Goal: Task Accomplishment & Management: Manage account settings

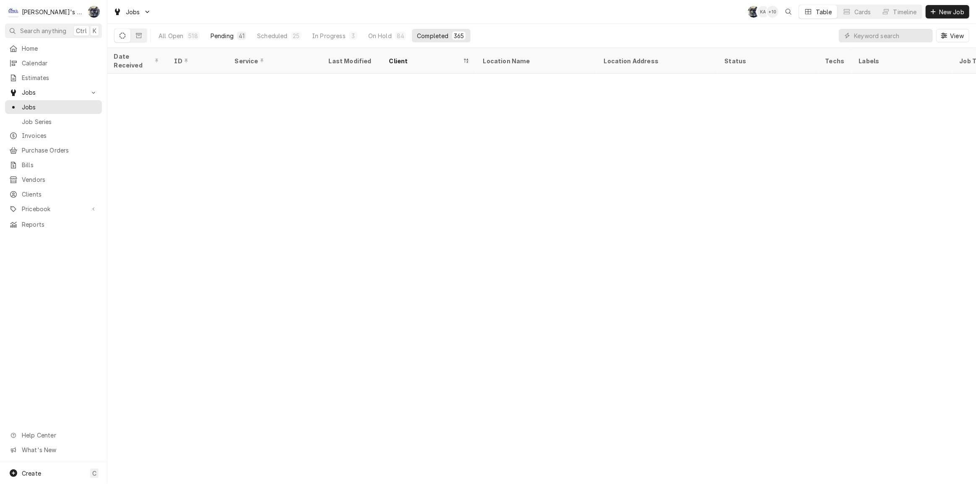
scroll to position [2404, 0]
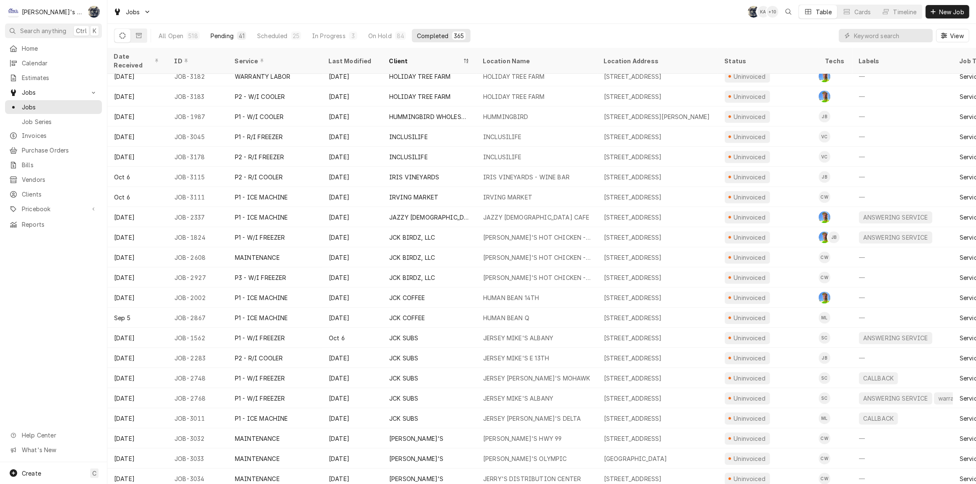
click at [222, 31] on div "Pending" at bounding box center [222, 35] width 23 height 9
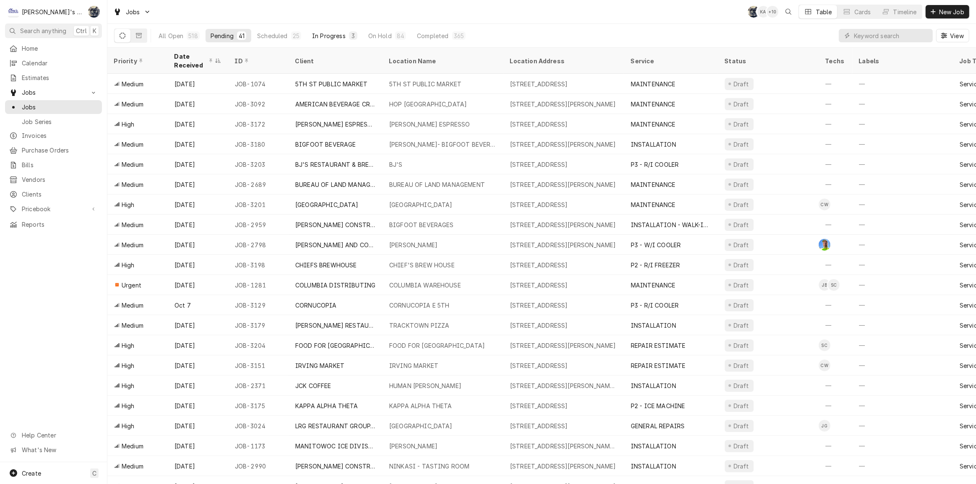
click at [335, 34] on div "In Progress" at bounding box center [329, 35] width 34 height 9
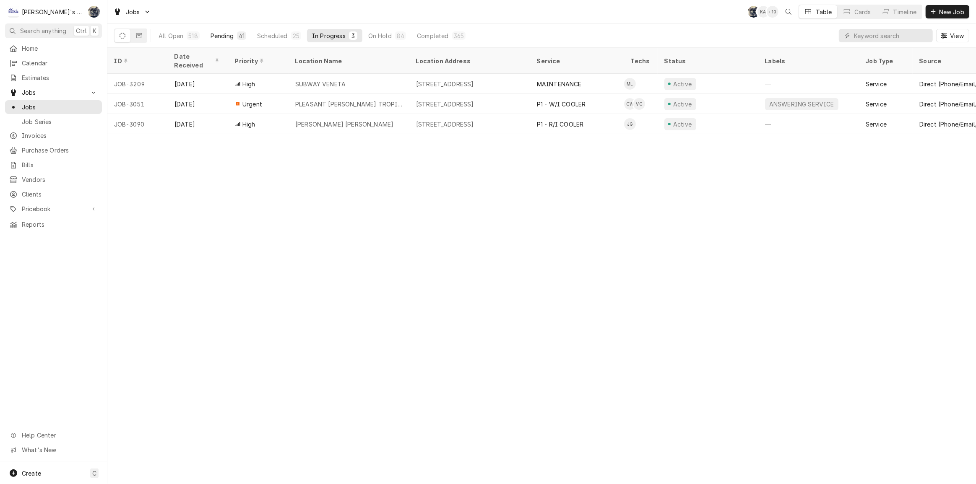
click at [244, 34] on div "41" at bounding box center [241, 35] width 9 height 8
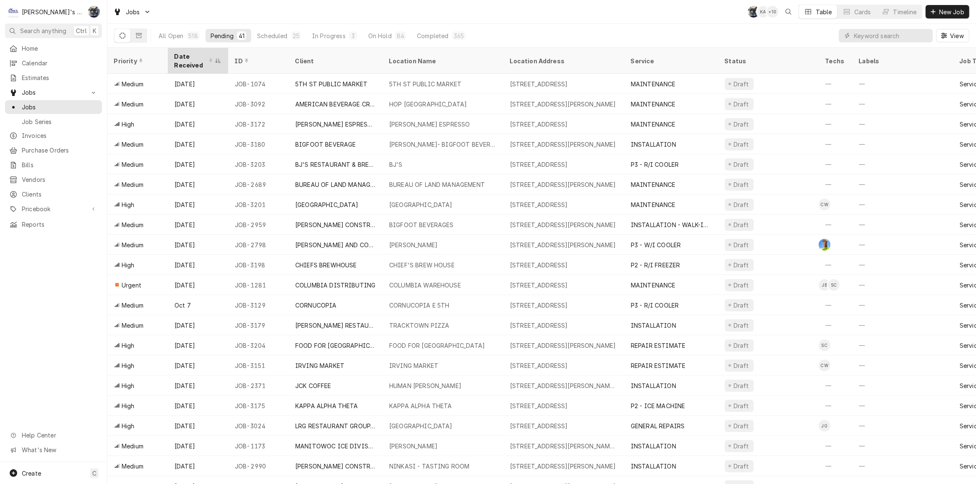
click at [175, 59] on div "Date Received" at bounding box center [193, 61] width 39 height 18
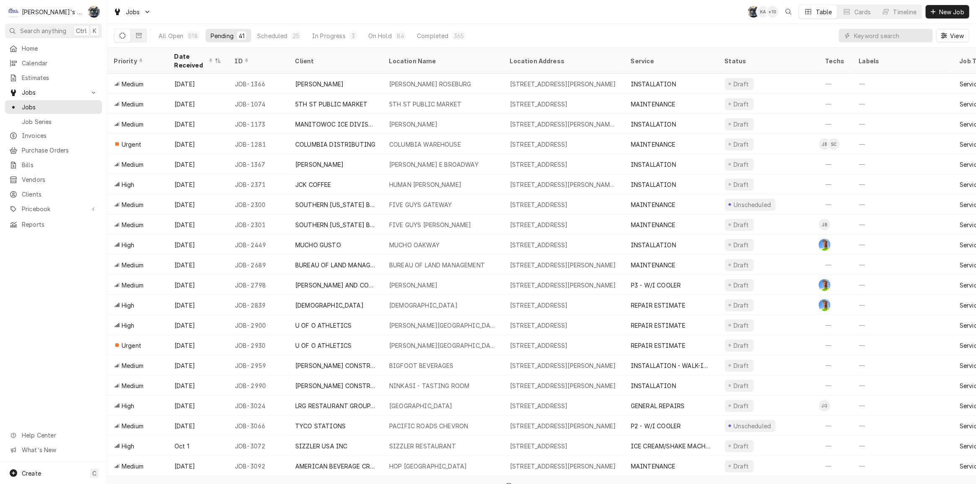
click at [175, 59] on div "Date Received" at bounding box center [193, 61] width 39 height 18
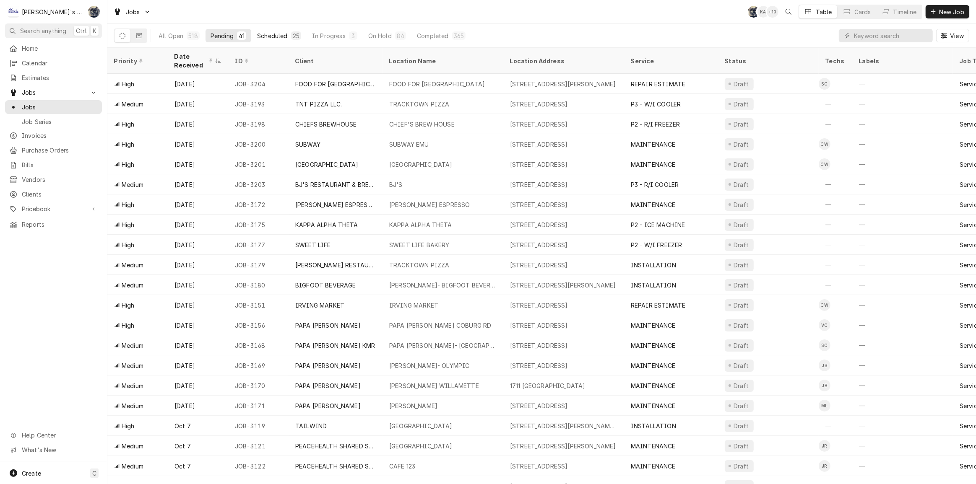
click at [293, 35] on div "25" at bounding box center [296, 35] width 7 height 9
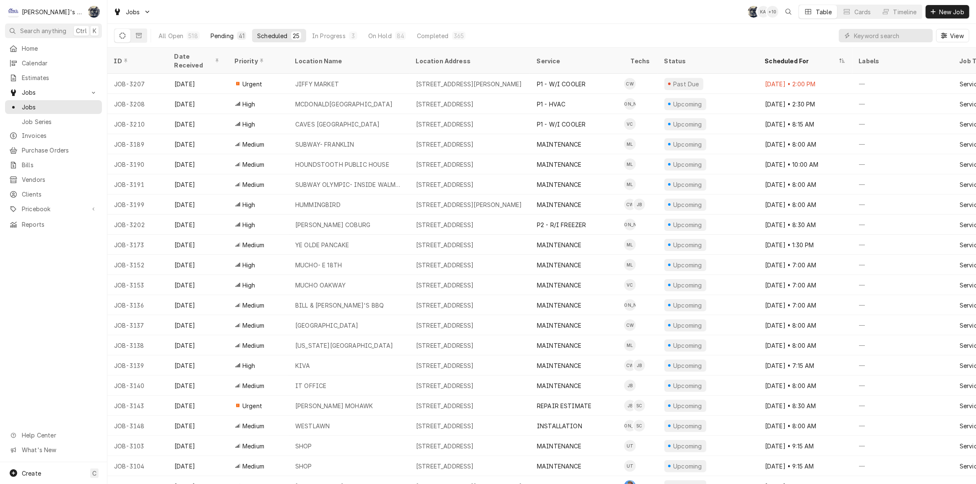
click at [211, 35] on div "Pending" at bounding box center [222, 35] width 23 height 9
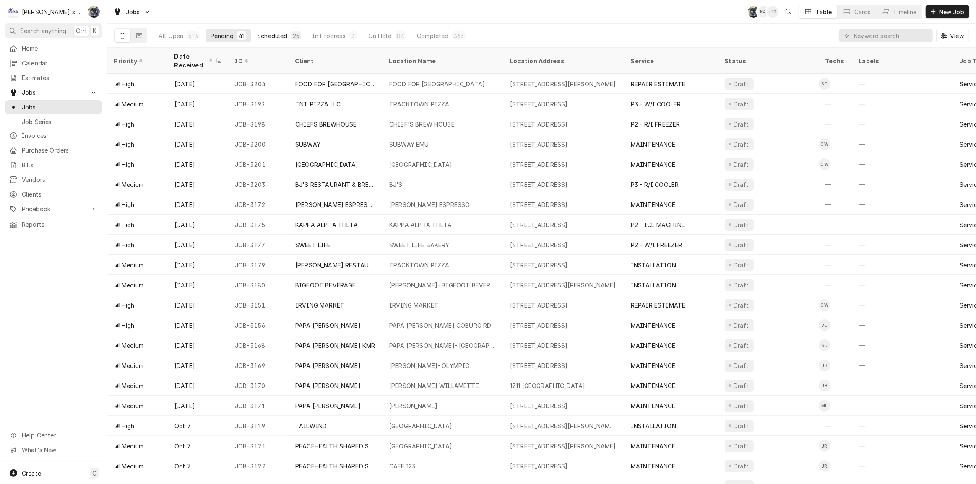
click at [284, 34] on div "Scheduled" at bounding box center [272, 35] width 30 height 9
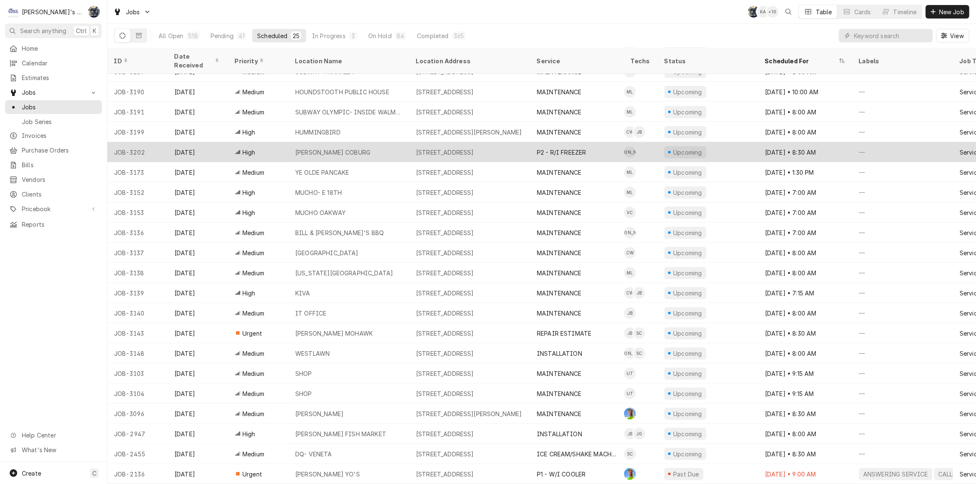
scroll to position [0, 0]
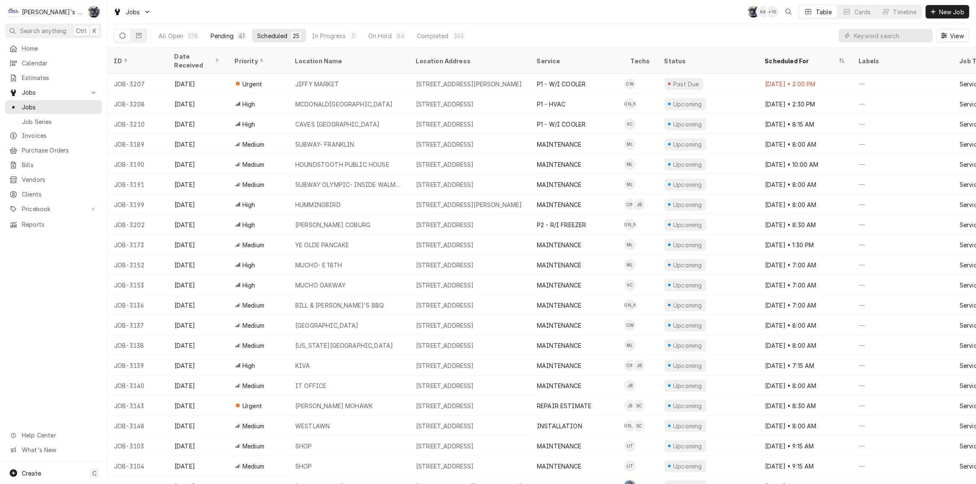
click at [222, 34] on div "Pending" at bounding box center [222, 35] width 23 height 9
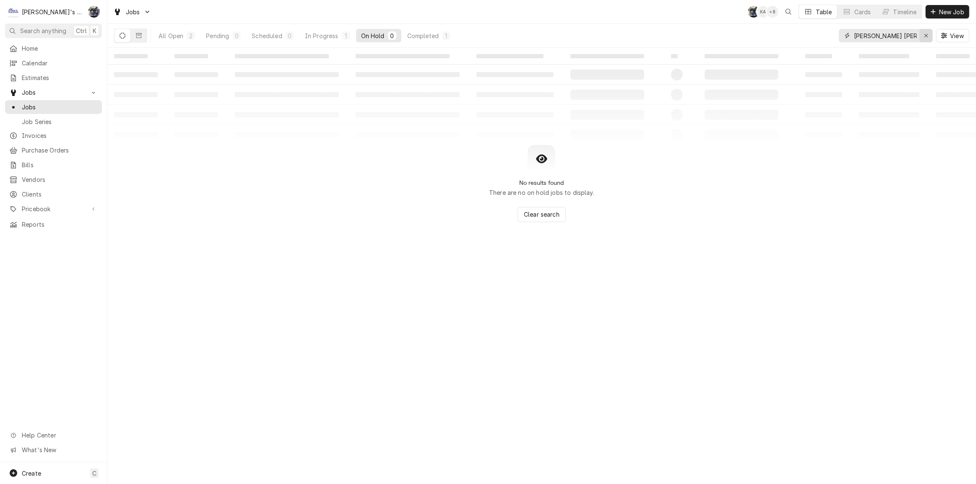
click at [928, 36] on div "Erase input" at bounding box center [926, 35] width 8 height 8
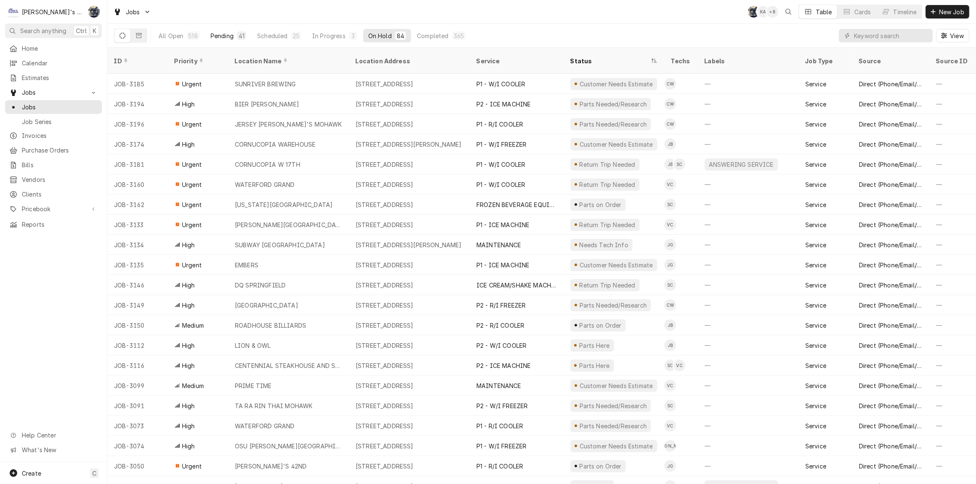
click at [237, 35] on div "41" at bounding box center [241, 35] width 9 height 8
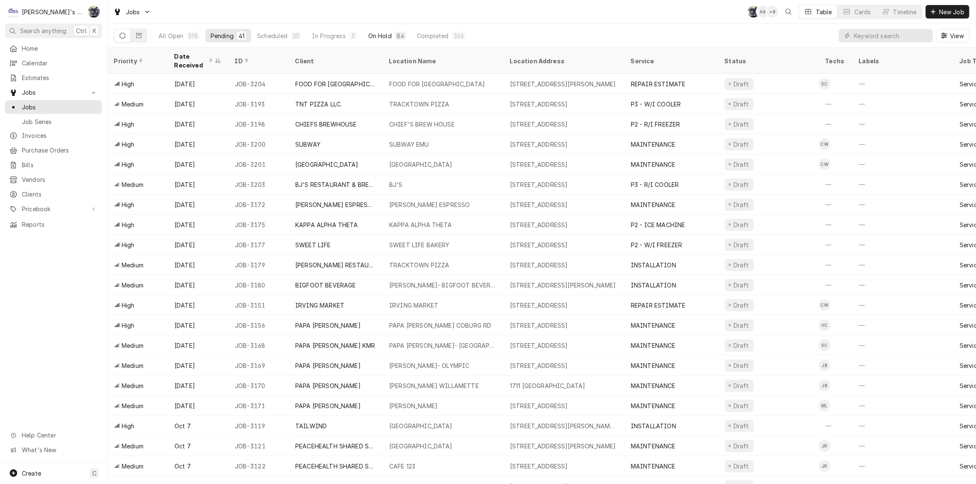
click at [376, 30] on button "On Hold 84" at bounding box center [387, 35] width 48 height 13
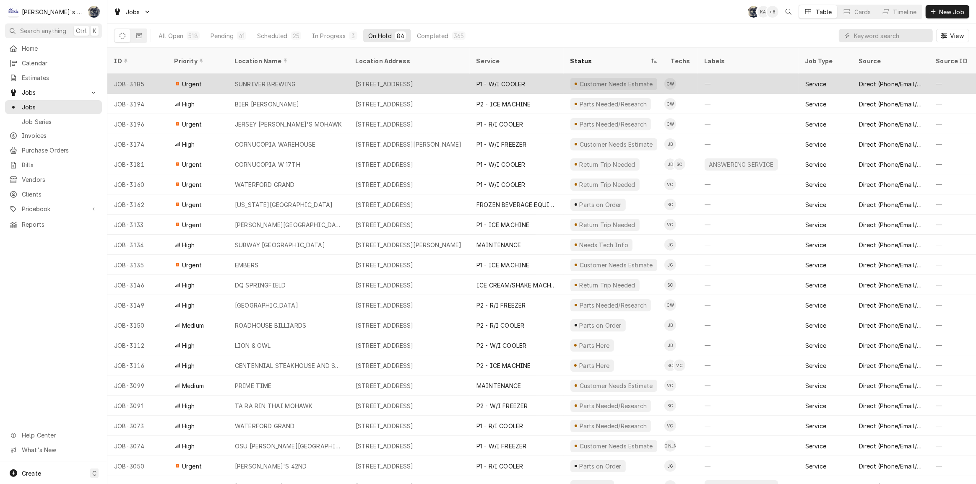
click at [401, 80] on div "329 OAKWAY RD, EUGENE, OR 97401" at bounding box center [385, 84] width 58 height 9
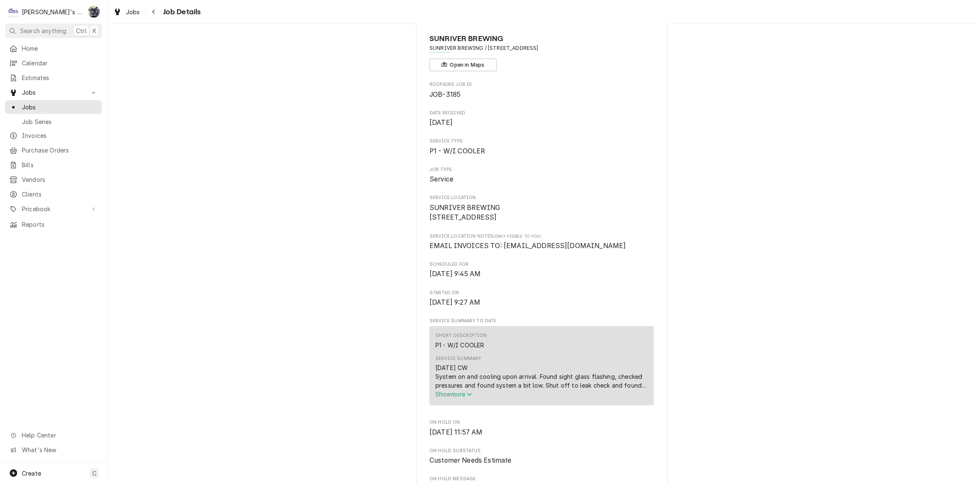
scroll to position [229, 0]
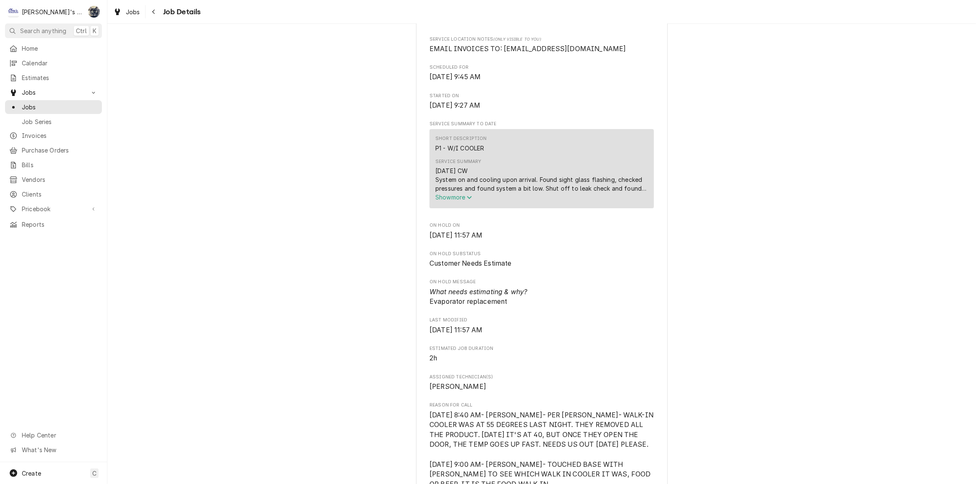
click at [441, 201] on span "Show more" at bounding box center [453, 197] width 37 height 7
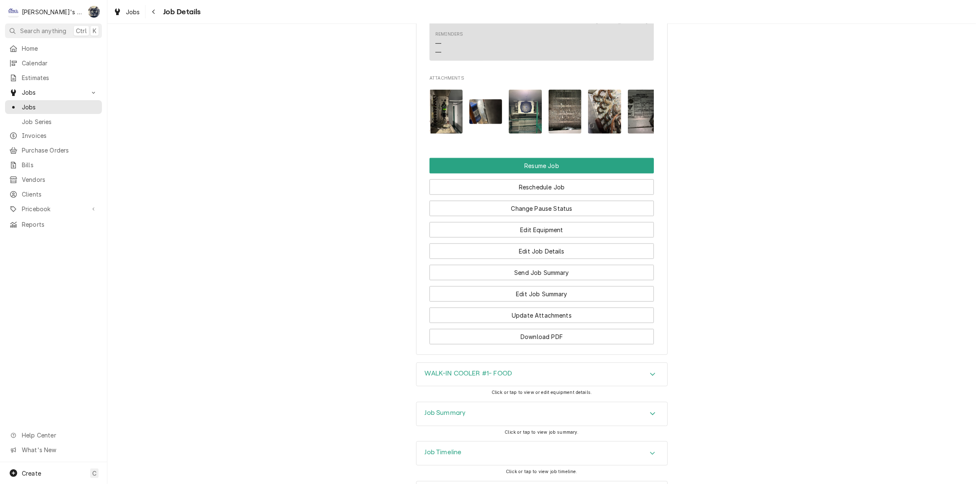
scroll to position [877, 0]
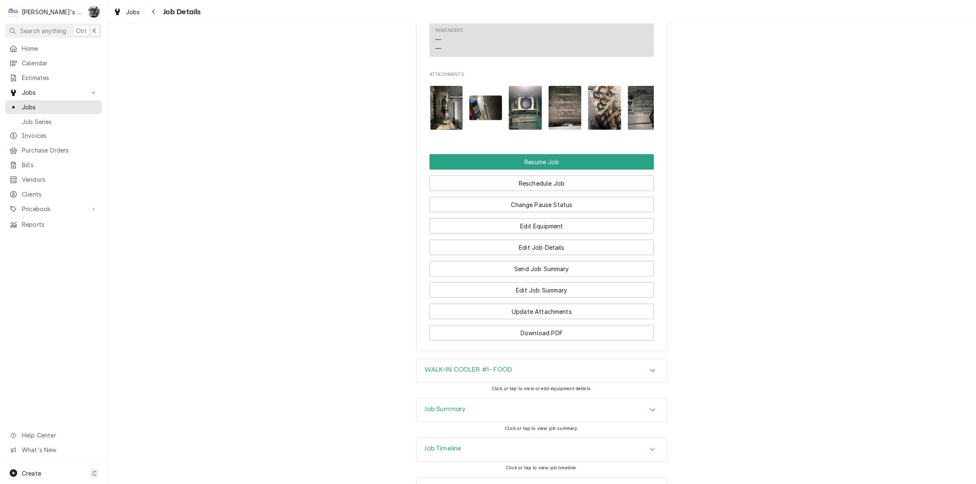
click at [432, 130] on img "Attachments" at bounding box center [446, 108] width 33 height 44
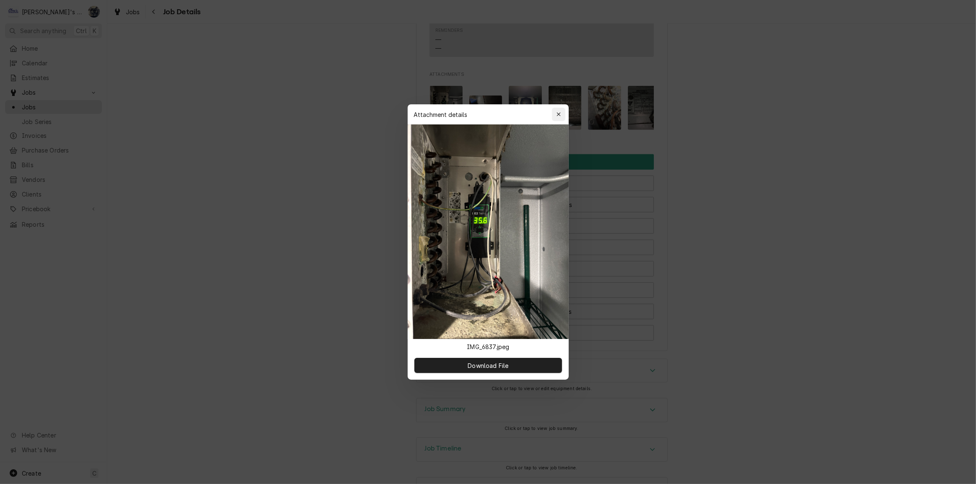
click at [558, 116] on icon "button" at bounding box center [558, 115] width 5 height 6
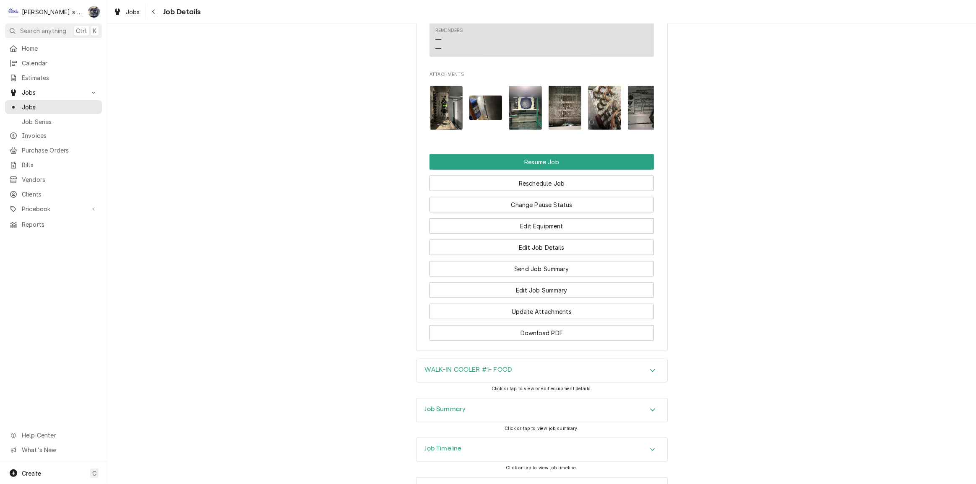
click at [616, 120] on img "Attachments" at bounding box center [604, 108] width 33 height 44
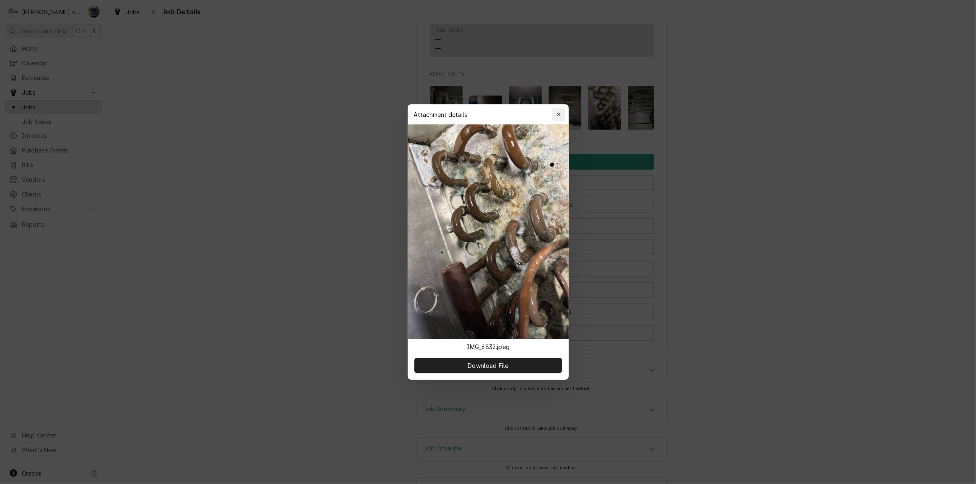
click at [557, 115] on icon "button" at bounding box center [558, 115] width 5 height 6
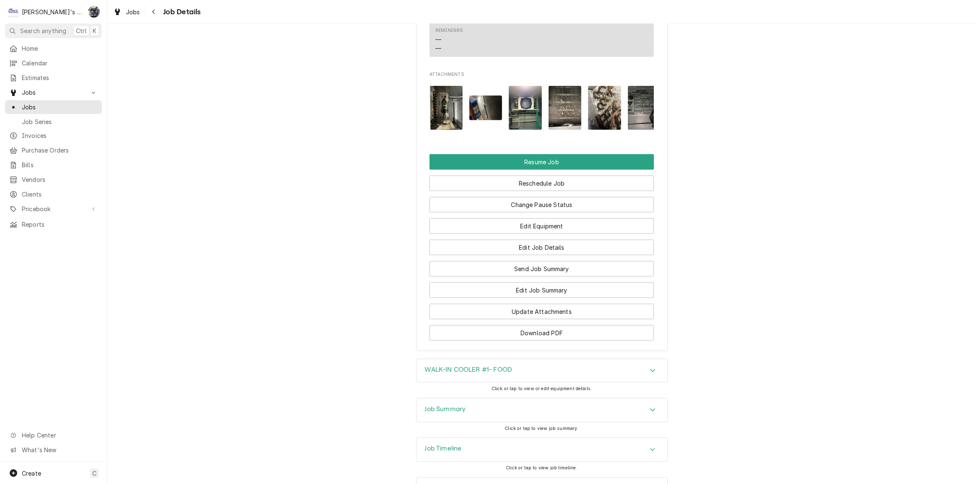
click at [533, 130] on img "Attachments" at bounding box center [525, 108] width 33 height 44
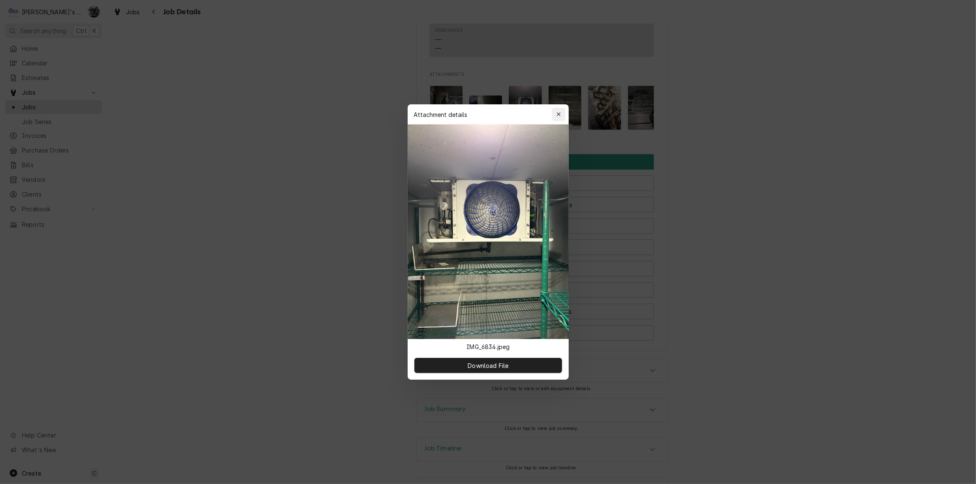
click at [561, 115] on div "button" at bounding box center [559, 114] width 8 height 8
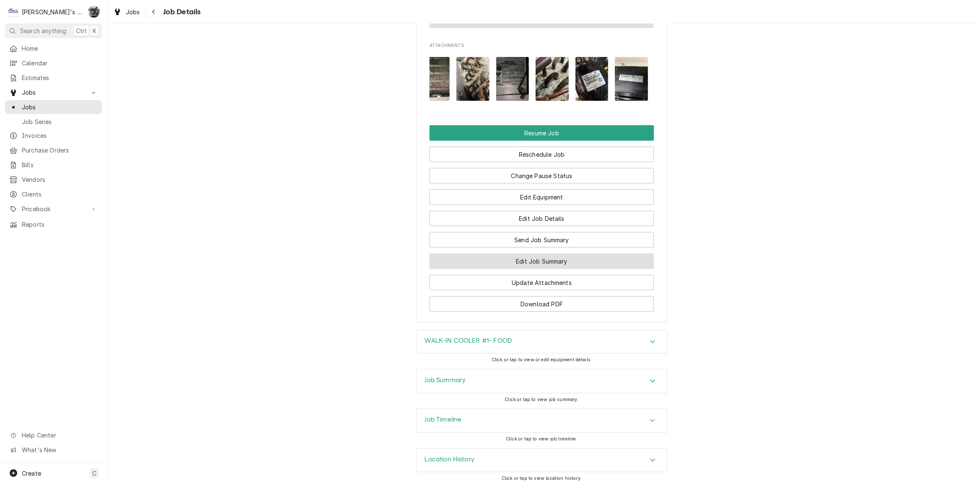
scroll to position [933, 0]
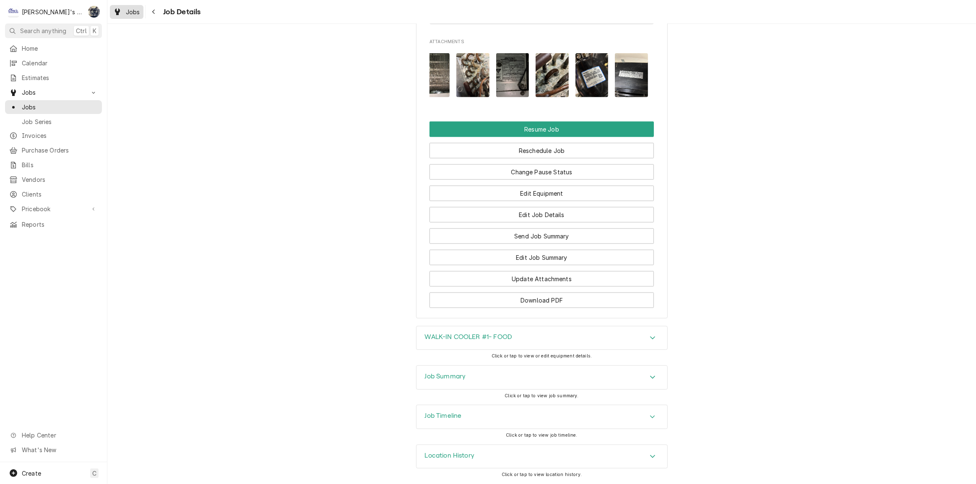
click at [116, 7] on div "Dynamic Content Wrapper" at bounding box center [117, 12] width 8 height 10
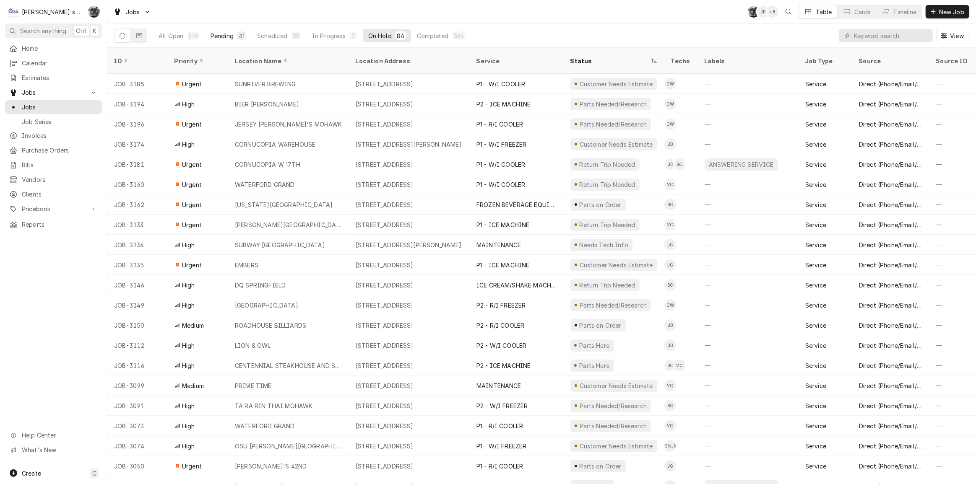
click at [241, 34] on div "41" at bounding box center [242, 35] width 6 height 9
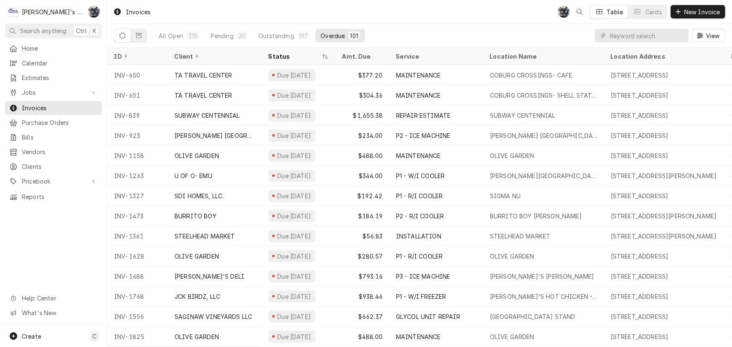
click at [241, 17] on div "Invoices SB Table Cards New Invoice" at bounding box center [419, 11] width 625 height 23
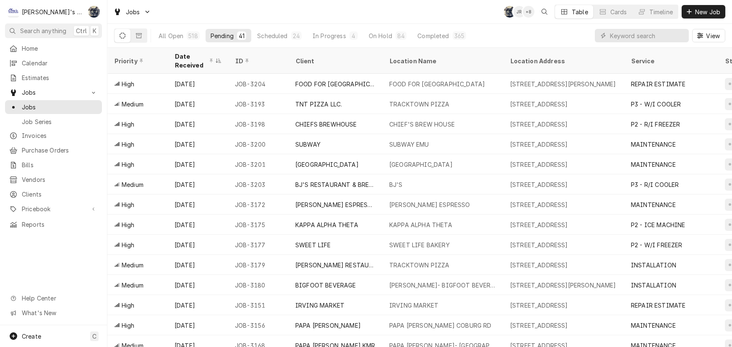
click at [345, 36] on button "In Progress 4" at bounding box center [334, 35] width 55 height 13
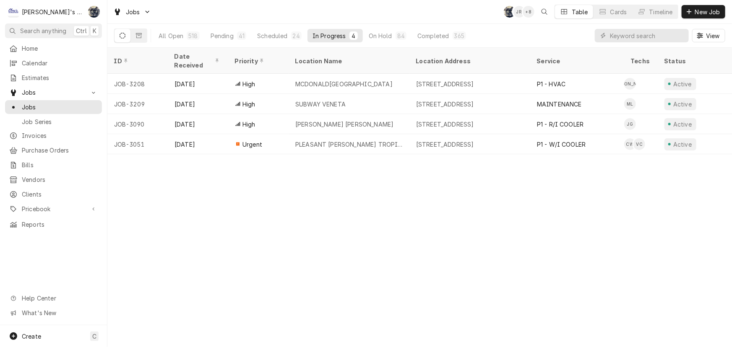
click at [336, 21] on div "Jobs [PERSON_NAME] + 8 Table Cards Timeline New Job" at bounding box center [419, 11] width 625 height 23
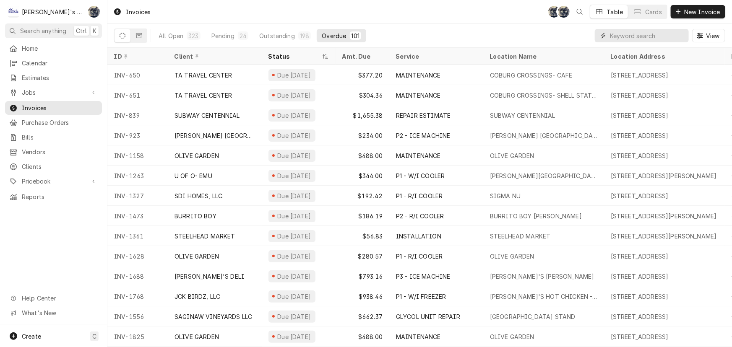
click at [618, 34] on input "Dynamic Content Wrapper" at bounding box center [647, 35] width 75 height 13
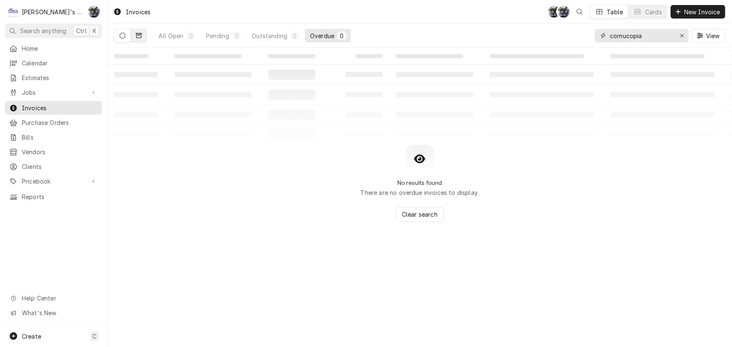
type input "cornucopia"
click at [142, 37] on button "Dynamic Content Wrapper" at bounding box center [139, 35] width 16 height 13
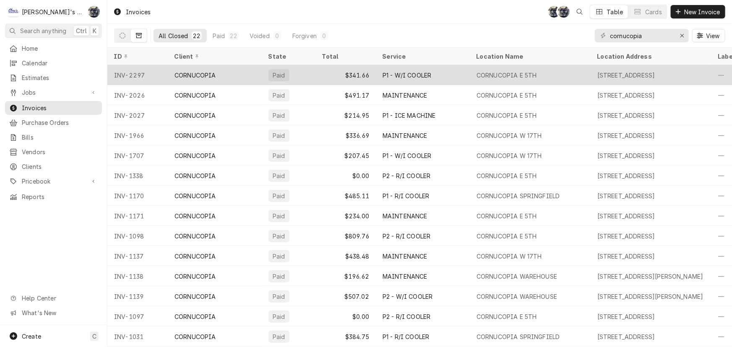
click at [385, 73] on div "P1 - W/I COOLER" at bounding box center [407, 75] width 49 height 9
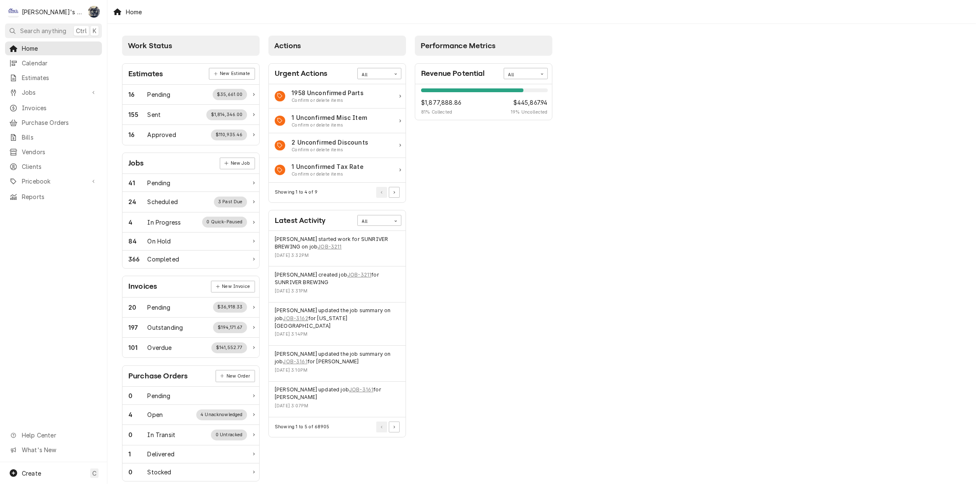
scroll to position [38, 0]
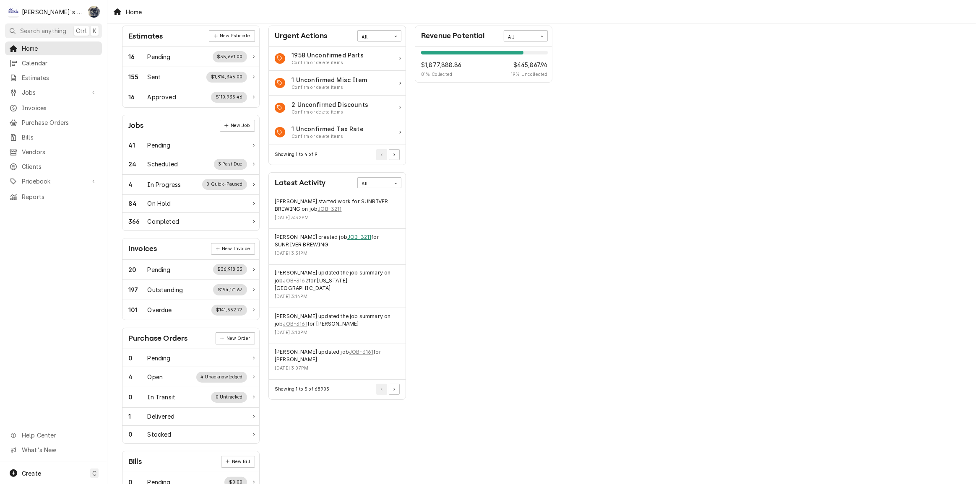
click at [367, 238] on link "JOB-3211" at bounding box center [359, 238] width 24 height 8
click at [42, 89] on span "Jobs" at bounding box center [53, 92] width 63 height 9
click at [42, 104] on span "Jobs" at bounding box center [60, 107] width 76 height 9
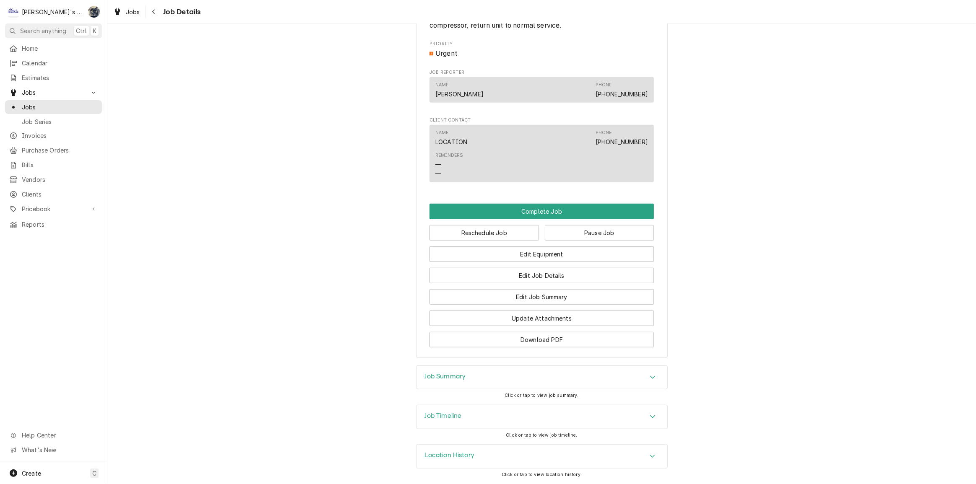
scroll to position [576, 0]
click at [141, 10] on div "Jobs" at bounding box center [127, 12] width 30 height 10
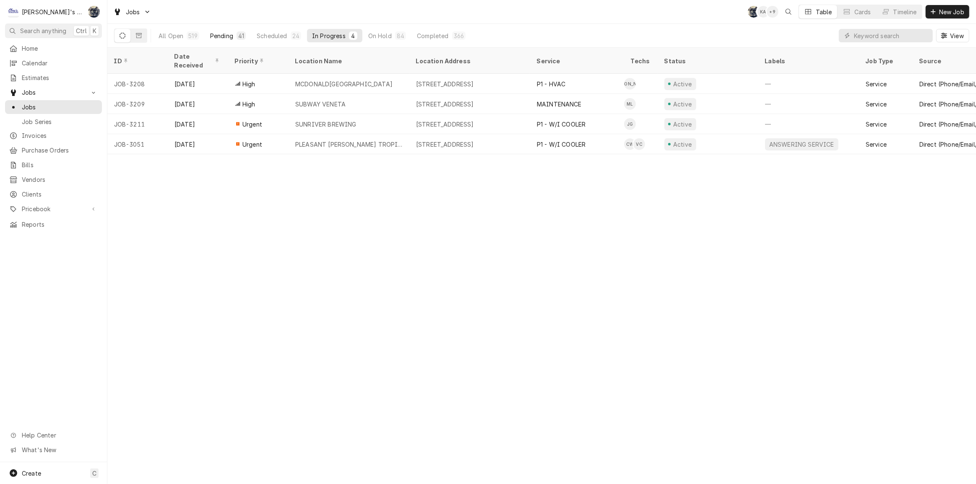
click at [222, 36] on div "Pending" at bounding box center [221, 35] width 23 height 9
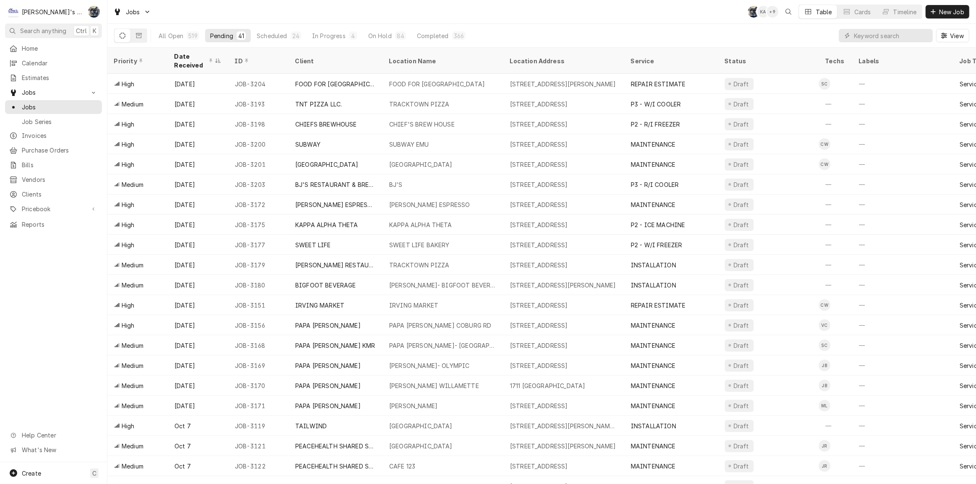
click at [223, 9] on div "Jobs SB KA + 9 Table Cards Timeline New Job" at bounding box center [541, 11] width 869 height 23
click at [881, 40] on input "Dynamic Content Wrapper" at bounding box center [891, 35] width 75 height 13
type input "2219"
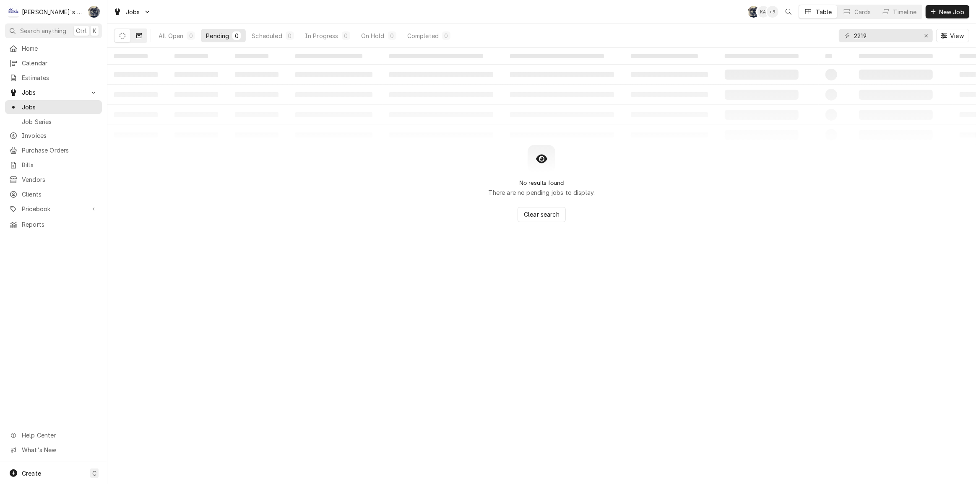
click at [134, 36] on button "Dynamic Content Wrapper" at bounding box center [139, 35] width 16 height 13
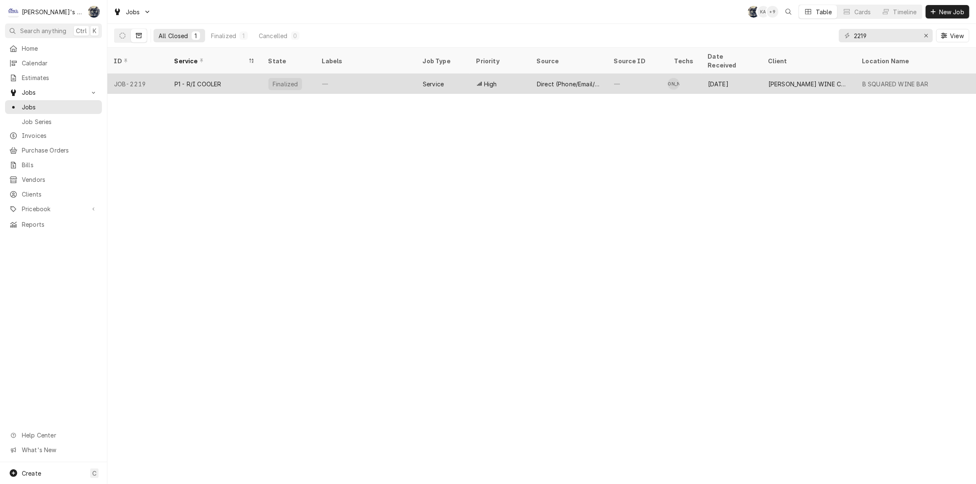
click at [274, 78] on div "Finalized" at bounding box center [285, 84] width 34 height 12
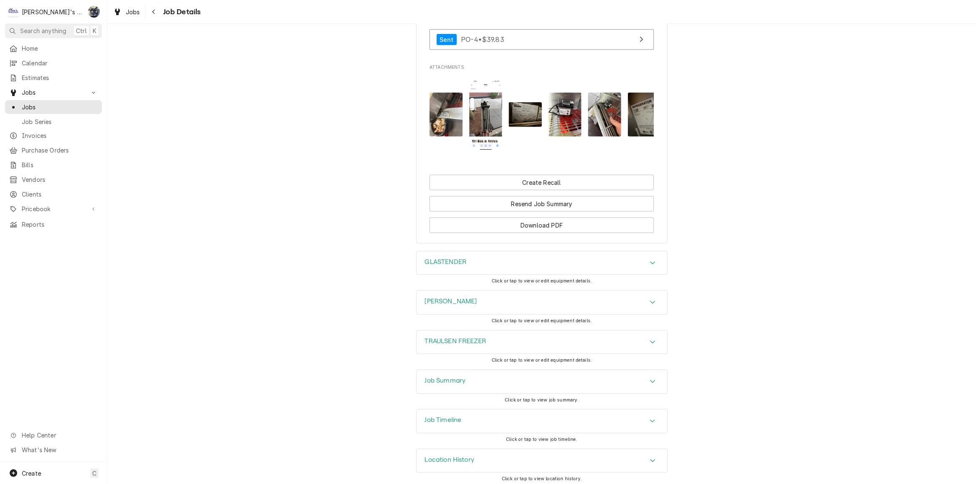
scroll to position [780, 0]
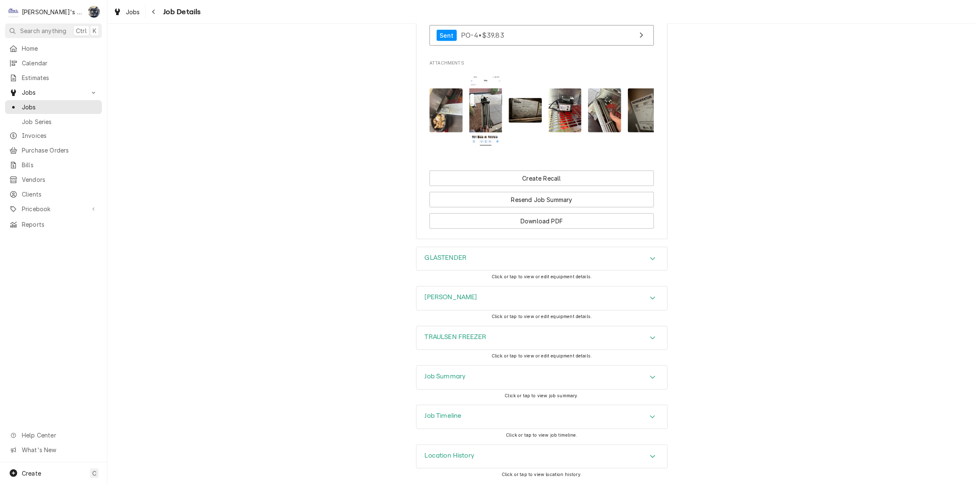
click at [516, 380] on div "Job Summary" at bounding box center [542, 377] width 251 height 23
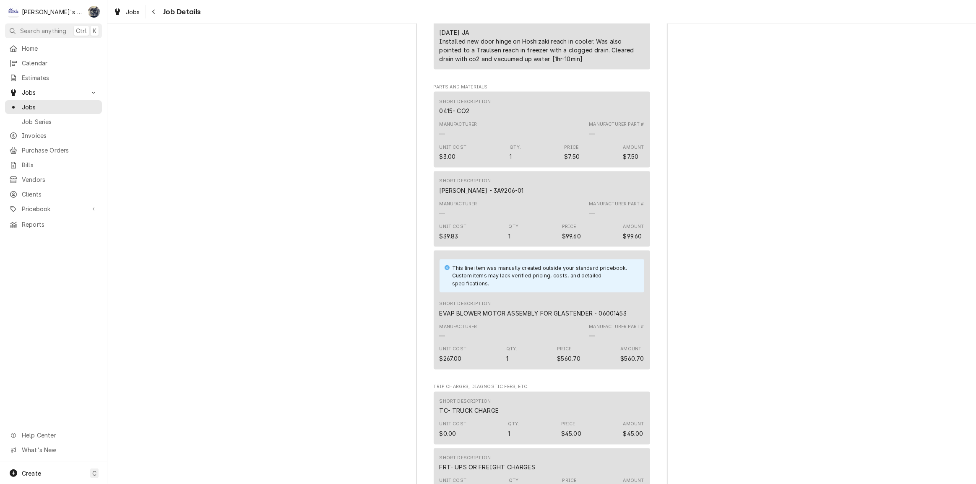
scroll to position [1581, 0]
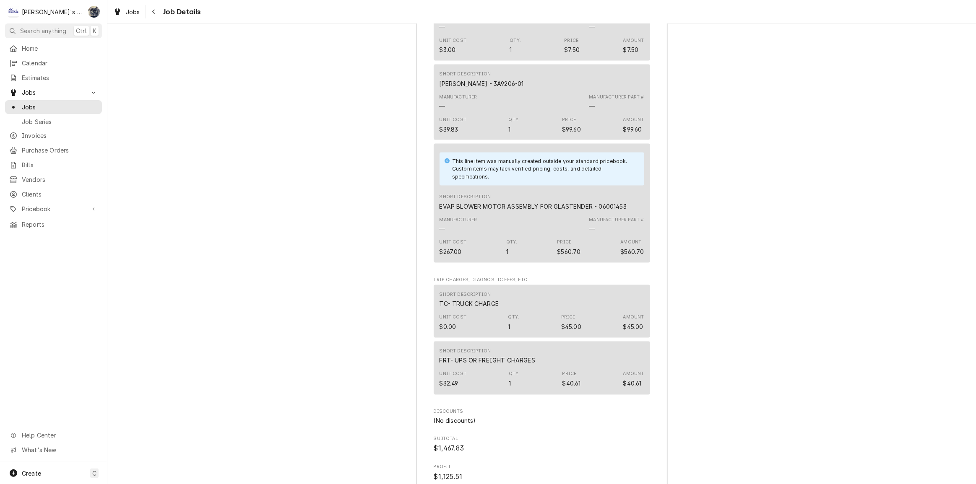
click at [124, 4] on div "Jobs Job Details" at bounding box center [541, 11] width 869 height 23
click at [126, 10] on span "Jobs" at bounding box center [133, 12] width 14 height 9
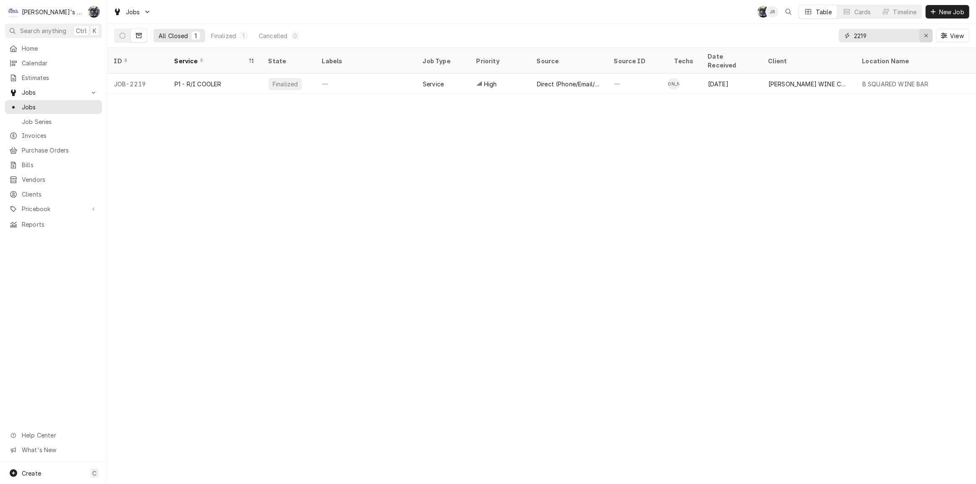
click at [929, 34] on div "Erase input" at bounding box center [926, 35] width 8 height 8
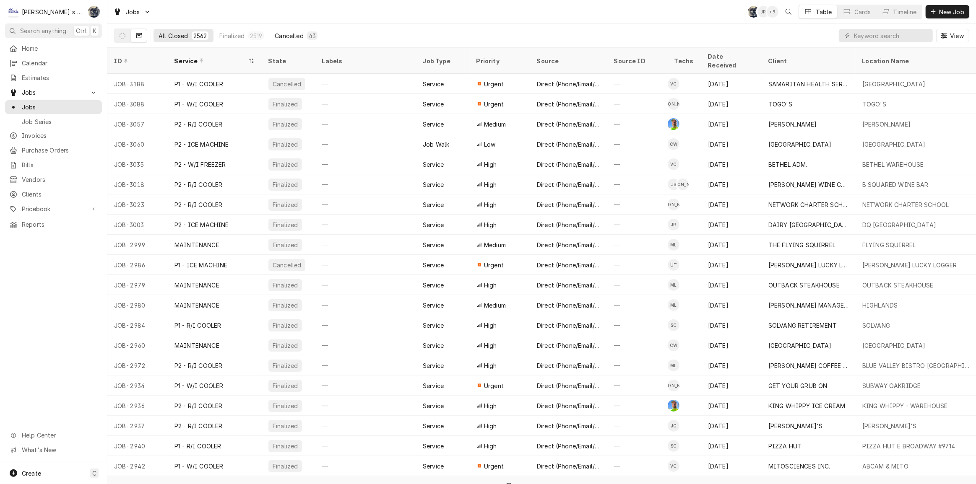
click at [305, 37] on button "Cancelled 43" at bounding box center [296, 35] width 53 height 13
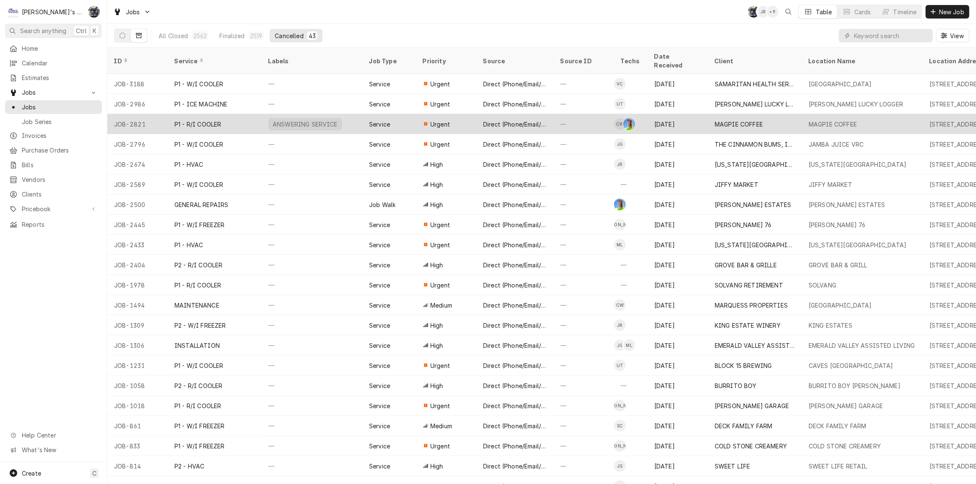
click at [488, 120] on div "Direct (Phone/Email/etc.)" at bounding box center [515, 124] width 64 height 9
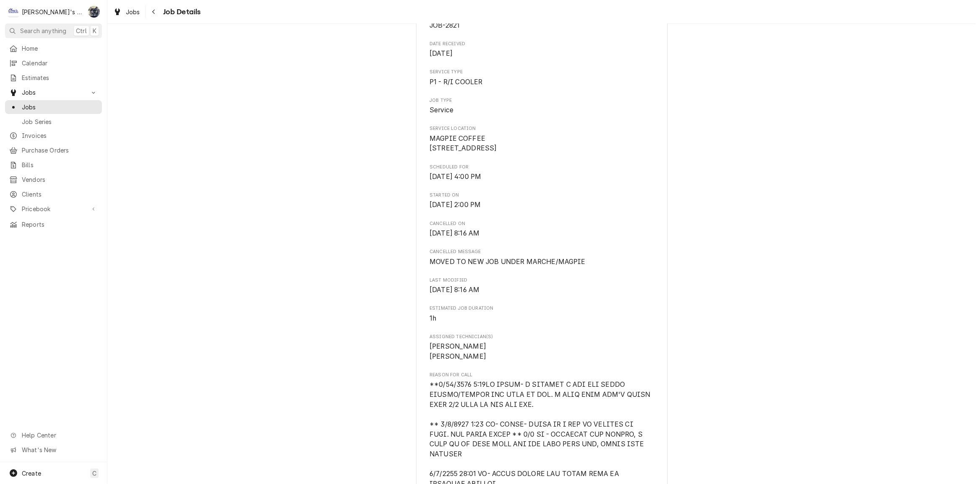
scroll to position [152, 0]
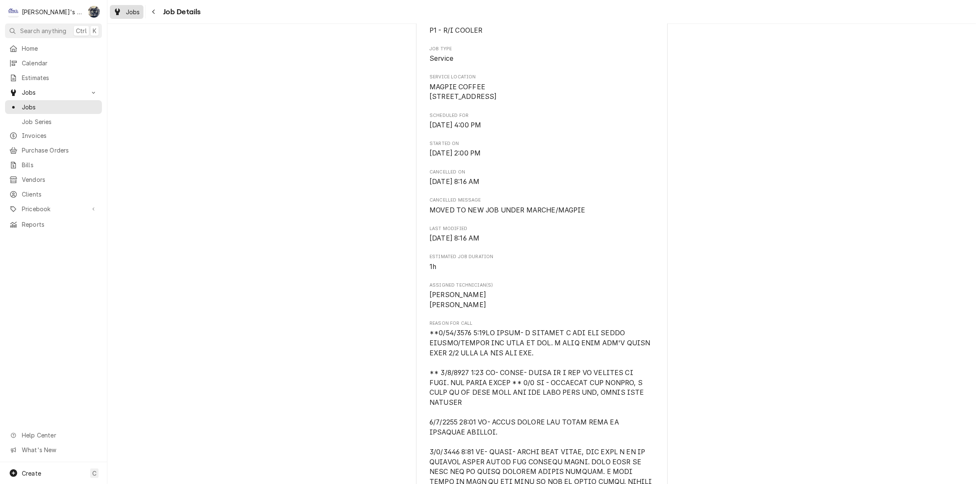
click at [137, 10] on span "Jobs" at bounding box center [133, 12] width 14 height 9
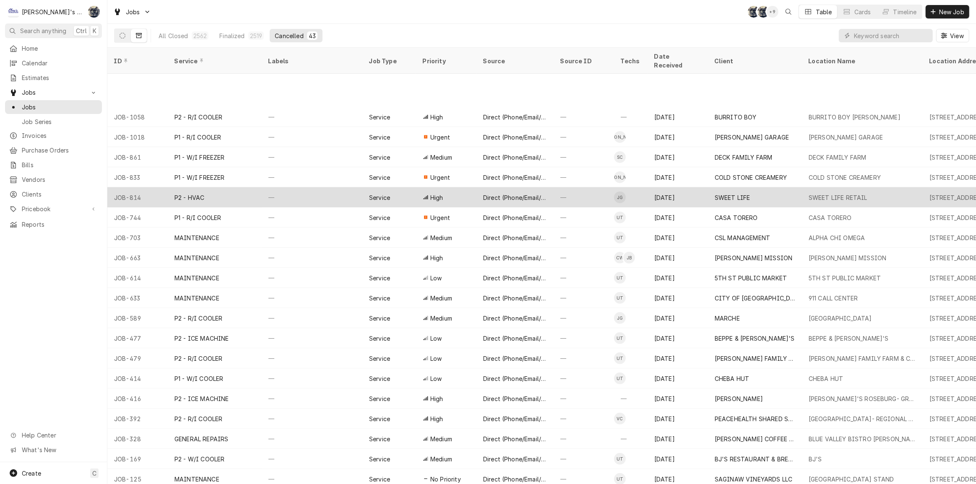
scroll to position [330, 0]
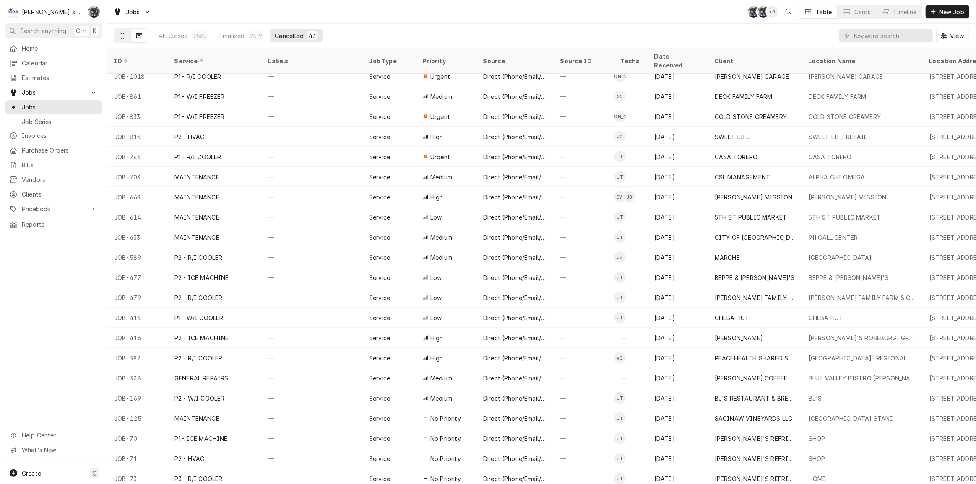
click at [127, 35] on button "Dynamic Content Wrapper" at bounding box center [123, 35] width 16 height 13
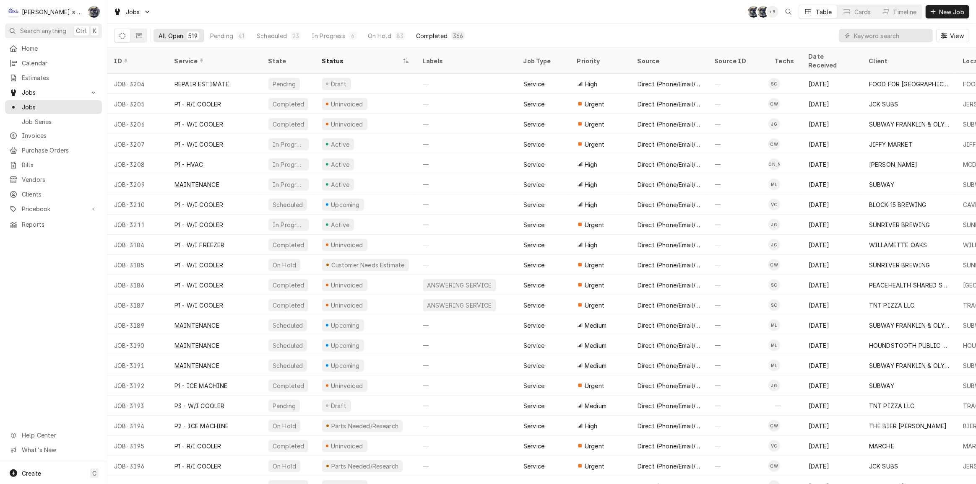
click at [454, 36] on div "366" at bounding box center [458, 35] width 10 height 9
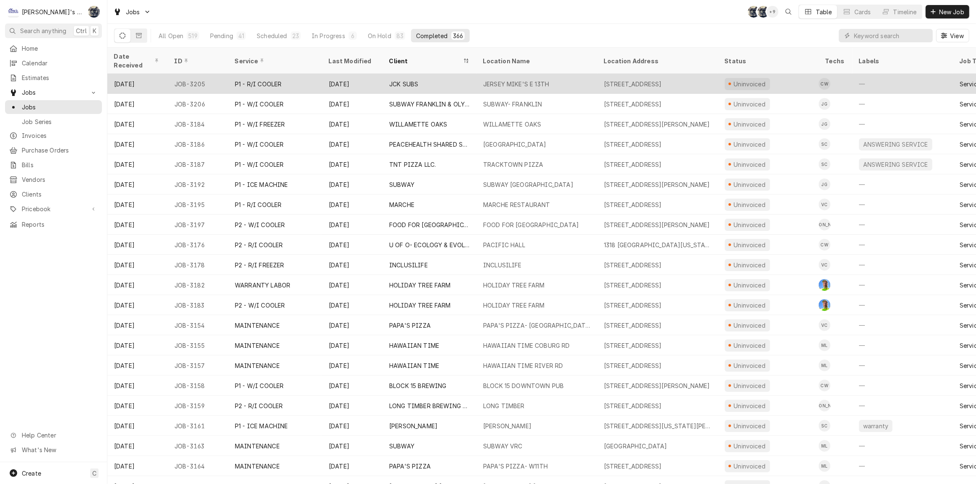
click at [496, 80] on div "JERSEY MIKE'S E 13TH" at bounding box center [516, 84] width 66 height 9
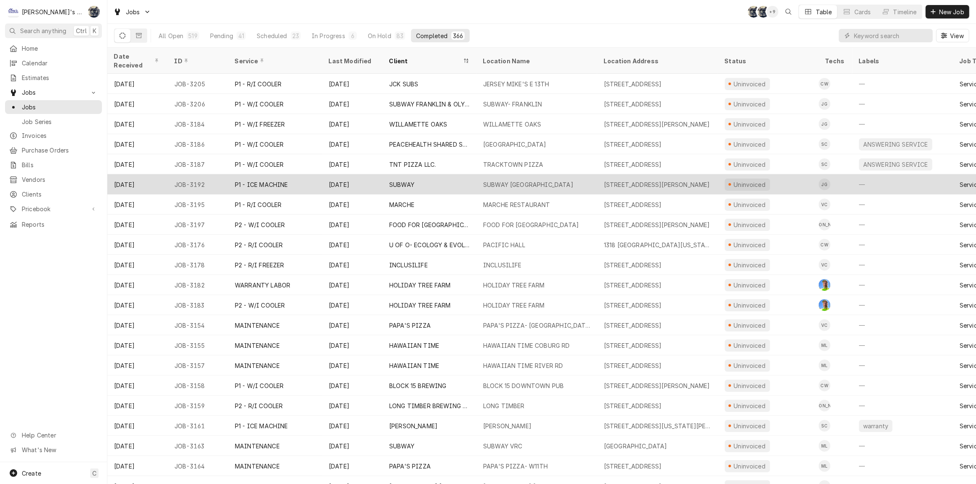
scroll to position [47, 0]
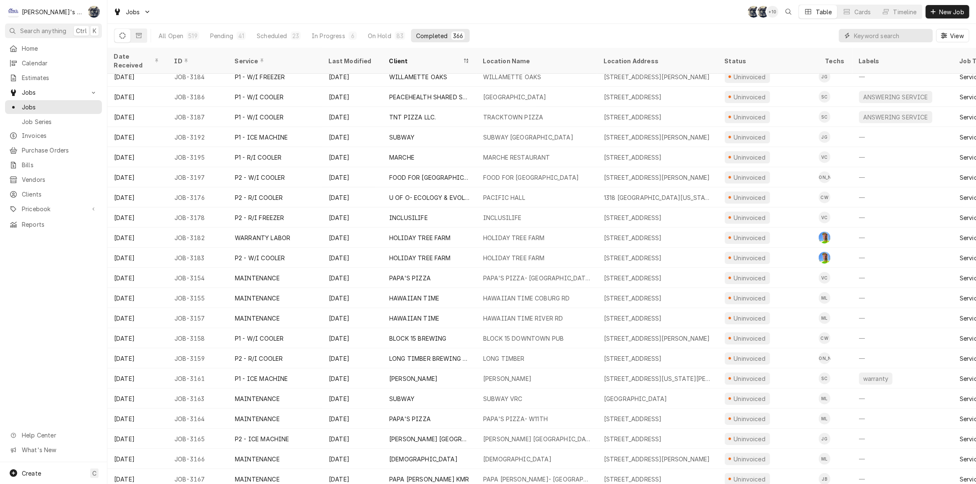
click at [908, 41] on input "Dynamic Content Wrapper" at bounding box center [891, 35] width 75 height 13
click at [398, 57] on div "Client" at bounding box center [425, 61] width 72 height 9
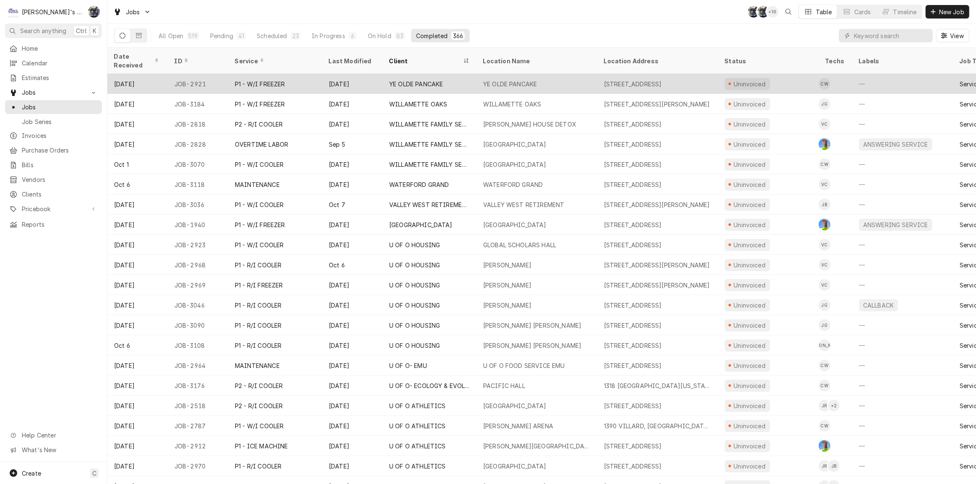
click at [400, 80] on div "YE OLDE PANCAKE" at bounding box center [416, 84] width 54 height 9
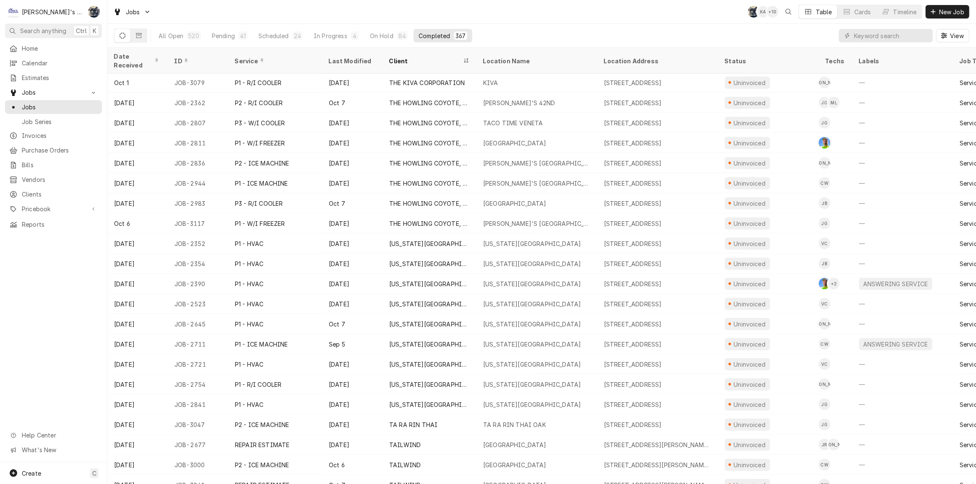
scroll to position [893, 0]
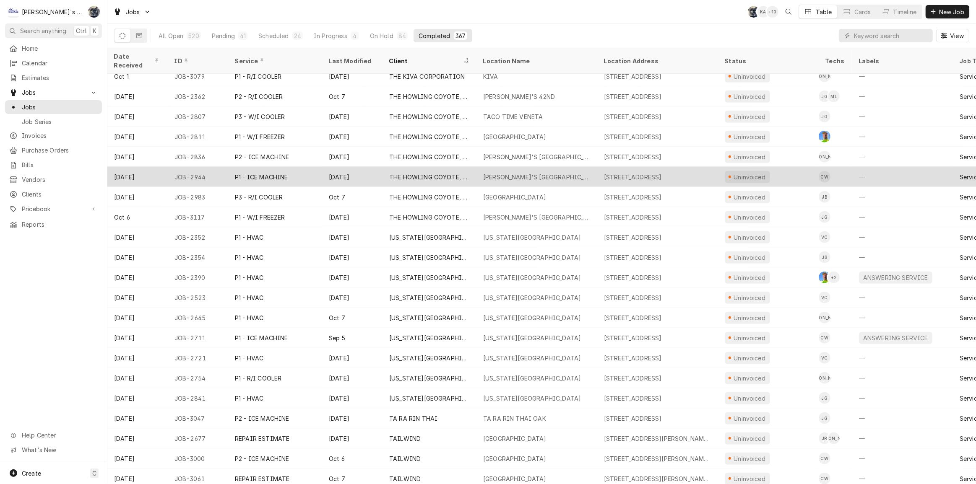
click at [511, 172] on div "ARBY'S COTTAGE GROVE" at bounding box center [537, 177] width 121 height 20
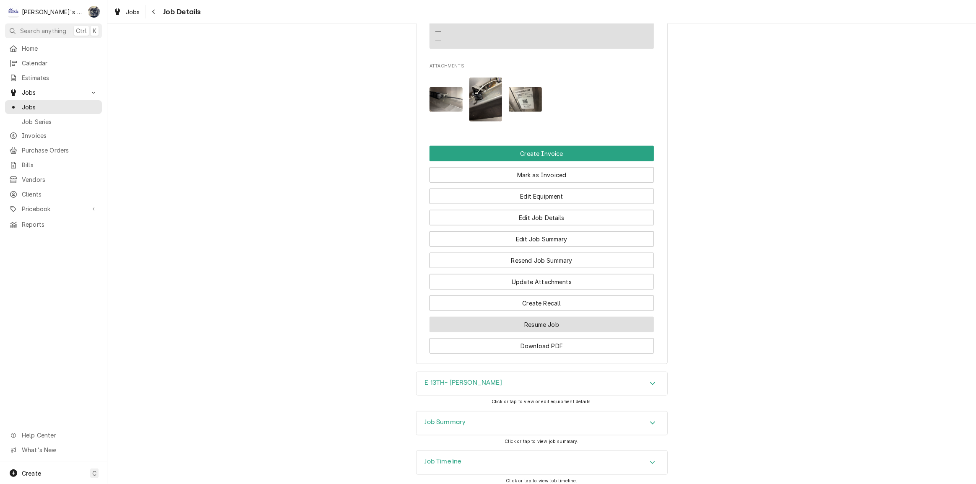
scroll to position [1004, 0]
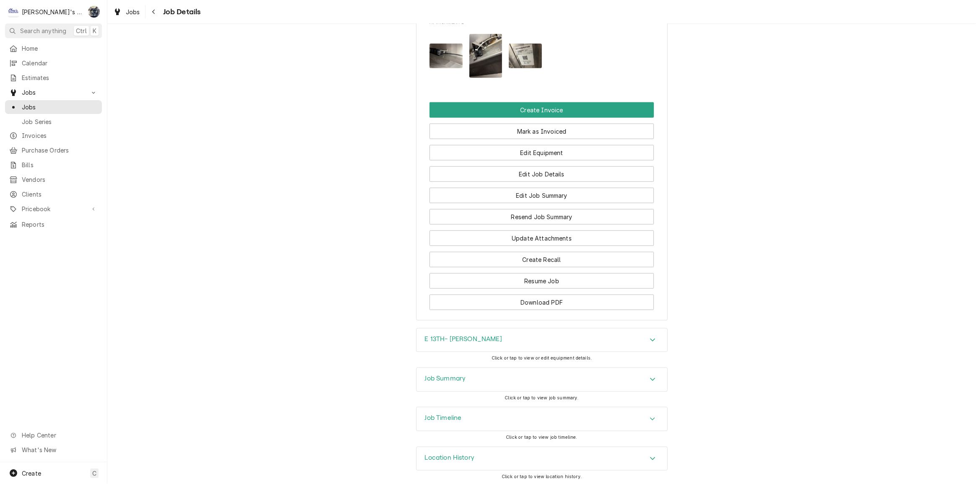
click at [516, 50] on img "Attachments" at bounding box center [525, 56] width 33 height 25
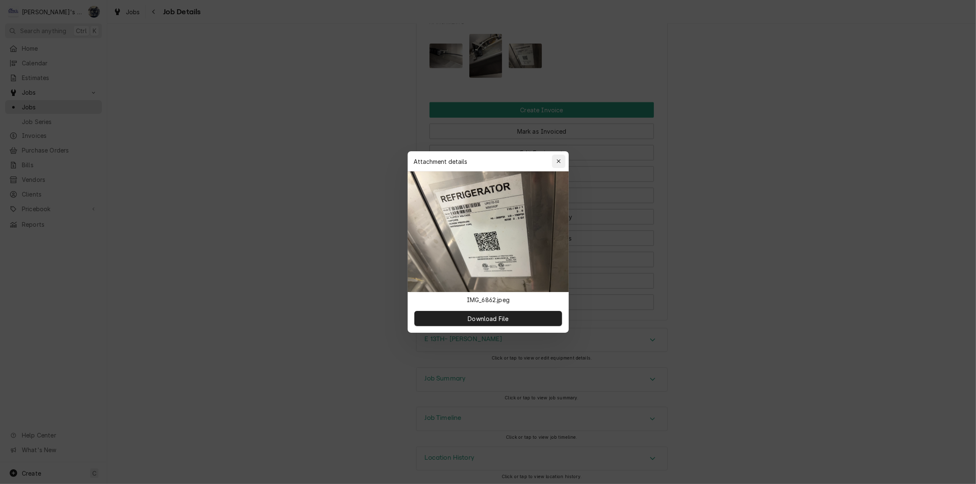
click at [559, 162] on icon "button" at bounding box center [559, 161] width 4 height 4
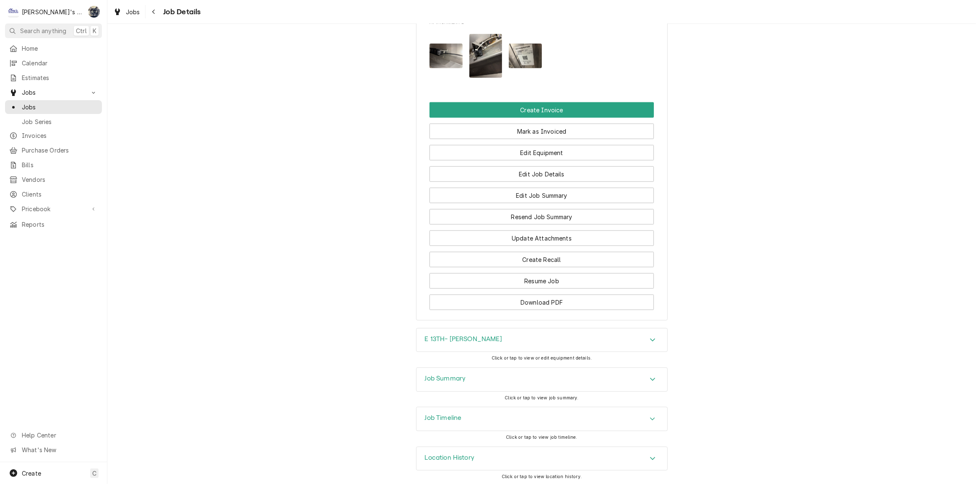
click at [530, 370] on div "Job Summary" at bounding box center [542, 379] width 251 height 23
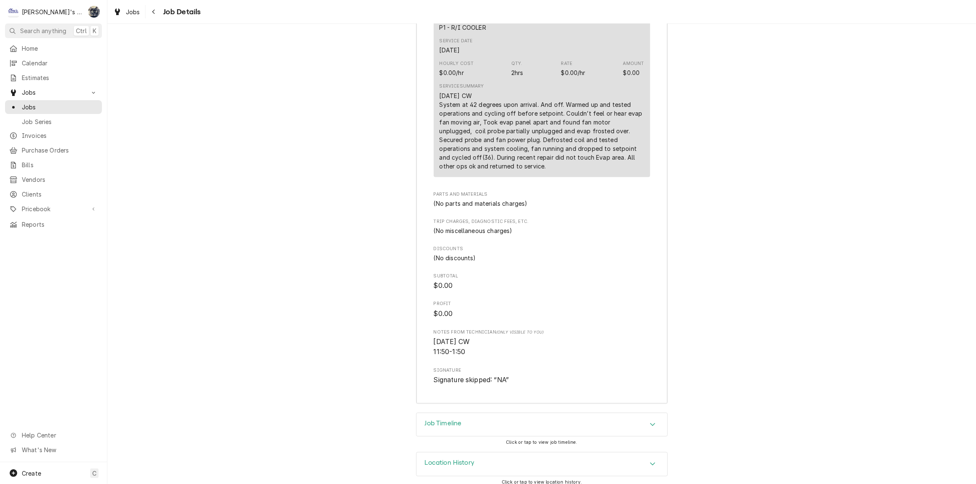
scroll to position [1523, 0]
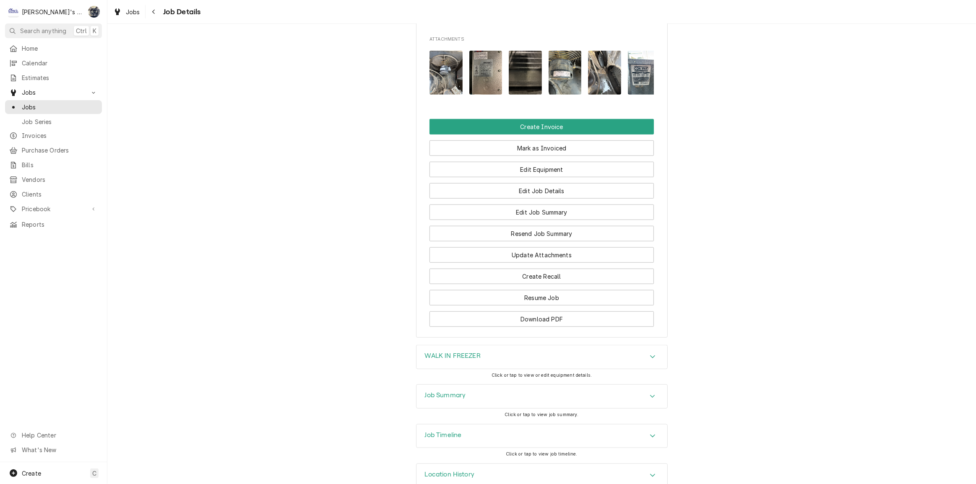
scroll to position [810, 0]
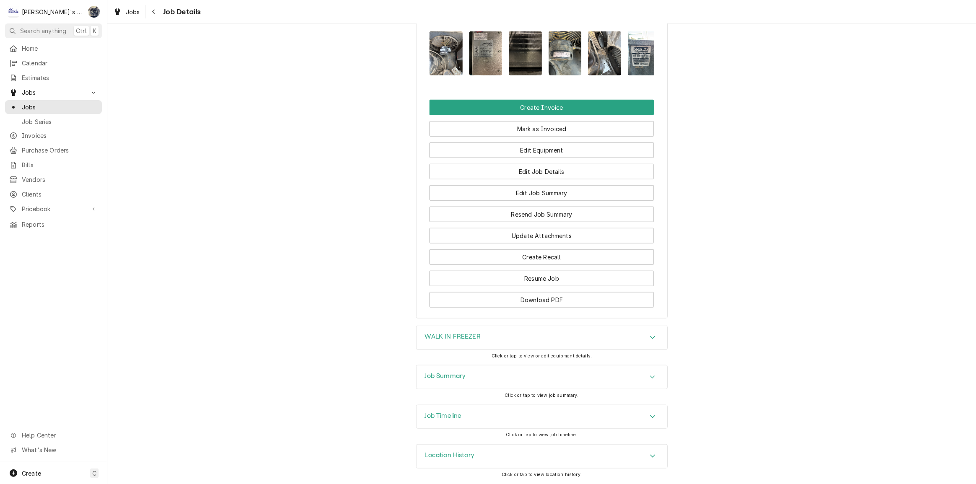
click at [497, 382] on div "Job Summary" at bounding box center [542, 377] width 251 height 23
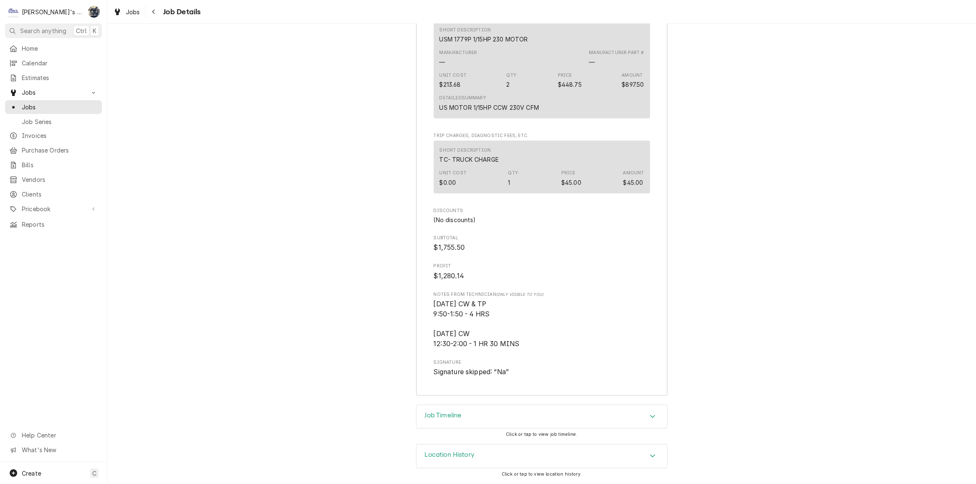
scroll to position [1756, 0]
click at [126, 16] on div "Jobs" at bounding box center [127, 12] width 30 height 10
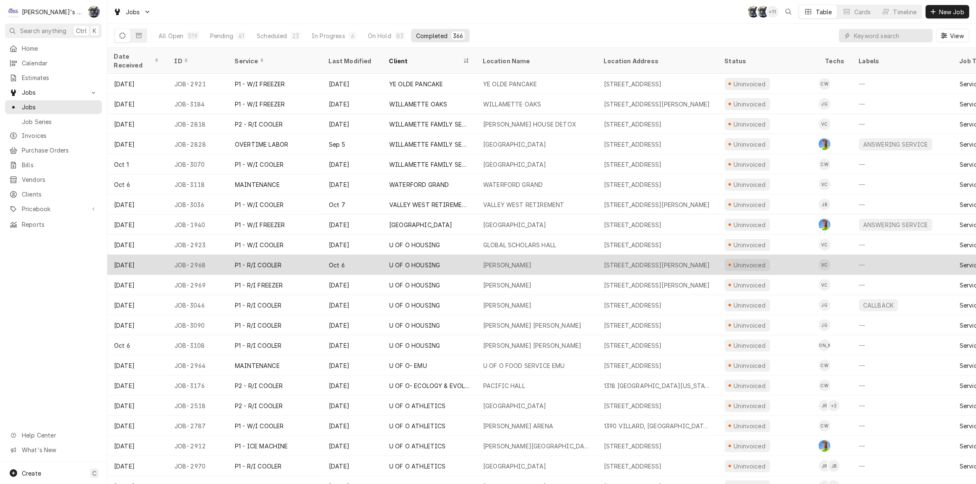
click at [451, 255] on div "U OF O HOUSING" at bounding box center [430, 265] width 94 height 20
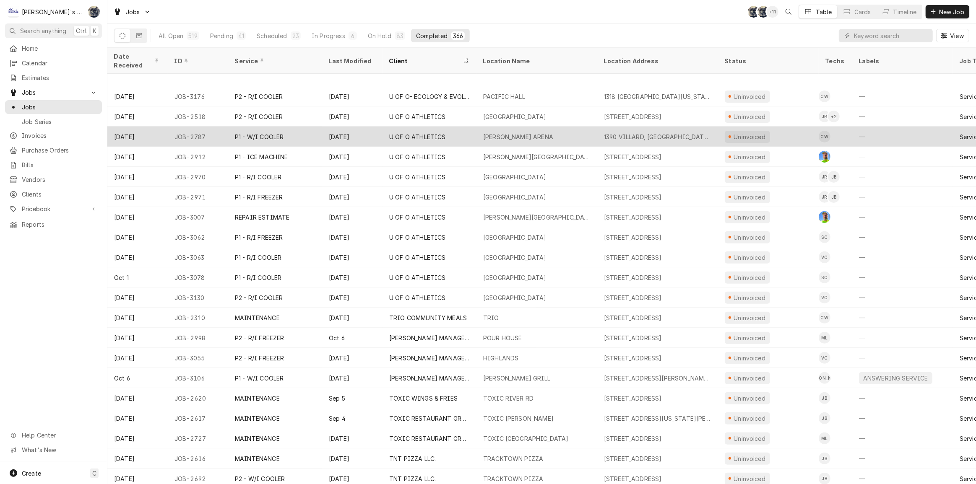
scroll to position [349, 0]
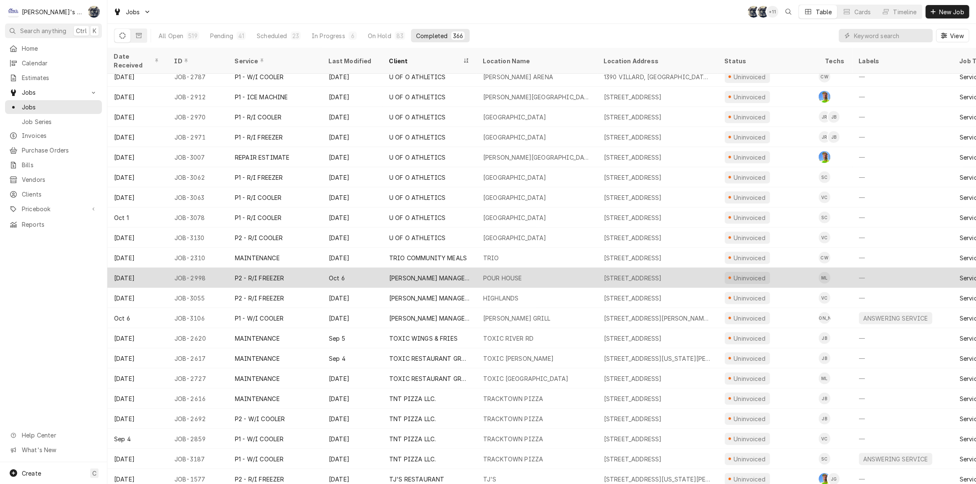
click at [494, 274] on div "POUR HOUSE" at bounding box center [502, 278] width 39 height 9
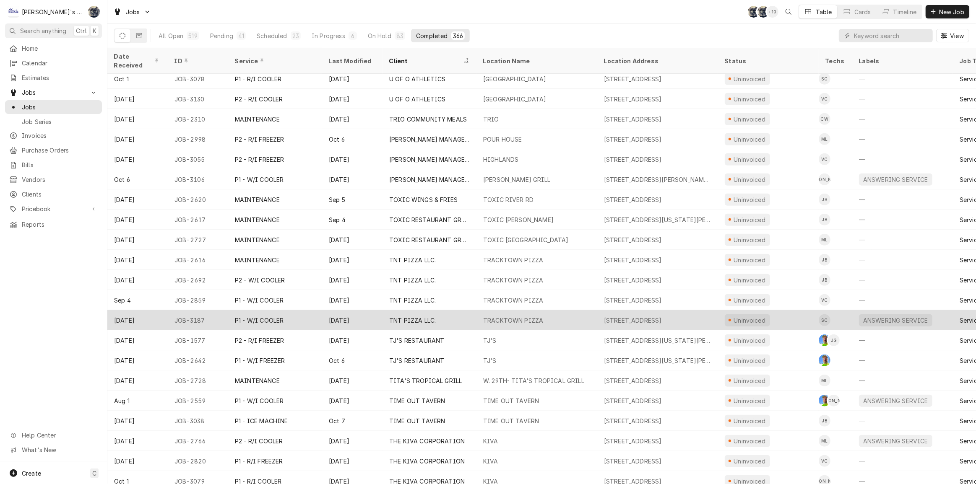
scroll to position [491, 0]
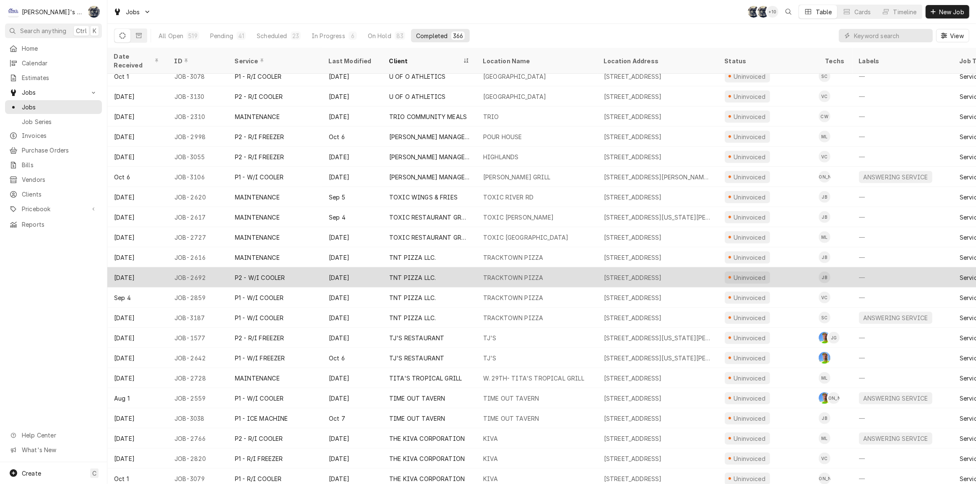
click at [404, 273] on div "TNT PIZZA LLC." at bounding box center [412, 277] width 47 height 9
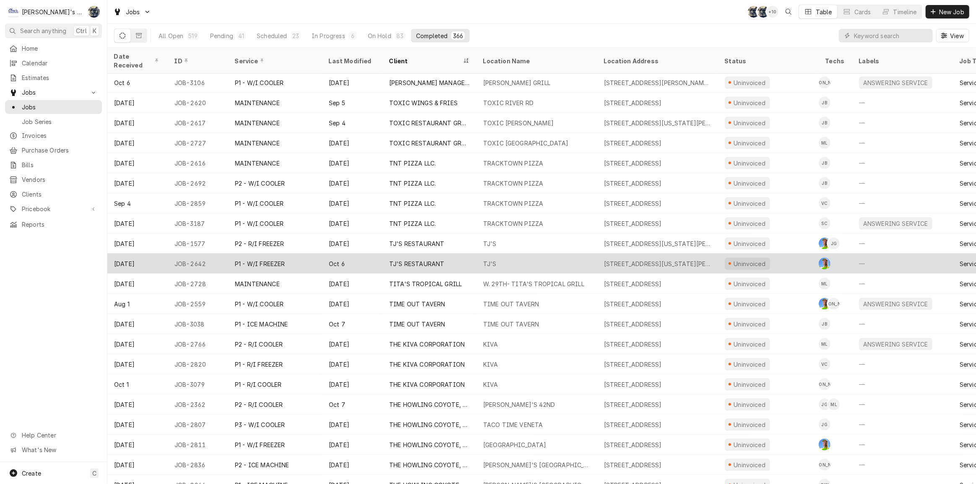
scroll to position [612, 0]
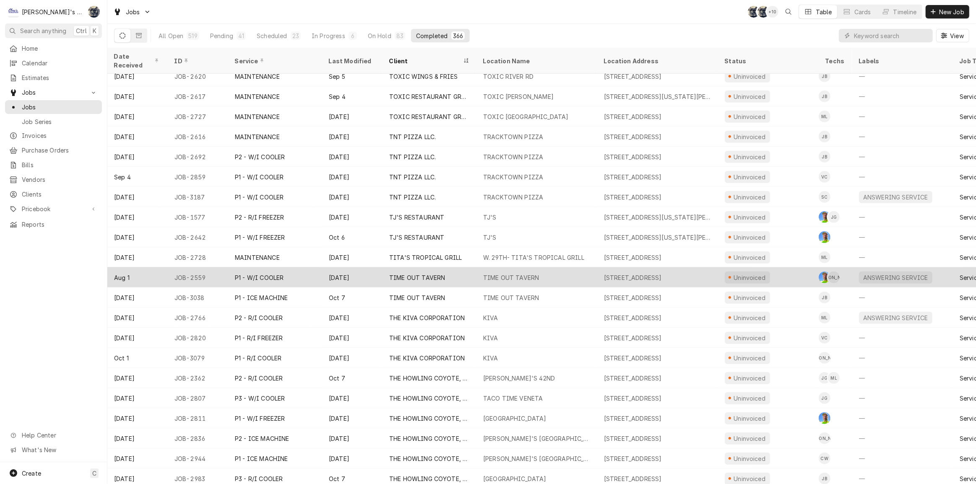
click at [423, 273] on div "TIME OUT TAVERN" at bounding box center [417, 277] width 56 height 9
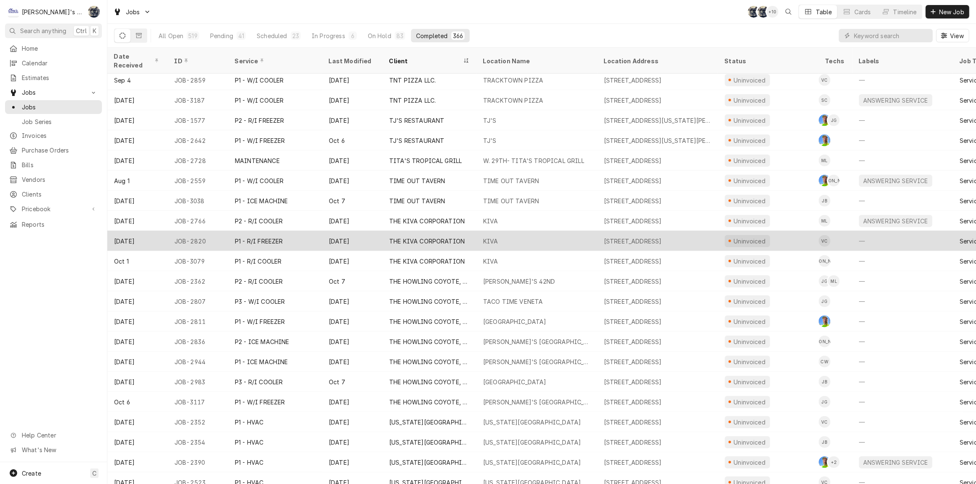
scroll to position [710, 0]
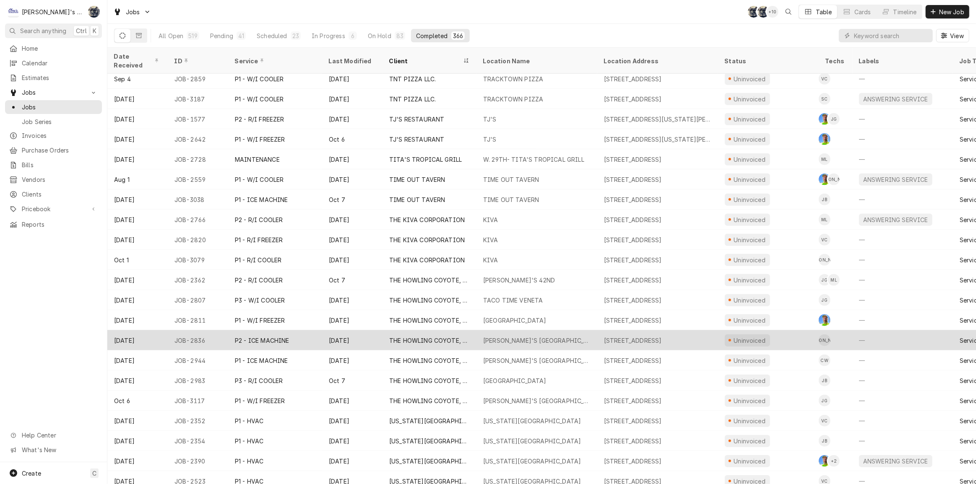
click at [424, 336] on div "THE HOWLING COYOTE, INC." at bounding box center [429, 340] width 81 height 9
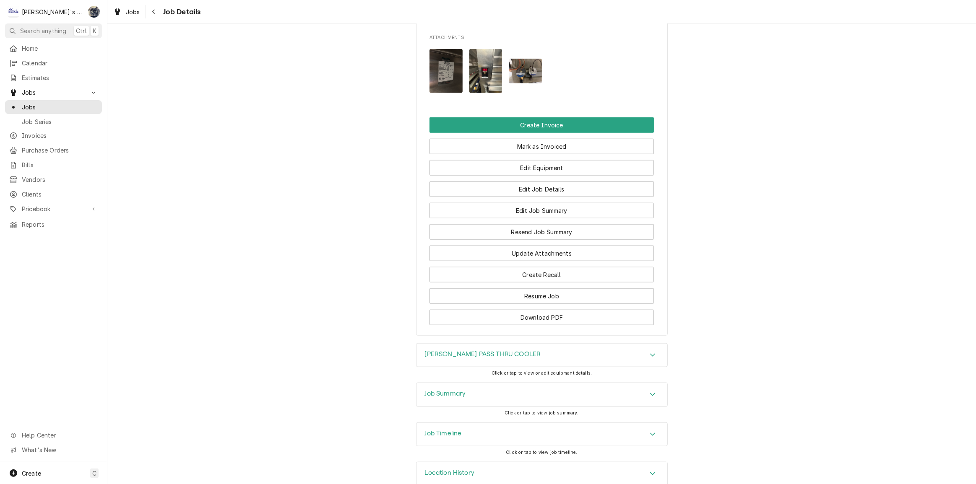
scroll to position [909, 0]
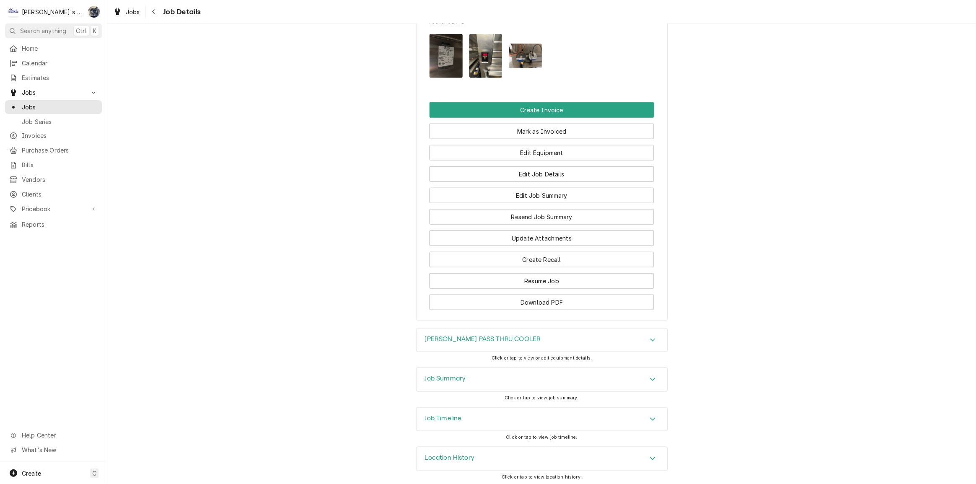
click at [521, 376] on div "Job Summary" at bounding box center [542, 379] width 251 height 23
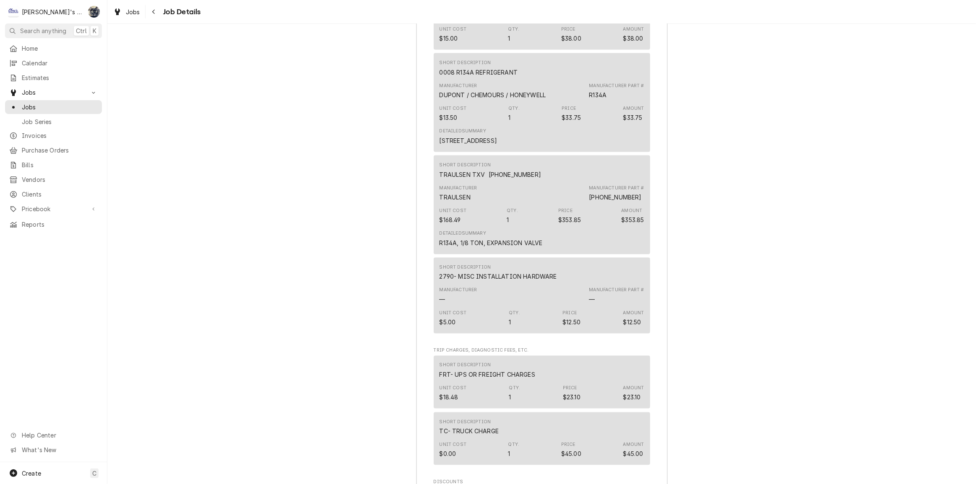
scroll to position [1862, 0]
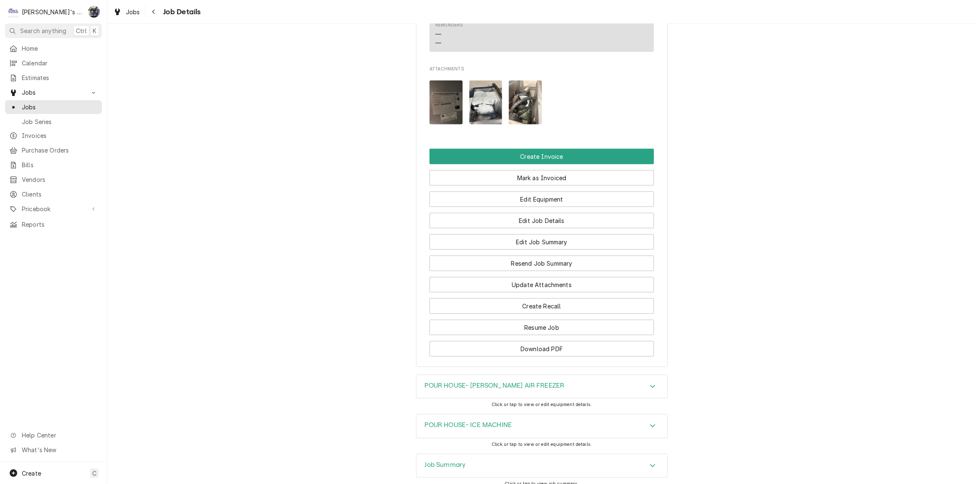
scroll to position [973, 0]
click at [477, 106] on img "Attachments" at bounding box center [485, 103] width 33 height 44
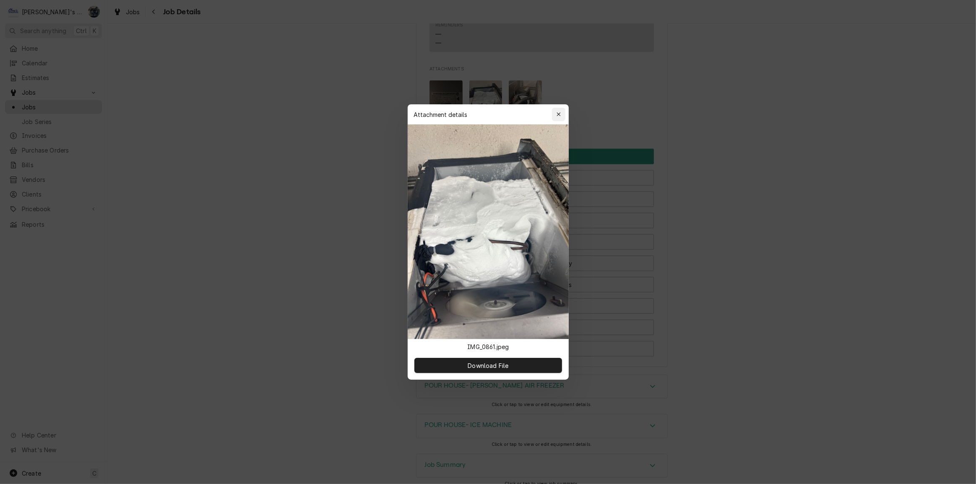
click at [558, 114] on icon "button" at bounding box center [559, 114] width 4 height 4
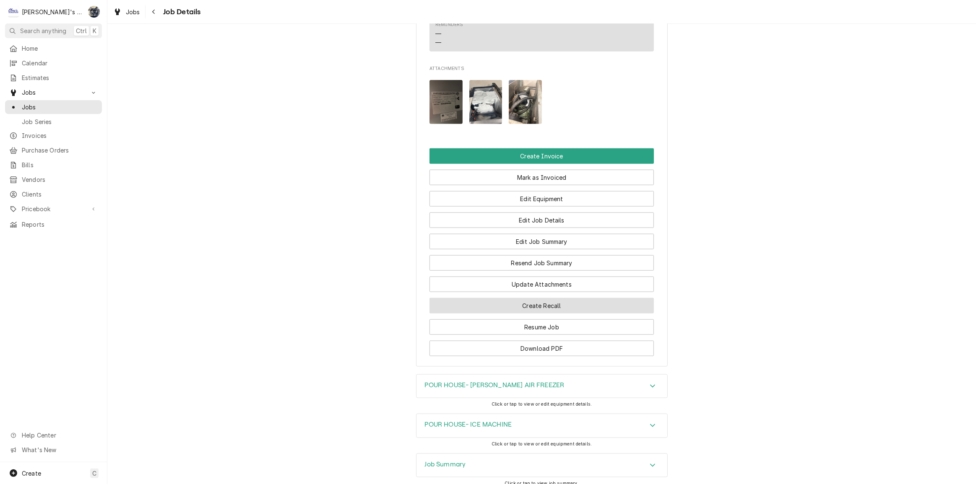
scroll to position [820, 0]
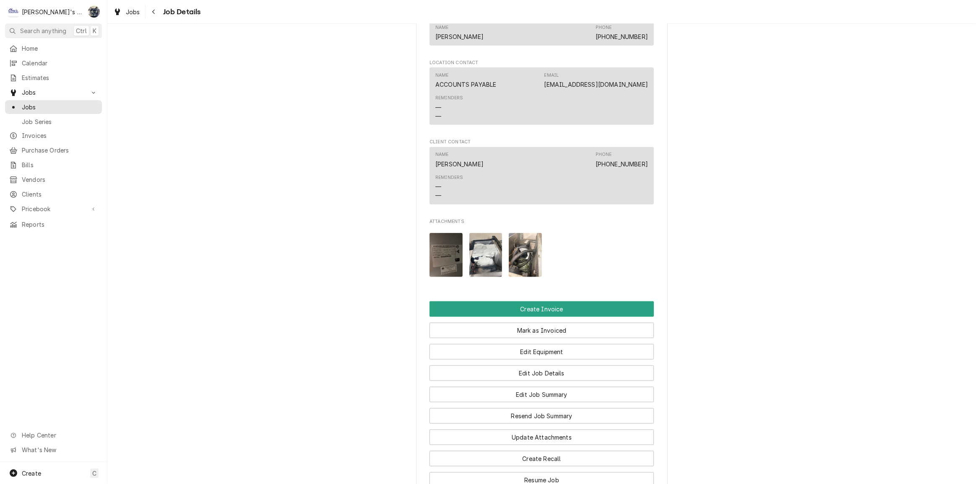
click at [525, 243] on img "Attachments" at bounding box center [525, 255] width 33 height 44
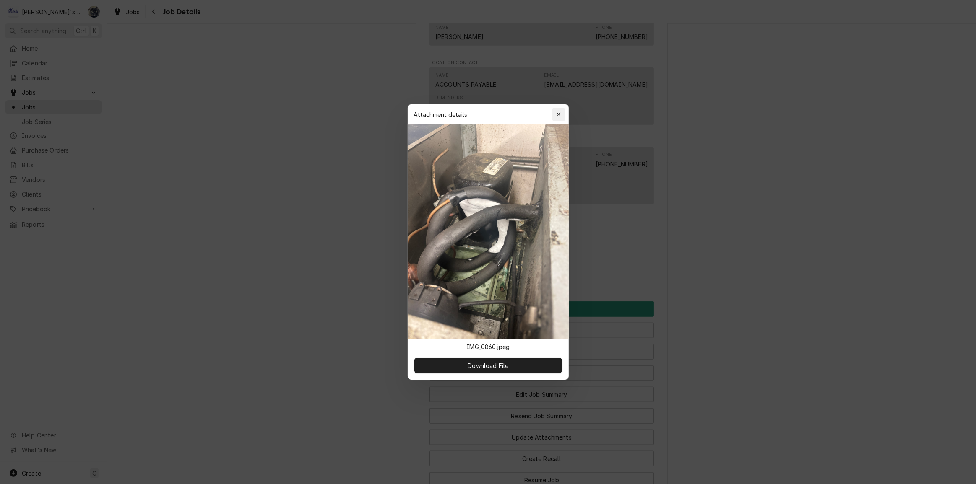
click at [557, 116] on icon "button" at bounding box center [559, 114] width 4 height 4
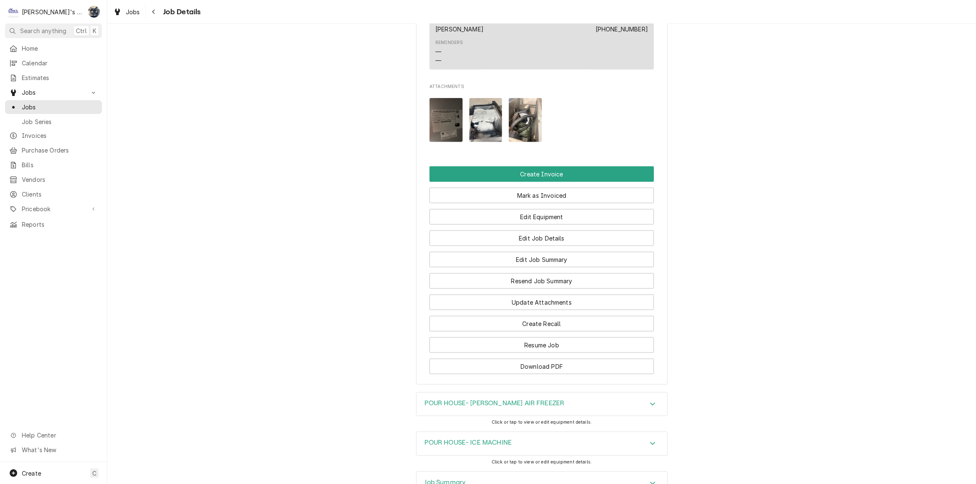
scroll to position [1049, 0]
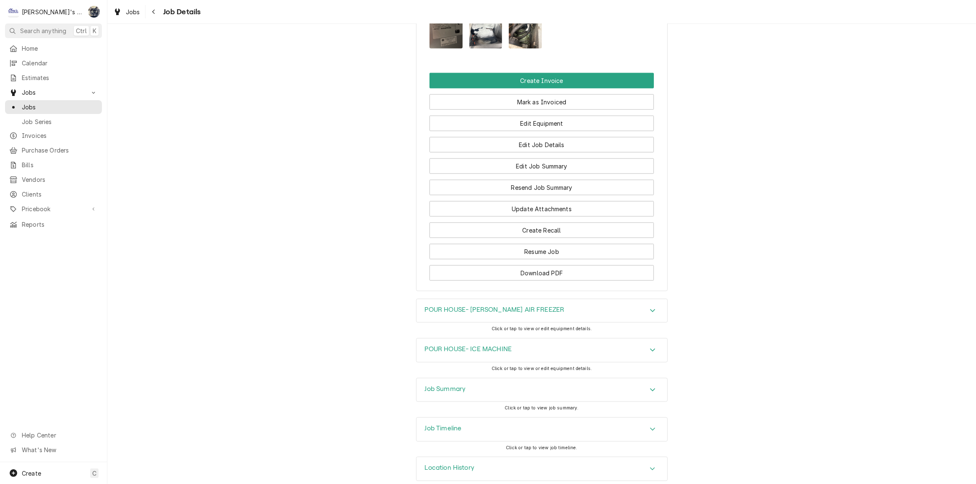
click at [511, 383] on div "Job Summary" at bounding box center [542, 390] width 251 height 23
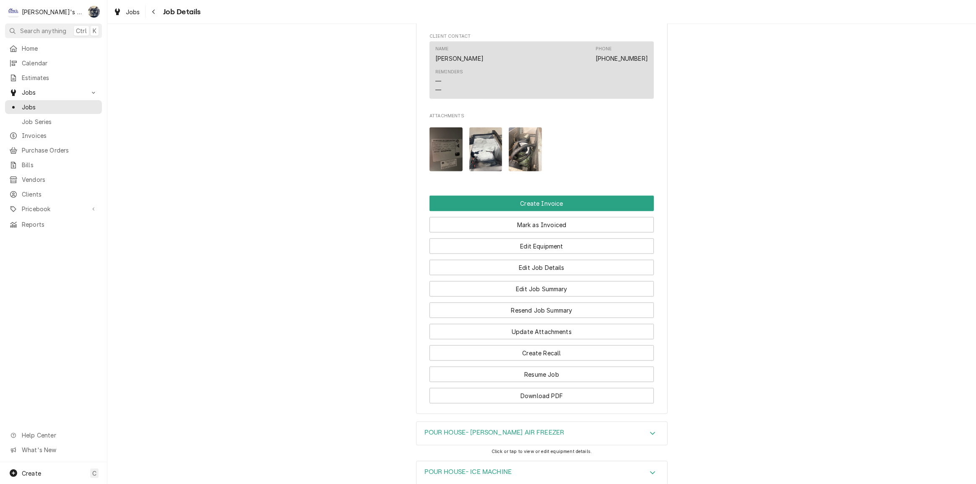
scroll to position [1087, 0]
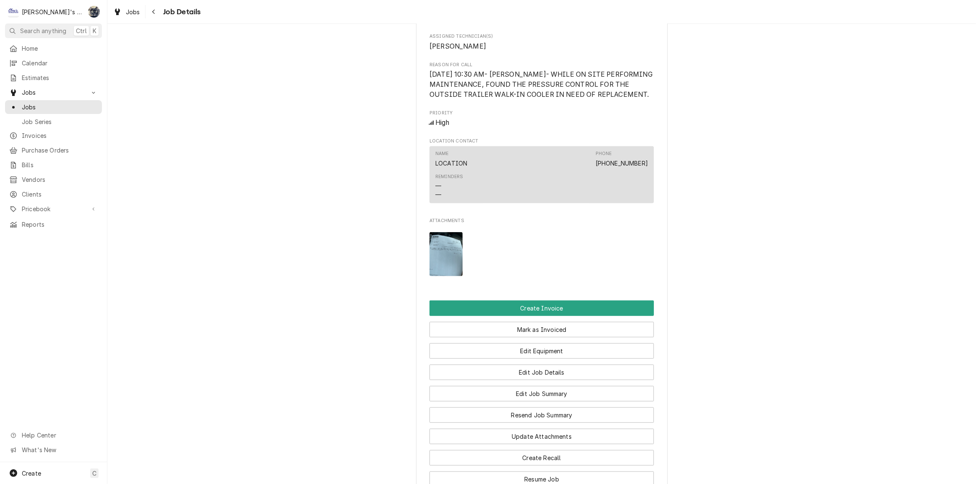
scroll to position [457, 0]
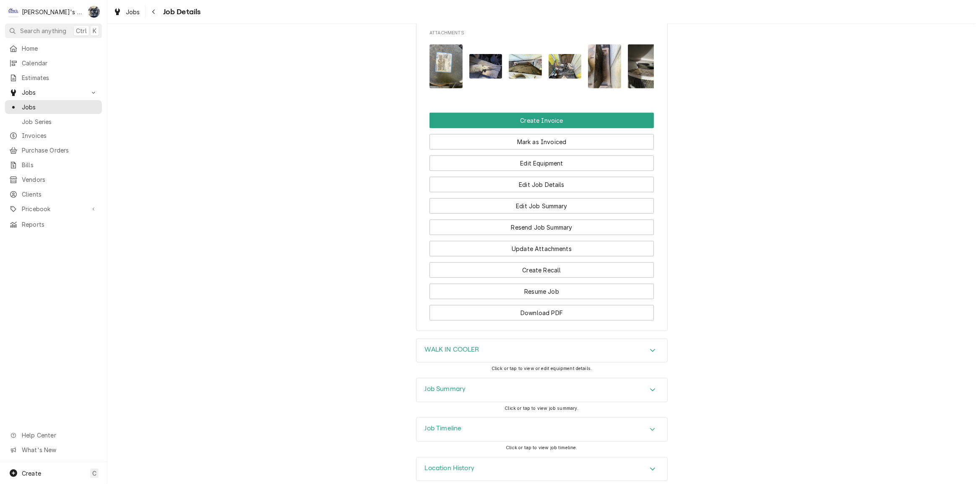
scroll to position [823, 0]
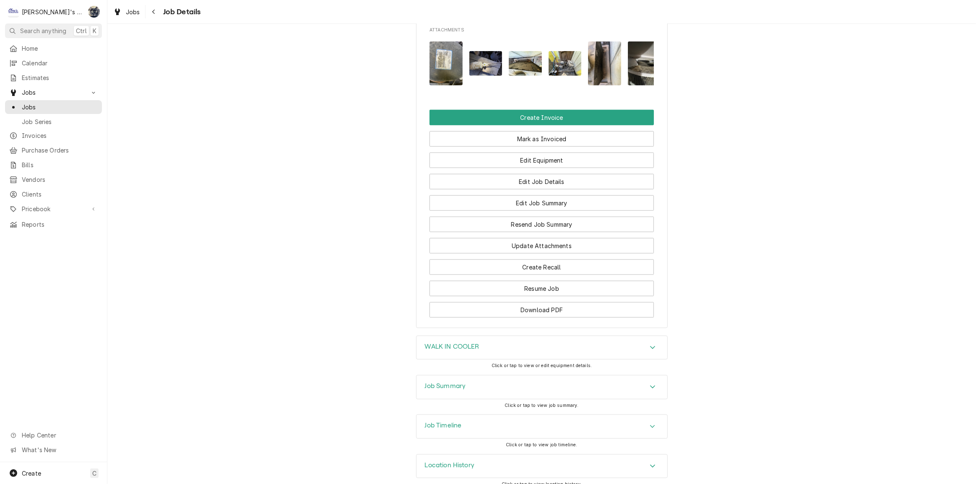
click at [453, 383] on h3 "Job Summary" at bounding box center [445, 387] width 41 height 8
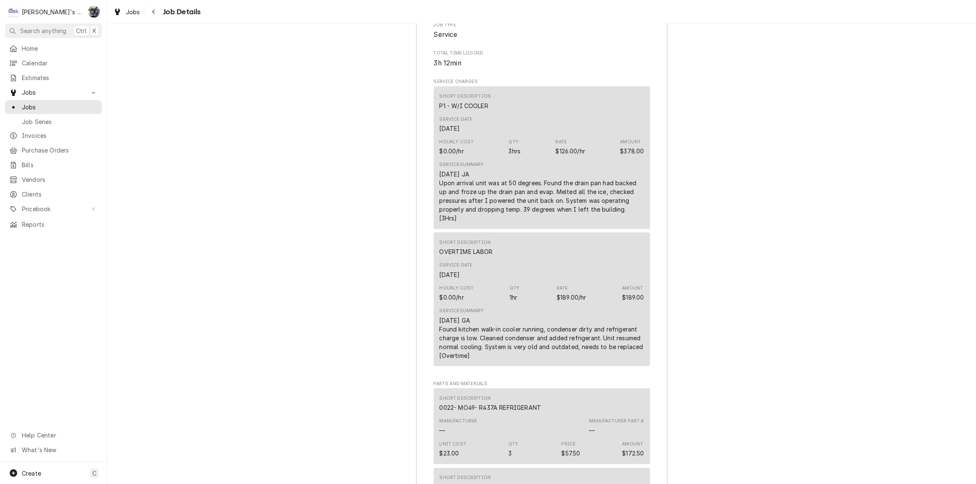
scroll to position [1318, 0]
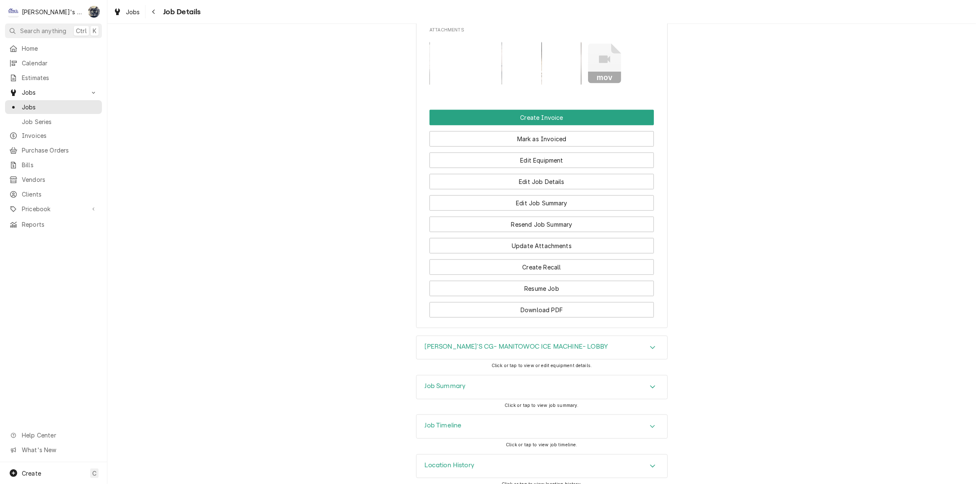
scroll to position [793, 0]
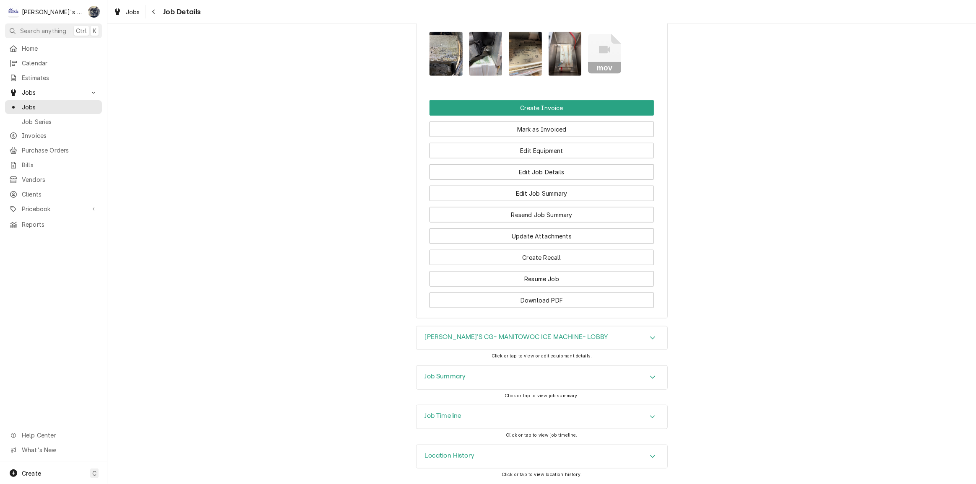
click at [465, 383] on div "Job Summary" at bounding box center [542, 377] width 251 height 23
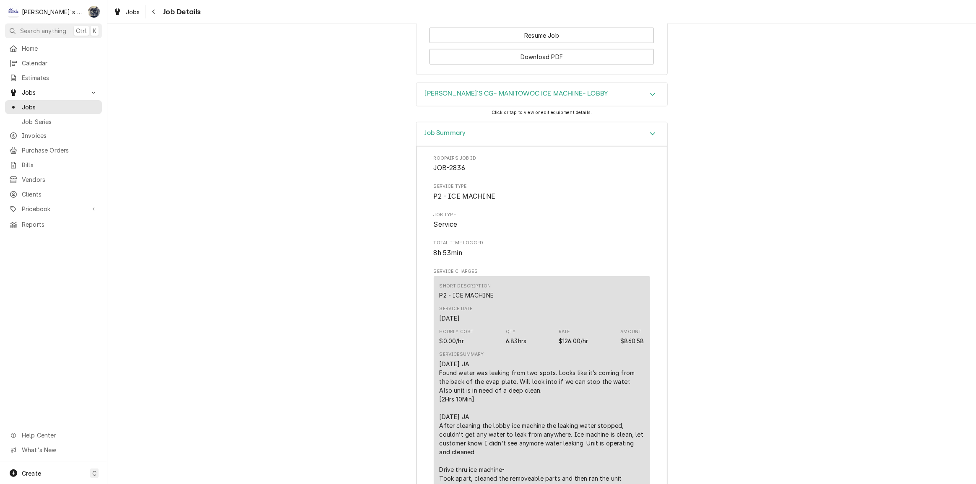
scroll to position [907, 0]
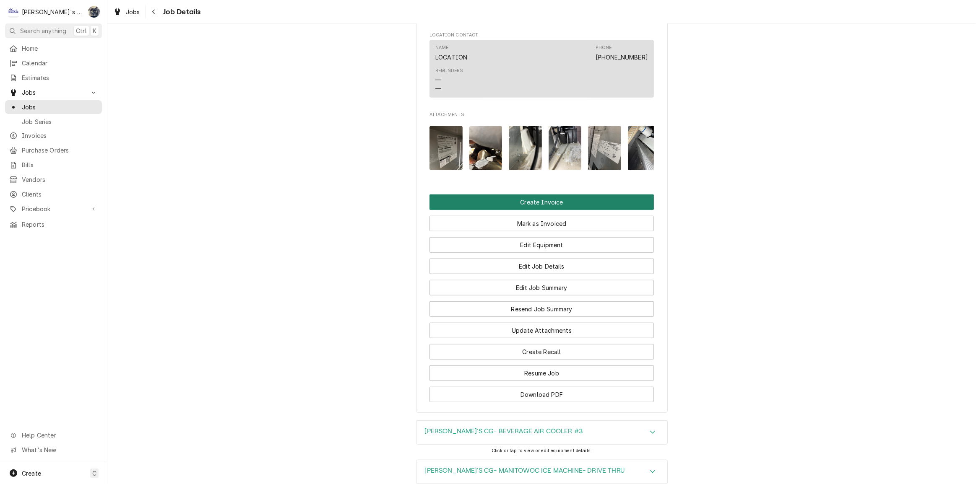
scroll to position [820, 0]
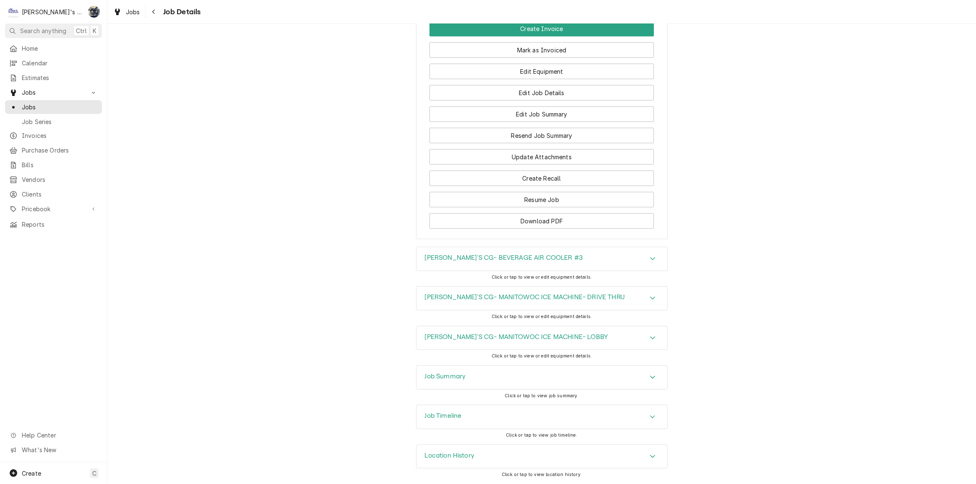
click at [460, 373] on h3 "Job Summary" at bounding box center [445, 377] width 41 height 8
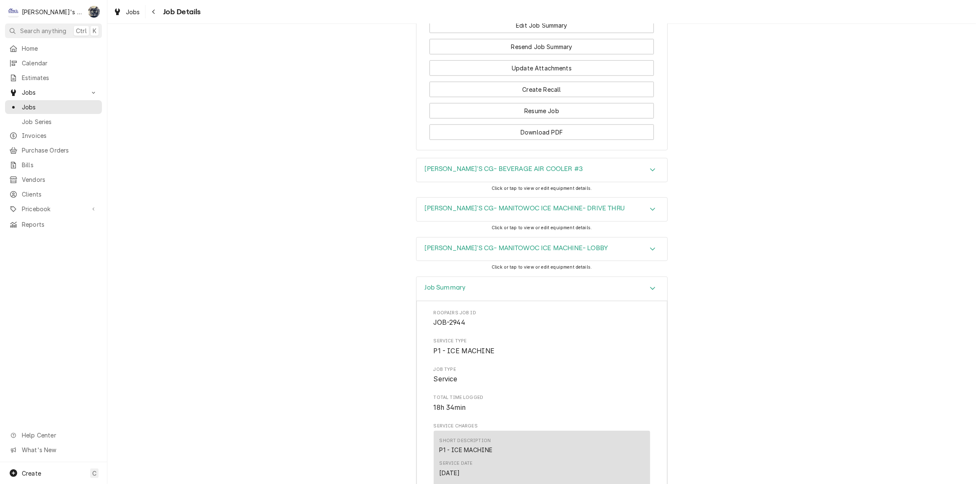
scroll to position [1125, 0]
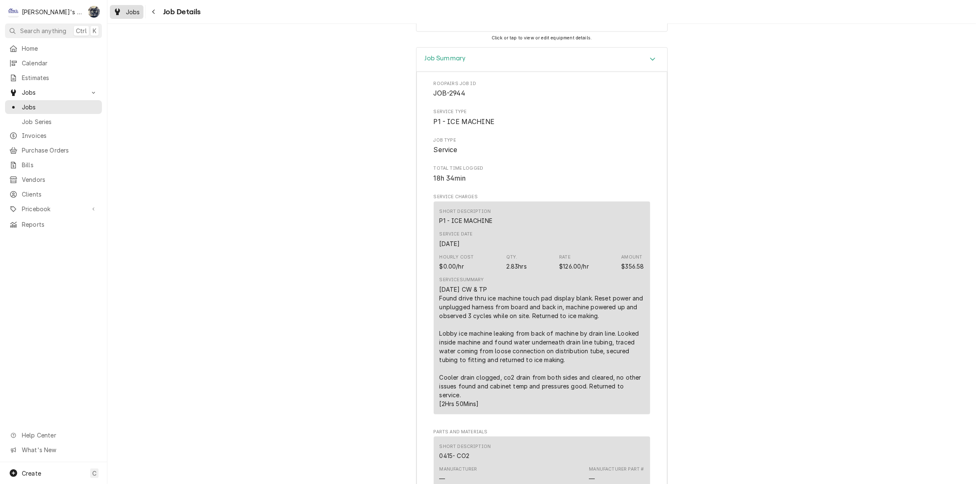
click at [128, 13] on span "Jobs" at bounding box center [133, 12] width 14 height 9
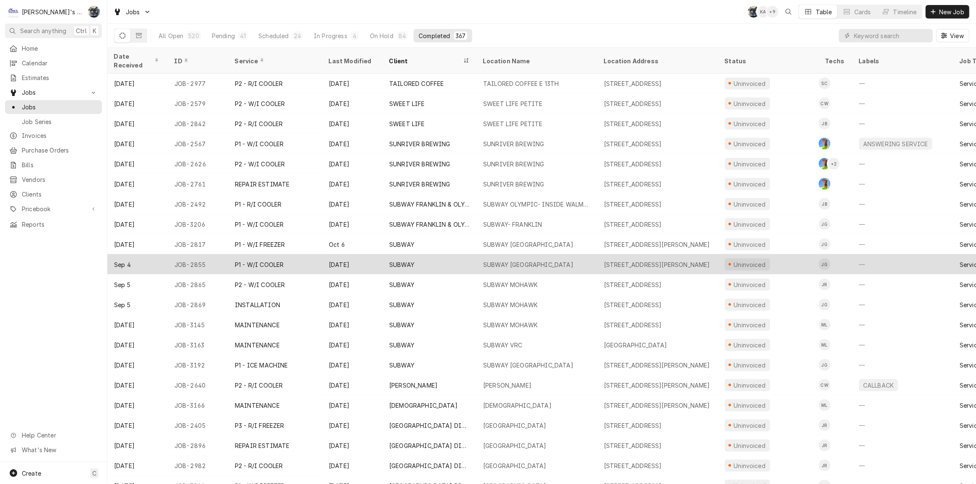
scroll to position [1316, 0]
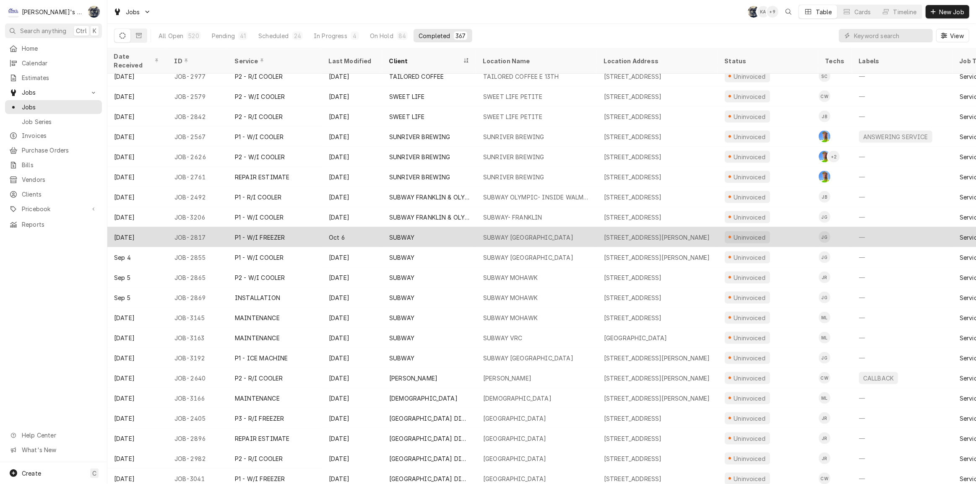
click at [493, 233] on div "SUBWAY HARRISBURG" at bounding box center [528, 237] width 90 height 9
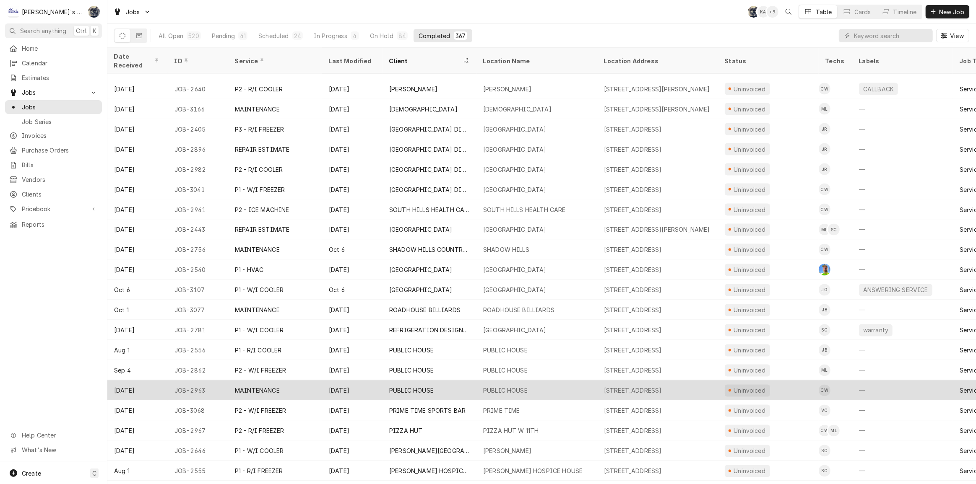
scroll to position [1638, 0]
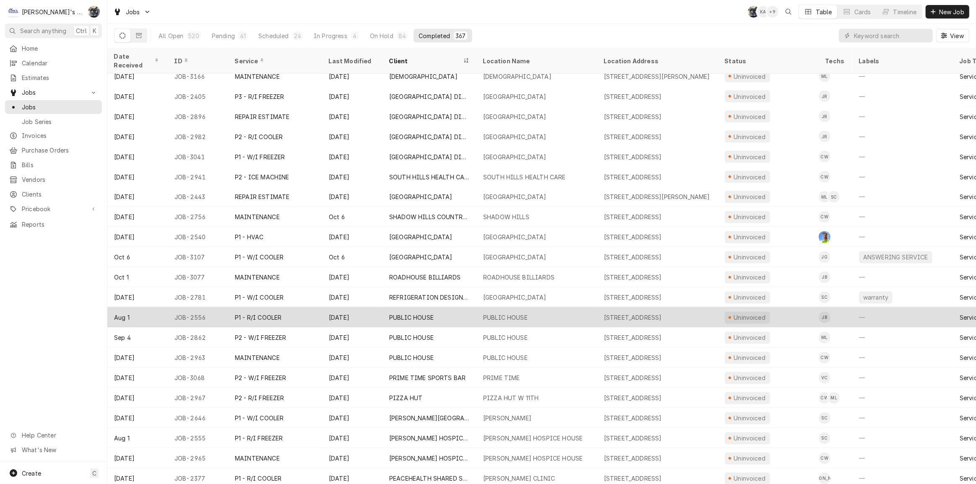
click at [495, 314] on div "PUBLIC HOUSE" at bounding box center [505, 318] width 44 height 9
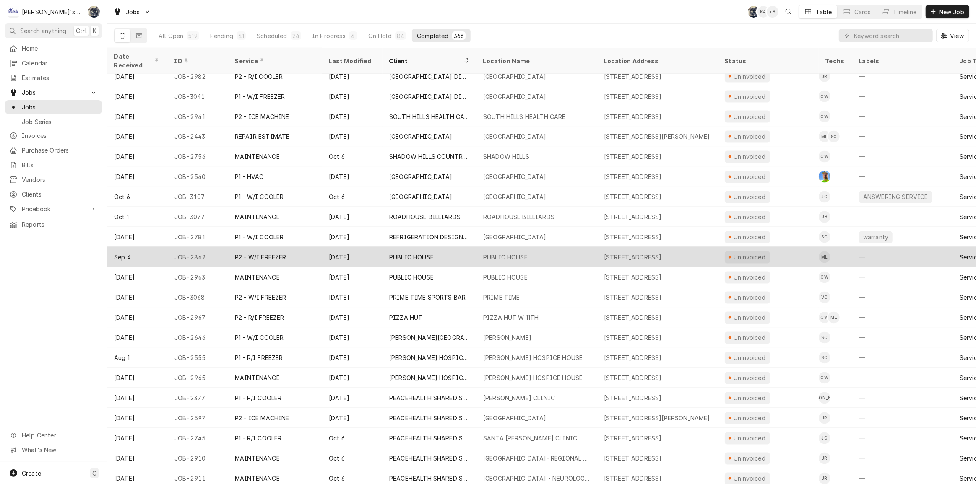
click at [440, 247] on div "PUBLIC HOUSE" at bounding box center [430, 257] width 94 height 20
click at [492, 253] on div "PUBLIC HOUSE" at bounding box center [505, 257] width 44 height 9
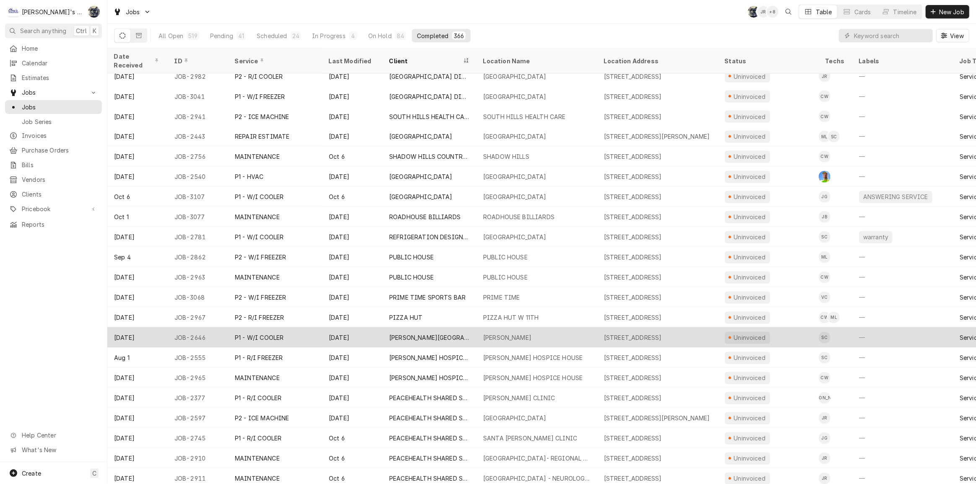
click at [487, 334] on div "PF CHANG'S" at bounding box center [507, 338] width 48 height 9
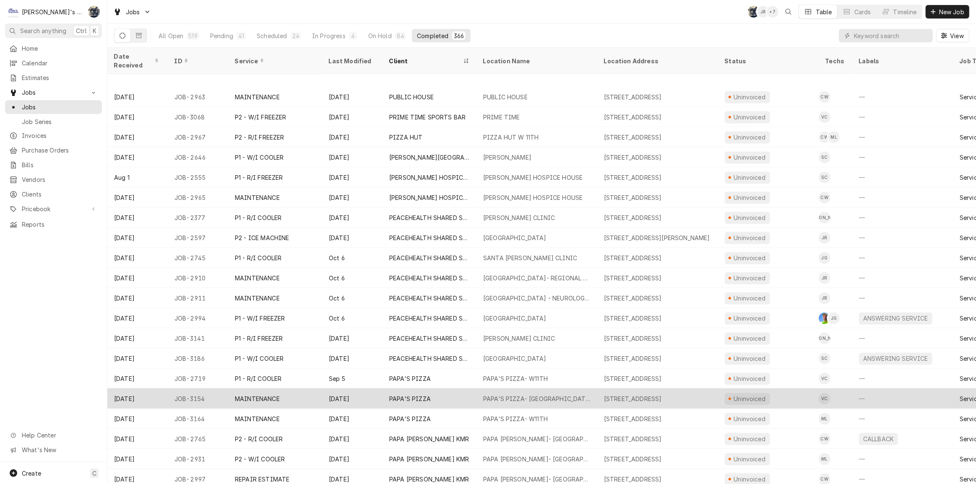
scroll to position [1940, 0]
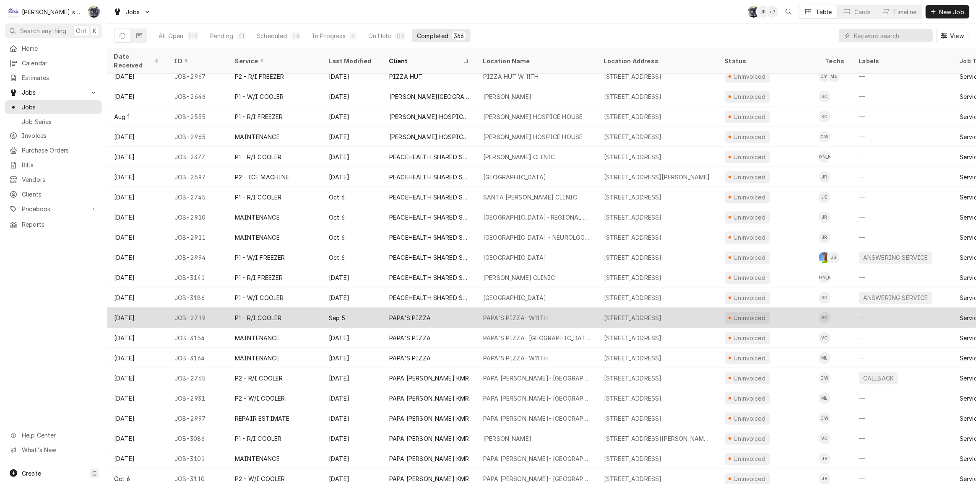
click at [509, 314] on div "PAPA'S PIZZA- W11TH" at bounding box center [515, 318] width 65 height 9
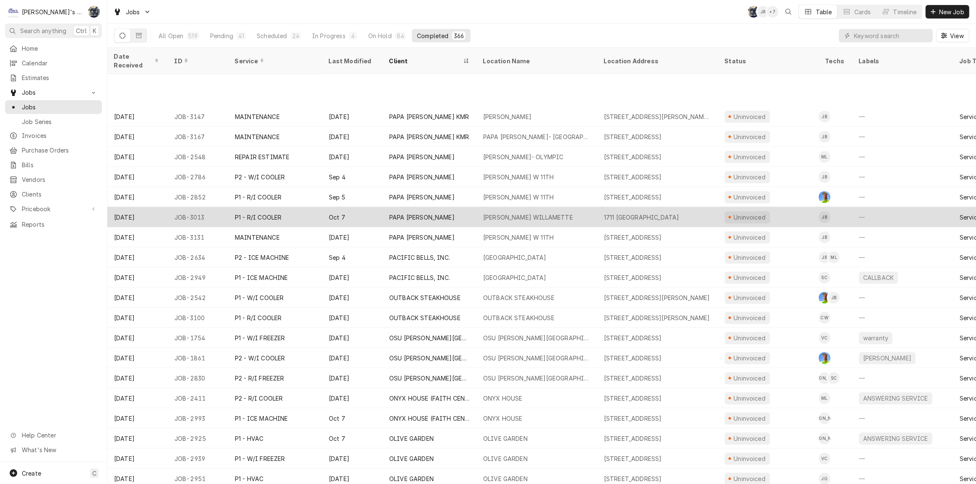
scroll to position [2383, 0]
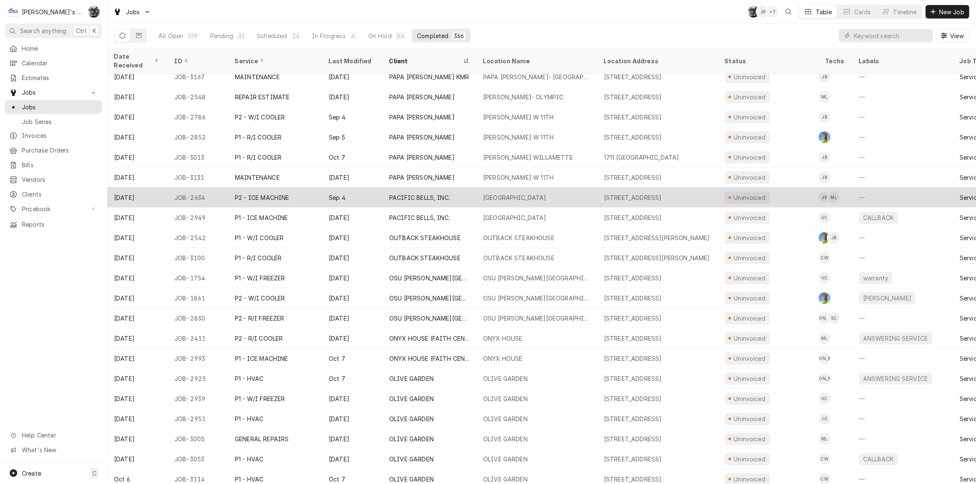
click at [495, 193] on div "TACO BELL JUNCTION CITY" at bounding box center [514, 197] width 63 height 9
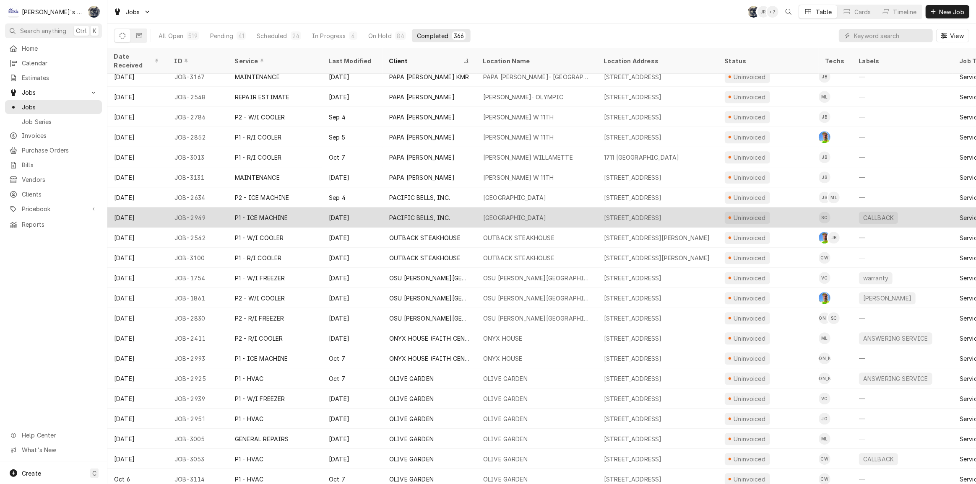
click at [485, 214] on div "TACO BELL JUNCTION CITY" at bounding box center [514, 218] width 63 height 9
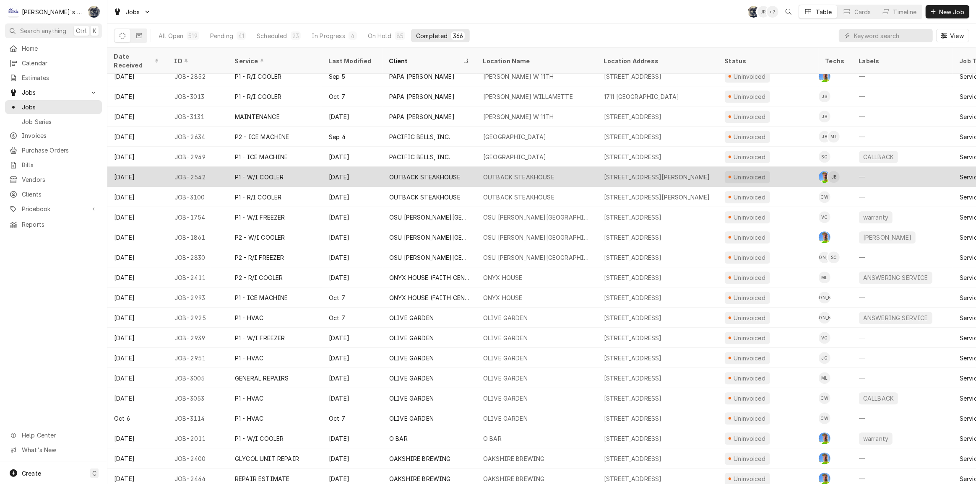
scroll to position [2504, 0]
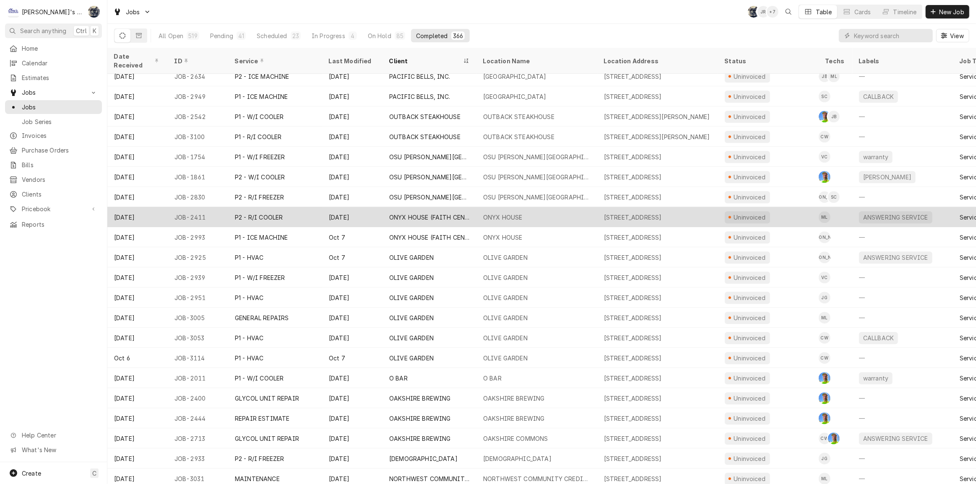
click at [492, 213] on div "ONYX HOUSE" at bounding box center [502, 217] width 39 height 9
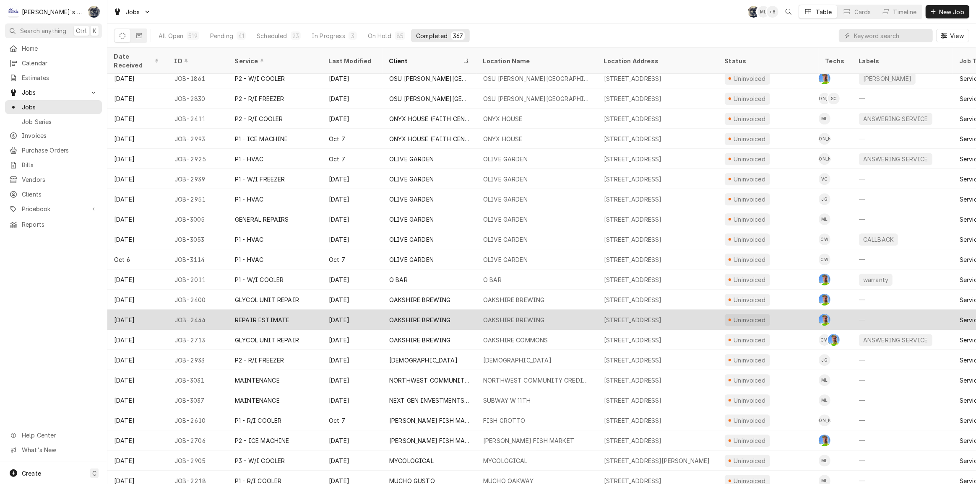
scroll to position [2605, 0]
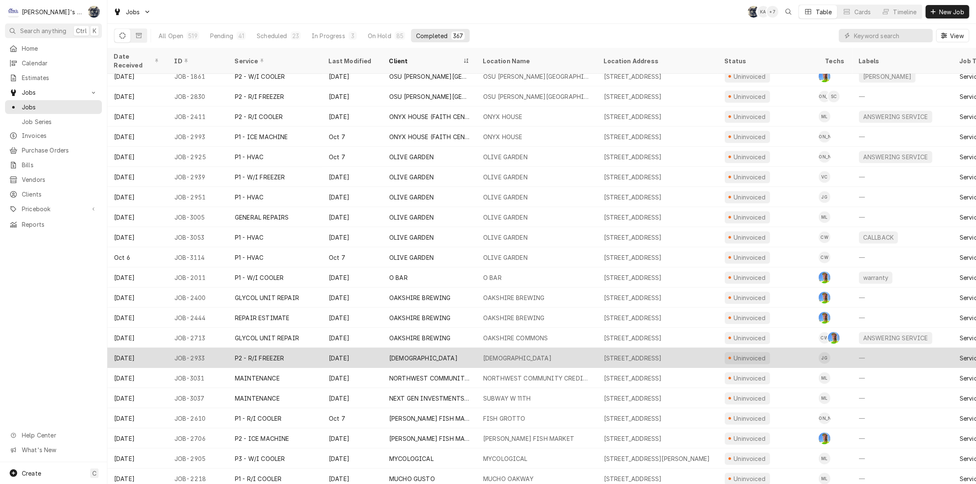
click at [492, 354] on div "NORTHWOOD CHRISTIAN CHURCH" at bounding box center [517, 358] width 68 height 9
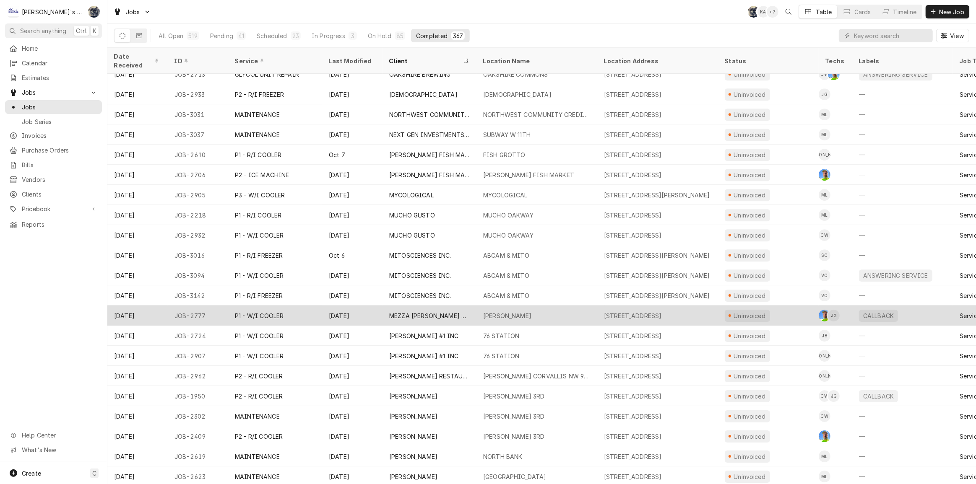
scroll to position [2907, 0]
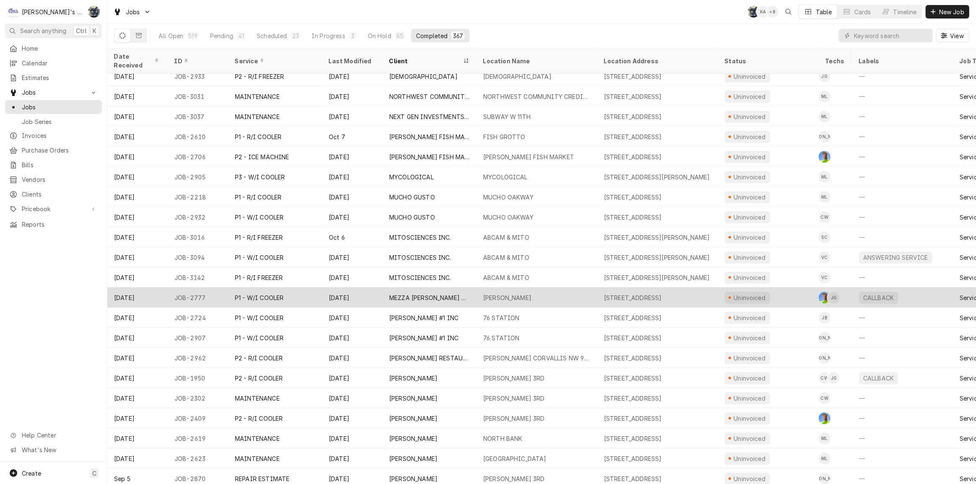
click at [440, 294] on div "MEZZA LUNA PIZZA (EUGENE)" at bounding box center [429, 298] width 81 height 9
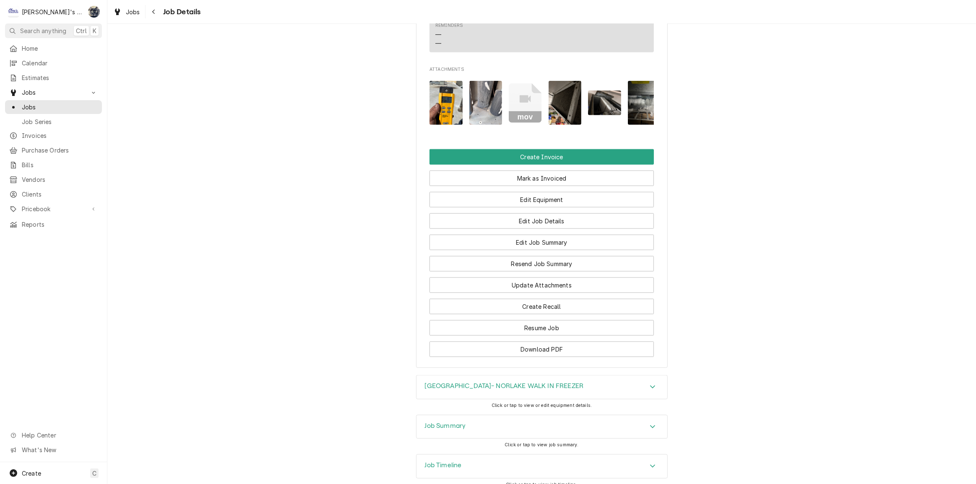
scroll to position [940, 0]
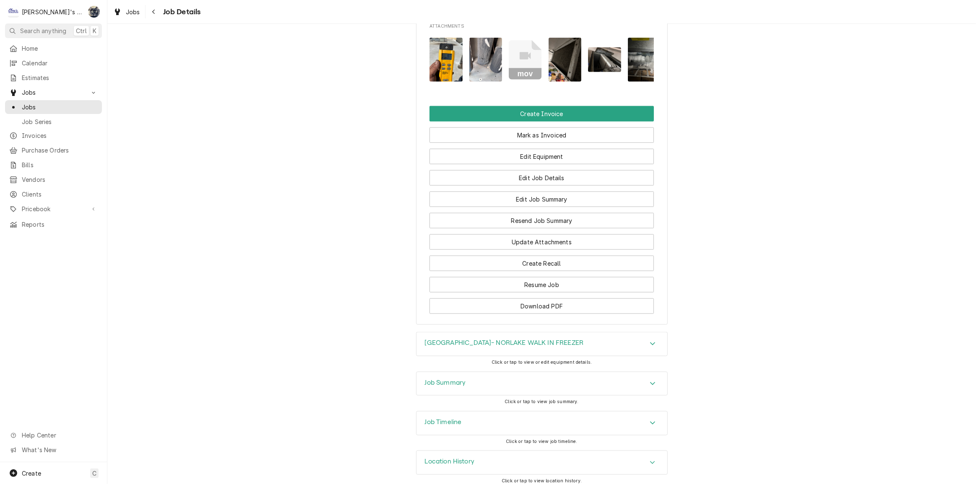
click at [463, 381] on h3 "Job Summary" at bounding box center [445, 383] width 41 height 8
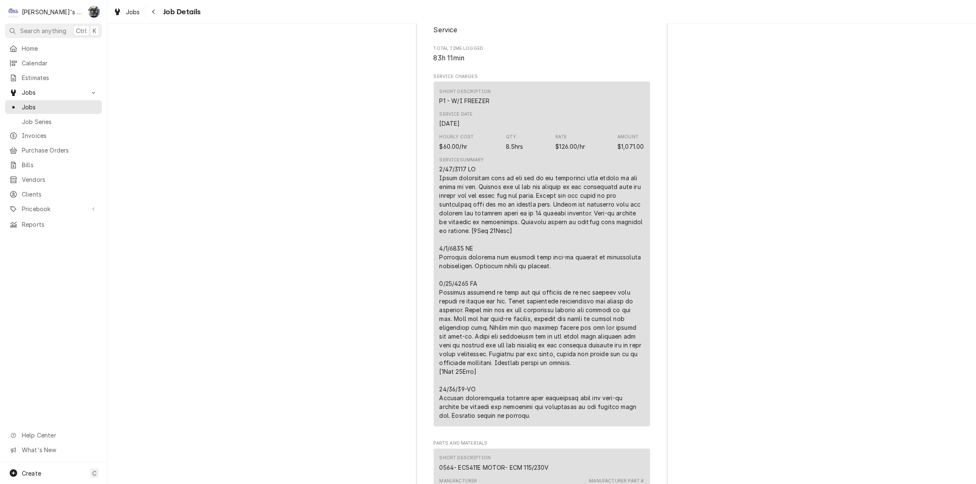
scroll to position [1511, 0]
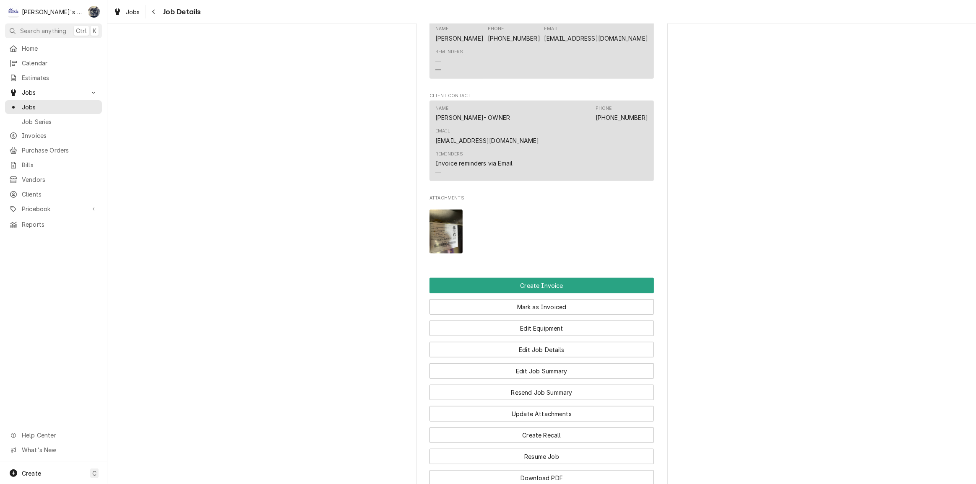
scroll to position [953, 0]
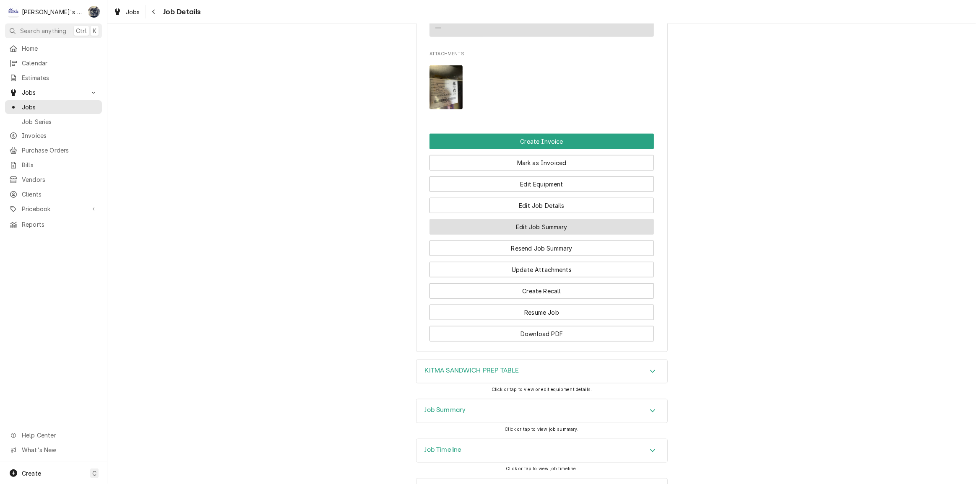
click at [529, 219] on button "Edit Job Summary" at bounding box center [542, 227] width 224 height 16
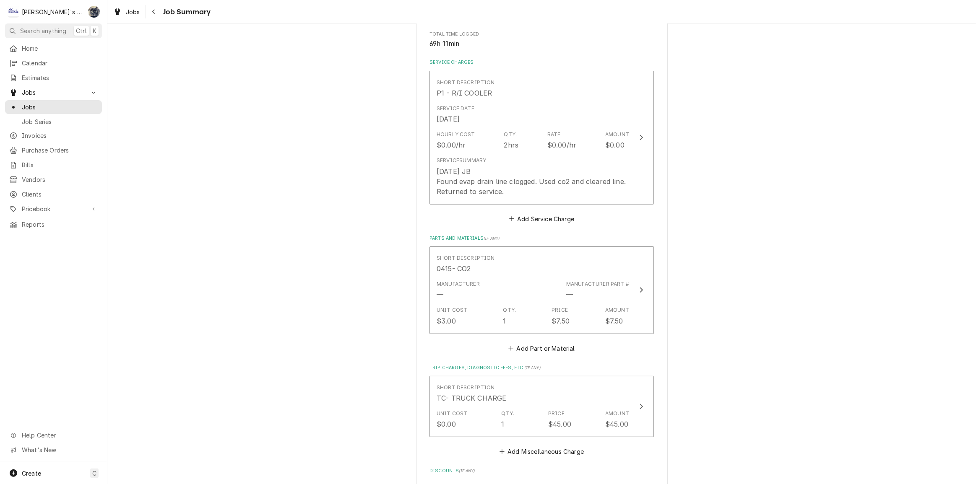
scroll to position [190, 0]
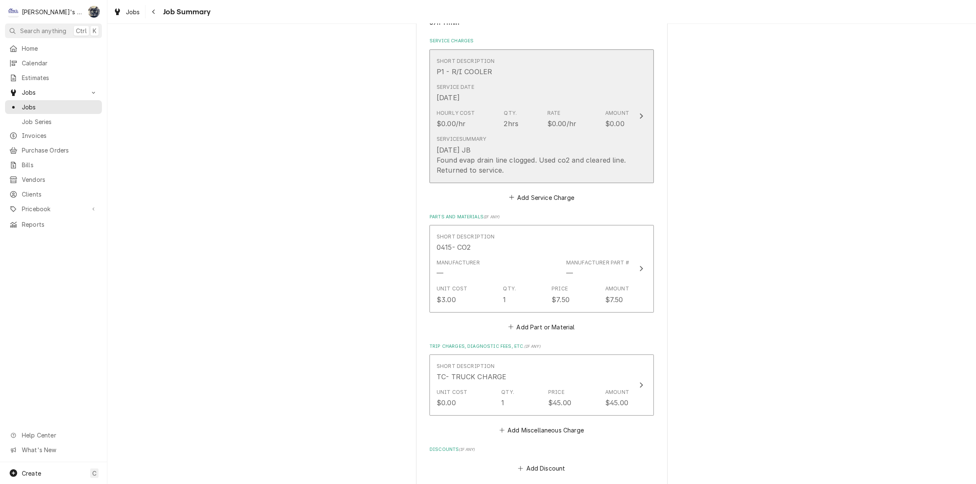
click at [541, 154] on div "[DATE] JB Found evap drain line clogged. Used co2 and cleared line. Returned to…" at bounding box center [533, 160] width 193 height 30
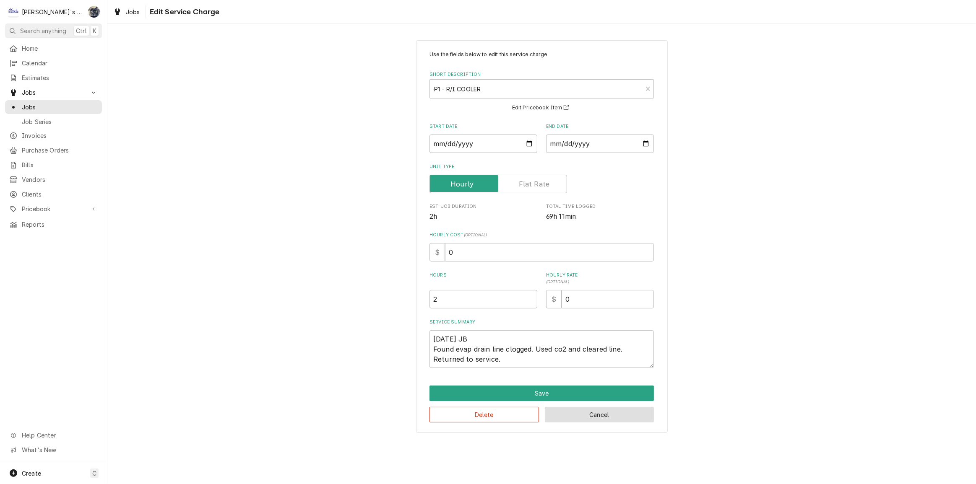
click at [596, 413] on button "Cancel" at bounding box center [599, 415] width 109 height 16
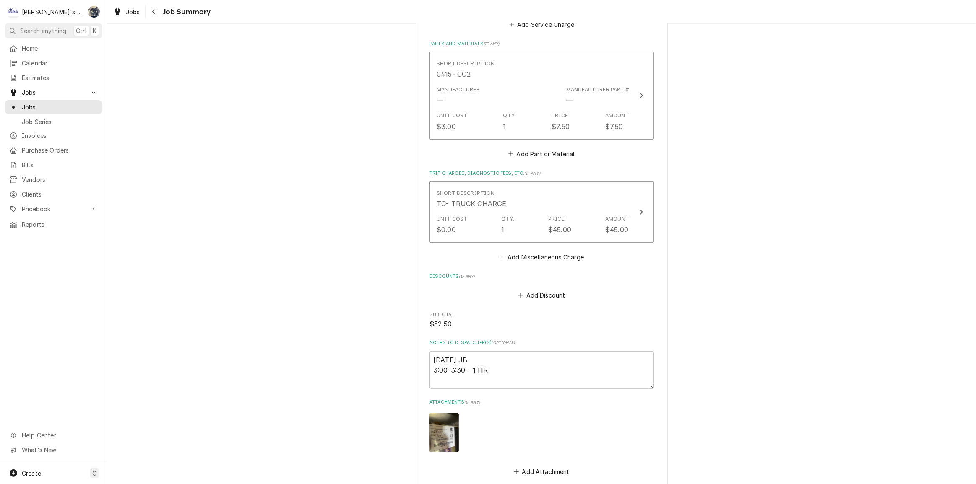
scroll to position [181, 0]
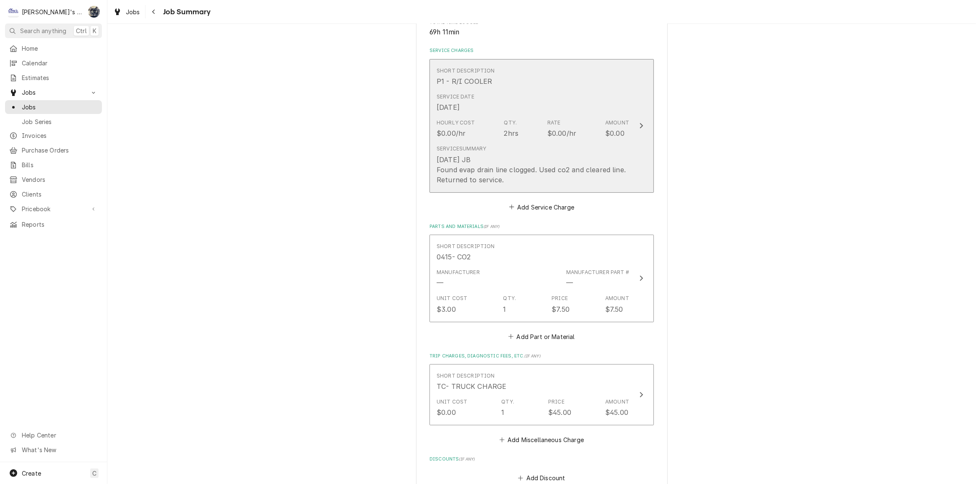
click at [500, 180] on div "[DATE] JB Found evap drain line clogged. Used co2 and cleared line. Returned to…" at bounding box center [533, 170] width 193 height 30
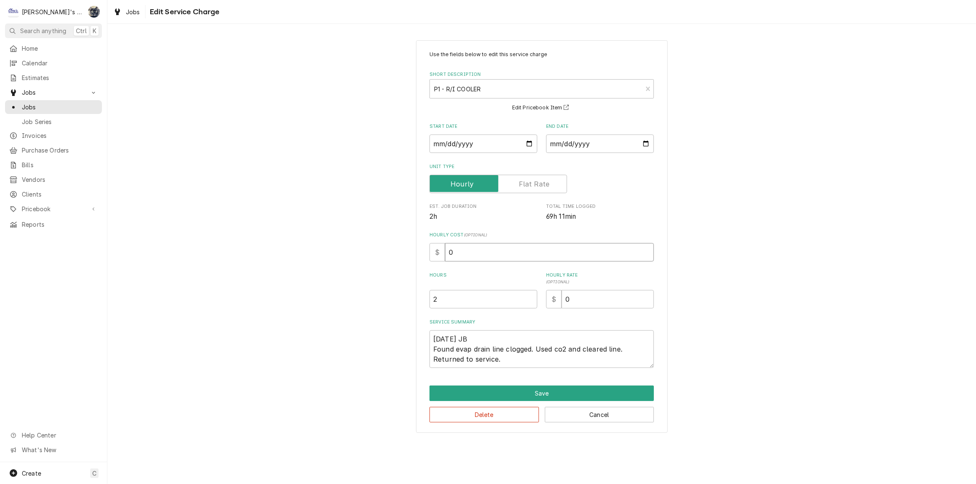
drag, startPoint x: 482, startPoint y: 256, endPoint x: 426, endPoint y: 256, distance: 55.8
click at [426, 256] on div "Use the fields below to edit this service charge Short Description P1 - R/I COO…" at bounding box center [542, 236] width 252 height 393
type textarea "x"
type input "3"
type textarea "x"
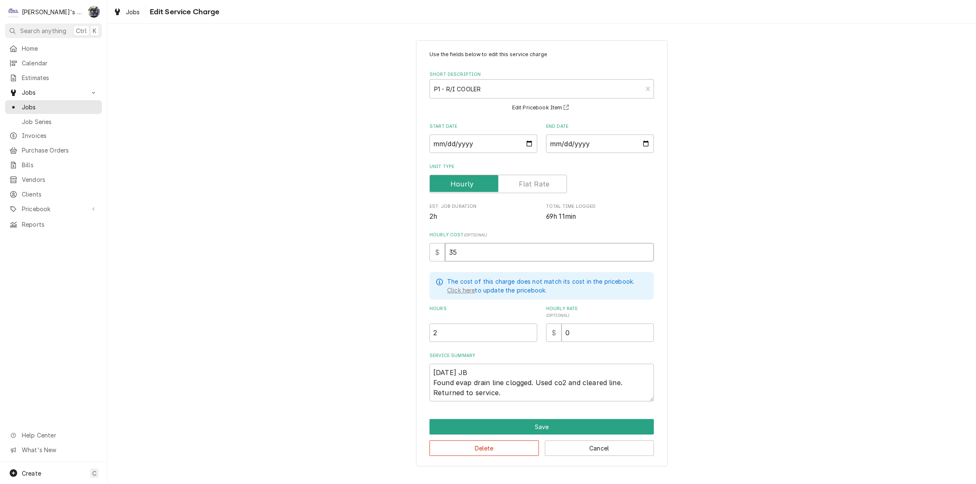
type input "35"
type textarea "x"
type input "1"
type textarea "x"
type input "1"
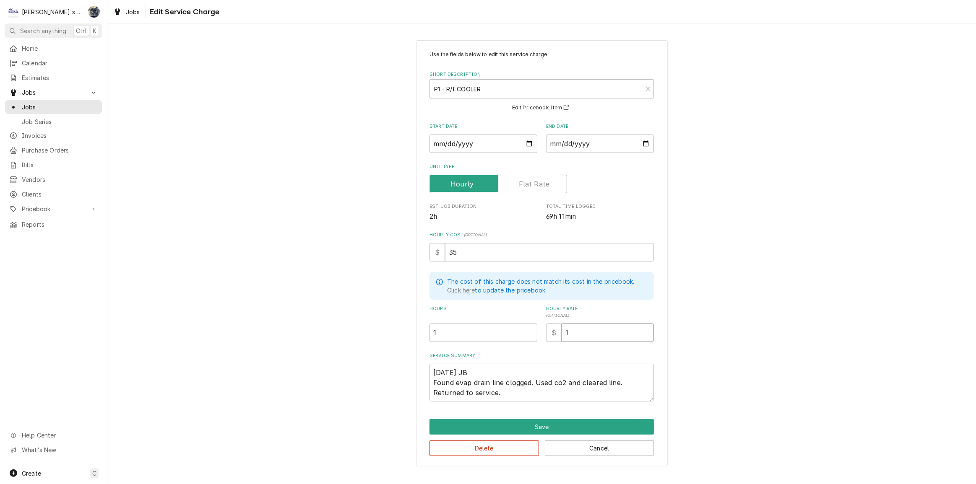
type textarea "x"
type input "12"
type textarea "x"
type input "126"
click at [523, 394] on textarea "[DATE] JB Found evap drain line clogged. Used co2 and cleared line. Returned to…" at bounding box center [542, 383] width 224 height 38
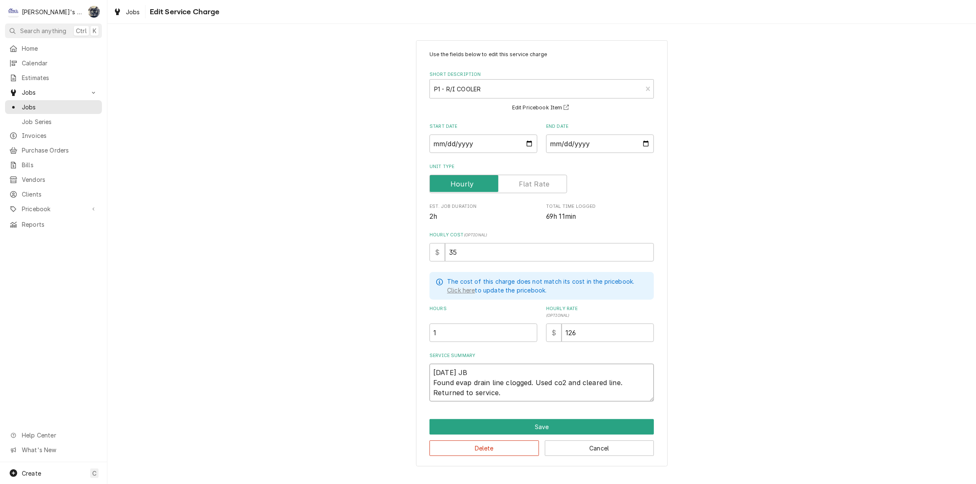
type textarea "x"
type textarea "8/1/2025 JB Found evap drain line clogged. Used co2 and cleared line. Returned …"
type textarea "x"
type textarea "8/1/2025 JB Found evap drain line clogged. Used co2 and cleared line. Returned …"
type textarea "x"
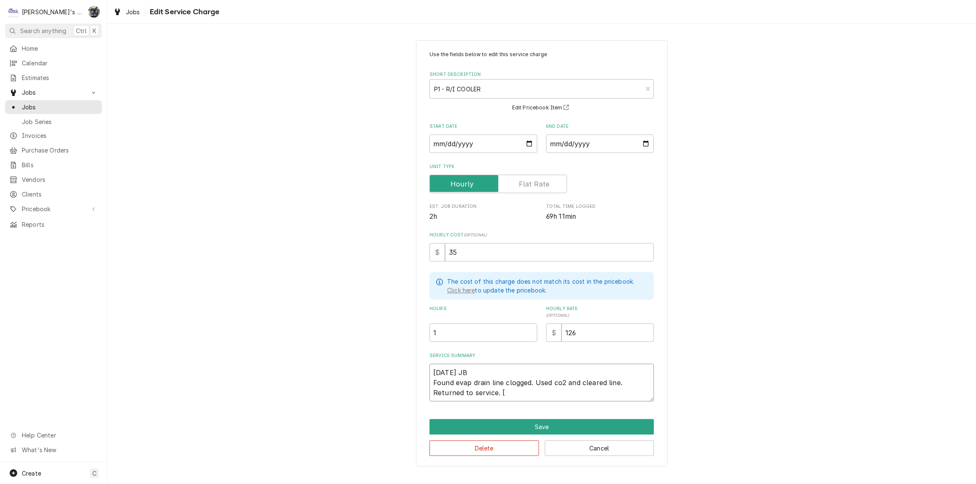
type textarea "8/1/2025 JB Found evap drain line clogged. Used co2 and cleared line. Returned …"
type textarea "x"
type textarea "8/1/2025 JB Found evap drain line clogged. Used co2 and cleared line. Returned …"
type textarea "x"
type textarea "8/1/2025 JB Found evap drain line clogged. Used co2 and cleared line. Returned …"
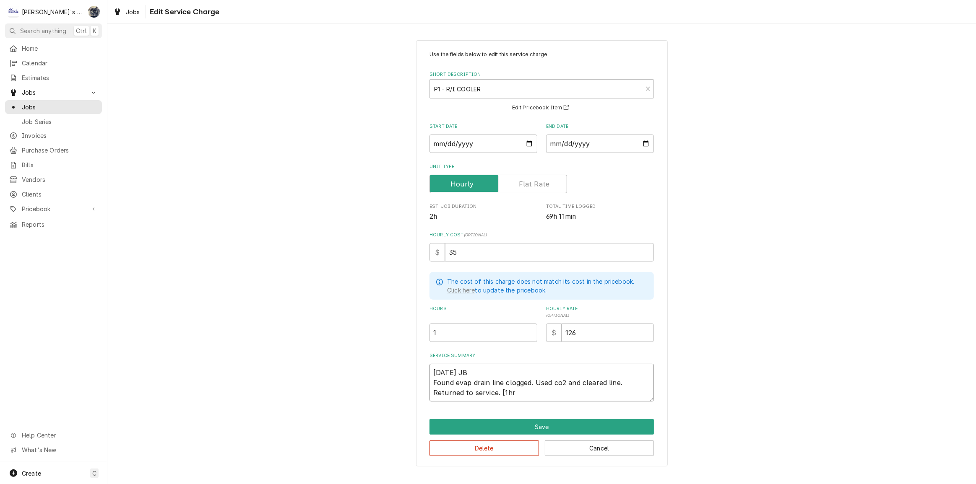
type textarea "x"
type textarea "8/1/2025 JB Found evap drain line clogged. Used co2 and cleared line. Returned …"
type textarea "x"
type textarea "8/1/2025 JB Found evap drain line clogged. Used co2 and cleared line. Returned …"
type textarea "x"
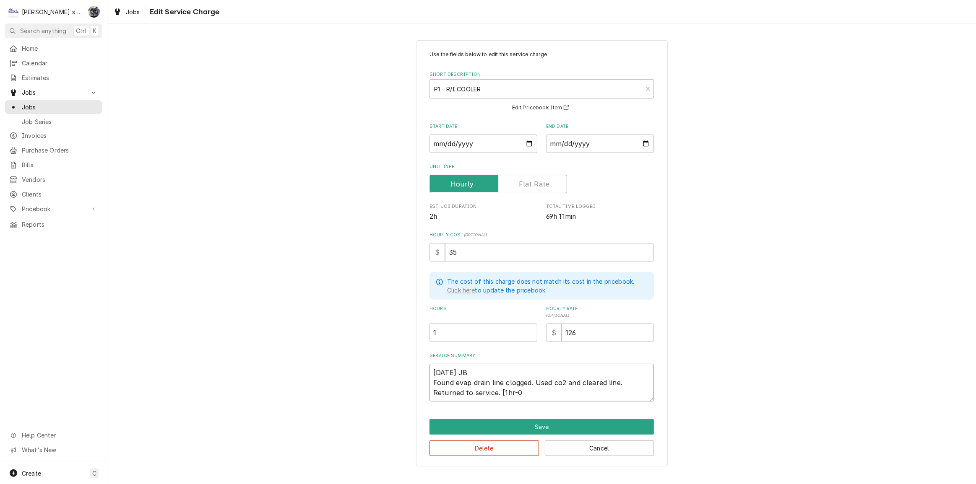
type textarea "8/1/2025 JB Found evap drain line clogged. Used co2 and cleared line. Returned …"
type textarea "x"
type textarea "8/1/2025 JB Found evap drain line clogged. Used co2 and cleared line. Returned …"
type textarea "x"
type textarea "8/1/2025 JB Found evap drain line clogged. Used co2 and cleared line. Returned …"
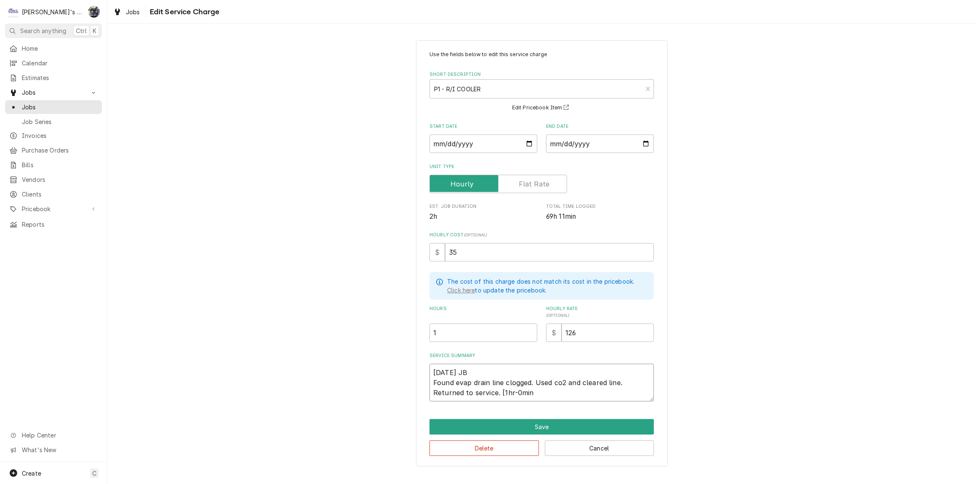
type textarea "x"
type textarea "8/1/2025 JB Found evap drain line clogged. Used co2 and cleared line. Returned …"
click at [598, 427] on button "Save" at bounding box center [542, 427] width 224 height 16
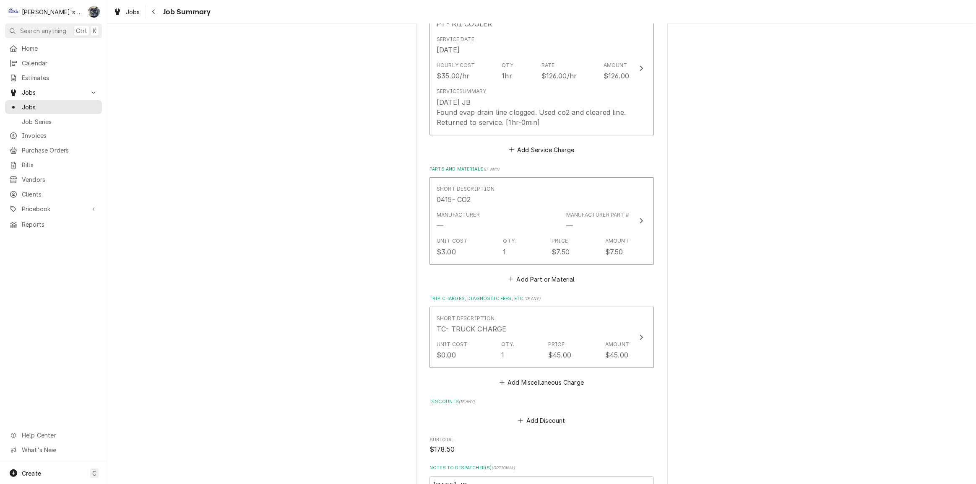
scroll to position [333, 0]
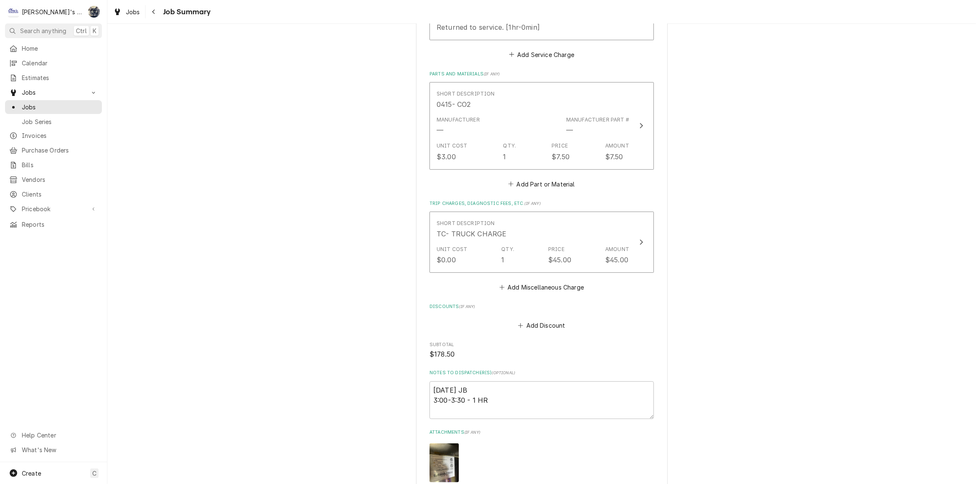
click at [541, 318] on div "Add Discount" at bounding box center [542, 323] width 224 height 16
click at [541, 322] on button "Add Discount" at bounding box center [542, 326] width 50 height 12
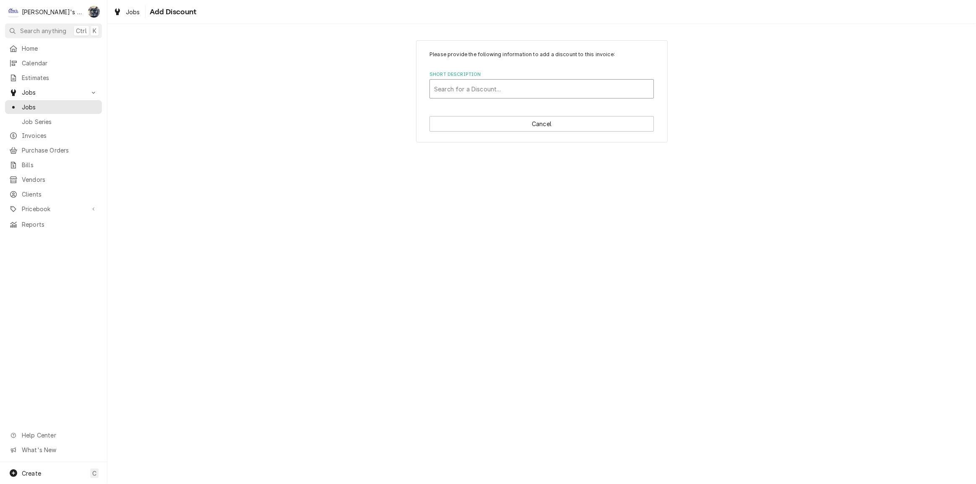
click at [487, 89] on div "Short Description" at bounding box center [541, 88] width 215 height 15
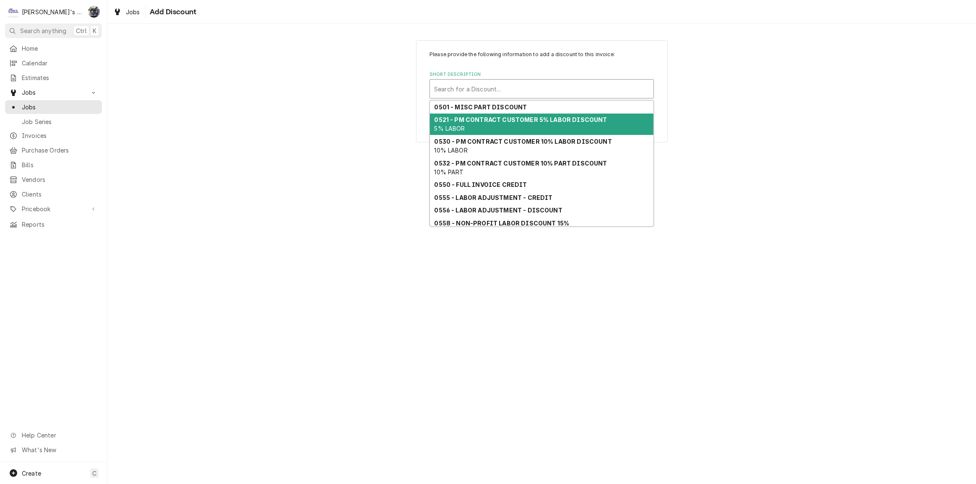
click at [496, 132] on div "0521 - PM CONTRACT CUSTOMER 5% LABOR DISCOUNT 5% LABOR" at bounding box center [542, 125] width 224 height 22
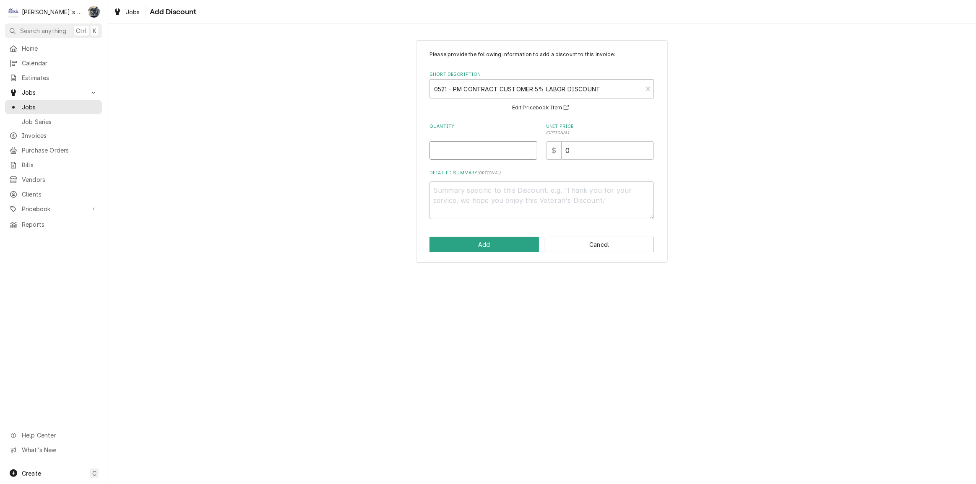
click at [483, 143] on input "Quantity" at bounding box center [484, 150] width 108 height 18
type textarea "x"
type input "1"
click at [518, 247] on button "Add" at bounding box center [484, 245] width 109 height 16
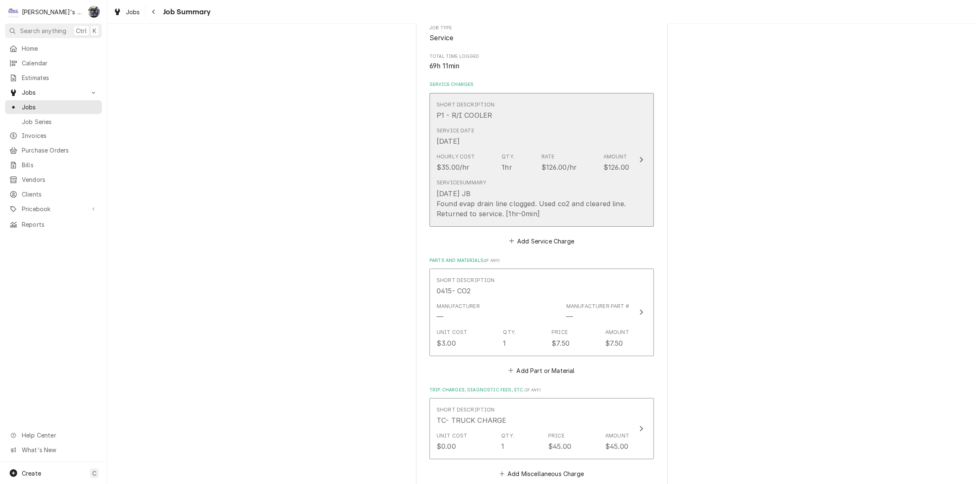
scroll to position [143, 0]
click at [508, 138] on div "Service Date Aug 1, 2025" at bounding box center [533, 141] width 193 height 26
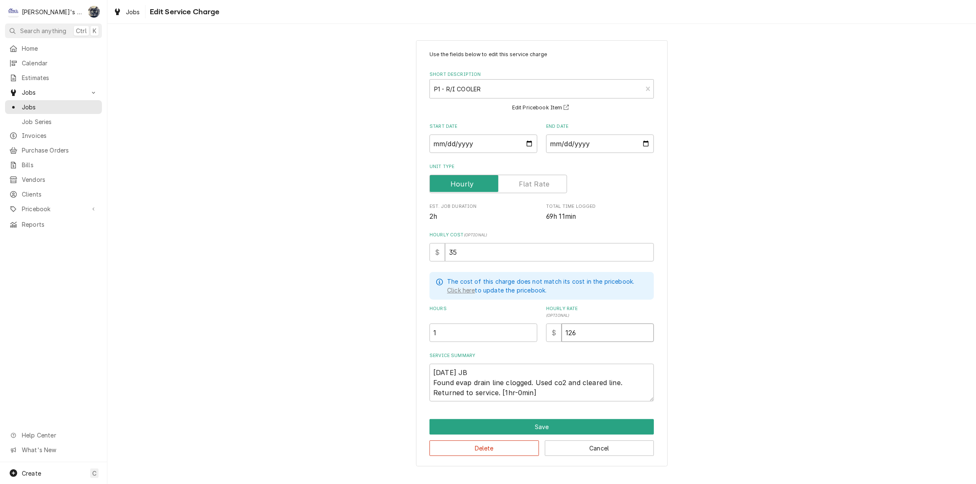
drag, startPoint x: 587, startPoint y: 331, endPoint x: 539, endPoint y: 332, distance: 48.7
click at [539, 332] on div "Hours 1 Hourly Rate ( optional ) $ 126" at bounding box center [542, 324] width 224 height 36
type textarea "x"
type input "1"
type textarea "x"
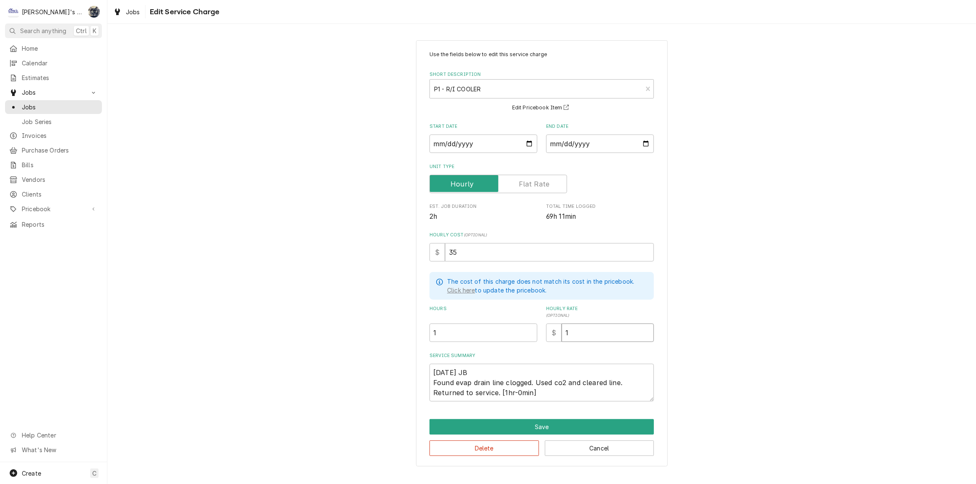
type input "11"
type textarea "x"
type input "114"
click at [524, 431] on button "Save" at bounding box center [542, 427] width 224 height 16
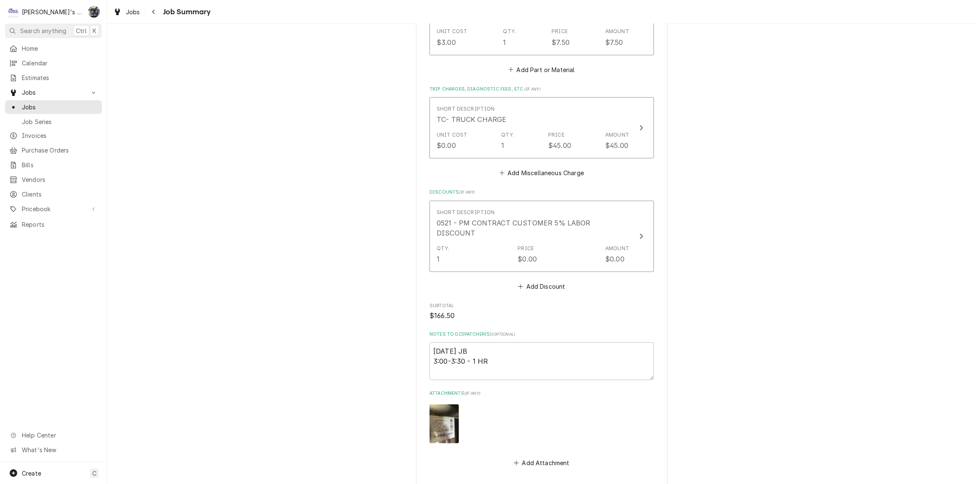
scroll to position [552, 0]
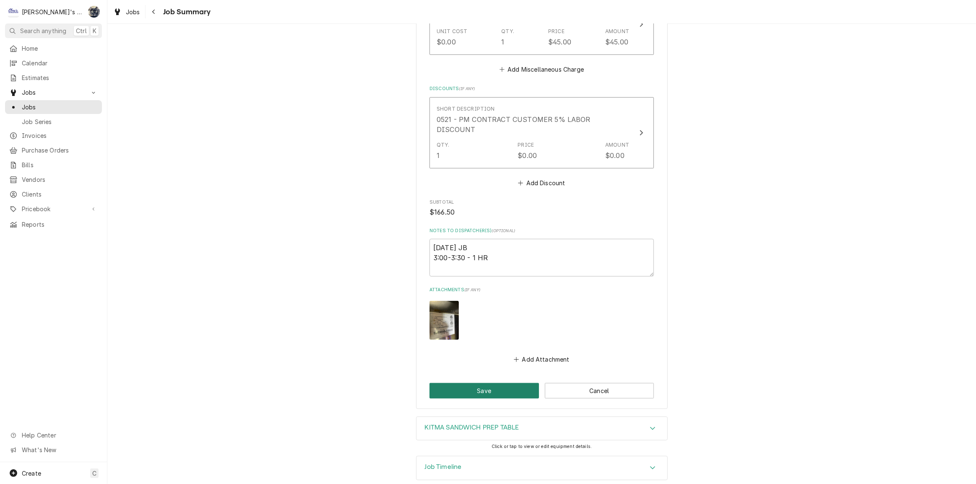
click at [499, 383] on button "Save" at bounding box center [484, 391] width 109 height 16
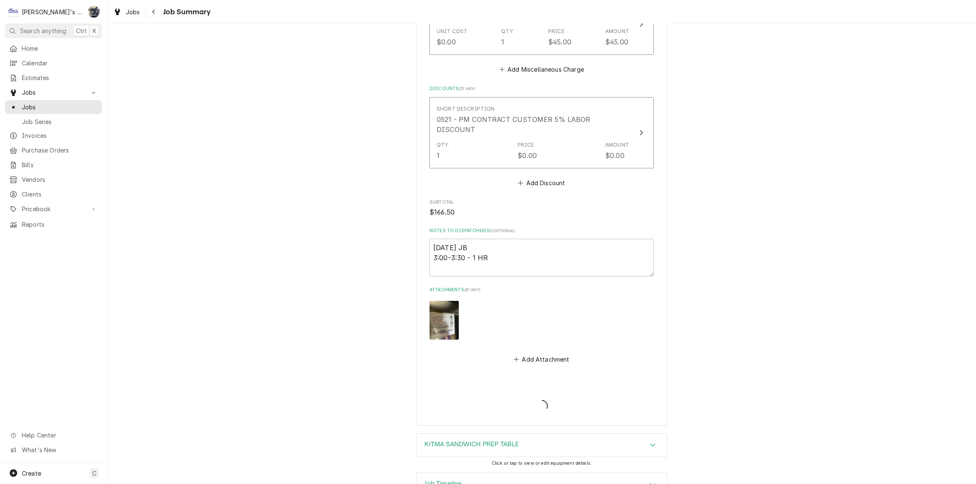
type textarea "x"
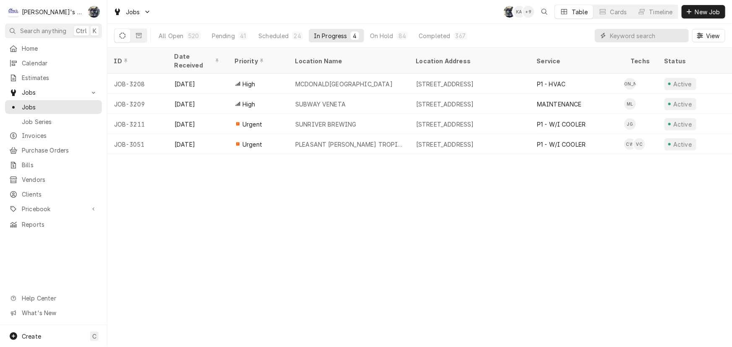
click at [640, 34] on input "Dynamic Content Wrapper" at bounding box center [647, 35] width 75 height 13
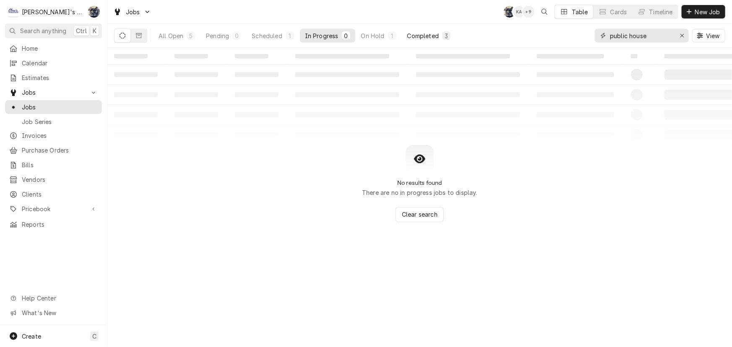
type input "public house"
click at [425, 32] on div "Completed" at bounding box center [422, 35] width 31 height 9
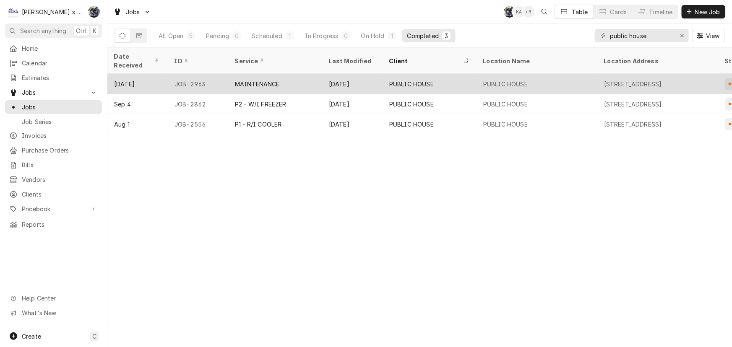
click at [423, 80] on div "PUBLIC HOUSE" at bounding box center [411, 84] width 44 height 9
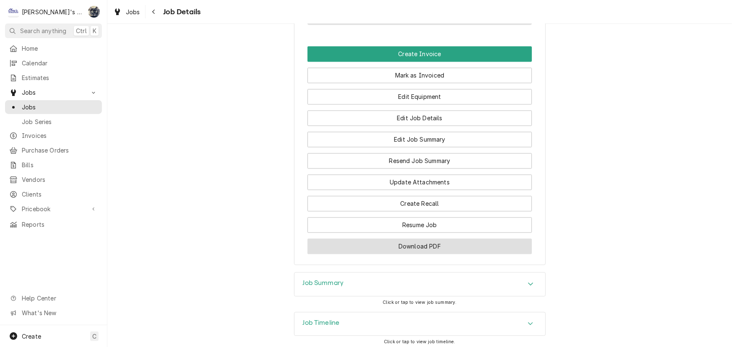
scroll to position [820, 0]
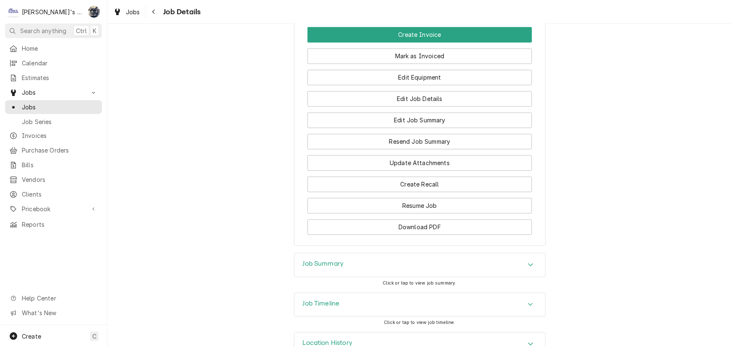
click at [346, 254] on div "Job Summary" at bounding box center [419, 265] width 251 height 23
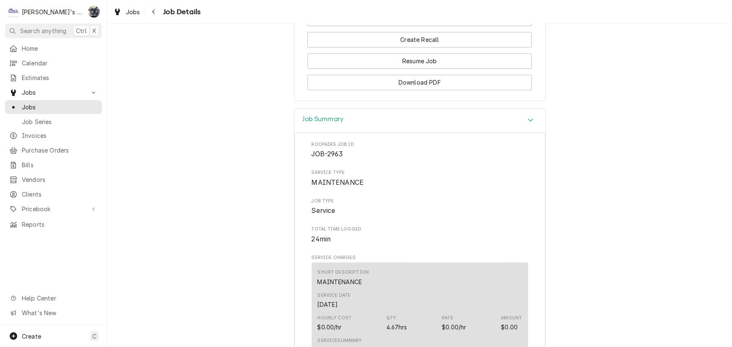
scroll to position [935, 0]
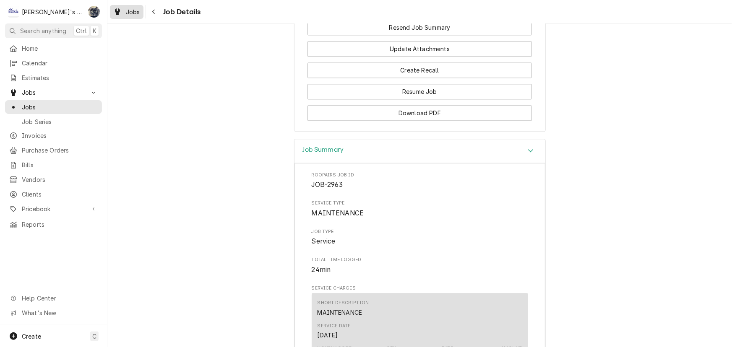
click at [130, 14] on span "Jobs" at bounding box center [133, 12] width 14 height 9
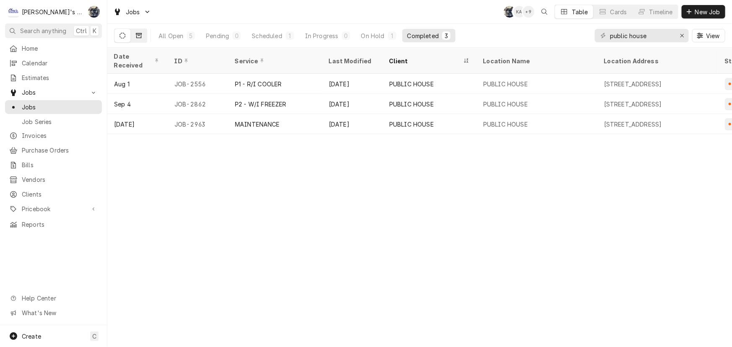
click at [141, 34] on icon "Dynamic Content Wrapper" at bounding box center [139, 36] width 6 height 6
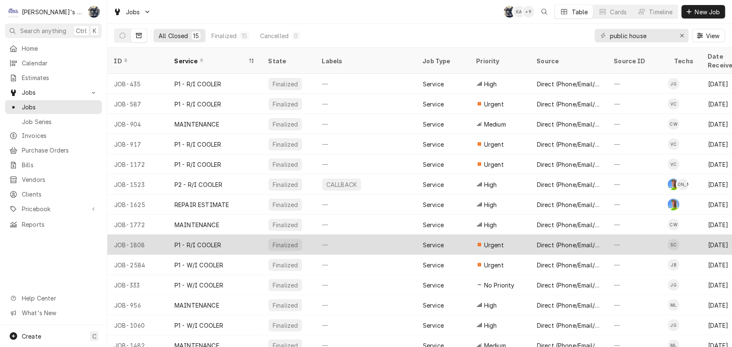
scroll to position [24, 0]
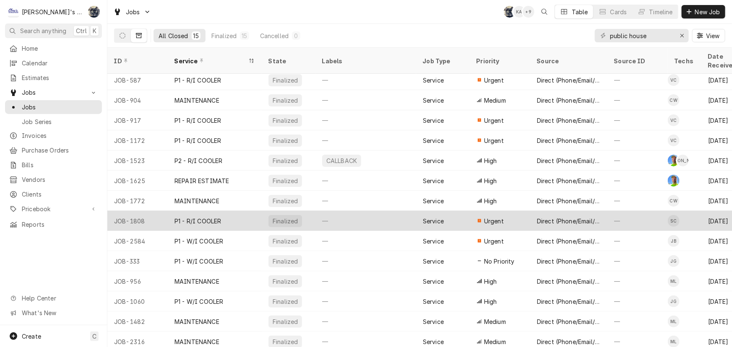
click at [457, 211] on div "Service" at bounding box center [443, 221] width 54 height 20
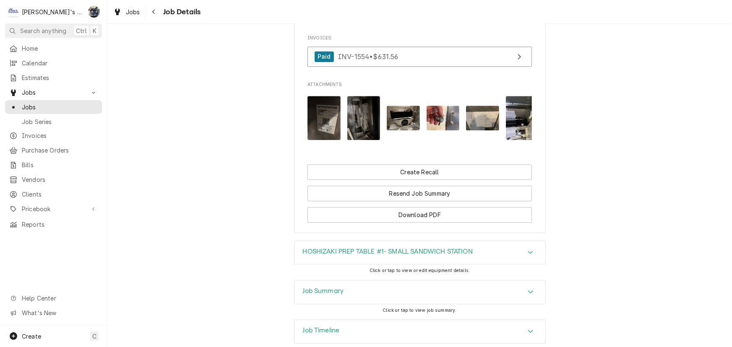
click at [439, 281] on div "Job Summary" at bounding box center [419, 292] width 251 height 23
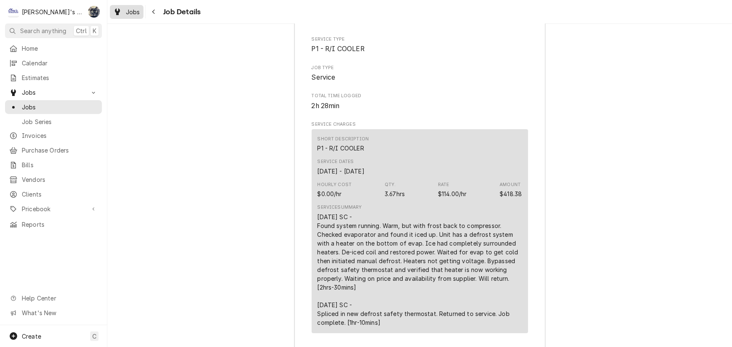
click at [126, 15] on span "Jobs" at bounding box center [133, 12] width 14 height 9
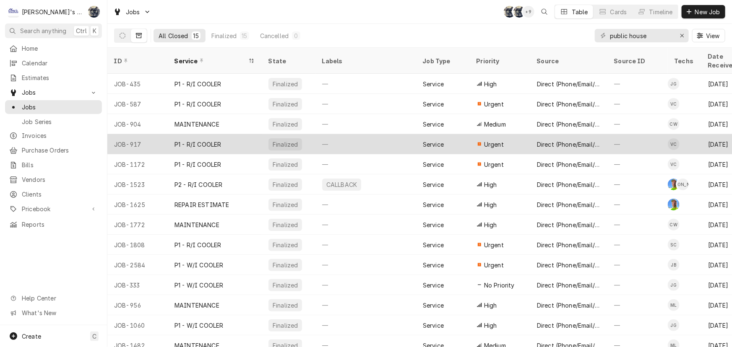
scroll to position [24, 0]
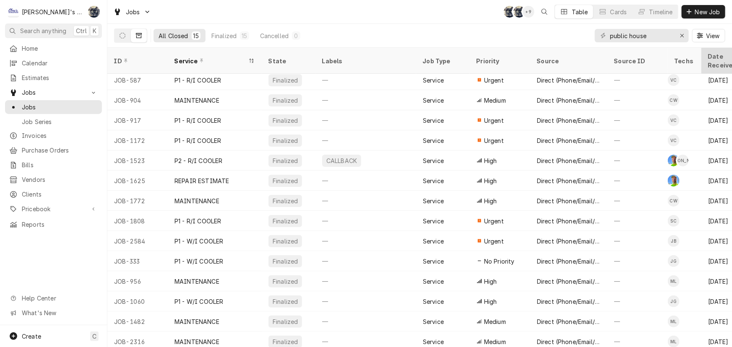
click at [715, 55] on div "Date Received" at bounding box center [730, 61] width 45 height 18
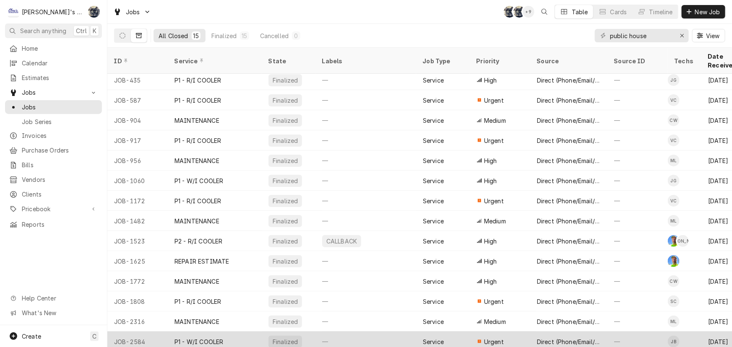
click at [666, 332] on div "—" at bounding box center [637, 342] width 60 height 20
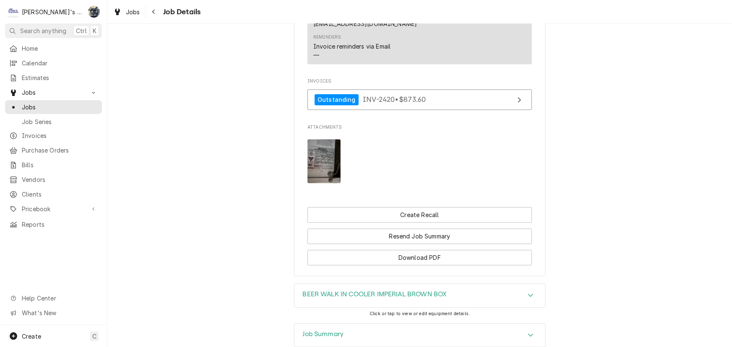
scroll to position [958, 0]
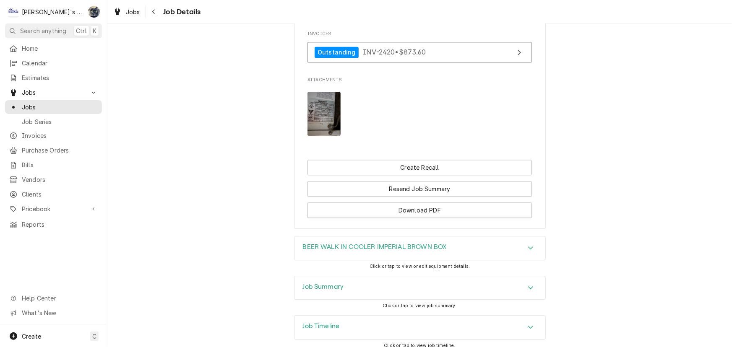
click at [409, 276] on div "Job Summary" at bounding box center [419, 287] width 251 height 23
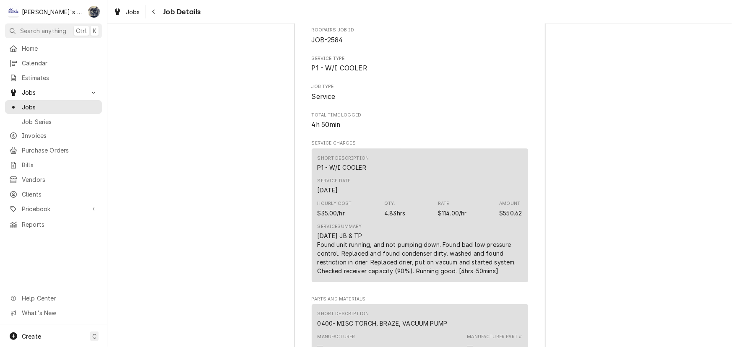
scroll to position [1378, 0]
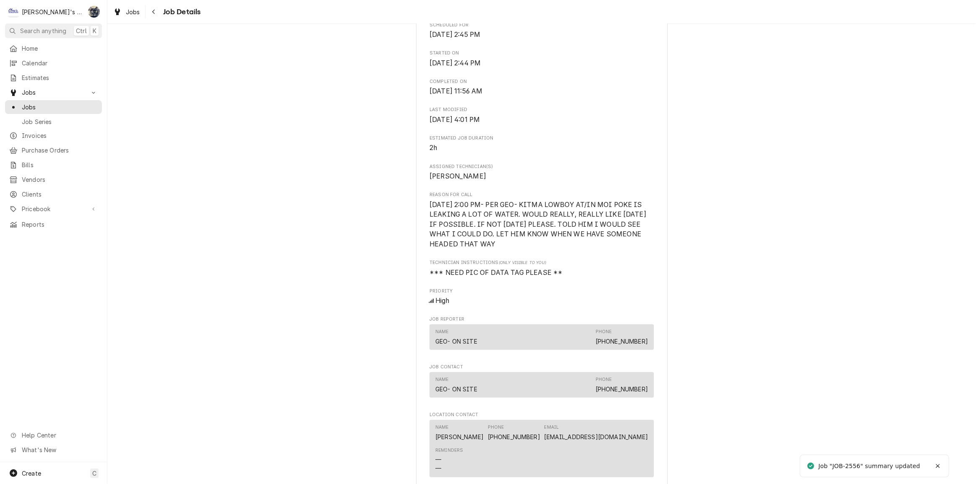
scroll to position [610, 0]
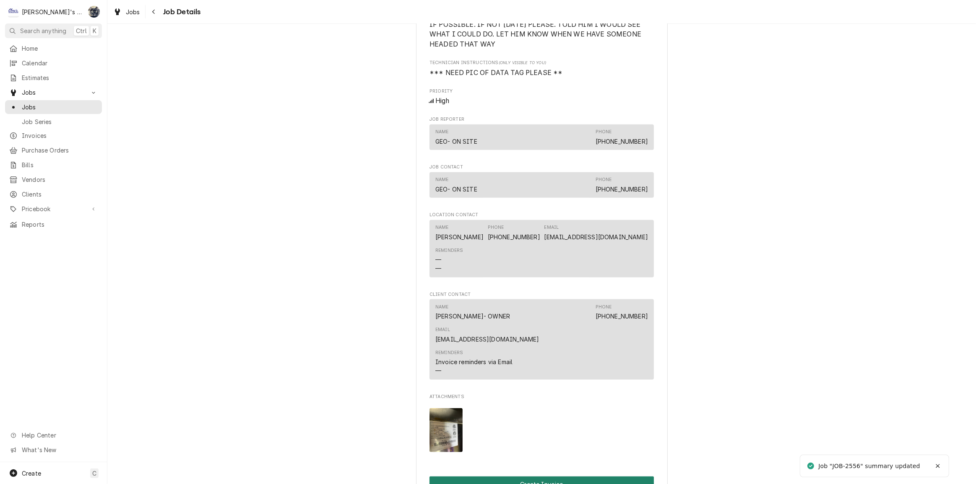
click at [529, 477] on button "Create Invoice" at bounding box center [542, 485] width 224 height 16
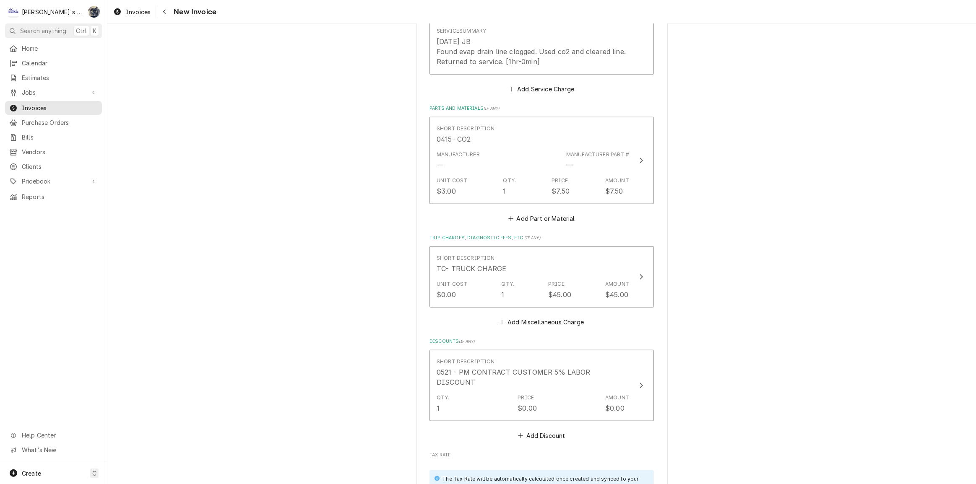
scroll to position [1068, 0]
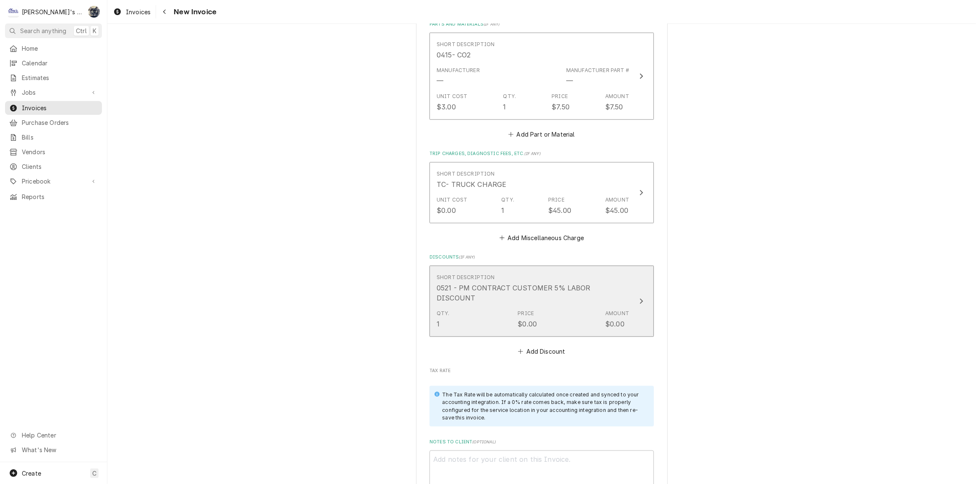
click at [513, 307] on div "Qty. 1 Price $0.00 Amount $0.00" at bounding box center [533, 320] width 193 height 26
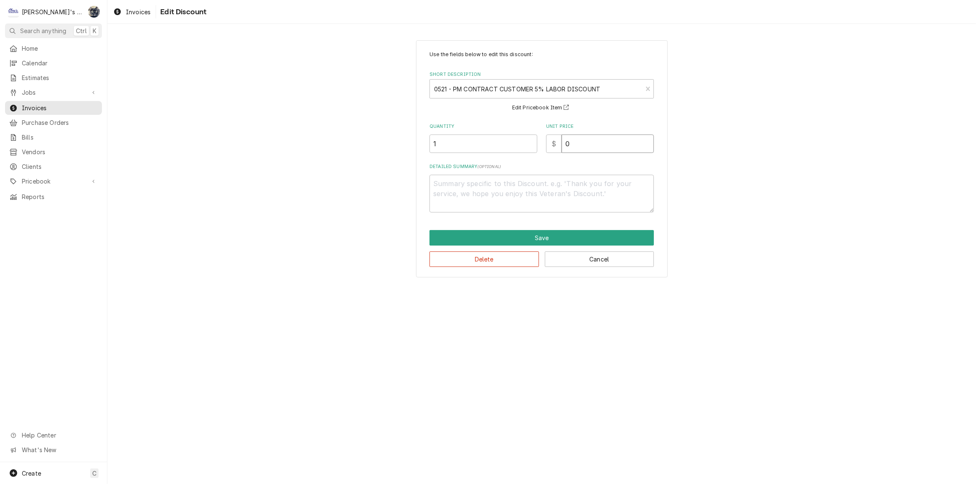
drag, startPoint x: 584, startPoint y: 142, endPoint x: 523, endPoint y: 146, distance: 61.4
click at [531, 144] on div "Quantity 1 Unit Price $ 0" at bounding box center [542, 138] width 224 height 30
type textarea "x"
type input "5"
type textarea "x"
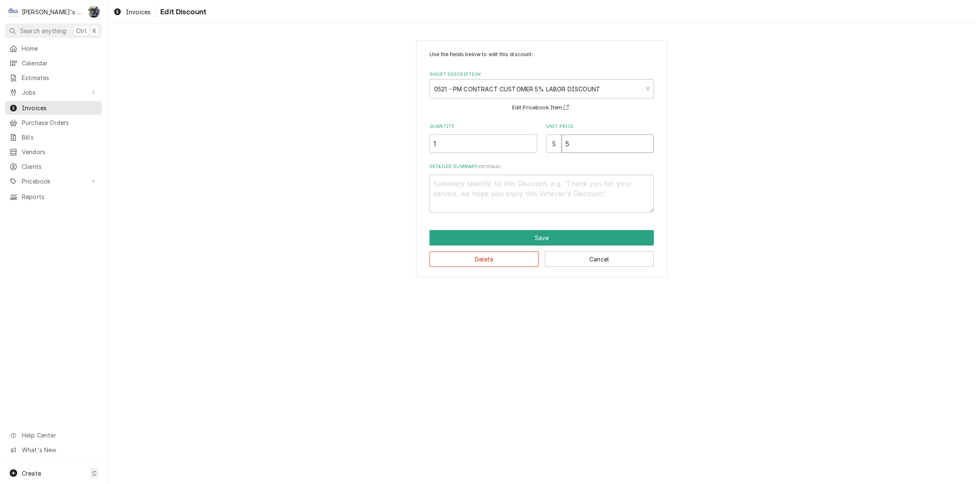
type input "5.7"
type textarea "x"
type input "5.70"
click at [517, 231] on button "Save" at bounding box center [542, 238] width 224 height 16
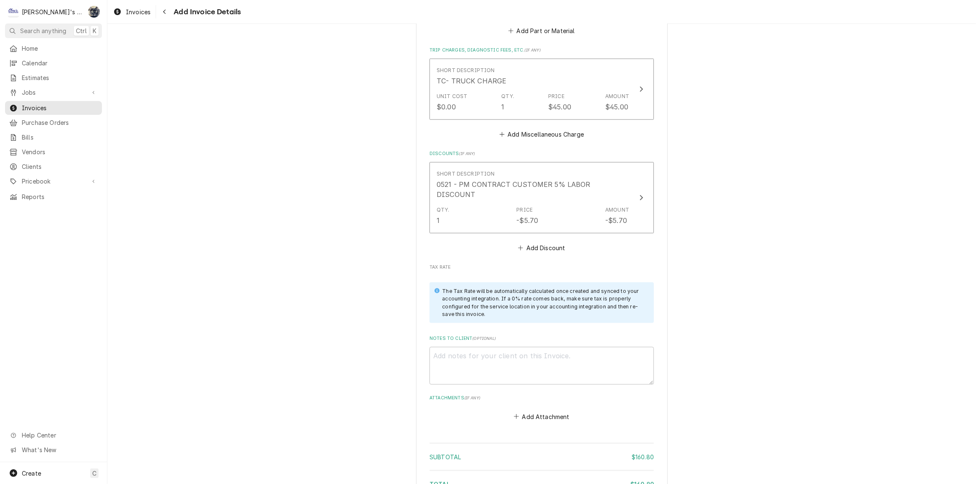
scroll to position [1246, 0]
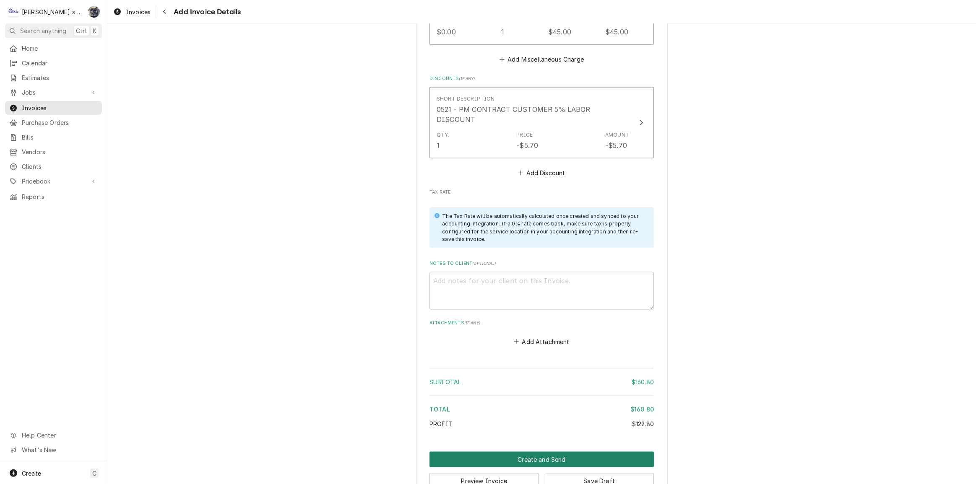
click at [537, 452] on button "Create and Send" at bounding box center [542, 460] width 224 height 16
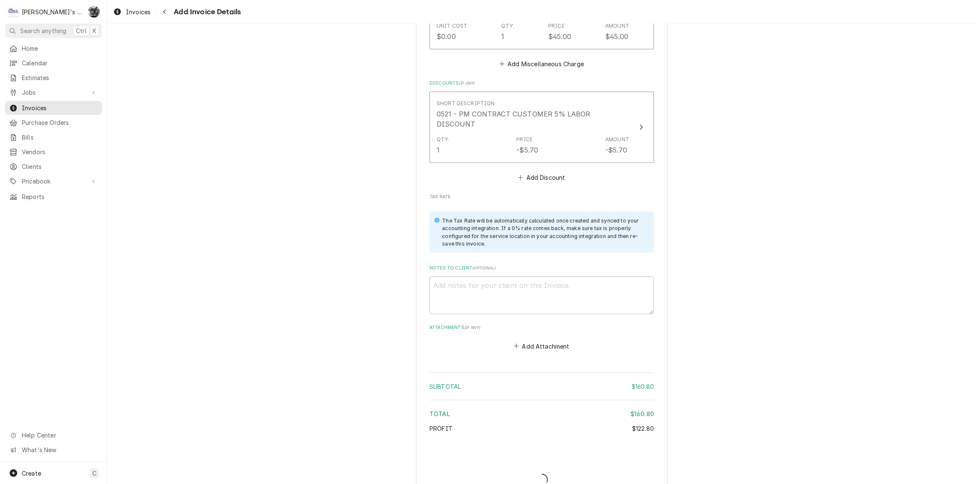
type textarea "x"
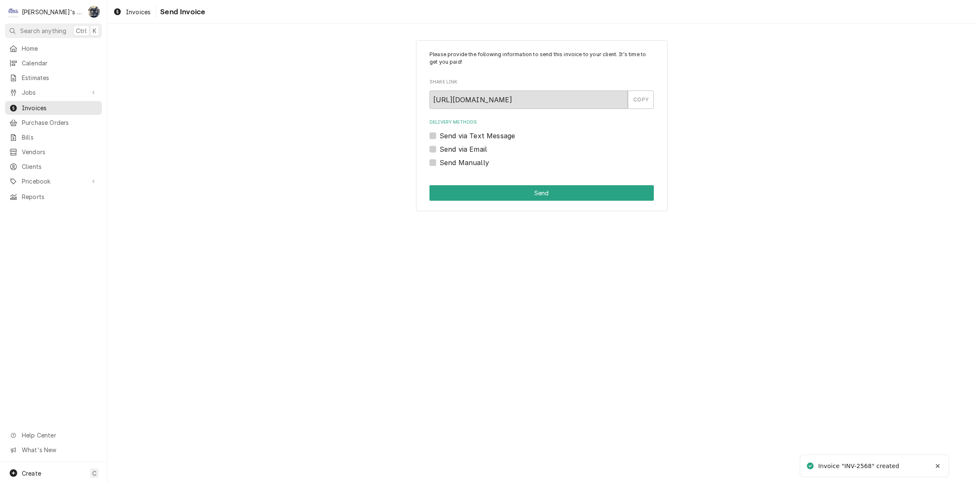
click at [440, 164] on label "Send Manually" at bounding box center [464, 163] width 49 height 10
click at [440, 164] on input "Send Manually" at bounding box center [552, 167] width 224 height 18
checkbox input "true"
click at [436, 192] on button "Send" at bounding box center [542, 193] width 224 height 16
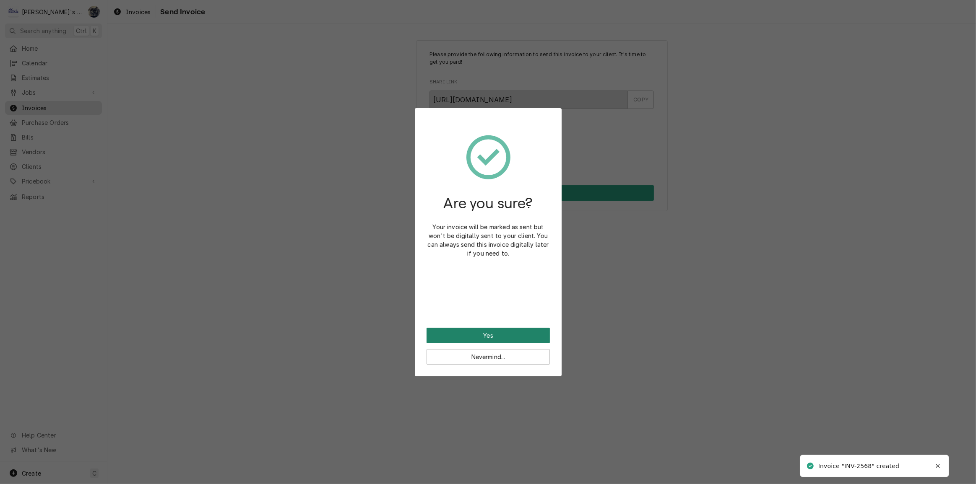
click at [468, 336] on button "Yes" at bounding box center [488, 336] width 123 height 16
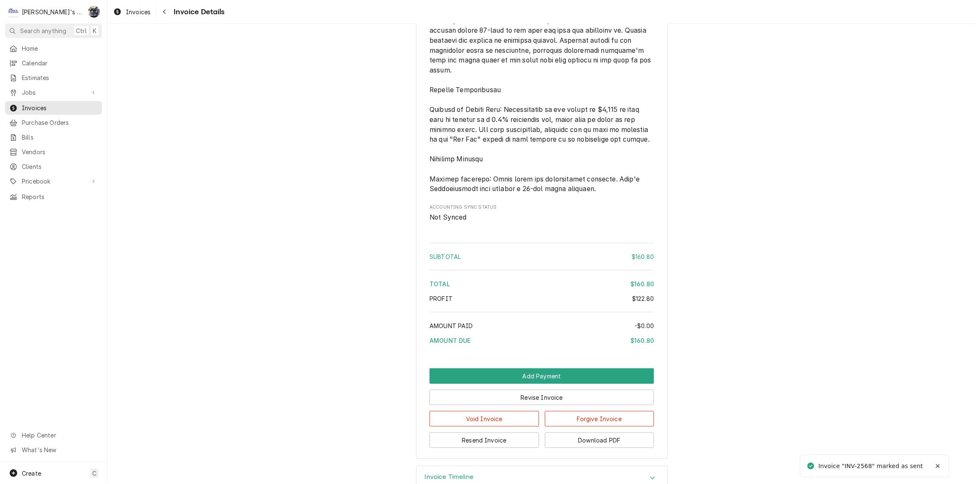
scroll to position [1031, 0]
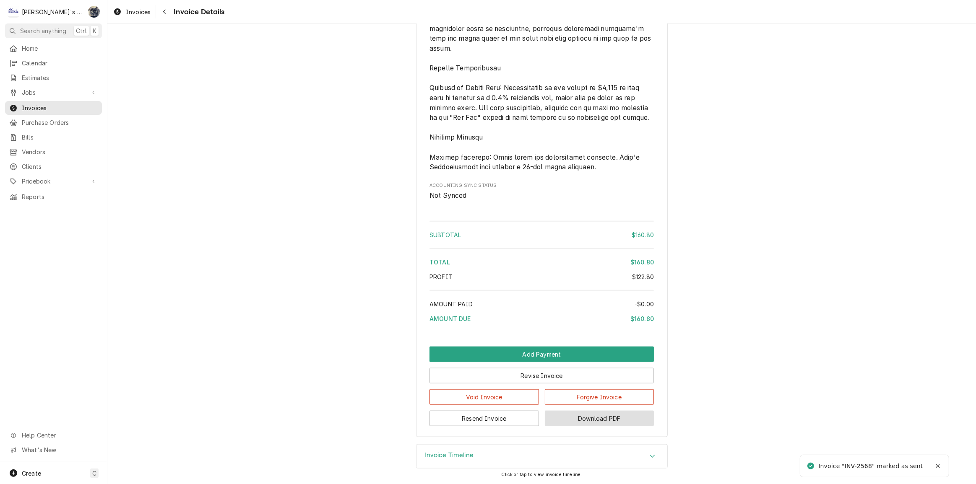
click at [573, 422] on button "Download PDF" at bounding box center [599, 419] width 109 height 16
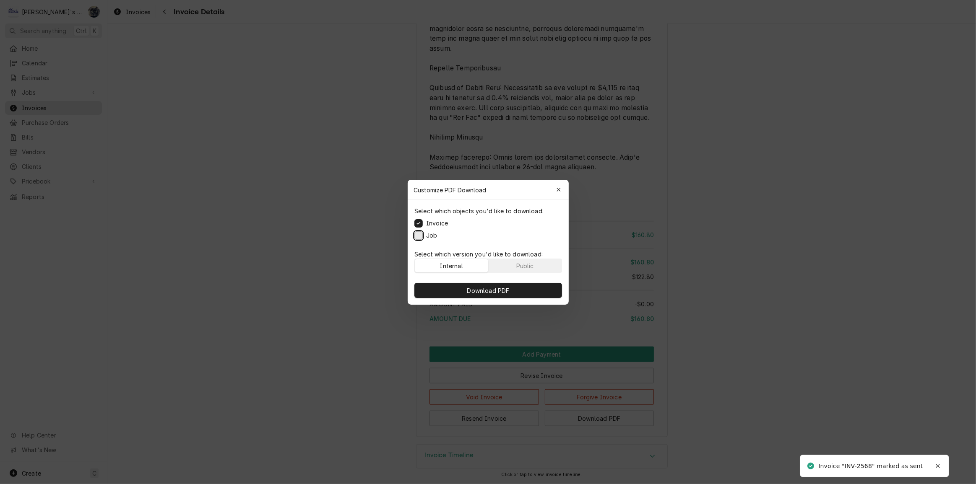
click at [418, 236] on button "Job" at bounding box center [418, 235] width 8 height 8
click at [442, 295] on button "Download PDF" at bounding box center [488, 290] width 148 height 15
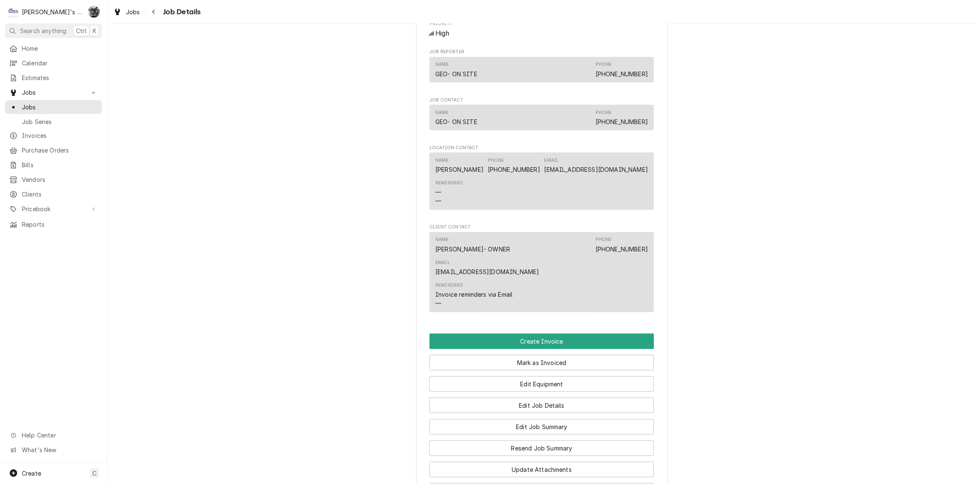
scroll to position [839, 0]
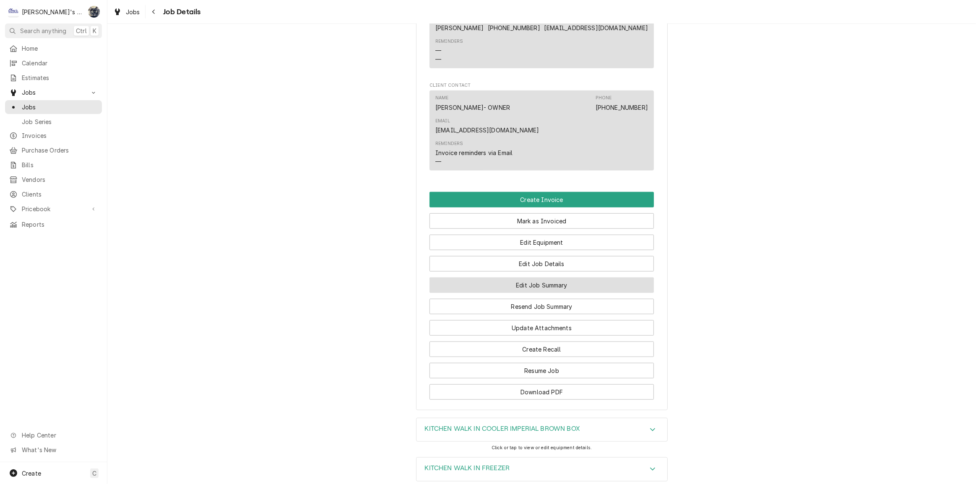
click at [520, 278] on button "Edit Job Summary" at bounding box center [542, 286] width 224 height 16
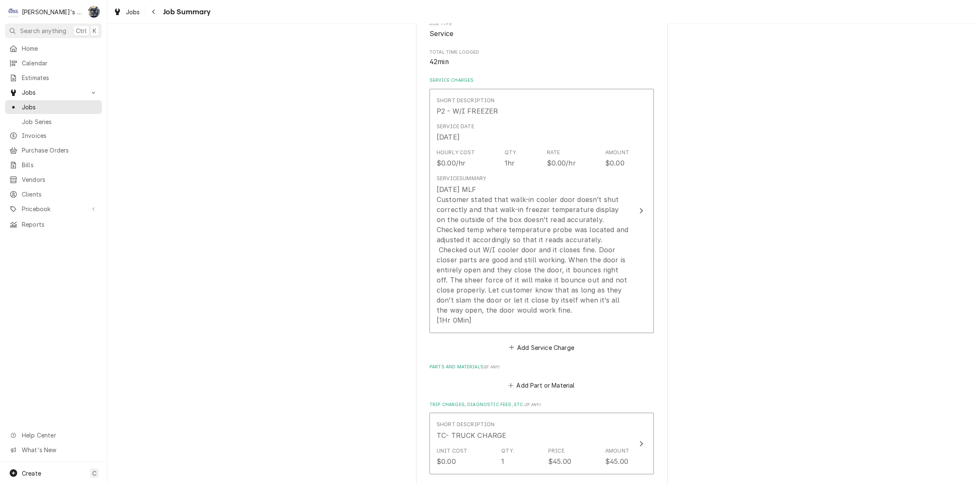
scroll to position [152, 0]
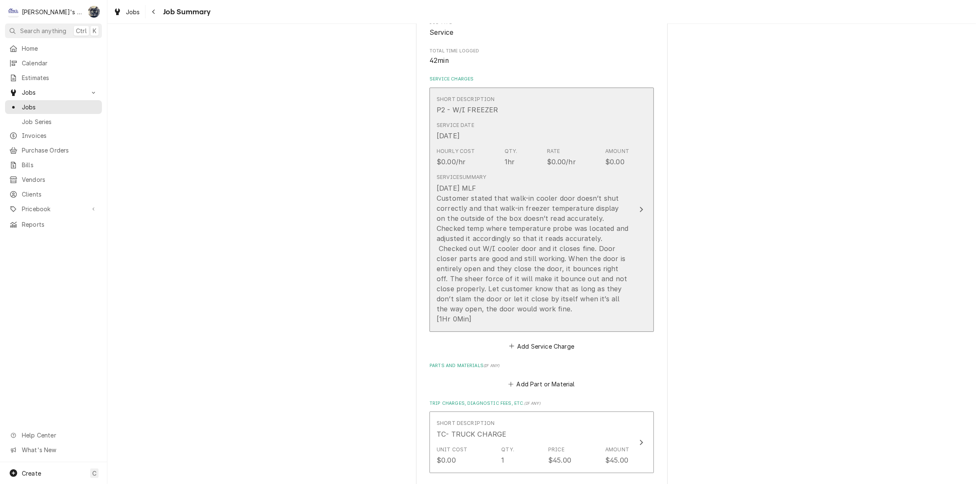
click at [520, 260] on div "[DATE] MLF Customer stated that walk-in cooler door doesn’t shut correctly and …" at bounding box center [533, 253] width 193 height 141
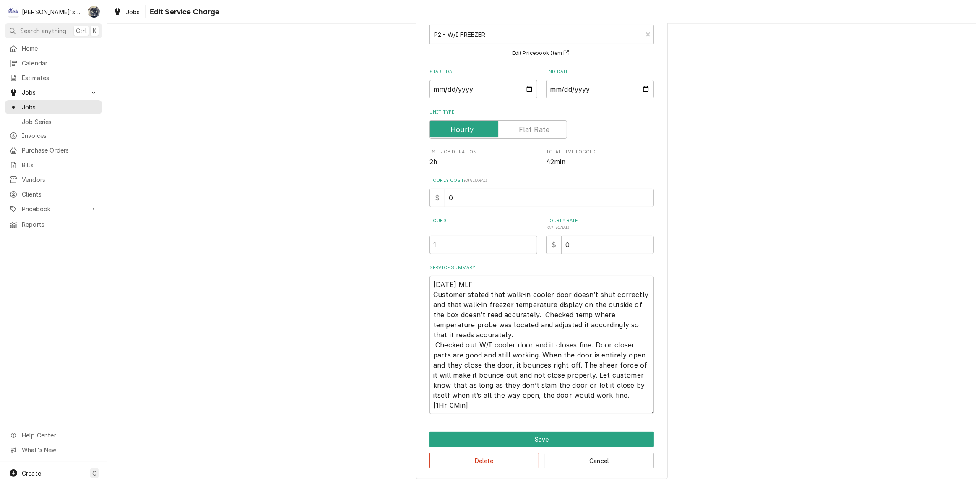
scroll to position [56, 0]
drag, startPoint x: 550, startPoint y: 244, endPoint x: 536, endPoint y: 244, distance: 13.8
click at [536, 244] on div "Hours 1 Hourly Rate ( optional ) $ 0" at bounding box center [542, 234] width 224 height 36
type textarea "x"
type input "1"
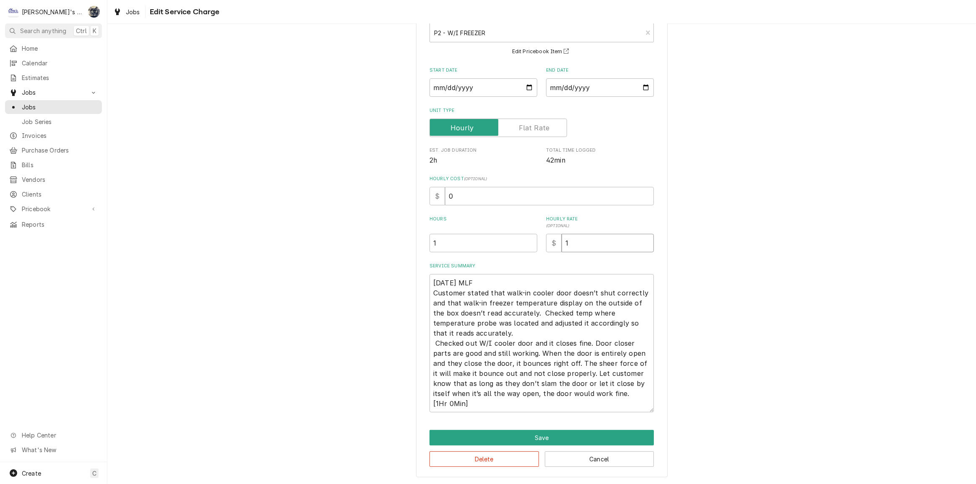
type textarea "x"
type input "11"
type textarea "x"
type input "114"
drag, startPoint x: 457, startPoint y: 199, endPoint x: 425, endPoint y: 198, distance: 31.9
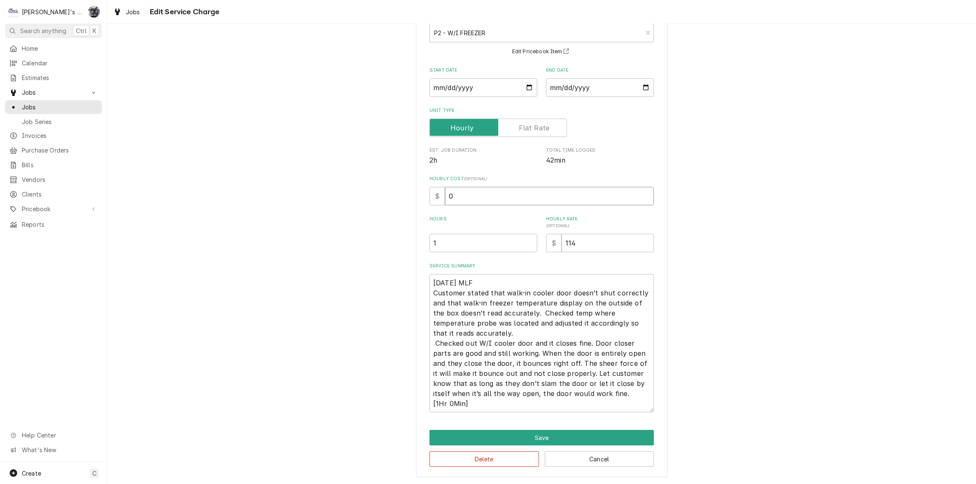
click at [426, 198] on div "Use the fields below to edit this service charge Short Description P2 - W/I FRE…" at bounding box center [542, 231] width 252 height 494
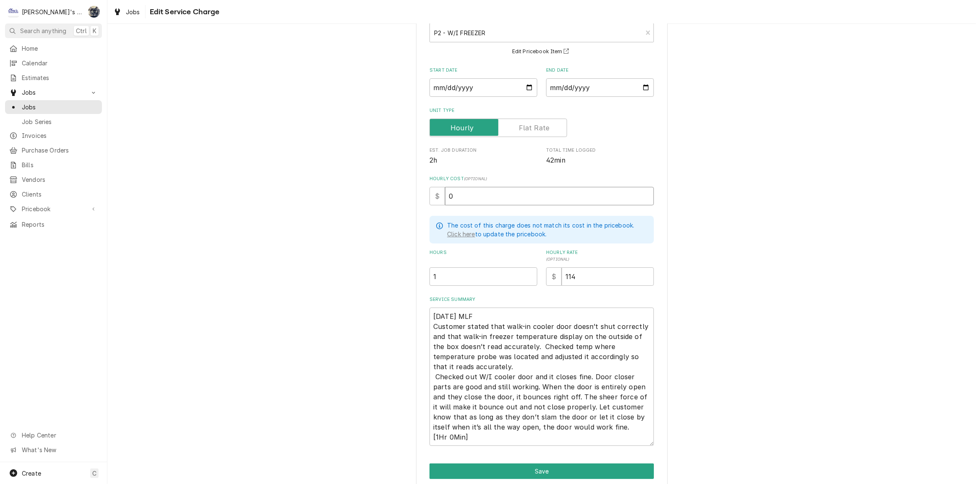
type textarea "x"
type input "3"
type textarea "x"
type input "35"
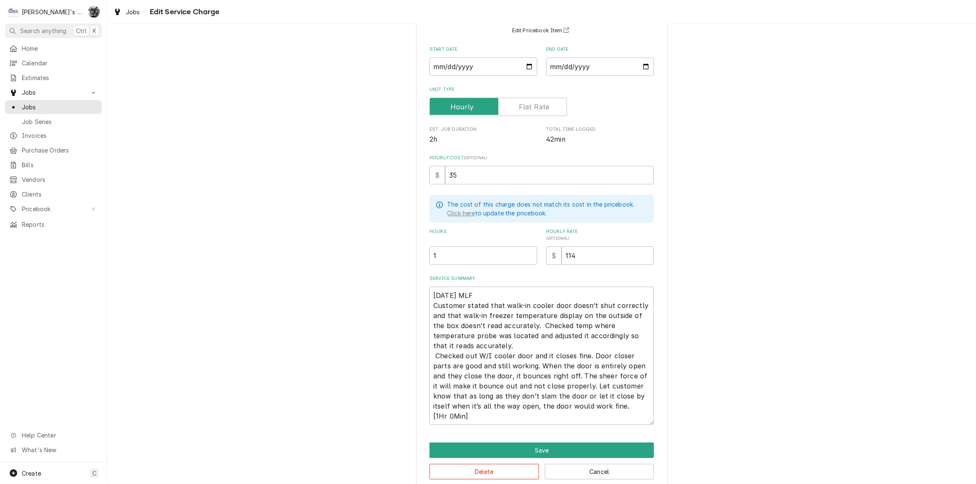
scroll to position [89, 0]
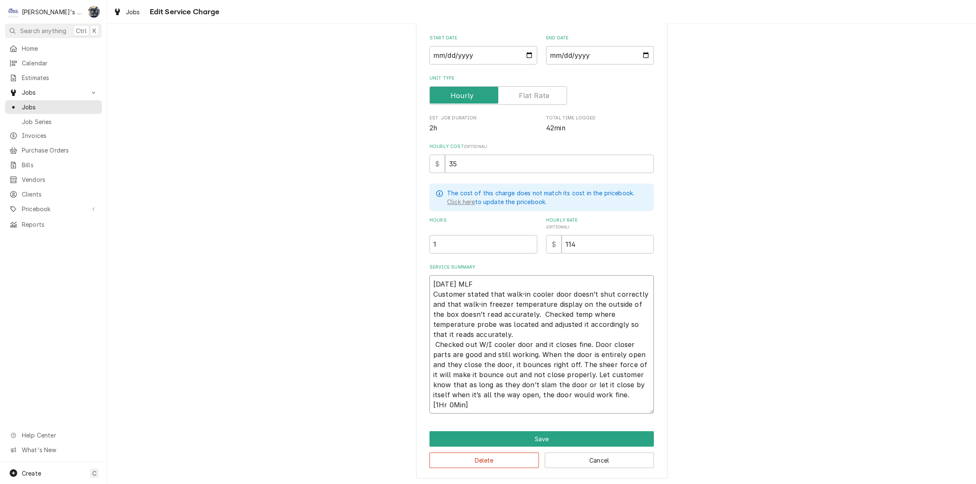
click at [432, 343] on textarea "9/8/2025 MLF Customer stated that walk-in cooler door doesn’t shut correctly an…" at bounding box center [542, 345] width 224 height 138
type textarea "x"
type textarea "9/8/2025 MLF Customer stated that walk-in cooler door doesn’t shut correctly an…"
drag, startPoint x: 470, startPoint y: 405, endPoint x: 394, endPoint y: 405, distance: 75.9
click at [394, 404] on div "Use the fields below to edit this service charge Short Description P2 - W/I FRE…" at bounding box center [541, 215] width 869 height 542
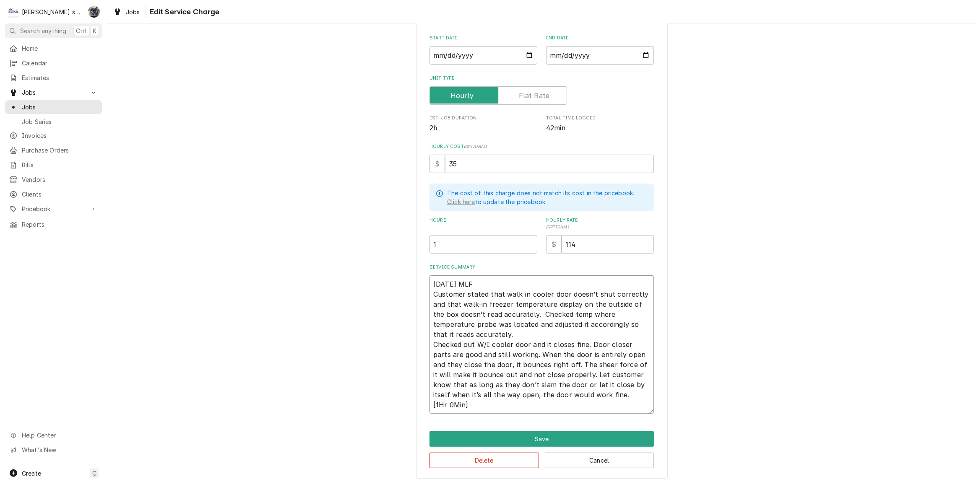
type textarea "x"
type textarea "9/8/2025 MLF Customer stated that walk-in cooler door doesn’t shut correctly an…"
type textarea "x"
type textarea "9/8/2025 MLF Customer stated that walk-in cooler door doesn’t shut correctly an…"
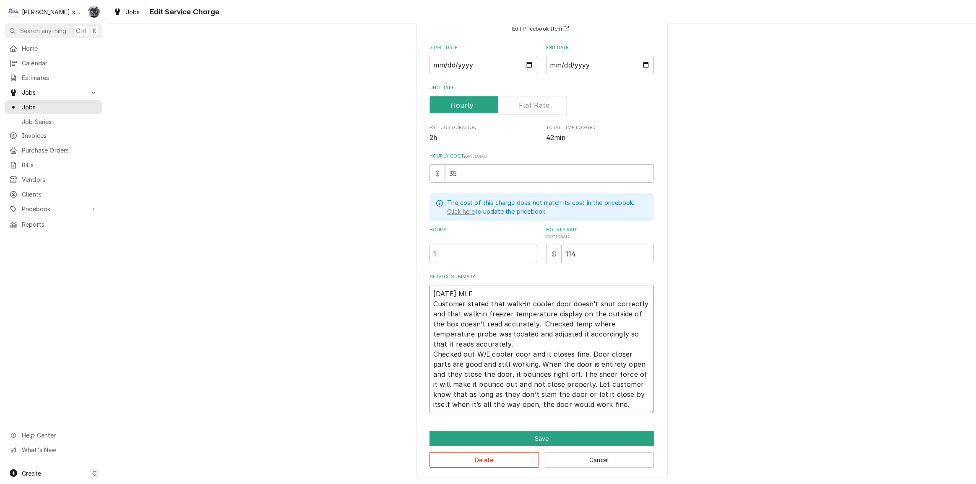
type textarea "x"
type textarea "9/8/2025 MLF Customer stated that walk-in cooler door doesn’t shut correctly an…"
type textarea "x"
type textarea "9/8/2025 MLF Customer stated that walk-in cooler door doesn’t shut correctly an…"
type textarea "x"
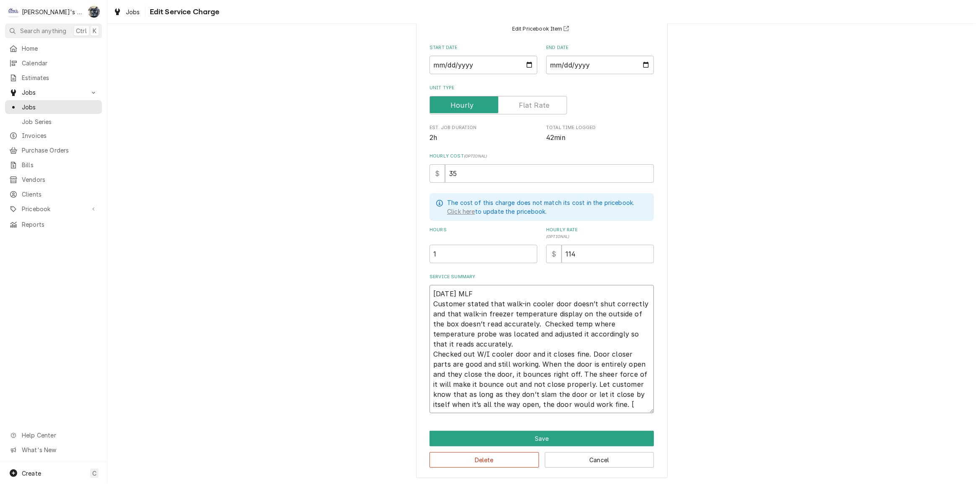
type textarea "9/8/2025 MLF Customer stated that walk-in cooler door doesn’t shut correctly an…"
type textarea "x"
type textarea "9/8/2025 MLF Customer stated that walk-in cooler door doesn’t shut correctly an…"
type textarea "x"
type textarea "9/8/2025 MLF Customer stated that walk-in cooler door doesn’t shut correctly an…"
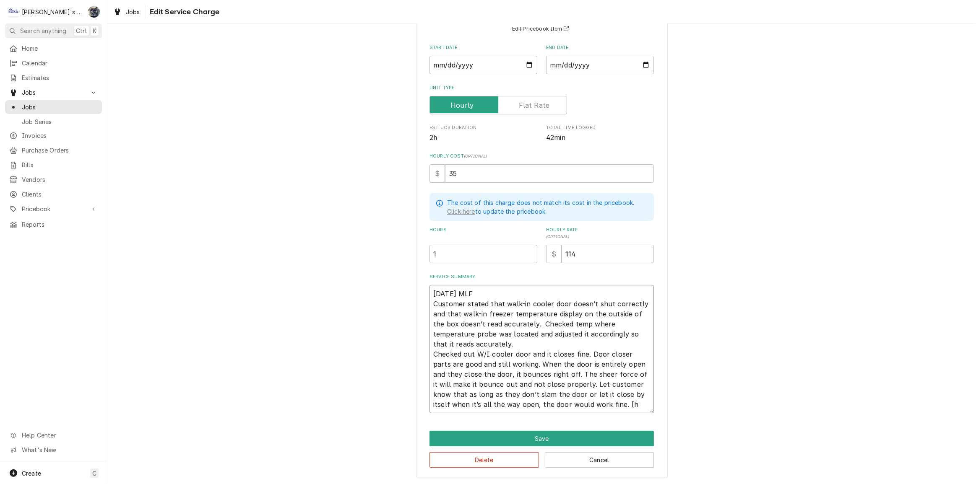
type textarea "x"
type textarea "9/8/2025 MLF Customer stated that walk-in cooler door doesn’t shut correctly an…"
type textarea "x"
type textarea "9/8/2025 MLF Customer stated that walk-in cooler door doesn’t shut correctly an…"
type textarea "x"
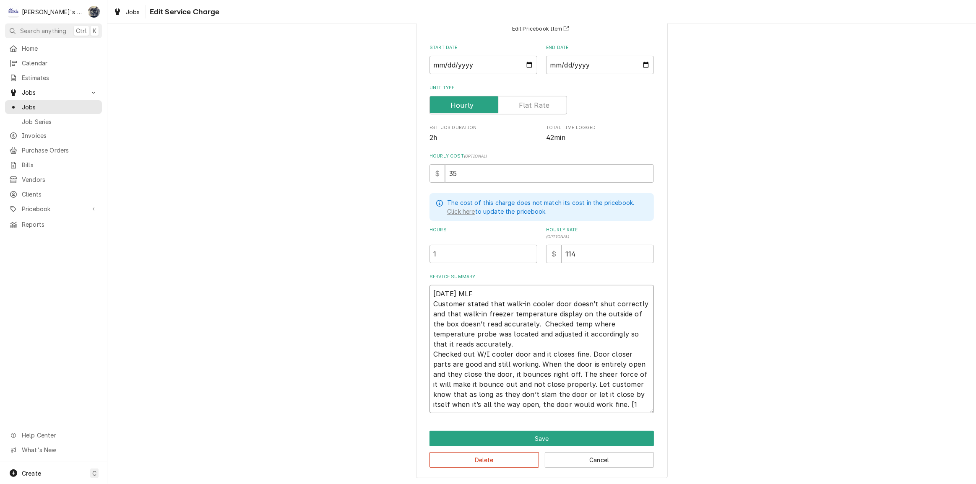
type textarea "9/8/2025 MLF Customer stated that walk-in cooler door doesn’t shut correctly an…"
type textarea "x"
type textarea "9/8/2025 MLF Customer stated that walk-in cooler door doesn’t shut correctly an…"
type textarea "x"
type textarea "9/8/2025 MLF Customer stated that walk-in cooler door doesn’t shut correctly an…"
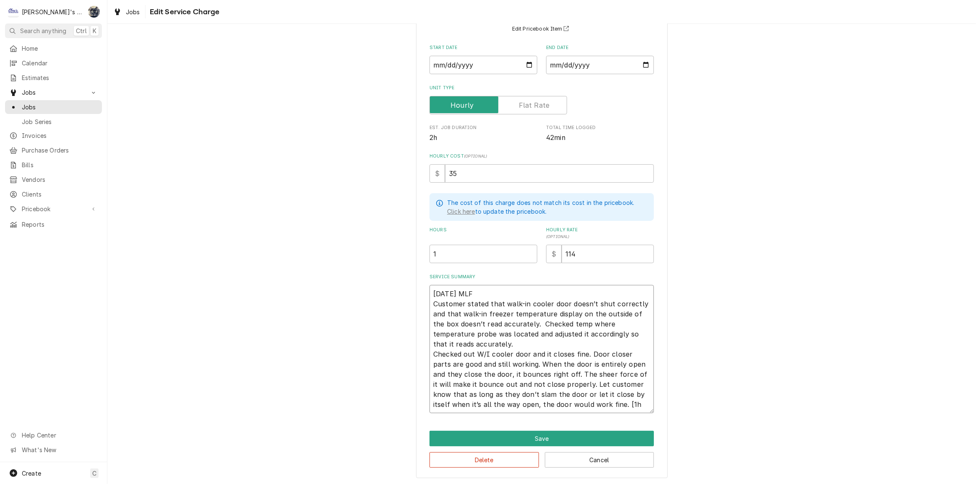
type textarea "x"
type textarea "9/8/2025 MLF Customer stated that walk-in cooler door doesn’t shut correctly an…"
type textarea "x"
type textarea "9/8/2025 MLF Customer stated that walk-in cooler door doesn’t shut correctly an…"
type textarea "x"
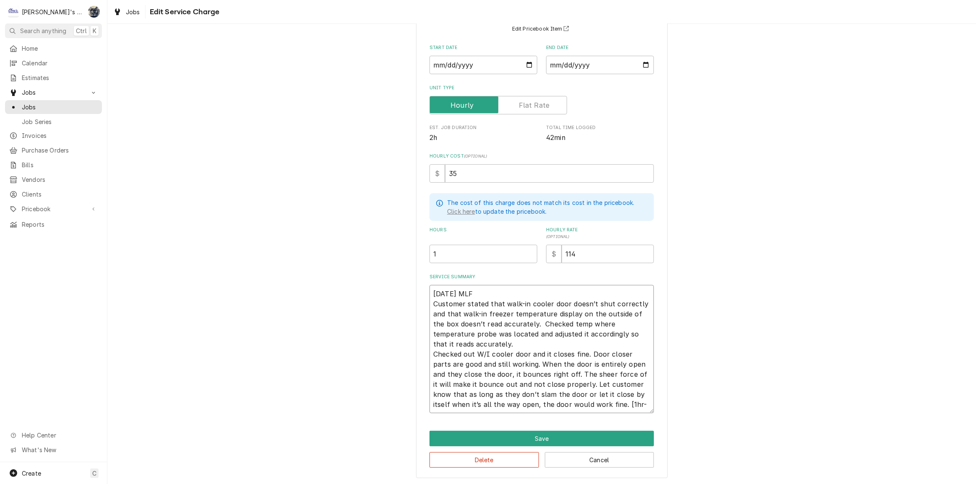
type textarea "9/8/2025 MLF Customer stated that walk-in cooler door doesn’t shut correctly an…"
type textarea "x"
type textarea "9/8/2025 MLF Customer stated that walk-in cooler door doesn’t shut correctly an…"
type textarea "x"
type textarea "9/8/2025 MLF Customer stated that walk-in cooler door doesn’t shut correctly an…"
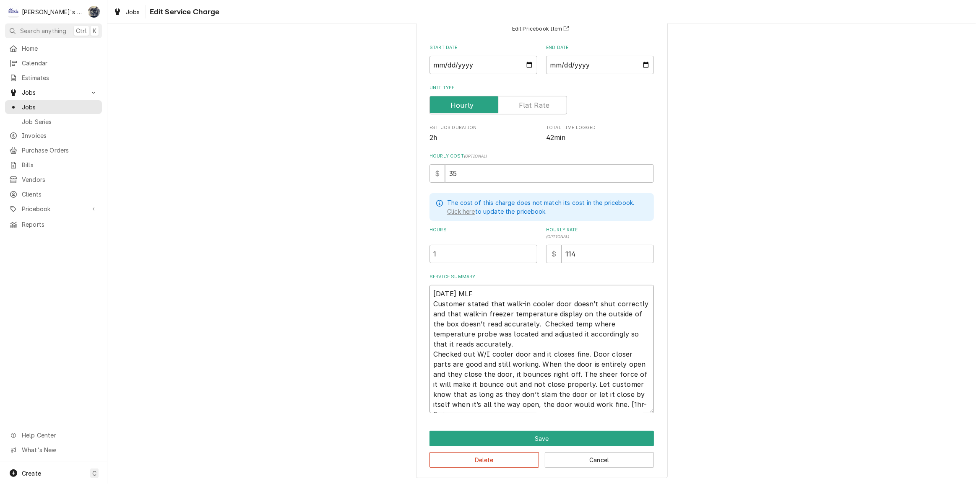
type textarea "x"
type textarea "9/8/2025 MLF Customer stated that walk-in cooler door doesn’t shut correctly an…"
type textarea "x"
type textarea "9/8/2025 MLF Customer stated that walk-in cooler door doesn’t shut correctly an…"
click at [572, 323] on textarea "9/8/2025 MLF Customer stated that walk-in cooler door doesn’t shut correctly an…" at bounding box center [542, 349] width 224 height 128
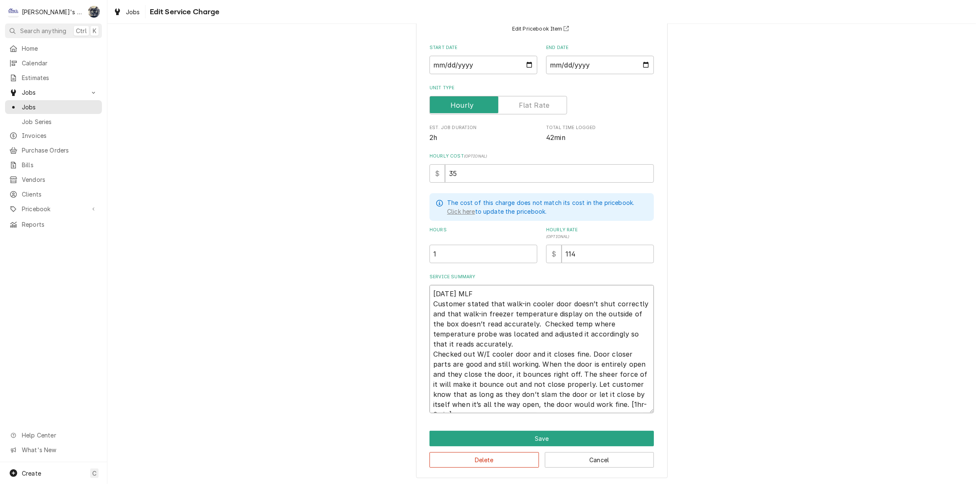
type textarea "x"
type textarea "9/8/2025 MLF Customer stated that walk-in cooler door doesn’t shut correctly an…"
type textarea "x"
type textarea "9/8/2025 MLF Customer stated that walk-in cooler door doesn’t shut correctly an…"
type textarea "x"
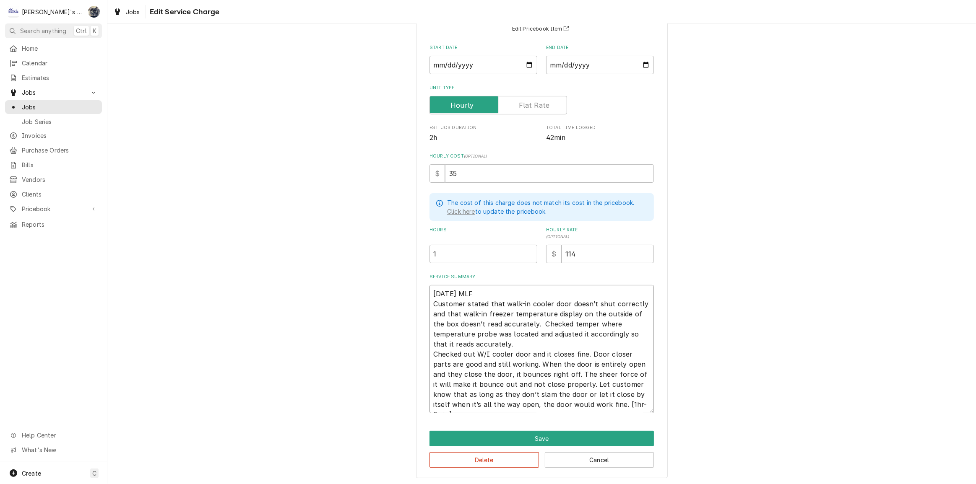
type textarea "9/8/2025 MLF Customer stated that walk-in cooler door doesn’t shut correctly an…"
type textarea "x"
type textarea "9/8/2025 MLF Customer stated that walk-in cooler door doesn’t shut correctly an…"
type textarea "x"
type textarea "9/8/2025 MLF Customer stated that walk-in cooler door doesn’t shut correctly an…"
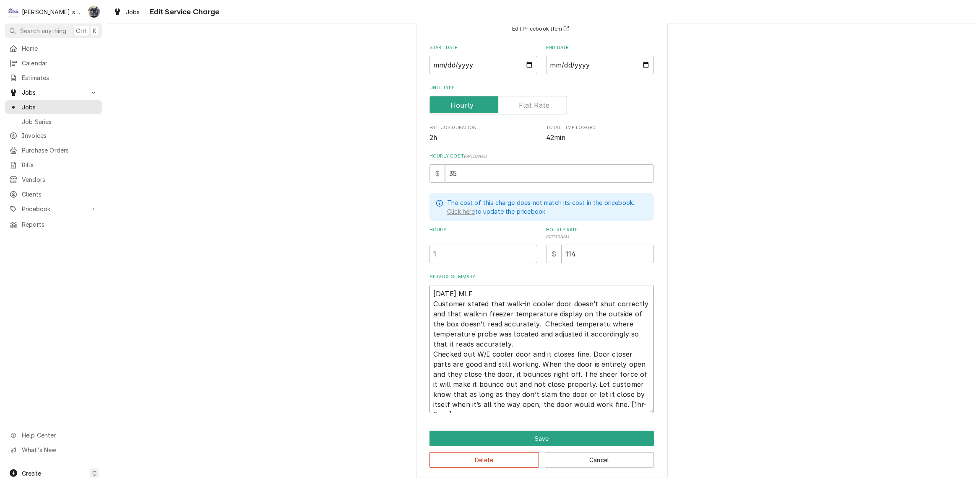
type textarea "x"
type textarea "9/8/2025 MLF Customer stated that walk-in cooler door doesn’t shut correctly an…"
type textarea "x"
type textarea "9/8/2025 MLF Customer stated that walk-in cooler door doesn’t shut correctly an…"
click at [503, 436] on button "Save" at bounding box center [542, 439] width 224 height 16
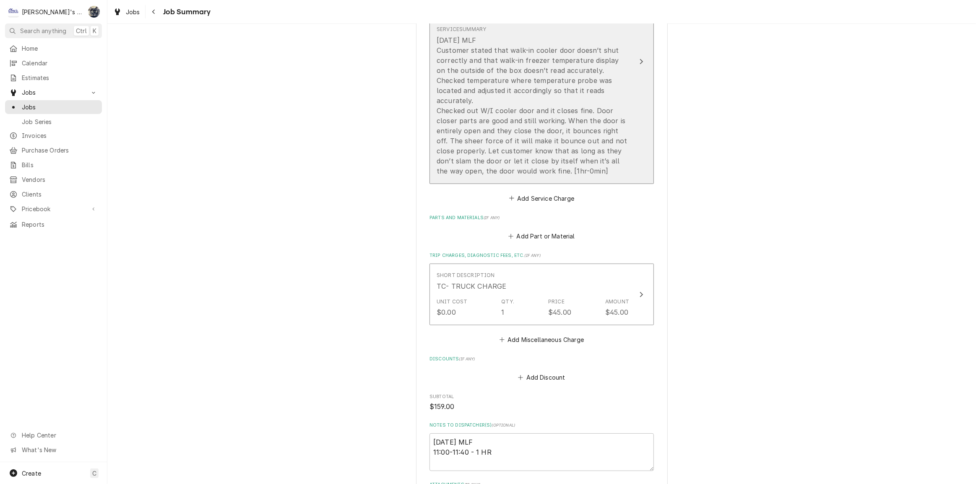
scroll to position [76, 0]
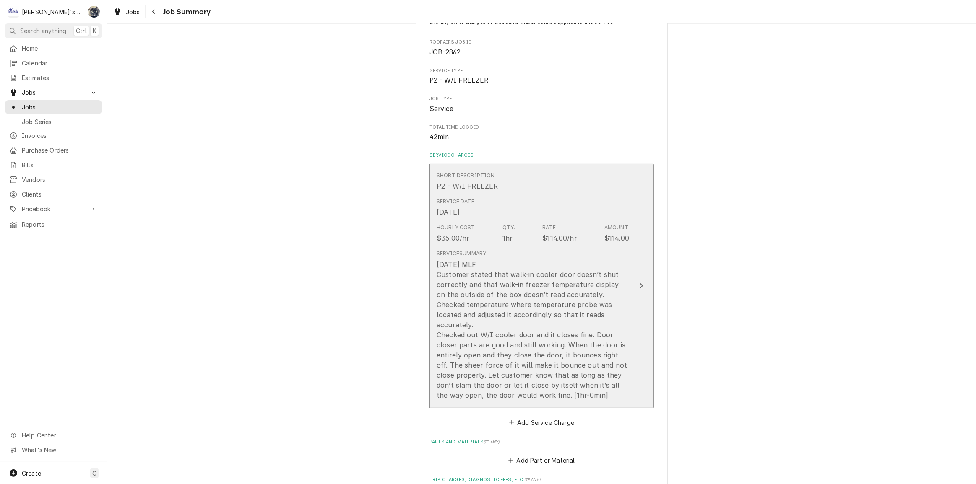
click at [549, 336] on div "9/8/2025 MLF Customer stated that walk-in cooler door doesn’t shut correctly an…" at bounding box center [533, 330] width 193 height 141
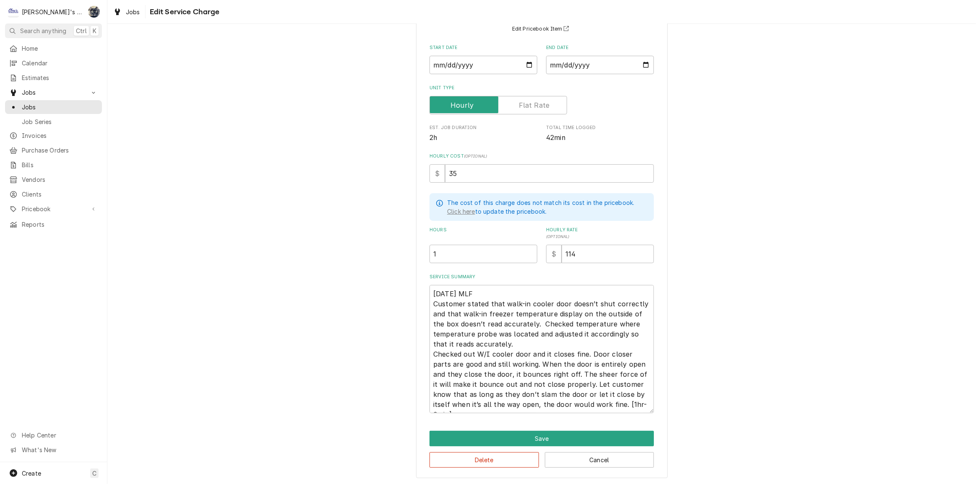
scroll to position [10, 0]
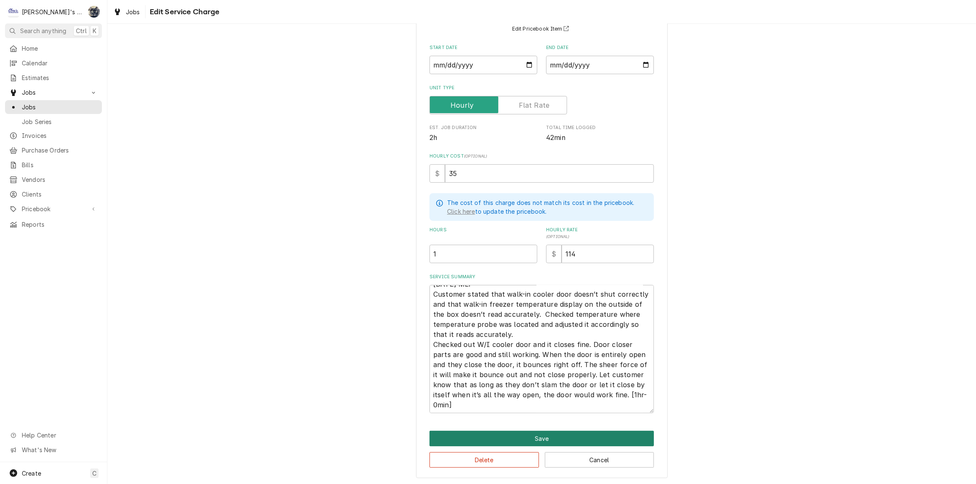
click at [528, 438] on button "Save" at bounding box center [542, 439] width 224 height 16
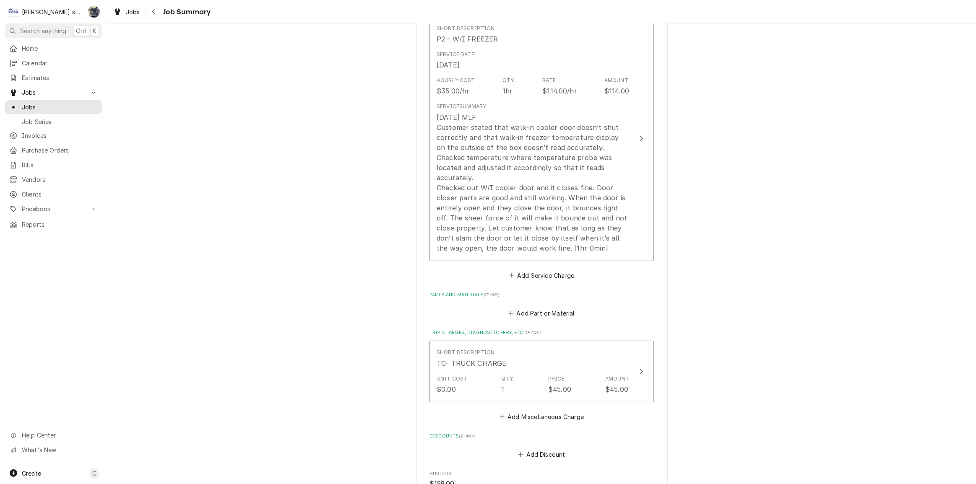
scroll to position [267, 0]
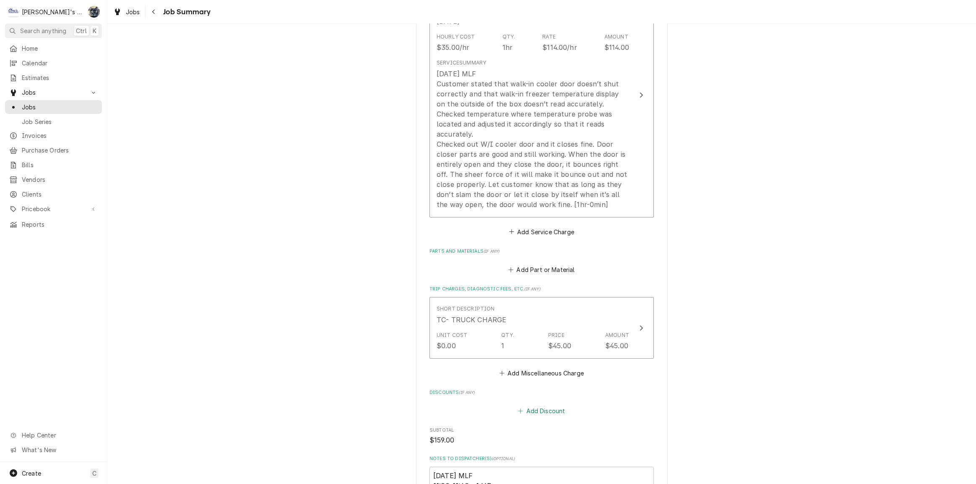
click at [529, 406] on button "Add Discount" at bounding box center [542, 412] width 50 height 12
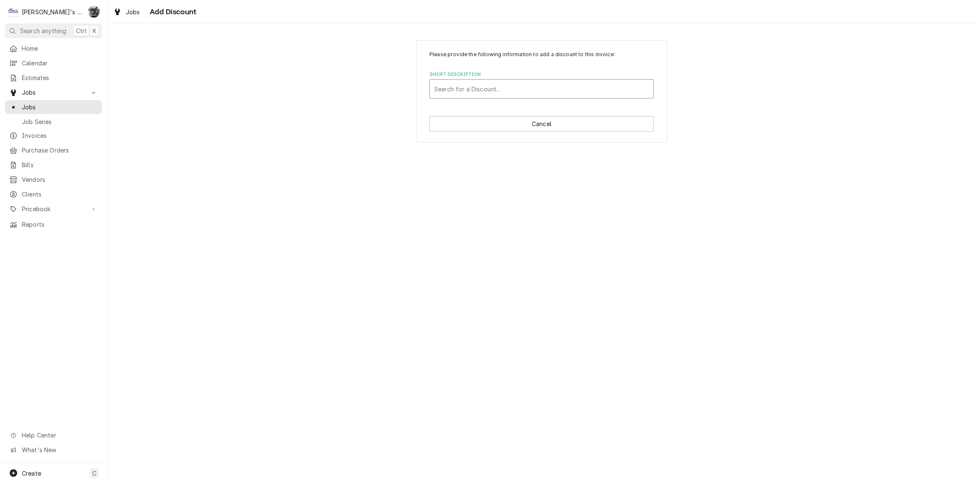
click at [501, 80] on div "Search for a Discount..." at bounding box center [542, 89] width 224 height 18
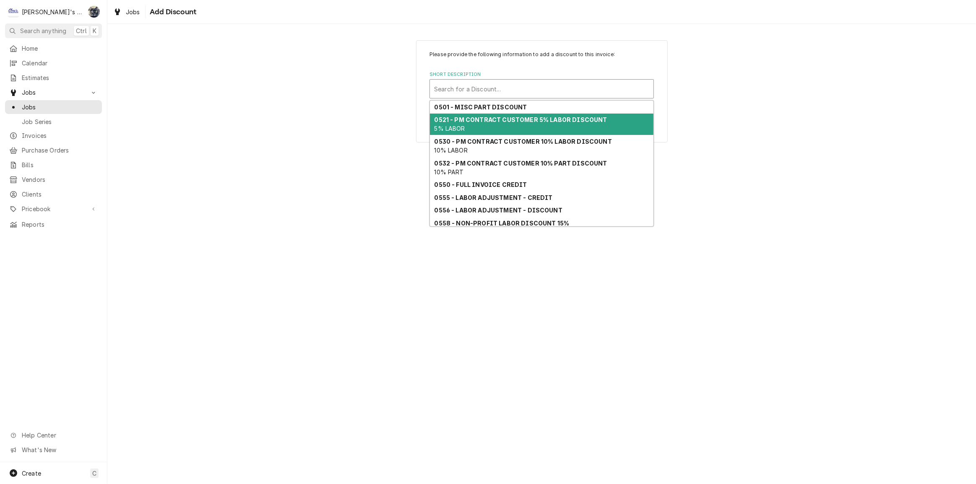
click at [513, 125] on div "0521 - PM CONTRACT CUSTOMER 5% LABOR DISCOUNT 5% LABOR" at bounding box center [542, 125] width 224 height 22
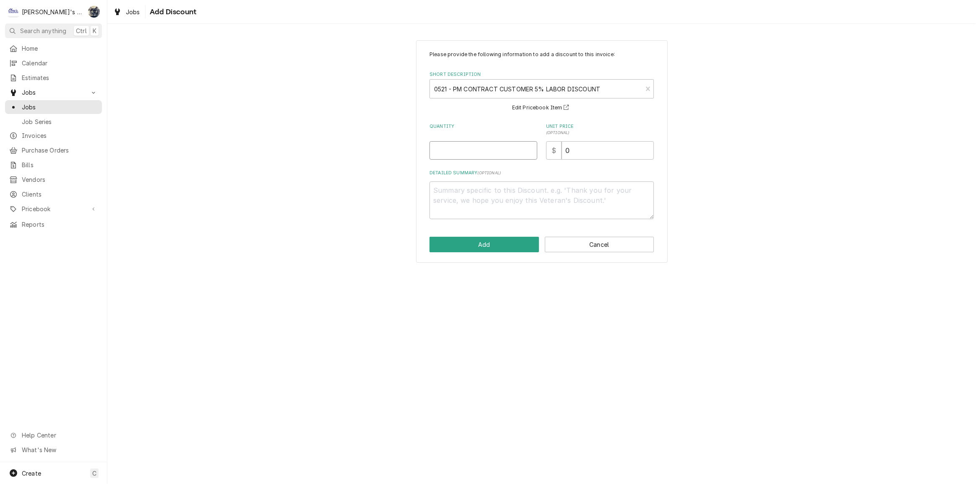
click at [476, 145] on input "Quantity" at bounding box center [484, 150] width 108 height 18
type textarea "x"
type input "1"
click at [490, 244] on button "Add" at bounding box center [484, 245] width 109 height 16
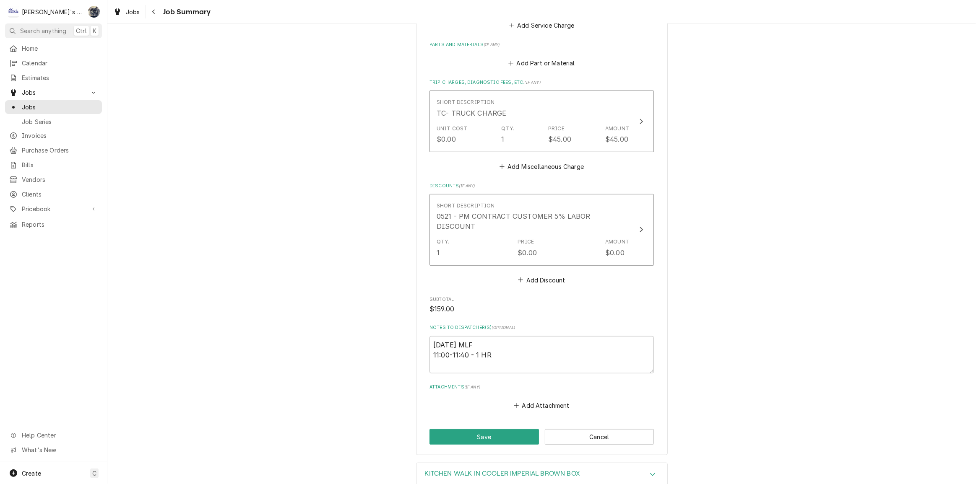
scroll to position [549, 0]
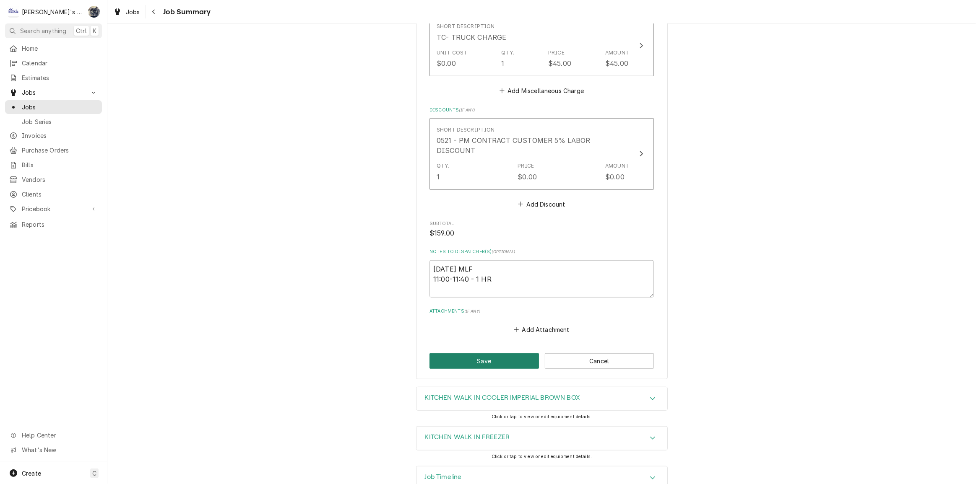
click at [506, 354] on button "Save" at bounding box center [484, 362] width 109 height 16
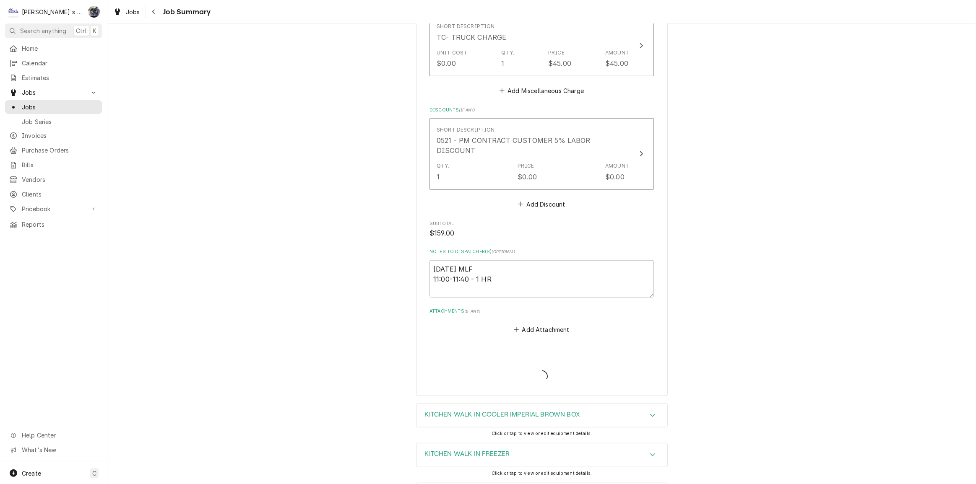
type textarea "x"
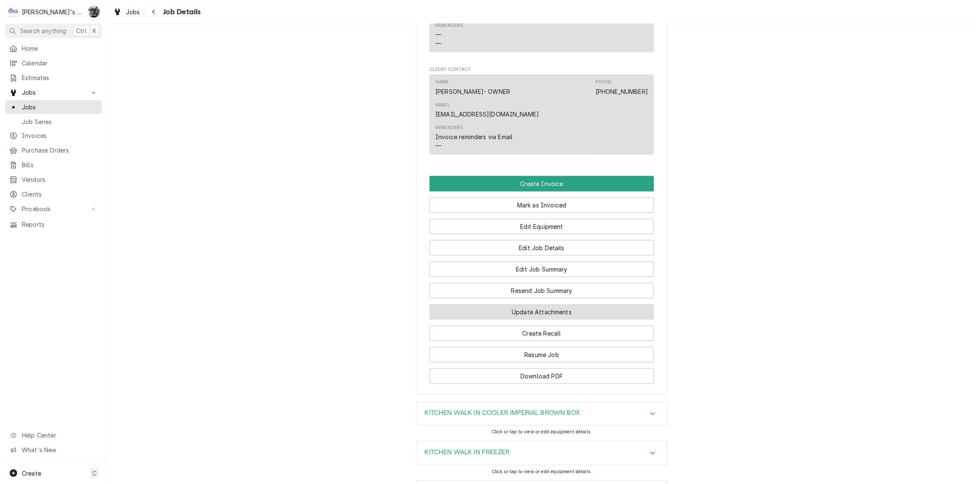
scroll to position [877, 0]
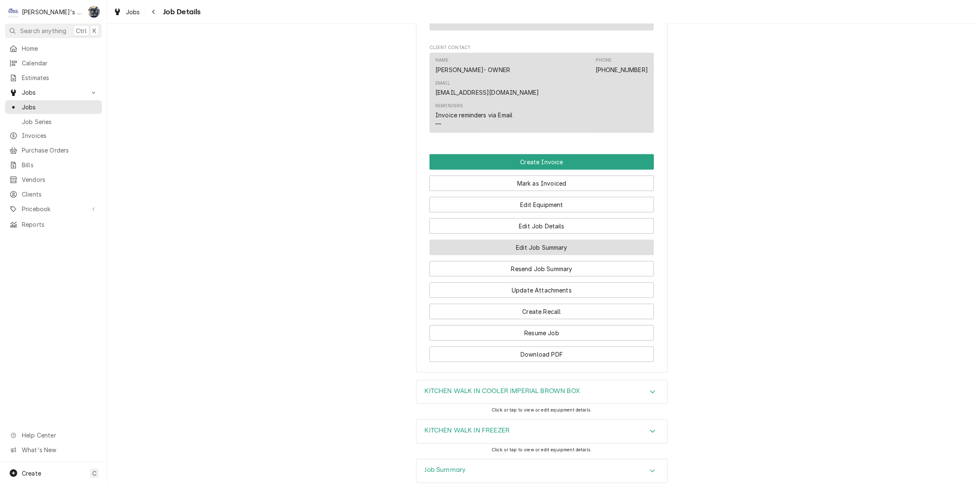
click at [530, 240] on button "Edit Job Summary" at bounding box center [542, 248] width 224 height 16
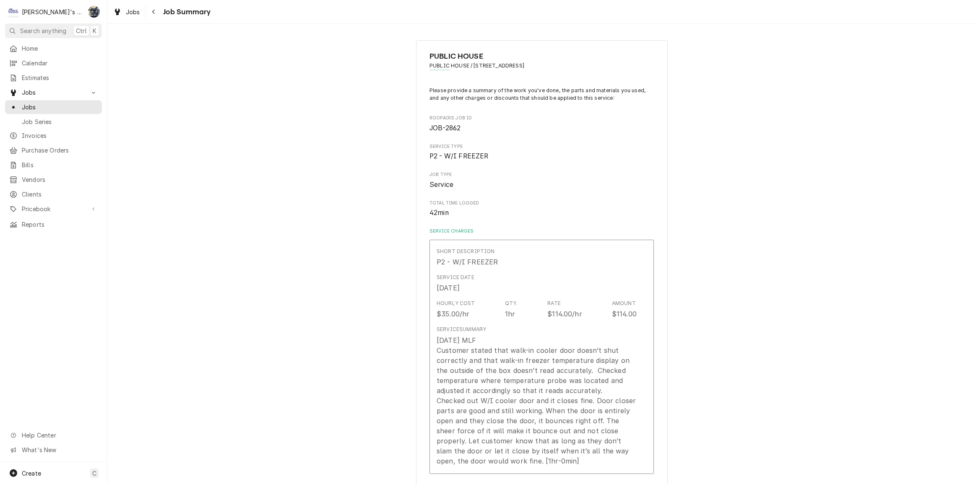
type textarea "x"
drag, startPoint x: 114, startPoint y: 10, endPoint x: 121, endPoint y: 13, distance: 7.5
click at [114, 10] on div "Dynamic Content Wrapper" at bounding box center [117, 12] width 8 height 10
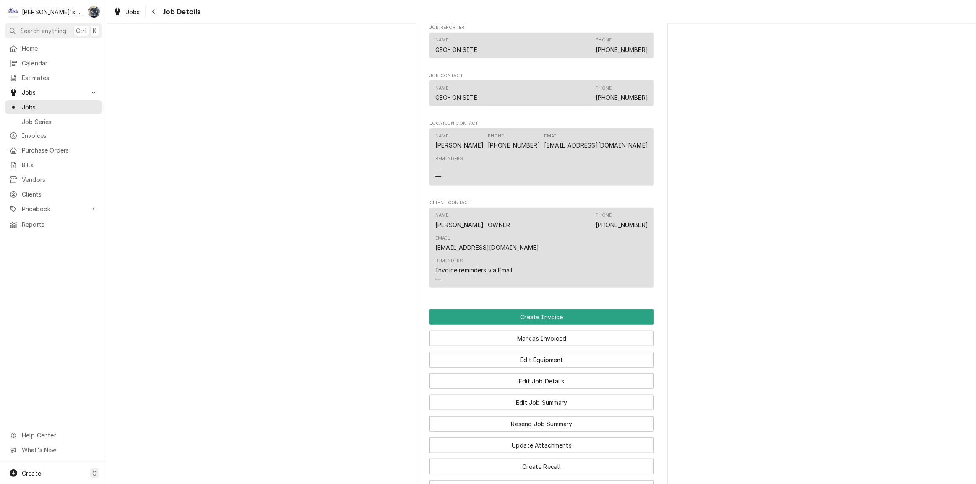
scroll to position [839, 0]
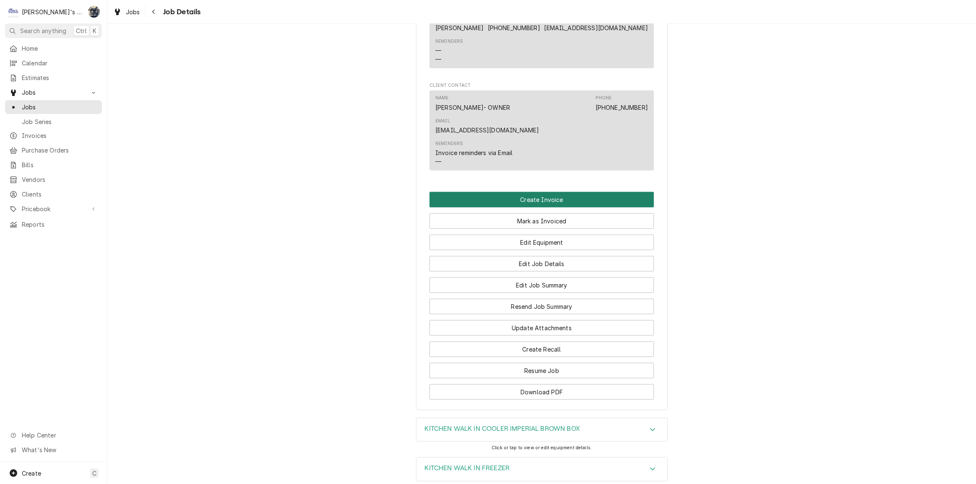
click at [531, 192] on button "Create Invoice" at bounding box center [542, 200] width 224 height 16
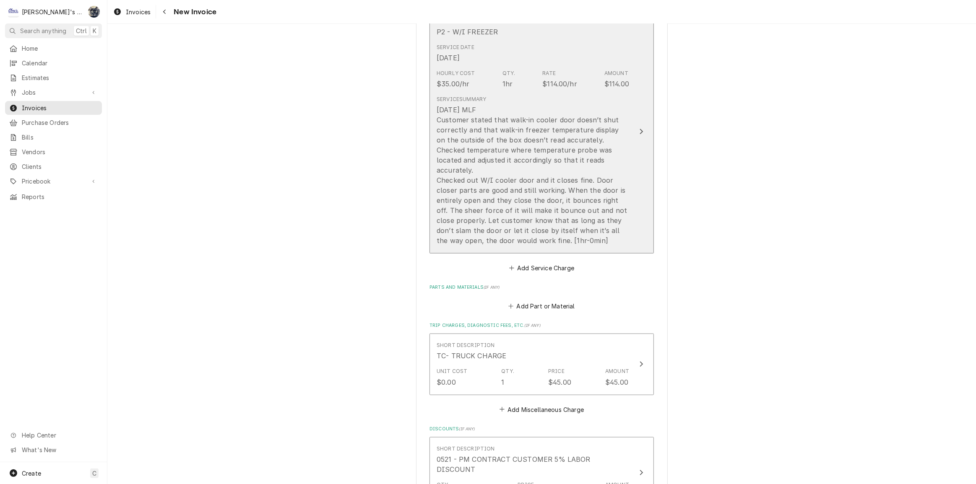
scroll to position [1068, 0]
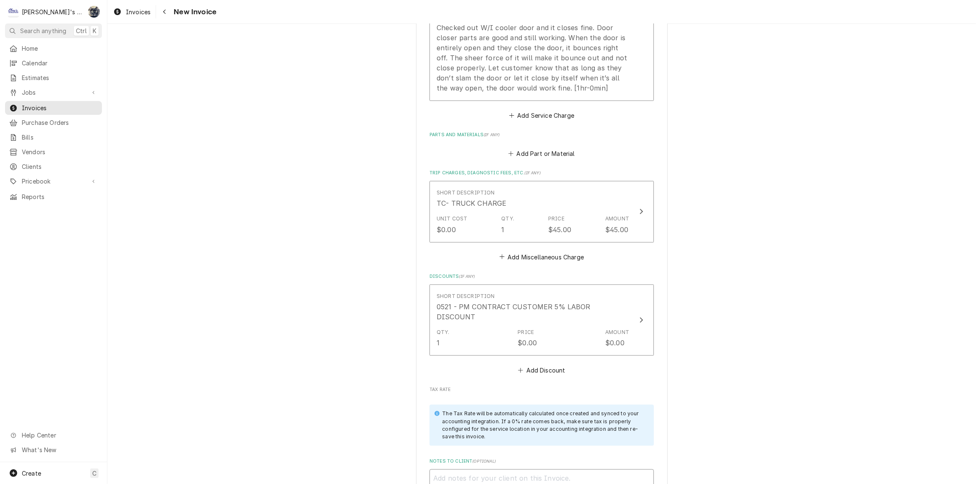
click at [534, 470] on textarea "Notes to Client ( optional )" at bounding box center [542, 489] width 224 height 38
type textarea "x"
type textarea "9"
type textarea "x"
type textarea "9/"
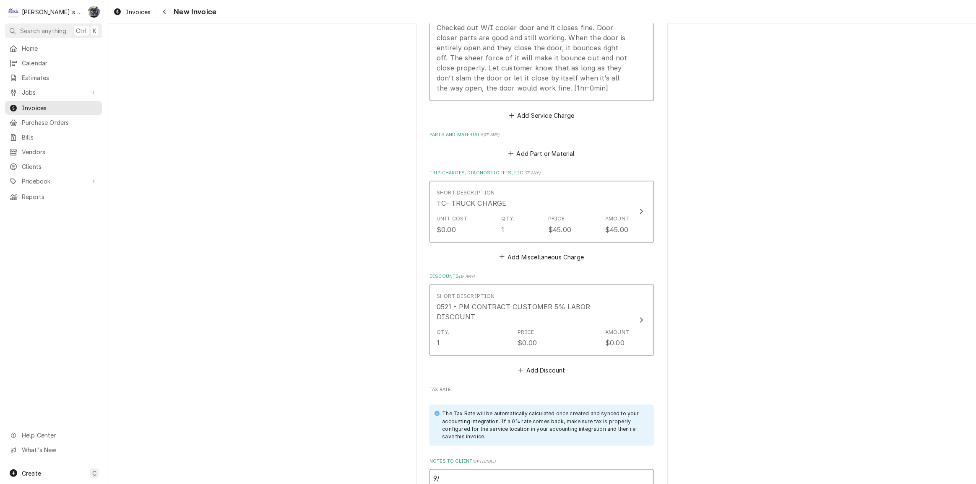
type textarea "x"
type textarea "9"
type textarea "x"
type textarea "1"
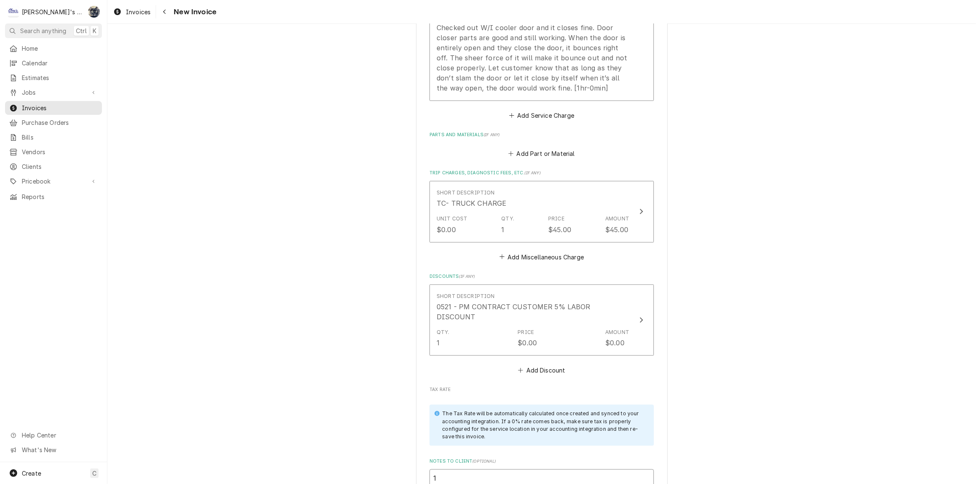
type textarea "x"
type textarea "10"
type textarea "x"
type textarea "10/"
type textarea "x"
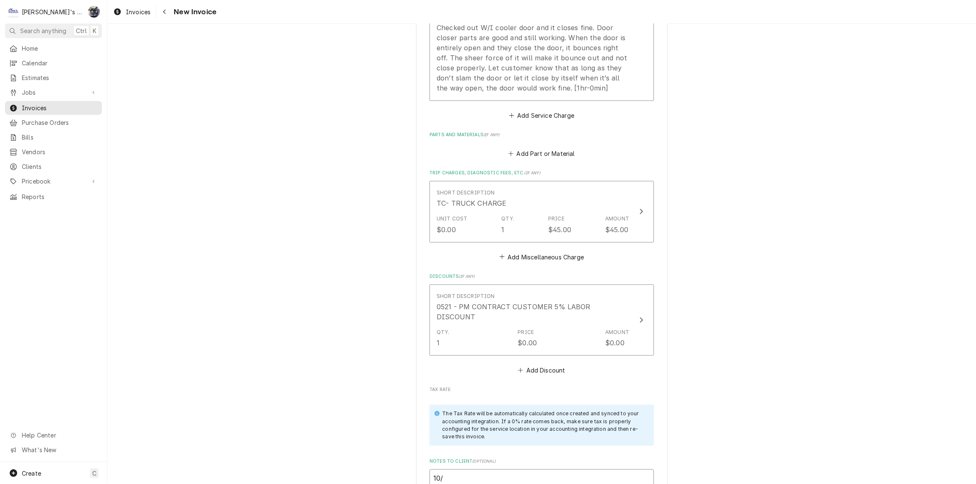
type textarea "10/1"
type textarea "x"
type textarea "10/14"
type textarea "x"
type textarea "10/14/"
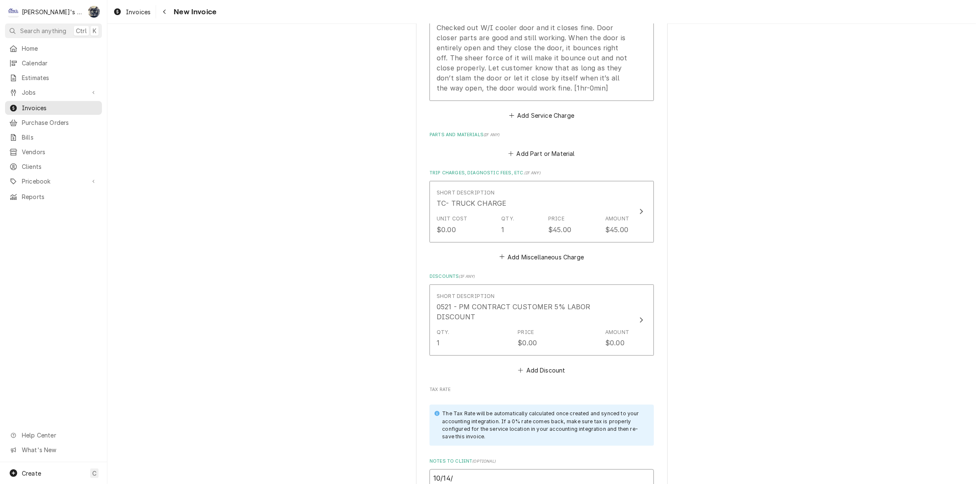
type textarea "x"
type textarea "10/14/2"
type textarea "x"
type textarea "10/14/20"
type textarea "x"
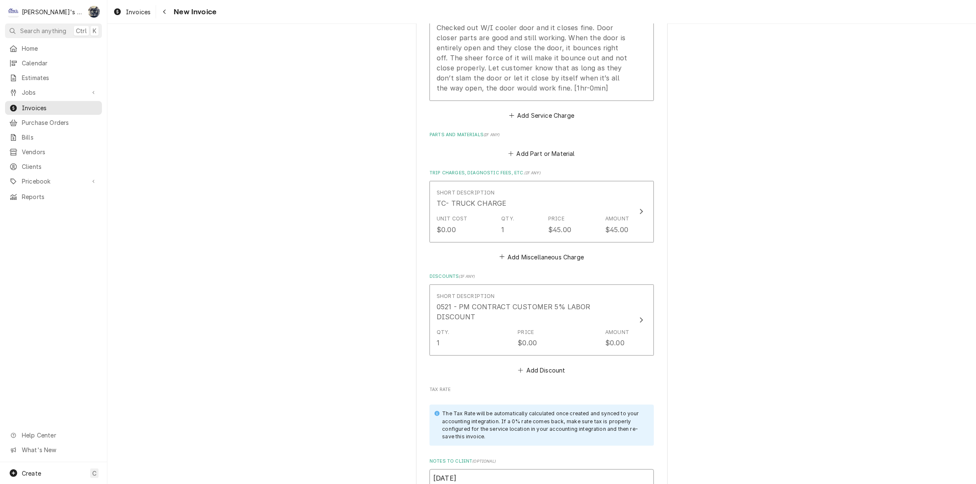
type textarea "10/14/202"
type textarea "x"
type textarea "10/14/2025"
type textarea "x"
type textarea "10/14/202"
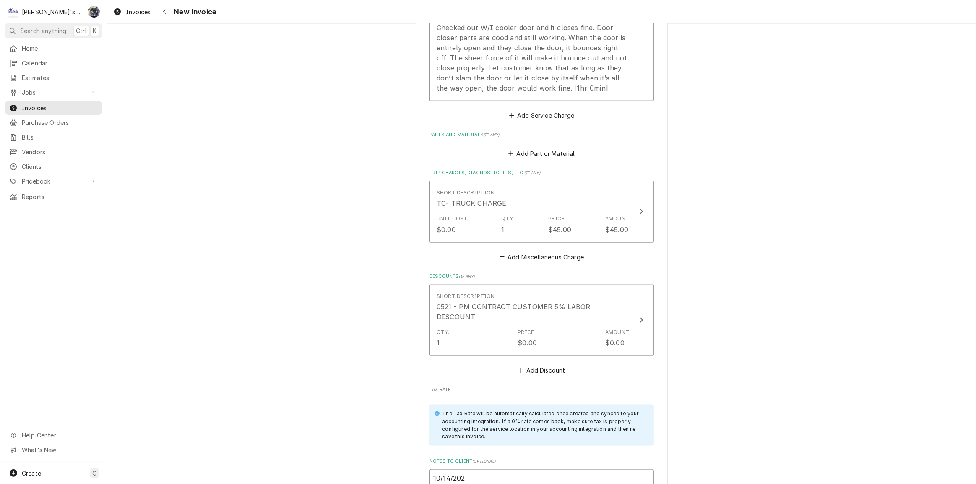
type textarea "x"
type textarea "10/14/20"
type textarea "x"
type textarea "10/14/2"
type textarea "x"
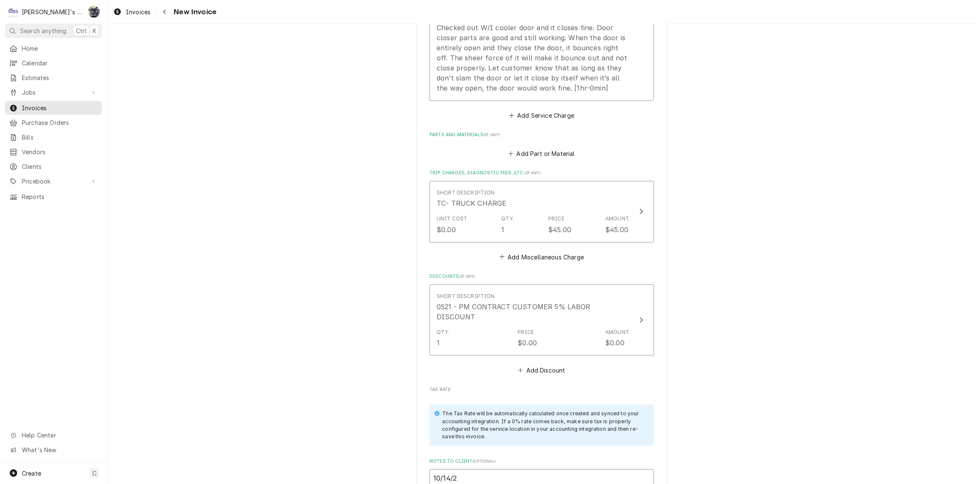
type textarea "10/14/25"
type textarea "x"
type textarea "10/14/25"
type textarea "x"
type textarea "10/14/25 S"
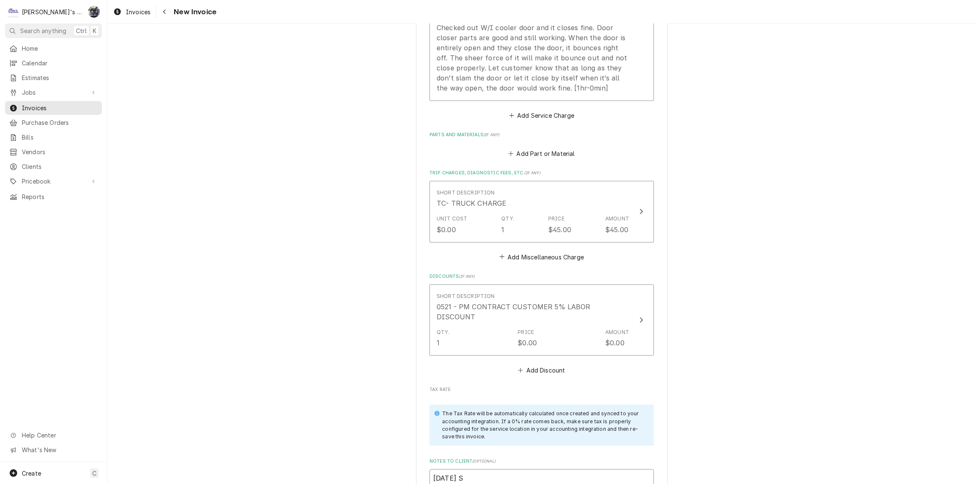
type textarea "x"
type textarea "10/14/25 Sa"
type textarea "x"
type textarea "10/14/25 Sar"
type textarea "x"
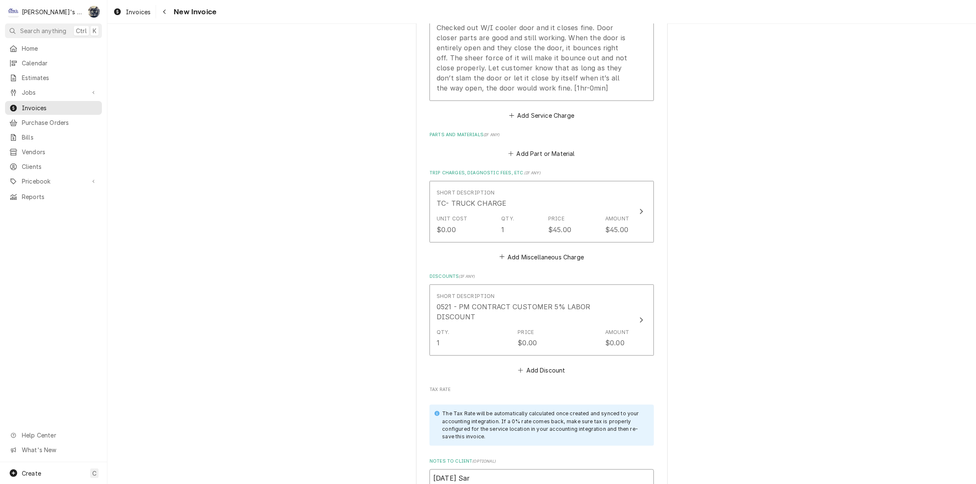
type textarea "10/14/25 Sara"
type textarea "x"
type textarea "10/14/25 Sarah"
type textarea "x"
type textarea "10/14/25 Sarah"
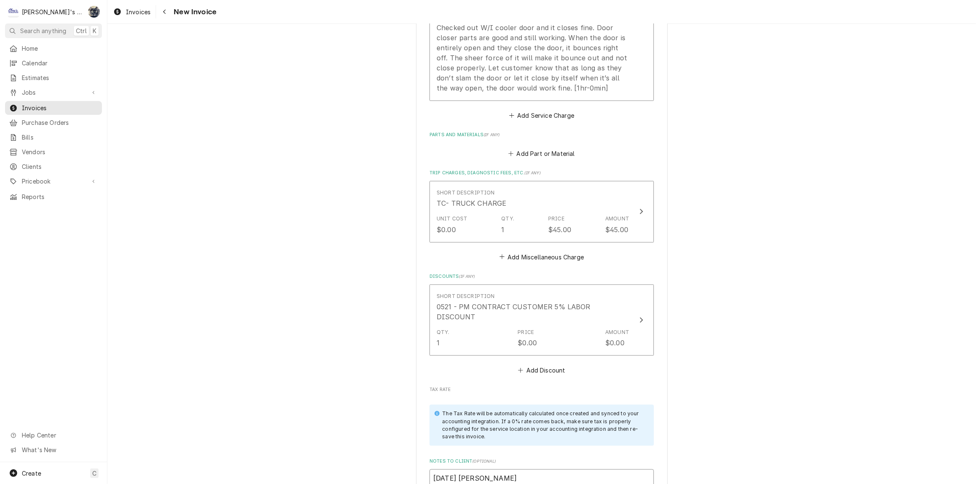
type textarea "x"
type textarea "10/14/25 Sarah -"
type textarea "x"
type textarea "10/14/25 Sarah -"
type textarea "x"
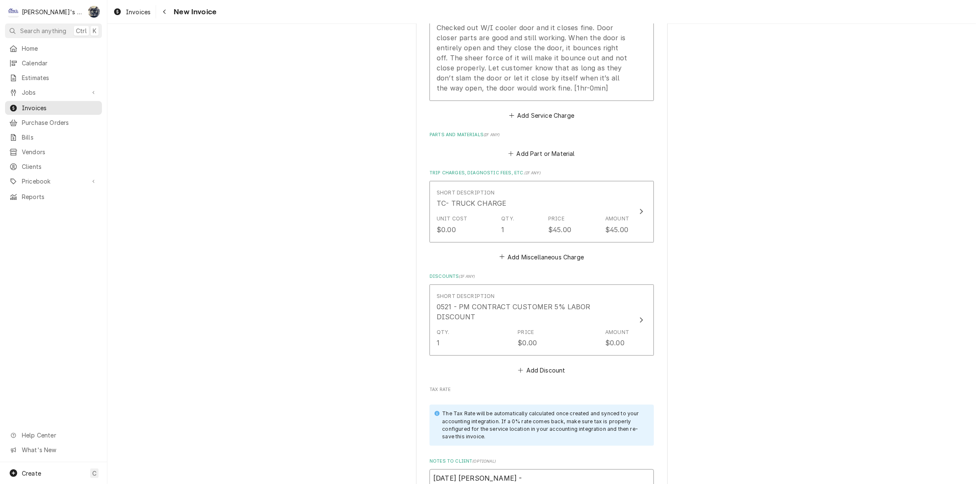
type textarea "10/14/25 Sarah - G"
type textarea "x"
type textarea "[DATE] [PERSON_NAME]"
type textarea "x"
type textarea "[DATE] [PERSON_NAME]"
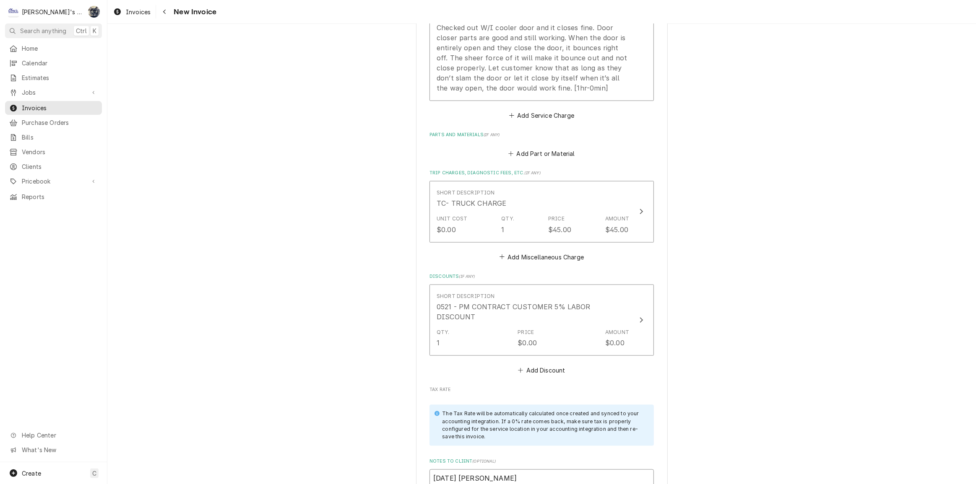
type textarea "x"
type textarea "[DATE] [PERSON_NAME]"
type textarea "x"
type textarea "[DATE] [PERSON_NAME],"
type textarea "x"
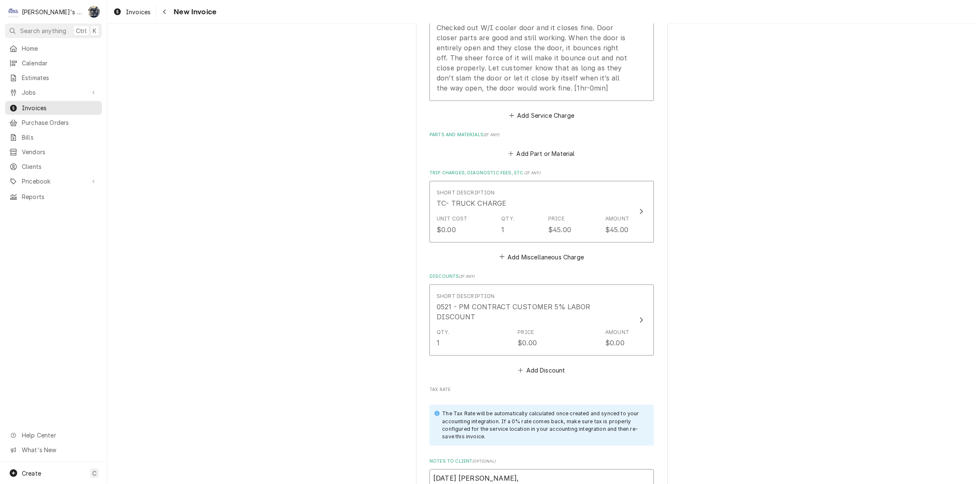
type textarea "[DATE] [PERSON_NAME],"
type textarea "x"
type textarea "10/14/25 Sarah - Greg, I"
type textarea "x"
type textarea "10/14/25 Sarah - Greg, I"
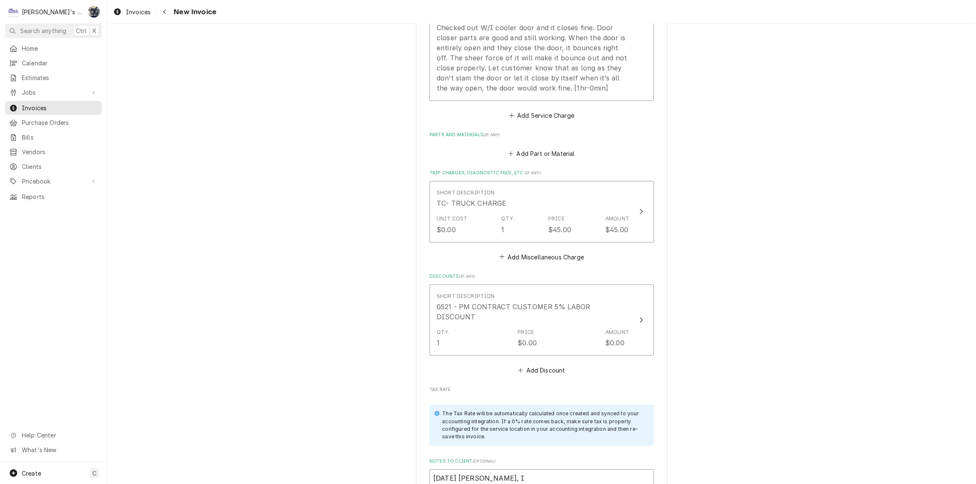
type textarea "x"
type textarea "10/14/25 Sarah - Greg, I h"
type textarea "x"
type textarea "10/14/25 Sarah - Greg, I ha"
type textarea "x"
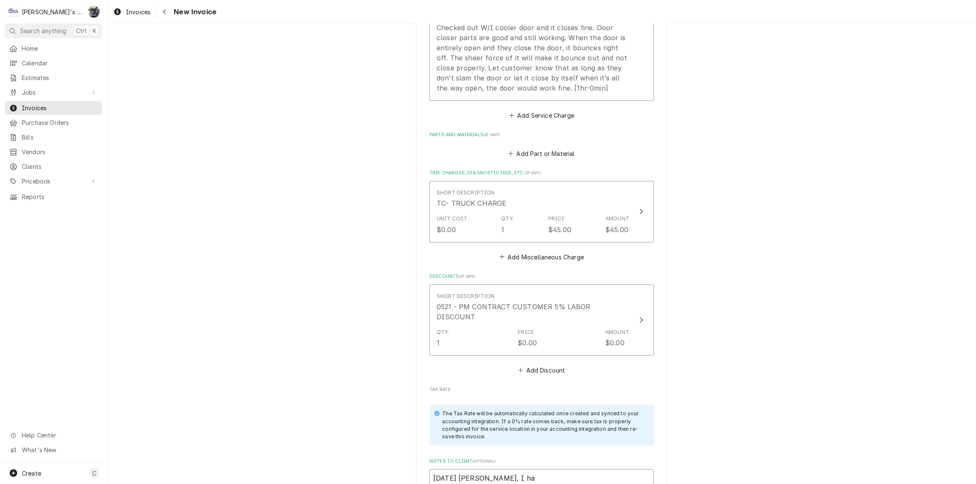
type textarea "10/14/25 Sarah - Greg, I had"
type textarea "x"
type textarea "10/14/25 Sarah - Greg, I had"
type textarea "x"
type textarea "10/14/25 Sarah - Greg, I had S"
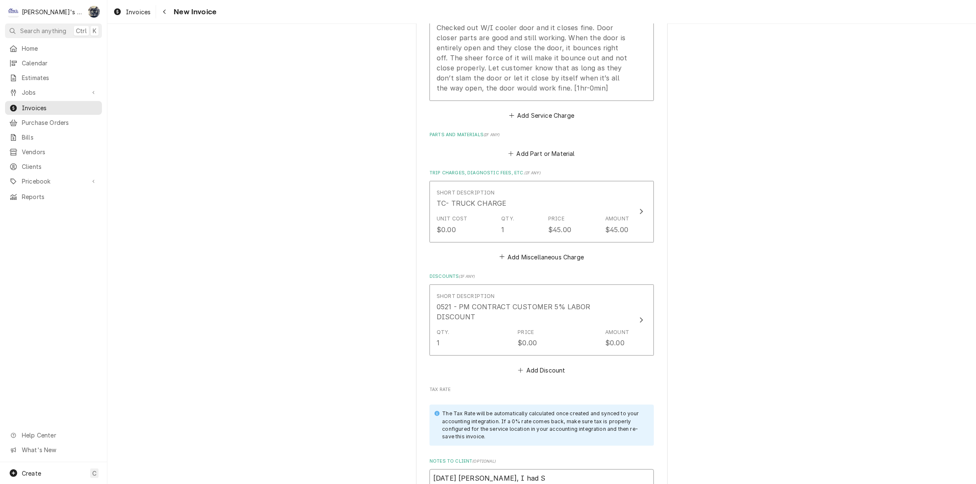
type textarea "x"
type textarea "10/14/25 Sarah - Greg, I had St"
type textarea "x"
type textarea "10/14/25 Sarah - Greg, I had Ste"
type textarea "x"
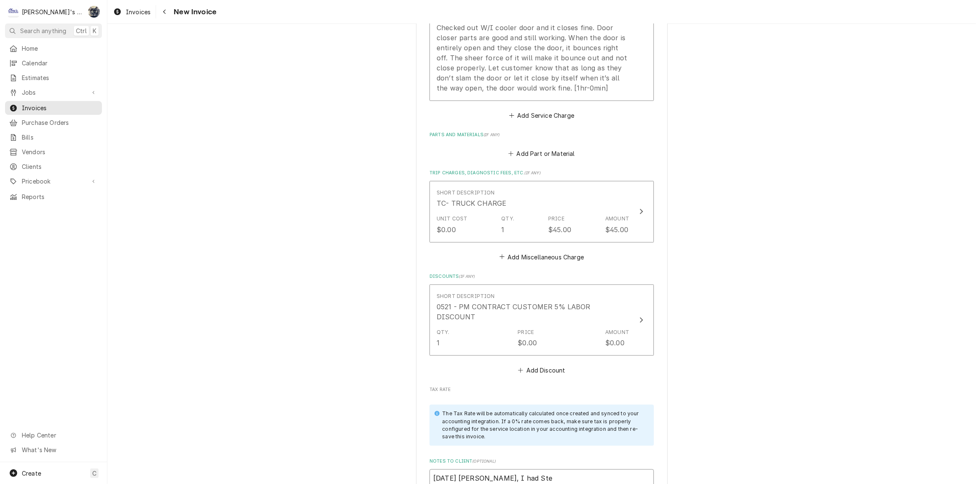
type textarea "10/14/25 Sarah - Greg, I had Stev"
type textarea "x"
type textarea "10/14/25 Sarah - Greg, I had Steve"
type textarea "x"
type textarea "10/14/25 Sarah - Greg, I had Steven"
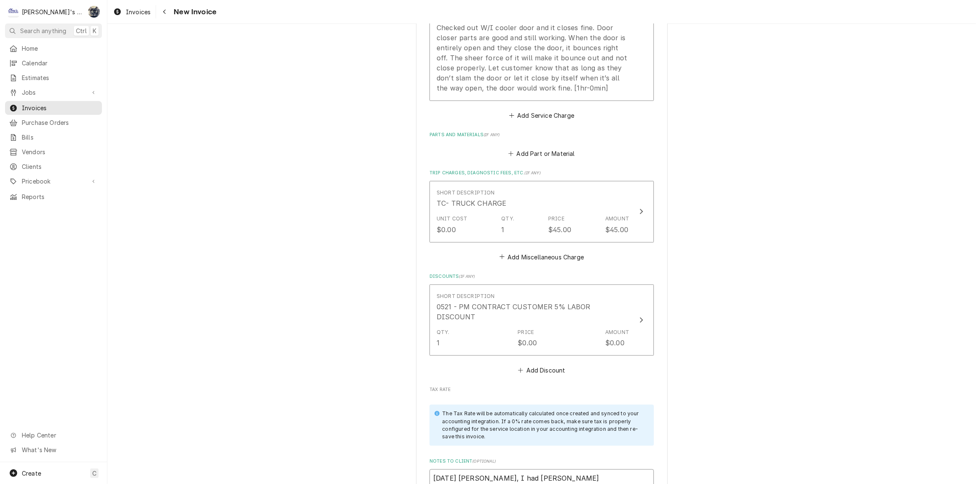
type textarea "x"
type textarea "10/14/25 Sarah - Greg, I had Steven"
type textarea "x"
type textarea "10/14/25 Sarah - Greg, I had Steven l"
type textarea "x"
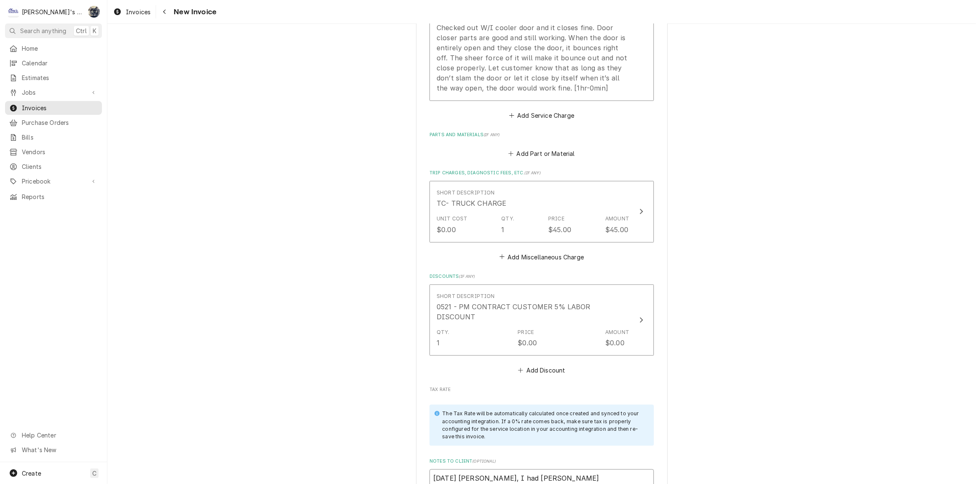
type textarea "10/14/25 Sarah - Greg, I had Steven lo"
type textarea "x"
type textarea "10/14/25 Sarah - Greg, I had Steven loo"
type textarea "x"
type textarea "10/14/25 Sarah - Greg, I had Steven look"
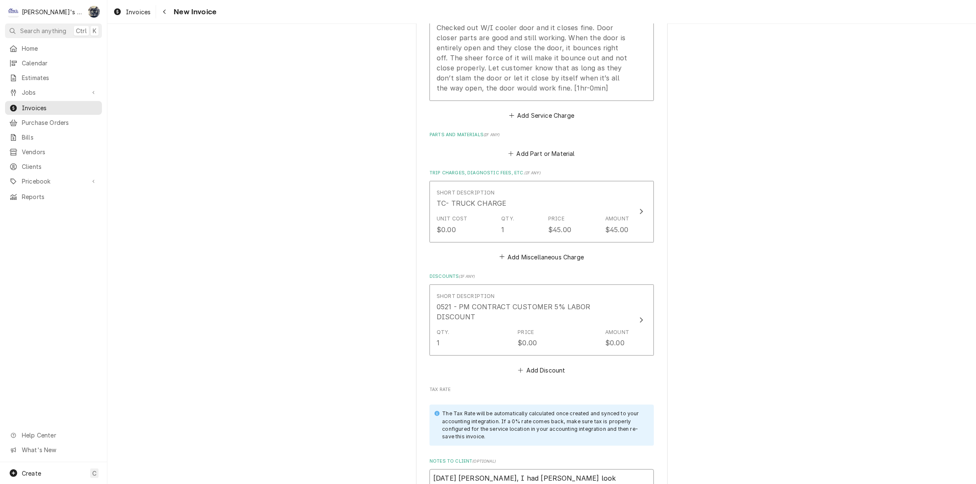
type textarea "x"
type textarea "10/14/25 Sarah - Greg, I had Steven look"
type textarea "x"
type textarea "10/14/25 Sarah - Greg, I had Steven look a"
type textarea "x"
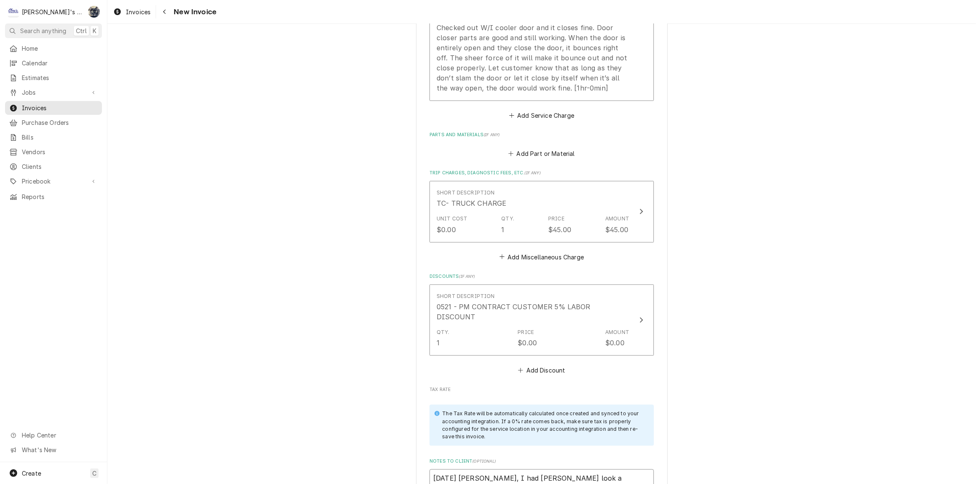
type textarea "10/14/25 Sarah - Greg, I had Steven look at"
type textarea "x"
type textarea "10/14/25 Sarah - Greg, I had Steven look at"
type textarea "x"
type textarea "10/14/25 Sarah - Greg, I had Steven look at t"
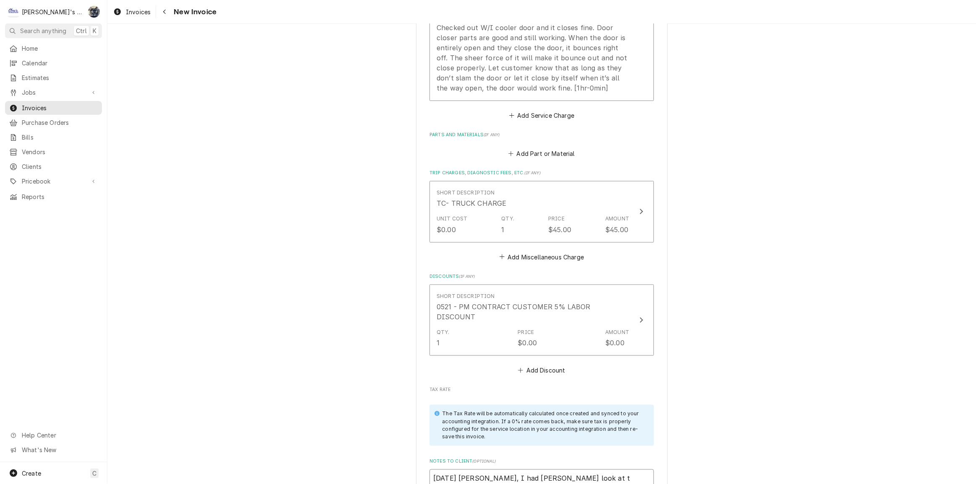
type textarea "x"
type textarea "10/14/25 Sarah - Greg, I had Steven look at th"
type textarea "x"
type textarea "10/14/25 Sarah - Greg, I had Steven look at thi"
type textarea "x"
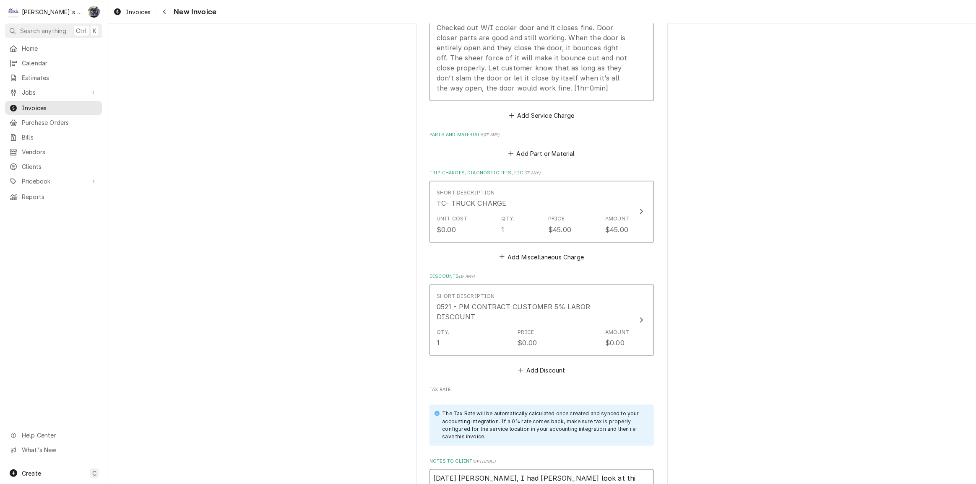
type textarea "10/14/25 Sarah - Greg, I had Steven look at this"
type textarea "x"
type textarea "10/14/25 Sarah - Greg, I had Steven look at this"
type textarea "x"
type textarea "10/14/25 Sarah - Greg, I had Steven look at this o"
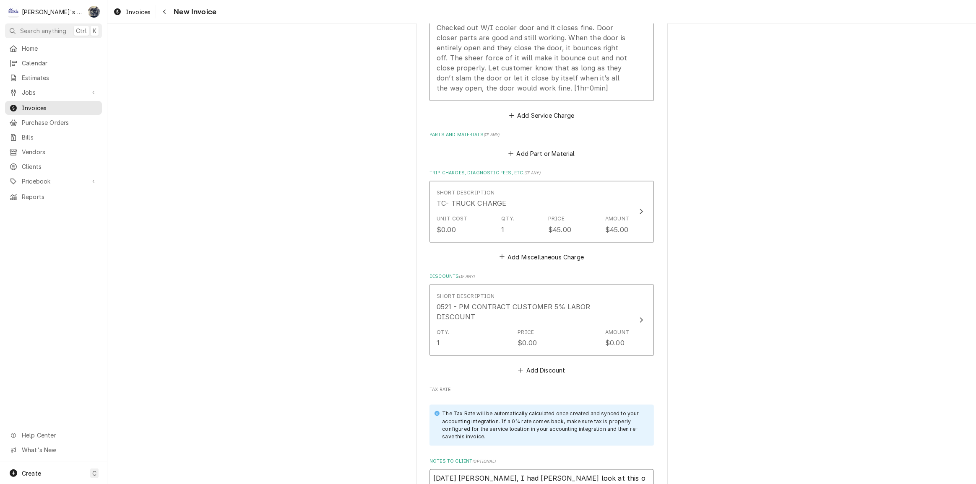
type textarea "x"
type textarea "10/14/25 Sarah - Greg, I had Steven look at this on"
type textarea "x"
type textarea "10/14/25 Sarah - Greg, I had Steven look at this one"
type textarea "x"
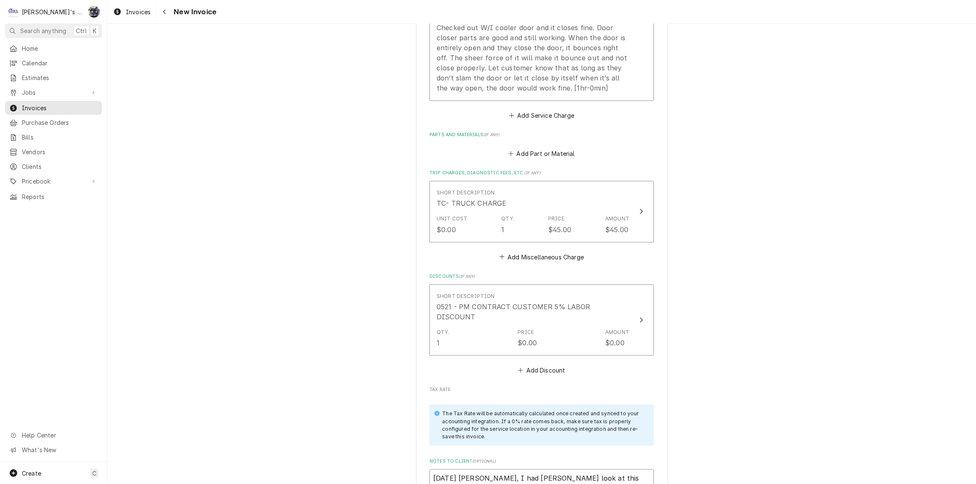
type textarea "10/14/25 Sarah - Greg, I had Steven look at this one"
type textarea "x"
type textarea "10/14/25 Sarah - Greg, I had Steven look at this one b"
type textarea "x"
type textarea "10/14/25 Sarah - Greg, I had Steven look at this one bu"
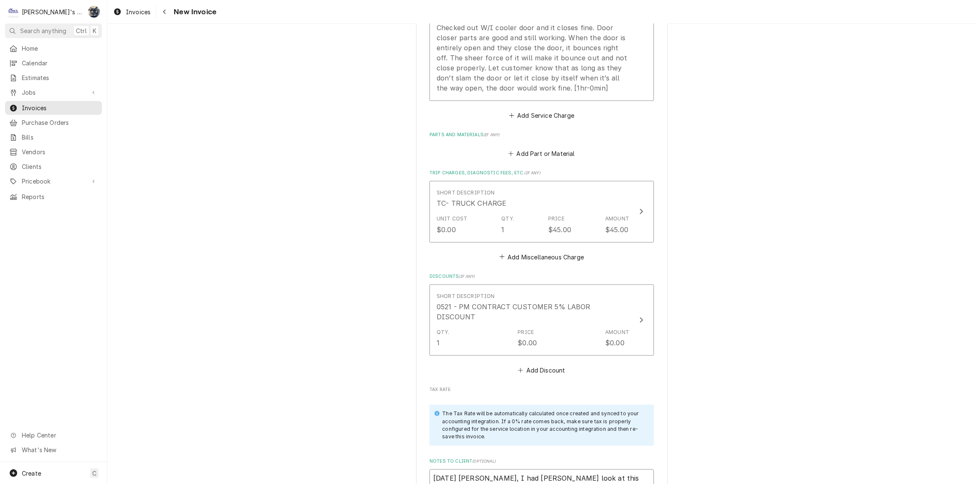
type textarea "x"
type textarea "10/14/25 Sarah - Greg, I had Steven look at this one but"
type textarea "x"
type textarea "10/14/25 Sarah - Greg, I had Steven look at this one but"
type textarea "x"
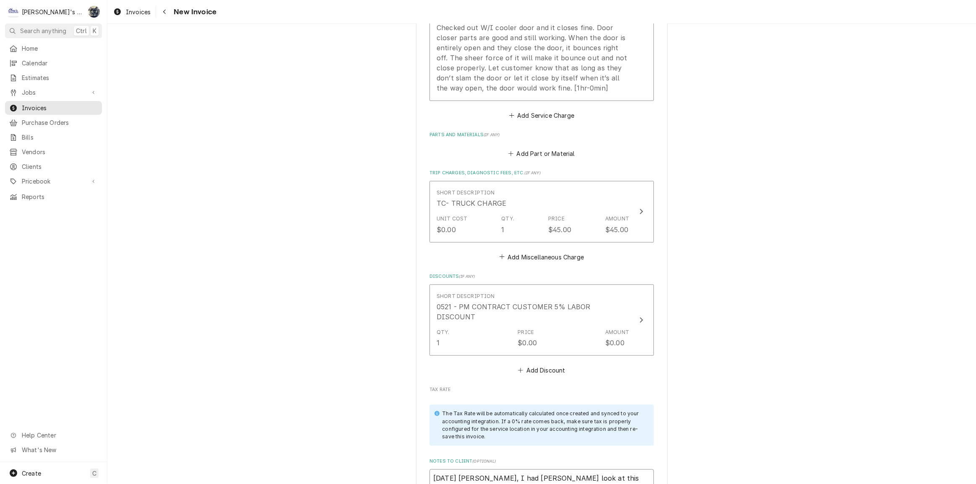
type textarea "10/14/25 Sarah - Greg, I had Steven look at this one but"
type textarea "x"
type textarea "10/14/25 Sarah - Greg, I had Steven look at this one bu"
type textarea "x"
type textarea "10/14/25 Sarah - Greg, I had Steven look at this one b"
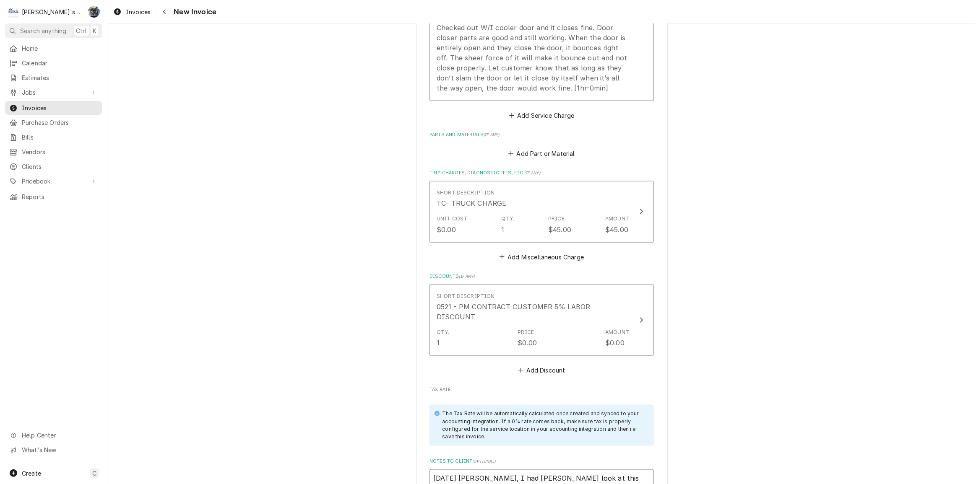
type textarea "x"
type textarea "10/14/25 Sarah - Greg, I had Steven look at this one"
type textarea "x"
type textarea "10/14/25 Sarah - Greg, I had Steven look at this one"
type textarea "x"
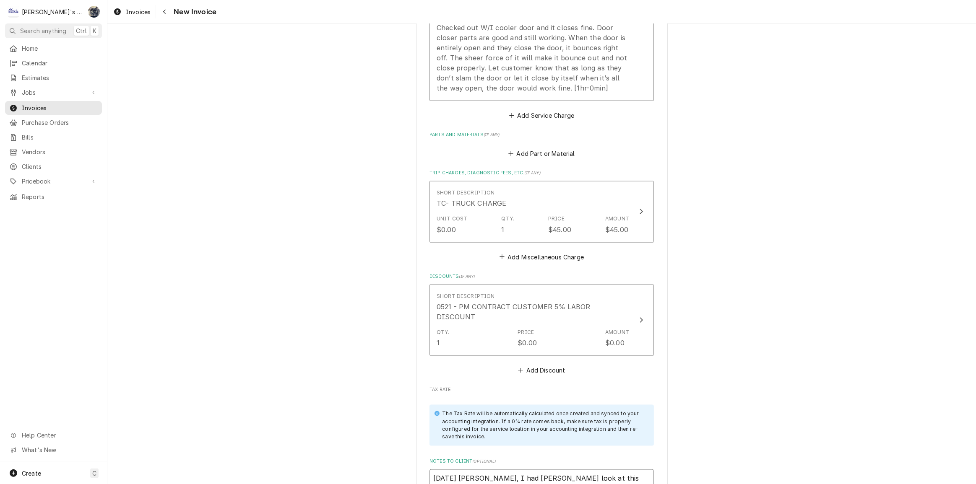
type textarea "10/14/25 Sarah - Greg, I had Steven look at this one"
type textarea "x"
type textarea "10/14/25 Sarah - Greg, I had Steven look at this one b"
type textarea "x"
type textarea "10/14/25 Sarah - Greg, I had Steven look at this one bu"
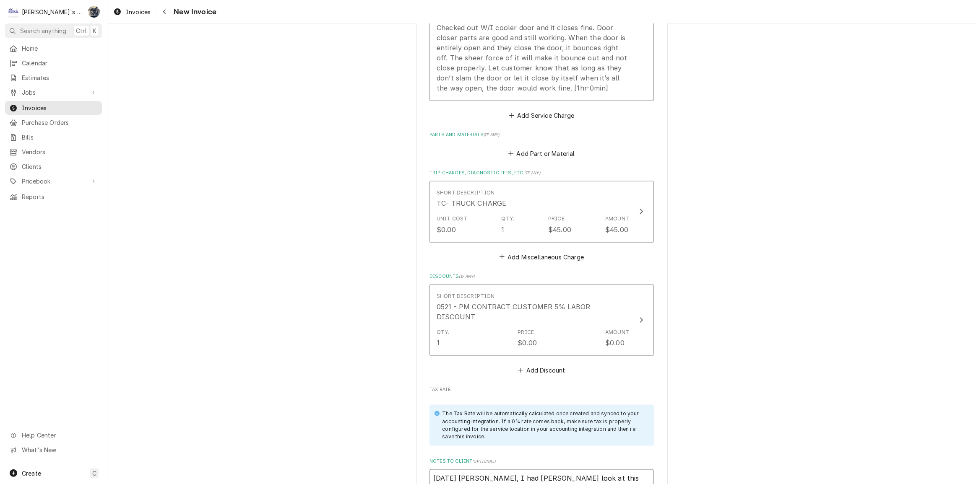
type textarea "x"
type textarea "10/14/25 Sarah - Greg, I had Steven look at this one but"
type textarea "x"
type textarea "10/14/25 Sarah - Greg, I had Steven look at this one but"
type textarea "x"
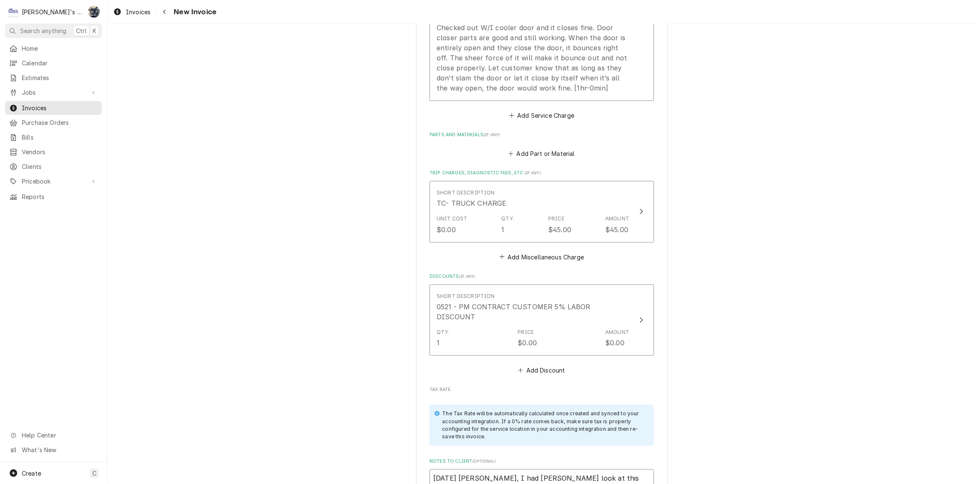
type textarea "10/14/25 Sarah - Greg, I had Steven look at this one but d"
type textarea "x"
type textarea "10/14/25 Sarah - Greg, I had Steven look at this one but do"
type textarea "x"
type textarea "10/14/25 Sarah - Greg, I had Steven look at this one but do"
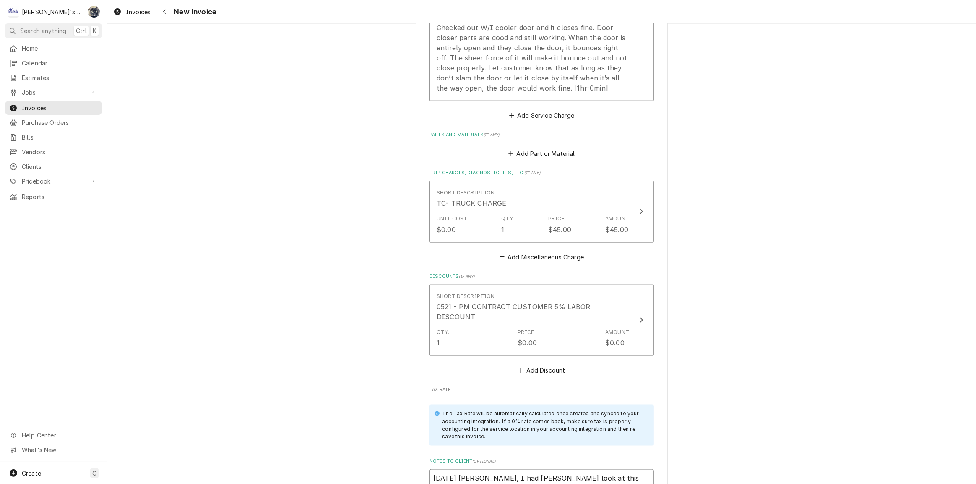
type textarea "x"
type textarea "10/14/25 Sarah - Greg, I had Steven look at this one but do"
type textarea "x"
type textarea "10/14/25 Sarah - Greg, I had Steven look at this one but d"
type textarea "x"
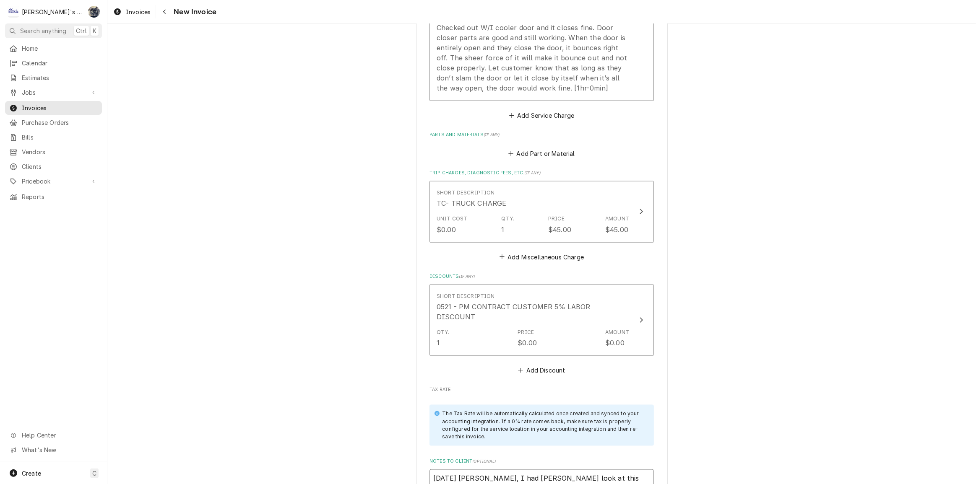
type textarea "10/14/25 Sarah - Greg, I had Steven look at this one but"
type textarea "x"
type textarea "10/14/25 Sarah - Greg, I had Steven look at this one but"
type textarea "x"
type textarea "10/14/25 Sarah - Greg, I had Steven look at this one bu"
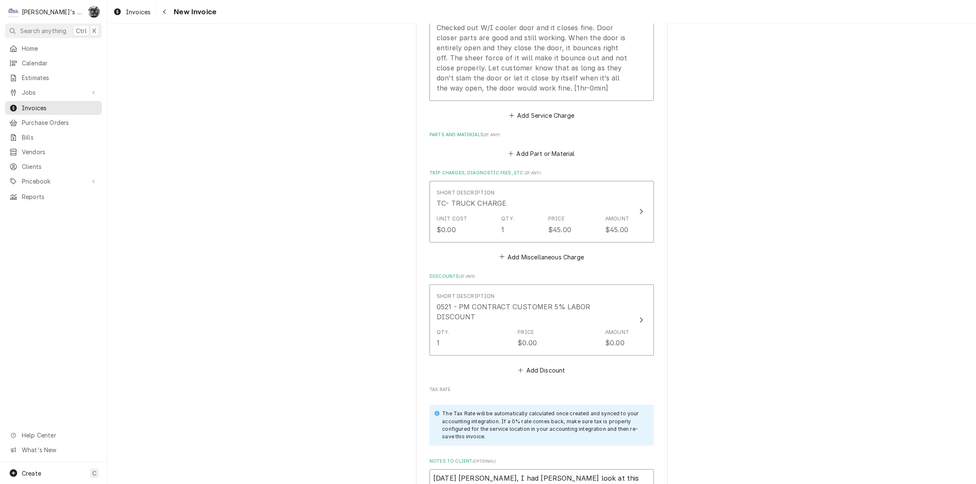
type textarea "x"
type textarea "10/14/25 Sarah - Greg, I had Steven look at this one b"
type textarea "x"
type textarea "10/14/25 Sarah - Greg, I had Steven look at this one"
type textarea "x"
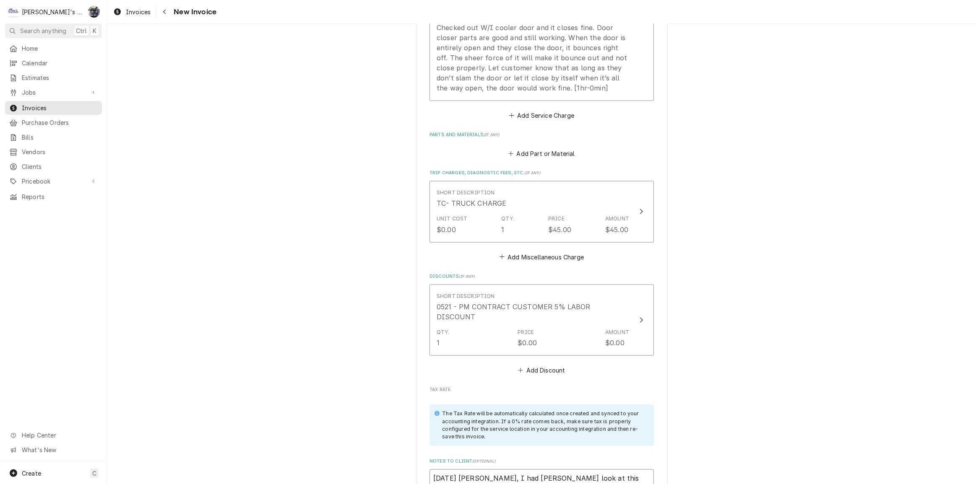
type textarea "10/14/25 Sarah - Greg, I had Steven look at this one"
type textarea "x"
type textarea "10/14/25 Sarah - Greg, I had Steven look at this one"
type textarea "x"
type textarea "10/14/25 Sarah - Greg, I had Steven look at this one f"
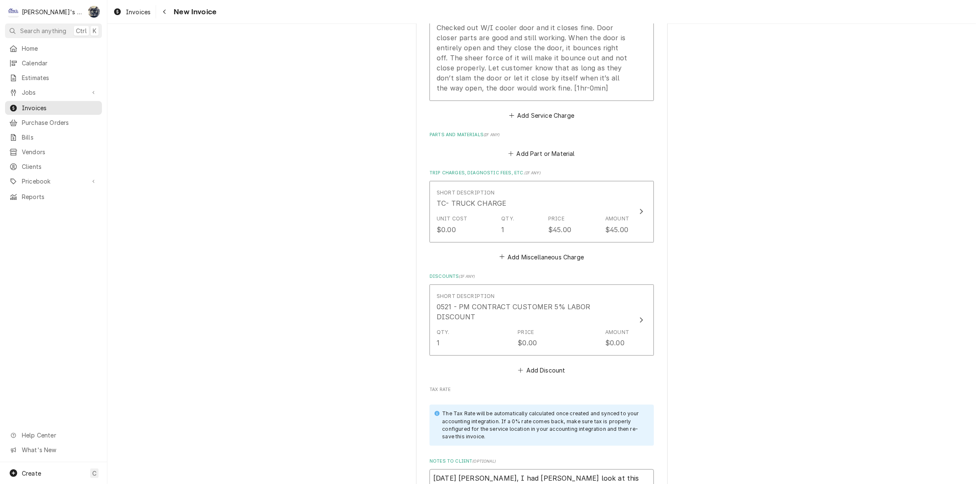
type textarea "x"
type textarea "10/14/25 Sarah - Greg, I had Steven look at this one fo"
type textarea "x"
type textarea "10/14/25 Sarah - Greg, I had Steven look at this one f"
type textarea "x"
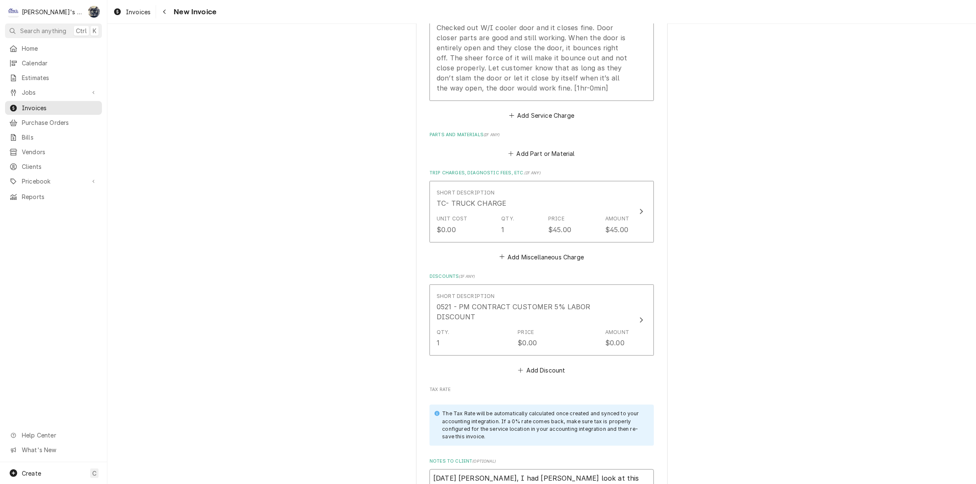
type textarea "10/14/25 Sarah - Greg, I had Steven look at this one"
type textarea "x"
type textarea "10/14/25 Sarah - Greg, I had Steven look at this one"
type textarea "x"
type textarea "10/14/25 Sarah - Greg, I had Steven look at this on"
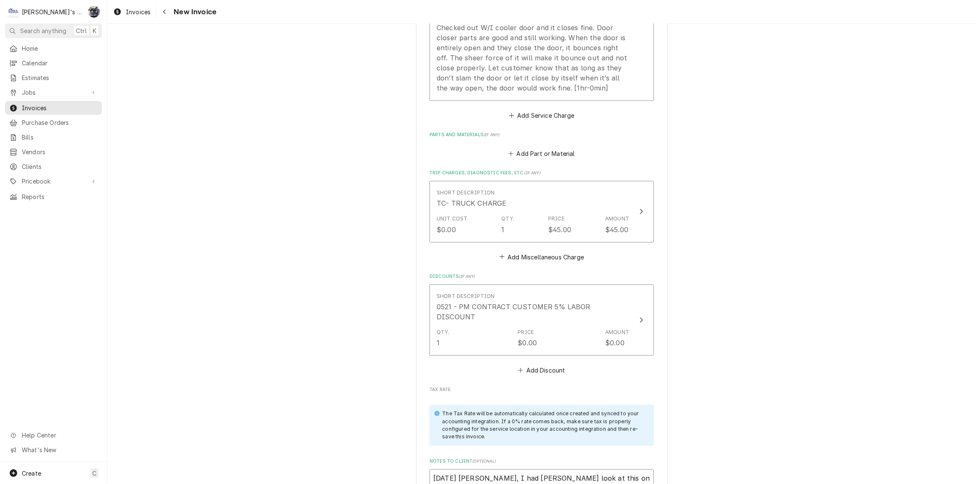
type textarea "x"
type textarea "10/14/25 Sarah - Greg, I had Steven look at this o"
type textarea "x"
type textarea "10/14/25 Sarah - Greg, I had Steven look at this"
type textarea "x"
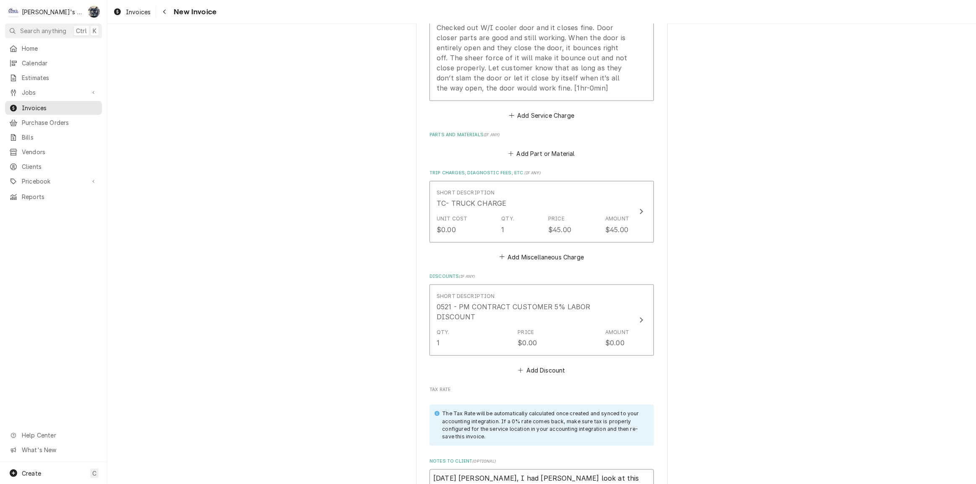
type textarea "10/14/25 Sarah - Greg, I had Steven look at this"
type textarea "x"
type textarea "10/14/25 Sarah - Greg, I had Steven look at thi"
type textarea "x"
type textarea "10/14/25 Sarah - Greg, I had Steven look at th"
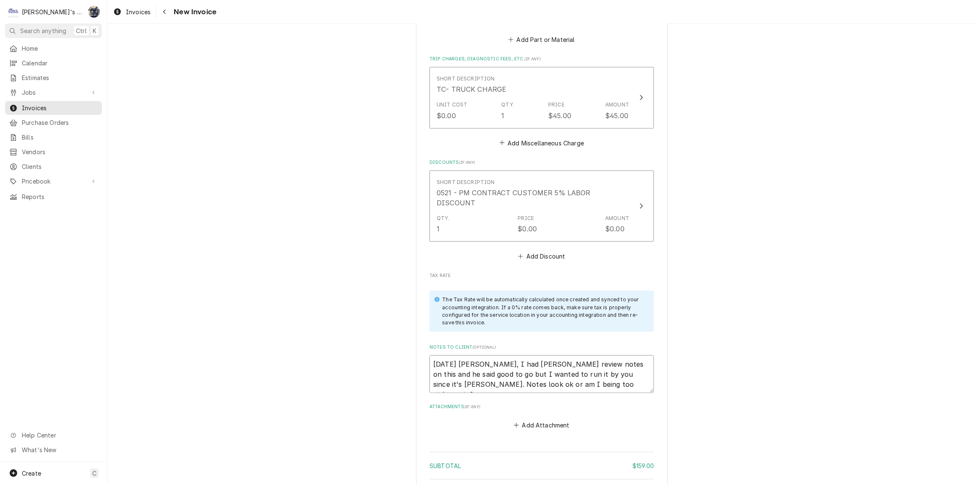
scroll to position [1182, 0]
drag, startPoint x: 595, startPoint y: 355, endPoint x: 402, endPoint y: 325, distance: 195.3
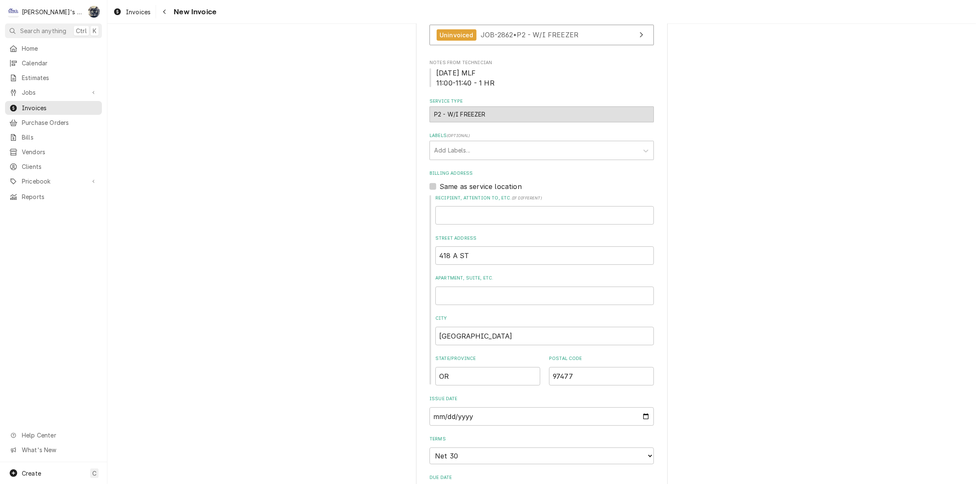
scroll to position [226, 0]
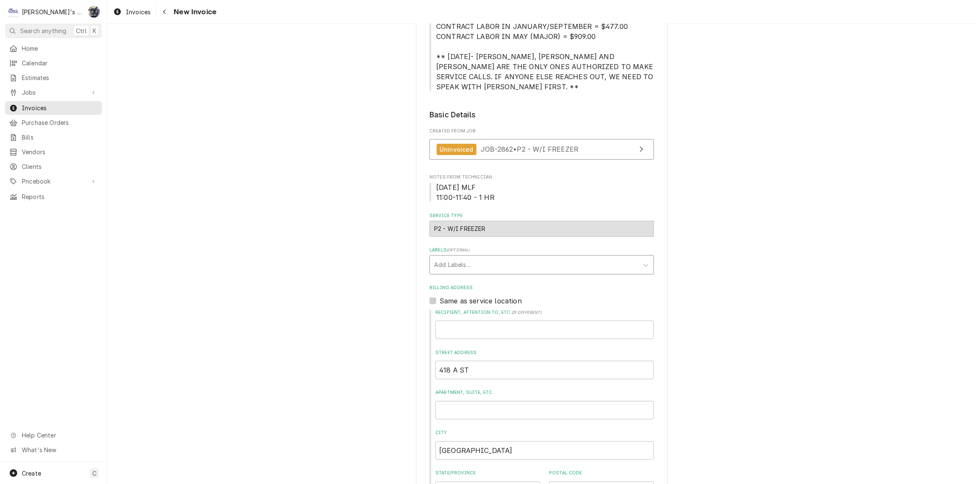
click at [453, 258] on div "Labels" at bounding box center [534, 265] width 200 height 15
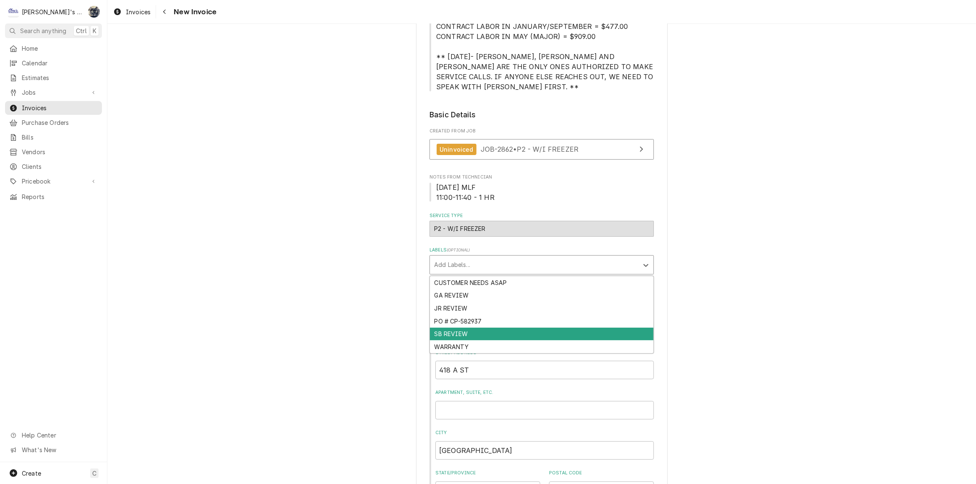
click at [452, 328] on div "SB REVIEW" at bounding box center [542, 334] width 224 height 13
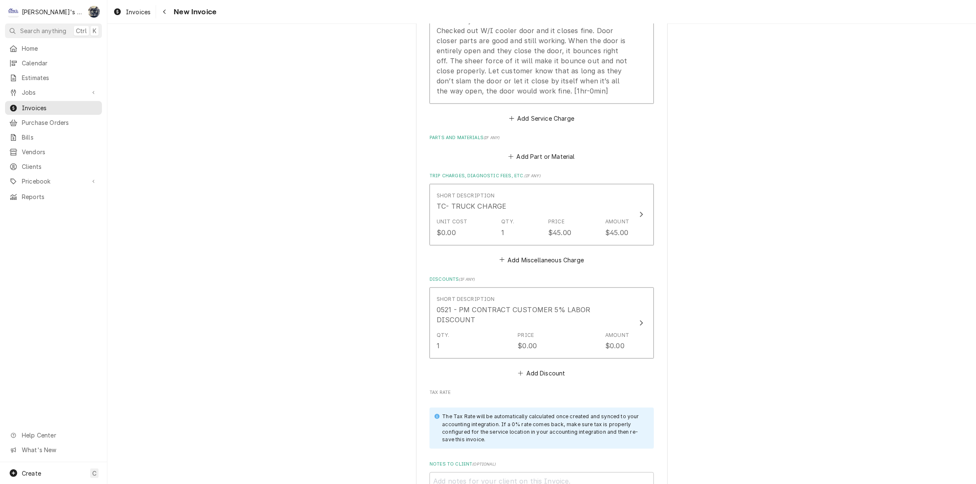
scroll to position [1255, 0]
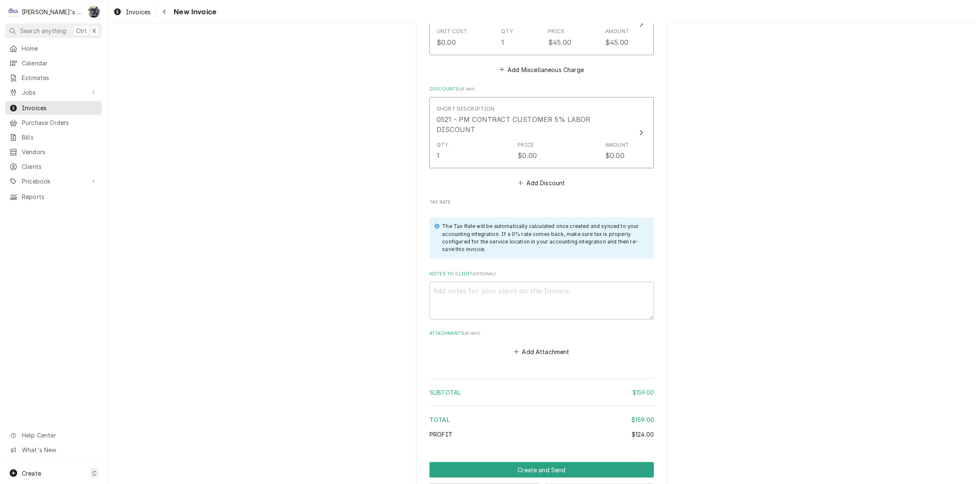
click at [565, 484] on button "Save Draft" at bounding box center [599, 492] width 109 height 16
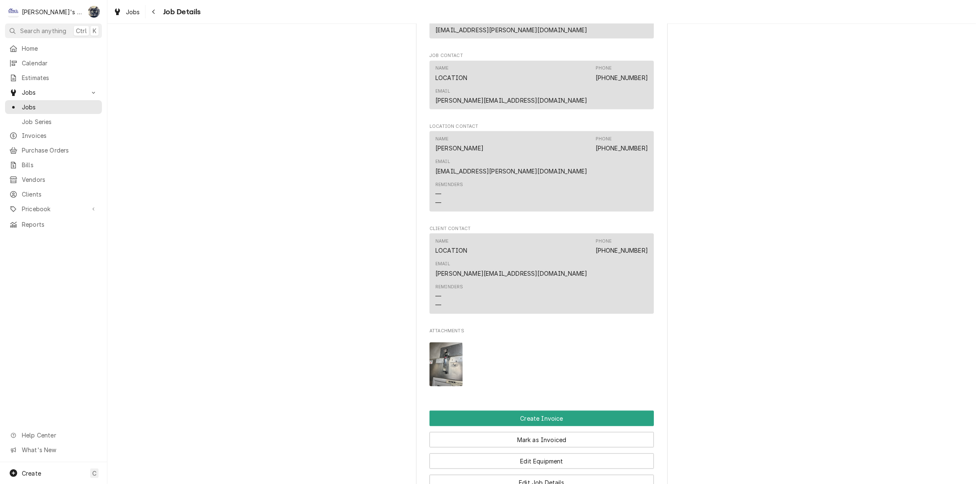
scroll to position [953, 0]
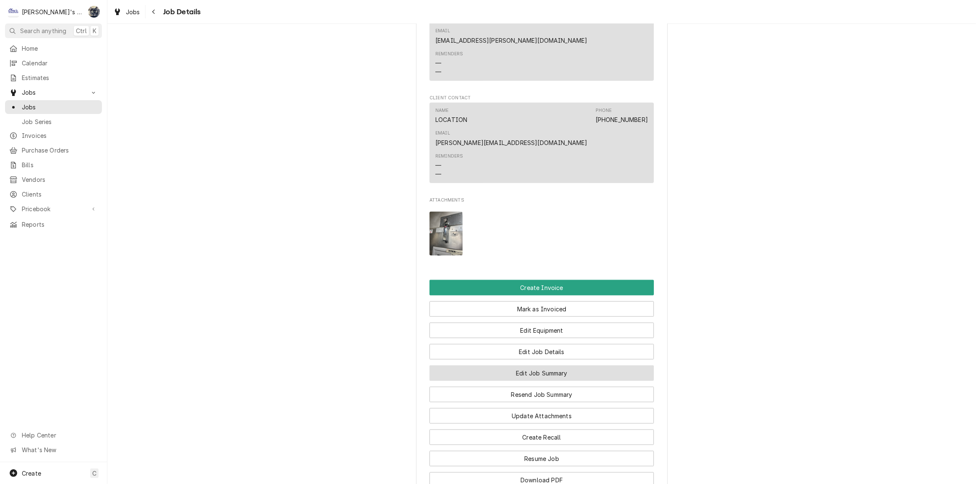
click at [489, 366] on button "Edit Job Summary" at bounding box center [542, 374] width 224 height 16
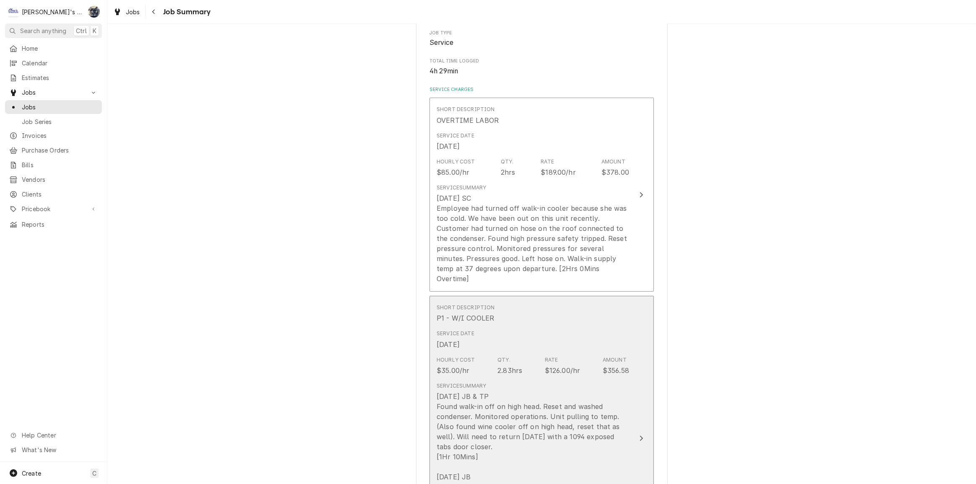
scroll to position [190, 0]
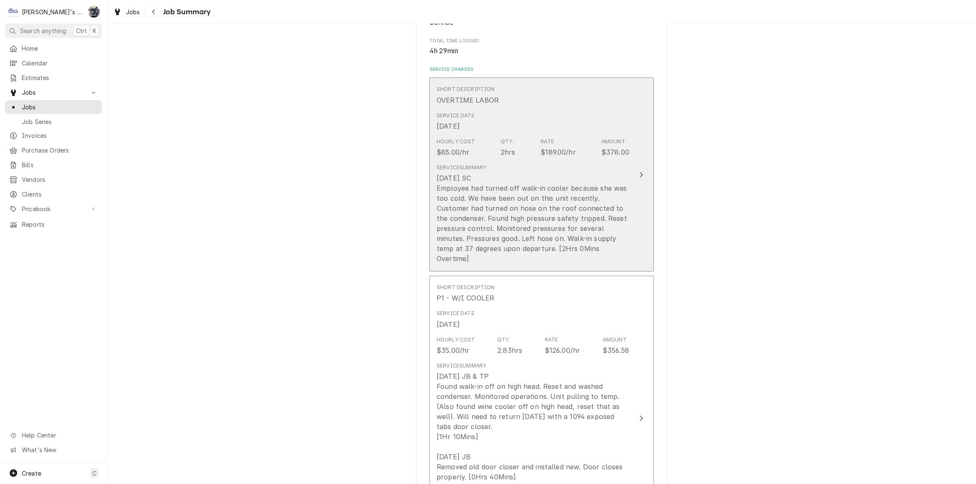
click at [498, 212] on div "[DATE] SC Employee had turned off walk-in cooler because she was too cold. We h…" at bounding box center [533, 218] width 193 height 91
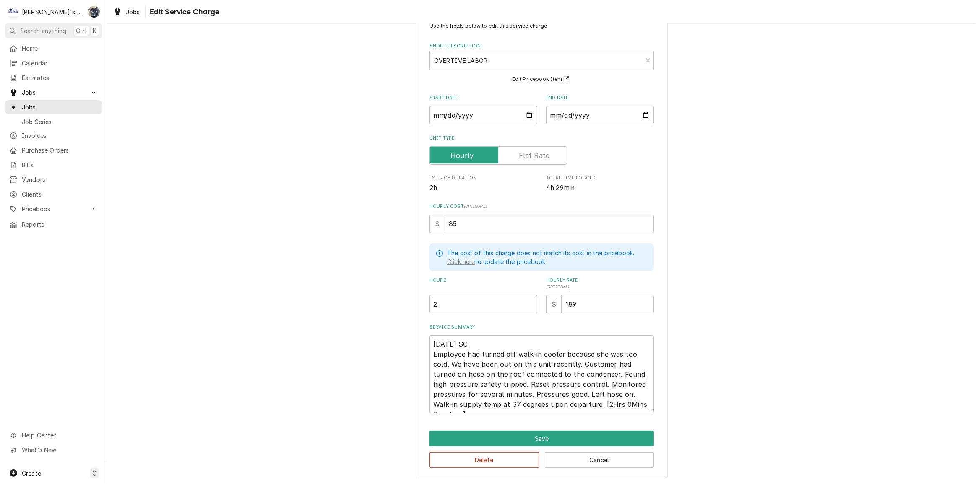
scroll to position [10, 0]
click at [610, 394] on textarea "8/25/2025 SC Employee had turned off walk-in cooler because she was too cold. W…" at bounding box center [542, 375] width 224 height 78
type textarea "x"
type textarea "8/25/2025 SC Employee had turned off walk-in cooler because she was too cold. W…"
type textarea "x"
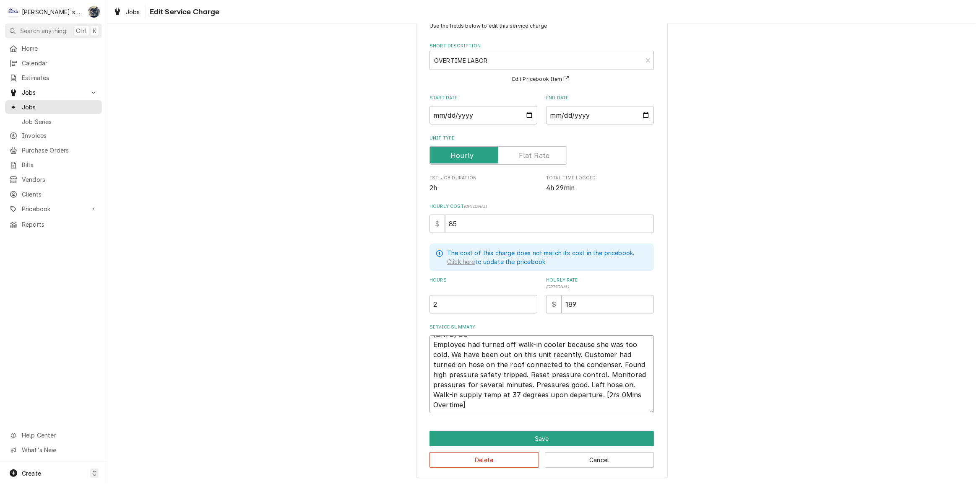
type textarea "8/25/2025 SC Employee had turned off walk-in cooler because she was too cold. W…"
click at [619, 391] on textarea "8/25/2025 SC Employee had turned off walk-in cooler because she was too cold. W…" at bounding box center [542, 375] width 224 height 78
type textarea "x"
type textarea "8/25/2025 SC Employee had turned off walk-in cooler because she was too cold. W…"
type textarea "x"
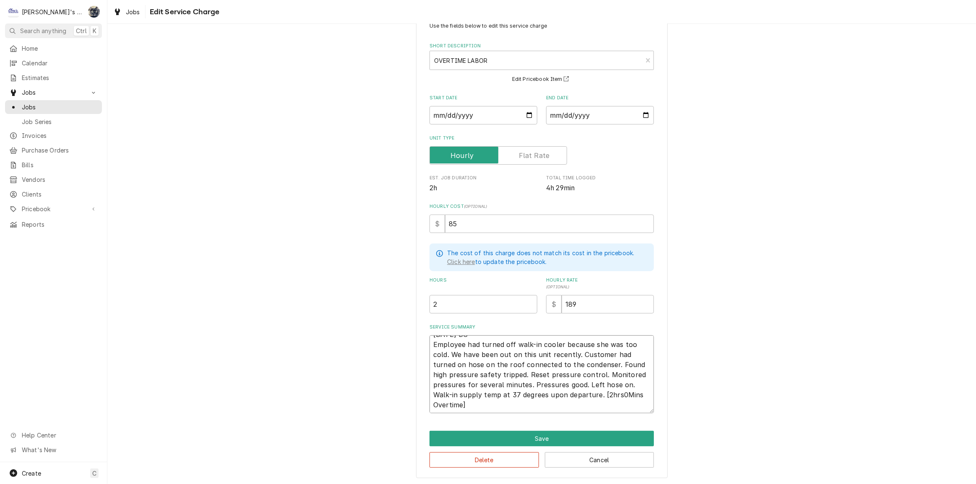
type textarea "8/25/2025 SC Employee had turned off walk-in cooler because she was too cold. W…"
click at [629, 393] on textarea "8/25/2025 SC Employee had turned off walk-in cooler because she was too cold. W…" at bounding box center [542, 375] width 224 height 78
type textarea "x"
type textarea "8/25/2025 SC Employee had turned off walk-in cooler because she was too cold. W…"
type textarea "x"
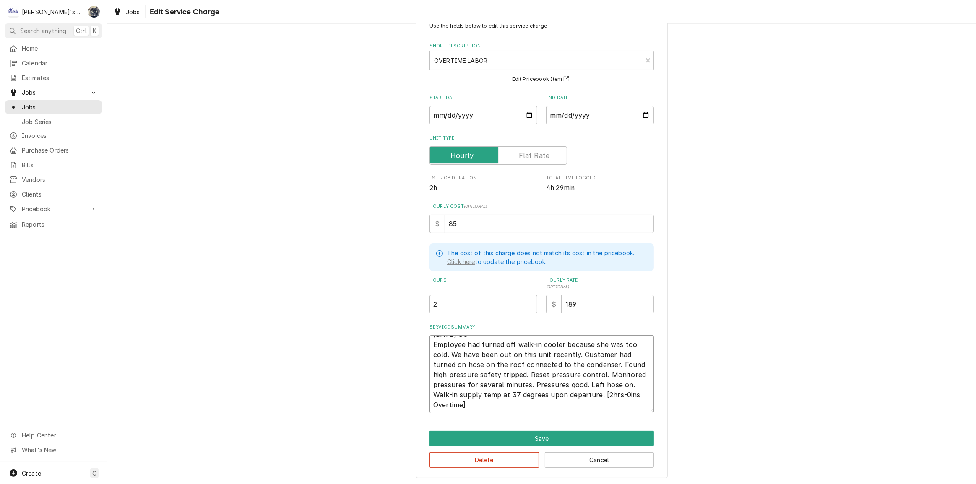
type textarea "8/25/2025 SC Employee had turned off walk-in cooler because she was too cold. W…"
click at [639, 395] on textarea "8/25/2025 SC Employee had turned off walk-in cooler because she was too cold. W…" at bounding box center [542, 375] width 224 height 78
type textarea "x"
type textarea "8/25/2025 SC Employee had turned off walk-in cooler because she was too cold. W…"
click at [536, 437] on button "Save" at bounding box center [542, 439] width 224 height 16
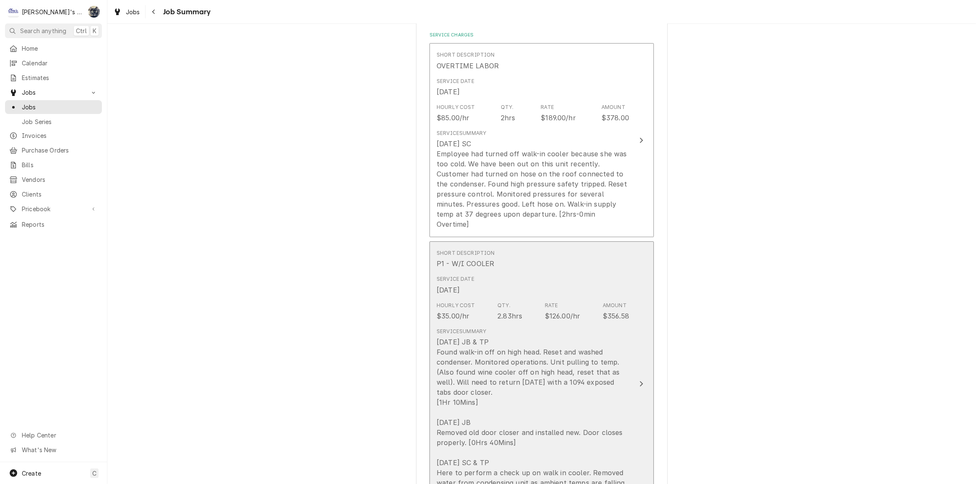
scroll to position [267, 0]
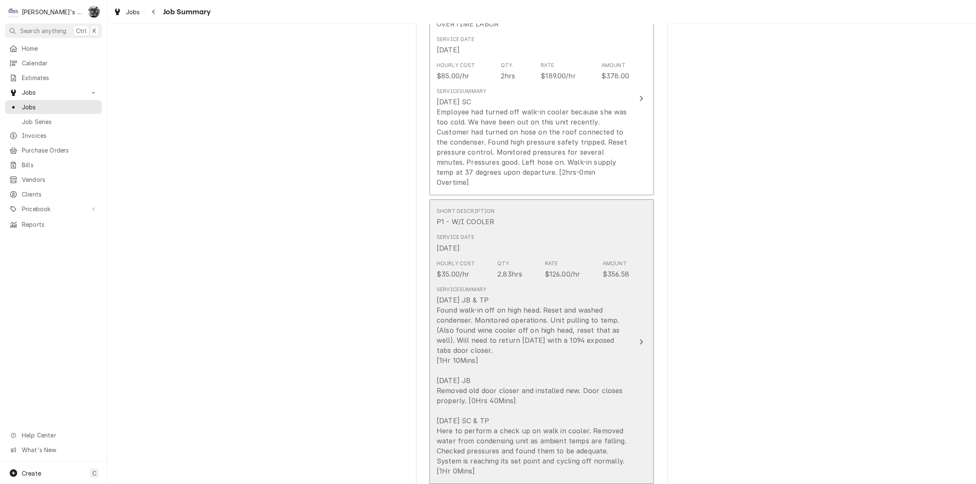
click at [529, 404] on div "8/11/2025 JB & TP Found walk-in off on high head. Reset and washed condenser. M…" at bounding box center [533, 385] width 193 height 181
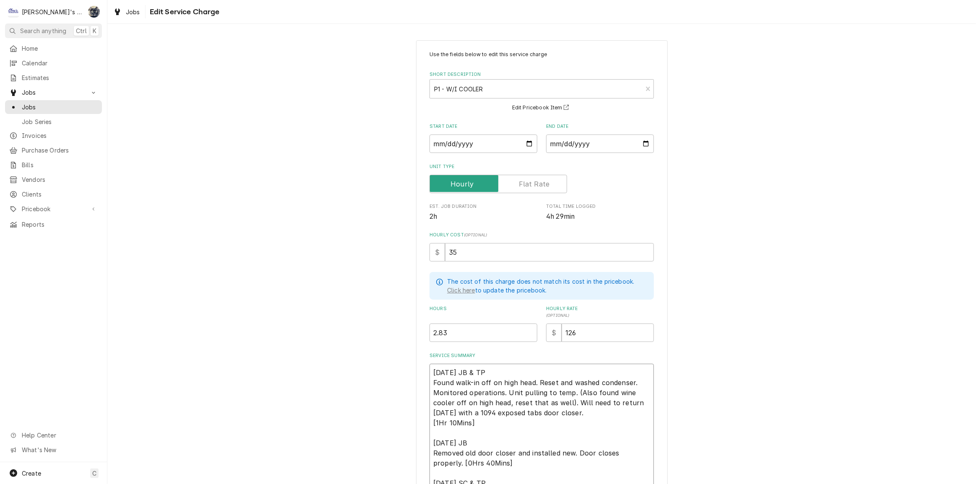
click at [431, 423] on textarea "8/11/2025 JB & TP Found walk-in off on high head. Reset and washed condenser. M…" at bounding box center [542, 453] width 224 height 179
type textarea "x"
type textarea "8/11/2025 JB & TP Found walk-in off on high head. Reset and washed condenser. M…"
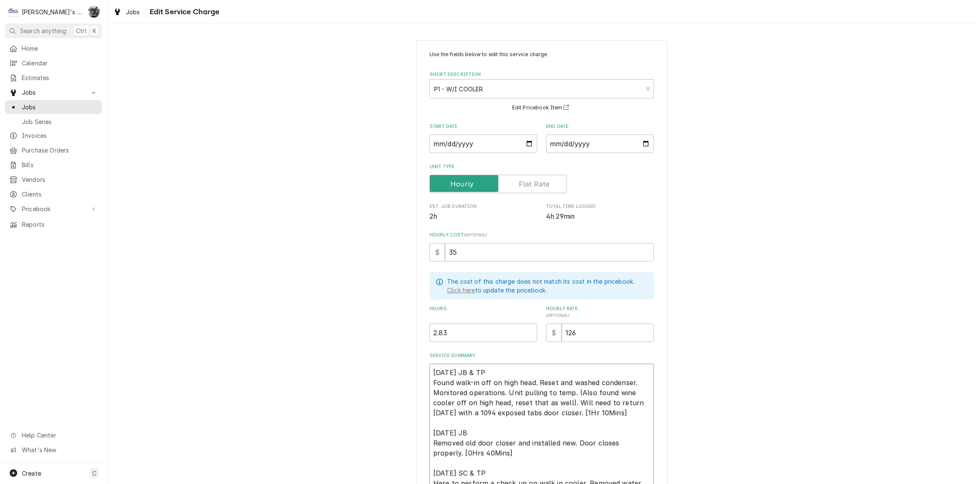
click at [596, 411] on textarea "8/11/2025 JB & TP Found walk-in off on high head. Reset and washed condenser. M…" at bounding box center [542, 448] width 224 height 169
type textarea "x"
type textarea "8/11/2025 JB & TP Found walk-in off on high head. Reset and washed condenser. M…"
type textarea "x"
type textarea "8/11/2025 JB & TP Found walk-in off on high head. Reset and washed condenser. M…"
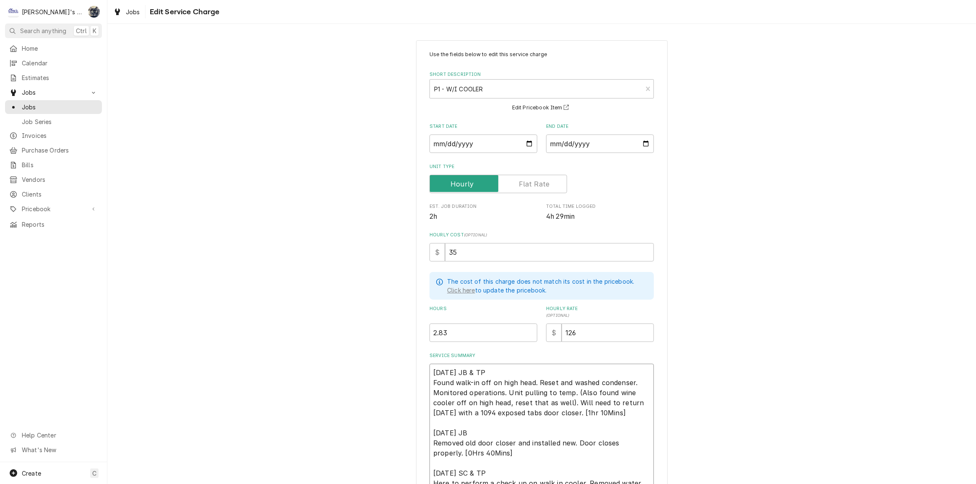
click at [604, 411] on textarea "8/11/2025 JB & TP Found walk-in off on high head. Reset and washed condenser. M…" at bounding box center [542, 448] width 224 height 169
type textarea "x"
type textarea "8/11/2025 JB & TP Found walk-in off on high head. Reset and washed condenser. M…"
type textarea "x"
type textarea "8/11/2025 JB & TP Found walk-in off on high head. Reset and washed condenser. M…"
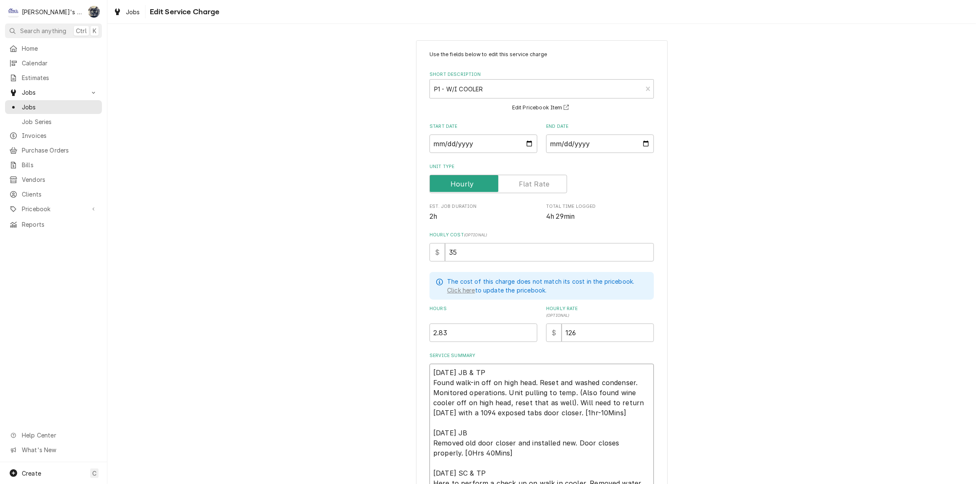
click at [615, 411] on textarea "8/11/2025 JB & TP Found walk-in off on high head. Reset and washed condenser. M…" at bounding box center [542, 448] width 224 height 169
type textarea "x"
type textarea "8/11/2025 JB & TP Found walk-in off on high head. Reset and washed condenser. M…"
type textarea "x"
type textarea "8/11/2025 JB & TP Found walk-in off on high head. Reset and washed condenser. M…"
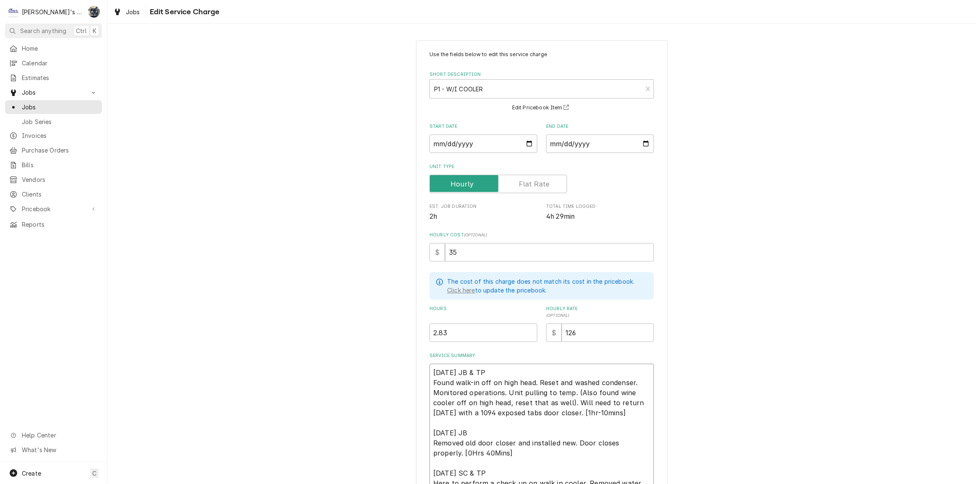
click at [625, 414] on textarea "8/11/2025 JB & TP Found walk-in off on high head. Reset and washed condenser. M…" at bounding box center [542, 448] width 224 height 169
type textarea "x"
type textarea "8/11/2025 JB & TP Found walk-in off on high head. Reset and washed condenser. M…"
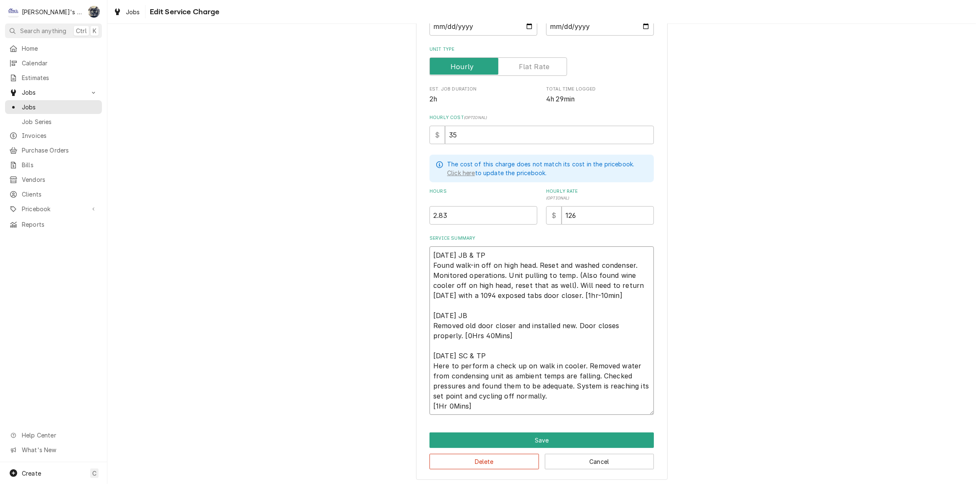
scroll to position [119, 0]
click at [451, 333] on textarea "8/11/2025 JB & TP Found walk-in off on high head. Reset and washed condenser. M…" at bounding box center [542, 329] width 224 height 169
type textarea "x"
type textarea "8/11/2025 JB & TP Found walk-in off on high head. Reset and washed condenser. M…"
type textarea "x"
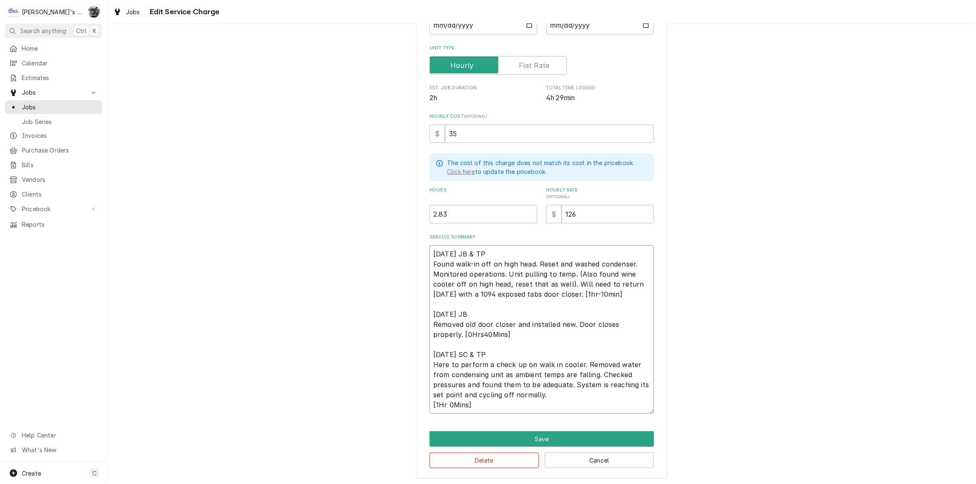
type textarea "8/11/2025 JB & TP Found walk-in off on high head. Reset and washed condenser. M…"
type textarea "x"
type textarea "8/11/2025 JB & TP Found walk-in off on high head. Reset and washed condenser. M…"
type textarea "x"
type textarea "8/11/2025 JB & TP Found walk-in off on high head. Reset and washed condenser. M…"
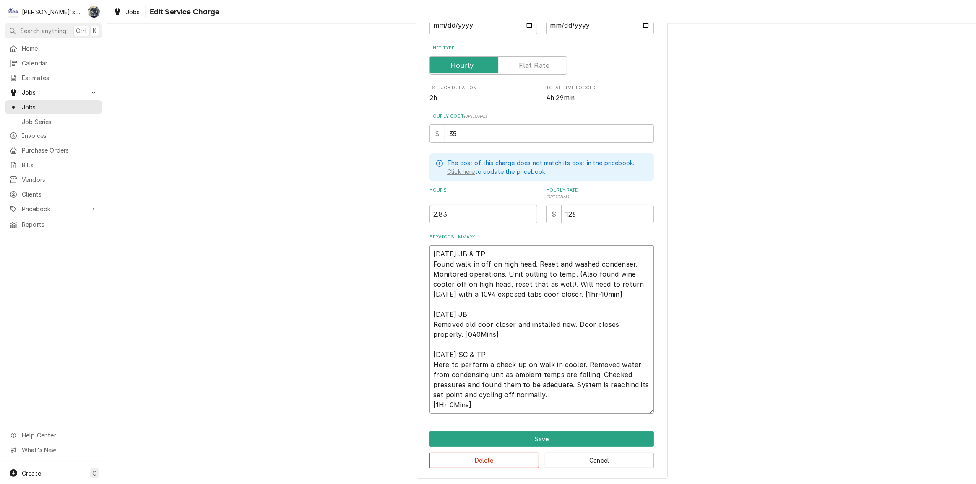
type textarea "x"
type textarea "8/11/2025 JB & TP Found walk-in off on high head. Reset and washed condenser. M…"
click at [446, 333] on textarea "8/11/2025 JB & TP Found walk-in off on high head. Reset and washed condenser. M…" at bounding box center [542, 329] width 224 height 169
type textarea "x"
type textarea "8/11/2025 JB & TP Found walk-in off on high head. Reset and washed condenser. M…"
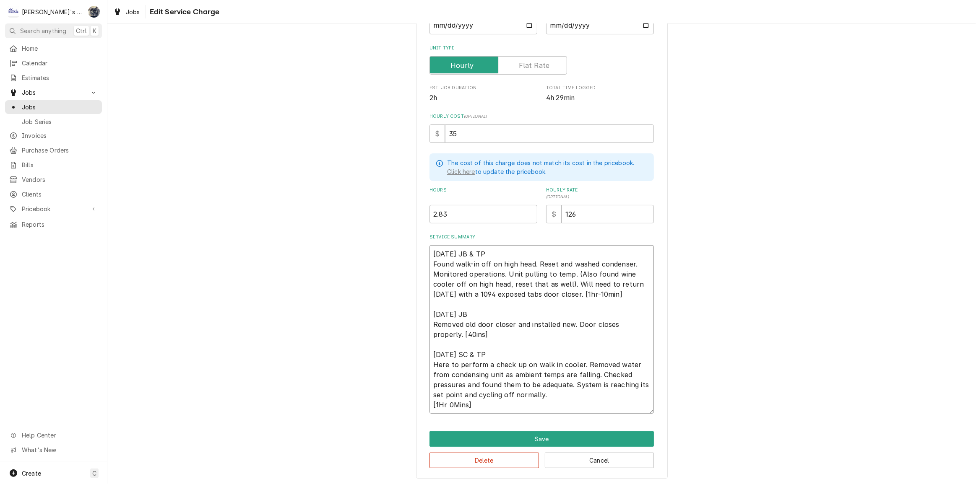
type textarea "x"
type textarea "8/11/2025 JB & TP Found walk-in off on high head. Reset and washed condenser. M…"
click at [457, 333] on textarea "8/11/2025 JB & TP Found walk-in off on high head. Reset and washed condenser. M…" at bounding box center [542, 329] width 224 height 169
type textarea "x"
type textarea "8/11/2025 JB & TP Found walk-in off on high head. Reset and washed condenser. M…"
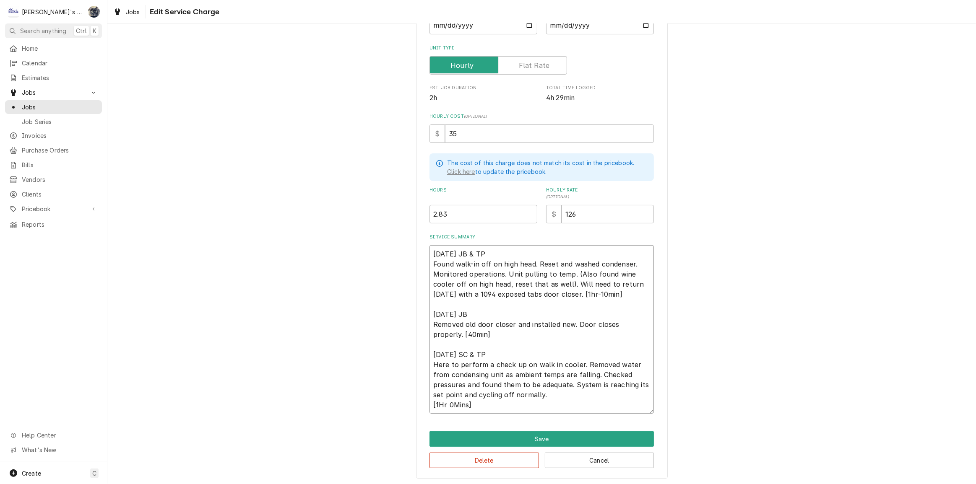
click at [480, 260] on textarea "8/11/2025 JB & TP Found walk-in off on high head. Reset and washed condenser. M…" at bounding box center [542, 329] width 224 height 169
click at [478, 263] on textarea "8/11/2025 JB & TP Found walk-in off on high head. Reset and washed condenser. M…" at bounding box center [542, 329] width 224 height 169
type textarea "x"
type textarea "8/11/2025 JB & TP Found walk-in coff on high head. Reset and washed condenser. …"
type textarea "x"
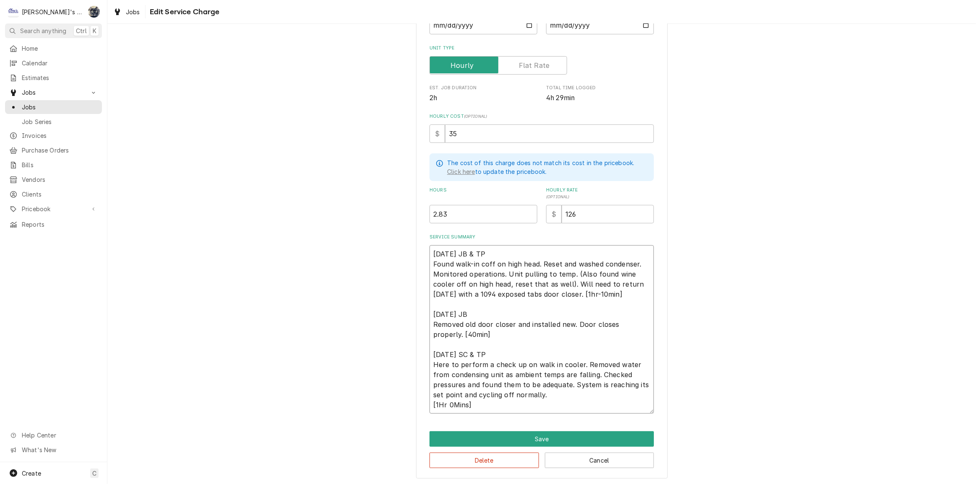
type textarea "8/11/2025 JB & TP Found walk-in cooff on high head. Reset and washed condenser.…"
type textarea "x"
type textarea "8/11/2025 JB & TP Found walk-in coooff on high head. Reset and washed condenser…"
type textarea "x"
type textarea "8/11/2025 JB & TP Found walk-in cooloff on high head. Reset and washed condense…"
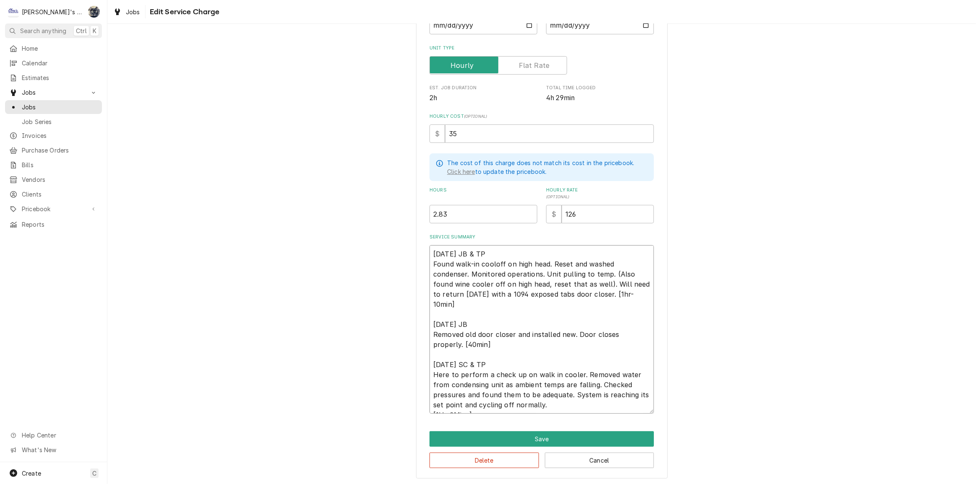
type textarea "x"
type textarea "8/11/2025 JB & TP Found walk-in cooleoff on high head. Reset and washed condens…"
type textarea "x"
type textarea "8/11/2025 JB & TP Found walk-in cooleroff on high head. Reset and washed conden…"
type textarea "x"
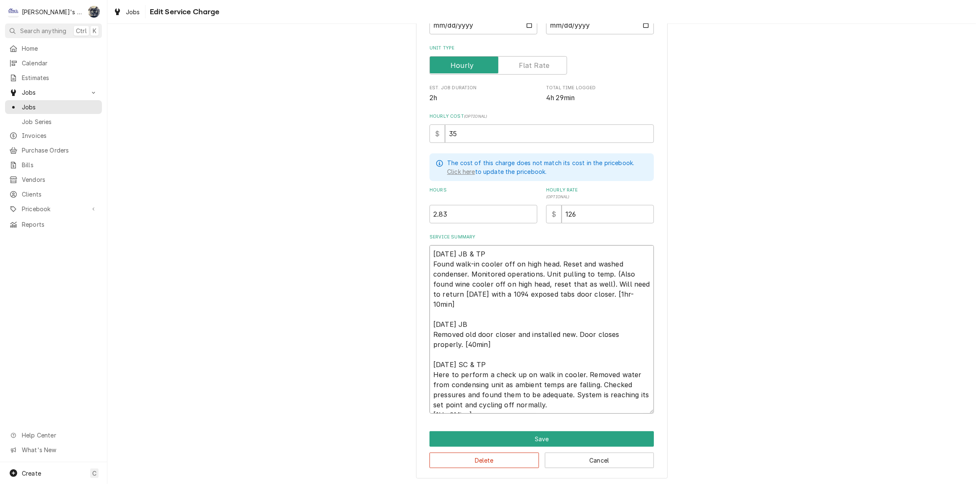
click at [591, 326] on textarea "8/11/2025 JB & TP Found walk-in cooler off on high head. Reset and washed conde…" at bounding box center [542, 329] width 224 height 169
type textarea "8/11/2025 JB & TP Found walk-in cooler off on high head. Reset and washed conde…"
type textarea "x"
type textarea "8/11/2025 JB & TP Found walk-in cooler off on high head. Reset and washed conde…"
type textarea "x"
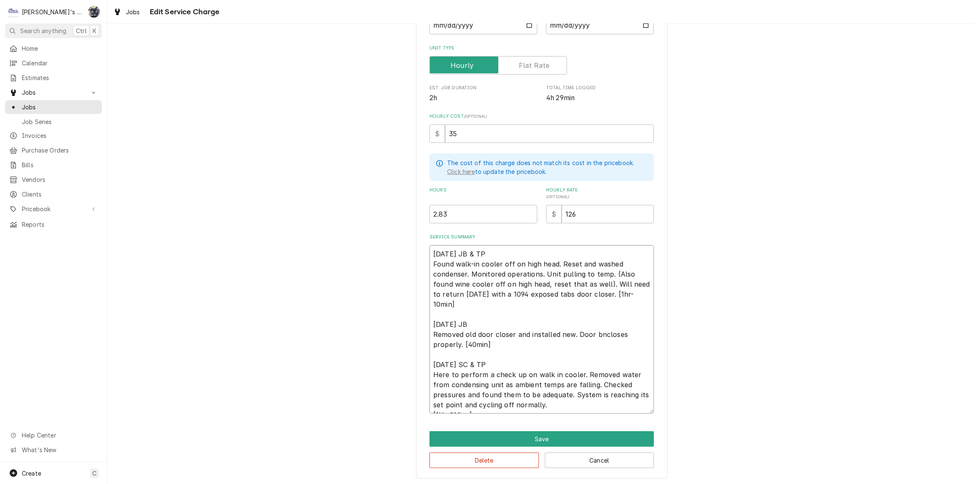
type textarea "8/11/2025 JB & TP Found walk-in cooler off on high head. Reset and washed conde…"
type textarea "x"
type textarea "8/11/2025 JB & TP Found walk-in cooler off on high head. Reset and washed conde…"
click at [430, 404] on textarea "8/11/2025 JB & TP Found walk-in cooler off on high head. Reset and washed conde…" at bounding box center [542, 329] width 224 height 169
type textarea "x"
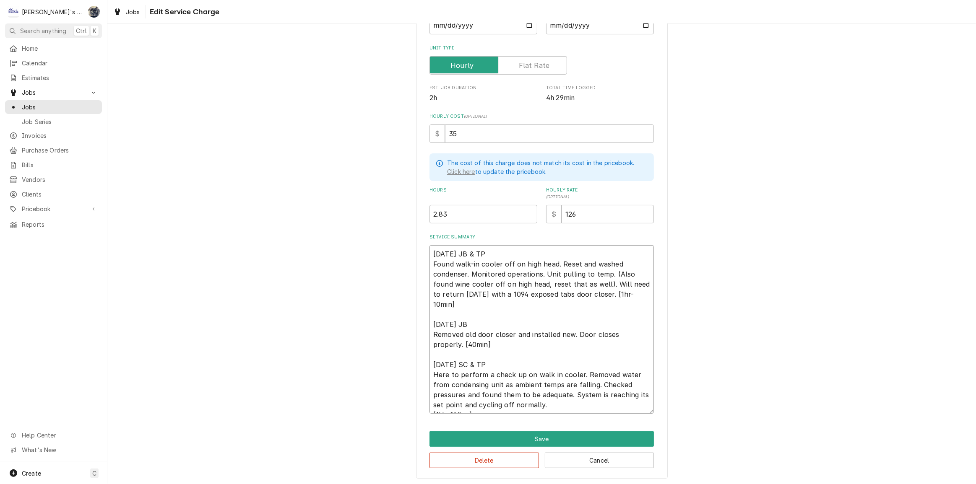
type textarea "8/11/2025 JB & TP Found walk-in cooler off on high head. Reset and washed conde…"
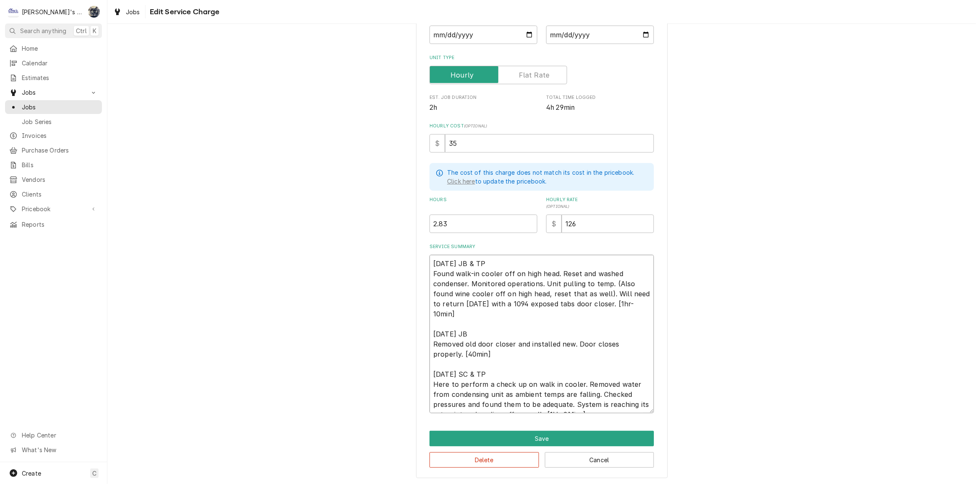
type textarea "x"
type textarea "8/11/2025 JB & TP Found walk-in cooler off on high head. Reset and washed conde…"
click at [551, 403] on textarea "8/11/2025 JB & TP Found walk-in cooler off on high head. Reset and washed conde…" at bounding box center [542, 334] width 224 height 159
type textarea "x"
type textarea "8/11/2025 JB & TP Found walk-in cooler off on high head. Reset and washed conde…"
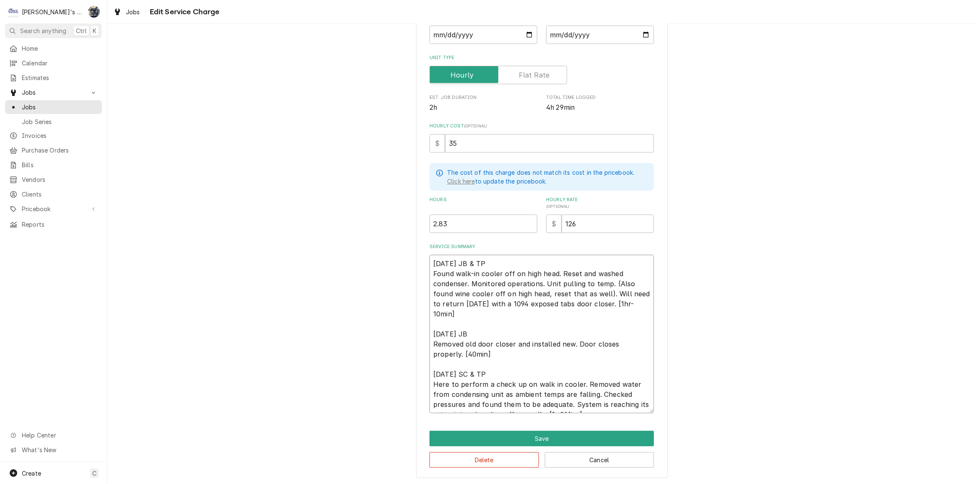
type textarea "x"
type textarea "8/11/2025 JB & TP Found walk-in cooler off on high head. Reset and washed conde…"
click at [557, 402] on textarea "8/11/2025 JB & TP Found walk-in cooler off on high head. Reset and washed conde…" at bounding box center [542, 334] width 224 height 159
type textarea "x"
type textarea "8/11/2025 JB & TP Found walk-in cooler off on high head. Reset and washed conde…"
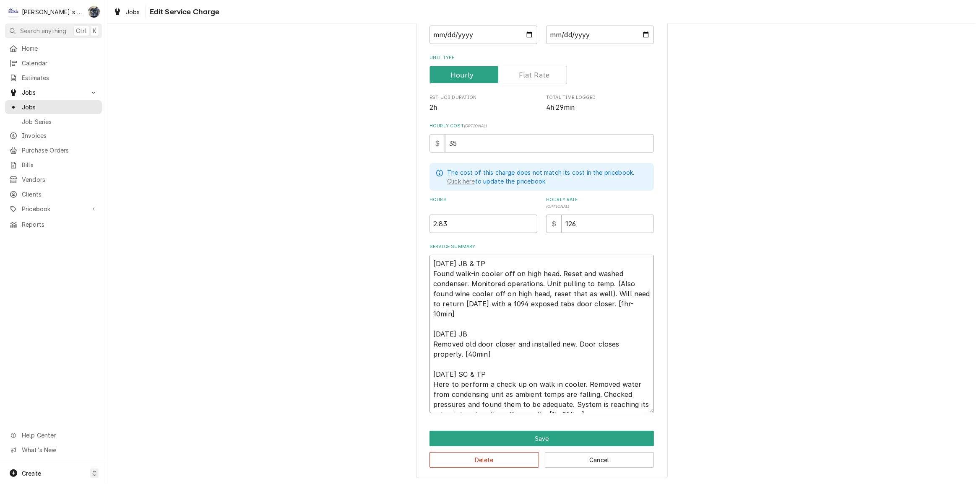
type textarea "x"
type textarea "8/11/2025 JB & TP Found walk-in cooler off on high head. Reset and washed conde…"
click at [566, 401] on textarea "8/11/2025 JB & TP Found walk-in cooler off on high head. Reset and washed conde…" at bounding box center [542, 334] width 224 height 159
type textarea "x"
type textarea "8/11/2025 JB & TP Found walk-in cooler off on high head. Reset and washed conde…"
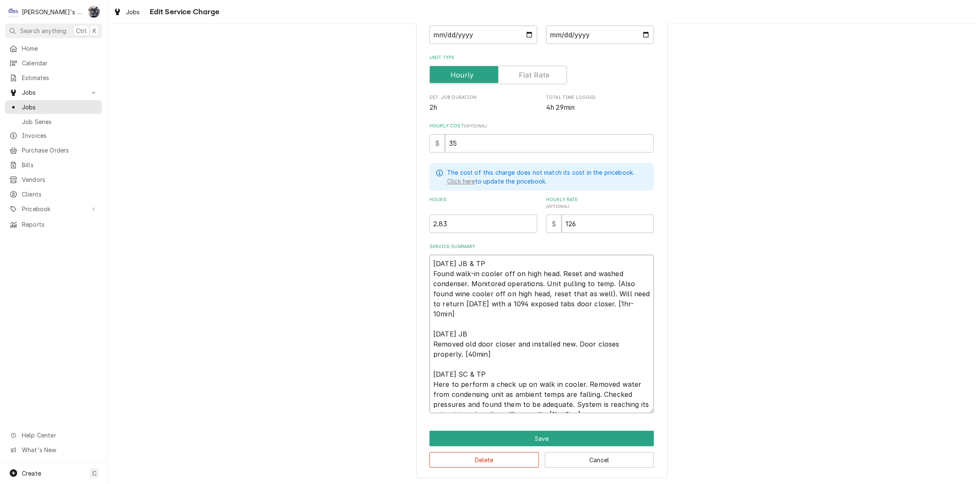
type textarea "x"
type textarea "8/11/2025 JB & TP Found walk-in cooler off on high head. Reset and washed conde…"
click at [578, 402] on textarea "8/11/2025 JB & TP Found walk-in cooler off on high head. Reset and washed conde…" at bounding box center [542, 334] width 224 height 159
type textarea "x"
type textarea "8/11/2025 JB & TP Found walk-in cooler off on high head. Reset and washed conde…"
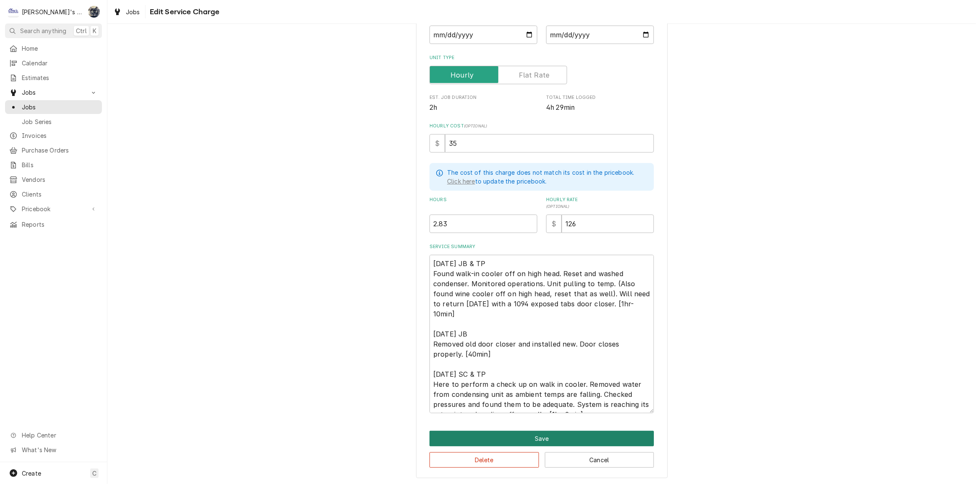
click at [571, 432] on button "Save" at bounding box center [542, 439] width 224 height 16
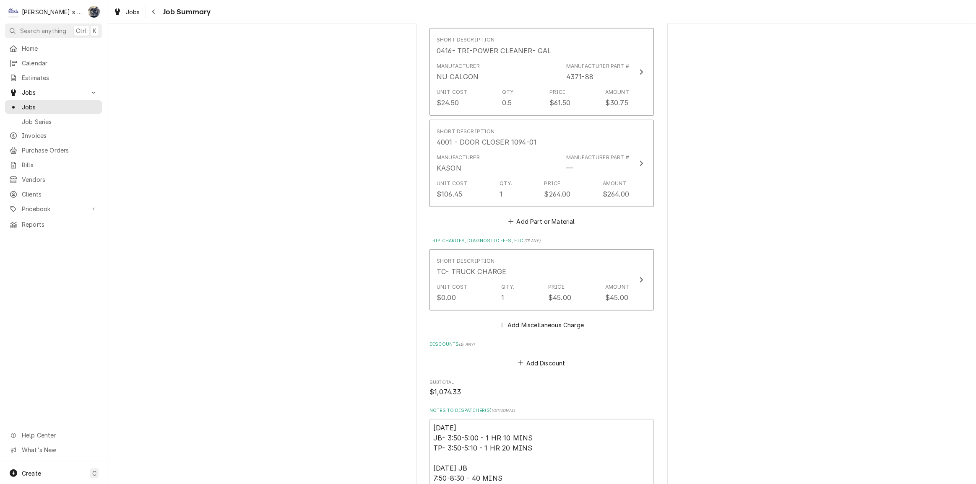
scroll to position [763, 0]
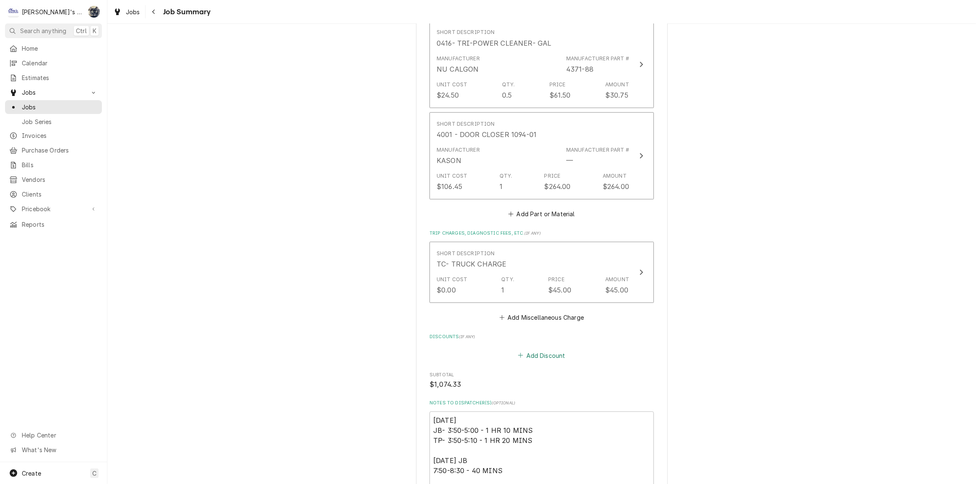
click at [531, 350] on button "Add Discount" at bounding box center [542, 356] width 50 height 12
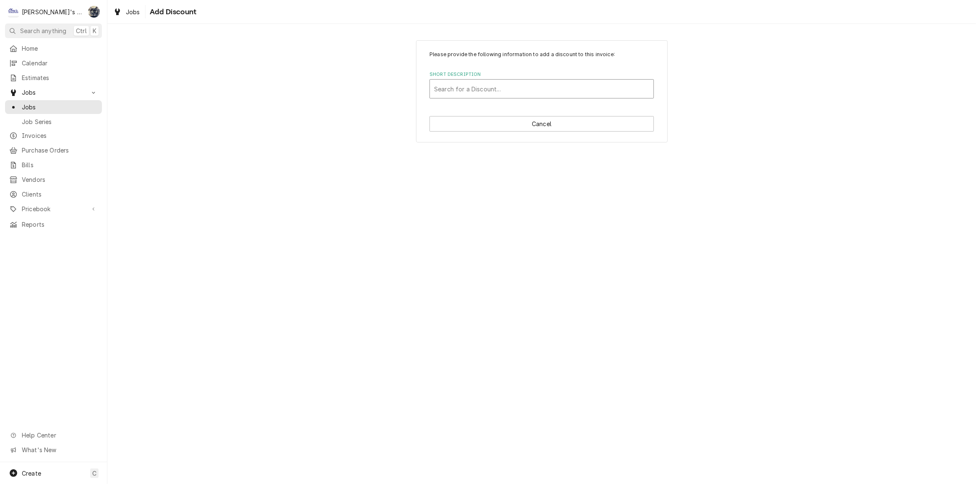
click at [484, 89] on div "Short Description" at bounding box center [541, 88] width 215 height 15
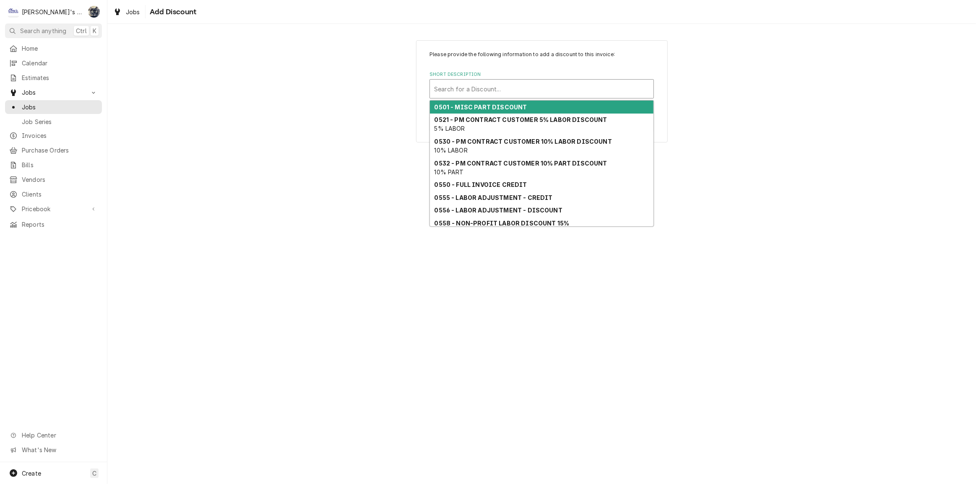
click at [478, 106] on strong "0501 - MISC PART DISCOUNT" at bounding box center [481, 107] width 93 height 7
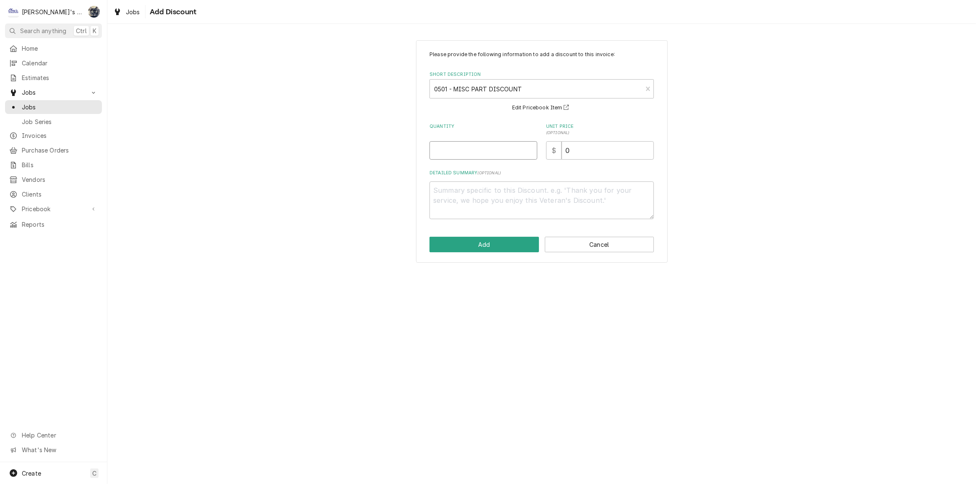
click at [464, 156] on input "Quantity" at bounding box center [484, 150] width 108 height 18
type textarea "x"
type input "1"
click at [465, 198] on textarea "Detailed Summary ( optional )" at bounding box center [542, 201] width 224 height 38
type textarea "x"
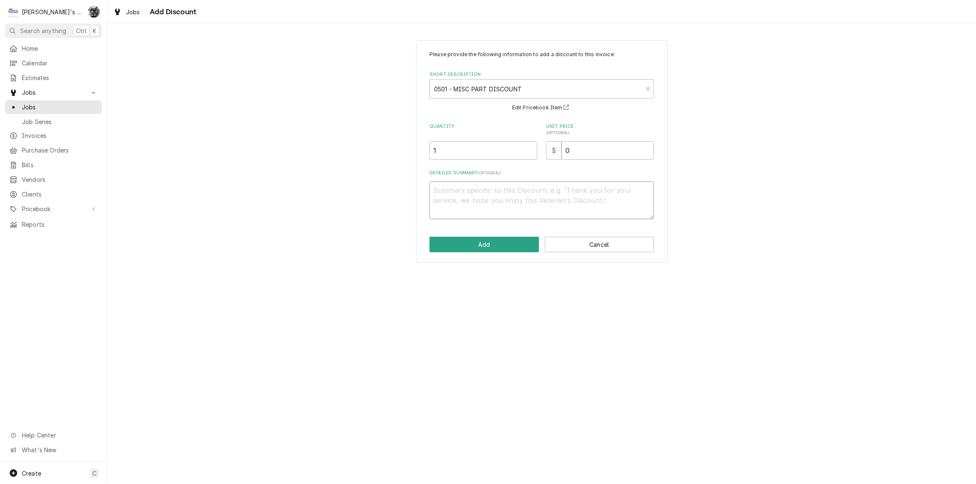
type textarea "1"
type textarea "x"
type textarea "10"
type textarea "x"
type textarea "10%"
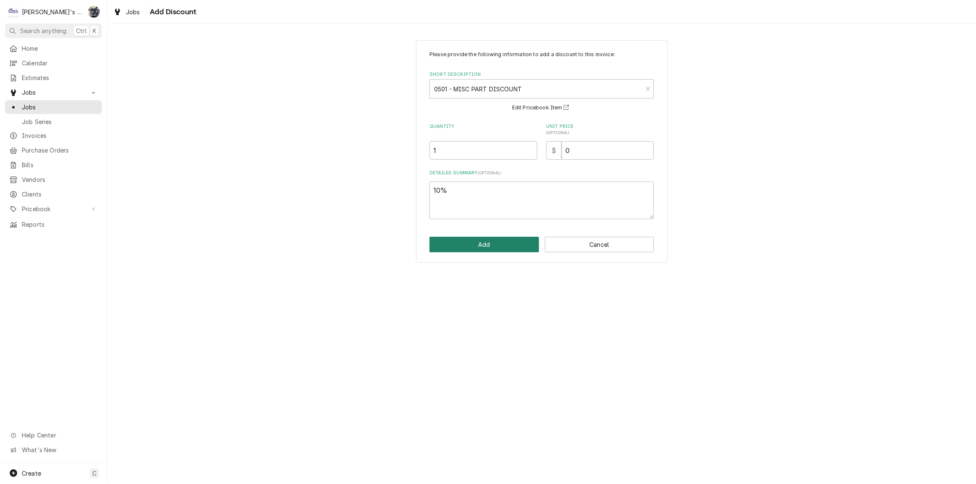
click at [496, 246] on button "Add" at bounding box center [484, 245] width 109 height 16
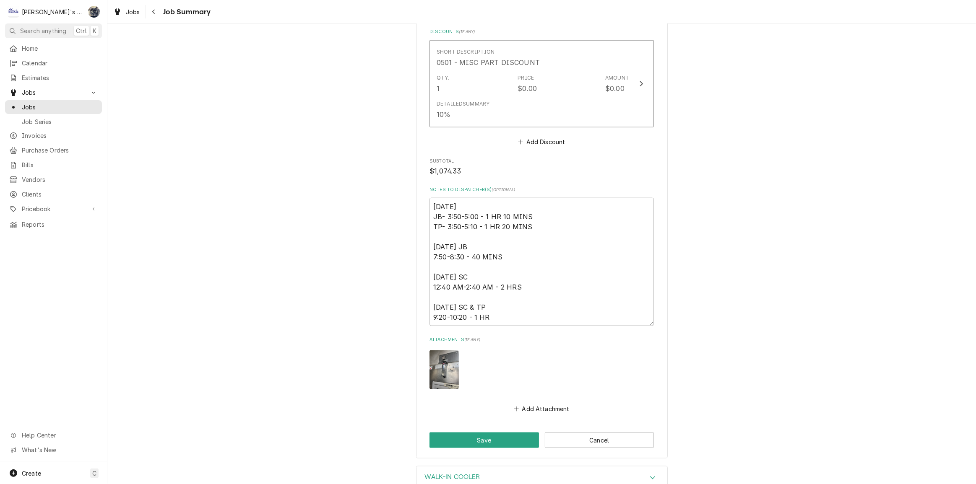
scroll to position [1117, 0]
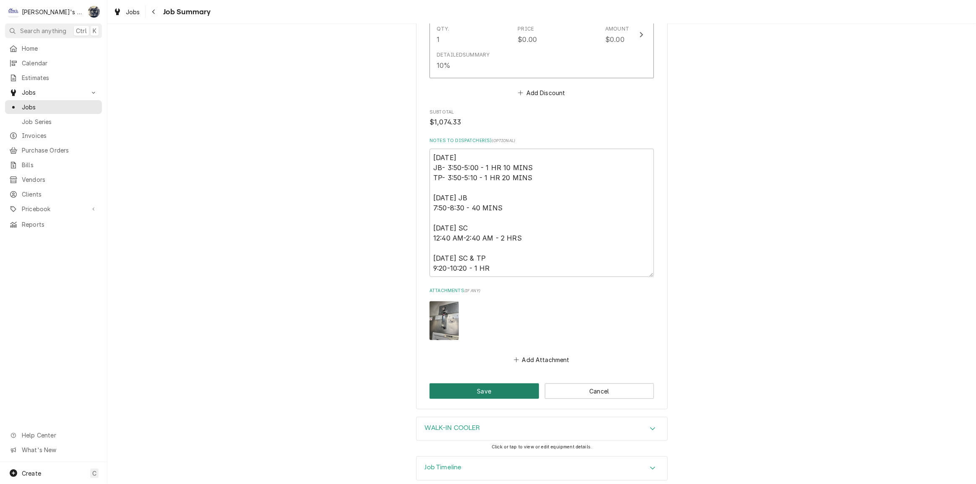
click at [491, 385] on button "Save" at bounding box center [484, 392] width 109 height 16
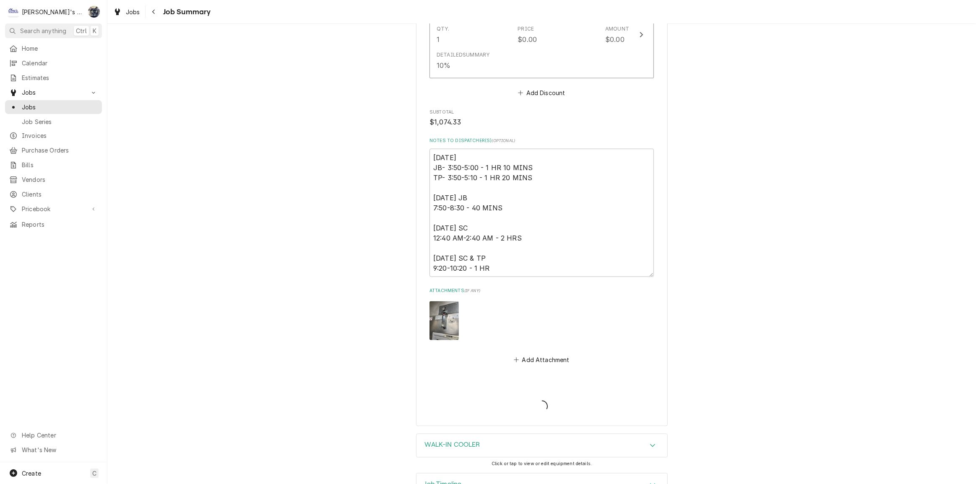
type textarea "x"
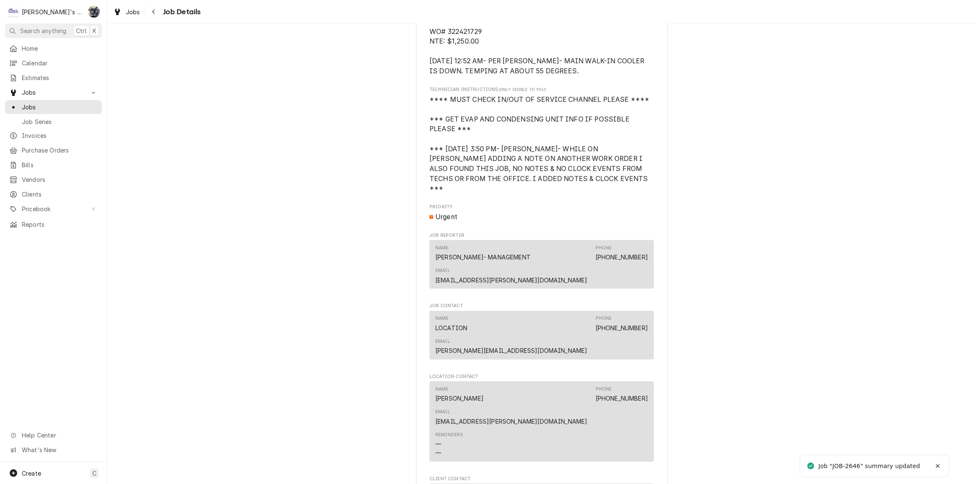
scroll to position [839, 0]
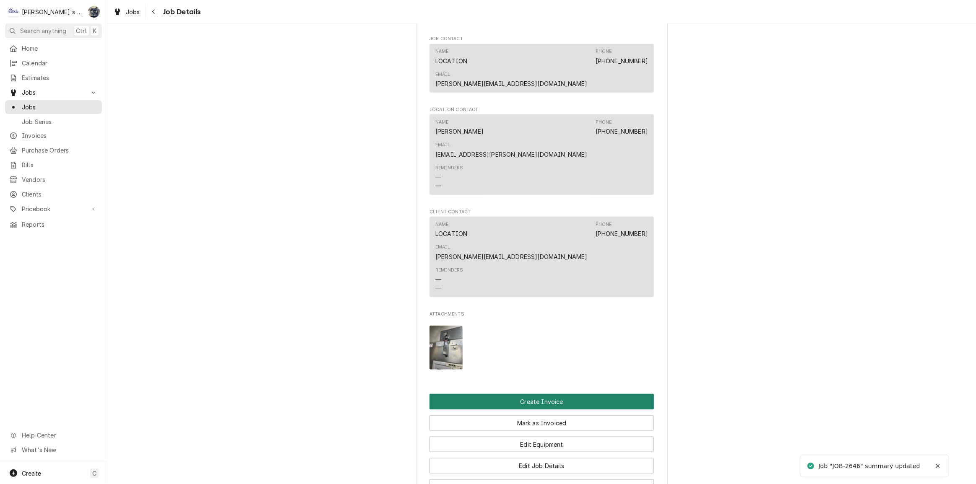
click at [521, 394] on button "Create Invoice" at bounding box center [542, 402] width 224 height 16
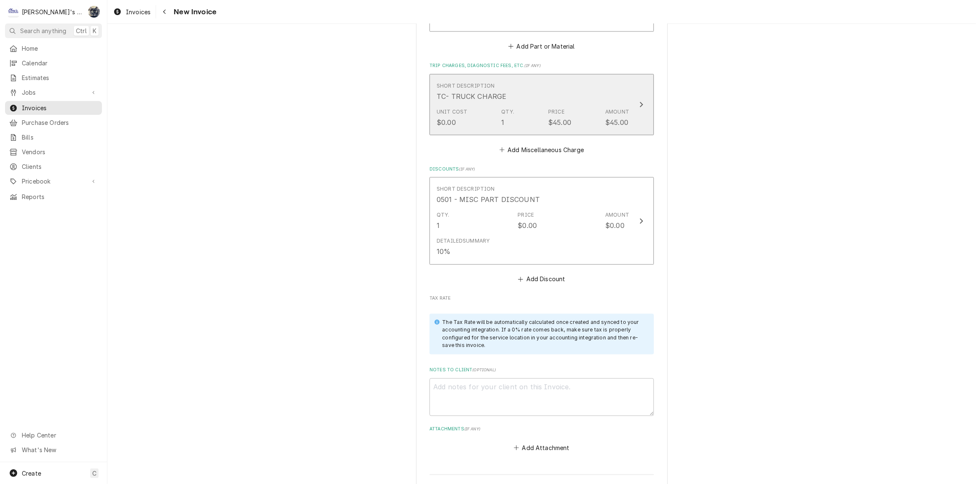
scroll to position [1732, 0]
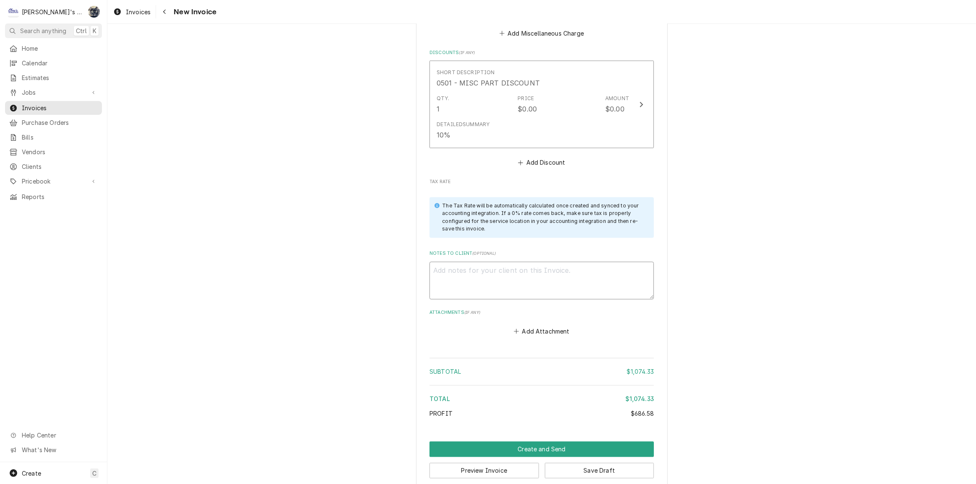
click at [543, 279] on textarea "Notes to Client ( optional )" at bounding box center [542, 281] width 224 height 38
type textarea "x"
type textarea "1"
type textarea "x"
type textarea "10"
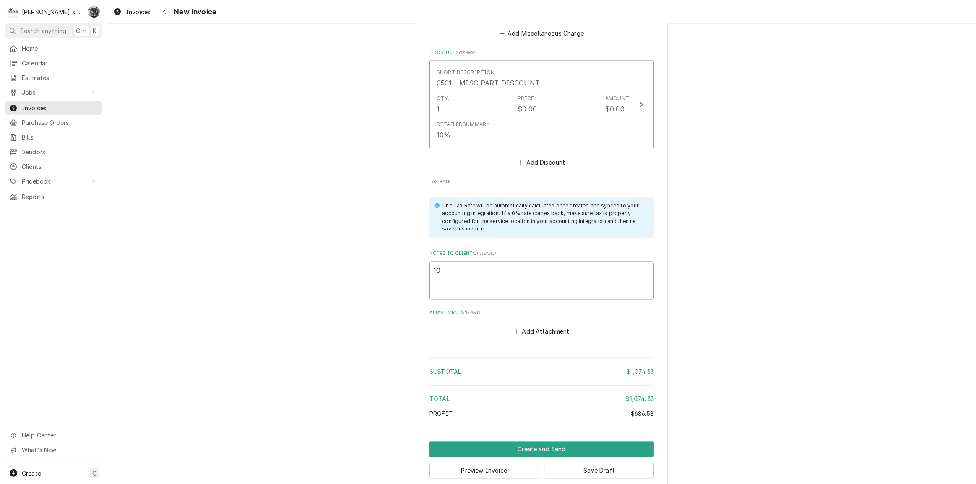
type textarea "x"
type textarea "10/"
type textarea "x"
type textarea "10/1"
type textarea "x"
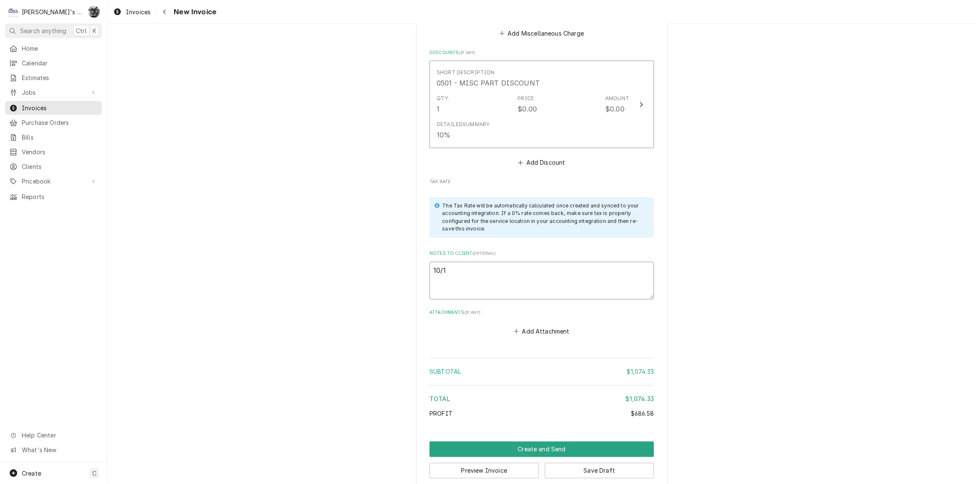
type textarea "10/14"
type textarea "x"
type textarea "10/14/"
type textarea "x"
type textarea "10/14/2"
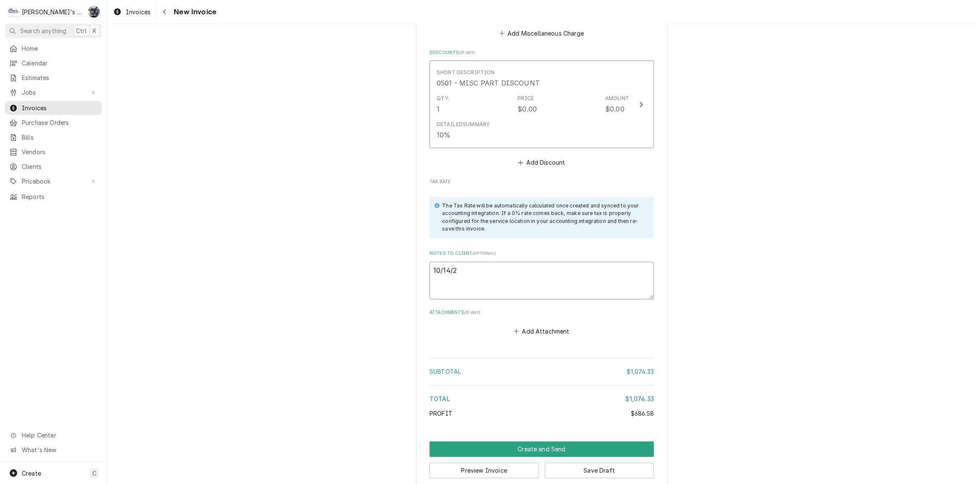
type textarea "x"
type textarea "10/14/25"
type textarea "x"
type textarea "10/14/25"
type textarea "x"
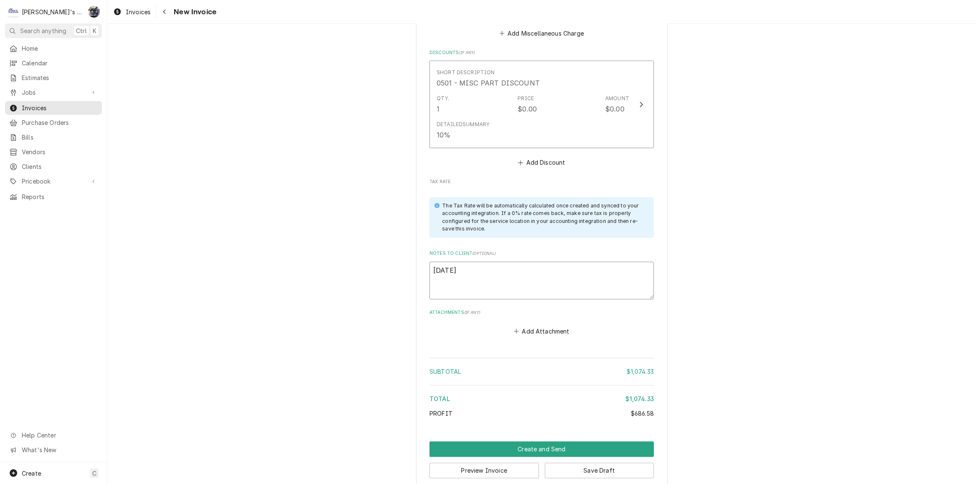
type textarea "10/14/25 S"
type textarea "x"
type textarea "10/14/25 Sa"
type textarea "x"
type textarea "10/14/25 Sarha"
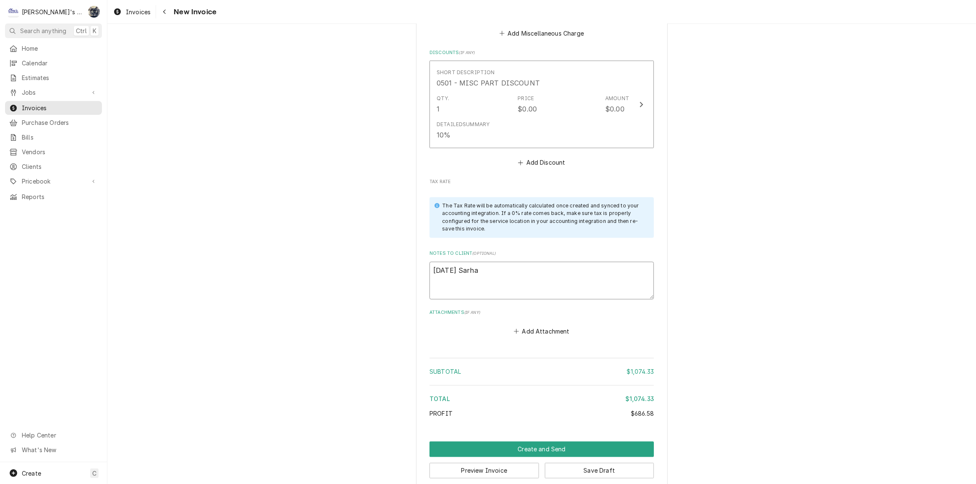
type textarea "x"
type textarea "10/14/25 Sarha"
type textarea "x"
type textarea "10/14/25 Sarha -"
type textarea "x"
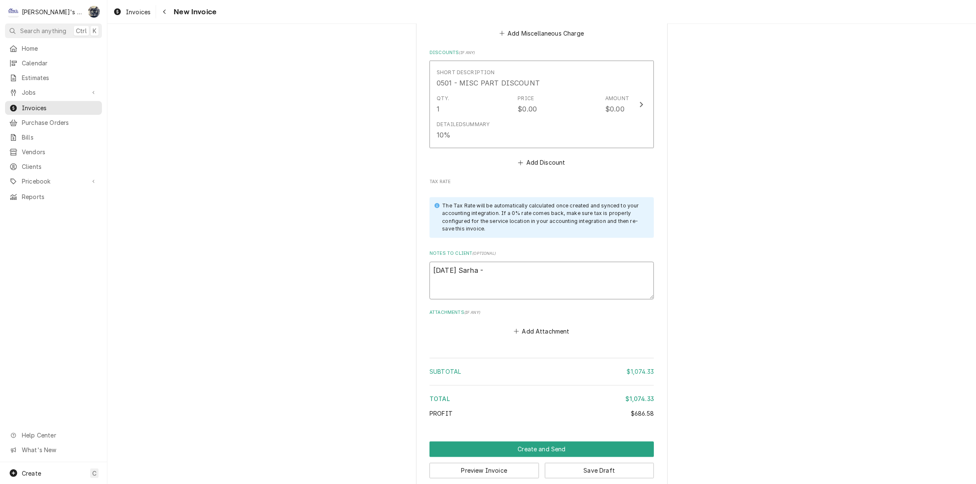
type textarea "10/14/25 Sarha -"
type textarea "x"
type textarea "10/14/25 Sarha -"
type textarea "x"
type textarea "10/14/25 Sarha"
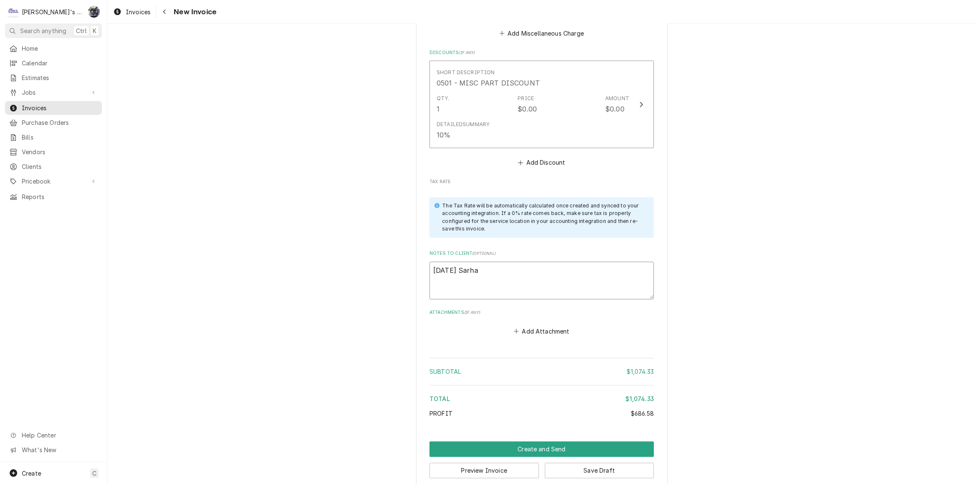
type textarea "x"
type textarea "10/14/25 Sarha"
type textarea "x"
type textarea "10/14/25 Sarh"
type textarea "x"
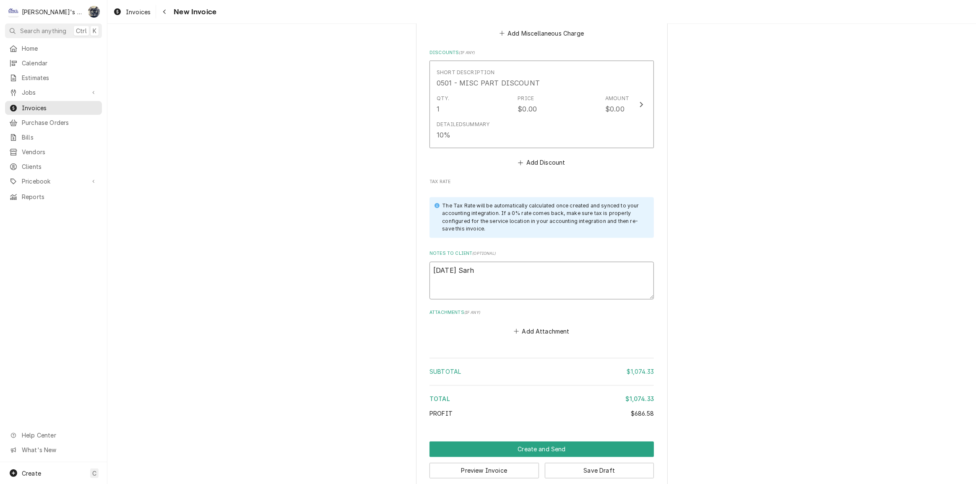
type textarea "10/14/25 Sar"
type textarea "x"
type textarea "10/14/25 Sara"
type textarea "x"
type textarea "10/14/25 Sarah"
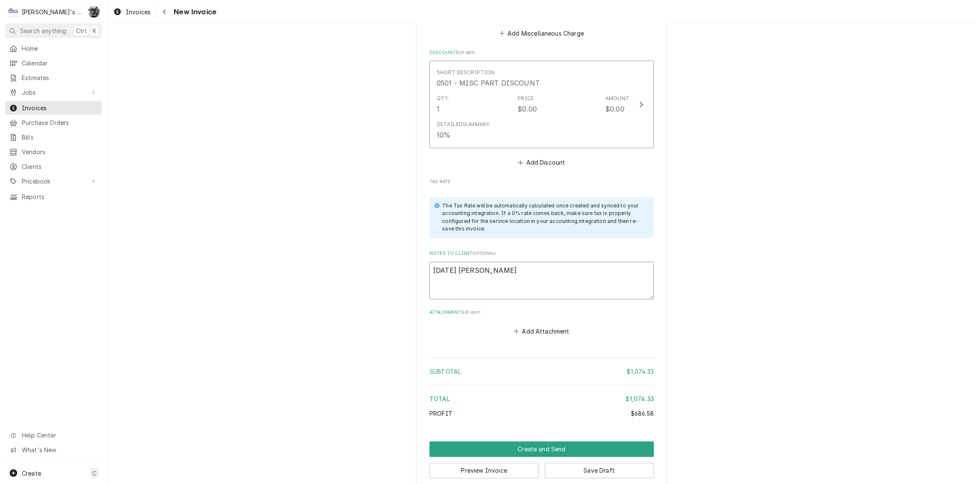
type textarea "x"
type textarea "10/14/25 Sarah"
type textarea "x"
type textarea "10/14/25 Sarah -"
type textarea "x"
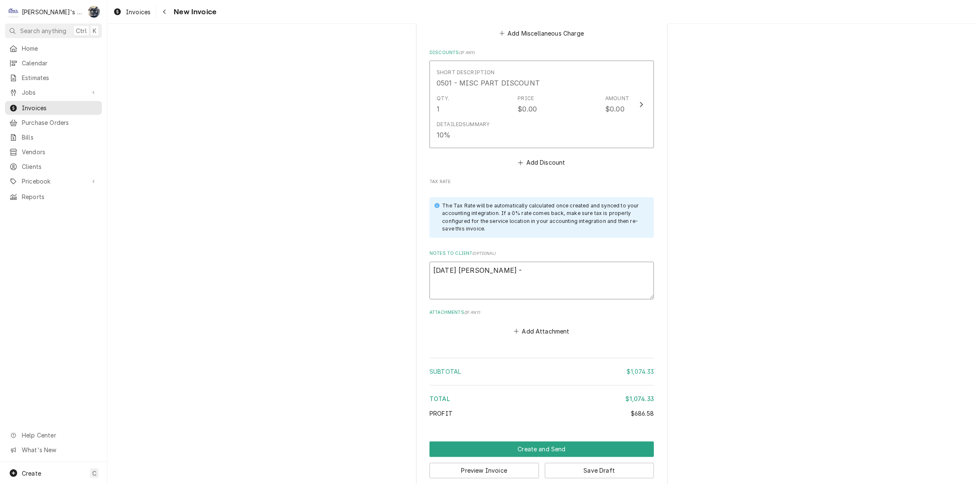
type textarea "10/14/25 Sarah -"
type textarea "x"
type textarea "10/14/25 Sarah - G"
type textarea "x"
type textarea "10/14/25 Sarah - Gr"
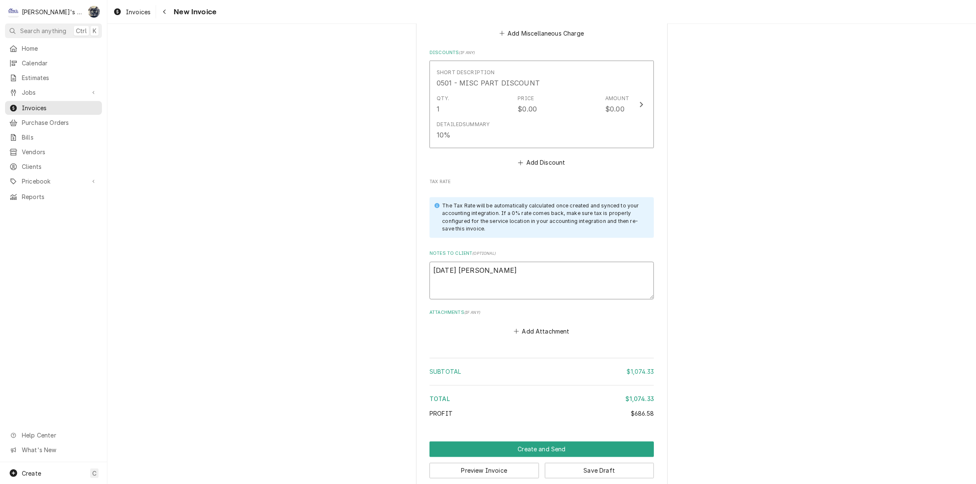
type textarea "x"
type textarea "10/14/25 Sarah - Gre"
type textarea "x"
type textarea "10/14/25 Sarah - Greg"
type textarea "x"
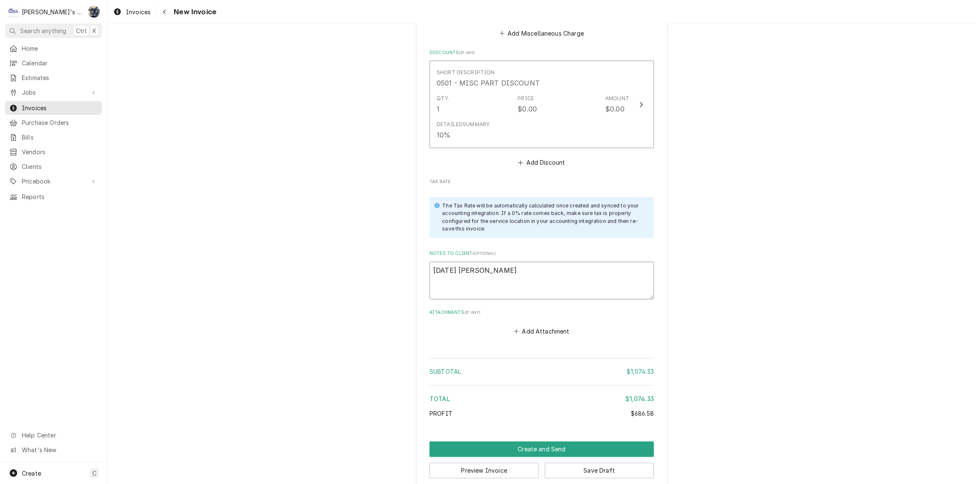
type textarea "10/14/25 Sarah - Greg,"
type textarea "x"
type textarea "10/14/25 Sarah - Greg,"
type textarea "x"
type textarea "10/14/25 Sarah - Greg, L"
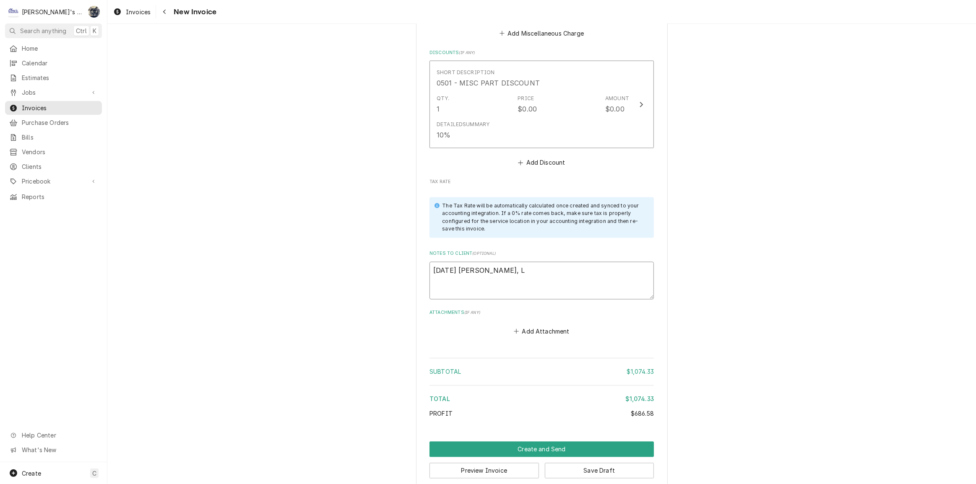
type textarea "x"
type textarea "10/14/25 Sarah - Greg, LD"
type textarea "x"
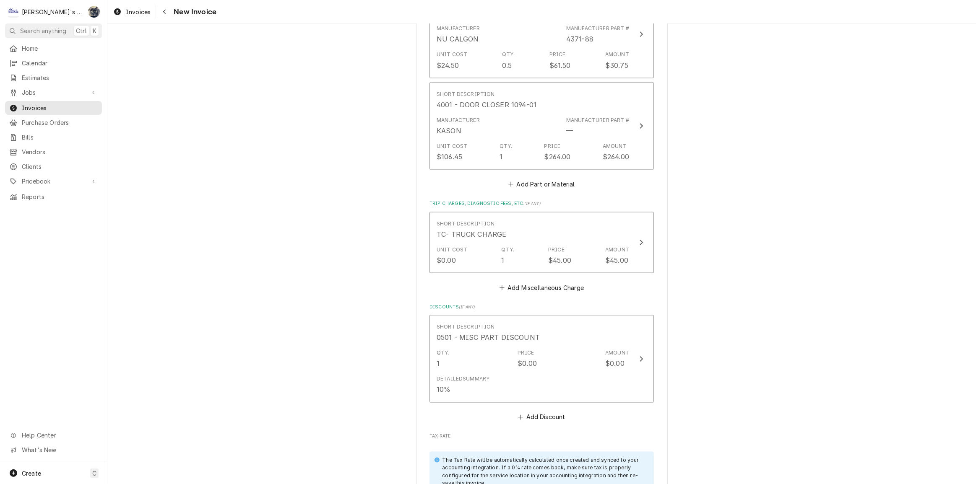
scroll to position [1617, 0]
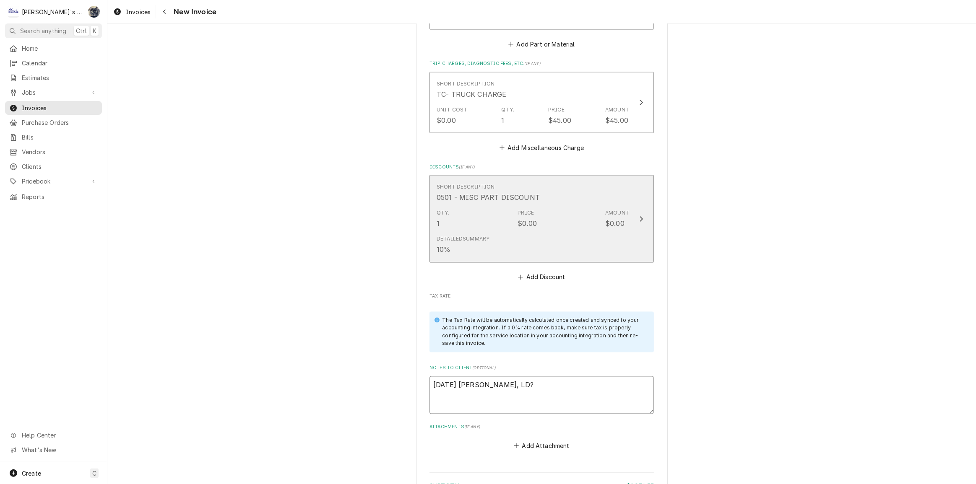
type textarea "10/14/25 Sarah - Greg, LD?"
click at [524, 245] on div "Detailed Summary 10%" at bounding box center [533, 245] width 193 height 26
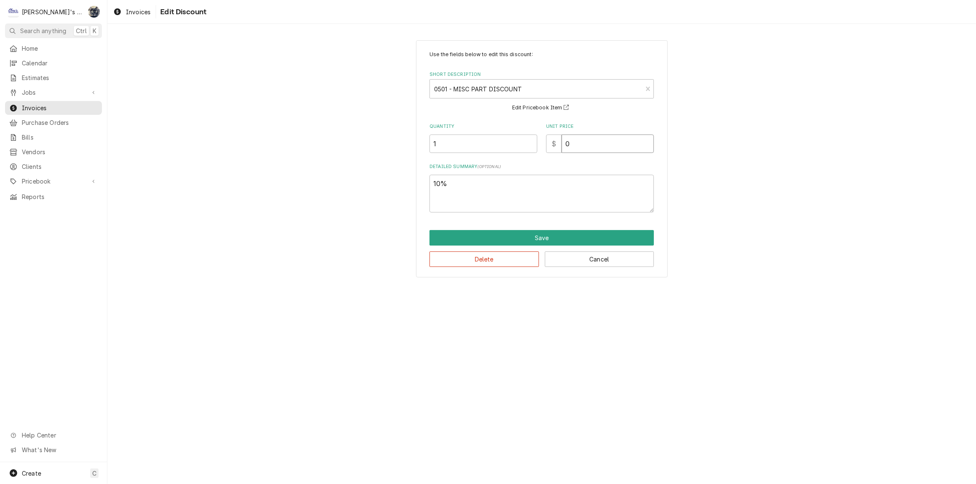
click at [590, 137] on input "0" at bounding box center [608, 144] width 92 height 18
drag, startPoint x: 577, startPoint y: 141, endPoint x: 553, endPoint y: 145, distance: 24.2
click at [553, 145] on div "$ 0" at bounding box center [600, 144] width 108 height 18
type textarea "x"
type input "2"
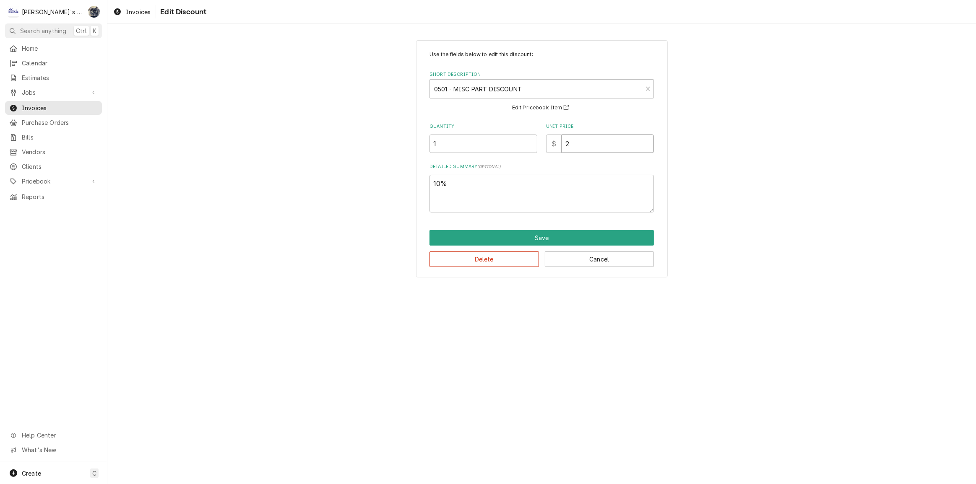
type textarea "x"
type input "26"
type textarea "x"
type input "26.4"
type textarea "x"
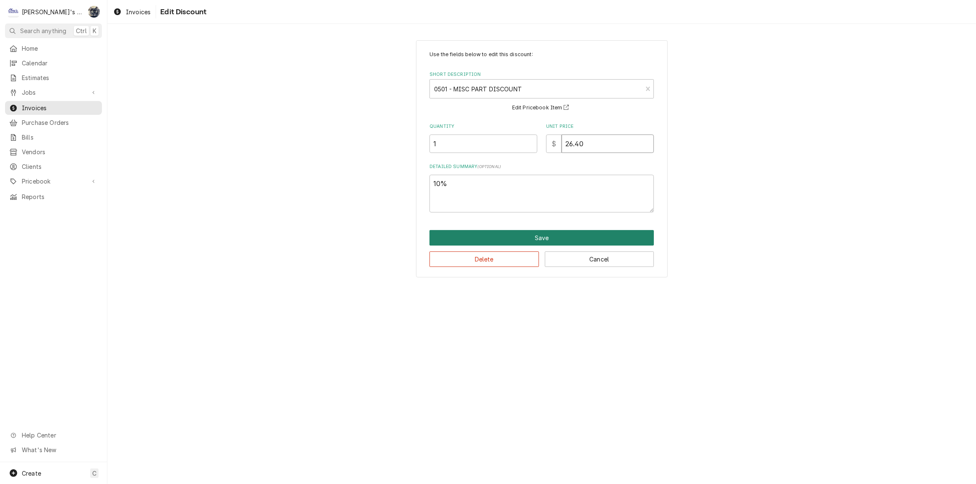
type input "26.40"
click at [548, 237] on button "Save" at bounding box center [542, 238] width 224 height 16
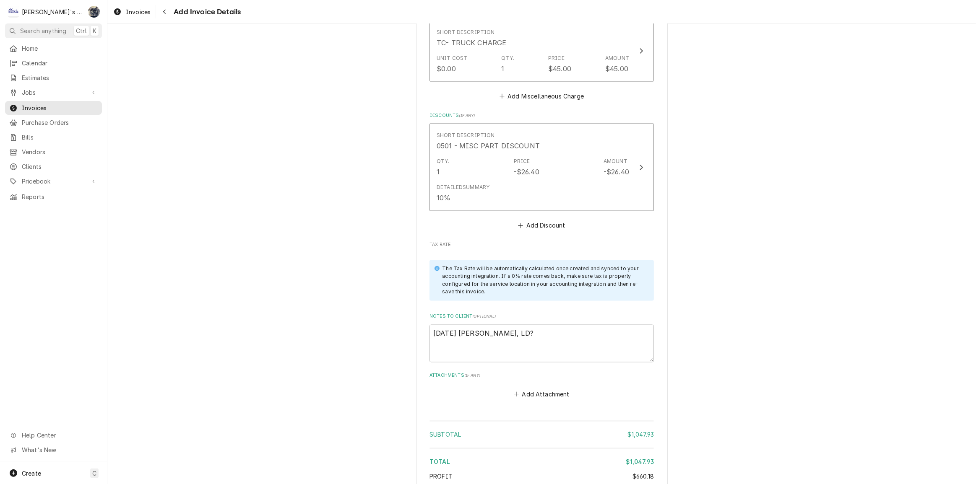
scroll to position [1732, 0]
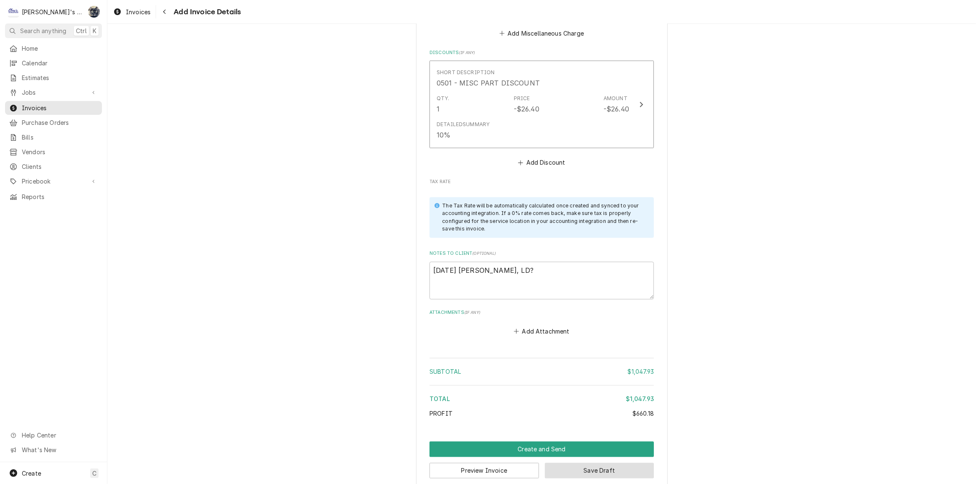
click at [558, 464] on button "Save Draft" at bounding box center [599, 472] width 109 height 16
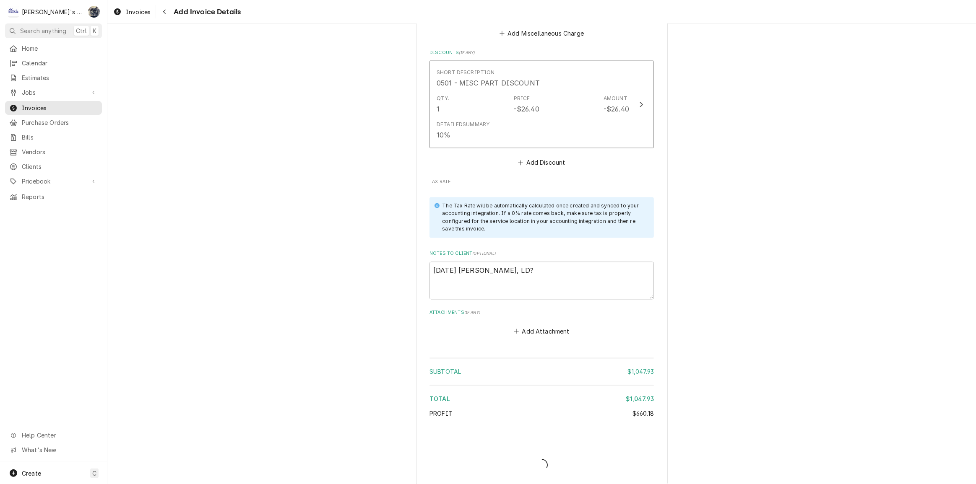
scroll to position [1727, 0]
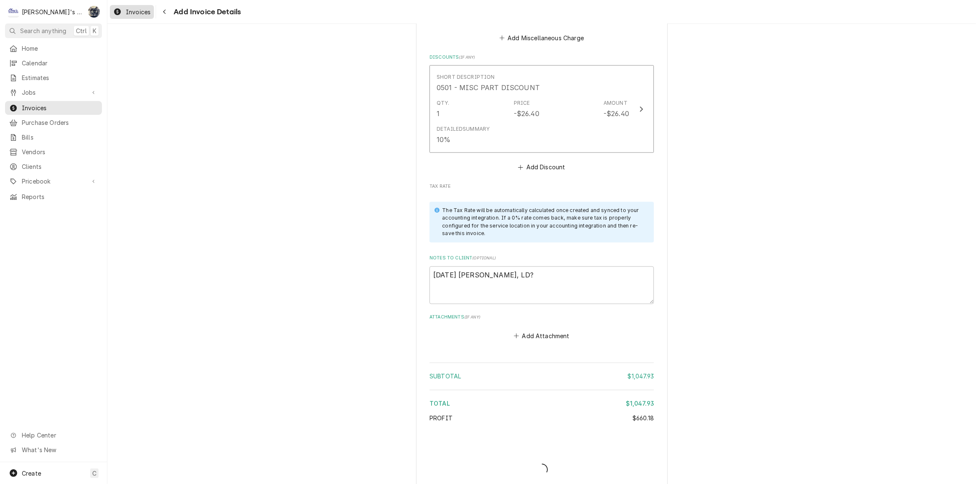
type textarea "x"
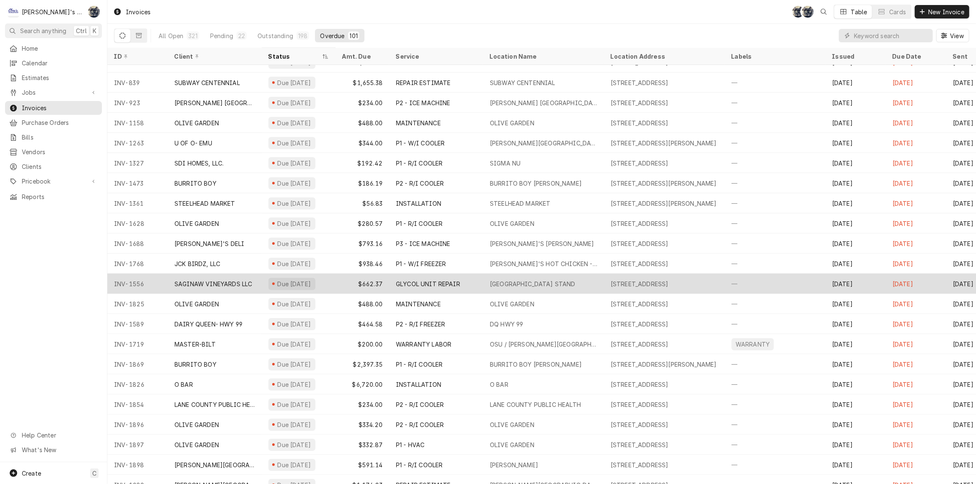
scroll to position [68, 0]
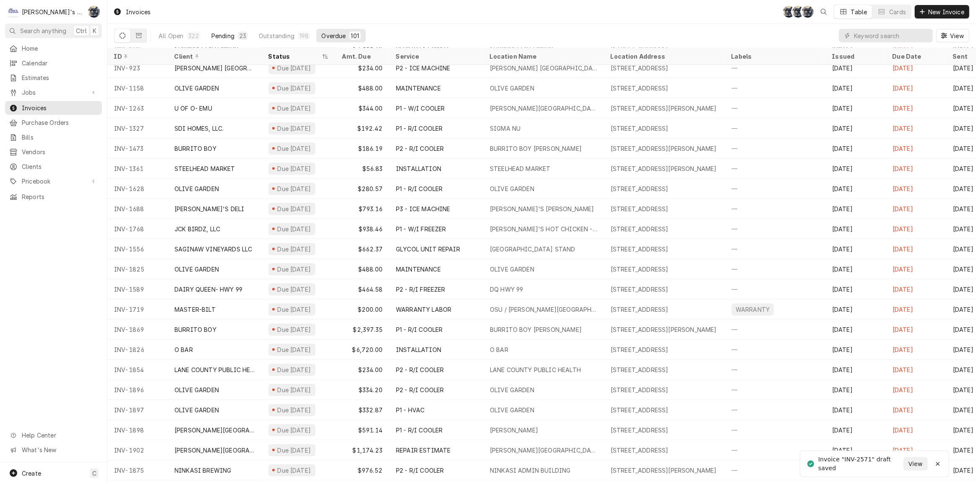
click at [238, 33] on div "23" at bounding box center [243, 35] width 10 height 8
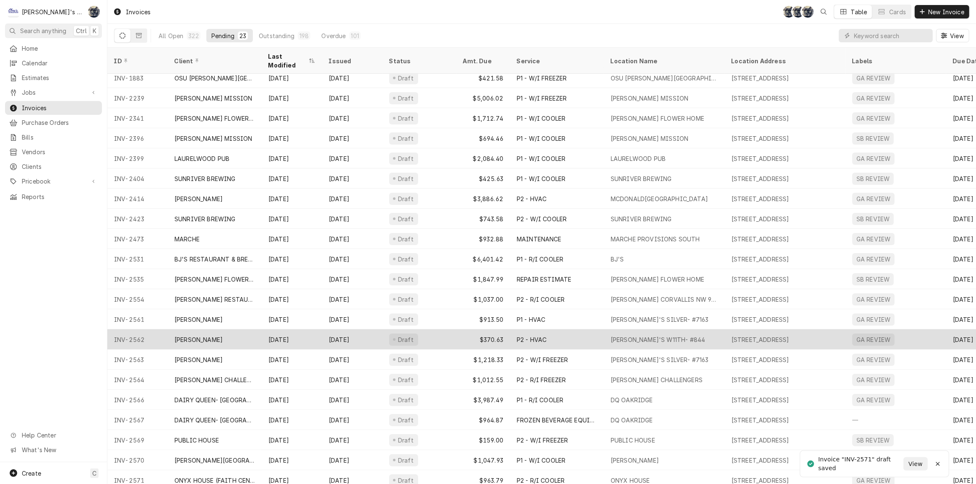
scroll to position [47, 0]
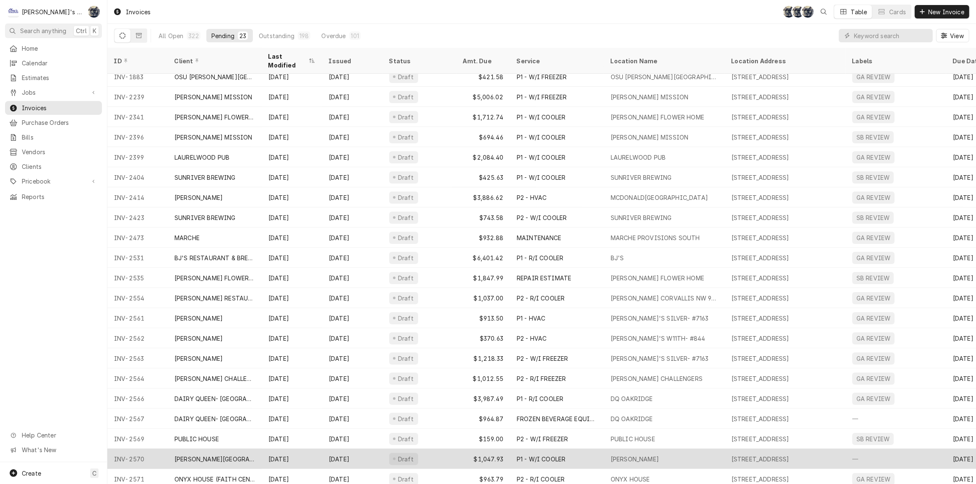
click at [556, 455] on div "P1 - W/I COOLER" at bounding box center [541, 459] width 49 height 9
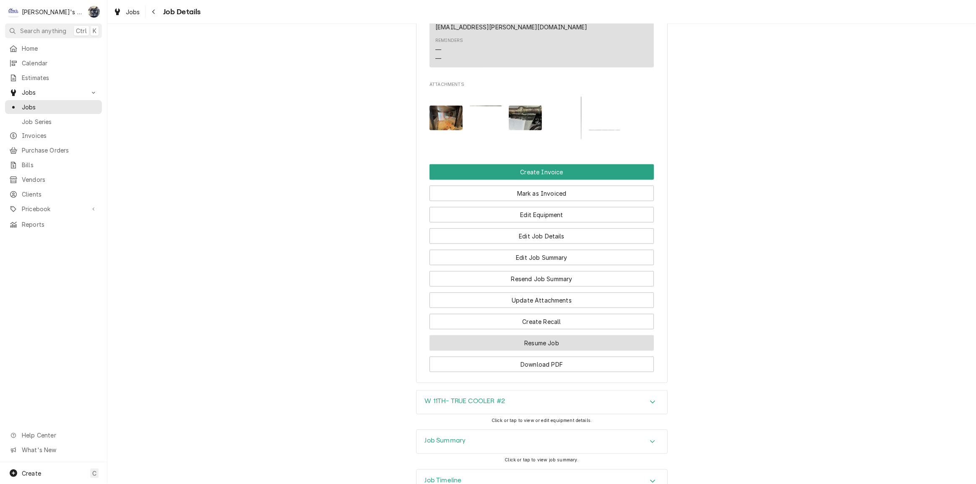
scroll to position [945, 0]
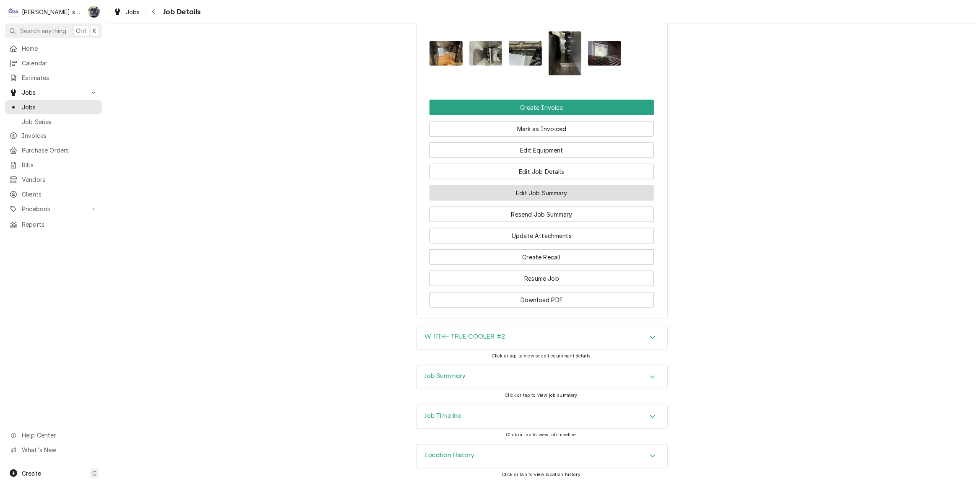
click at [516, 200] on button "Edit Job Summary" at bounding box center [542, 193] width 224 height 16
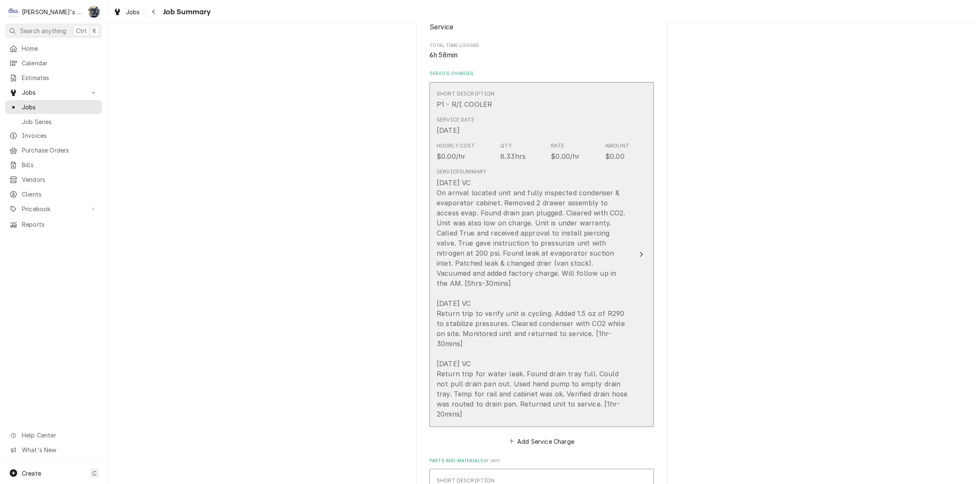
scroll to position [152, 0]
click at [521, 203] on div "[DATE] VC On arrival located unit and fully inspected condenser & evaporator ca…" at bounding box center [533, 304] width 193 height 242
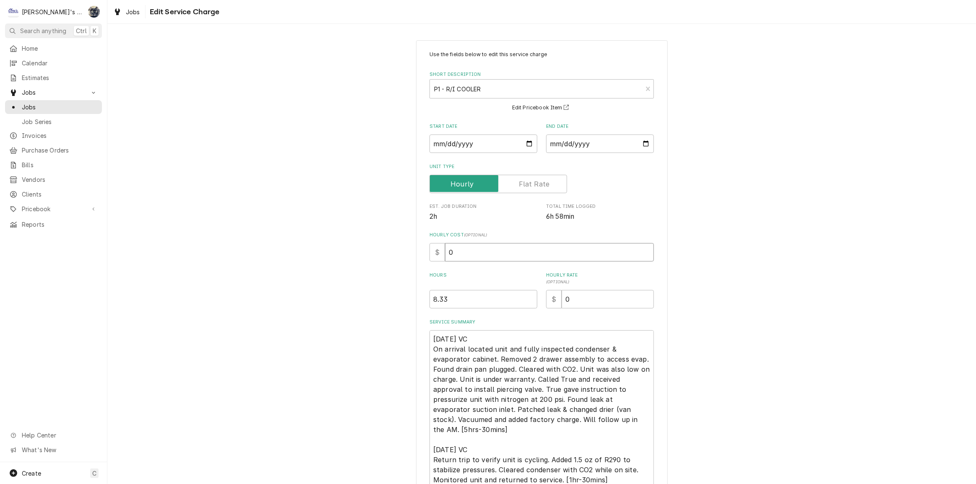
click at [432, 254] on div "$ 0" at bounding box center [542, 252] width 224 height 18
type textarea "x"
type input "6"
type textarea "x"
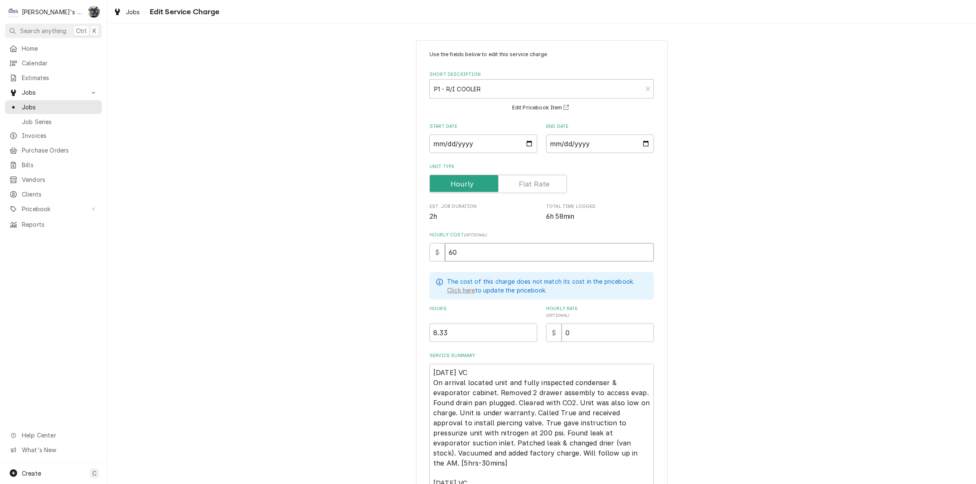
type input "60"
drag, startPoint x: 565, startPoint y: 331, endPoint x: 545, endPoint y: 340, distance: 21.4
click at [548, 337] on div "$ 0" at bounding box center [600, 333] width 108 height 18
type textarea "x"
type input "1"
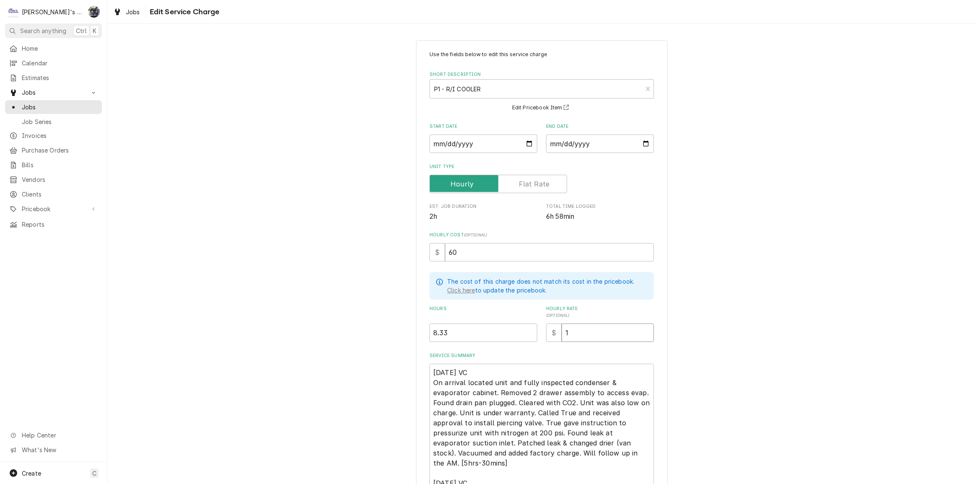
type textarea "x"
type input "12"
type textarea "x"
type input "126"
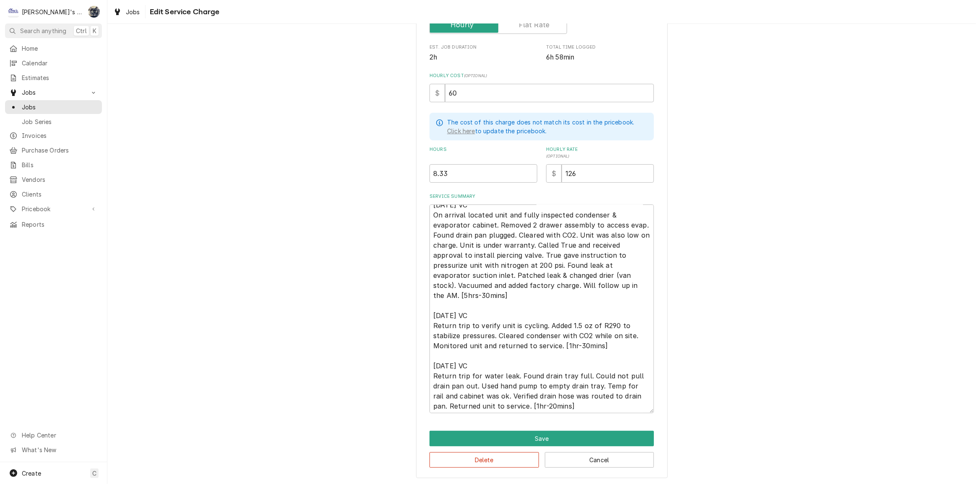
scroll to position [10, 0]
click at [565, 435] on button "Save" at bounding box center [542, 439] width 224 height 16
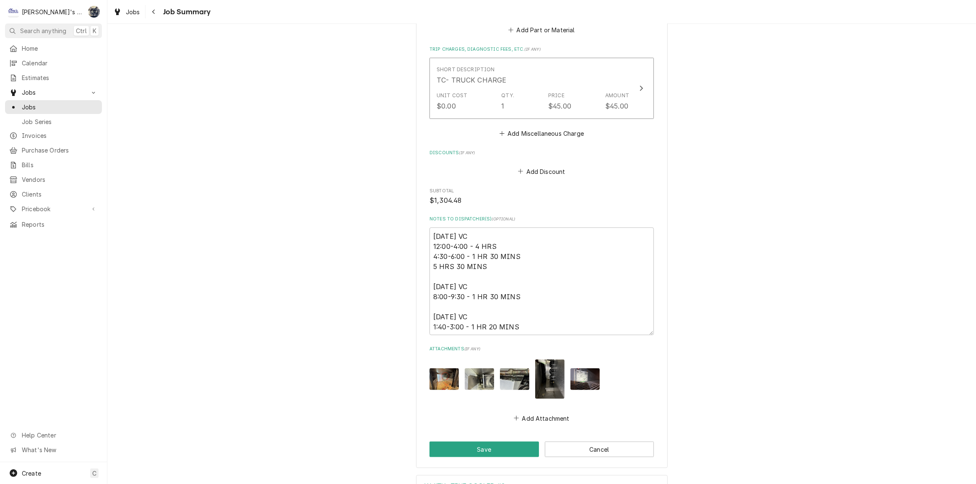
scroll to position [1195, 0]
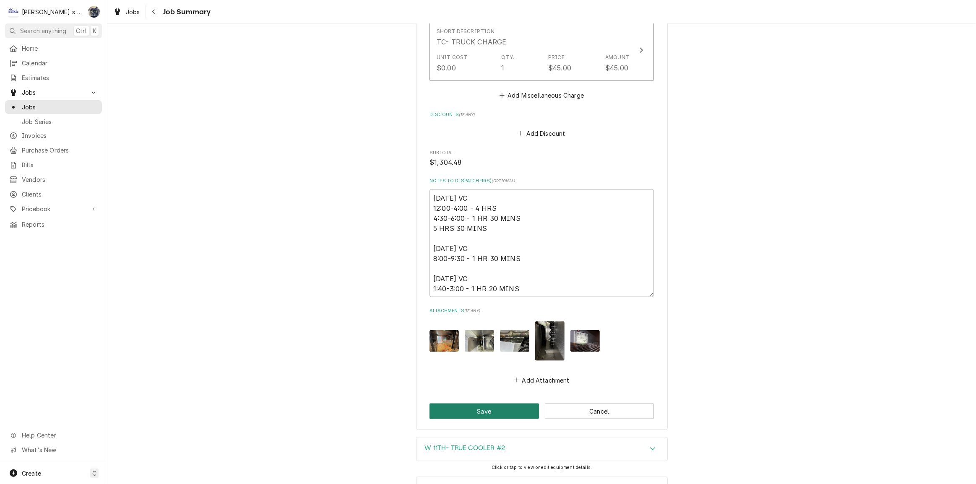
click at [474, 404] on button "Save" at bounding box center [484, 412] width 109 height 16
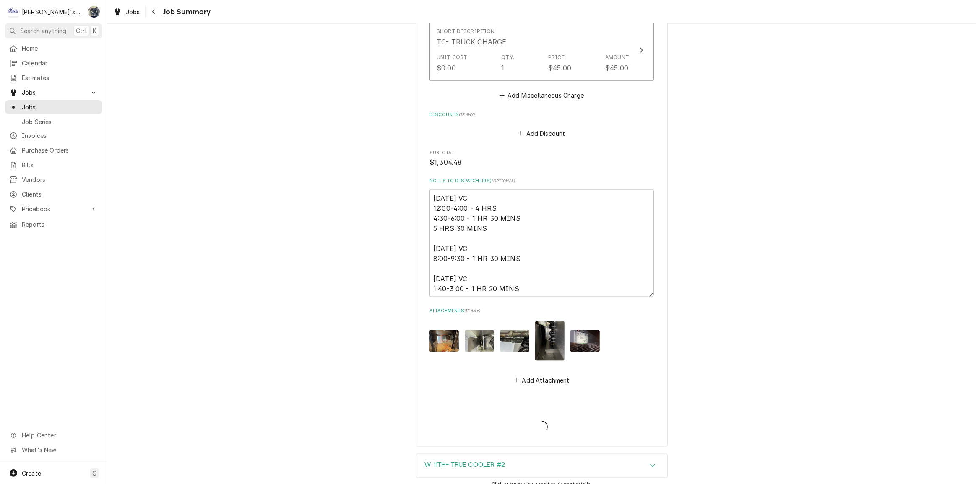
type textarea "x"
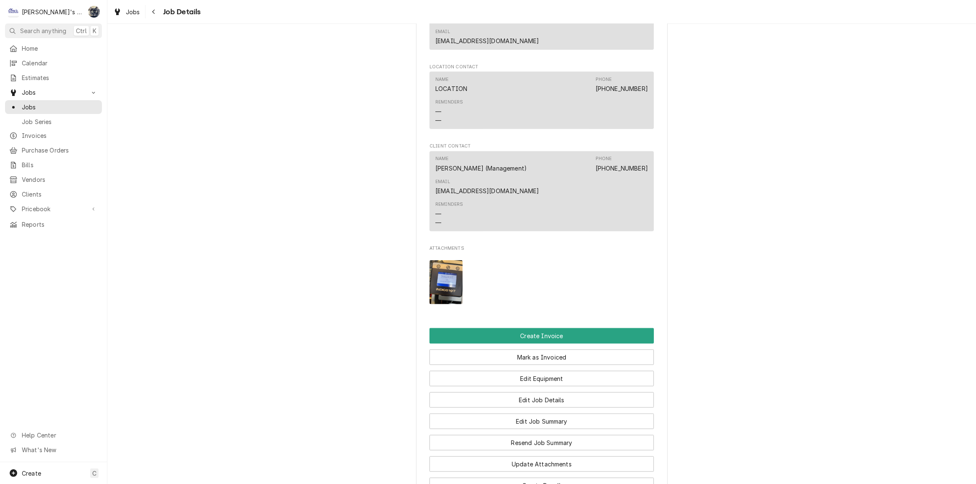
scroll to position [943, 0]
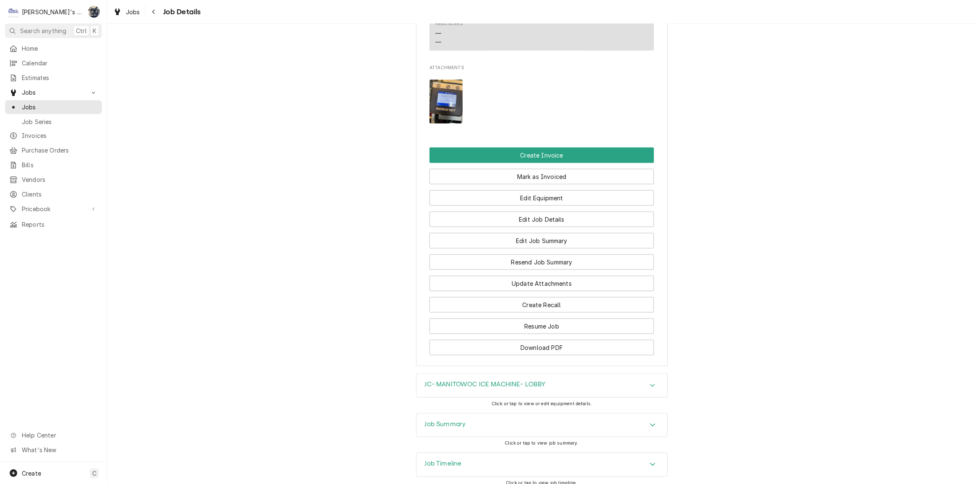
click at [485, 381] on h3 "JC- MANITOWOC ICE MACHINE- LOBBY" at bounding box center [485, 385] width 121 height 8
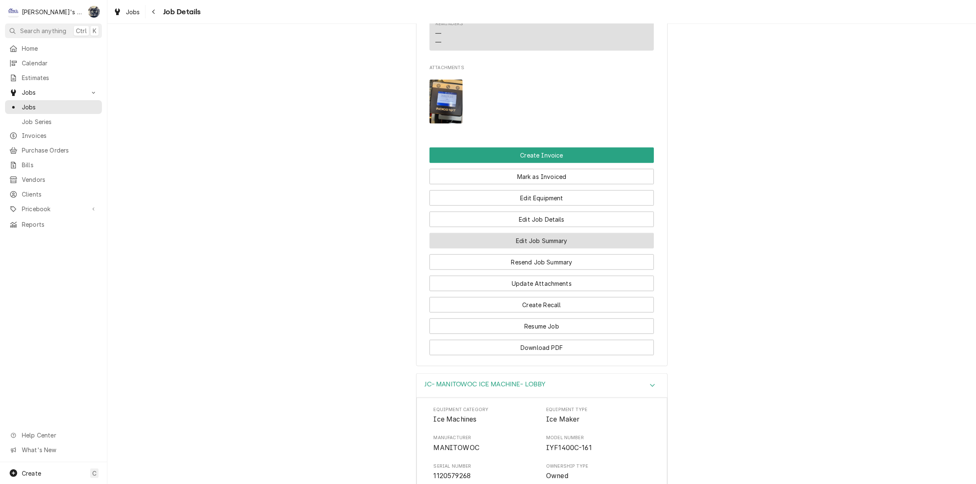
click at [537, 233] on button "Edit Job Summary" at bounding box center [542, 241] width 224 height 16
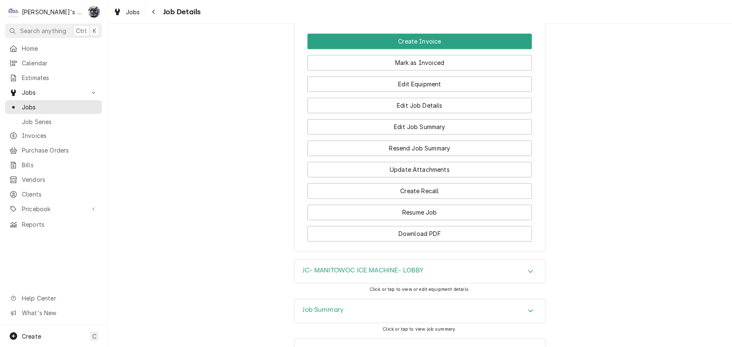
scroll to position [1083, 0]
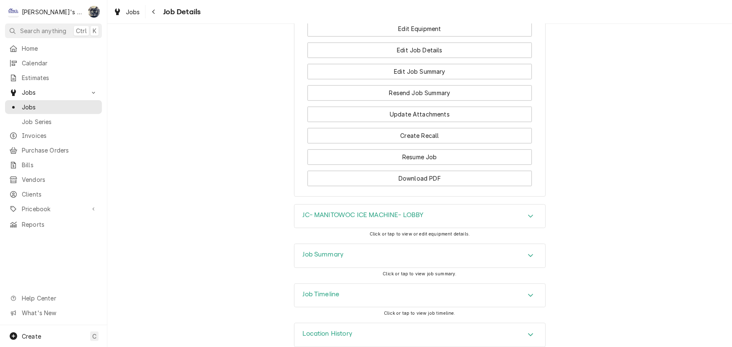
click at [346, 211] on h3 "JC- MANITOWOC ICE MACHINE- LOBBY" at bounding box center [363, 215] width 121 height 8
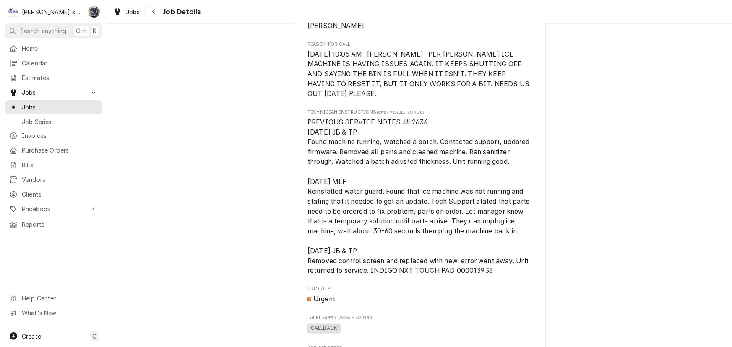
scroll to position [401, 0]
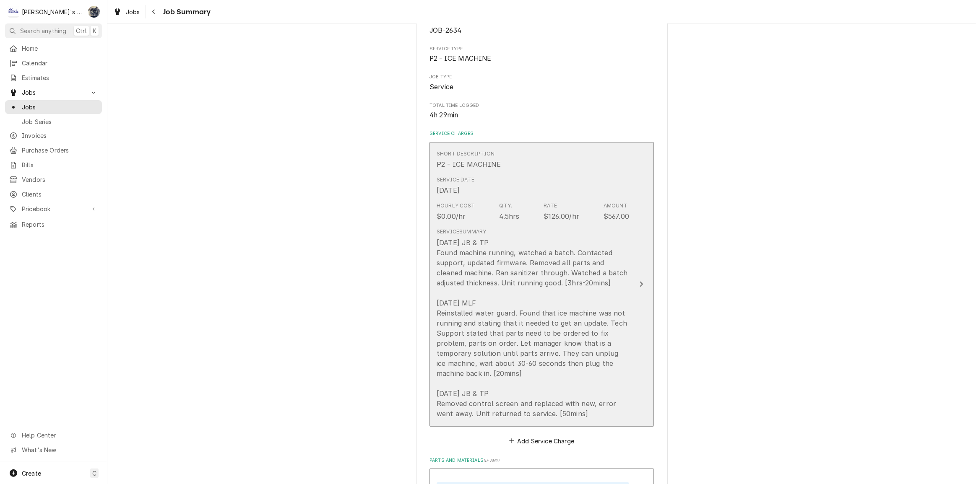
scroll to position [152, 0]
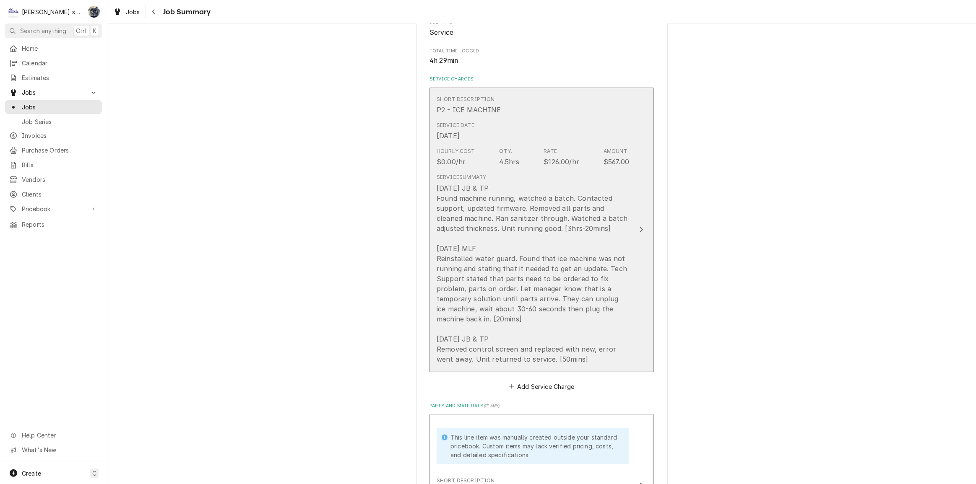
click at [540, 241] on div "[DATE] JB & TP Found machine running, watched a batch. Contacted support, updat…" at bounding box center [533, 273] width 193 height 181
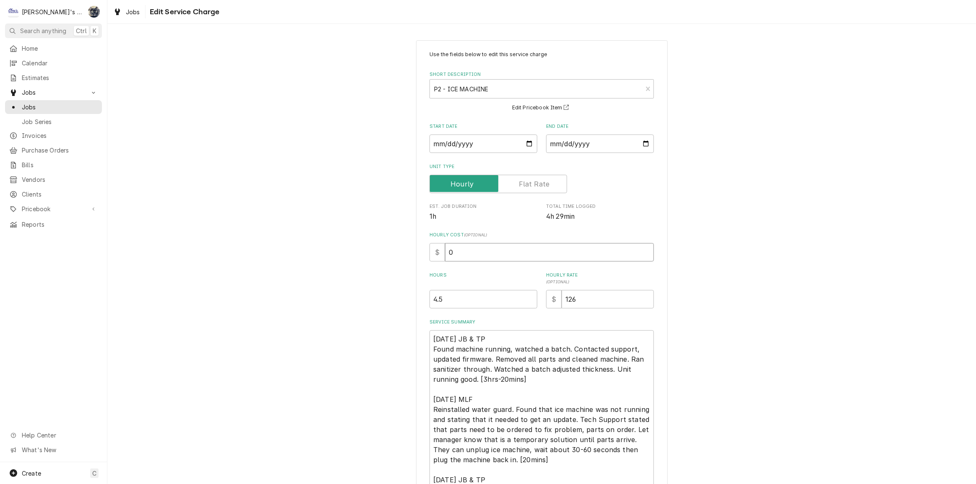
drag, startPoint x: 424, startPoint y: 253, endPoint x: 417, endPoint y: 253, distance: 6.7
click at [419, 253] on div "Use the fields below to edit this service charge Short Description P2 - ICE MAC…" at bounding box center [542, 307] width 252 height 534
type textarea "x"
type input "3"
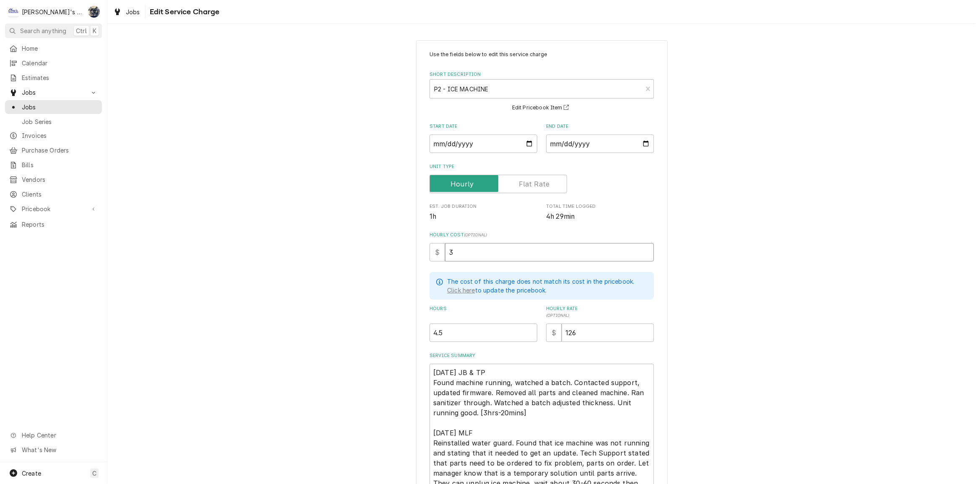
type textarea "x"
type input "35"
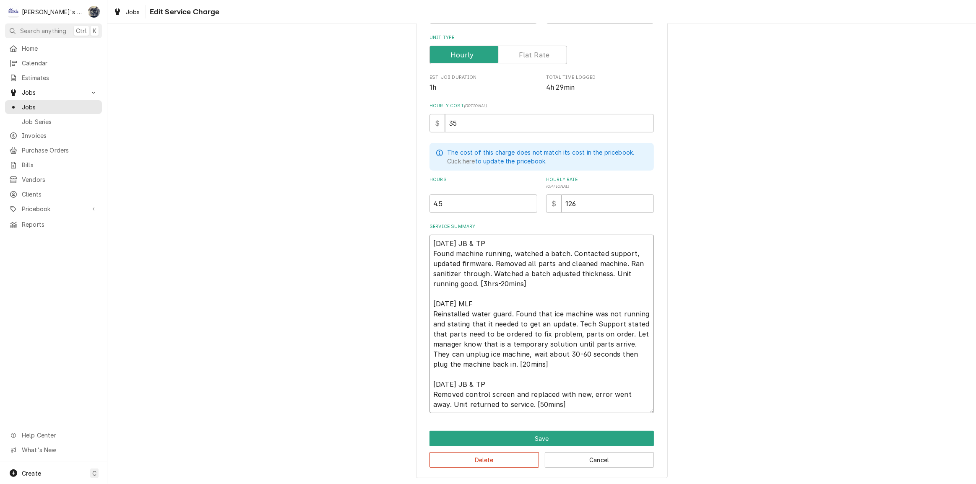
click at [593, 323] on textarea "[DATE] JB & TP Found machine running, watched a batch. Contacted support, updat…" at bounding box center [542, 324] width 224 height 179
type textarea "x"
type textarea "[DATE] JB & TP Found machine running, watched a batch. Contacted support, updat…"
type textarea "x"
type textarea "[DATE] JB & TP Found machine running, watched a batch. Contacted support, updat…"
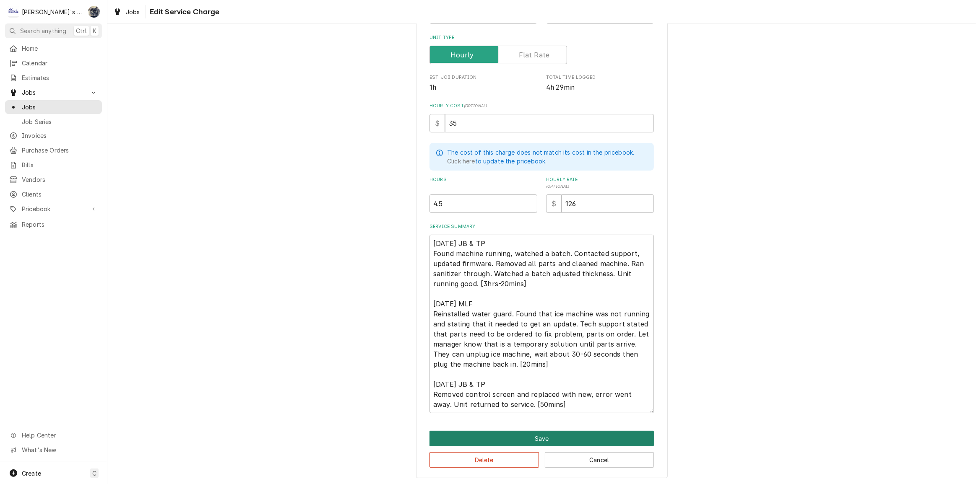
click at [526, 435] on button "Save" at bounding box center [542, 439] width 224 height 16
type textarea "x"
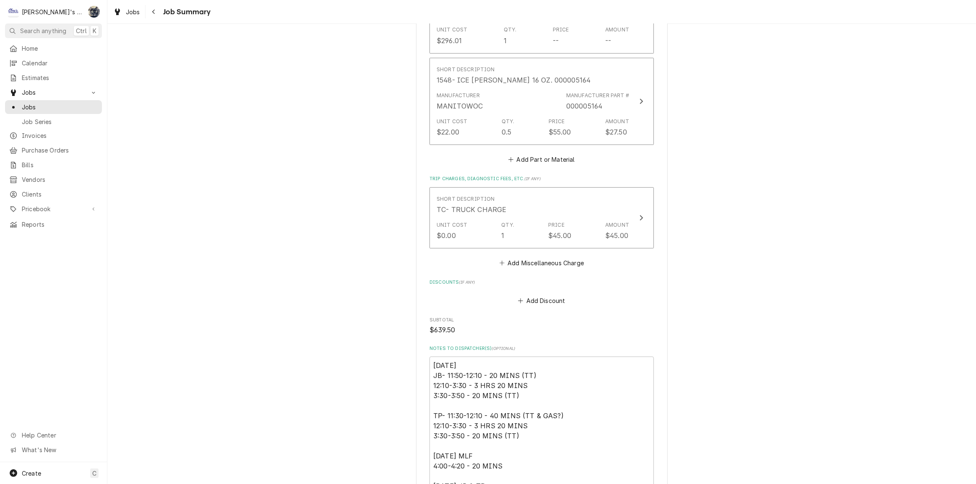
scroll to position [648, 0]
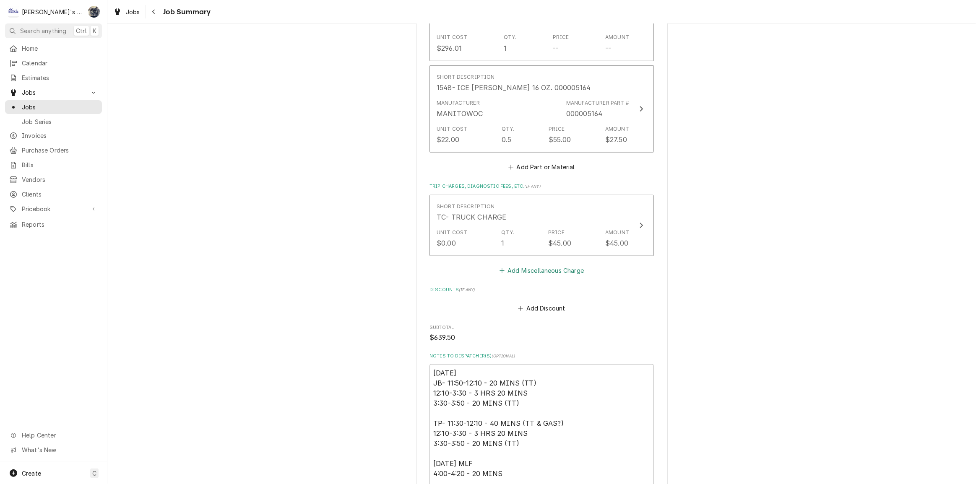
click at [538, 271] on button "Add Miscellaneous Charge" at bounding box center [541, 271] width 87 height 12
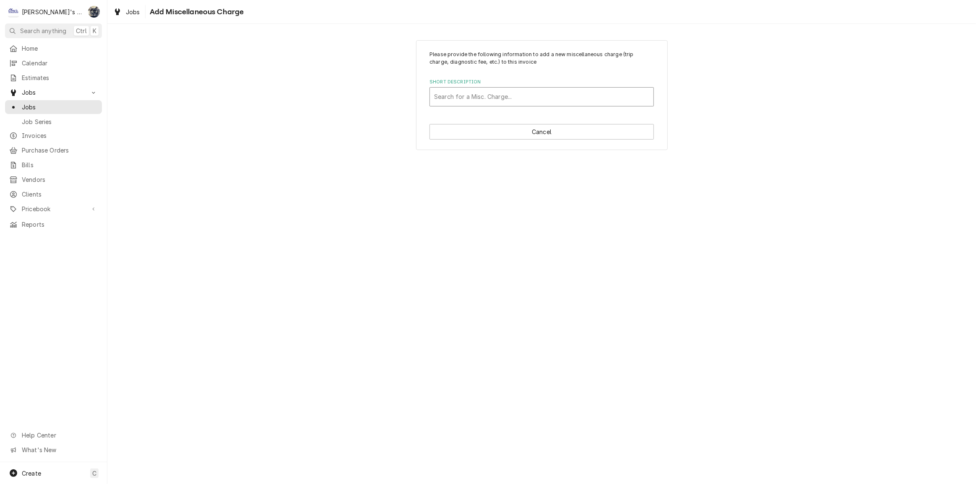
click at [476, 93] on div "Short Description" at bounding box center [541, 96] width 215 height 15
type input "trave"
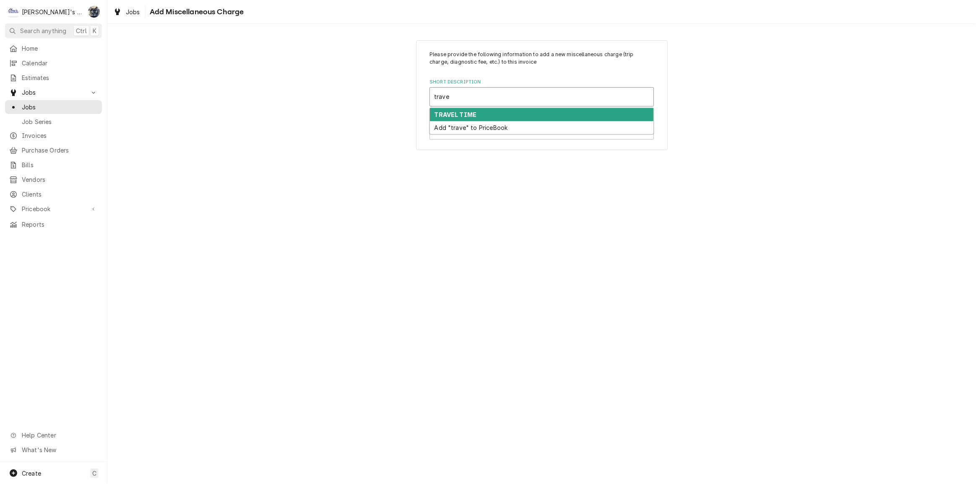
click at [478, 113] on div "TRAVEL TIME" at bounding box center [542, 114] width 224 height 13
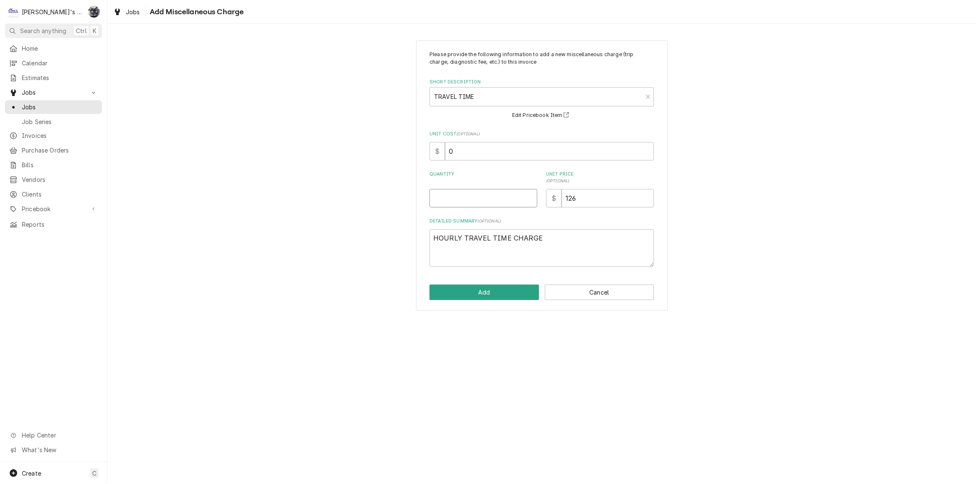
click at [473, 194] on input "Quantity" at bounding box center [484, 198] width 108 height 18
type textarea "x"
type input "1"
drag, startPoint x: 508, startPoint y: 284, endPoint x: 507, endPoint y: 288, distance: 4.6
click at [507, 288] on div "Please provide the following information to add a new miscellaneous charge (tri…" at bounding box center [542, 175] width 252 height 271
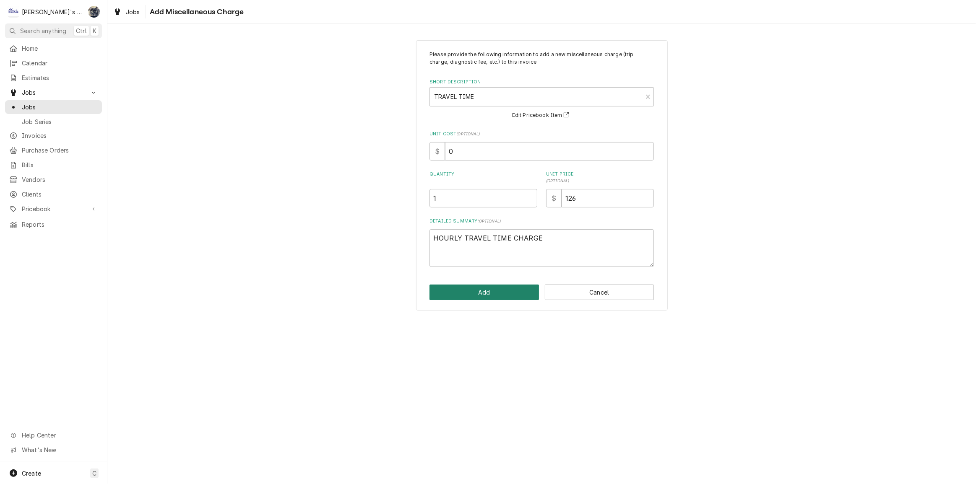
click at [507, 289] on button "Add" at bounding box center [484, 293] width 109 height 16
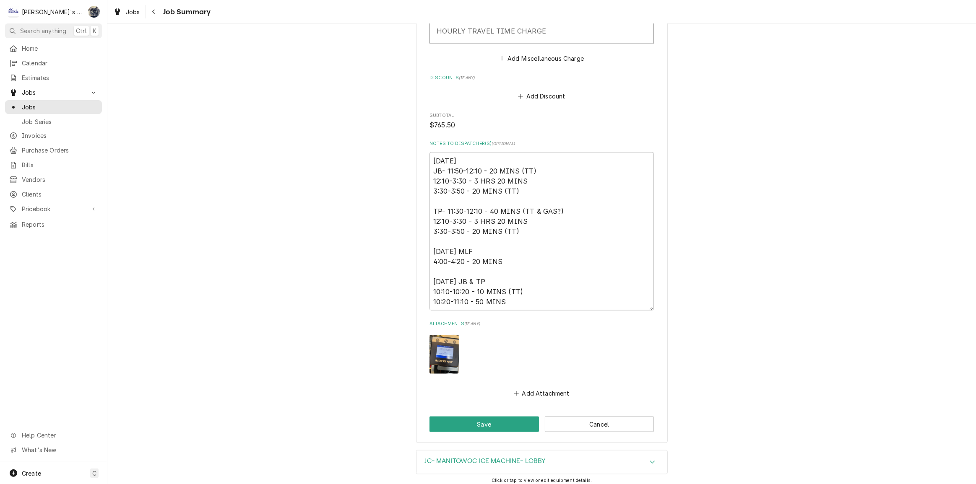
scroll to position [996, 0]
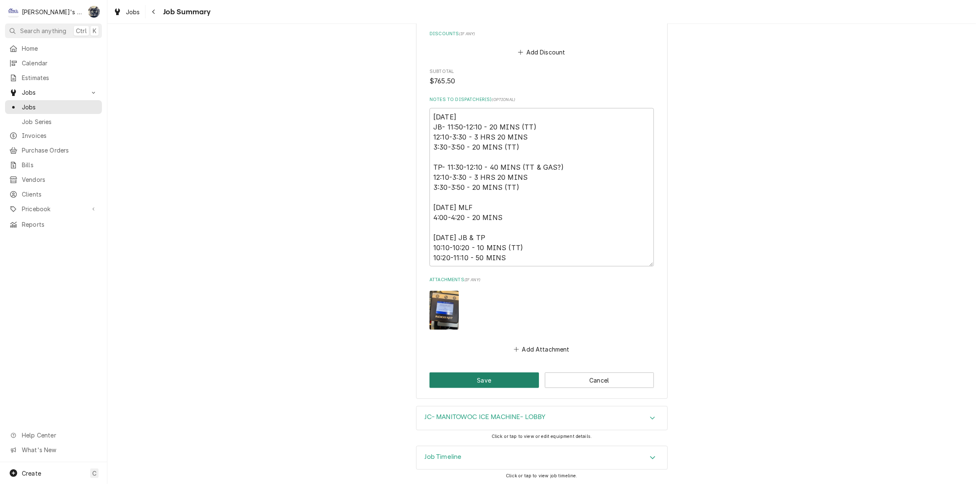
click at [516, 380] on button "Save" at bounding box center [484, 381] width 109 height 16
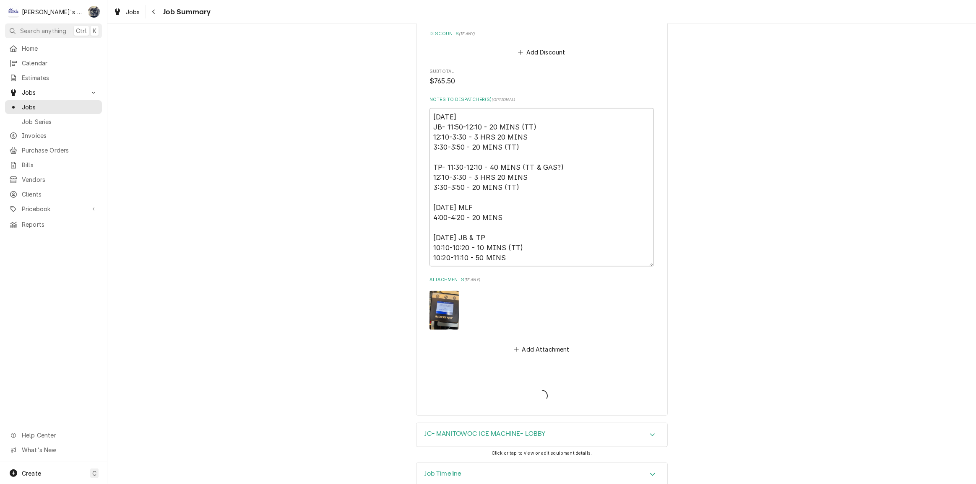
type textarea "x"
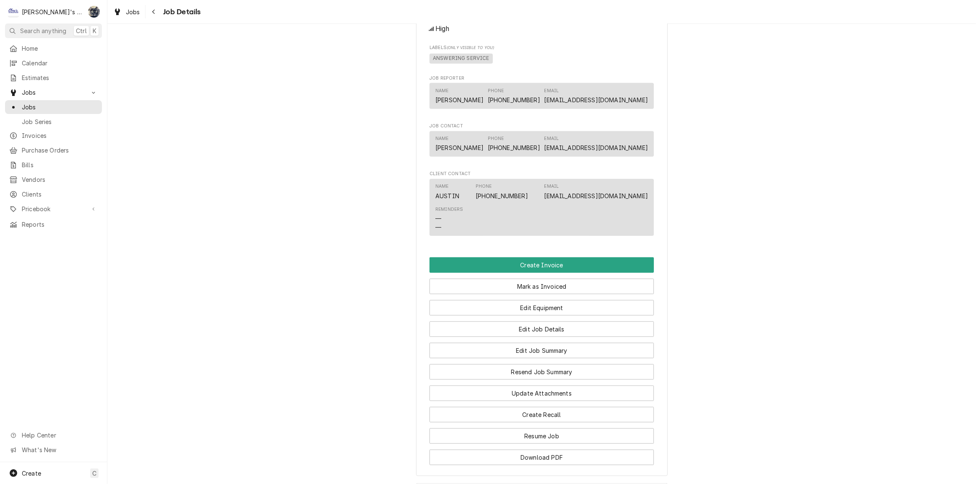
scroll to position [724, 0]
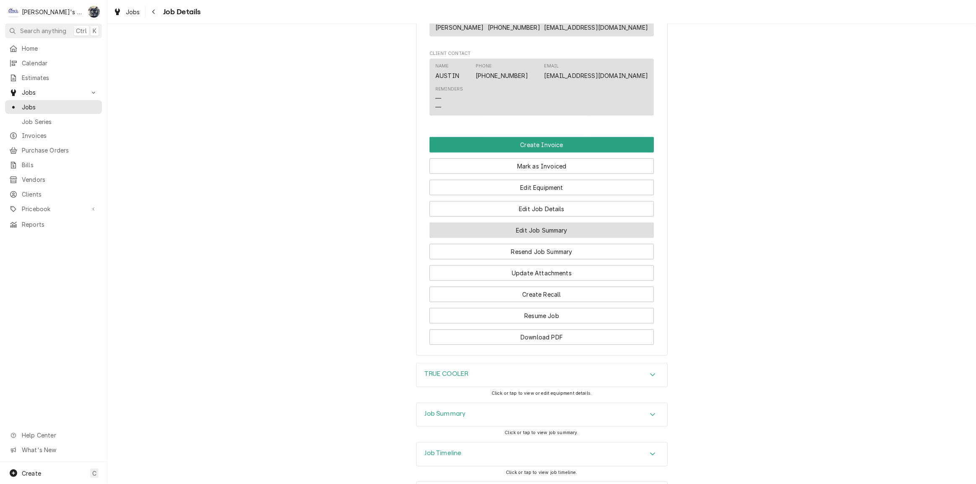
click at [492, 238] on button "Edit Job Summary" at bounding box center [542, 231] width 224 height 16
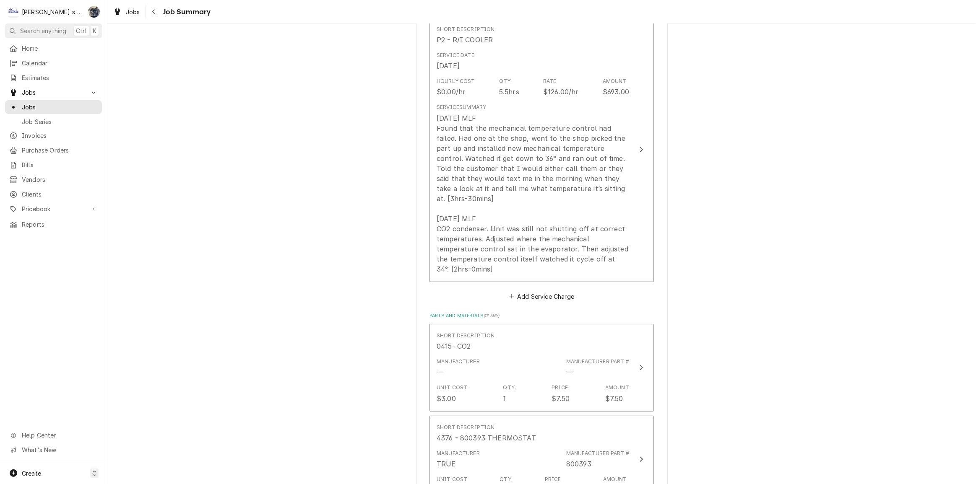
scroll to position [210, 0]
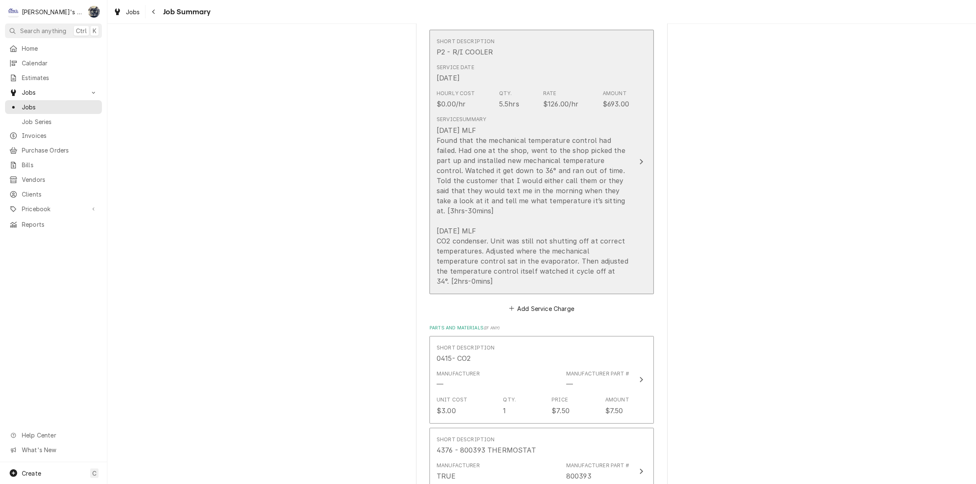
click at [509, 237] on div "[DATE] MLF Found that the mechanical temperature control had failed. Had one at…" at bounding box center [533, 205] width 193 height 161
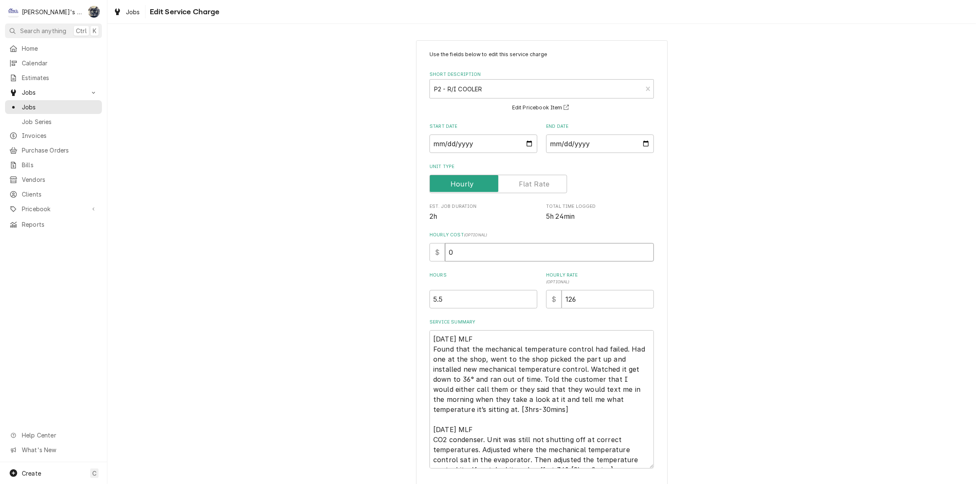
drag, startPoint x: 432, startPoint y: 260, endPoint x: 419, endPoint y: 261, distance: 13.4
click at [425, 260] on div "Use the fields below to edit this service charge Short Description P2 - R/I COO…" at bounding box center [542, 287] width 252 height 494
type textarea "x"
type input "3"
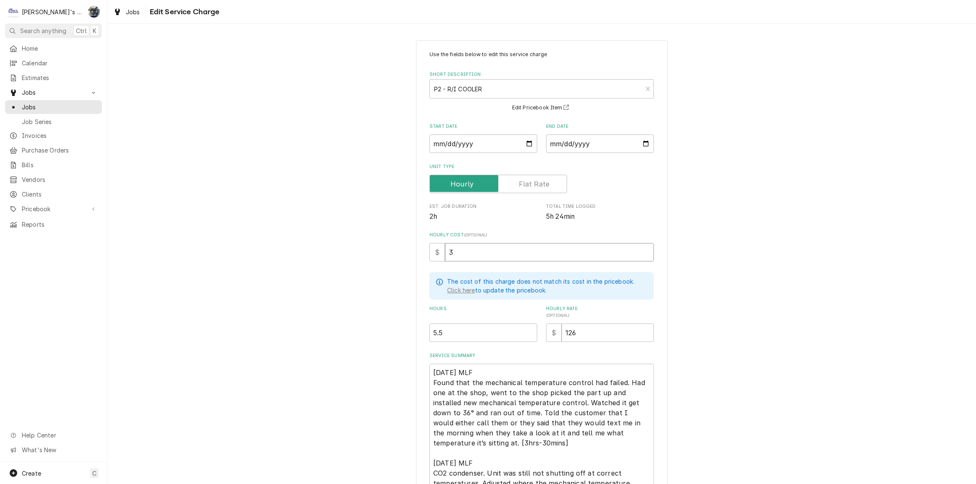
type textarea "x"
type input "35"
click at [553, 453] on textarea "7/22/2025 MLF Found that the mechanical temperature control had failed. Had one…" at bounding box center [542, 433] width 224 height 138
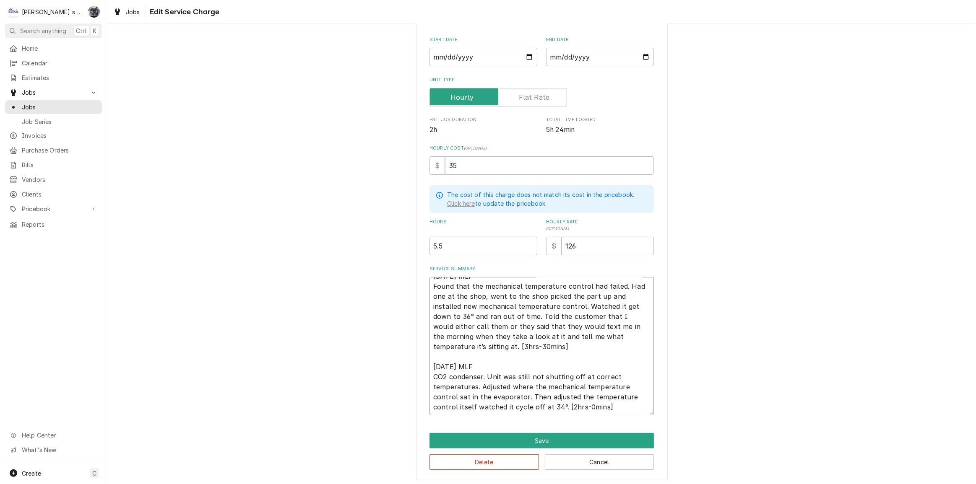
scroll to position [89, 0]
click at [540, 293] on textarea "7/22/2025 MLF Found that the mechanical temperature control had failed. Had one…" at bounding box center [542, 345] width 224 height 138
type textarea "x"
type textarea "7/22/2025 MLF Found that the mechanical temperature control had failed. Had one…"
type textarea "x"
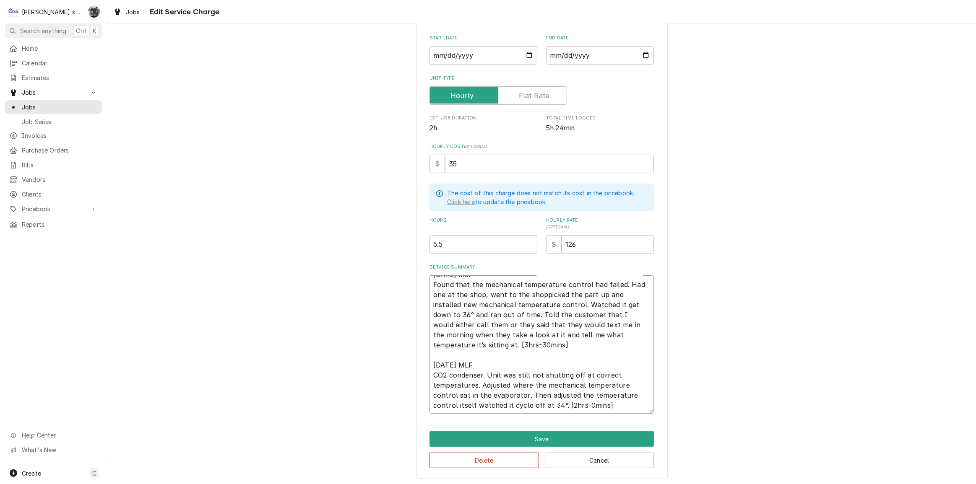
type textarea "7/22/2025 MLF Found that the mechanical temperature control had failed. Had one…"
type textarea "x"
type textarea "7/22/2025 MLF Found that the mechanical temperature control had failed. Had one…"
type textarea "x"
type textarea "7/22/2025 MLF Found that the mechanical temperature control had failed. Had one…"
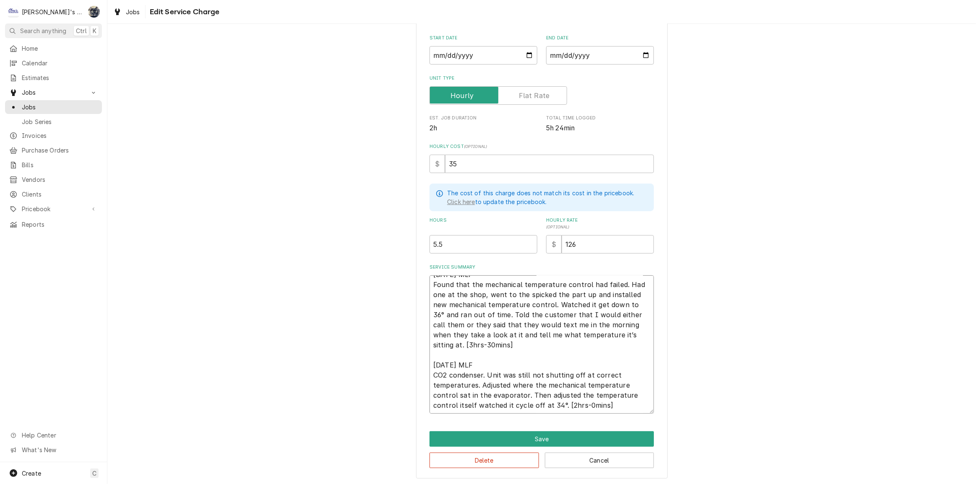
type textarea "x"
type textarea "7/22/2025 MLF Found that the mechanical temperature control had failed. Had one…"
type textarea "x"
type textarea "7/22/2025 MLF Found that the mechanical temperature control had failed. Had one…"
type textarea "x"
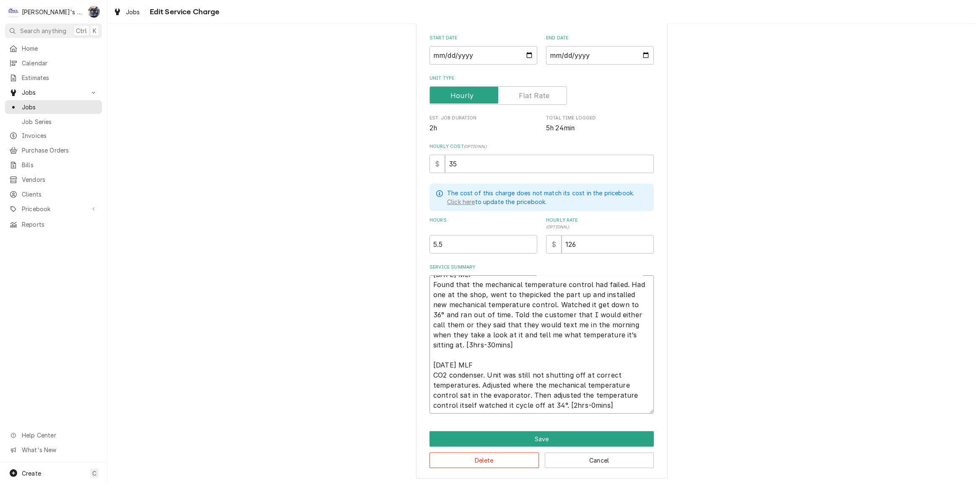
type textarea "7/22/2025 MLF Found that the mechanical temperature control had failed. Had one…"
type textarea "x"
type textarea "7/22/2025 MLF Found that the mechanical temperature control had failed. Had one…"
type textarea "x"
type textarea "7/22/2025 MLF Found that the mechanical temperature control had failed. Had one…"
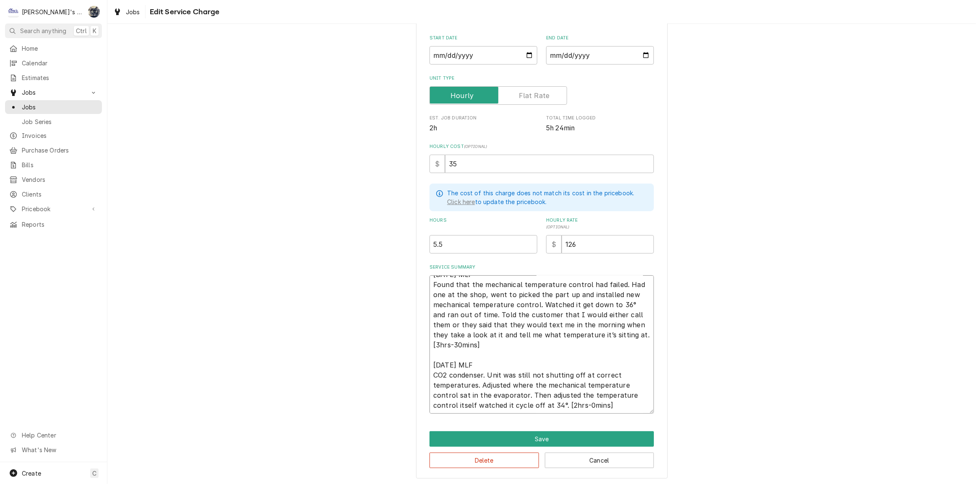
type textarea "x"
type textarea "7/22/2025 MLF Found that the mechanical temperature control had failed. Had one…"
type textarea "x"
type textarea "7/22/2025 MLF Found that the mechanical temperature control had failed. Had one…"
type textarea "x"
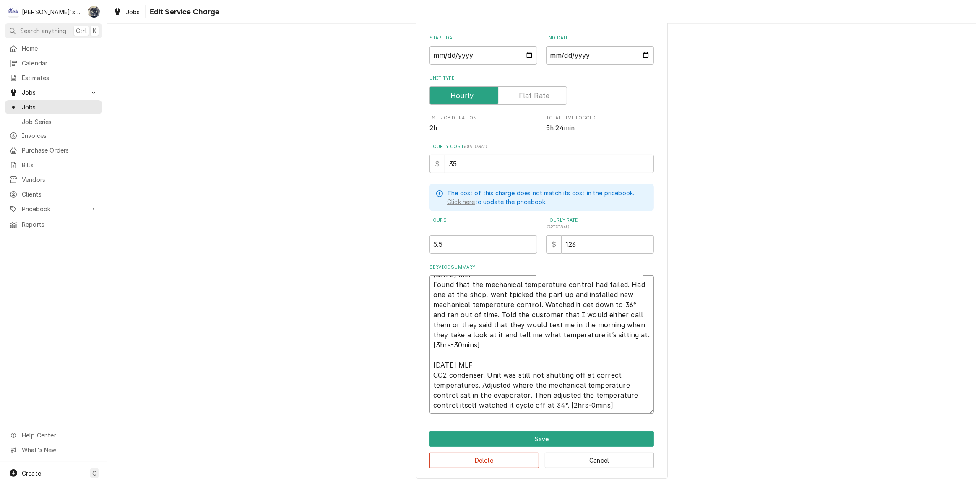
type textarea "7/22/2025 MLF Found that the mechanical temperature control had failed. Had one…"
type textarea "x"
type textarea "7/22/2025 MLF Found that the mechanical temperature control had failed. Had one…"
type textarea "x"
type textarea "7/22/2025 MLF Found that the mechanical temperature control had failed. Had one…"
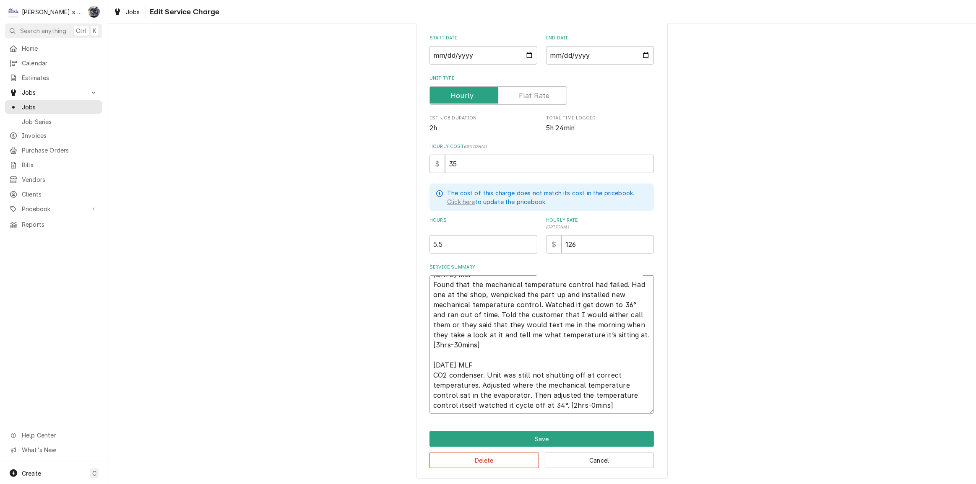
type textarea "x"
type textarea "7/22/2025 MLF Found that the mechanical temperature control had failed. Had one…"
type textarea "x"
type textarea "7/22/2025 MLF Found that the mechanical temperature control had failed. Had one…"
type textarea "x"
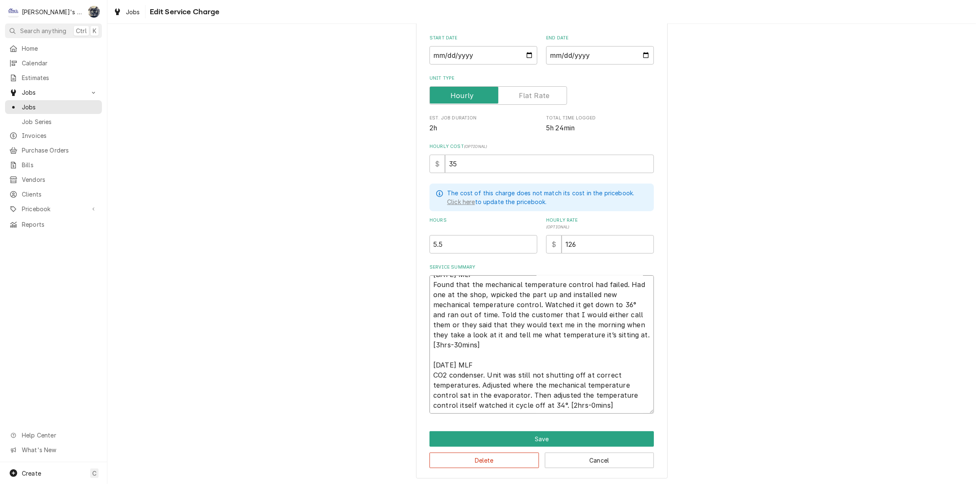
type textarea "[DATE] MLF Found that the mechanical temperature control had failed. Had one at…"
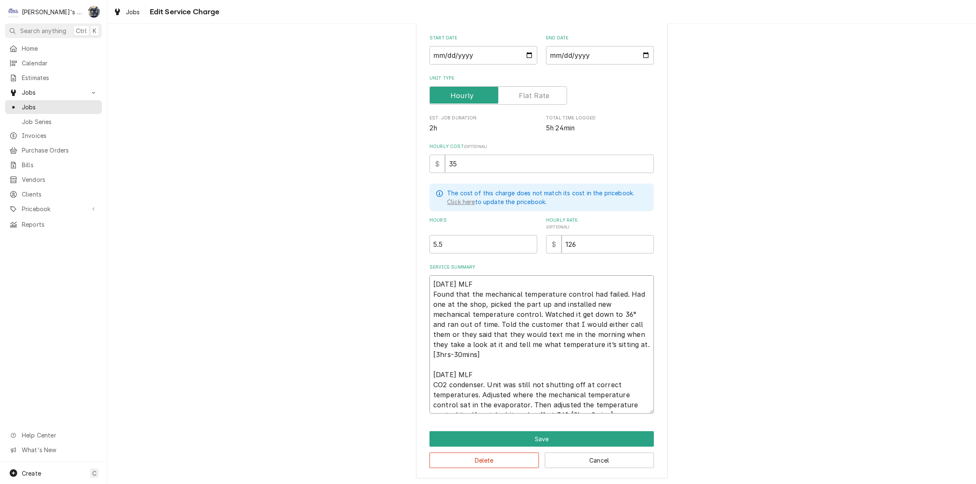
type textarea "x"
type textarea "7/22/2025 MLF Found that the mechanical temperature control had failed. Had one…"
type textarea "x"
type textarea "7/22/2025 MLF Found that the mechanical temperature control had failed. Had one…"
click at [544, 435] on button "Save" at bounding box center [542, 440] width 224 height 16
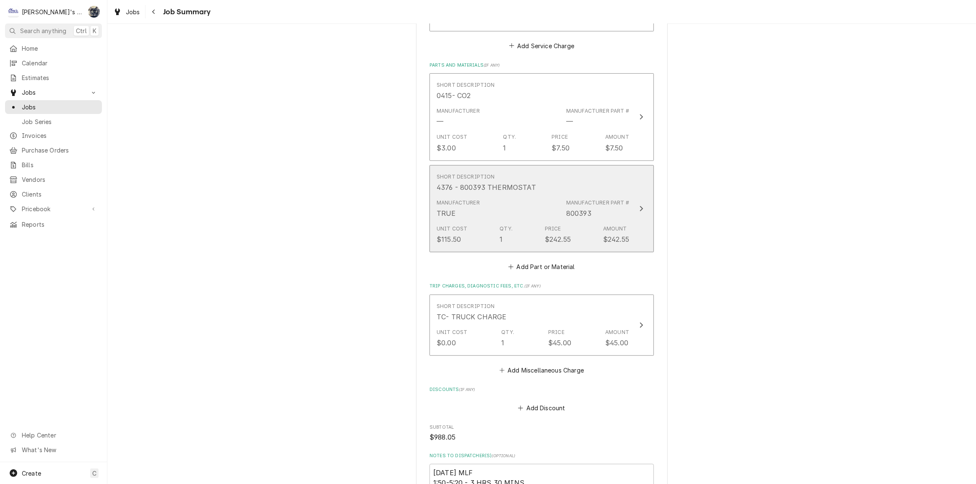
scroll to position [477, 0]
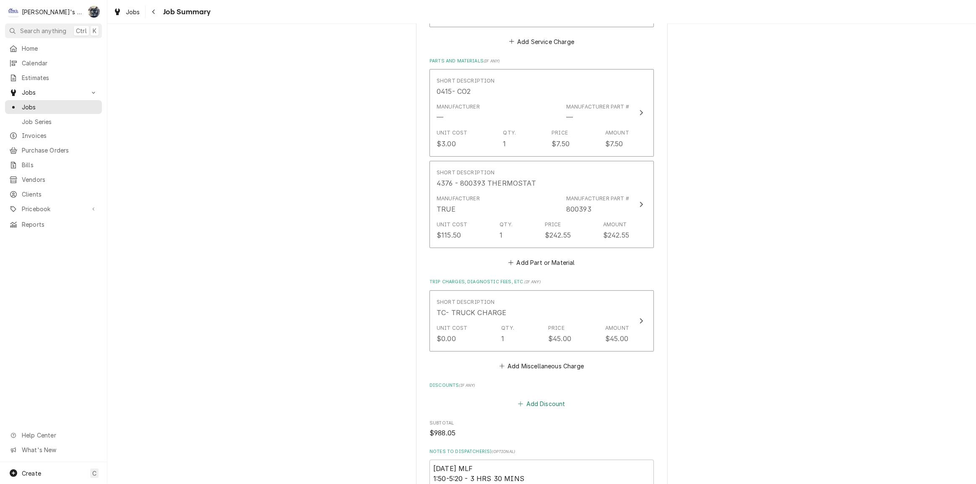
click at [529, 398] on button "Add Discount" at bounding box center [542, 404] width 50 height 12
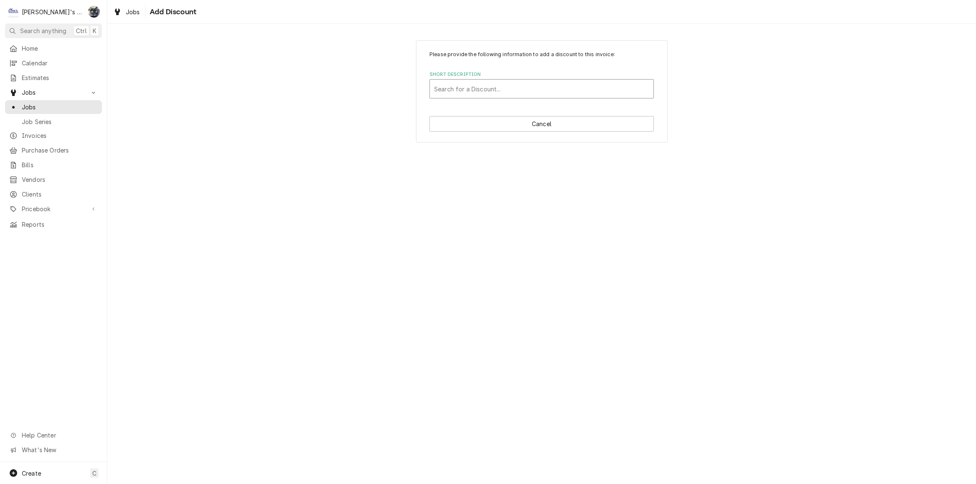
click at [497, 94] on div "Short Description" at bounding box center [541, 88] width 215 height 15
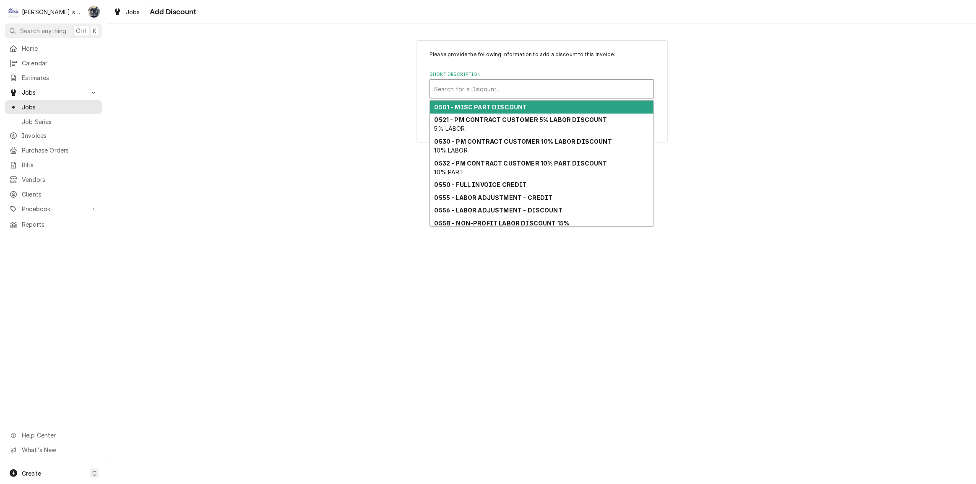
click at [495, 109] on strong "0501 - MISC PART DISCOUNT" at bounding box center [481, 107] width 93 height 7
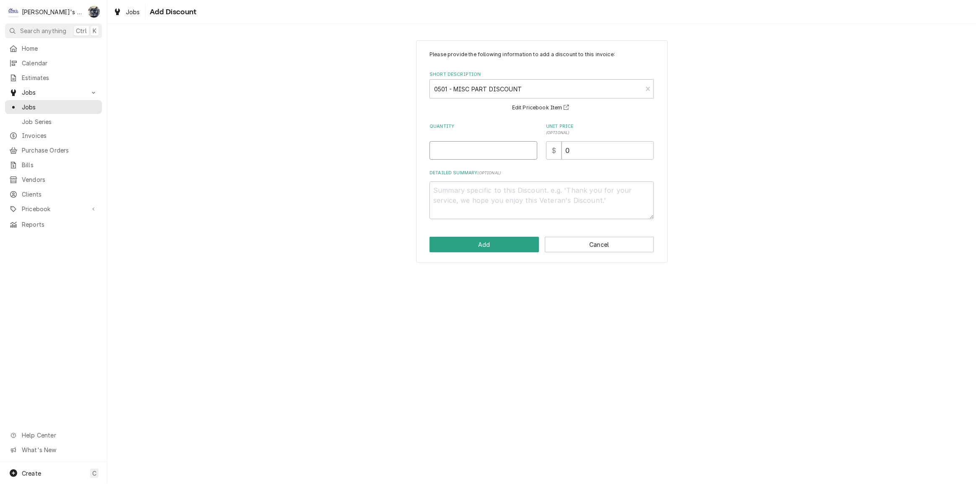
click at [478, 155] on input "Quantity" at bounding box center [484, 150] width 108 height 18
type textarea "x"
type input "1"
click at [482, 251] on button "Add" at bounding box center [484, 245] width 109 height 16
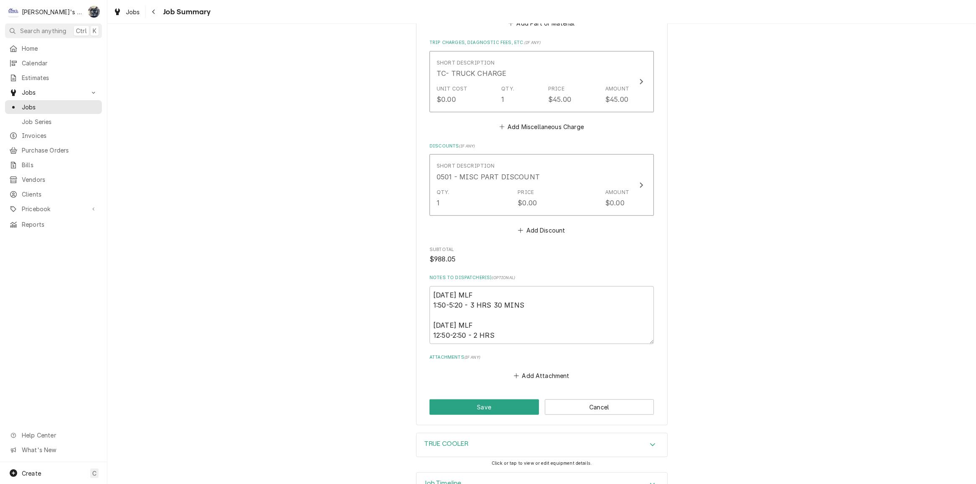
scroll to position [733, 0]
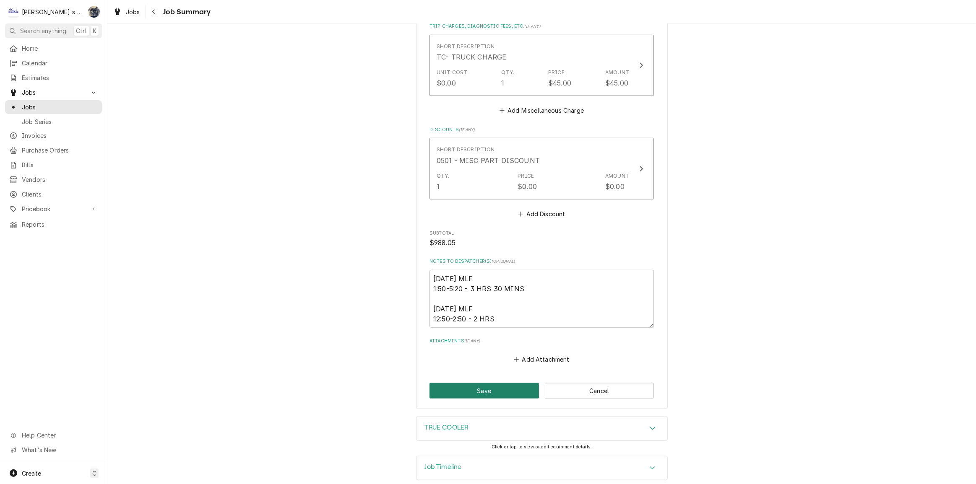
click at [509, 383] on button "Save" at bounding box center [484, 391] width 109 height 16
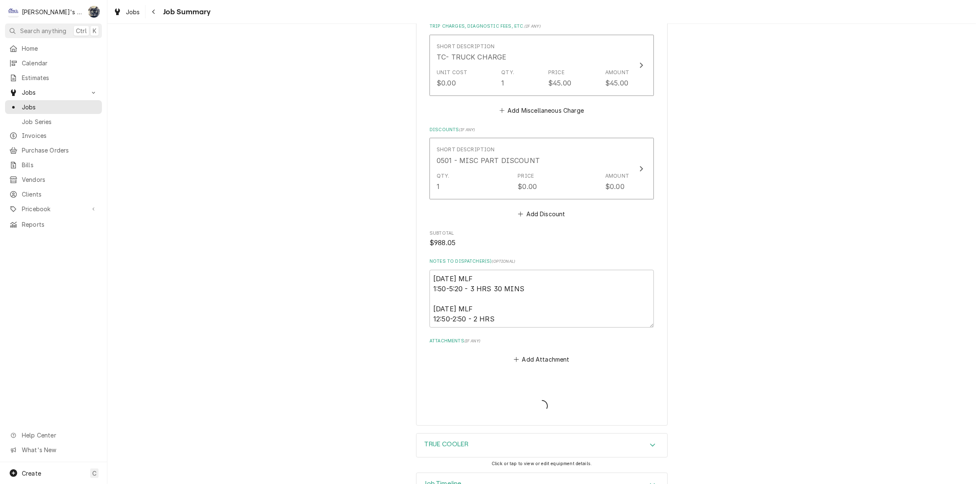
type textarea "x"
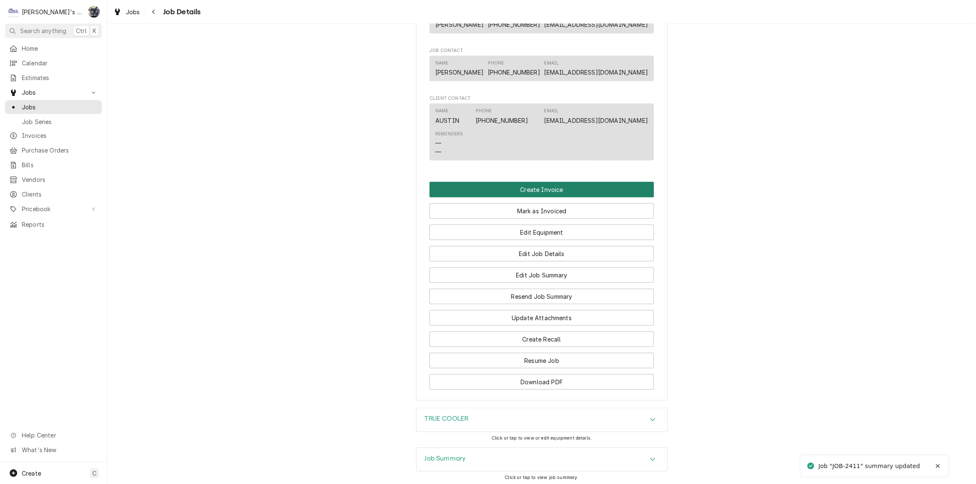
scroll to position [686, 0]
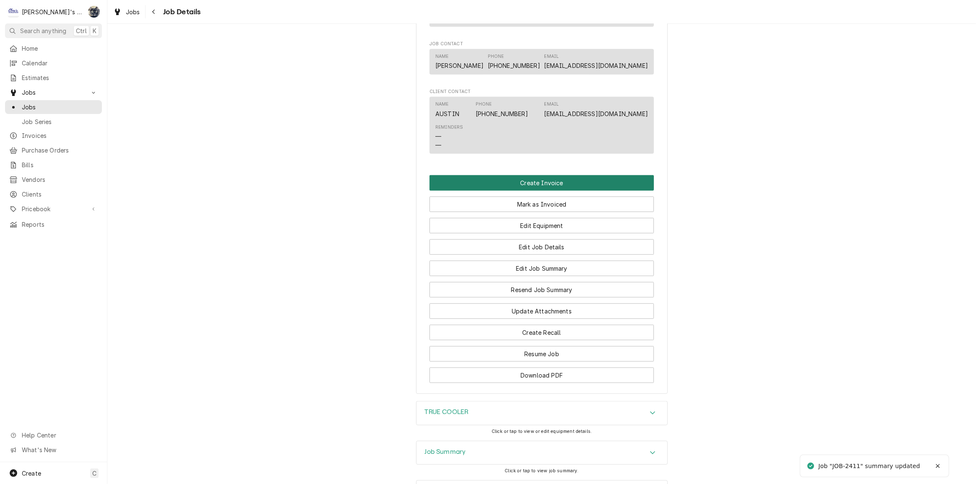
click at [523, 191] on button "Create Invoice" at bounding box center [542, 183] width 224 height 16
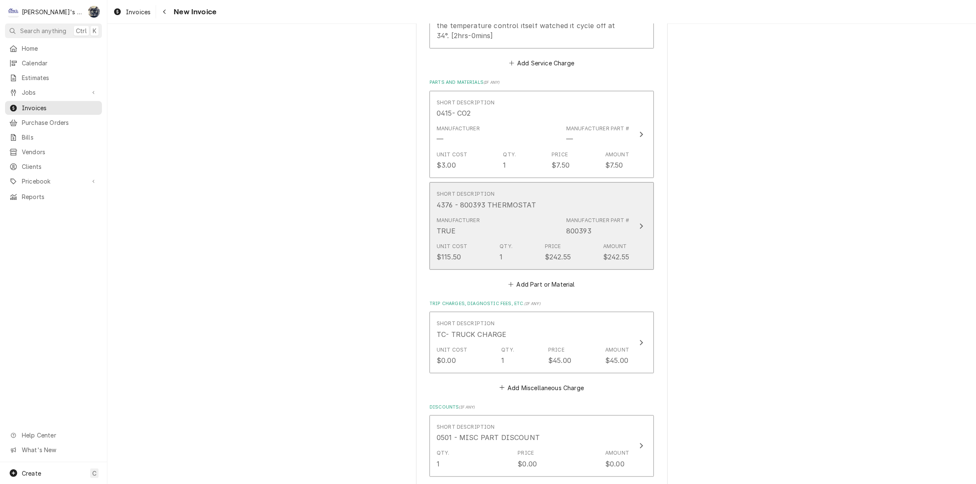
scroll to position [1068, 0]
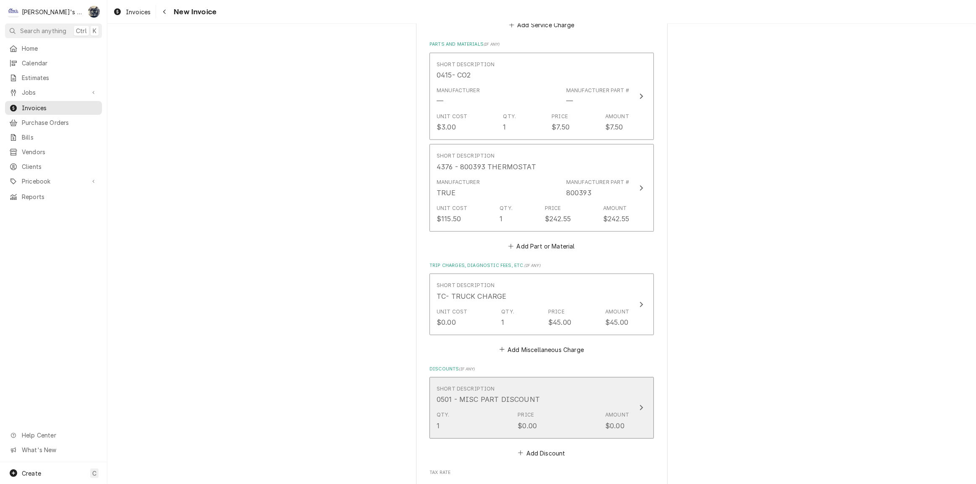
click at [541, 395] on div "Short Description 0501 - MISC PART DISCOUNT" at bounding box center [533, 395] width 193 height 26
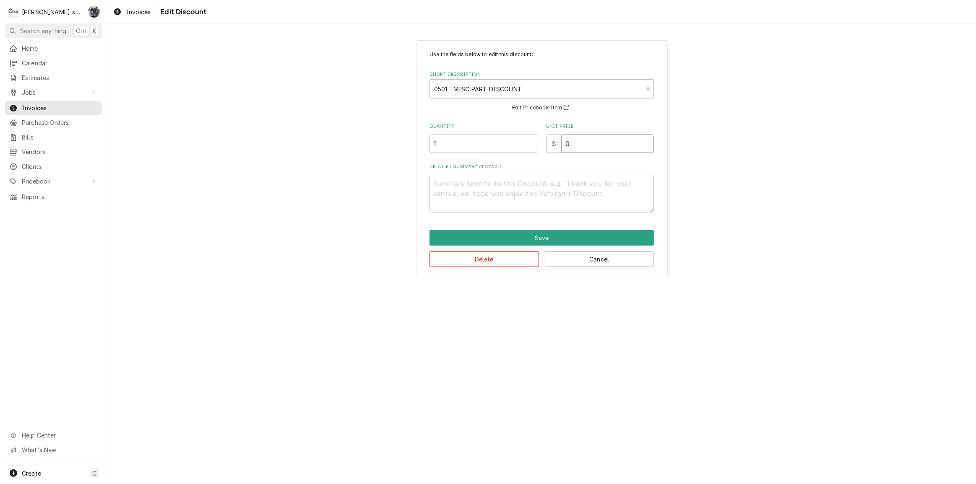
drag, startPoint x: 575, startPoint y: 149, endPoint x: 544, endPoint y: 146, distance: 30.4
click at [548, 146] on div "$ 0" at bounding box center [600, 144] width 108 height 18
type textarea "x"
type input "2"
type textarea "x"
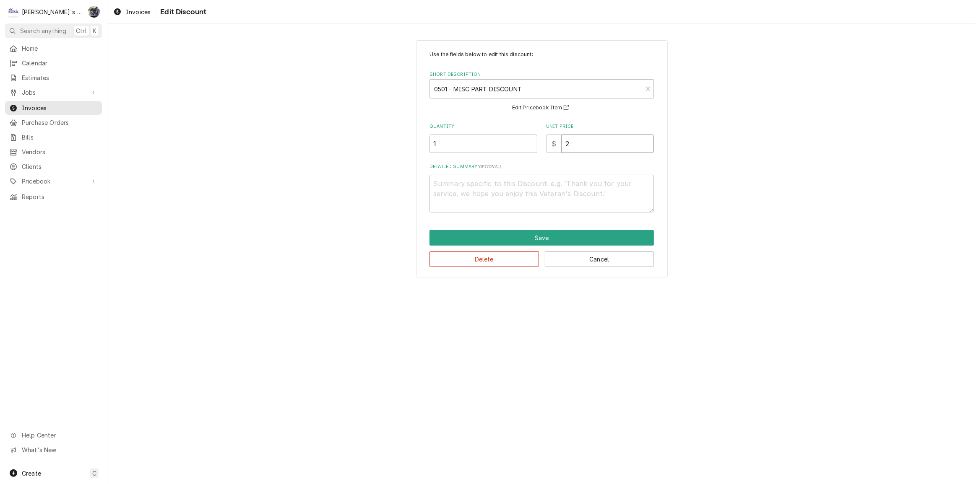
type input "24"
type textarea "x"
type input "24.2"
type textarea "x"
type input "24.26"
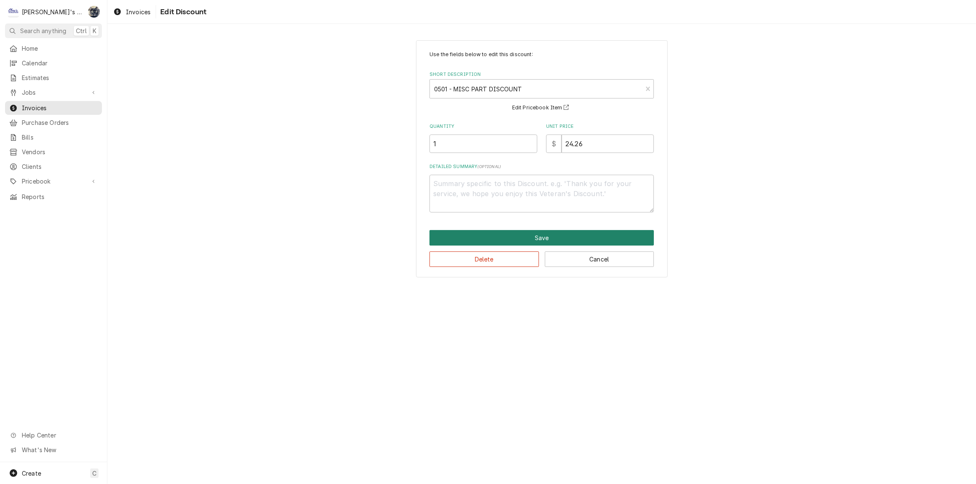
click at [542, 232] on button "Save" at bounding box center [542, 238] width 224 height 16
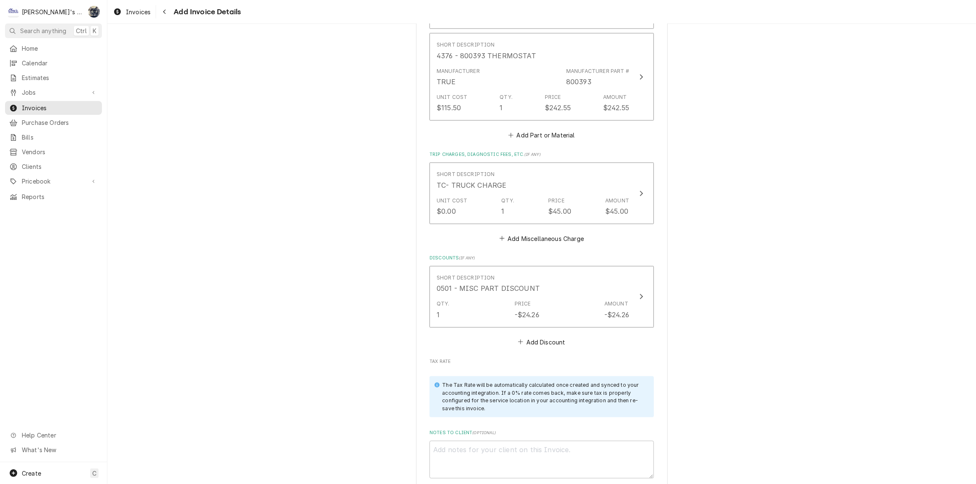
scroll to position [1106, 0]
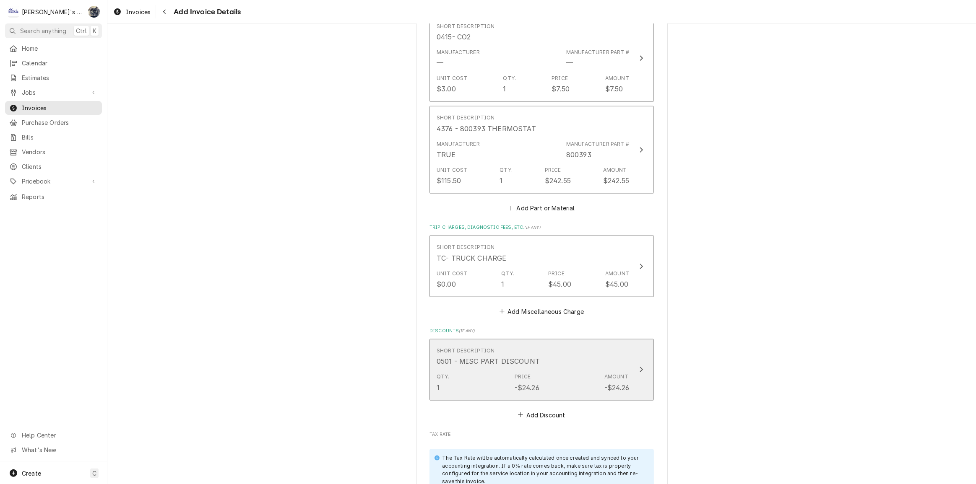
click at [530, 383] on div "-$24.26" at bounding box center [527, 388] width 25 height 10
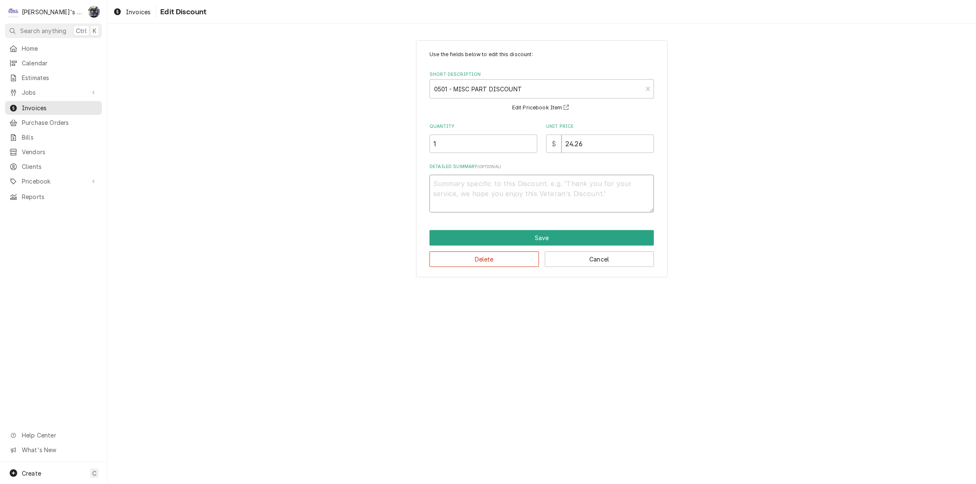
click at [481, 197] on textarea "Detailed Summary ( optional )" at bounding box center [542, 194] width 224 height 38
type textarea "x"
type textarea "1"
type textarea "x"
type textarea "10"
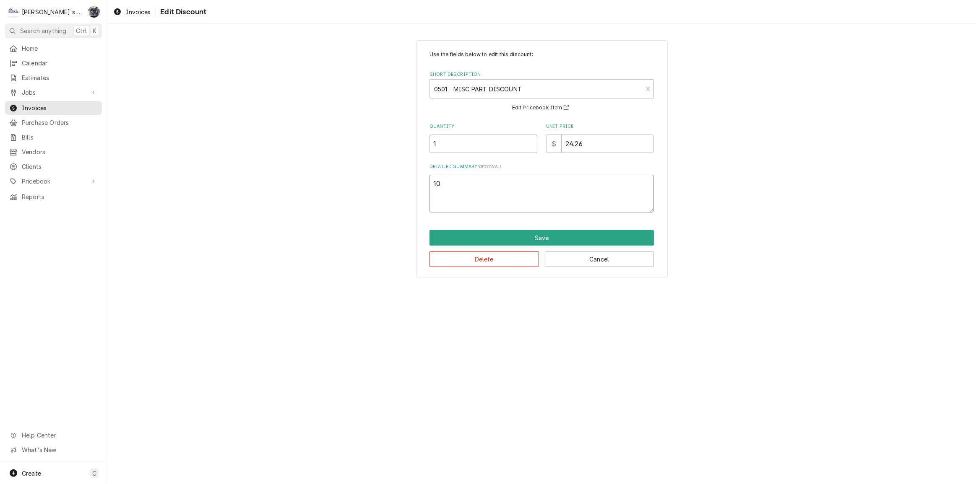
type textarea "x"
type textarea "10%"
click at [508, 238] on button "Save" at bounding box center [542, 238] width 224 height 16
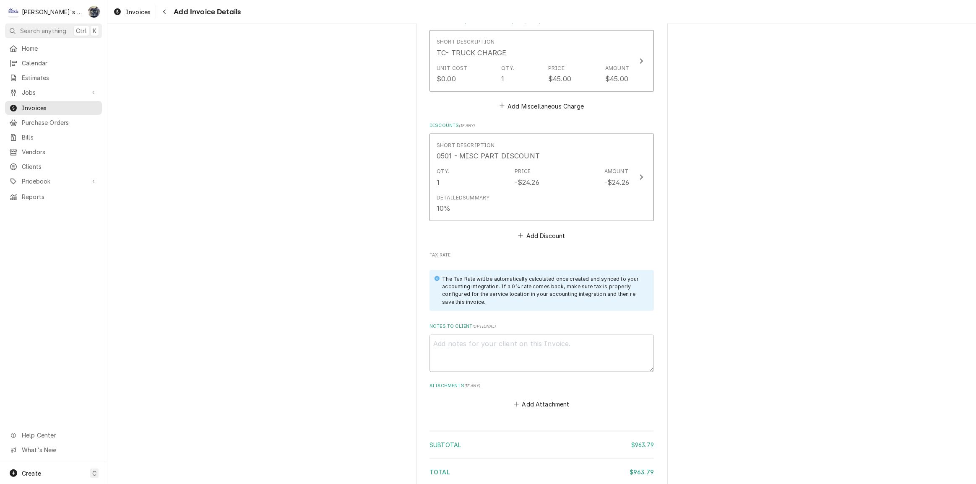
scroll to position [1334, 0]
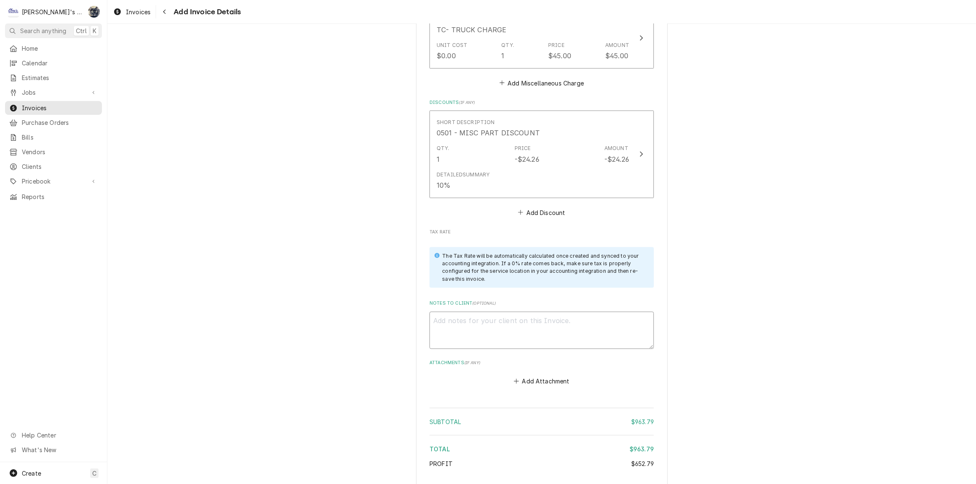
click at [544, 344] on textarea "Notes to Client ( optional )" at bounding box center [542, 331] width 224 height 38
type textarea "x"
type textarea "1"
type textarea "x"
type textarea "10"
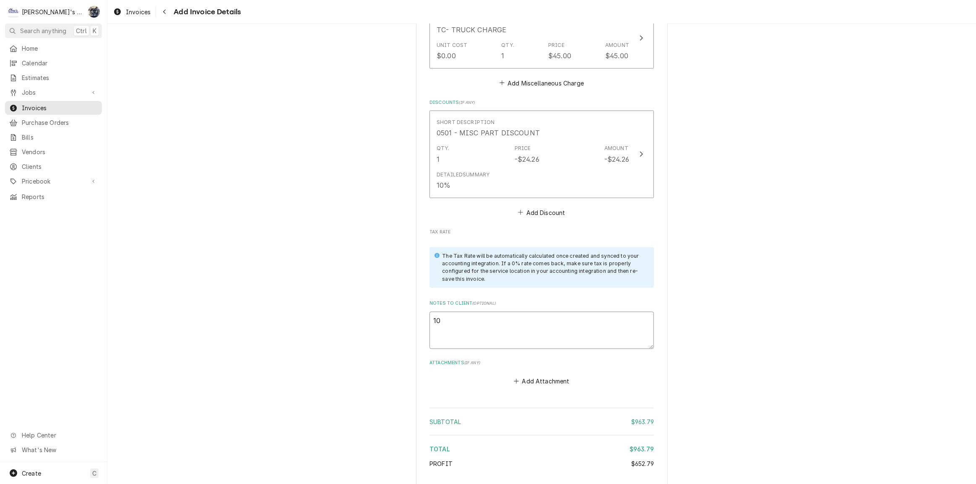
type textarea "x"
type textarea "10/"
type textarea "x"
type textarea "10/1"
type textarea "x"
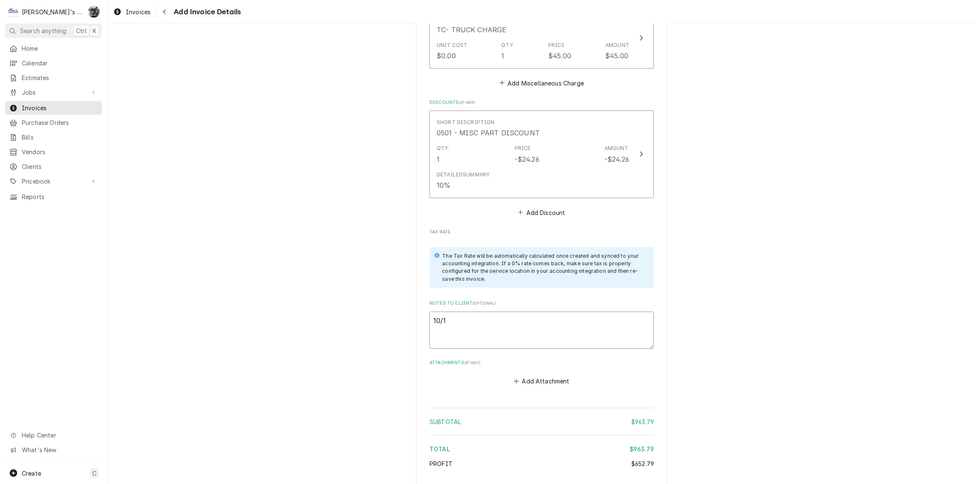
type textarea "10/14"
type textarea "x"
type textarea "10/14/"
type textarea "x"
type textarea "10/14/2"
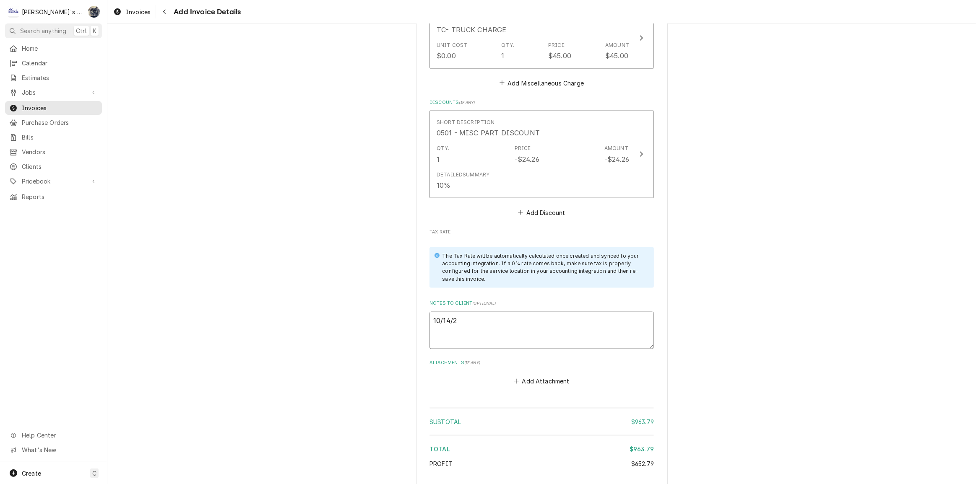
type textarea "x"
type textarea "10/14/20"
type textarea "x"
type textarea "10/14/202"
type textarea "x"
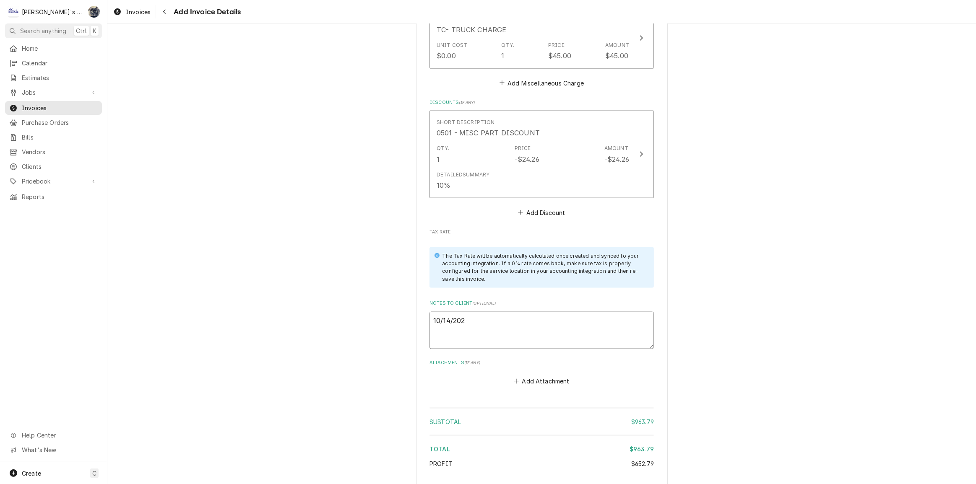
type textarea "10/14/2025"
type textarea "x"
type textarea "10/14/2025"
type textarea "x"
type textarea "10/14/2025"
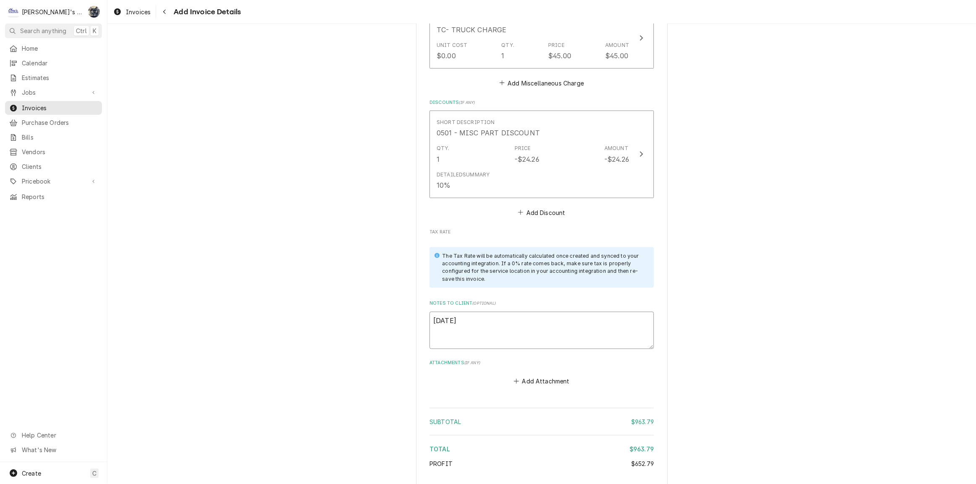
type textarea "x"
type textarea "10/14/202"
type textarea "x"
type textarea "10/14/20"
type textarea "x"
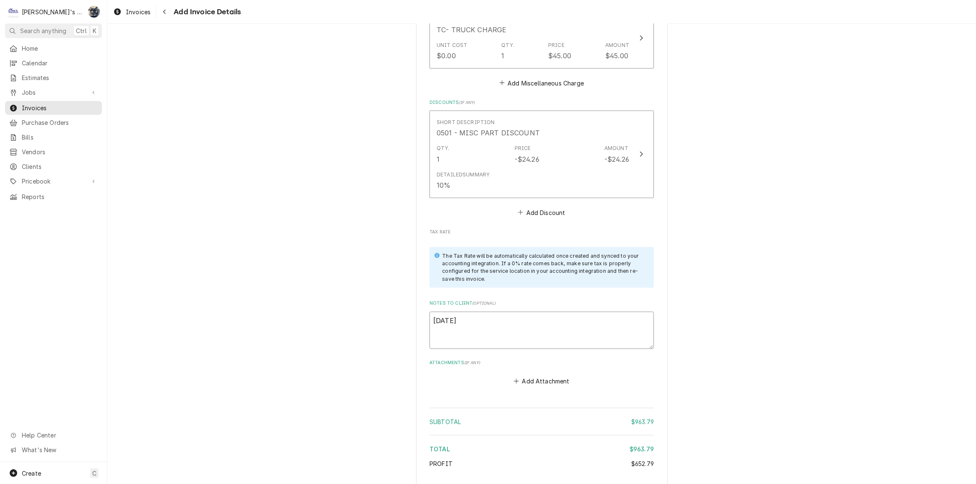
type textarea "10/14/2"
type textarea "x"
type textarea "10/14/25"
type textarea "x"
type textarea "10/14/25"
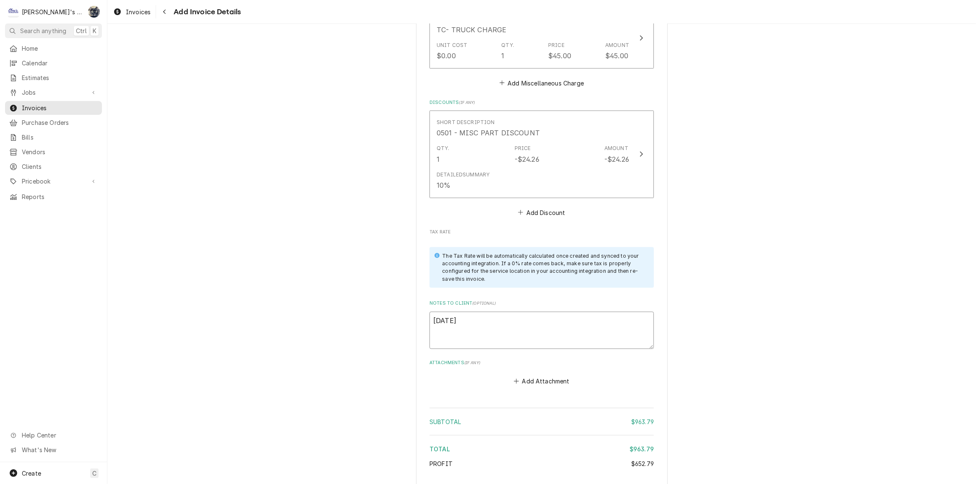
type textarea "x"
type textarea "10/14/25 S"
type textarea "x"
type textarea "10/14/25 Sa"
type textarea "x"
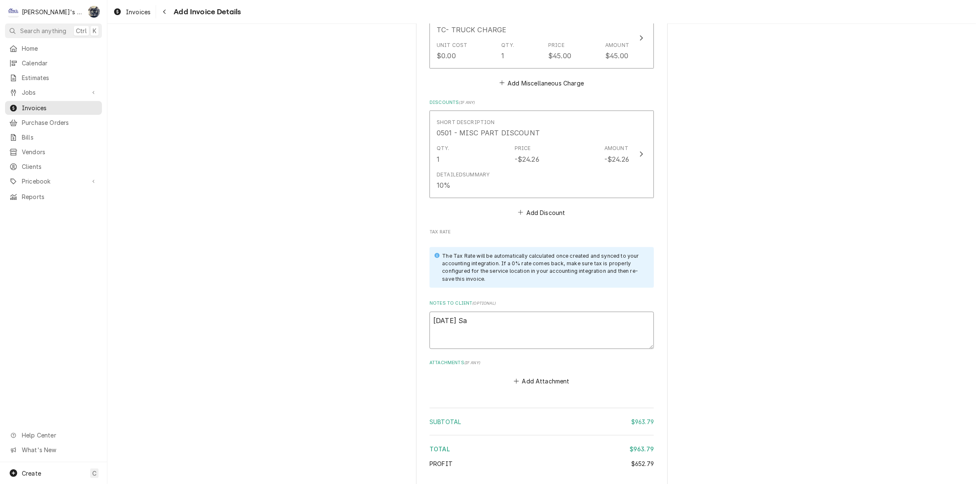
type textarea "10/14/25 Sar"
type textarea "x"
type textarea "10/14/25 Sara"
type textarea "x"
type textarea "10/14/25 Sarah"
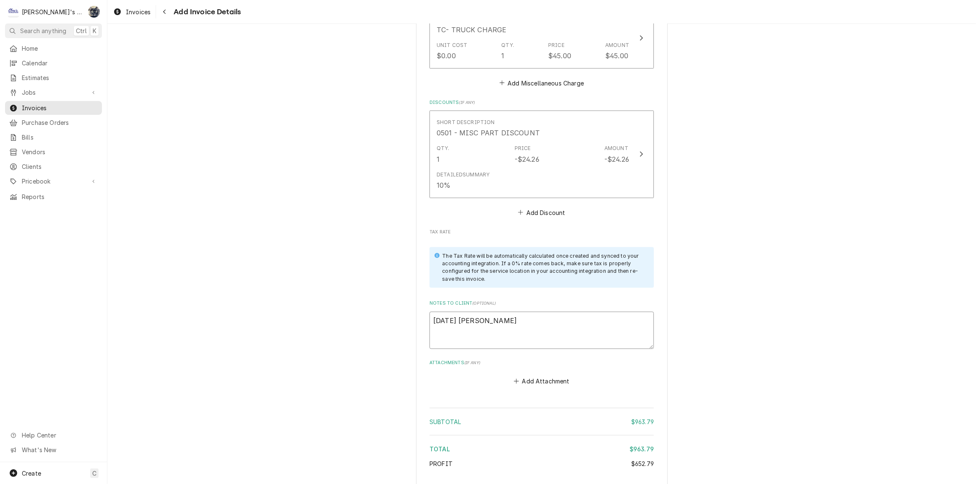
type textarea "x"
type textarea "10/14/25 Sarah"
type textarea "x"
type textarea "10/14/25 Sarah -"
type textarea "x"
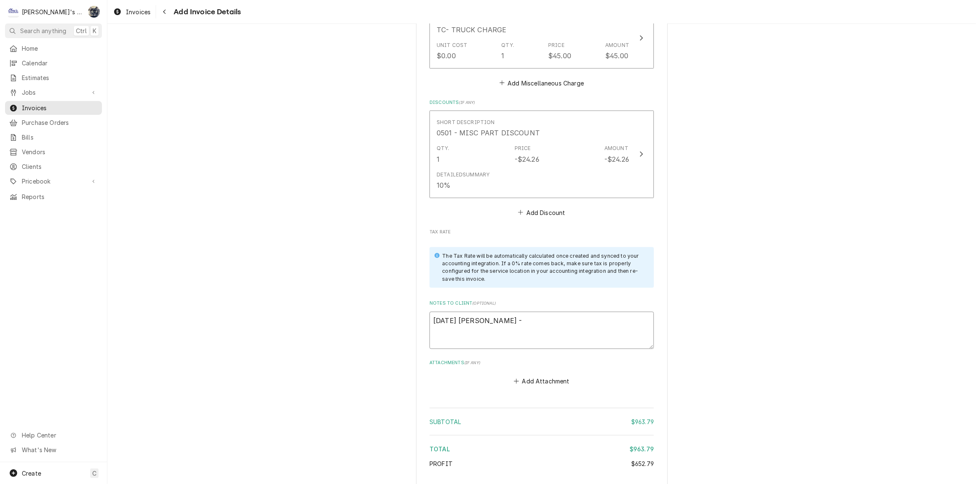
type textarea "10/14/25 Sarah -"
type textarea "x"
type textarea "10/14/25 Sarah - G"
type textarea "x"
type textarea "10/14/25 Sarah - Gr"
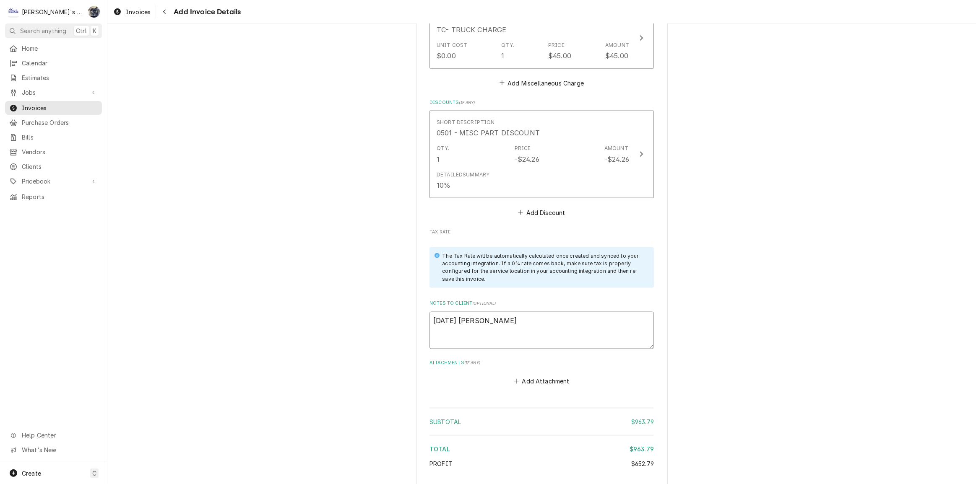
type textarea "x"
type textarea "10/14/25 Sarah - Gre"
type textarea "x"
type textarea "10/14/25 Sarah - Greg"
type textarea "x"
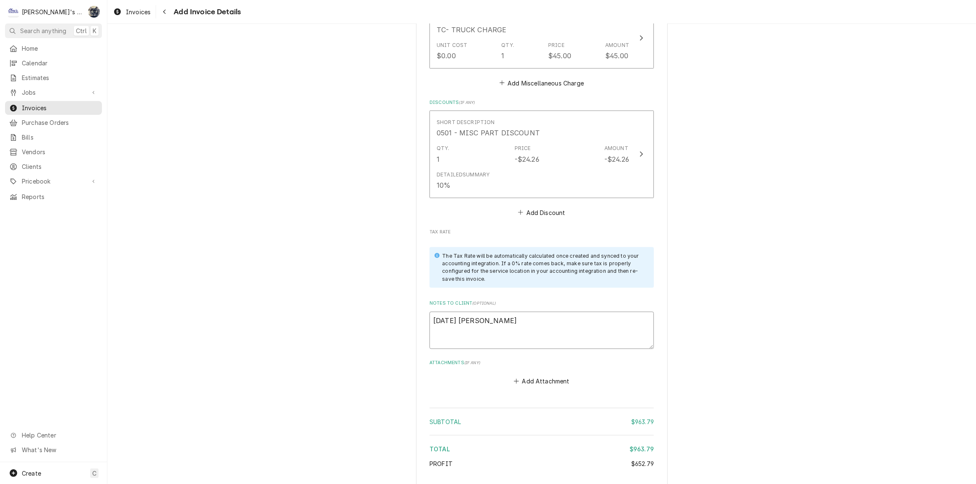
type textarea "10/14/25 Sarah - Greg,"
type textarea "x"
type textarea "10/14/25 Sarah - Greg,"
type textarea "x"
type textarea "10/14/25 Sarah - Greg, L"
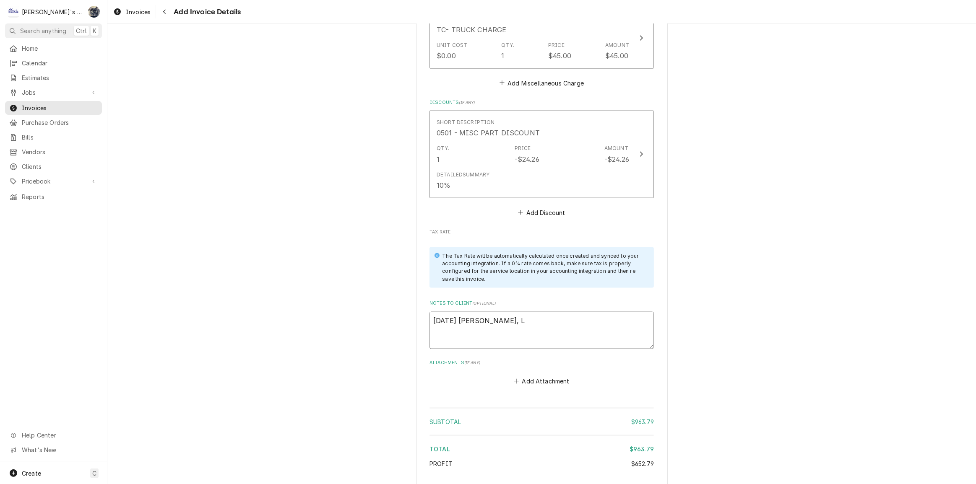
type textarea "x"
type textarea "10/14/25 Sarah - Greg, LD"
type textarea "x"
type textarea "10/14/25 Sarah - Greg, LD?"
type textarea "x"
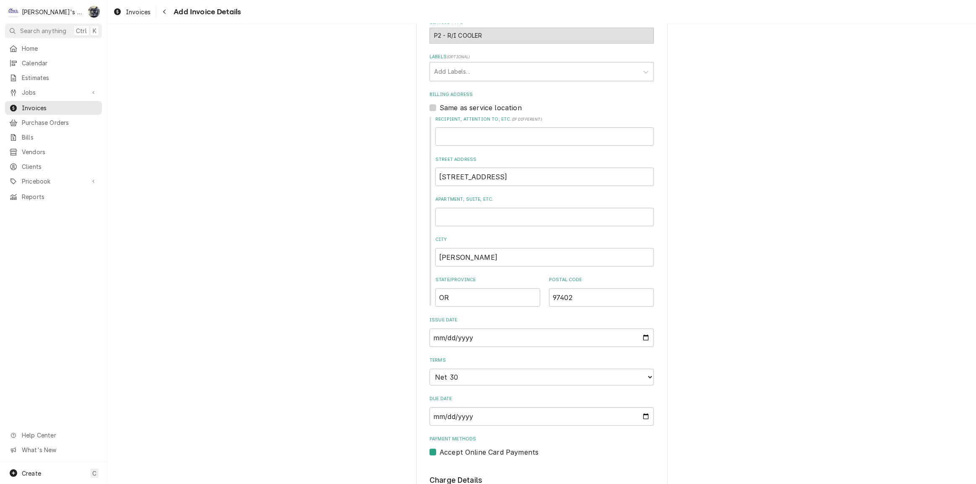
scroll to position [174, 0]
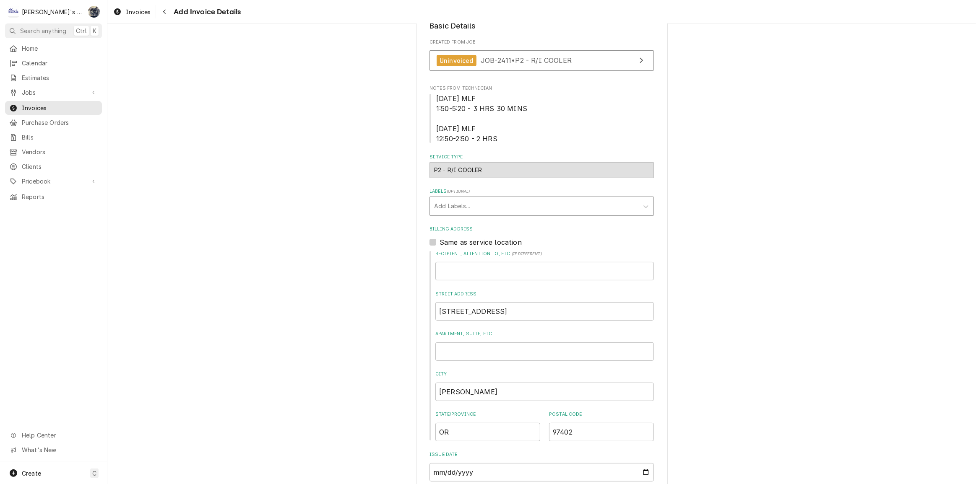
type textarea "10/14/25 Sarah - Greg, LD?"
click at [490, 214] on div "Labels" at bounding box center [534, 206] width 200 height 15
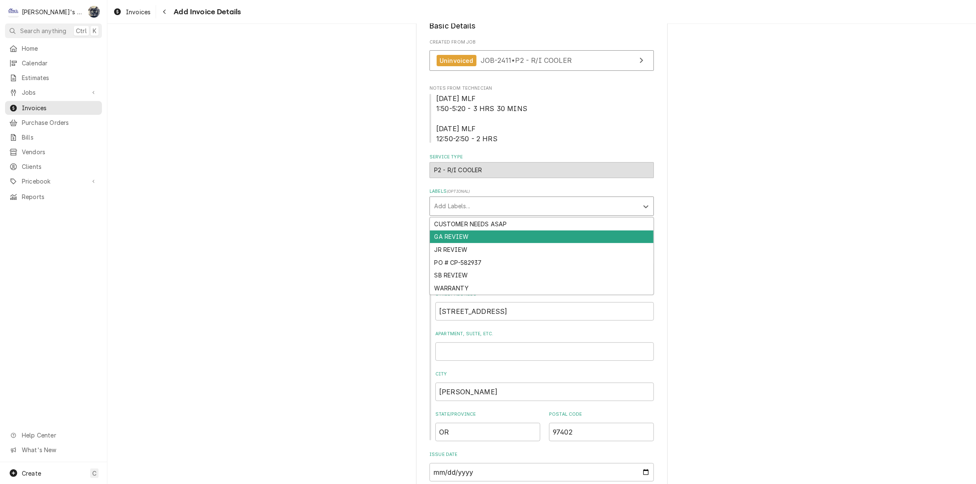
click at [486, 244] on div "GA REVIEW" at bounding box center [542, 237] width 224 height 13
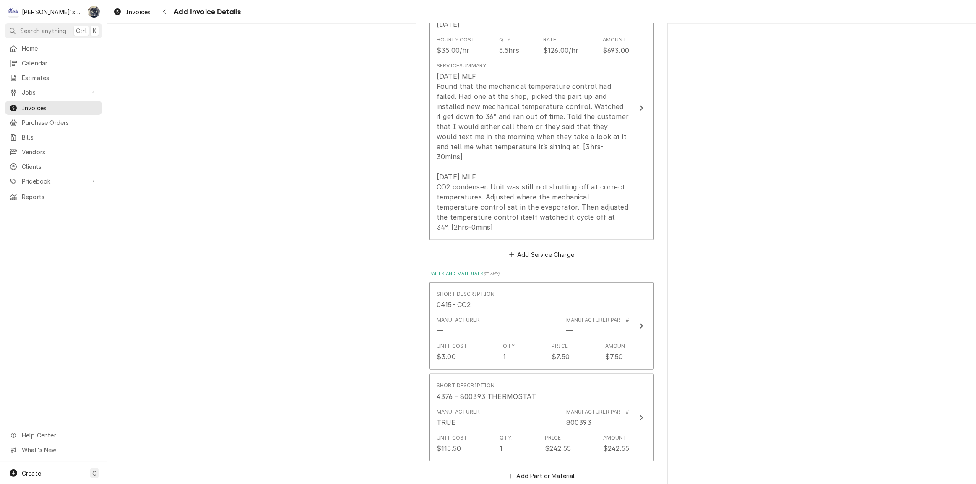
scroll to position [1394, 0]
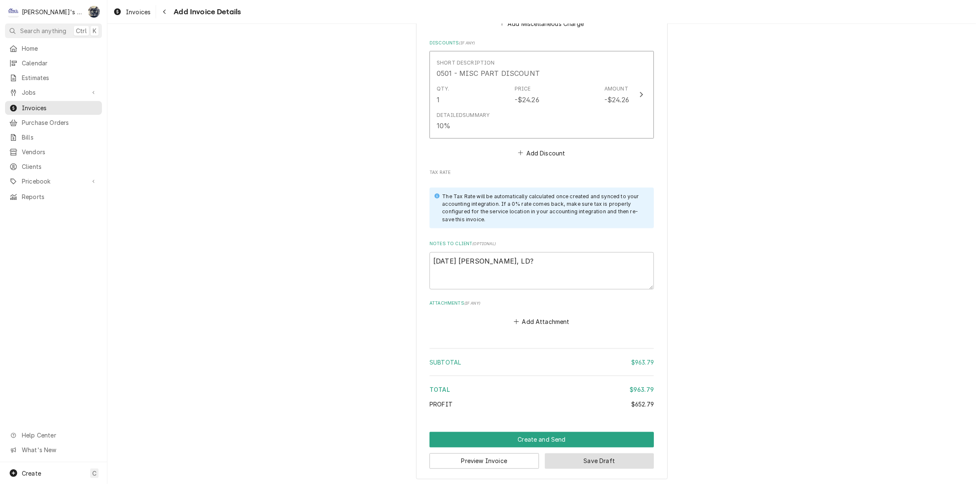
click at [558, 458] on button "Save Draft" at bounding box center [599, 462] width 109 height 16
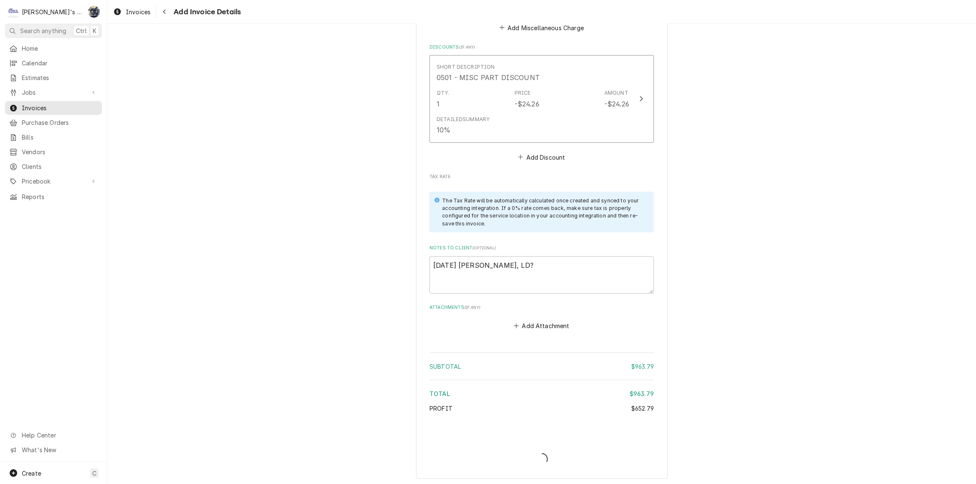
type textarea "x"
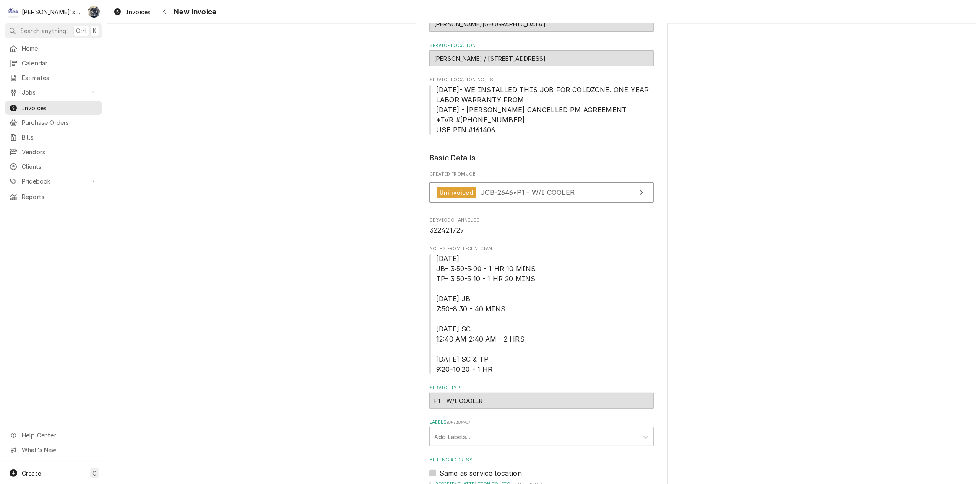
scroll to position [267, 0]
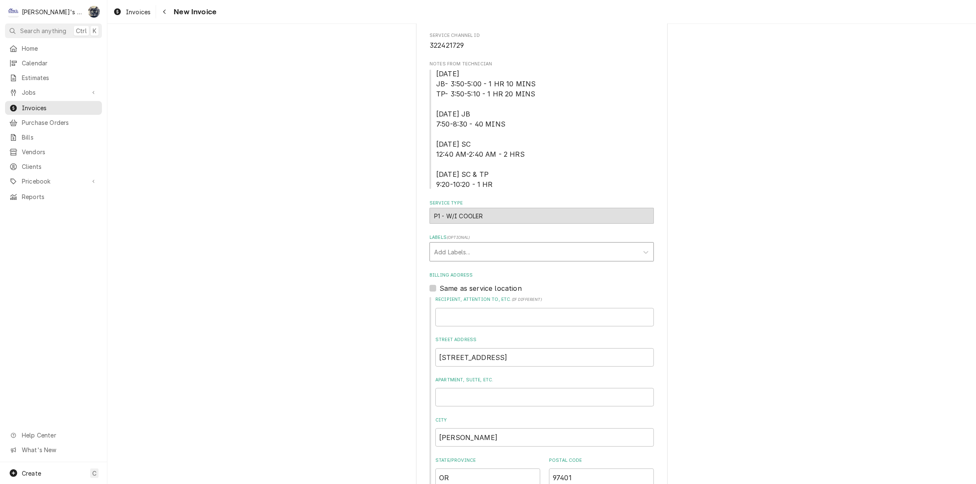
click at [437, 249] on div "Labels" at bounding box center [534, 252] width 200 height 15
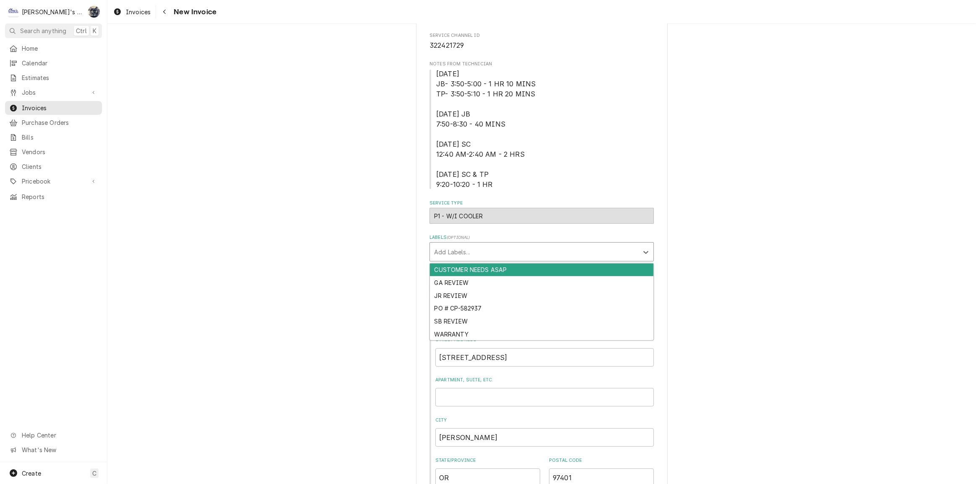
click at [441, 279] on div "GA REVIEW" at bounding box center [542, 282] width 224 height 13
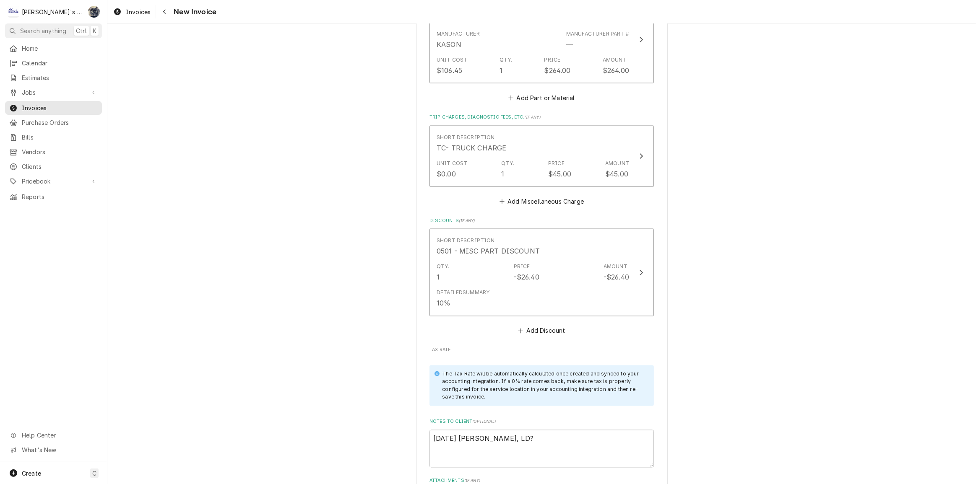
scroll to position [1792, 0]
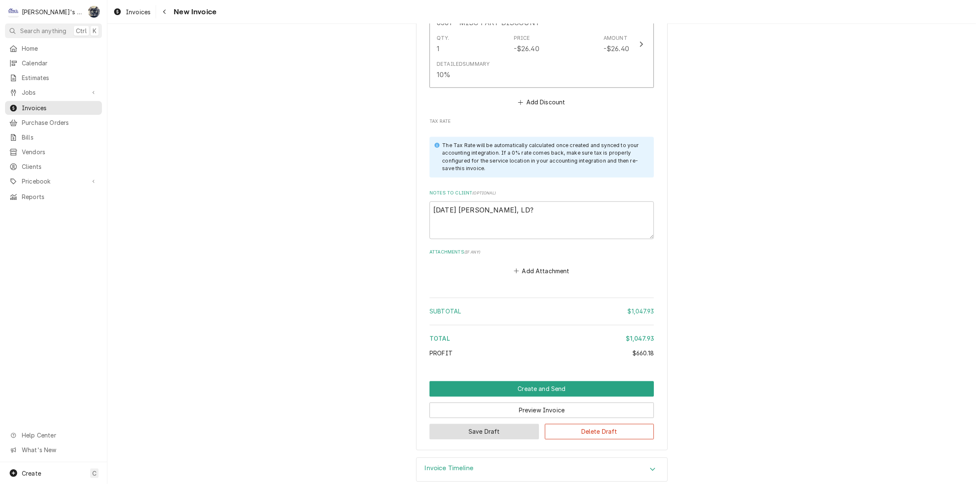
click at [472, 424] on button "Save Draft" at bounding box center [484, 432] width 109 height 16
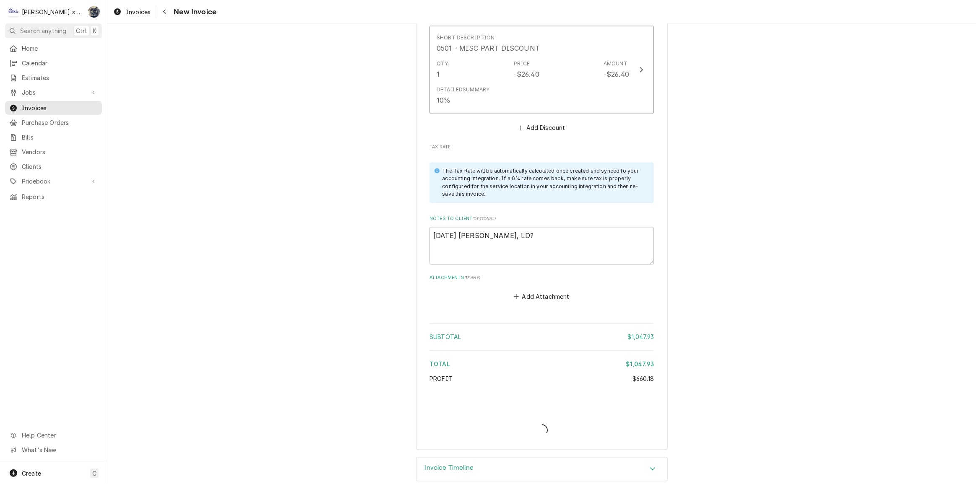
type textarea "x"
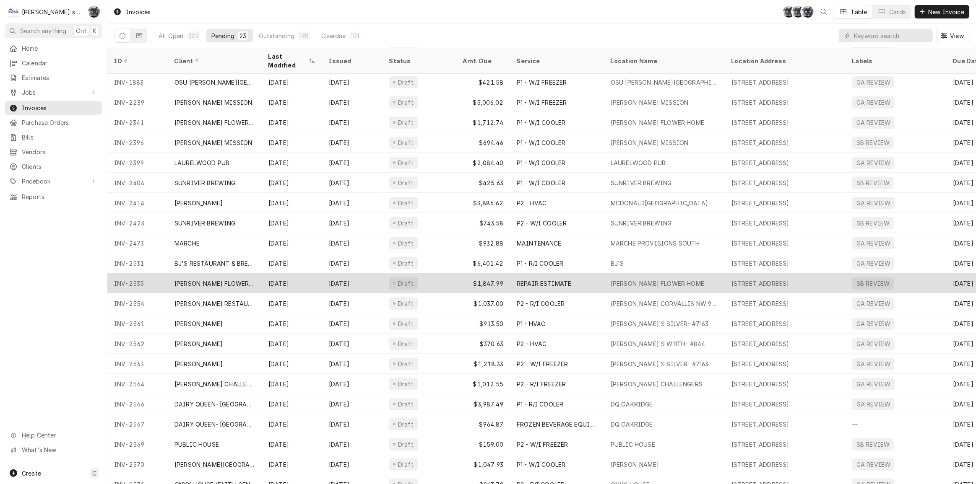
scroll to position [47, 0]
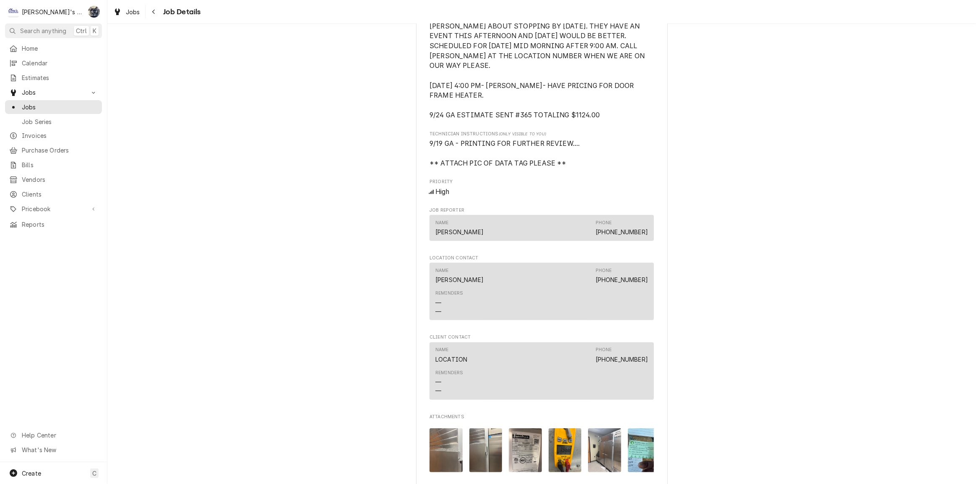
scroll to position [381, 0]
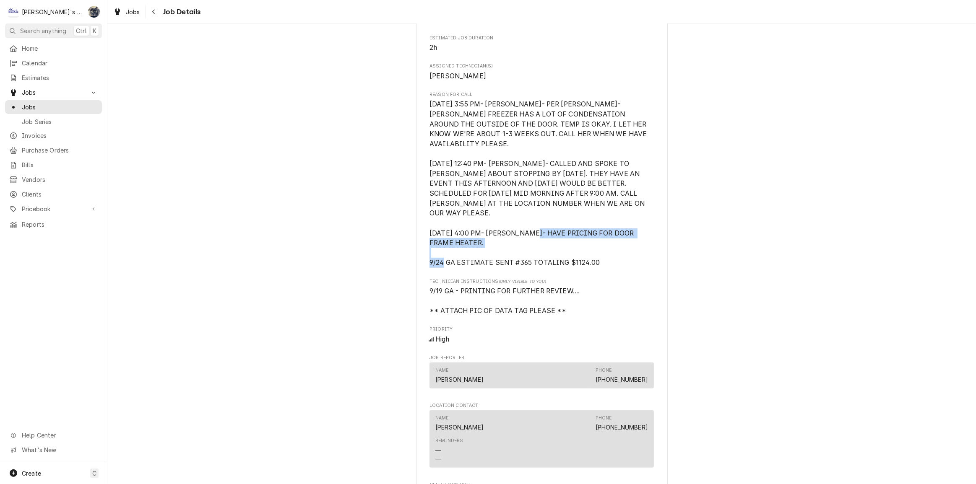
drag, startPoint x: 610, startPoint y: 249, endPoint x: 428, endPoint y: 253, distance: 182.5
click at [430, 253] on span "9/12/2025 3:55 PM- KASSIE- PER BARBARA- TRAULSEN FREEZER HAS A LOT OF CONDENSAT…" at bounding box center [542, 183] width 224 height 169
copy span "9/24 GA ESTIMATE SENT #365 TOTALING $1124.00"
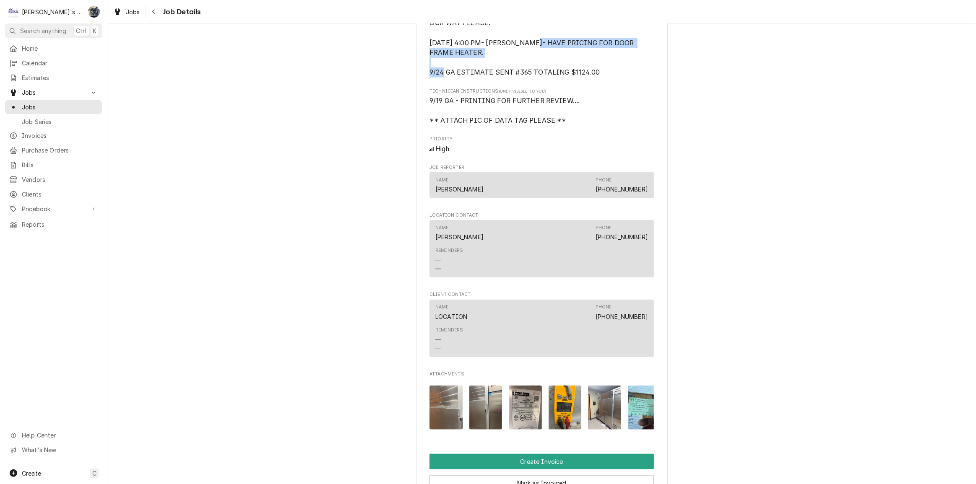
scroll to position [839, 0]
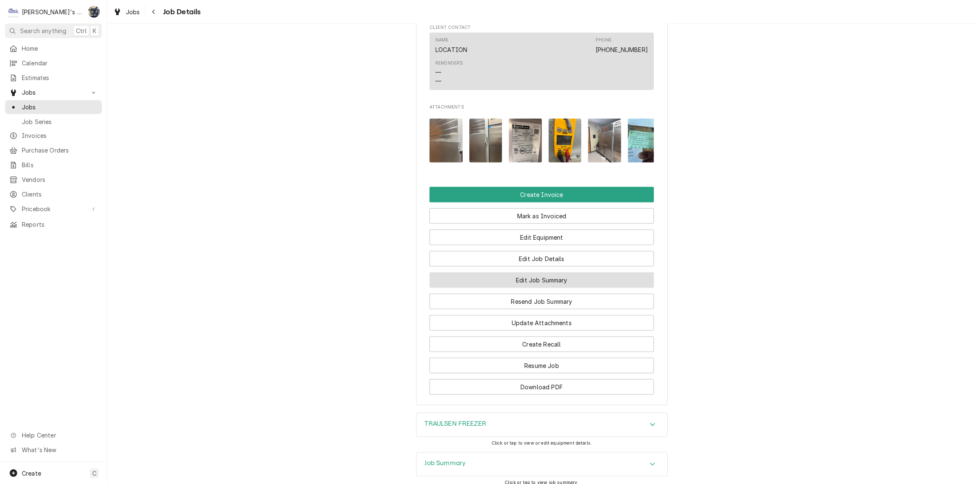
click at [532, 277] on button "Edit Job Summary" at bounding box center [542, 281] width 224 height 16
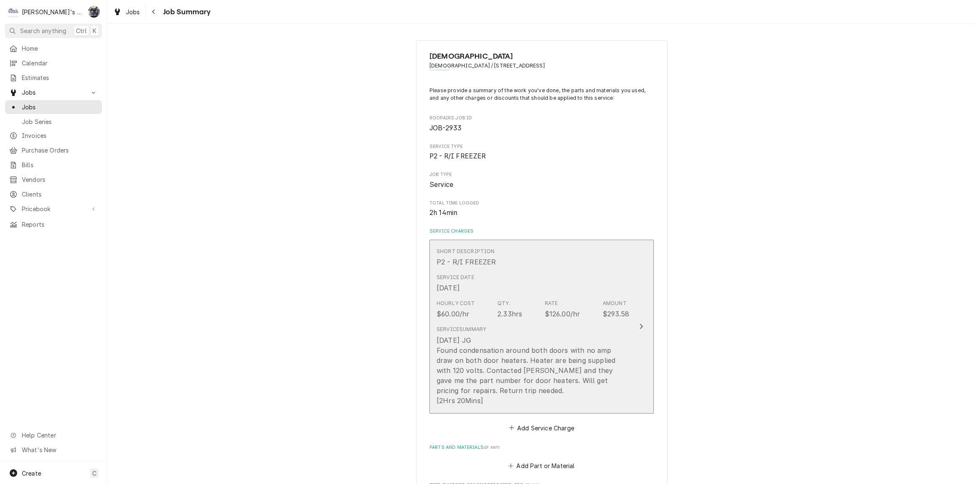
click at [518, 341] on div "[DATE] JG Found condensation around both doors with no amp draw on both door he…" at bounding box center [533, 371] width 193 height 70
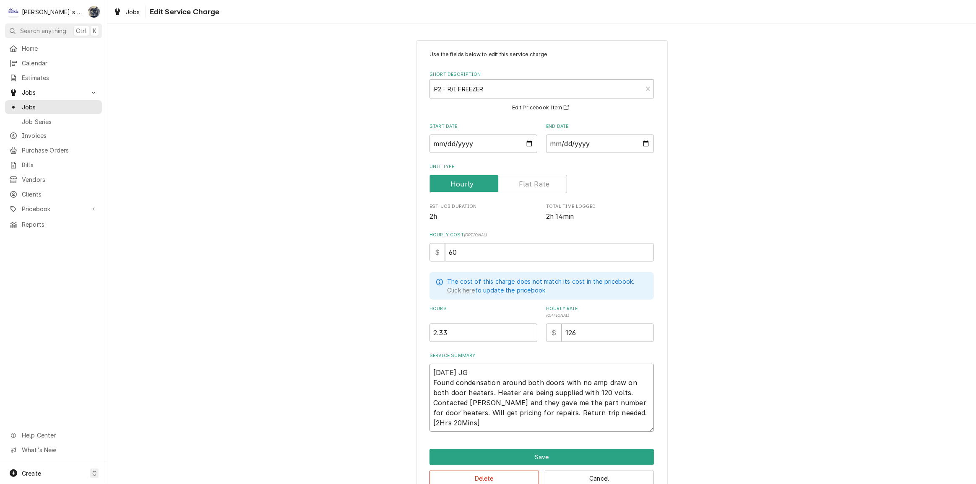
click at [430, 419] on textarea "[DATE] JG Found condensation around both doors with no amp draw on both door he…" at bounding box center [542, 398] width 224 height 68
type textarea "x"
type textarea "9/19/2025 JG Found condensation around both doors with no amp draw on both door…"
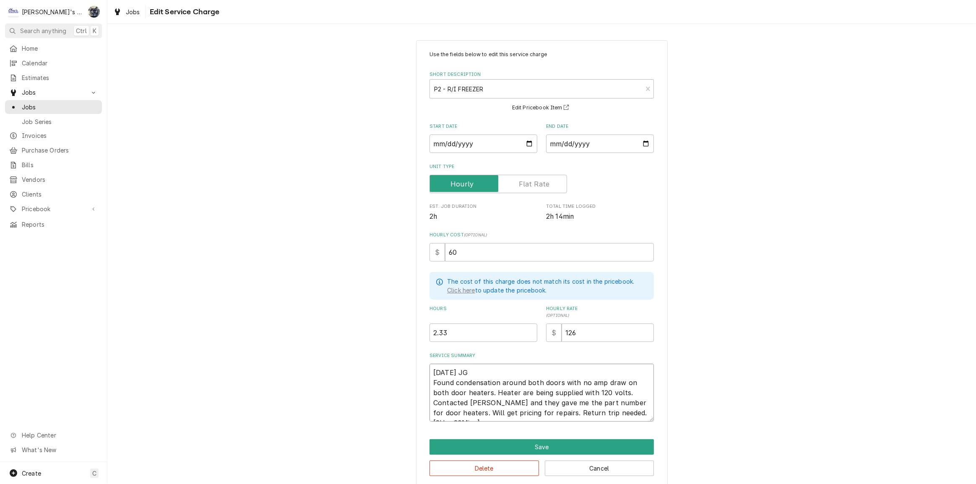
type textarea "x"
type textarea "9/19/2025 JG Found condensation around both doors with no amp draw on both door…"
drag, startPoint x: 568, startPoint y: 411, endPoint x: 503, endPoint y: 411, distance: 65.4
click at [503, 411] on textarea "9/19/2025 JG Found condensation around both doors with no amp draw on both door…" at bounding box center [542, 393] width 224 height 58
type textarea "x"
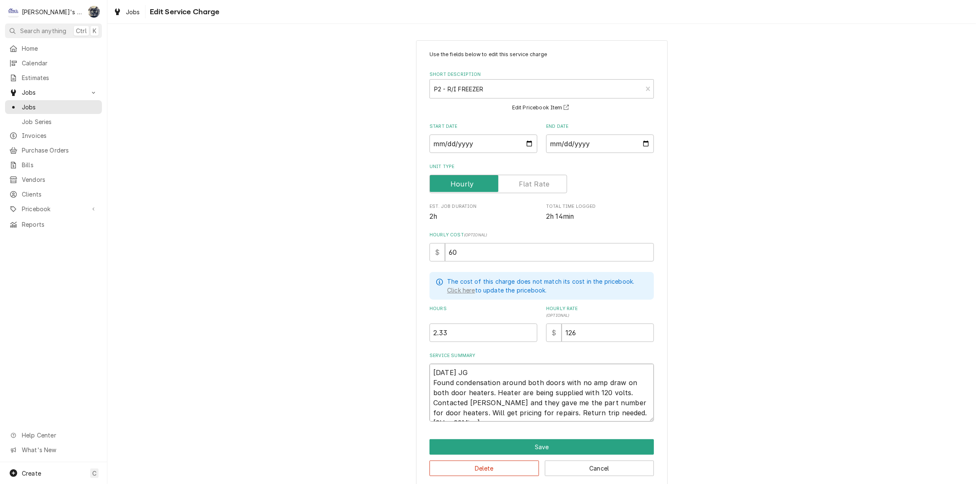
type textarea "9/19/2025 JG Found condensation around both doors with no amp draw on both door…"
click at [513, 412] on textarea "9/19/2025 JG Found condensation around both doors with no amp draw on both door…" at bounding box center [542, 393] width 224 height 58
click at [502, 410] on textarea "9/19/2025 JG Found condensation around both doors with no amp draw on both door…" at bounding box center [542, 393] width 224 height 58
type textarea "x"
type textarea "9/19/2025 JG Found condensation around both doors with no amp draw on both door…"
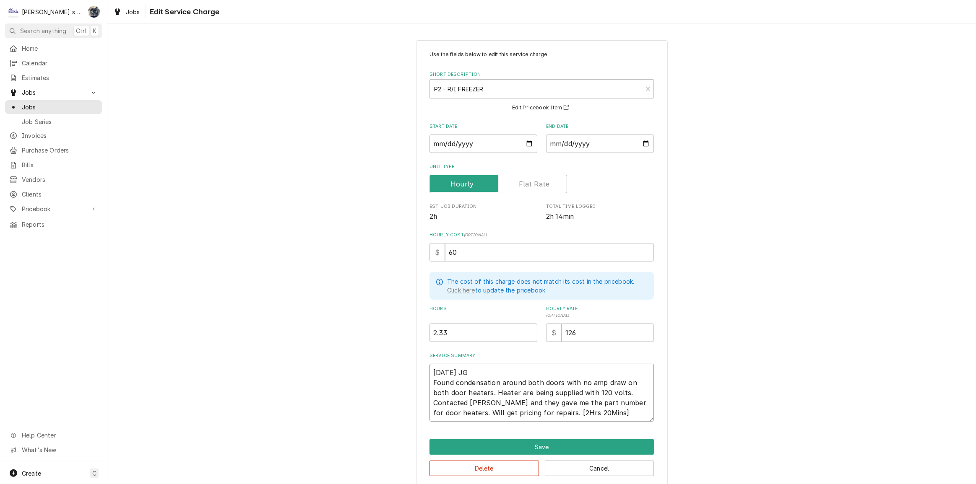
click at [518, 411] on textarea "9/19/2025 JG Found condensation around both doors with no amp draw on both door…" at bounding box center [542, 393] width 224 height 58
type textarea "x"
type textarea "9/19/2025 JG Found condensation around both doors with no amp draw on both door…"
type textarea "x"
type textarea "9/19/2025 JG Found condensation around both doors with no amp draw on both door…"
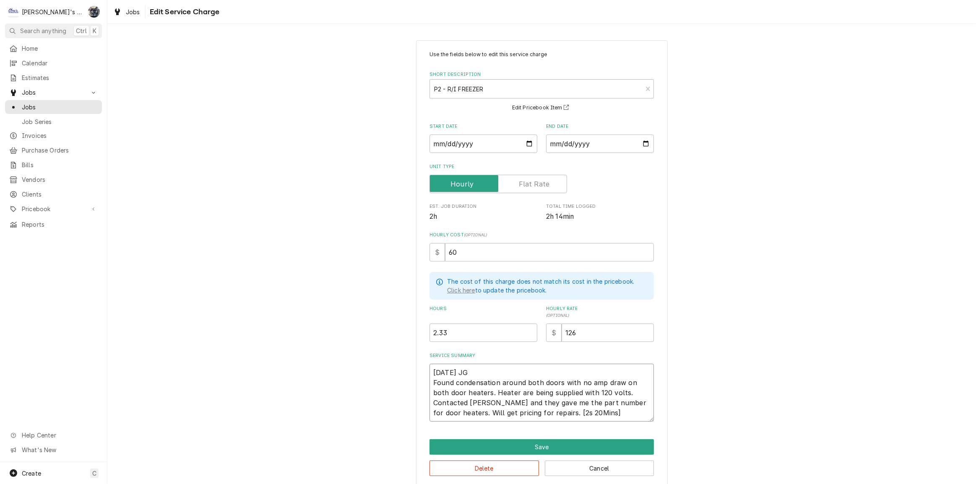
type textarea "x"
type textarea "9/19/2025 JG Found condensation around both doors with no amp draw on both door…"
type textarea "x"
type textarea "9/19/2025 JG Found condensation around both doors with no amp draw on both door…"
type textarea "x"
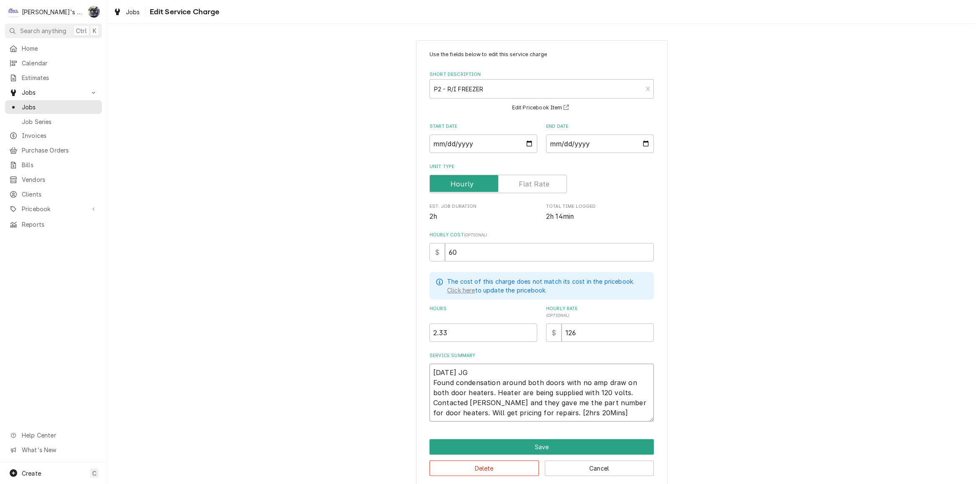
type textarea "9/19/2025 JG Found condensation around both doors with no amp draw on both door…"
type textarea "x"
type textarea "9/19/2025 JG Found condensation around both doors with no amp draw on both door…"
click at [525, 412] on textarea "9/19/2025 JG Found condensation around both doors with no amp draw on both door…" at bounding box center [542, 393] width 224 height 58
type textarea "x"
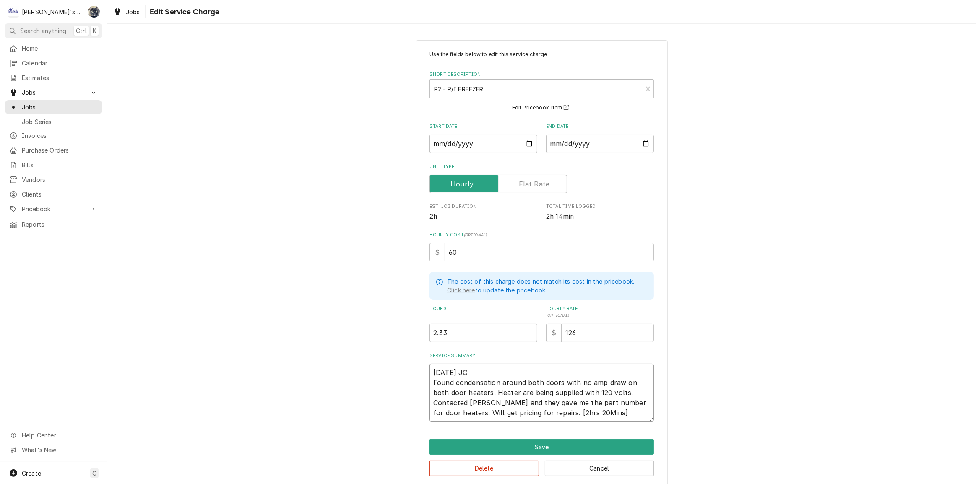
type textarea "9/19/2025 JG Found condensation around both doors with no amp draw on both door…"
type textarea "x"
type textarea "9/19/2025 JG Found condensation around both doors with no amp draw on both door…"
click at [537, 412] on textarea "9/19/2025 JG Found condensation around both doors with no amp draw on both door…" at bounding box center [542, 393] width 224 height 58
type textarea "x"
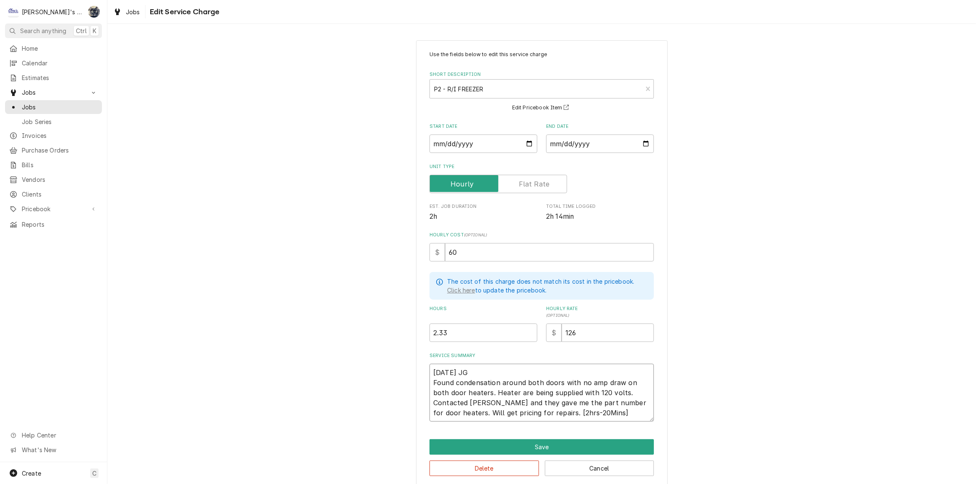
type textarea "9/19/2025 JG Found condensation around both doors with no amp draw on both door…"
type textarea "x"
type textarea "9/19/2025 JG Found condensation around both doors with no amp draw on both door…"
click at [547, 414] on textarea "9/19/2025 JG Found condensation around both doors with no amp draw on both door…" at bounding box center [542, 393] width 224 height 58
type textarea "x"
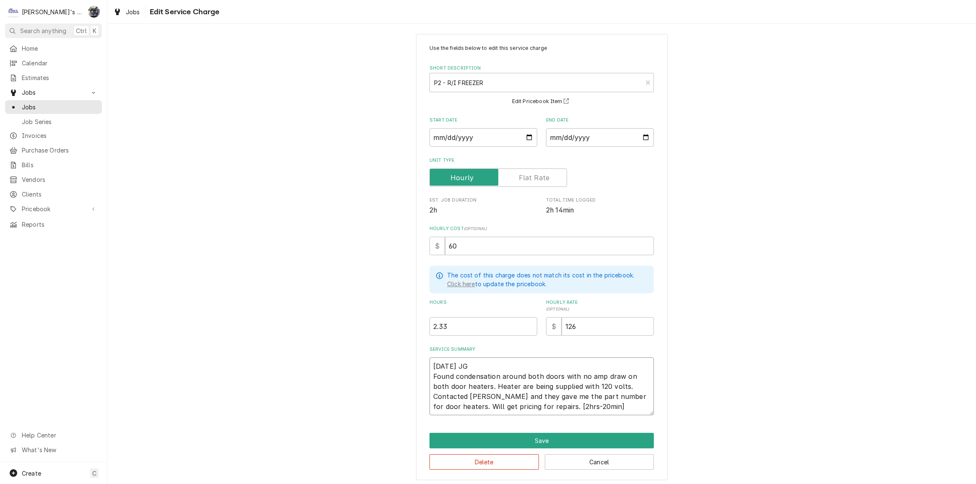
scroll to position [8, 0]
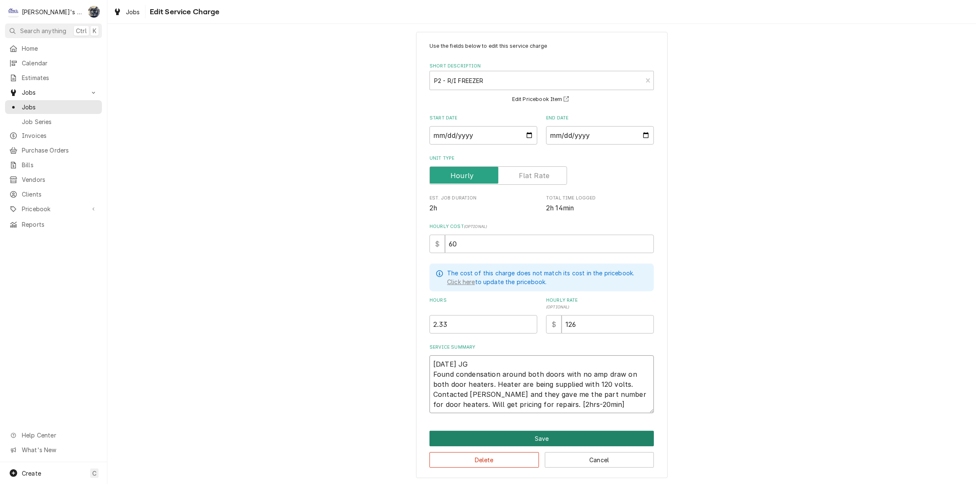
type textarea "9/19/2025 JG Found condensation around both doors with no amp draw on both door…"
click at [536, 435] on button "Save" at bounding box center [542, 439] width 224 height 16
type textarea "x"
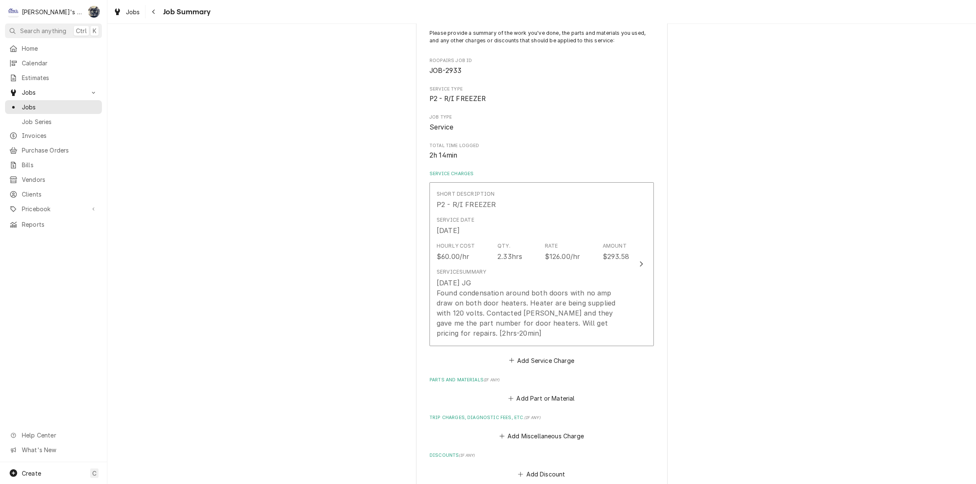
scroll to position [152, 0]
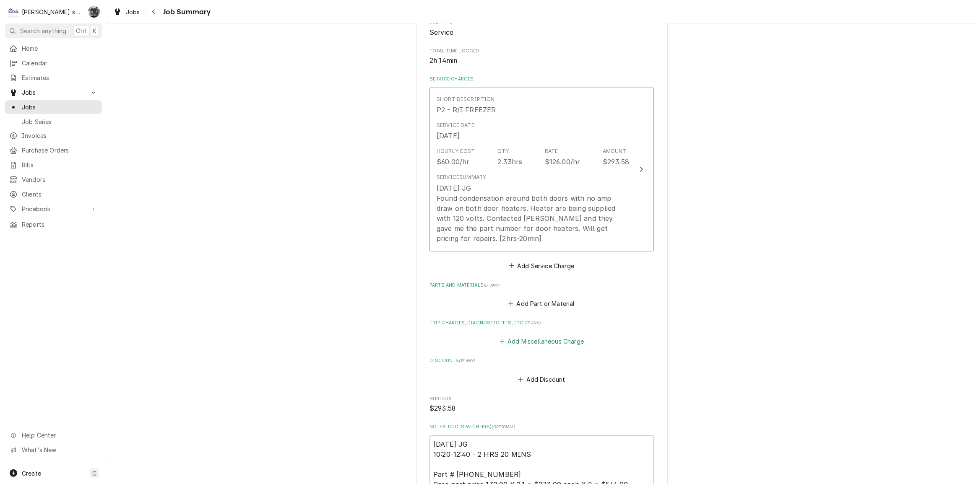
click at [516, 344] on button "Add Miscellaneous Charge" at bounding box center [541, 342] width 87 height 12
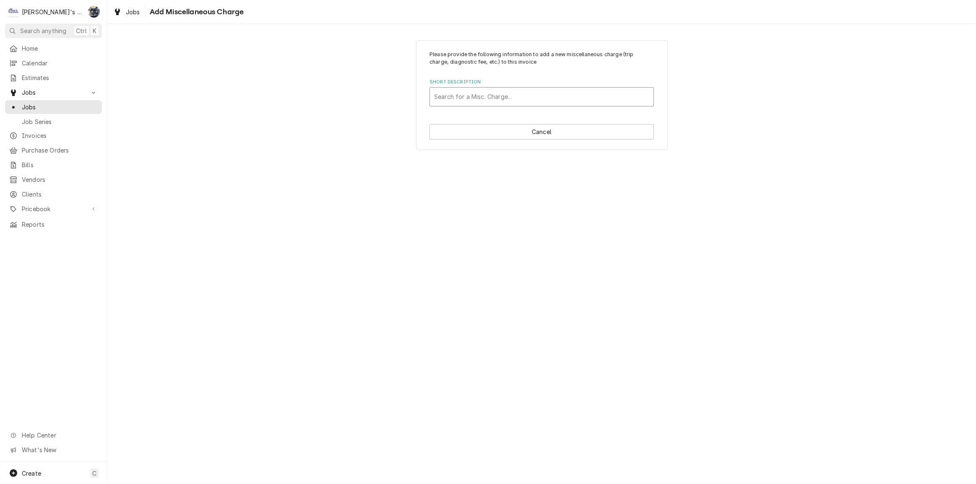
click at [487, 104] on div "Search for a Misc. Charge..." at bounding box center [542, 97] width 224 height 18
type input "tr"
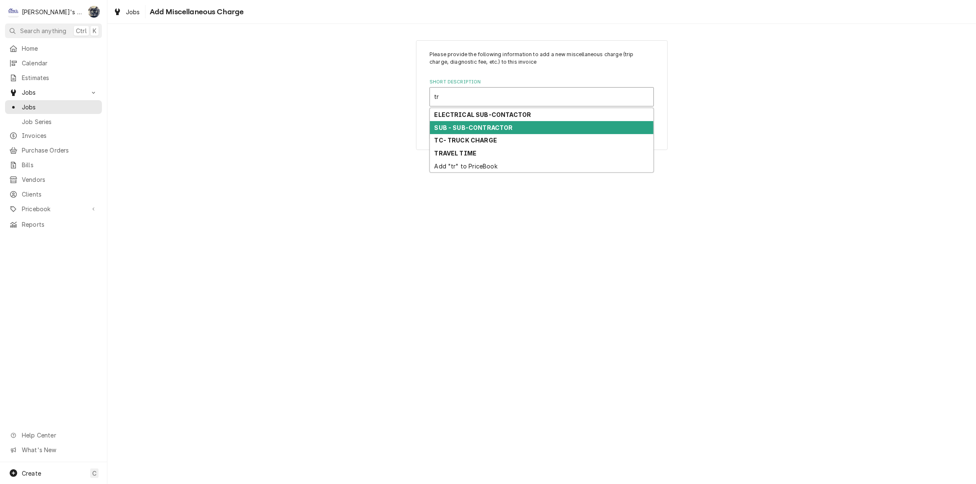
click at [483, 137] on strong "TC- TRUCK CHARGE" at bounding box center [466, 140] width 63 height 7
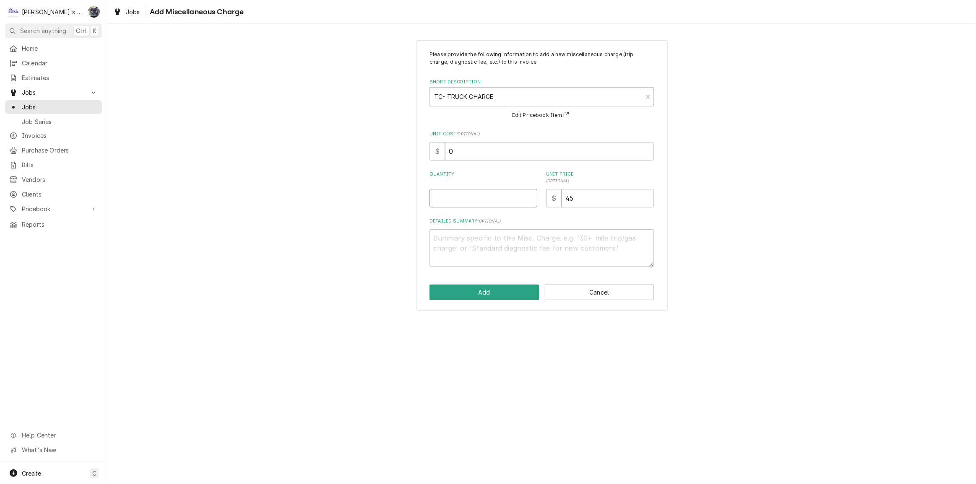
click at [477, 189] on input "Quantity" at bounding box center [484, 198] width 108 height 18
type textarea "x"
type input "1"
click at [485, 287] on button "Add" at bounding box center [484, 293] width 109 height 16
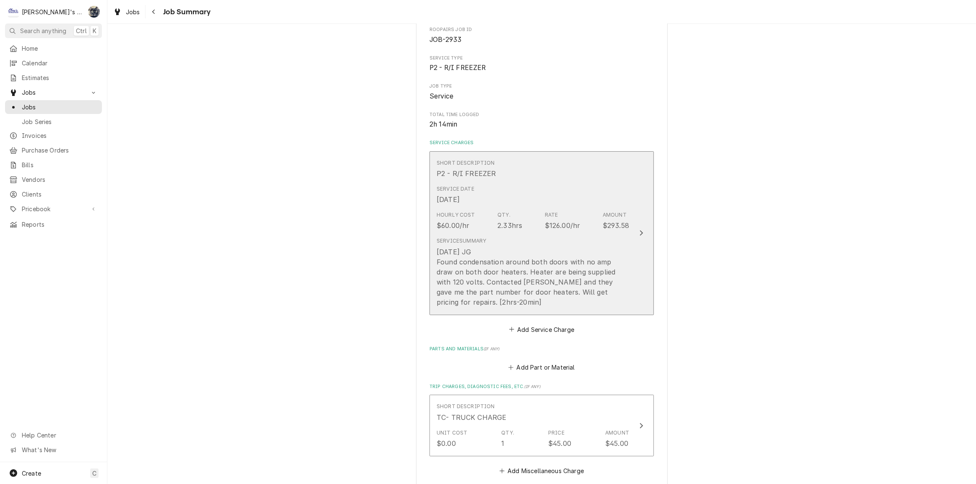
scroll to position [76, 0]
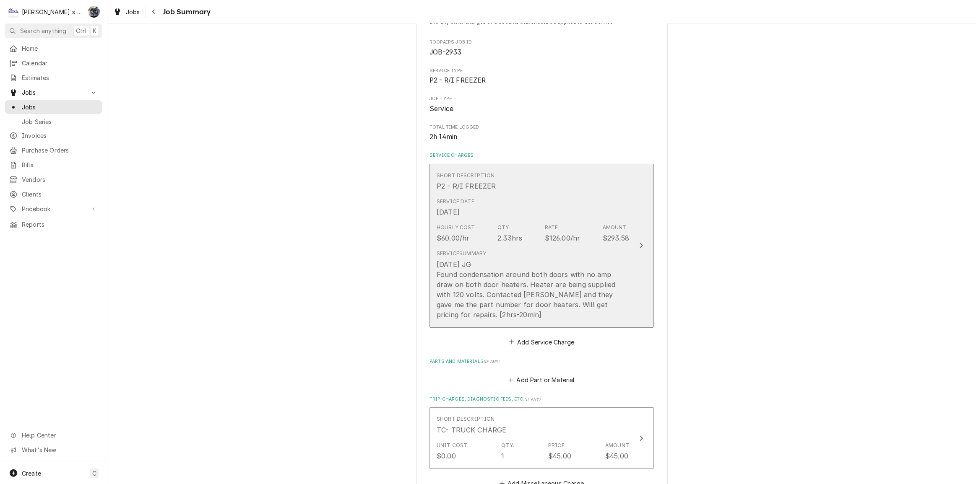
click at [501, 305] on div "9/19/2025 JG Found condensation around both doors with no amp draw on both door…" at bounding box center [533, 290] width 193 height 60
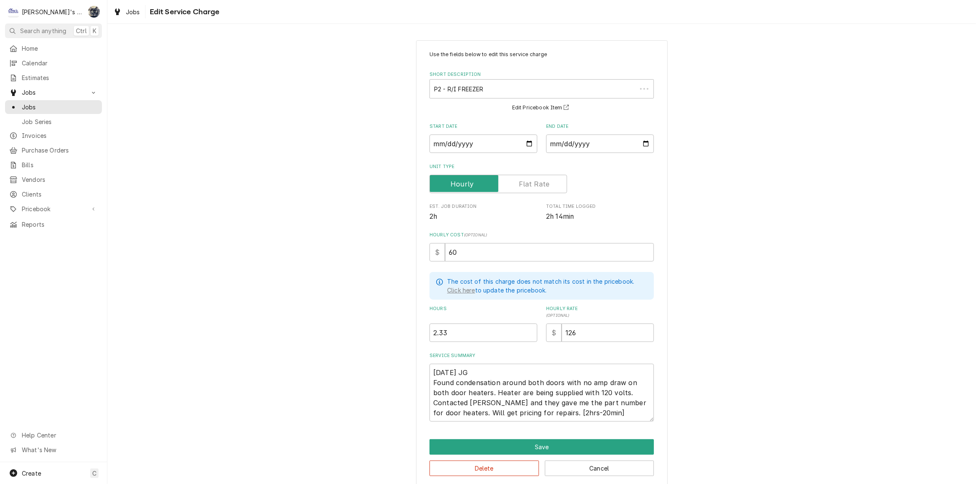
scroll to position [8, 0]
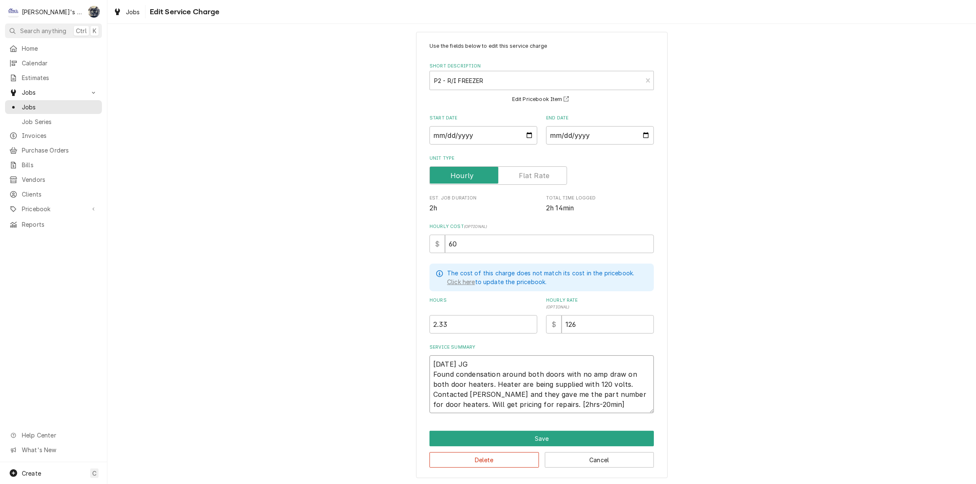
click at [612, 409] on textarea "9/19/2025 JG Found condensation around both doors with no amp draw on both door…" at bounding box center [542, 385] width 224 height 58
type textarea "x"
type textarea "9/19/2025 JG Found condensation around both doors with no amp draw on both door…"
type textarea "x"
type textarea "9/19/2025 JG Found condensation around both doors with no amp draw on both door…"
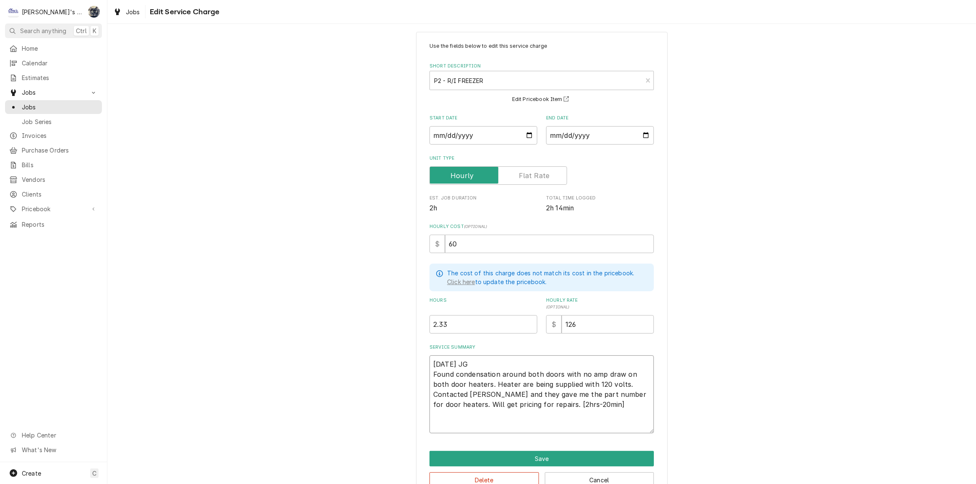
paste textarea "9/24 GA ESTIMATE SENT #365 TOTALING $1124.00"
type textarea "x"
type textarea "9/19/2025 JG Found condensation around both doors with no amp draw on both door…"
click at [515, 423] on textarea "9/19/2025 JG Found condensation around both doors with no amp draw on both door…" at bounding box center [542, 395] width 224 height 78
click at [497, 424] on textarea "9/19/2025 JG Found condensation around both doors with no amp draw on both door…" at bounding box center [542, 395] width 224 height 78
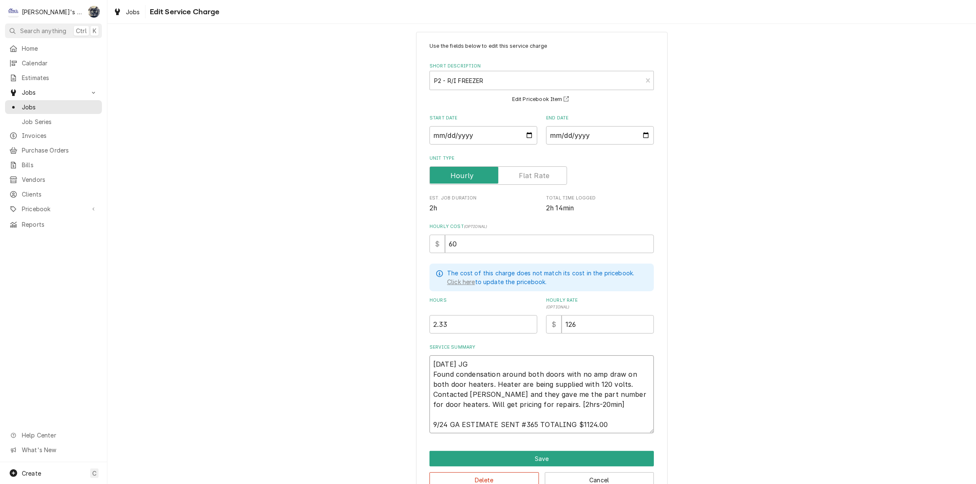
type textarea "x"
type textarea "9/19/2025 JG Found condensation around both doors with no amp draw on both door…"
type textarea "x"
type textarea "9/19/2025 JG Found condensation around both doors with no amp draw on both door…"
type textarea "x"
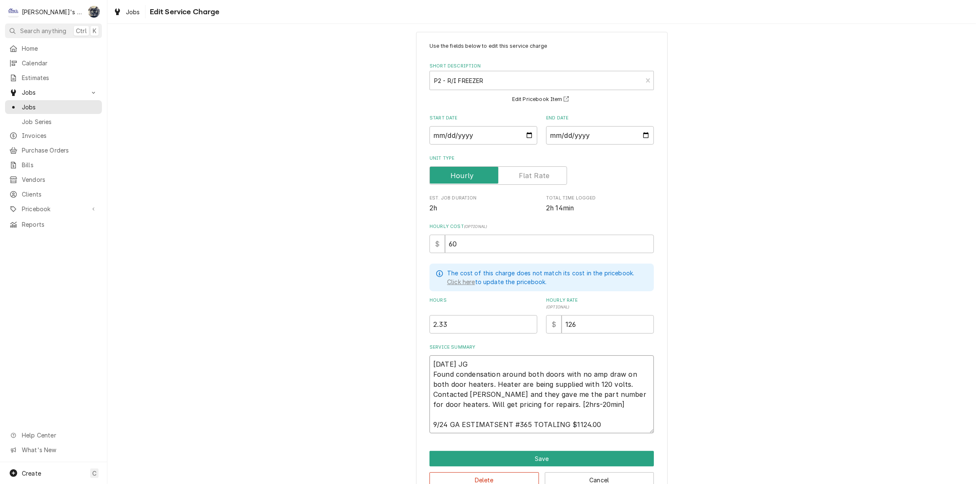
type textarea "9/19/2025 JG Found condensation around both doors with no amp draw on both door…"
type textarea "x"
type textarea "9/19/2025 JG Found condensation around both doors with no amp draw on both door…"
type textarea "x"
type textarea "9/19/2025 JG Found condensation around both doors with no amp draw on both door…"
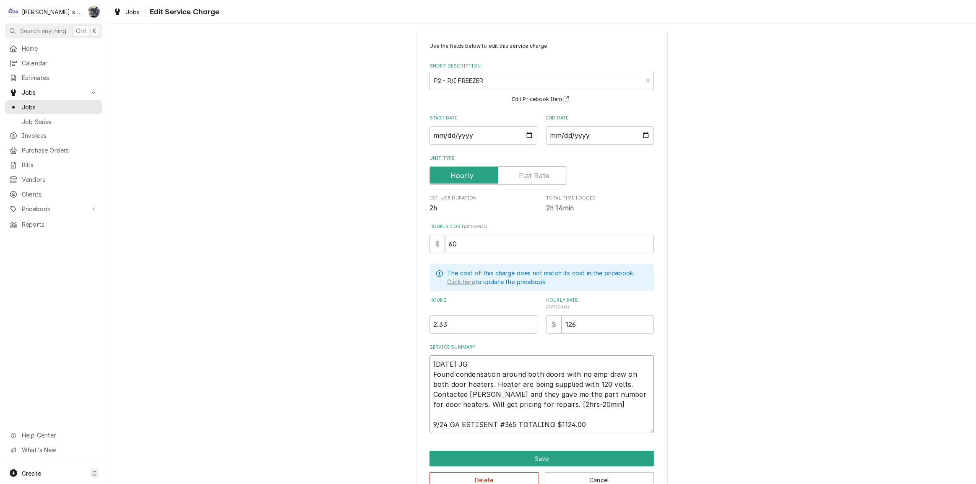
type textarea "x"
type textarea "9/19/2025 JG Found condensation around both doors with no amp draw on both door…"
type textarea "x"
type textarea "9/19/2025 JG Found condensation around both doors with no amp draw on both door…"
type textarea "x"
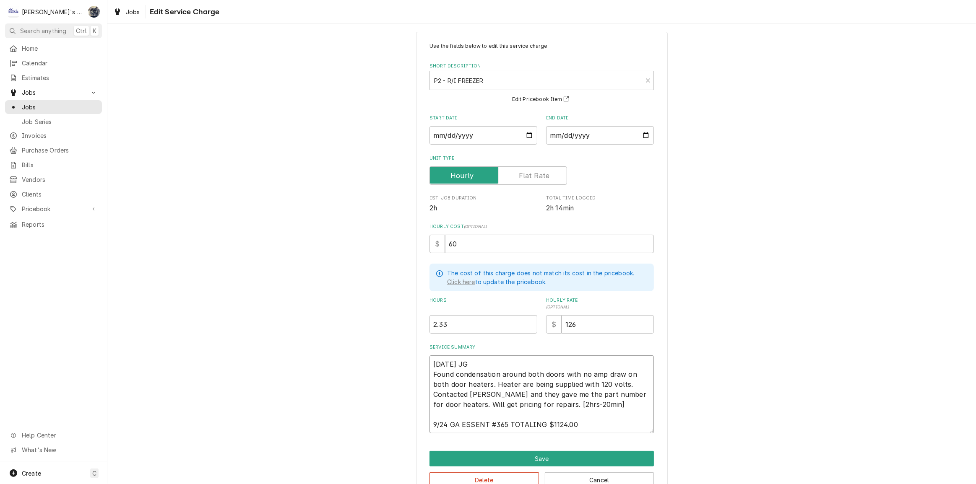
type textarea "9/19/2025 JG Found condensation around both doors with no amp draw on both door…"
type textarea "x"
type textarea "9/19/2025 JG Found condensation around both doors with no amp draw on both door…"
type textarea "x"
type textarea "9/19/2025 JG Found condensation around both doors with no amp draw on both door…"
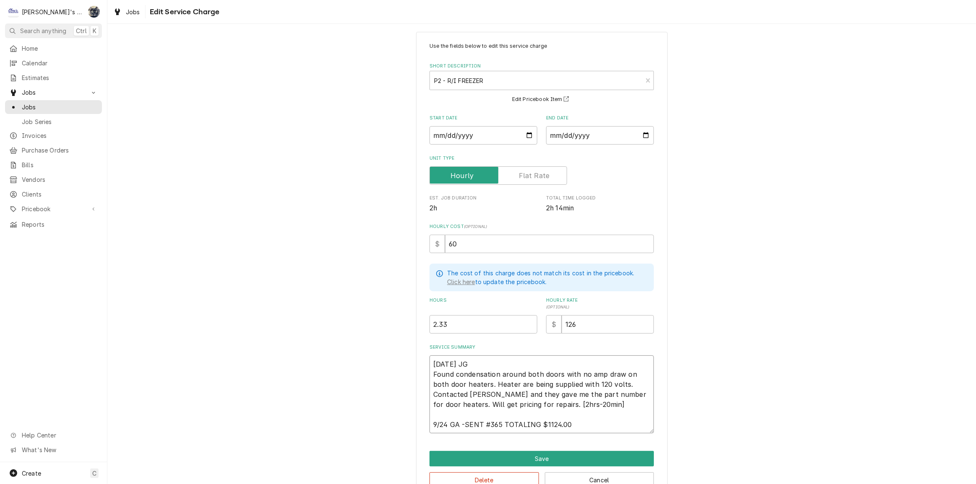
type textarea "x"
type textarea "9/19/2025 JG Found condensation around both doors with no amp draw on both door…"
click at [445, 425] on textarea "9/19/2025 JG Found condensation around both doors with no amp draw on both door…" at bounding box center [542, 395] width 224 height 78
type textarea "x"
type textarea "9/19/2025 JG Found condensation around both doors with no amp draw on both door…"
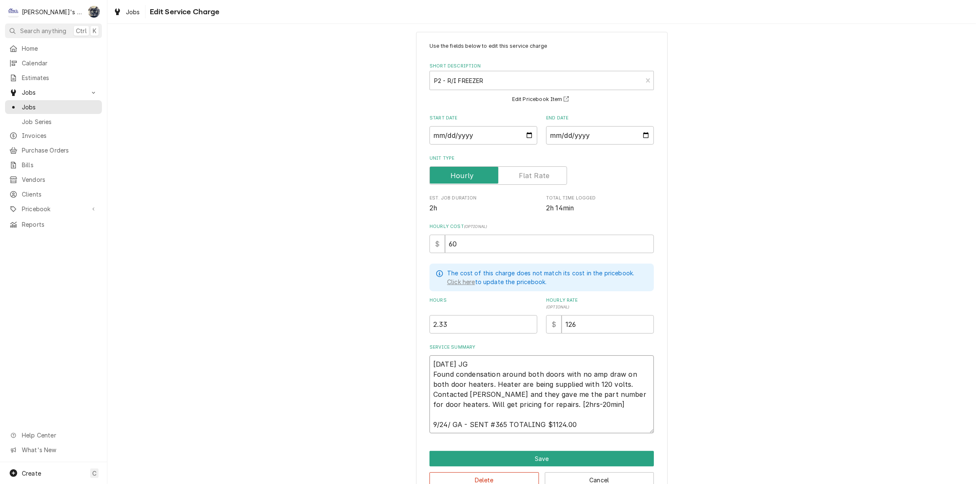
type textarea "x"
type textarea "9/19/2025 JG Found condensation around both doors with no amp draw on both door…"
type textarea "x"
type textarea "9/19/2025 JG Found condensation around both doors with no amp draw on both door…"
click at [493, 424] on textarea "9/19/2025 JG Found condensation around both doors with no amp draw on both door…" at bounding box center [542, 395] width 224 height 78
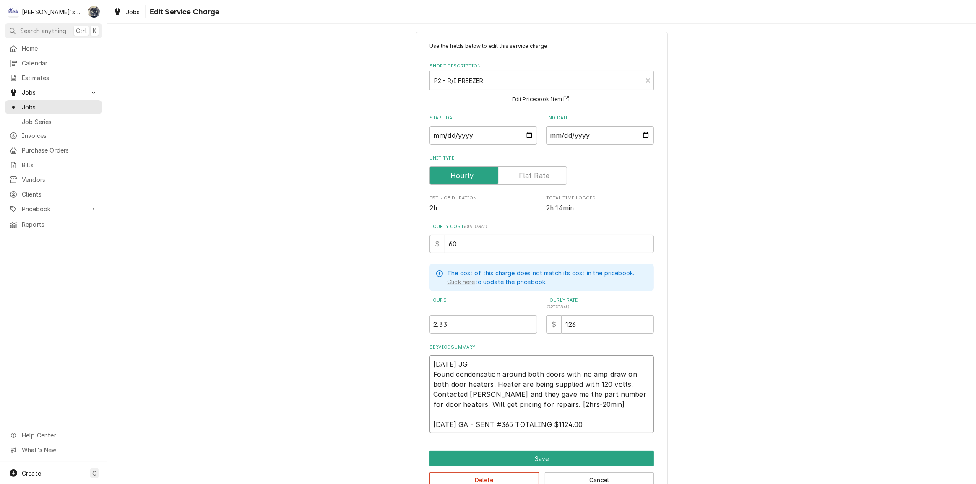
type textarea "x"
type textarea "9/19/2025 JG Found condensation around both doors with no amp draw on both door…"
type textarea "x"
type textarea "9/19/2025 JG Found condensation around both doors with no amp draw on both door…"
type textarea "x"
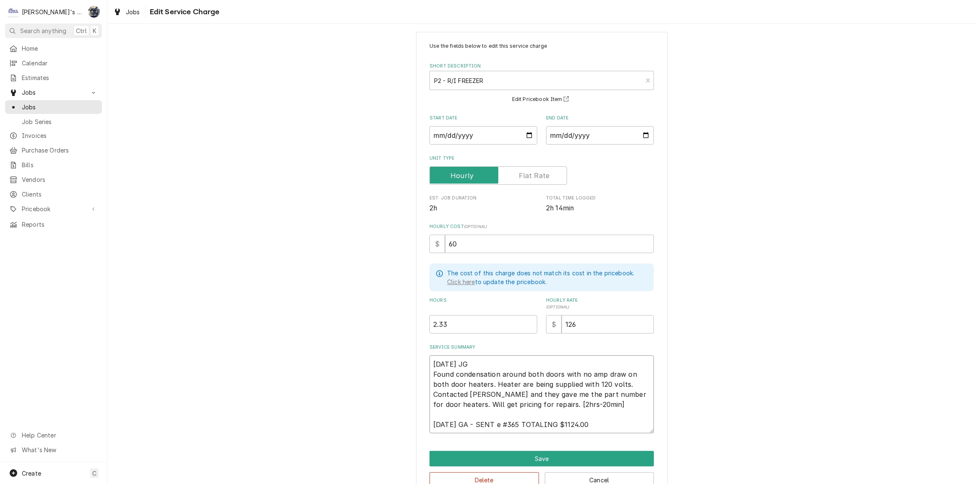
type textarea "9/19/2025 JG Found condensation around both doors with no amp draw on both door…"
type textarea "x"
type textarea "9/19/2025 JG Found condensation around both doors with no amp draw on both door…"
type textarea "x"
type textarea "9/19/2025 JG Found condensation around both doors with no amp draw on both door…"
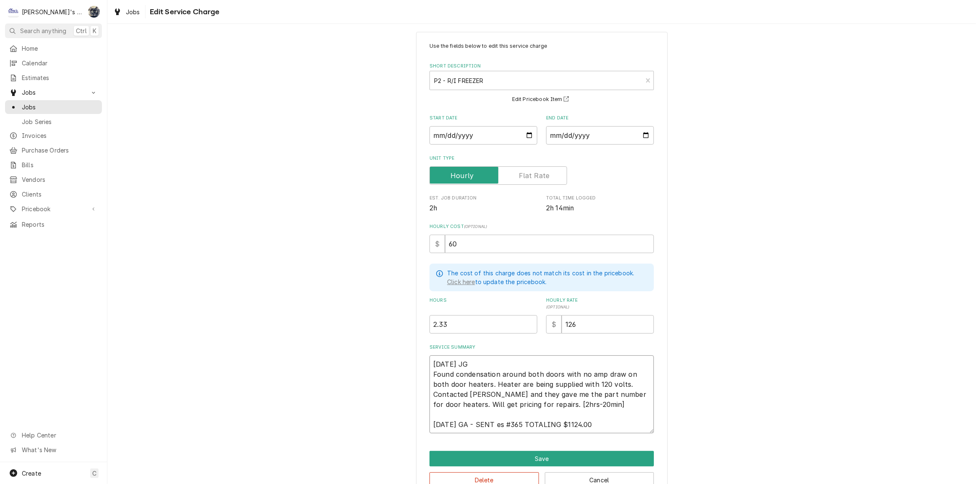
type textarea "x"
type textarea "9/19/2025 JG Found condensation around both doors with no amp draw on both door…"
type textarea "x"
type textarea "9/19/2025 JG Found condensation around both doors with no amp draw on both door…"
type textarea "x"
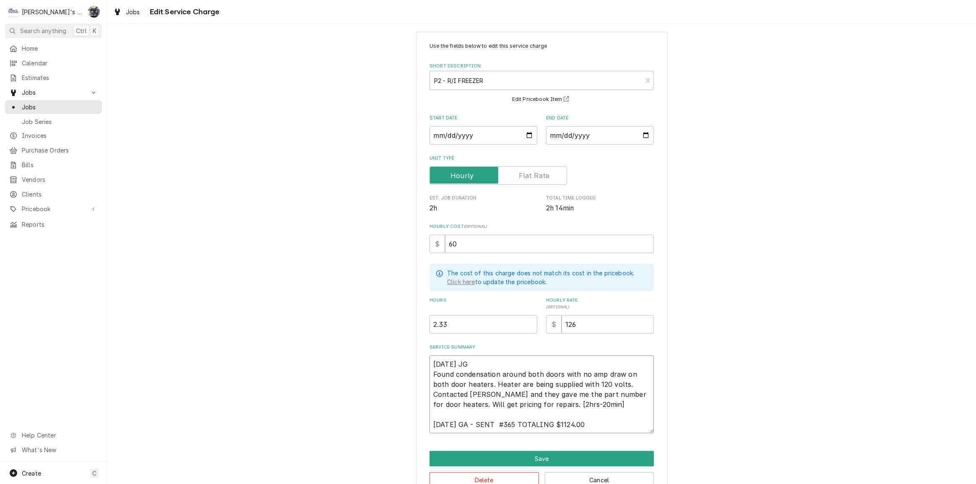
type textarea "9/19/2025 JG Found condensation around both doors with no amp draw on both door…"
type textarea "x"
type textarea "9/19/2025 JG Found condensation around both doors with no amp draw on both door…"
type textarea "x"
type textarea "9/19/2025 JG Found condensation around both doors with no amp draw on both door…"
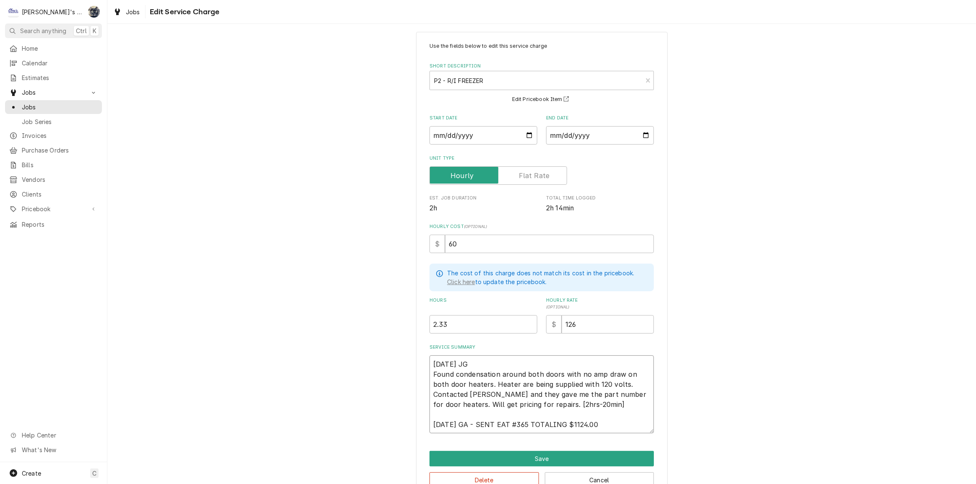
type textarea "x"
type textarea "9/19/2025 JG Found condensation around both doors with no amp draw on both door…"
type textarea "x"
type textarea "9/19/2025 JG Found condensation around both doors with no amp draw on both door…"
type textarea "x"
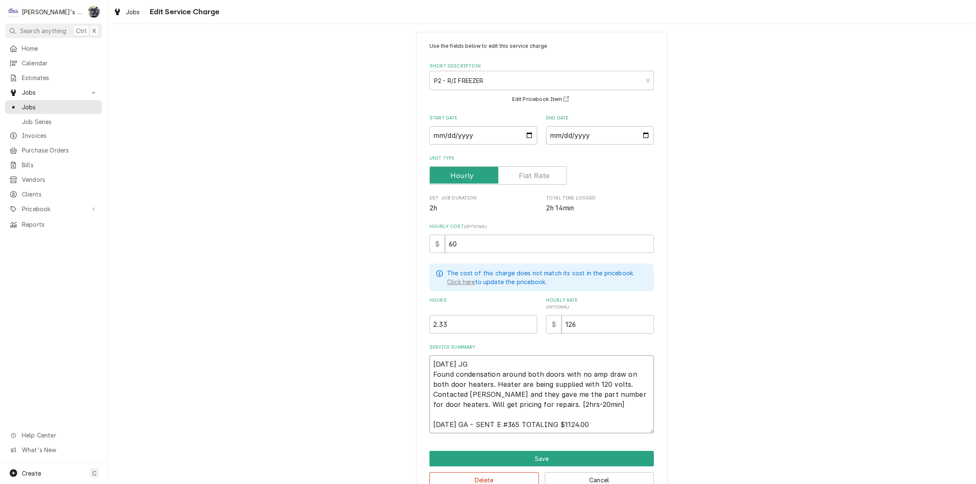
type textarea "9/19/2025 JG Found condensation around both doors with no amp draw on both door…"
type textarea "x"
type textarea "9/19/2025 JG Found condensation around both doors with no amp draw on both door…"
type textarea "x"
type textarea "9/19/2025 JG Found condensation around both doors with no amp draw on both door…"
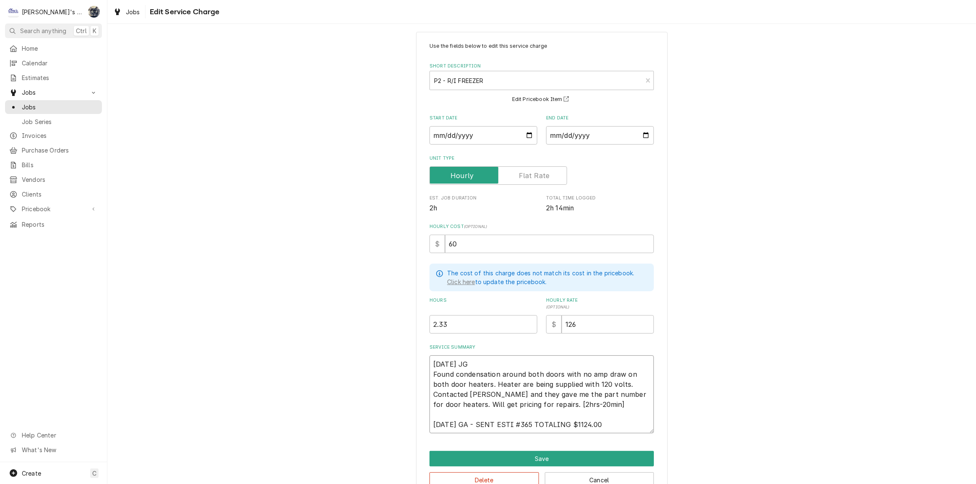
type textarea "x"
type textarea "9/19/2025 JG Found condensation around both doors with no amp draw on both door…"
type textarea "x"
type textarea "9/19/2025 JG Found condensation around both doors with no amp draw on both door…"
type textarea "x"
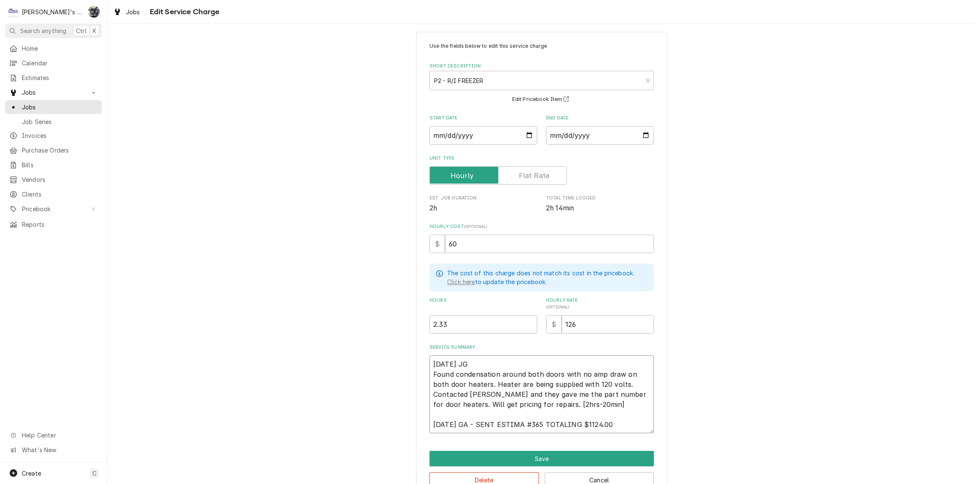
type textarea "9/19/2025 JG Found condensation around both doors with no amp draw on both door…"
type textarea "x"
type textarea "9/19/2025 JG Found condensation around both doors with no amp draw on both door…"
click at [548, 424] on textarea "9/19/2025 JG Found condensation around both doors with no amp draw on both door…" at bounding box center [542, 395] width 224 height 78
click at [632, 424] on textarea "9/19/2025 JG Found condensation around both doors with no amp draw on both door…" at bounding box center [542, 395] width 224 height 78
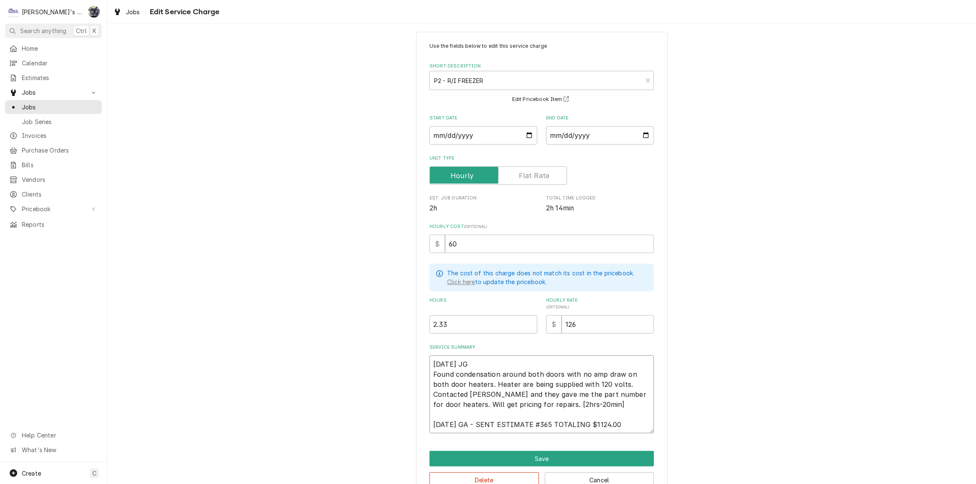
click at [595, 424] on textarea "9/19/2025 JG Found condensation around both doors with no amp draw on both door…" at bounding box center [542, 395] width 224 height 78
type textarea "x"
type textarea "9/19/2025 JG Found condensation around both doors with no amp draw on both door…"
click at [629, 426] on textarea "9/19/2025 JG Found condensation around both doors with no amp draw on both door…" at bounding box center [542, 395] width 224 height 78
type textarea "x"
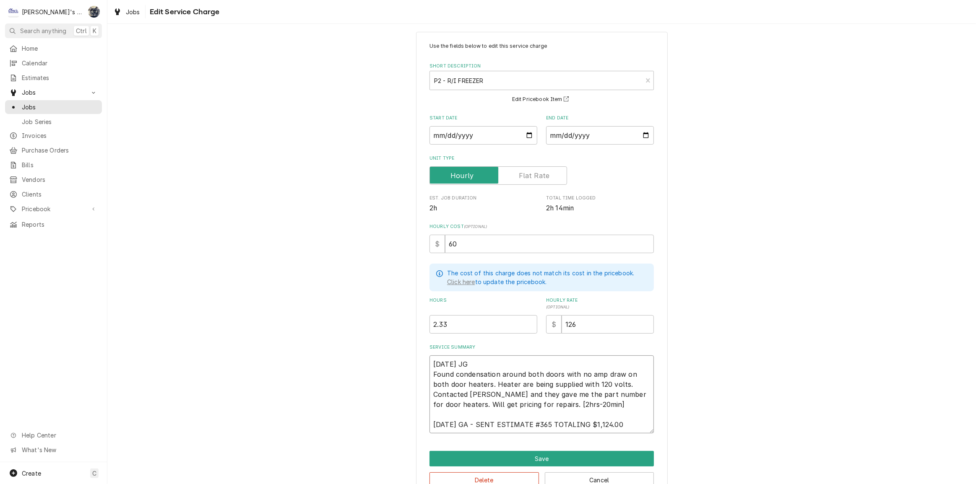
type textarea "9/19/2025 JG Found condensation around both doors with no amp draw on both door…"
type textarea "x"
type textarea "9/19/2025 JG Found condensation around both doors with no amp draw on both door…"
type textarea "x"
type textarea "9/19/2025 JG Found condensation around both doors with no amp draw on both door…"
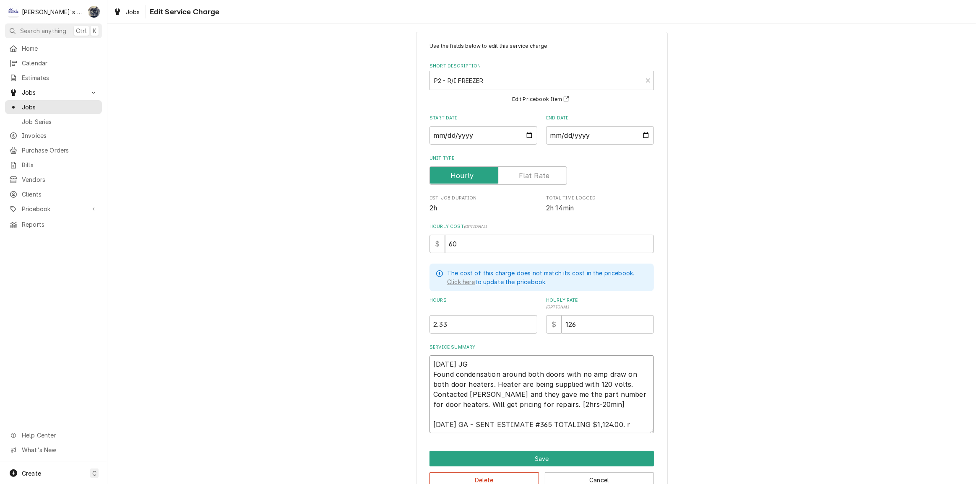
type textarea "x"
type textarea "9/19/2025 JG Found condensation around both doors with no amp draw on both door…"
type textarea "x"
type textarea "9/19/2025 JG Found condensation around both doors with no amp draw on both door…"
type textarea "x"
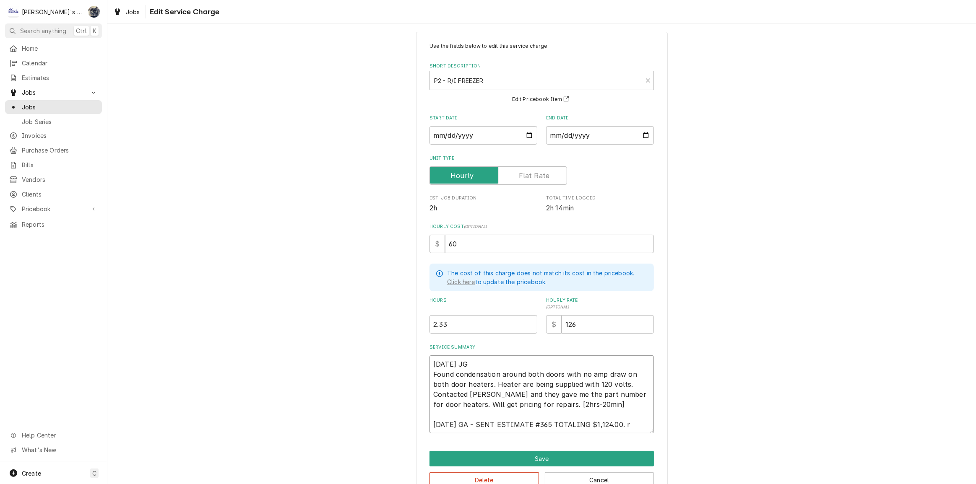
type textarea "9/19/2025 JG Found condensation around both doors with no amp draw on both door…"
type textarea "x"
type textarea "9/19/2025 JG Found condensation around both doors with no amp draw on both door…"
type textarea "x"
type textarea "9/19/2025 JG Found condensation around both doors with no amp draw on both door…"
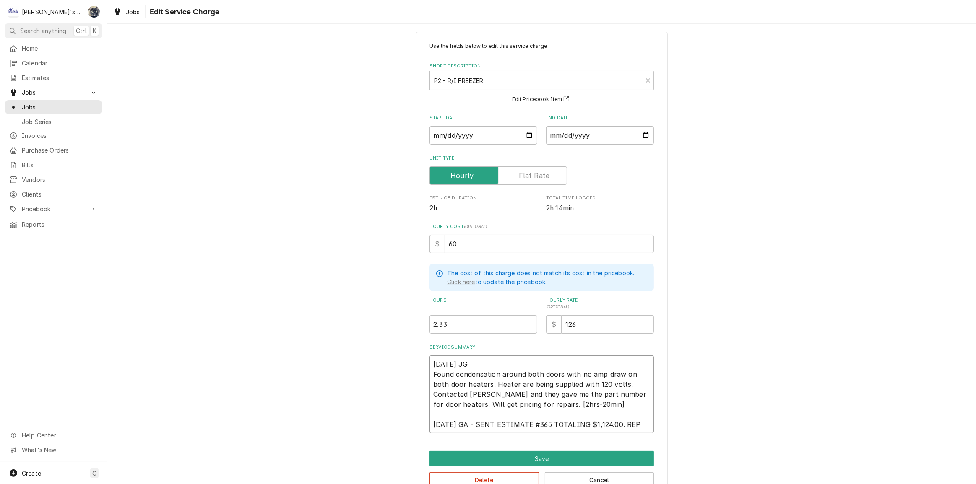
type textarea "x"
type textarea "9/19/2025 JG Found condensation around both doors with no amp draw on both door…"
type textarea "x"
type textarea "9/19/2025 JG Found condensation around both doors with no amp draw on both door…"
type textarea "x"
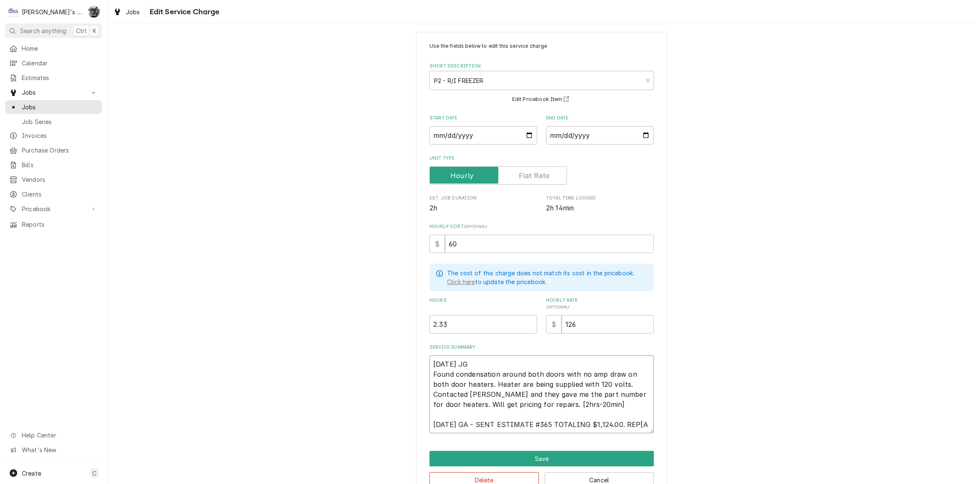
type textarea "9/19/2025 JG Found condensation around both doors with no amp draw on both door…"
type textarea "x"
type textarea "9/19/2025 JG Found condensation around both doors with no amp draw on both door…"
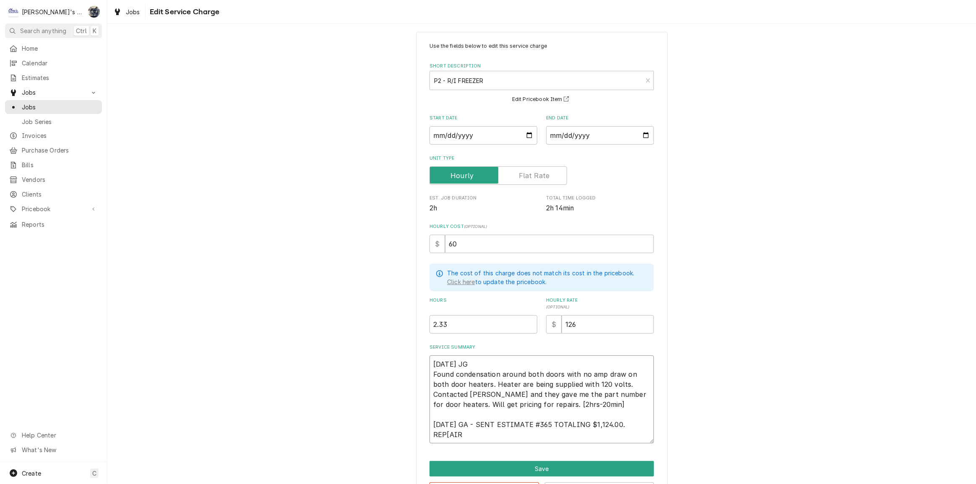
type textarea "x"
type textarea "9/19/2025 JG Found condensation around both doors with no amp draw on both door…"
type textarea "x"
type textarea "9/19/2025 JG Found condensation around both doors with no amp draw on both door…"
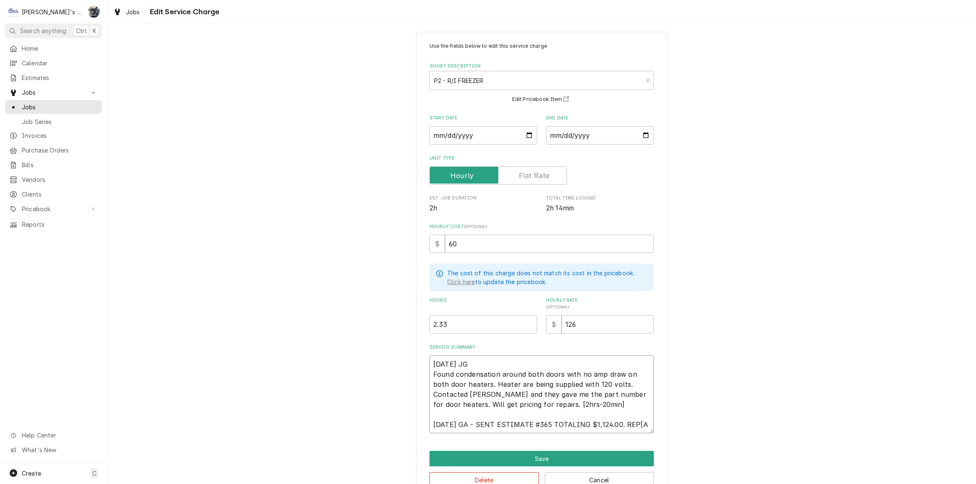
type textarea "x"
type textarea "9/19/2025 JG Found condensation around both doors with no amp draw on both door…"
type textarea "x"
type textarea "9/19/2025 JG Found condensation around both doors with no amp draw on both door…"
type textarea "x"
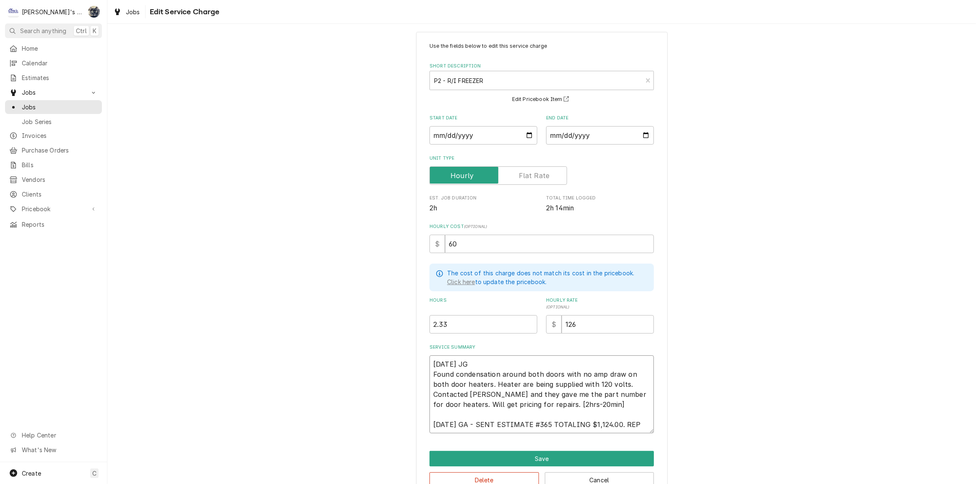
type textarea "9/19/2025 JG Found condensation around both doors with no amp draw on both door…"
type textarea "x"
type textarea "9/19/2025 JG Found condensation around both doors with no amp draw on both door…"
type textarea "x"
type textarea "9/19/2025 JG Found condensation around both doors with no amp draw on both door…"
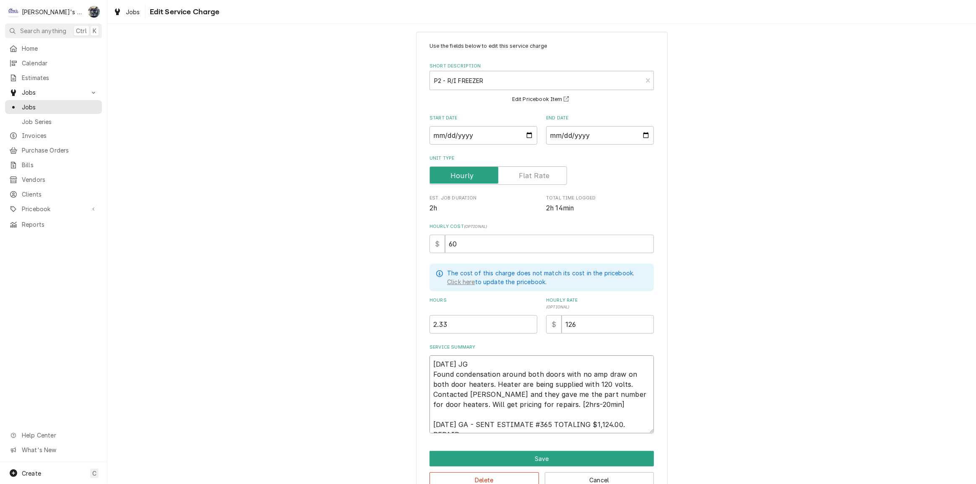
type textarea "x"
type textarea "9/19/2025 JG Found condensation around both doors with no amp draw on both door…"
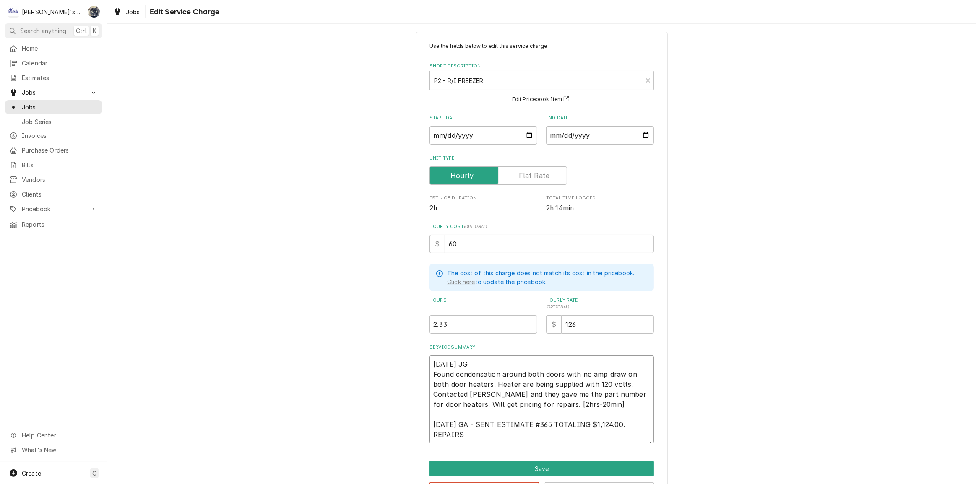
type textarea "x"
type textarea "9/19/2025 JG Found condensation around both doors with no amp draw on both door…"
type textarea "x"
type textarea "9/19/2025 JG Found condensation around both doors with no amp draw on both door…"
type textarea "x"
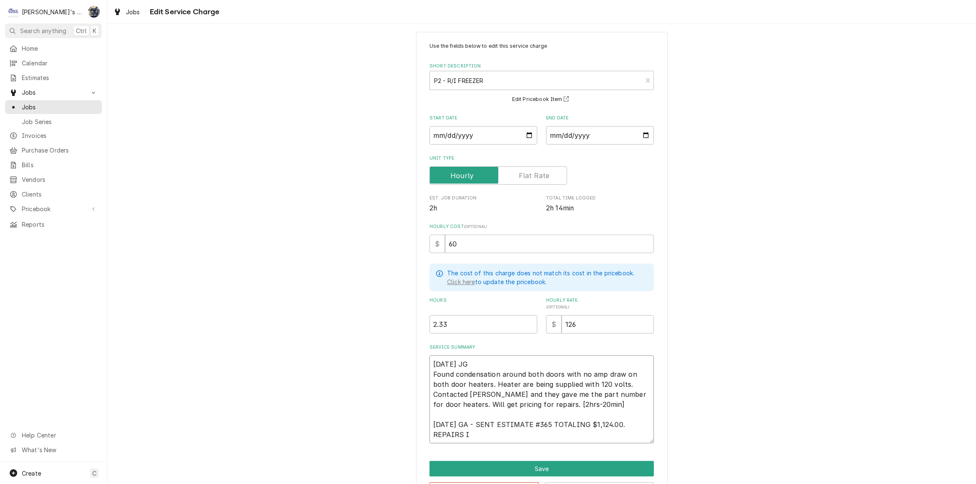
type textarea "9/19/2025 JG Found condensation around both doors with no amp draw on both door…"
type textarea "x"
type textarea "9/19/2025 JG Found condensation around both doors with no amp draw on both door…"
type textarea "x"
type textarea "9/19/2025 JG Found condensation around both doors with no amp draw on both door…"
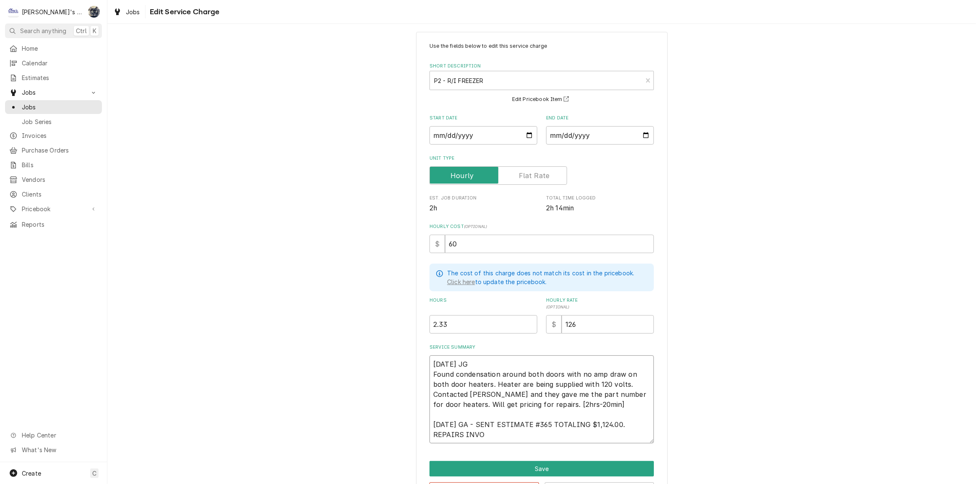
type textarea "x"
type textarea "9/19/2025 JG Found condensation around both doors with no amp draw on both door…"
type textarea "x"
type textarea "9/19/2025 JG Found condensation around both doors with no amp draw on both door…"
type textarea "x"
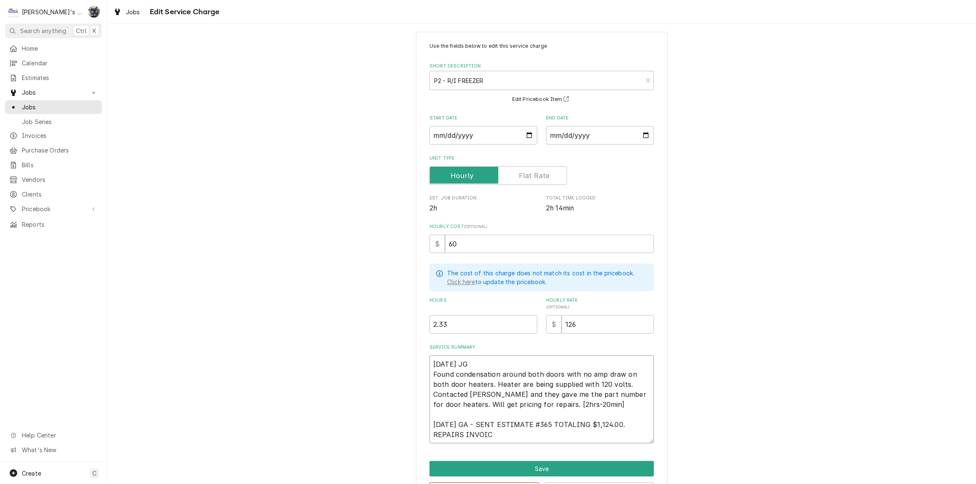
type textarea "9/19/2025 JG Found condensation around both doors with no amp draw on both door…"
type textarea "x"
type textarea "9/19/2025 JG Found condensation around both doors with no amp draw on both door…"
type textarea "x"
type textarea "9/19/2025 JG Found condensation around both doors with no amp draw on both door…"
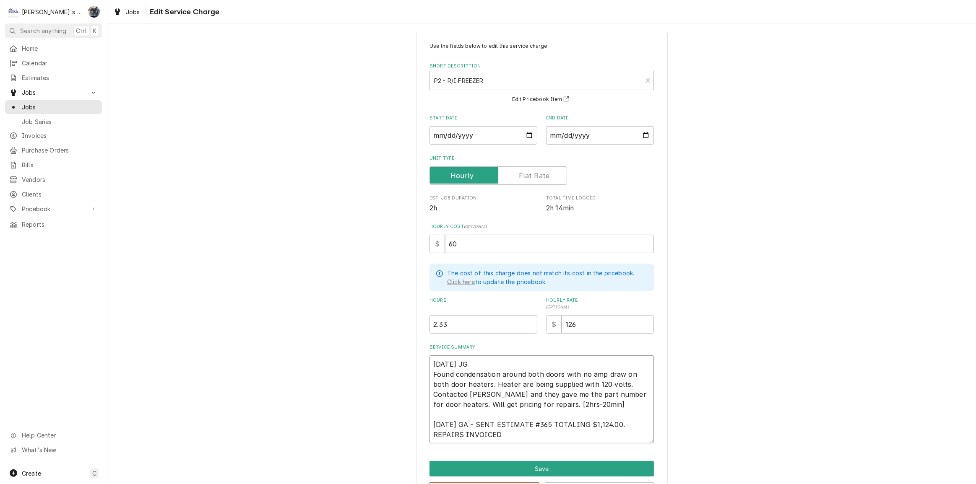
type textarea "x"
type textarea "9/19/2025 JG Found condensation around both doors with no amp draw on both door…"
type textarea "x"
type textarea "9/19/2025 JG Found condensation around both doors with no amp draw on both door…"
type textarea "x"
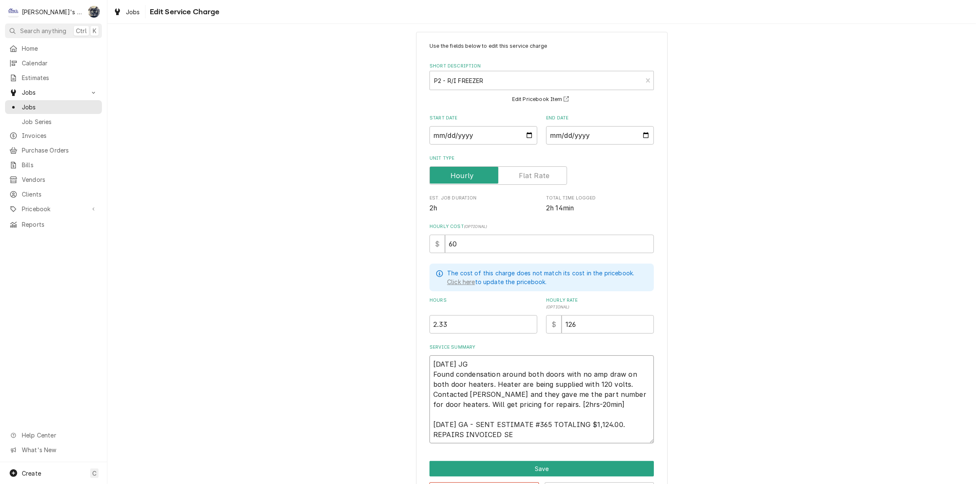
type textarea "9/19/2025 JG Found condensation around both doors with no amp draw on both door…"
type textarea "x"
type textarea "9/19/2025 JG Found condensation around both doors with no amp draw on both door…"
type textarea "x"
type textarea "9/19/2025 JG Found condensation around both doors with no amp draw on both door…"
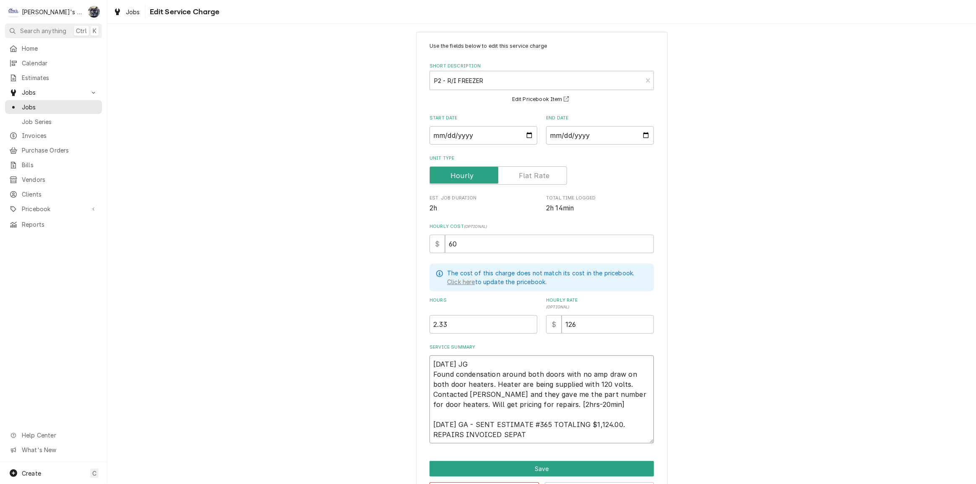
type textarea "x"
type textarea "9/19/2025 JG Found condensation around both doors with no amp draw on both door…"
type textarea "x"
type textarea "9/19/2025 JG Found condensation around both doors with no amp draw on both door…"
type textarea "x"
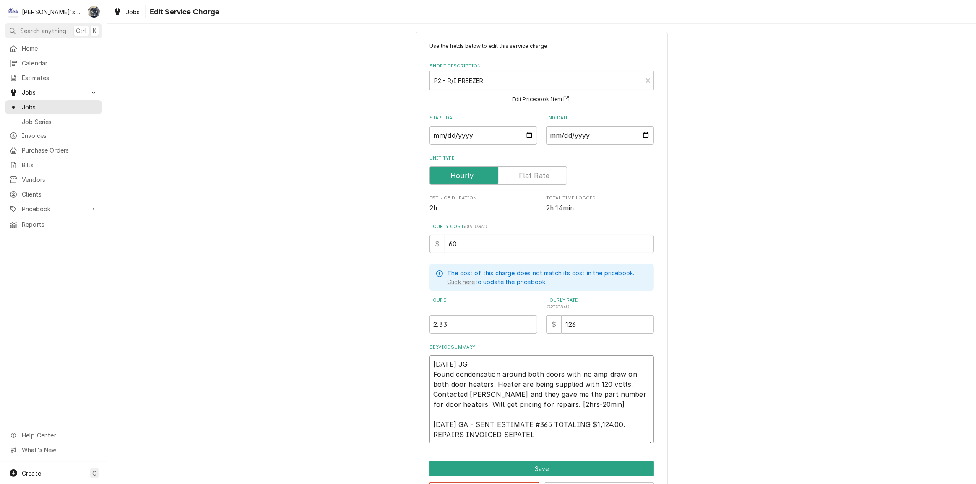
type textarea "9/19/2025 JG Found condensation around both doors with no amp draw on both door…"
type textarea "x"
type textarea "9/19/2025 JG Found condensation around both doors with no amp draw on both door…"
type textarea "x"
type textarea "9/19/2025 JG Found condensation around both doors with no amp draw on both door…"
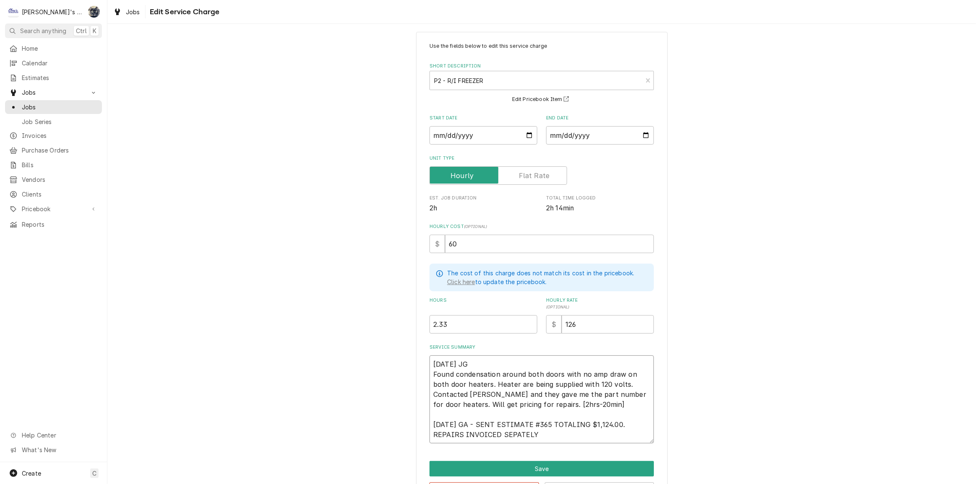
type textarea "x"
type textarea "9/19/2025 JG Found condensation around both doors with no amp draw on both door…"
type textarea "x"
type textarea "9/19/2025 JG Found condensation around both doors with no amp draw on both door…"
type textarea "x"
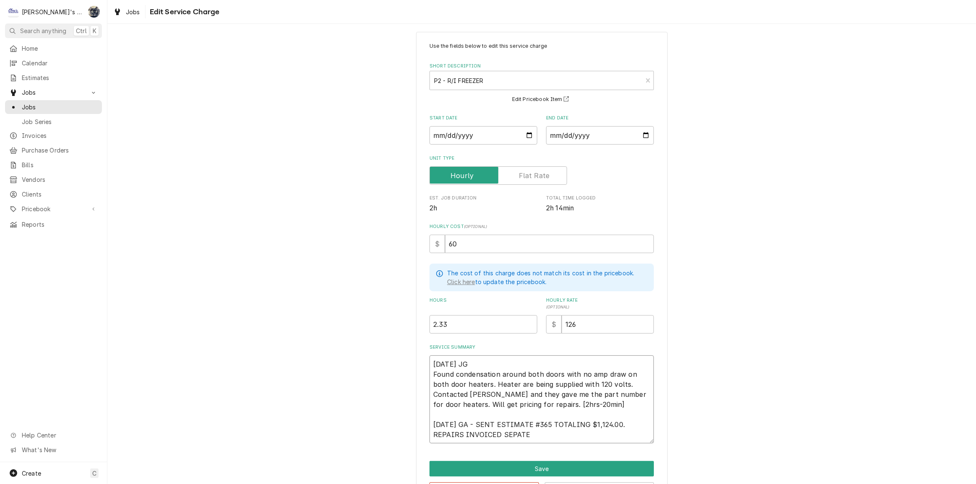
type textarea "9/19/2025 JG Found condensation around both doors with no amp draw on both door…"
type textarea "x"
type textarea "9/19/2025 JG Found condensation around both doors with no amp draw on both door…"
type textarea "x"
type textarea "9/19/2025 JG Found condensation around both doors with no amp draw on both door…"
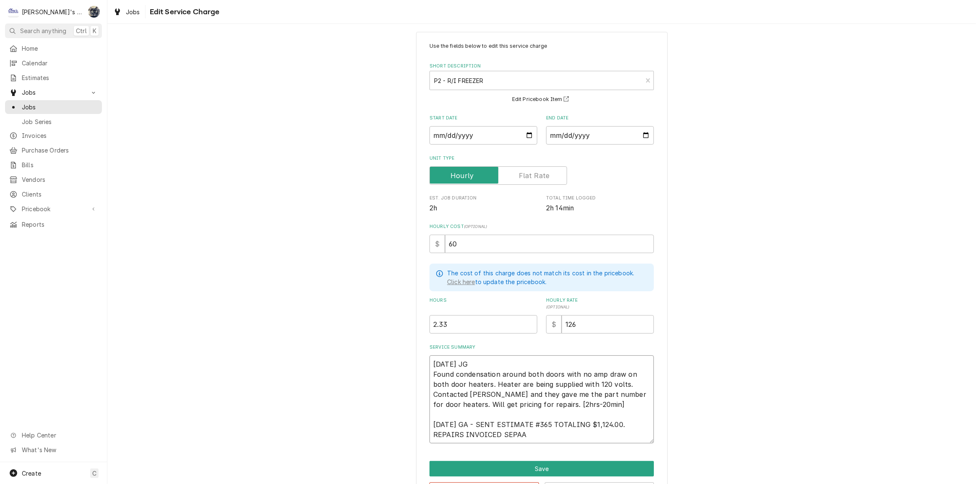
type textarea "x"
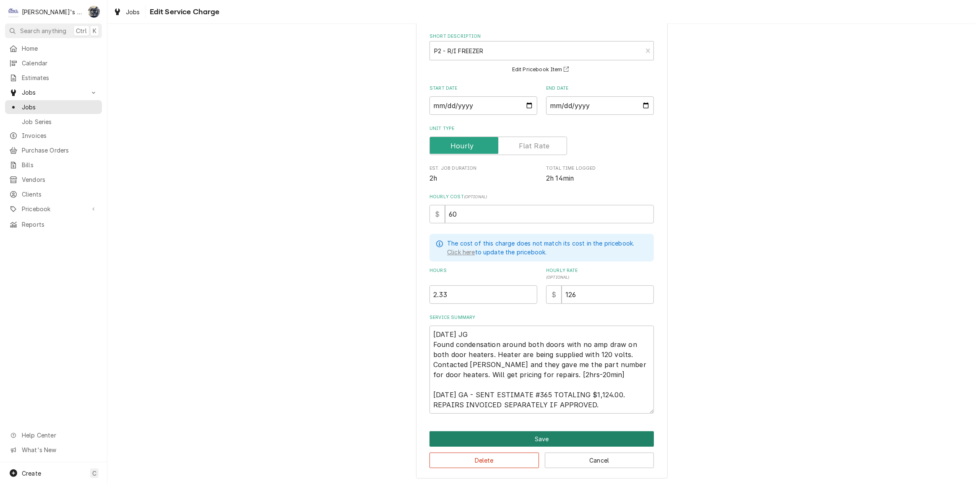
click at [581, 433] on button "Save" at bounding box center [542, 440] width 224 height 16
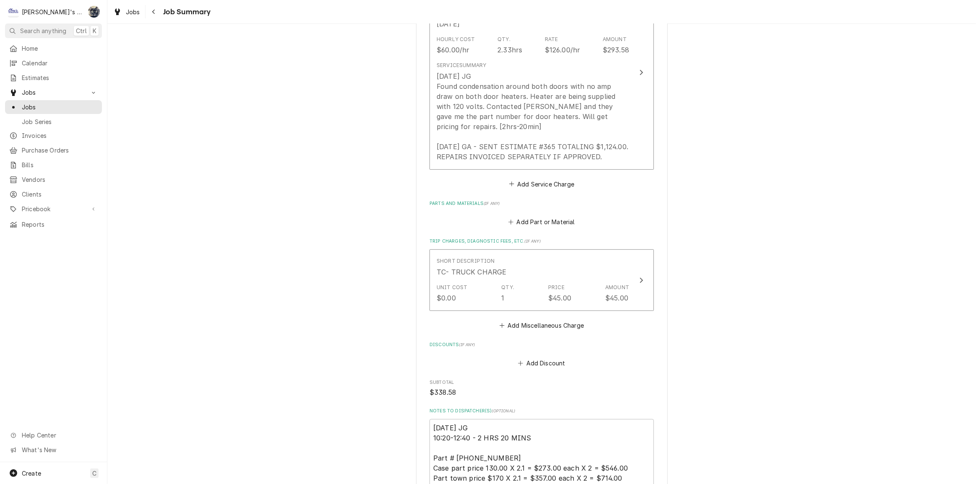
scroll to position [419, 0]
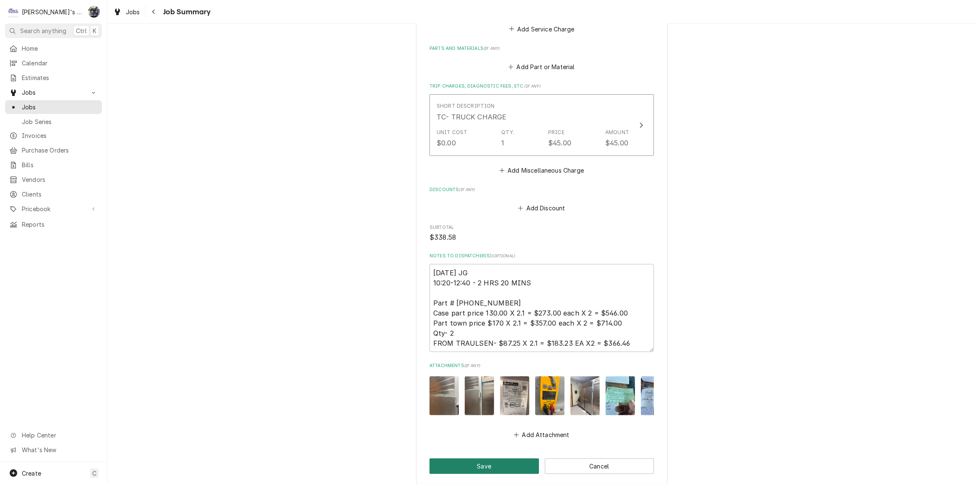
click at [488, 470] on button "Save" at bounding box center [484, 467] width 109 height 16
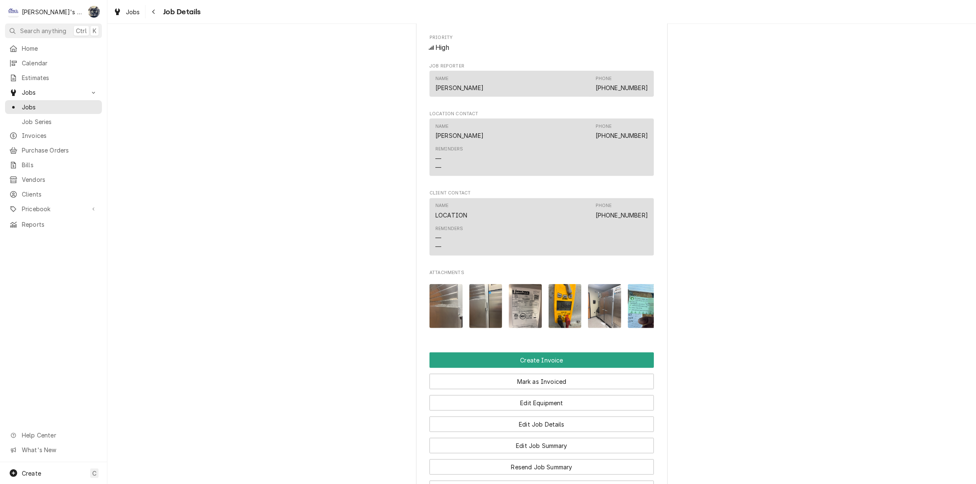
scroll to position [686, 0]
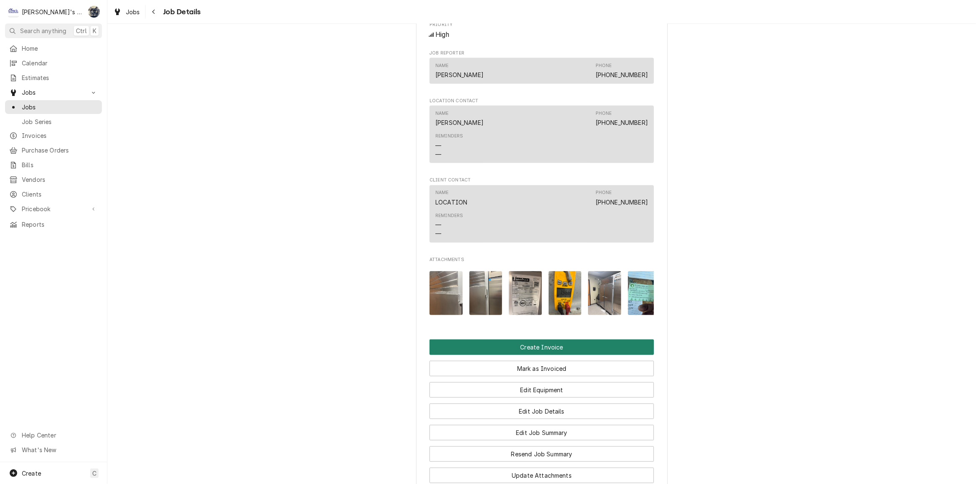
click at [547, 348] on button "Create Invoice" at bounding box center [542, 348] width 224 height 16
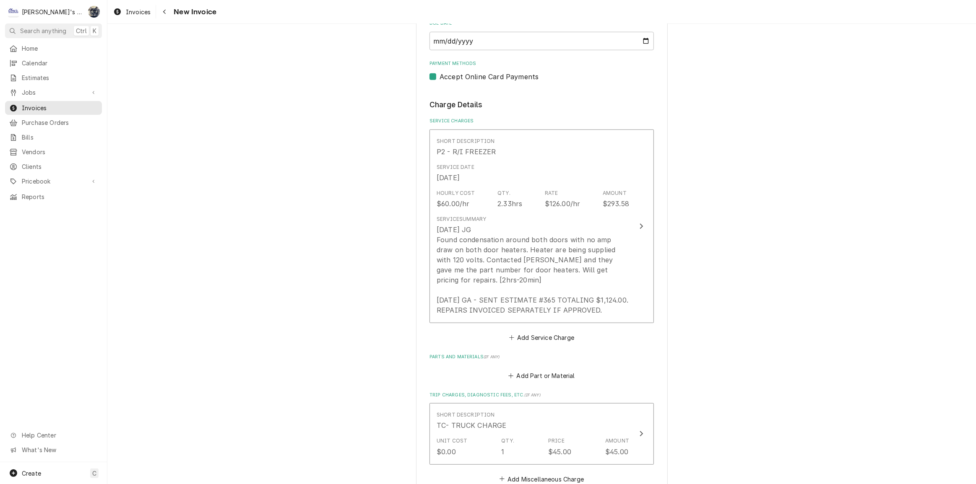
scroll to position [915, 0]
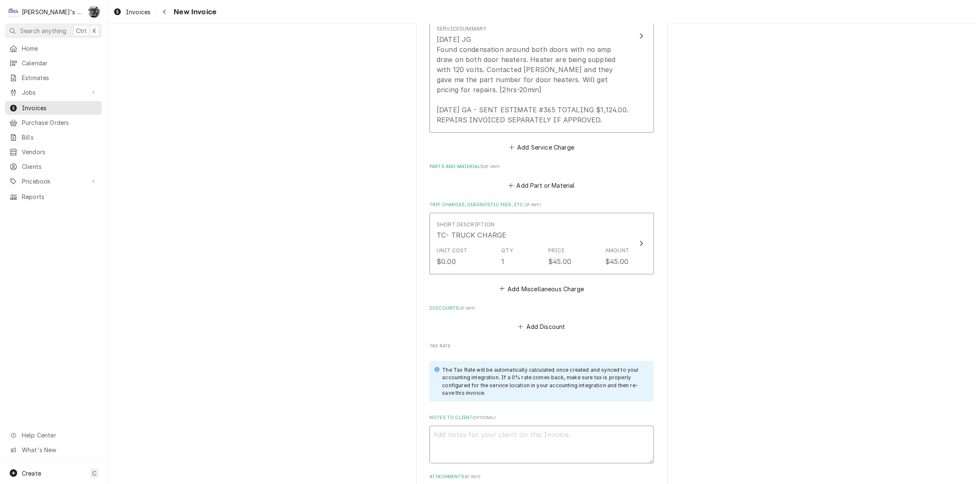
click at [499, 429] on textarea "Notes to Client ( optional )" at bounding box center [542, 445] width 224 height 38
type textarea "x"
type textarea "1"
type textarea "x"
type textarea "10"
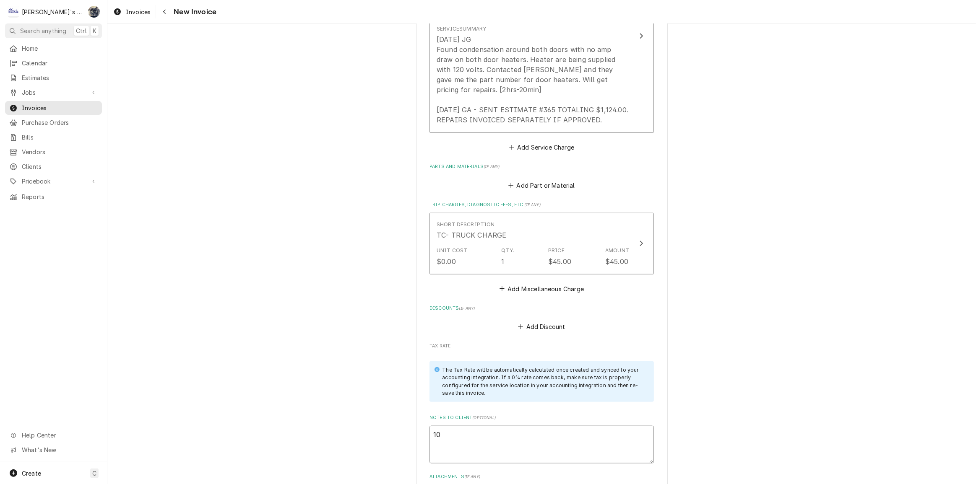
type textarea "x"
type textarea "10/"
type textarea "x"
type textarea "10/1"
type textarea "x"
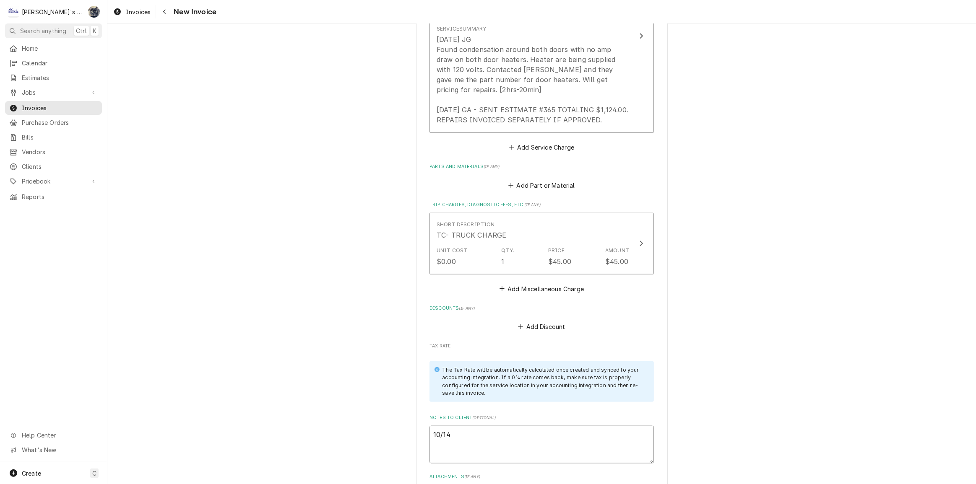
type textarea "10/14/"
type textarea "x"
type textarea "10/14/2"
type textarea "x"
type textarea "10/14/25"
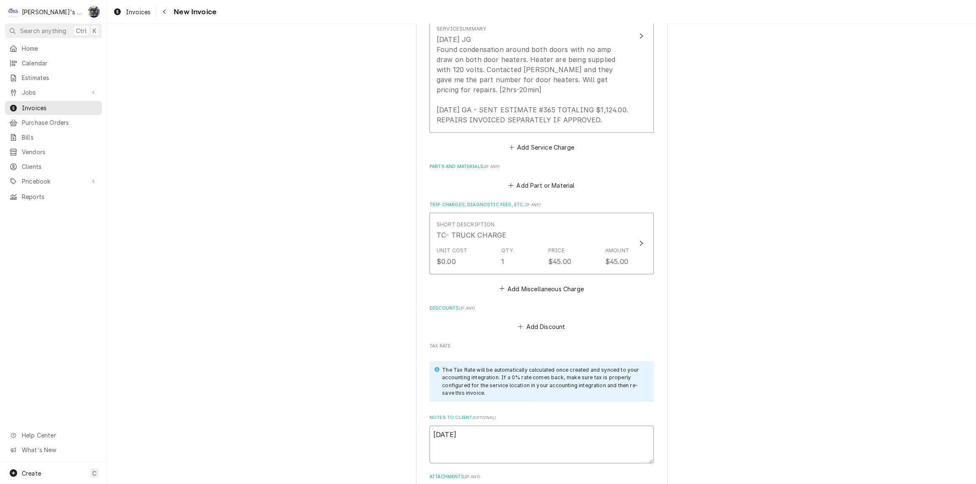
type textarea "x"
type textarea "10/14/25"
type textarea "x"
type textarea "10/14/25 s"
type textarea "x"
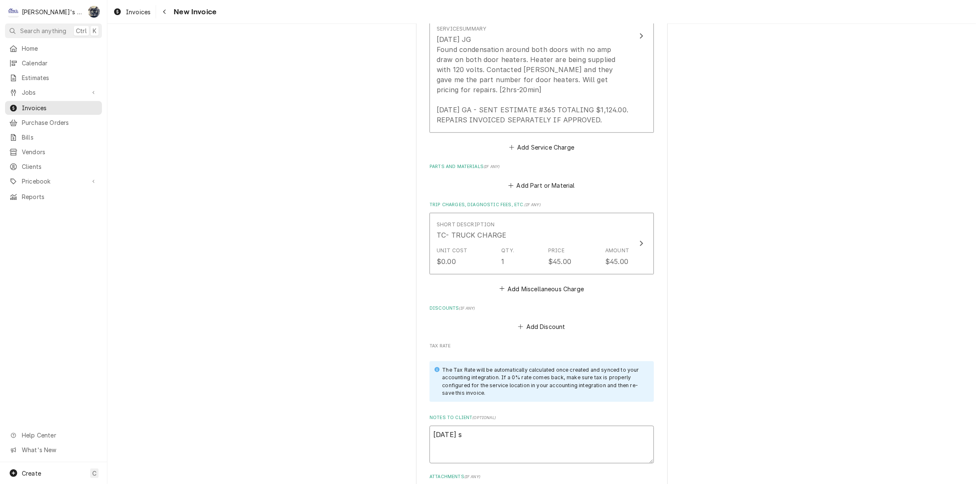
type textarea "10/14/25 sA"
type textarea "x"
type textarea "10/14/25 sARH"
type textarea "x"
type textarea "10/14/25 sARHA"
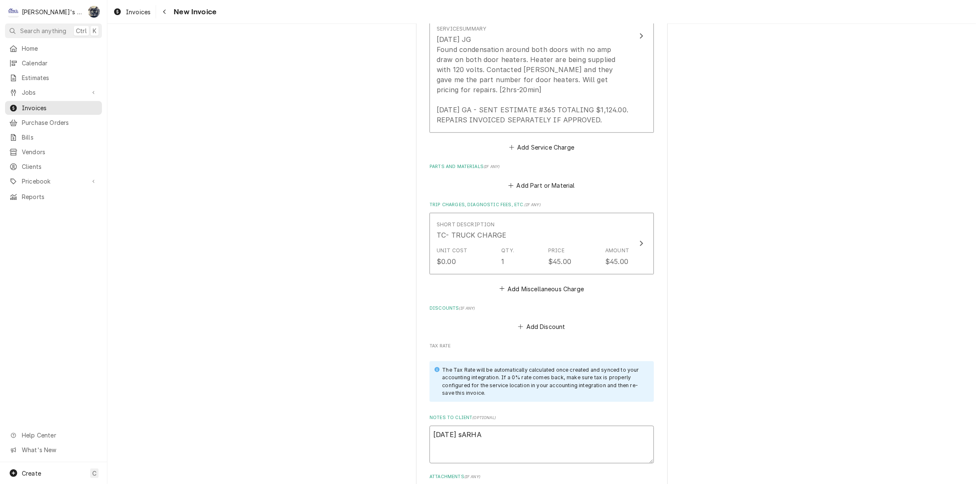
type textarea "x"
type textarea "10/14/25 sARH"
type textarea "x"
type textarea "10/14/25 sAR"
type textarea "x"
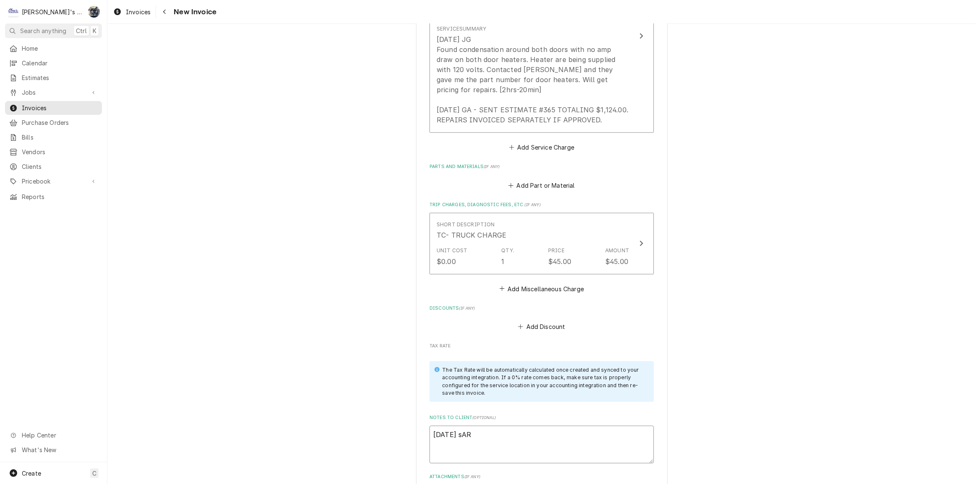
type textarea "10/14/25 sA"
type textarea "x"
type textarea "10/14/25 s"
type textarea "x"
type textarea "10/14/25"
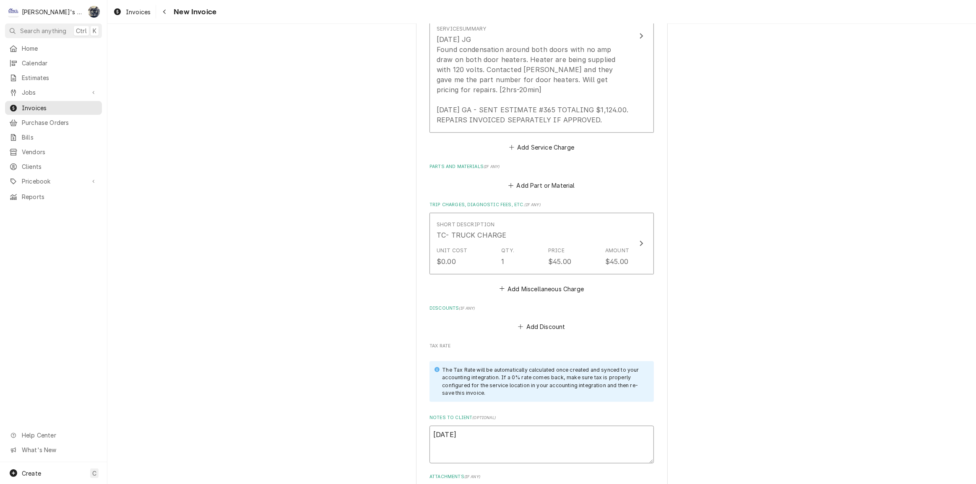
type textarea "x"
type textarea "10/14/25 S"
type textarea "x"
type textarea "10/14/25 Sa"
type textarea "x"
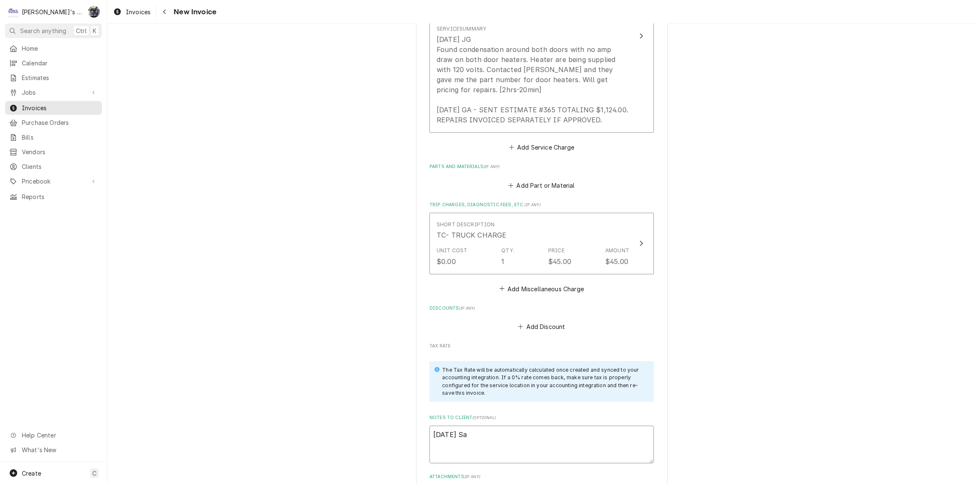
type textarea "10/14/25 Sar"
type textarea "x"
type textarea "10/14/25 Sara"
type textarea "x"
type textarea "10/14/25 Sarah"
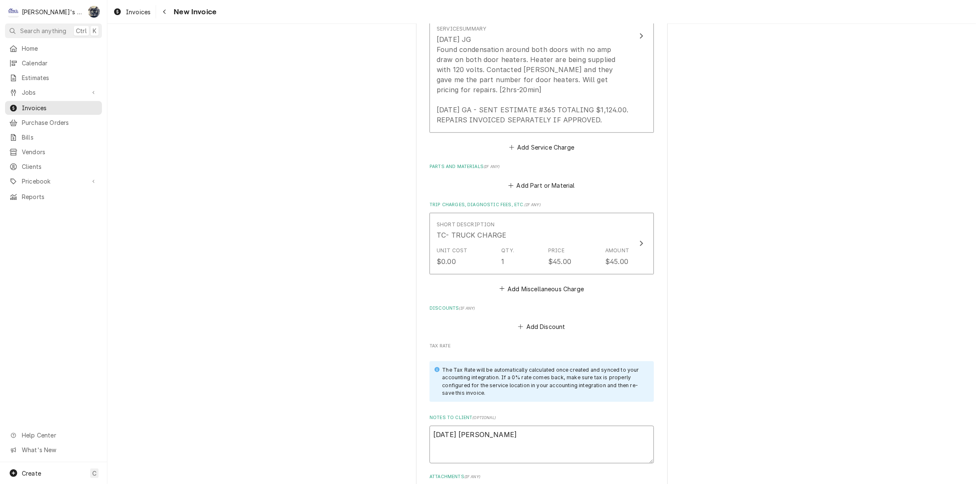
type textarea "x"
type textarea "10/14/25 Sarah"
type textarea "x"
type textarea "10/14/25 Sarah -"
type textarea "x"
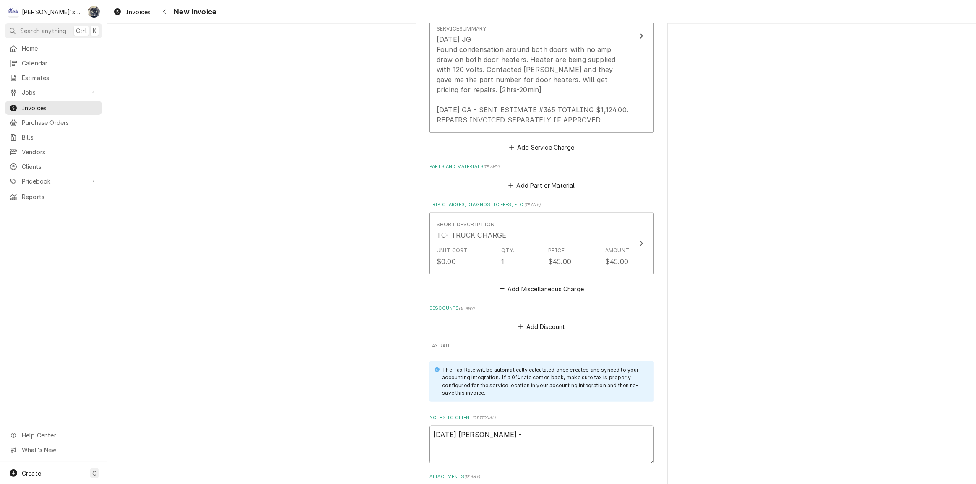
type textarea "10/14/25 Sarah -"
type textarea "x"
type textarea "10/14/25 Sarah - G"
type textarea "x"
type textarea "10/14/25 Sarah - Gr"
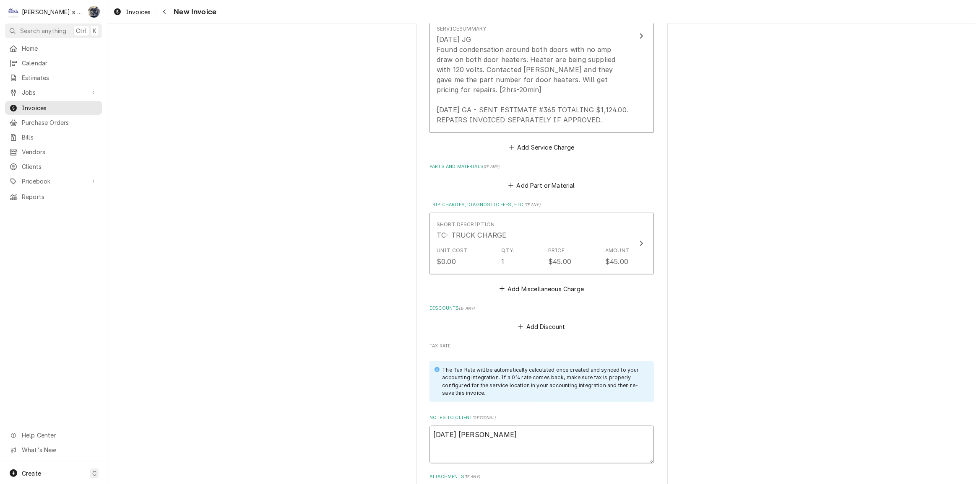
type textarea "x"
type textarea "10/14/25 Sarah - Gre"
type textarea "x"
type textarea "10/14/25 Sarah - Greg"
type textarea "x"
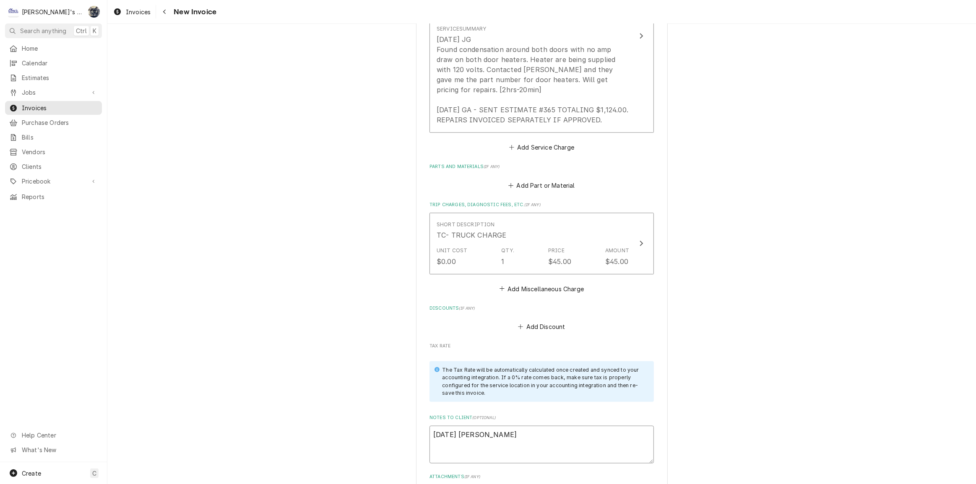
type textarea "10/14/25 Sarah - Greg,"
type textarea "x"
type textarea "10/14/25 Sarah - Greg,"
type textarea "x"
type textarea "10/14/25 Sarah - Greg, L"
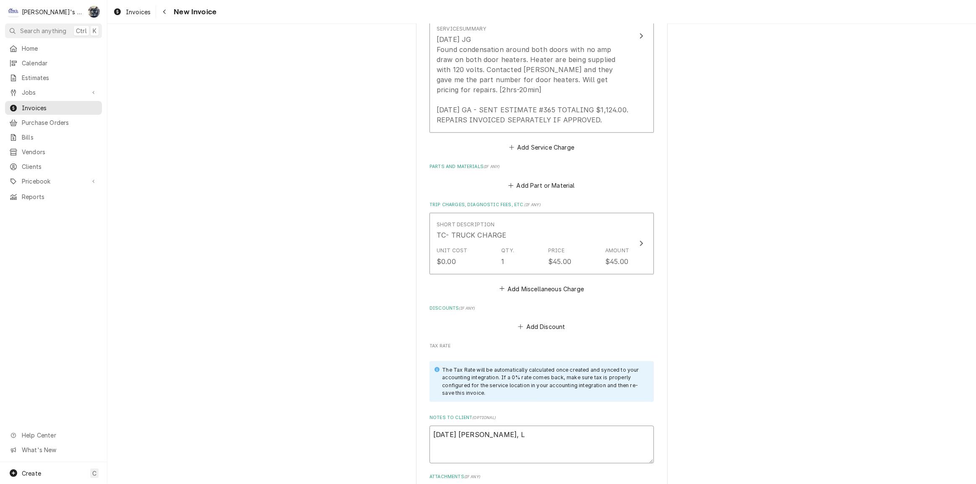
type textarea "x"
type textarea "10/14/25 Sarah - Greg, LD"
type textarea "x"
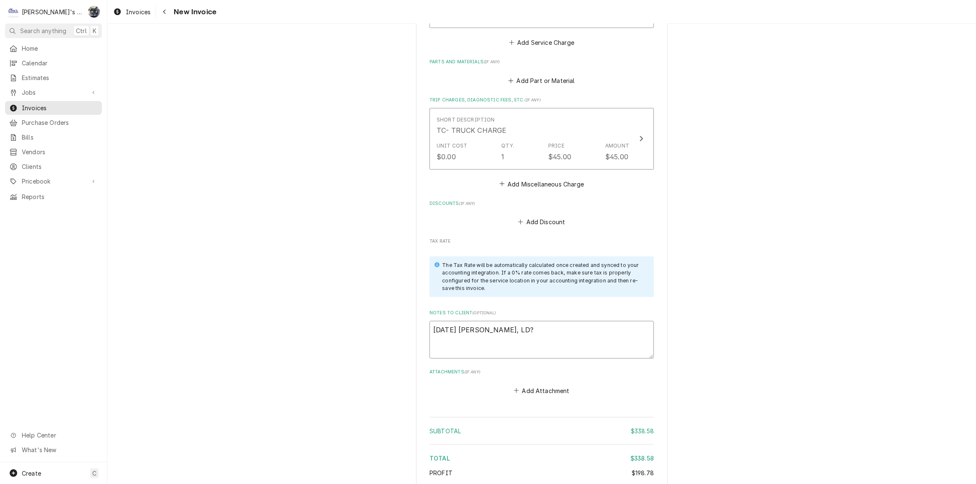
scroll to position [1089, 0]
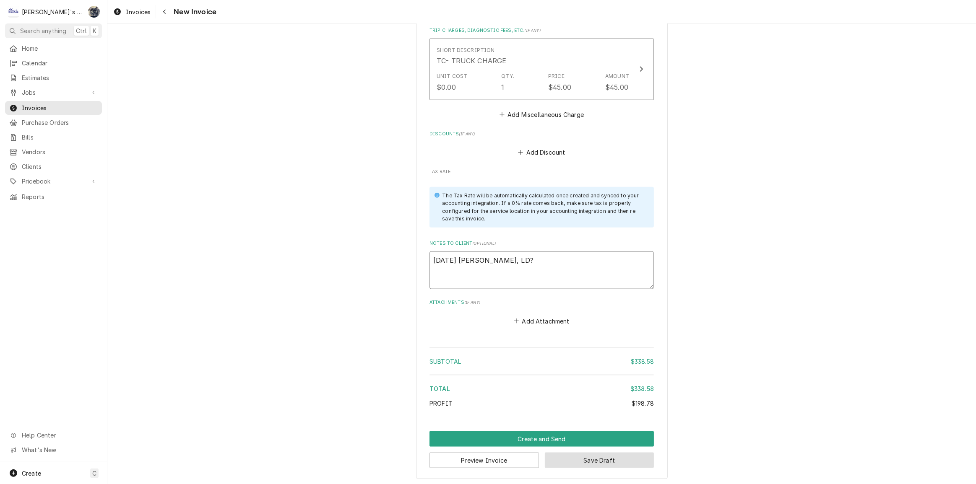
type textarea "10/14/25 Sarah - Greg, LD?"
click at [552, 458] on button "Save Draft" at bounding box center [599, 461] width 109 height 16
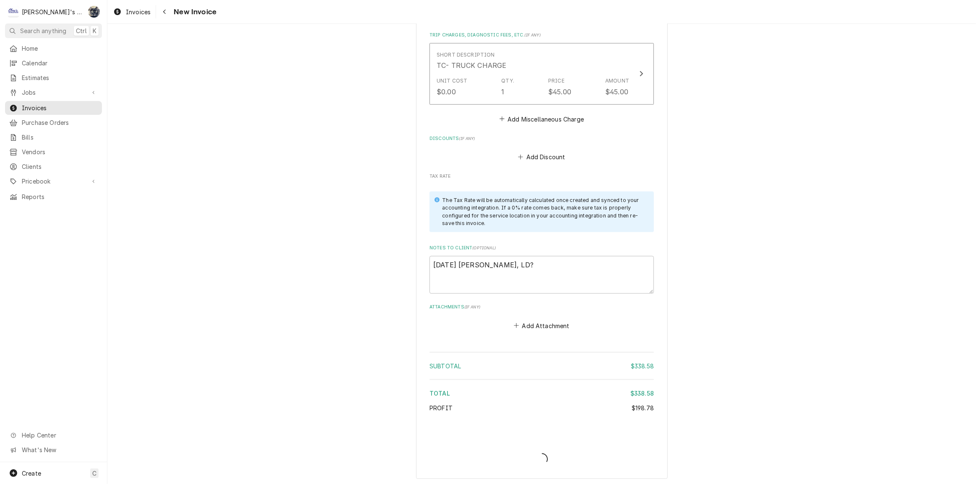
type textarea "x"
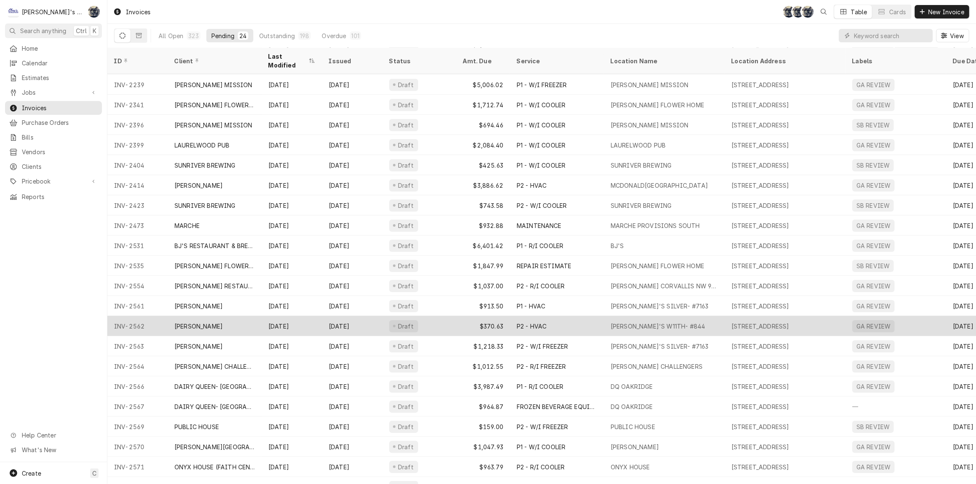
scroll to position [68, 0]
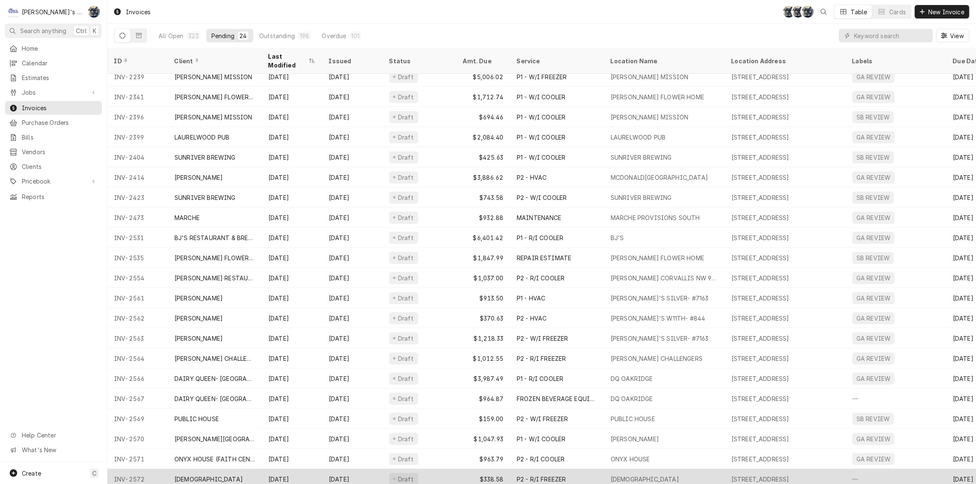
click at [542, 469] on div "P2 - R/I FREEZER" at bounding box center [557, 479] width 94 height 20
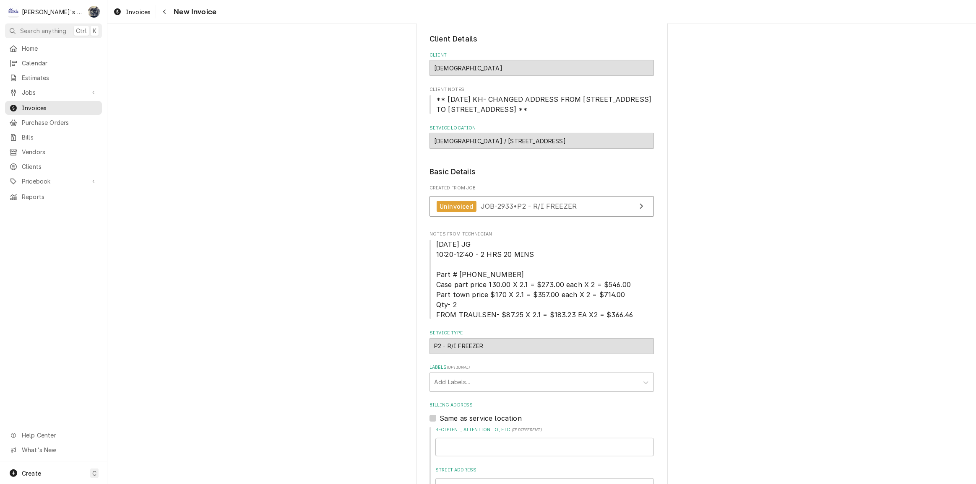
scroll to position [114, 0]
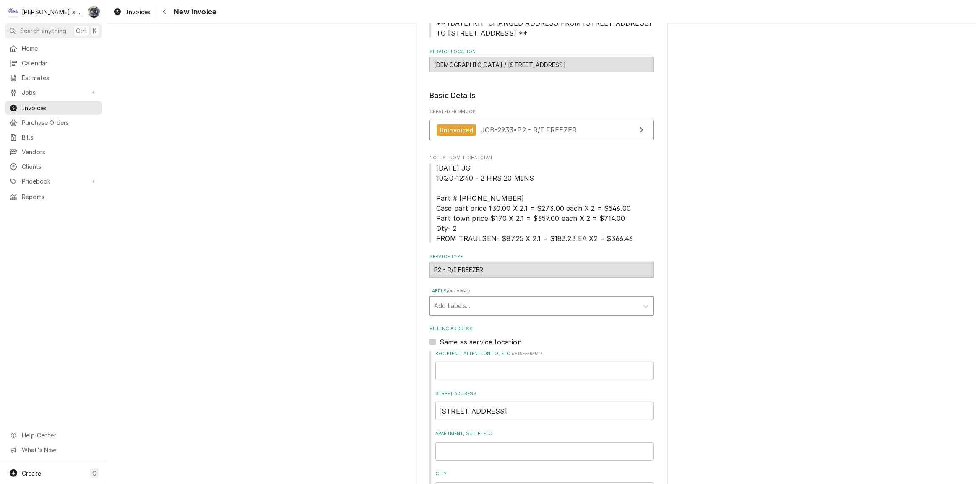
click at [493, 304] on div "Labels" at bounding box center [534, 306] width 200 height 15
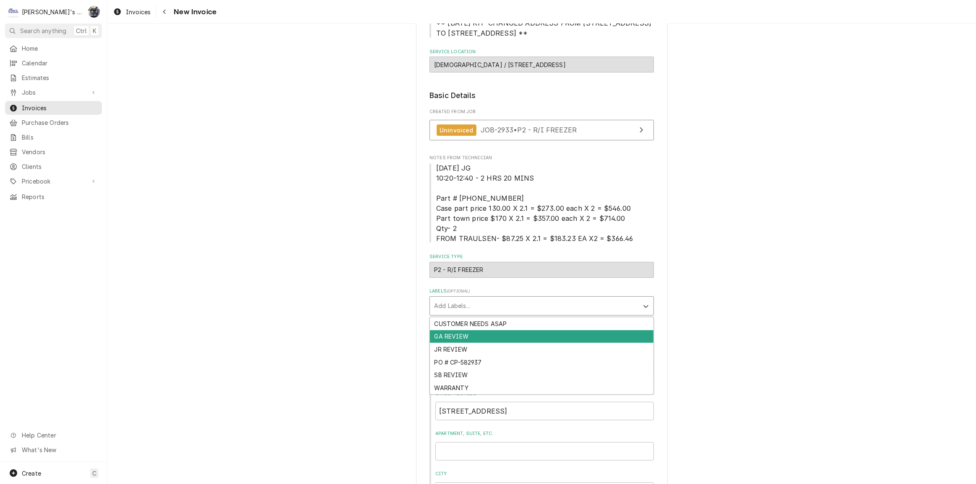
click at [491, 334] on div "GA REVIEW" at bounding box center [542, 337] width 224 height 13
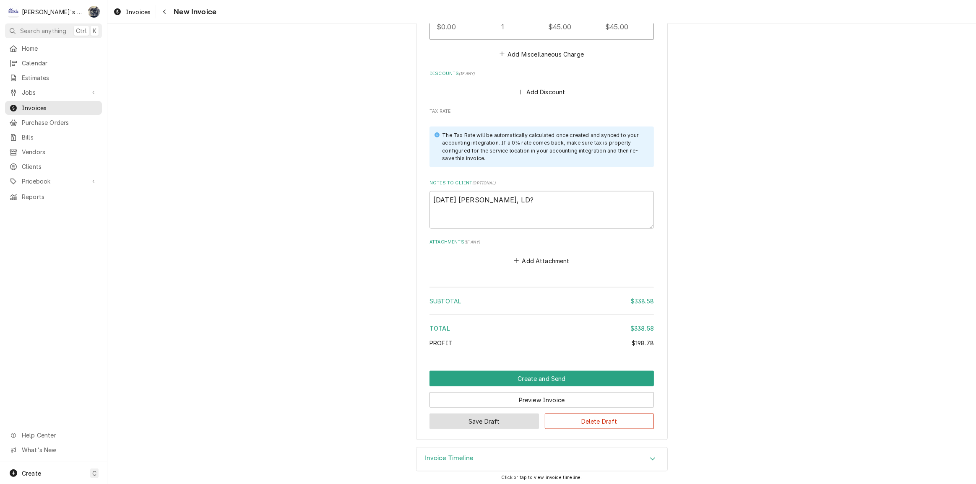
click at [491, 419] on button "Save Draft" at bounding box center [484, 422] width 109 height 16
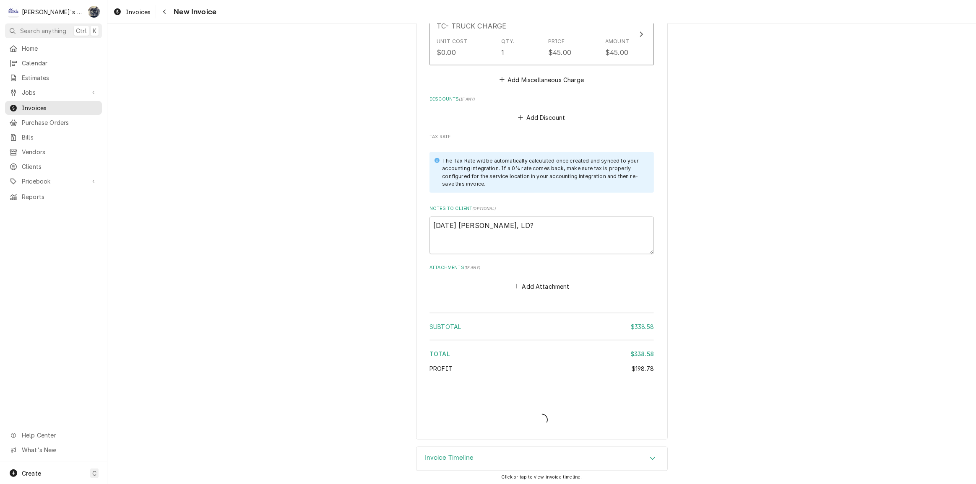
type textarea "x"
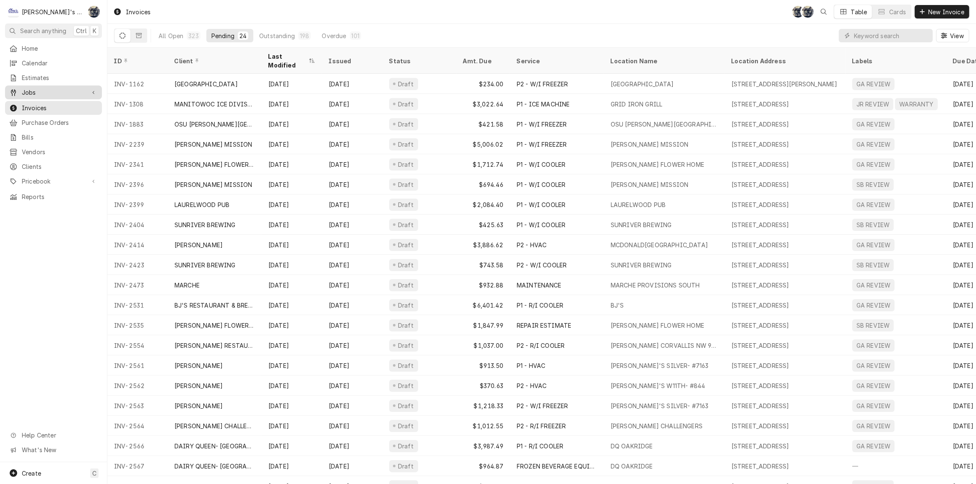
click at [41, 92] on span "Jobs" at bounding box center [53, 92] width 63 height 9
click at [41, 108] on div "Jobs" at bounding box center [54, 107] width 94 height 10
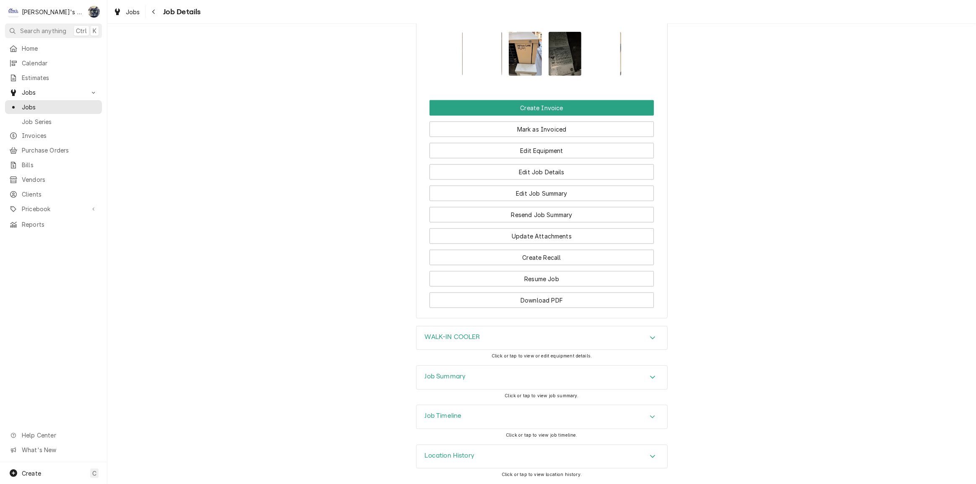
scroll to position [919, 0]
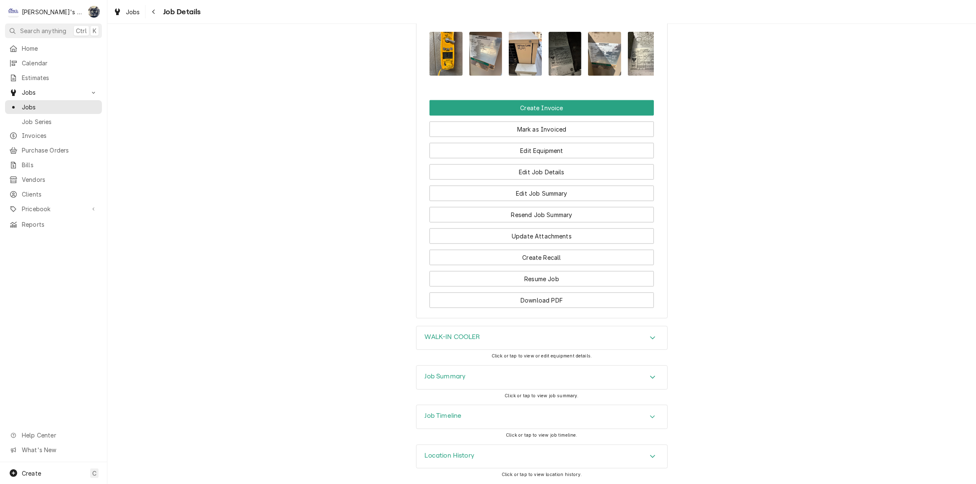
click at [454, 374] on h3 "Job Summary" at bounding box center [445, 377] width 41 height 8
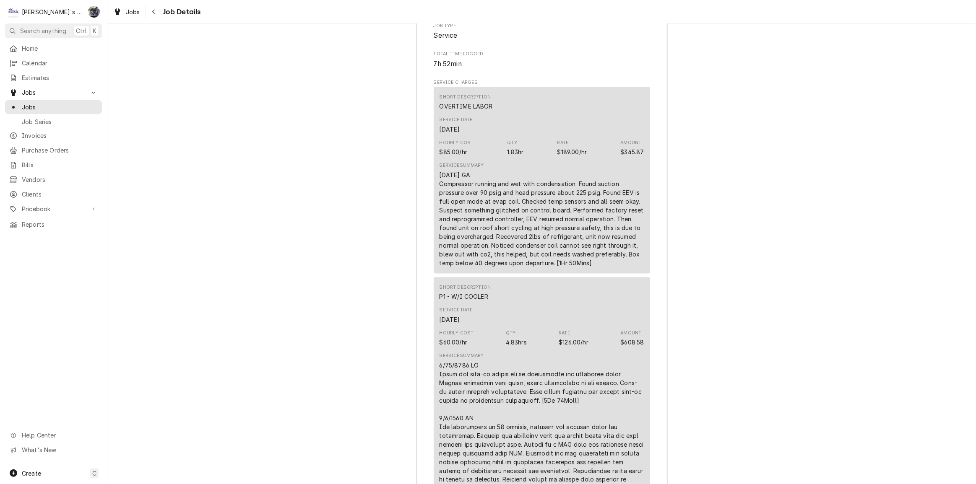
scroll to position [1491, 0]
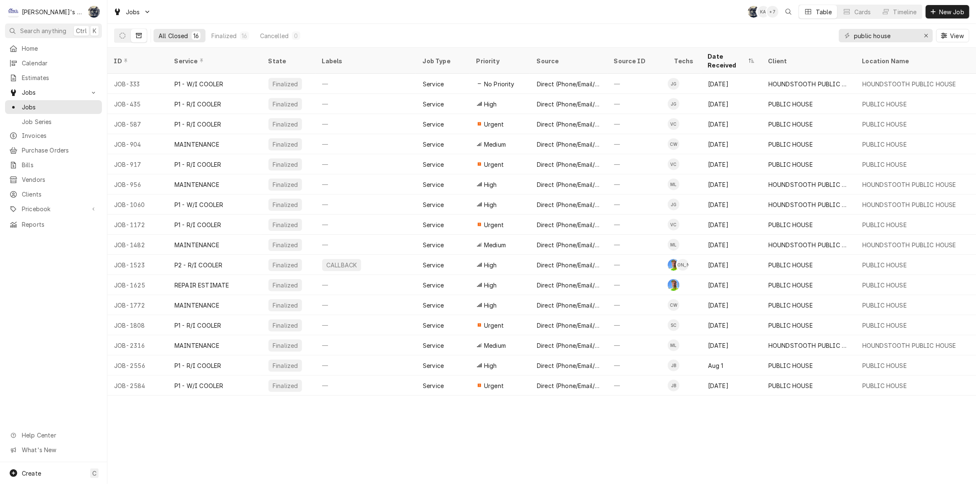
click at [125, 32] on button "Dynamic Content Wrapper" at bounding box center [123, 35] width 16 height 13
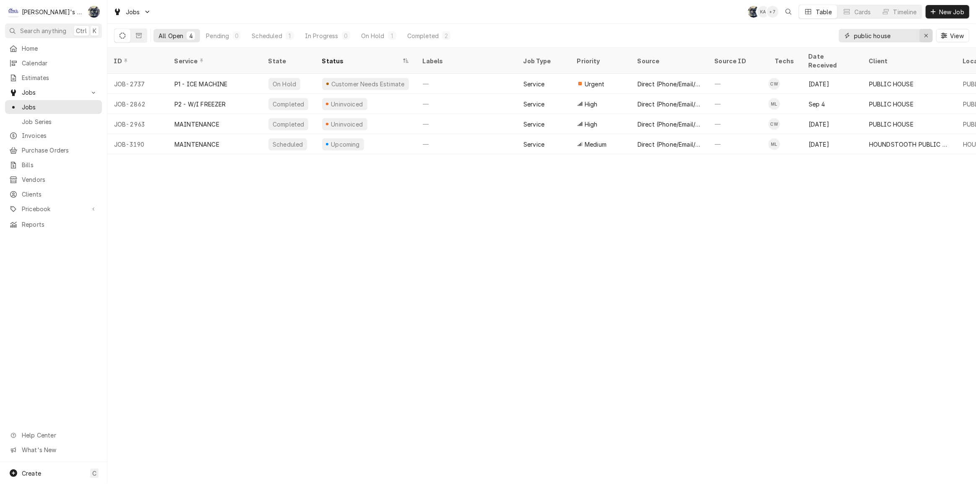
click at [927, 34] on icon "Erase input" at bounding box center [926, 36] width 5 height 6
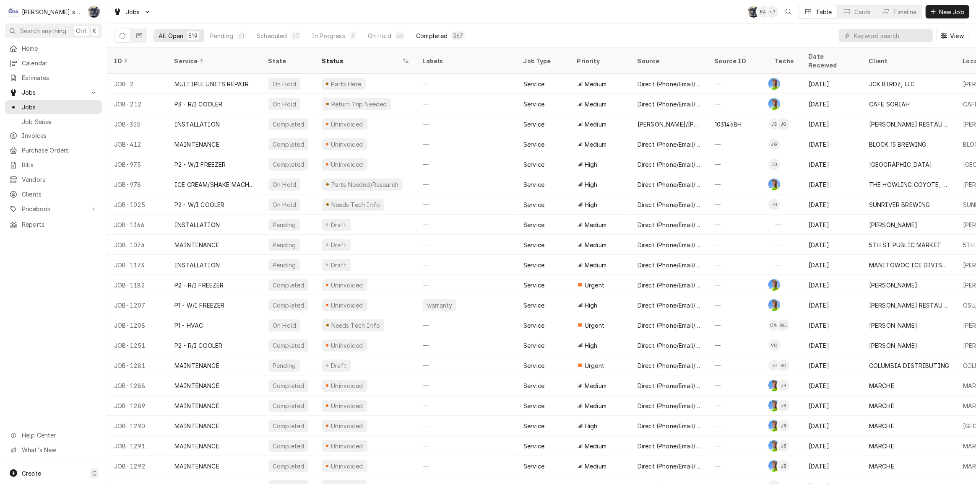
click at [416, 36] on div "Completed" at bounding box center [431, 35] width 31 height 9
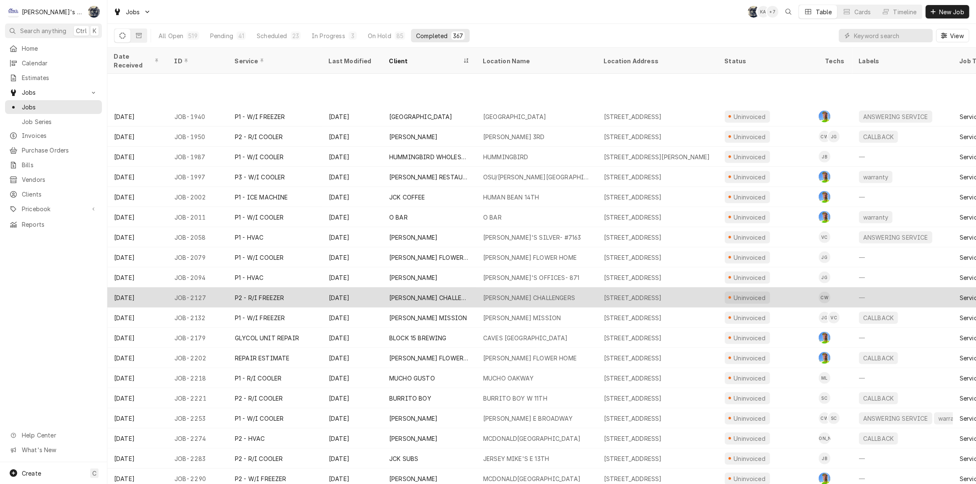
scroll to position [470, 0]
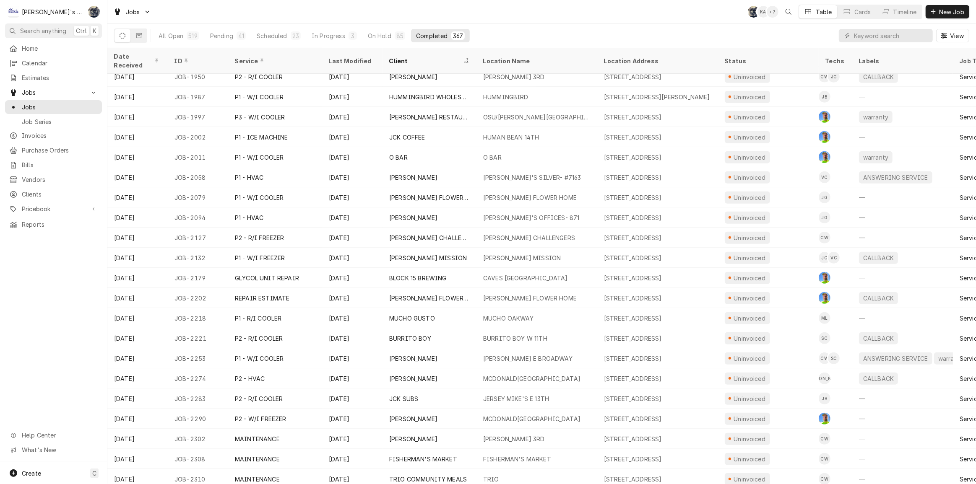
click at [443, 6] on div "Jobs SB KA + 7 Table Cards Timeline New Job" at bounding box center [541, 11] width 869 height 23
click at [223, 22] on div "Jobs SB KA + 7 Table Cards Timeline New Job" at bounding box center [541, 11] width 869 height 23
click at [881, 36] on input "Dynamic Content Wrapper" at bounding box center [891, 35] width 75 height 13
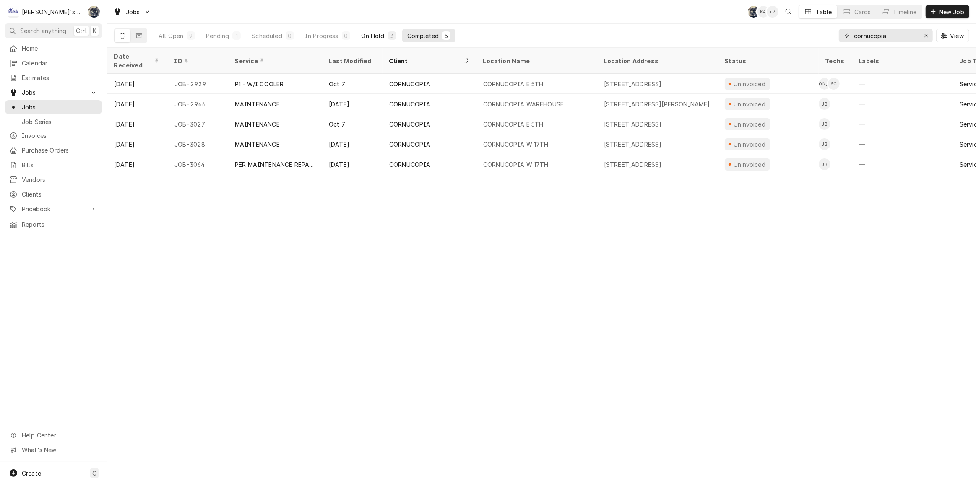
type input "cornucopia"
click at [381, 31] on button "On Hold 3" at bounding box center [378, 35] width 45 height 13
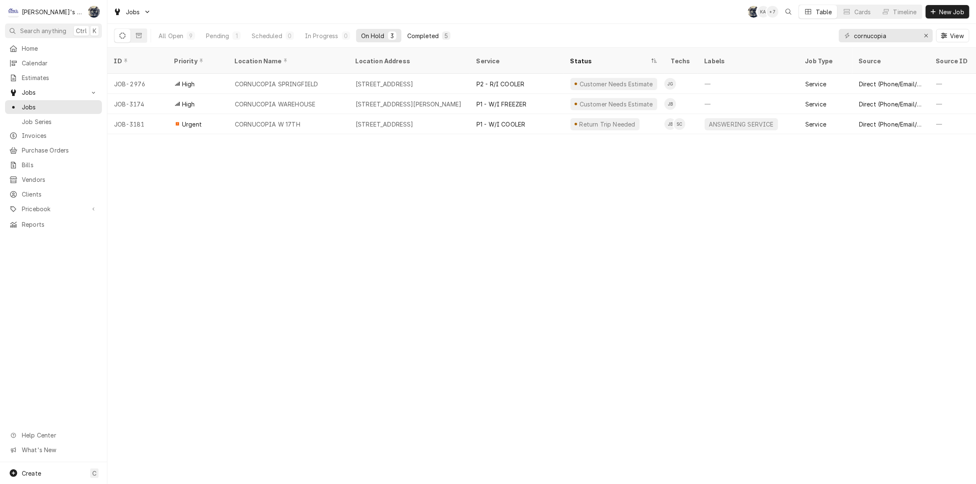
click at [429, 36] on div "Completed" at bounding box center [422, 35] width 31 height 9
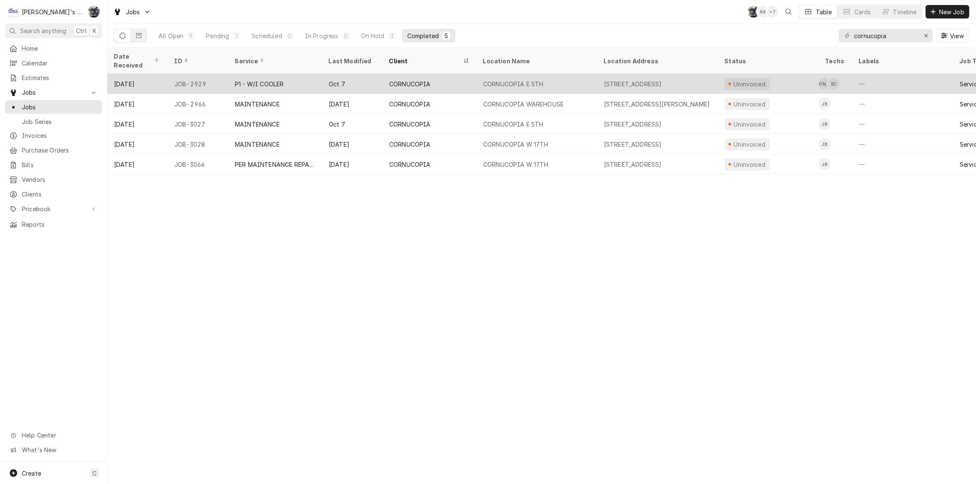
click at [458, 76] on div "CORNUCOPIA" at bounding box center [430, 84] width 94 height 20
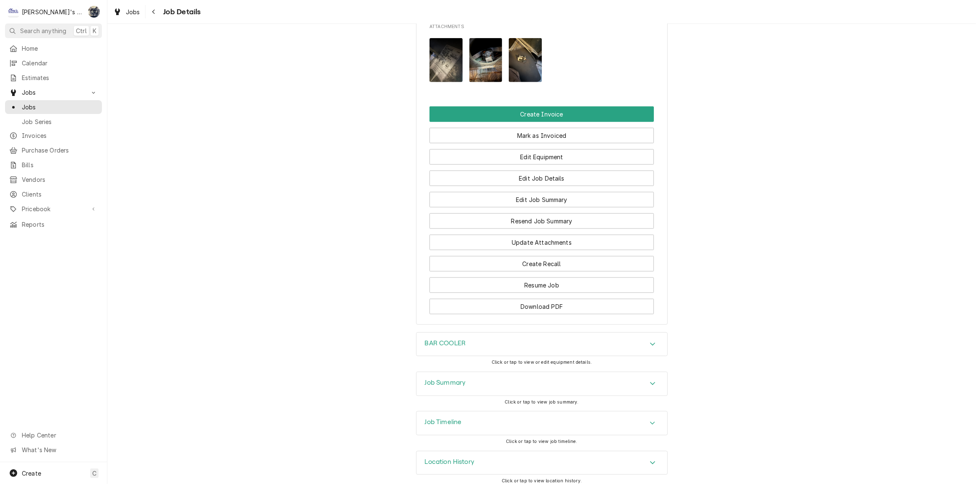
scroll to position [857, 0]
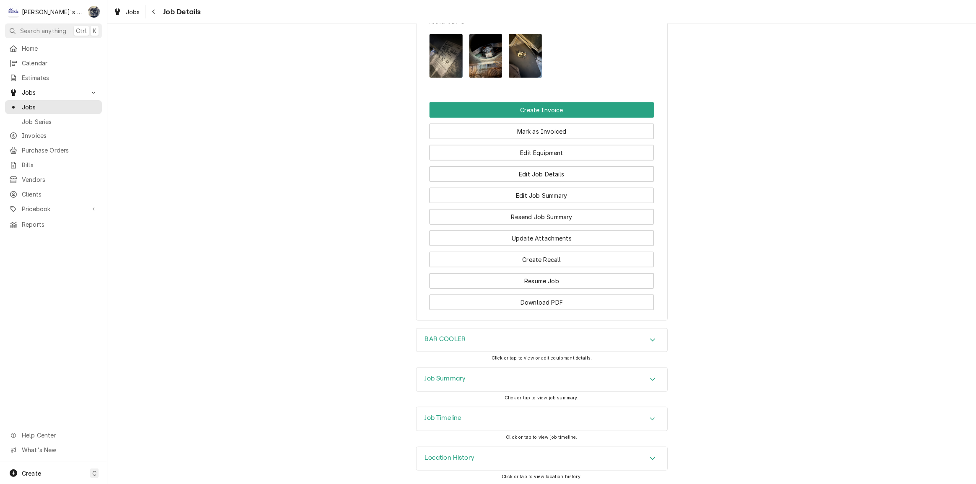
click at [496, 369] on div "Job Summary" at bounding box center [542, 379] width 251 height 23
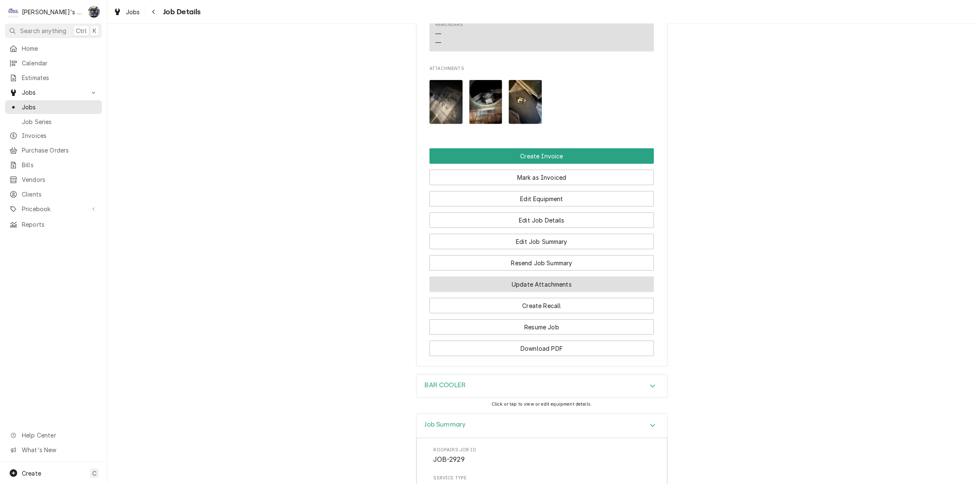
scroll to position [781, 0]
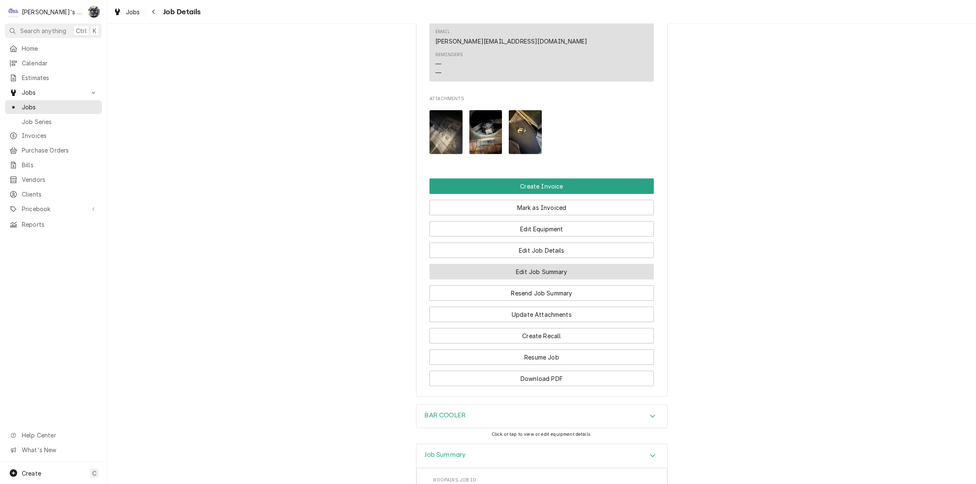
click at [524, 272] on button "Edit Job Summary" at bounding box center [542, 272] width 224 height 16
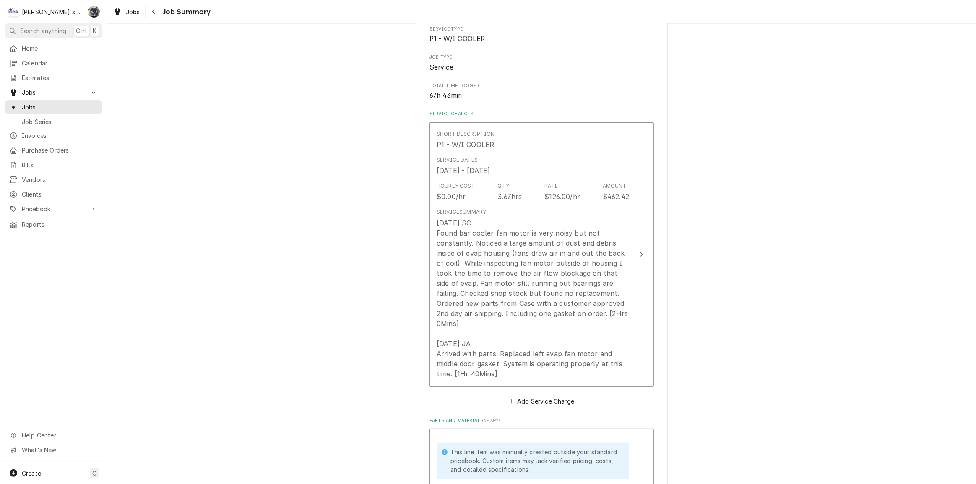
scroll to position [152, 0]
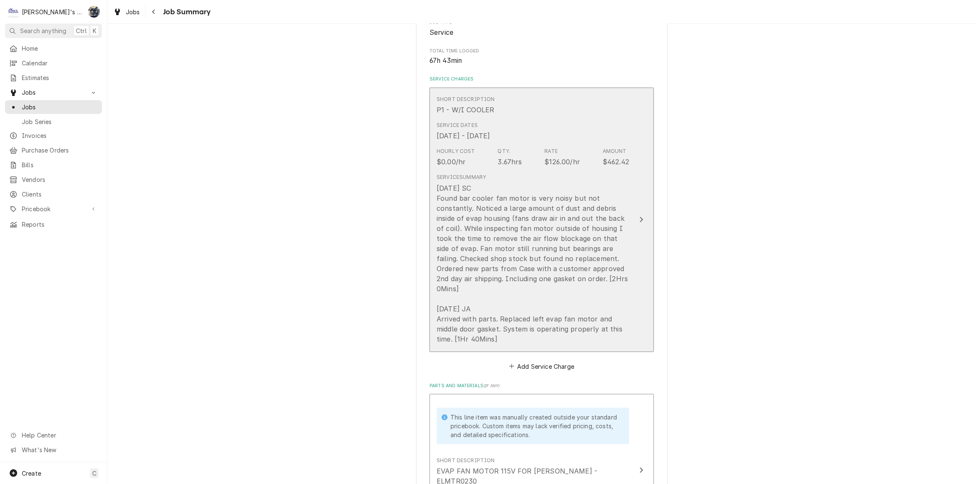
click at [524, 272] on div "[DATE] SC Found bar cooler fan motor is very noisy but not constantly. Noticed …" at bounding box center [533, 263] width 193 height 161
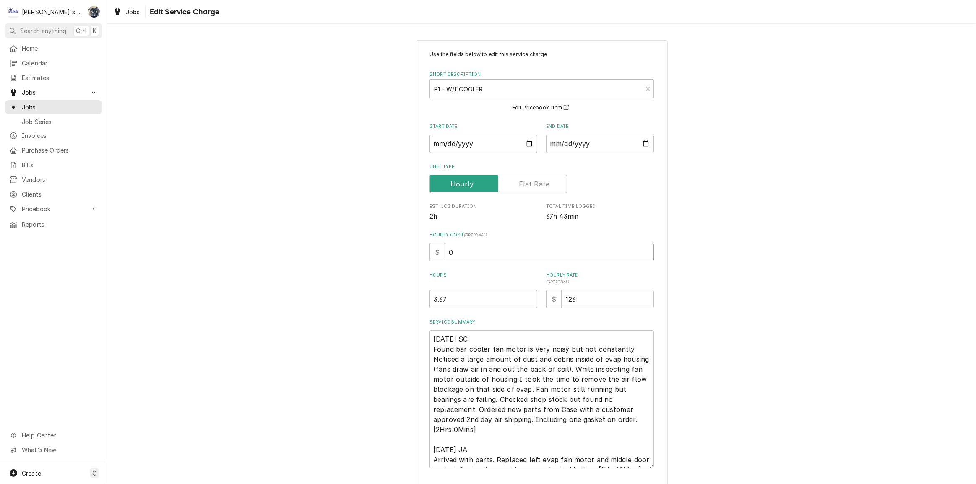
drag, startPoint x: 475, startPoint y: 258, endPoint x: 438, endPoint y: 258, distance: 36.9
click at [438, 258] on div "$ 0" at bounding box center [542, 252] width 224 height 18
type textarea "x"
type input "6"
type textarea "x"
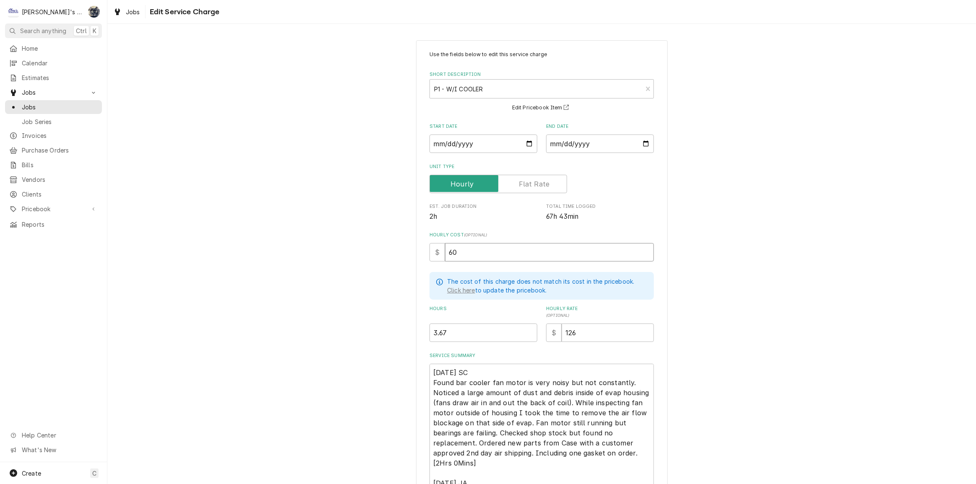
type input "60"
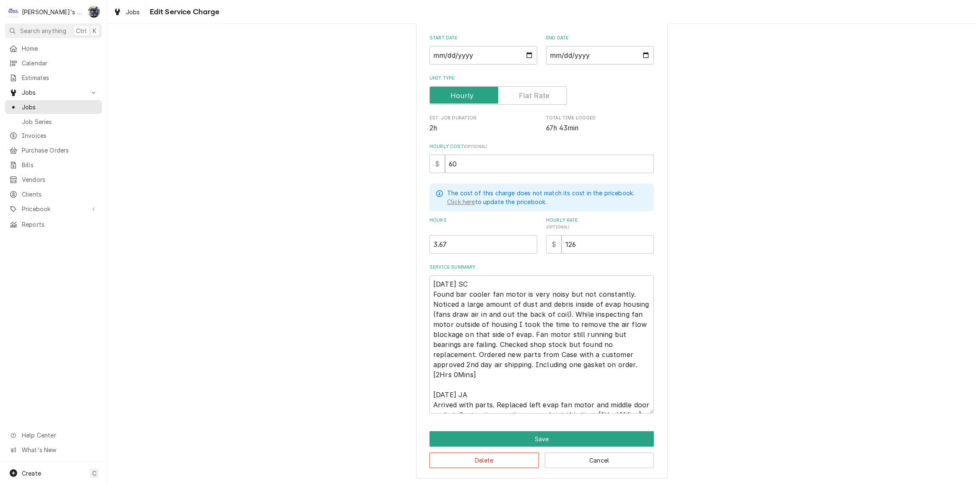
scroll to position [10, 0]
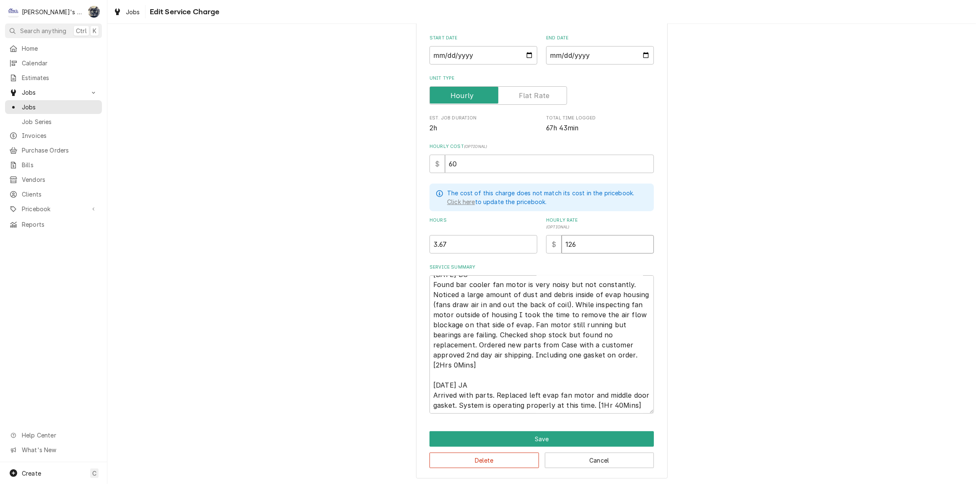
drag, startPoint x: 570, startPoint y: 245, endPoint x: 539, endPoint y: 245, distance: 31.0
click at [540, 245] on div "Hours 3.67 Hourly Rate ( optional ) $ 126" at bounding box center [542, 235] width 224 height 36
type textarea "x"
type input "1"
type textarea "x"
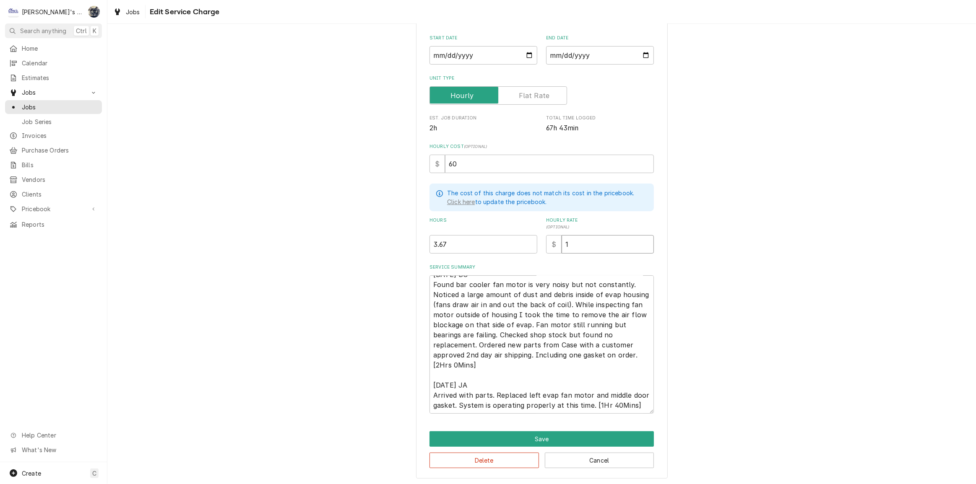
type input "11"
type textarea "x"
type input "114"
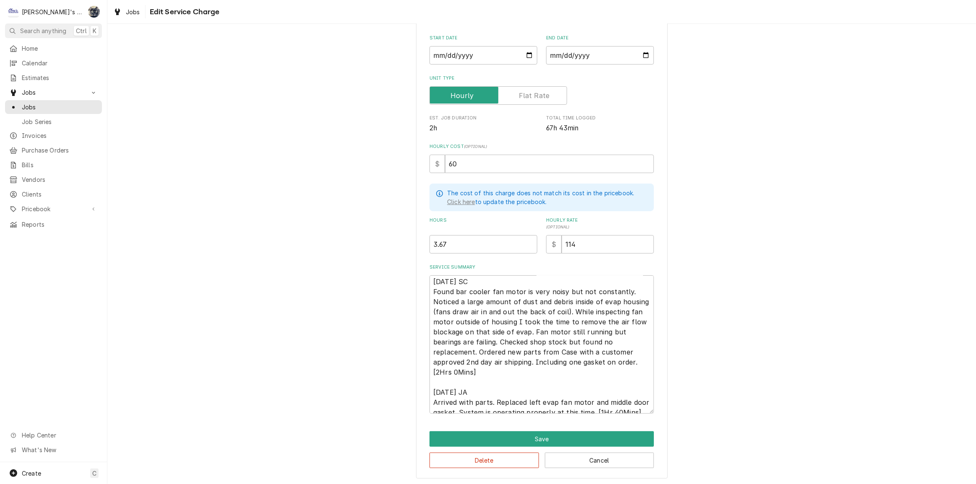
scroll to position [0, 0]
click at [561, 293] on textarea "9/12/2025 SC Found bar cooler fan motor is very noisy but not constantly. Notic…" at bounding box center [542, 345] width 224 height 138
type textarea "x"
type textarea "9/12/2025 SC Found bar cooler fan motor is very noisy, but not constantly. Noti…"
click at [623, 293] on textarea "9/12/2025 SC Found bar cooler fan motor is very noisy, but not constantly. Noti…" at bounding box center [542, 345] width 224 height 138
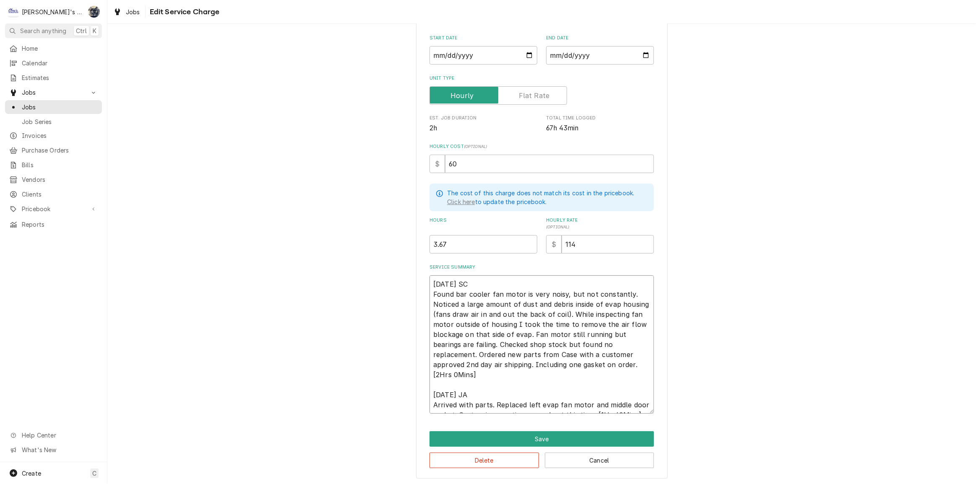
type textarea "x"
type textarea "9/12/2025 SC Found bar cooler fan motor is very noisy, but not constantl. Notic…"
type textarea "x"
type textarea "9/12/2025 SC Found bar cooler fan motor is very noisy, but not constant. Notice…"
type textarea "x"
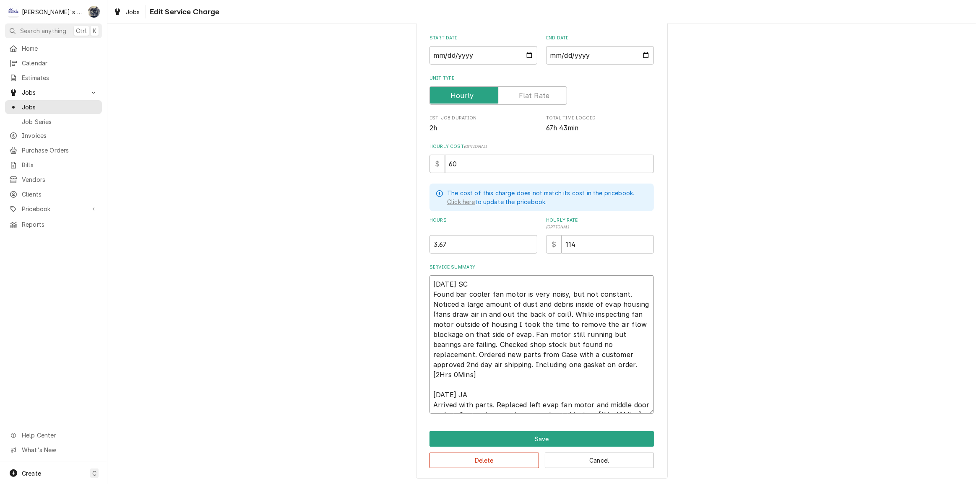
type textarea "9/12/2025 SC Found bar cooler fan motor is very noisy, but not constan. Noticed…"
type textarea "x"
type textarea "9/12/2025 SC Found bar cooler fan motor is very noisy, but not consta. Noticed …"
type textarea "x"
type textarea "9/12/2025 SC Found bar cooler fan motor is very noisy, but not constan. Noticed…"
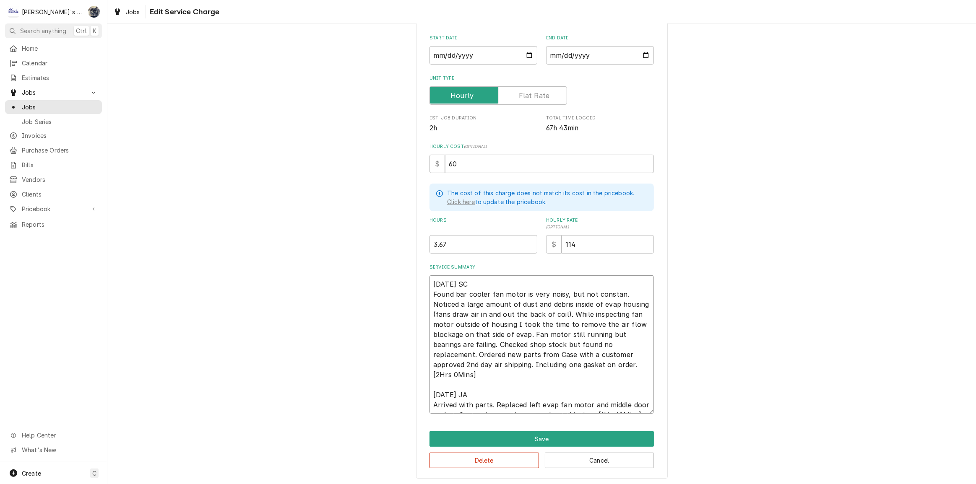
type textarea "x"
type textarea "9/12/2025 SC Found bar cooler fan motor is very noisy, but not constant. Notice…"
click at [558, 323] on textarea "9/12/2025 SC Found bar cooler fan motor is very noisy, but not constant. Notice…" at bounding box center [542, 345] width 224 height 138
click at [430, 333] on textarea "9/12/2025 SC Found bar cooler fan motor is very noisy, but not constant. Notice…" at bounding box center [542, 345] width 224 height 138
type textarea "x"
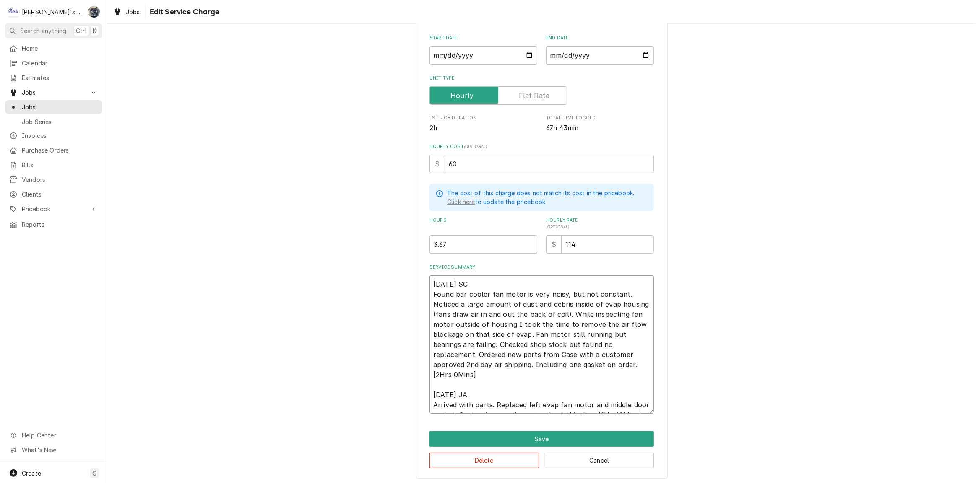
type textarea "9/12/2025 SC Found bar cooler fan motor is very noisy, but not constant. Notice…"
type textarea "x"
type textarea "9/12/2025 SC Found bar cooler fan motor is very noisy, but not constant. Notice…"
type textarea "x"
type textarea "9/12/2025 SC Found bar cooler fan motor is very noisy, but not constant. Notice…"
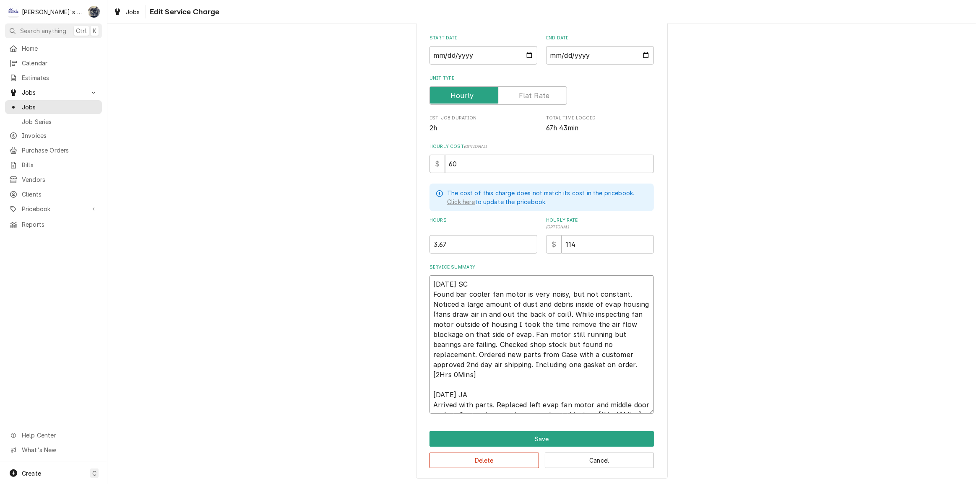
type textarea "x"
type textarea "9/12/2025 SC Found bar cooler fan motor is very noisy, but not constant. Notice…"
type textarea "x"
type textarea "9/12/2025 SC Found bar cooler fan motor is very noisy, but not constant. Notice…"
type textarea "x"
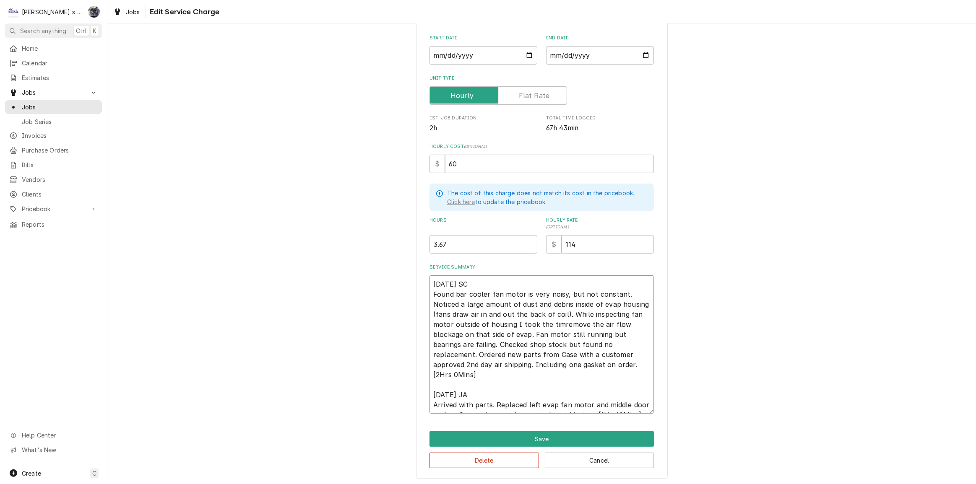
type textarea "9/12/2025 SC Found bar cooler fan motor is very noisy, but not constant. Notice…"
type textarea "x"
type textarea "9/12/2025 SC Found bar cooler fan motor is very noisy, but not constant. Notice…"
type textarea "x"
type textarea "9/12/2025 SC Found bar cooler fan motor is very noisy, but not constant. Notice…"
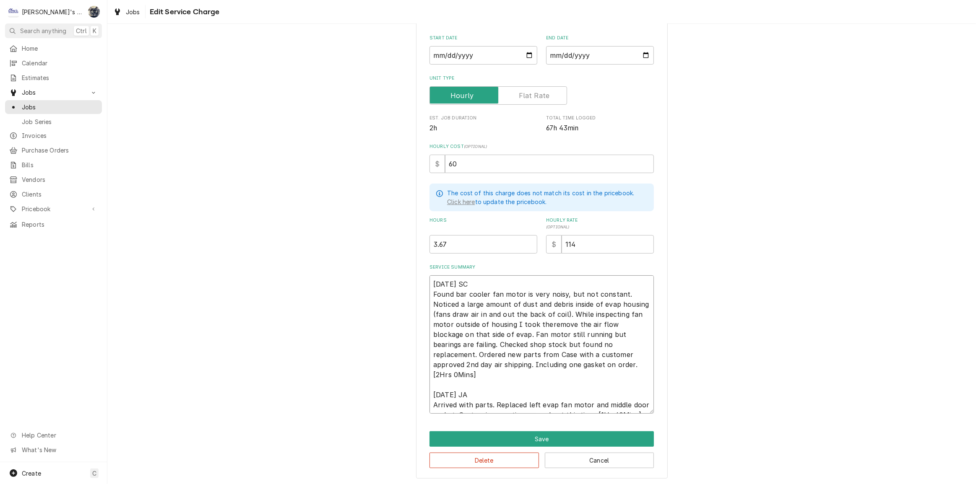
type textarea "x"
type textarea "9/12/2025 SC Found bar cooler fan motor is very noisy, but not constant. Notice…"
type textarea "x"
type textarea "9/12/2025 SC Found bar cooler fan motor is very noisy, but not constant. Notice…"
type textarea "x"
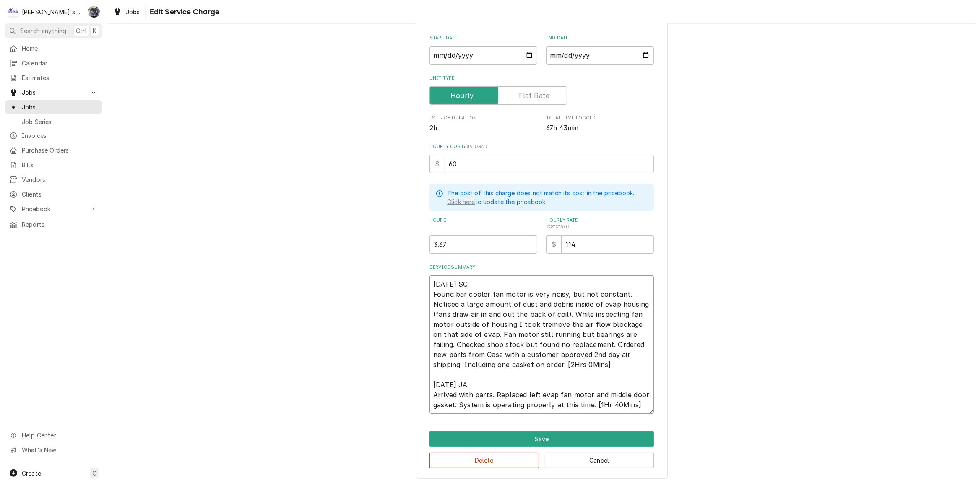
type textarea "9/12/2025 SC Found bar cooler fan motor is very noisy, but not constant. Notice…"
type textarea "x"
type textarea "9/12/2025 SC Found bar cooler fan motor is very noisy, but not constant. Notice…"
type textarea "x"
type textarea "9/12/2025 SC Found bar cooler fan motor is very noisy, but not constant. Notice…"
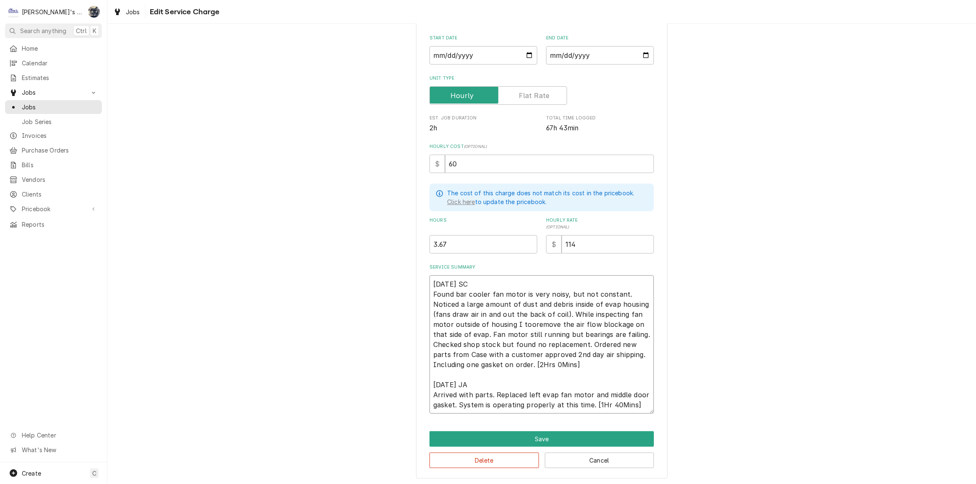
type textarea "x"
type textarea "9/12/2025 SC Found bar cooler fan motor is very noisy, but not constant. Notice…"
type textarea "x"
type textarea "9/12/2025 SC Found bar cooler fan motor is very noisy, but not constant. Notice…"
type textarea "x"
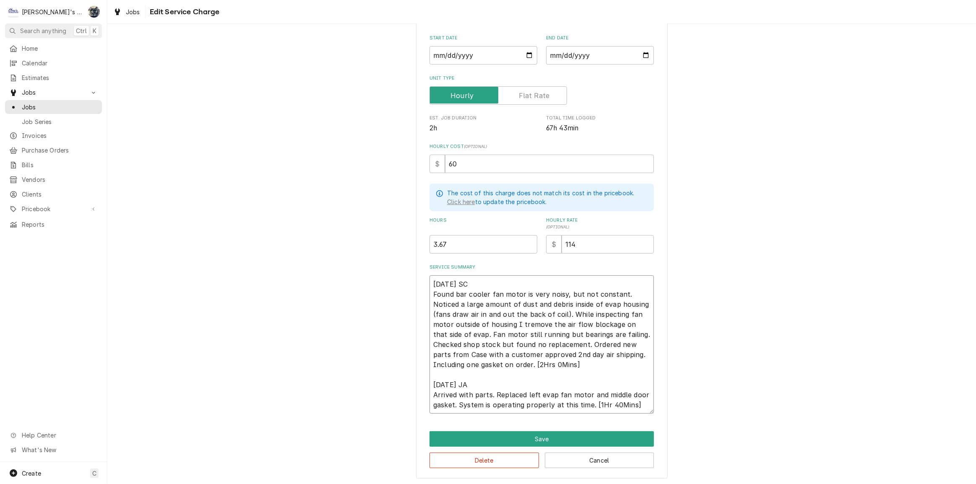
type textarea "9/12/2025 SC Found bar cooler fan motor is very noisy, but not constant. Notice…"
type textarea "x"
type textarea "9/12/2025 SC Found bar cooler fan motor is very noisy, but not constant. Notice…"
type textarea "x"
type textarea "9/12/2025 SC Found bar cooler fan motor is very noisy, but not constant. Notice…"
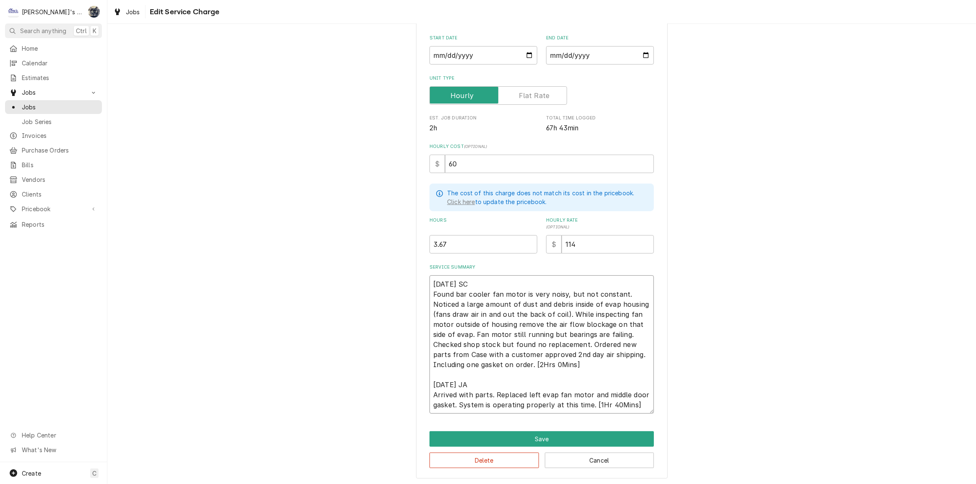
type textarea "x"
type textarea "9/12/2025 SC Found bar cooler fan motor is very noisy, but not constant. Notice…"
type textarea "x"
type textarea "9/12/2025 SC Found bar cooler fan motor is very noisy, but not constant. Notice…"
type textarea "x"
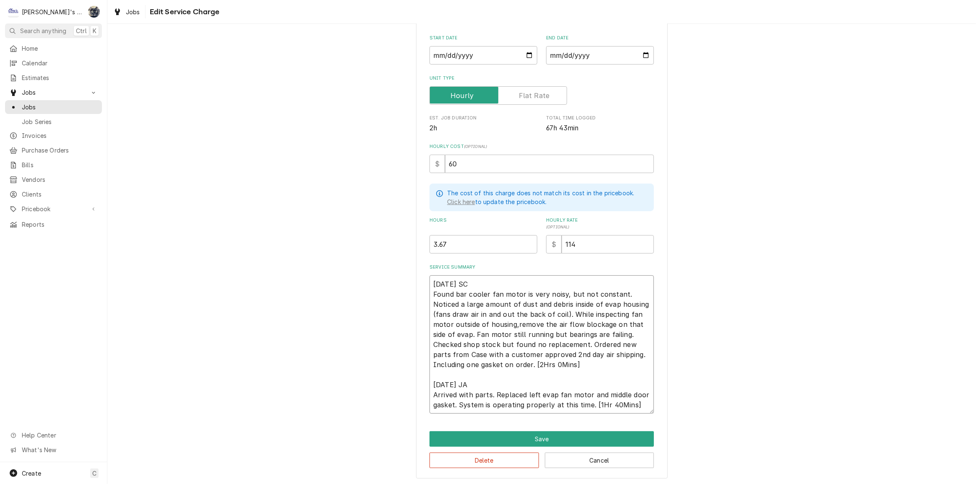
type textarea "9/12/2025 SC Found bar cooler fan motor is very noisy, but not constant. Notice…"
click at [586, 324] on textarea "9/12/2025 SC Found bar cooler fan motor is very noisy, but not constant. Notice…" at bounding box center [542, 345] width 224 height 138
type textarea "x"
type textarea "9/12/2025 SC Found bar cooler fan motor is very noisy, but not constant. Notice…"
click at [570, 352] on textarea "9/12/2025 SC Found bar cooler fan motor is very noisy, but not constant. Notice…" at bounding box center [542, 345] width 224 height 138
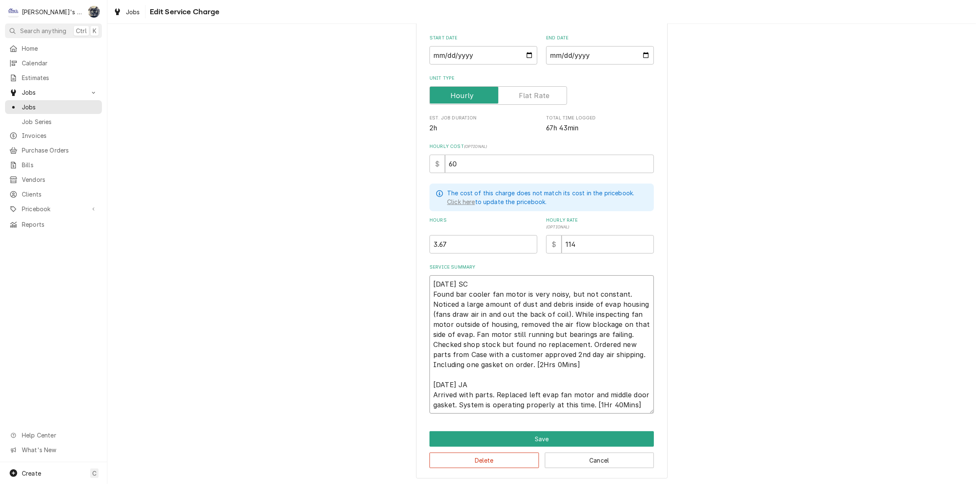
type textarea "x"
type textarea "9/12/2025 SC Found bar cooler fan motor is very noisy, but not constant. Notice…"
type textarea "x"
type textarea "9/12/2025 SC Found bar cooler fan motor is very noisy, but not constant. Notice…"
type textarea "x"
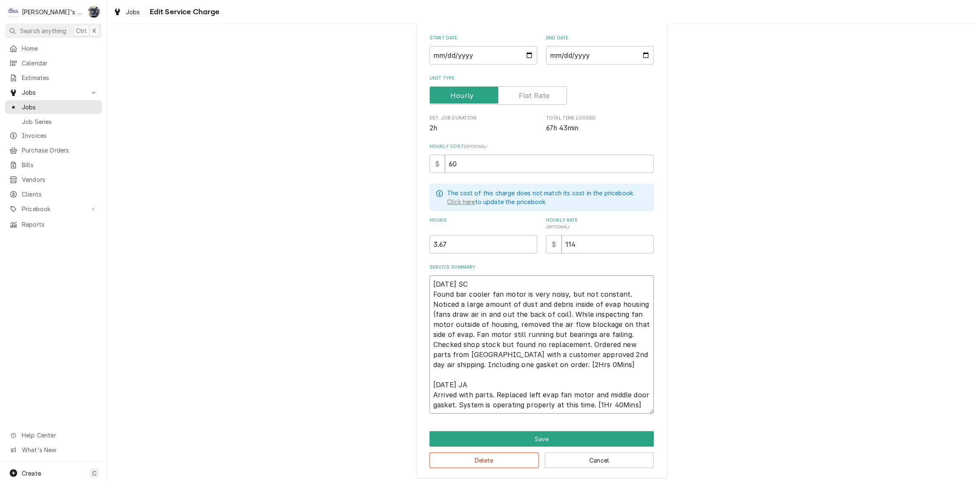
type textarea "9/12/2025 SC Found bar cooler fan motor is very noisy, but not constant. Notice…"
type textarea "x"
type textarea "9/12/2025 SC Found bar cooler fan motor is very noisy, but not constant. Notice…"
type textarea "x"
type textarea "9/12/2025 SC Found bar cooler fan motor is very noisy, but not constant. Notice…"
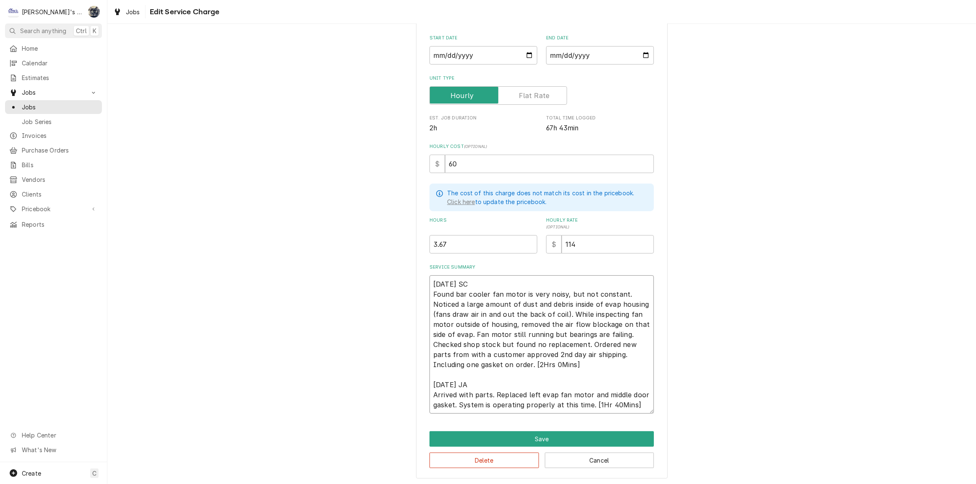
type textarea "x"
type textarea "9/12/2025 SC Found bar cooler fan motor is very noisy, but not constant. Notice…"
type textarea "x"
type textarea "9/12/2025 SC Found bar cooler fan motor is very noisy, but not constant. Notice…"
type textarea "x"
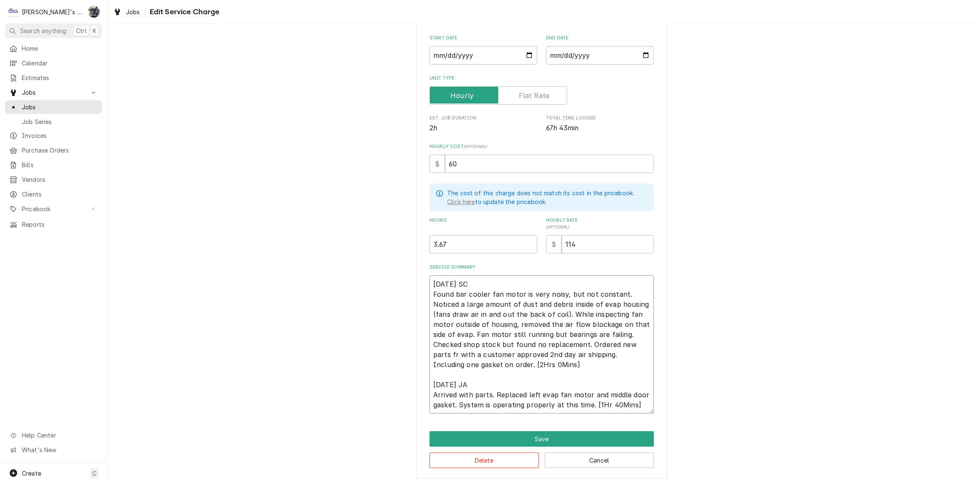
type textarea "9/12/2025 SC Found bar cooler fan motor is very noisy, but not constant. Notice…"
type textarea "x"
type textarea "9/12/2025 SC Found bar cooler fan motor is very noisy, but not constant. Notice…"
type textarea "x"
type textarea "9/12/2025 SC Found bar cooler fan motor is very noisy, but not constant. Notice…"
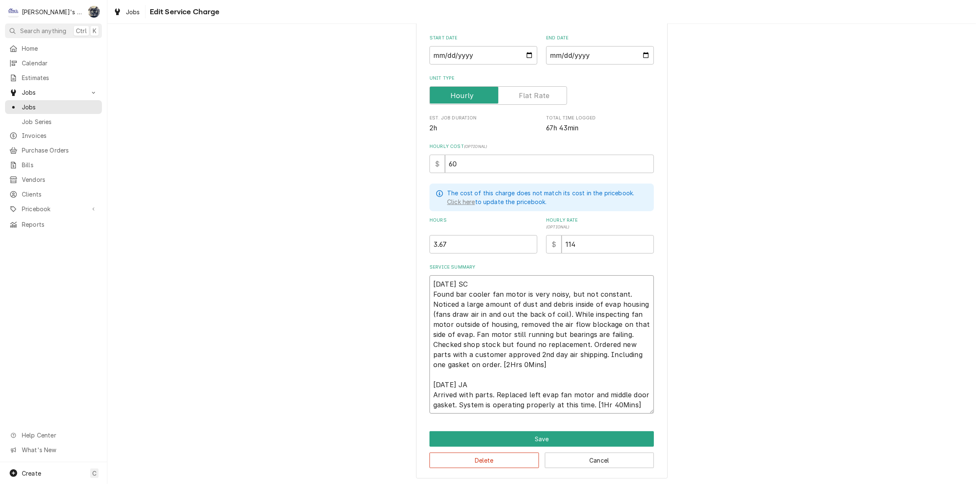
click at [463, 365] on textarea "9/12/2025 SC Found bar cooler fan motor is very noisy, but not constant. Notice…" at bounding box center [542, 345] width 224 height 138
type textarea "x"
type textarea "9/12/2025 SC Found bar cooler fan motor is very noisy, but not constant. Notice…"
type textarea "x"
type textarea "9/12/2025 SC Found bar cooler fan motor is very noisy, but not constant. Notice…"
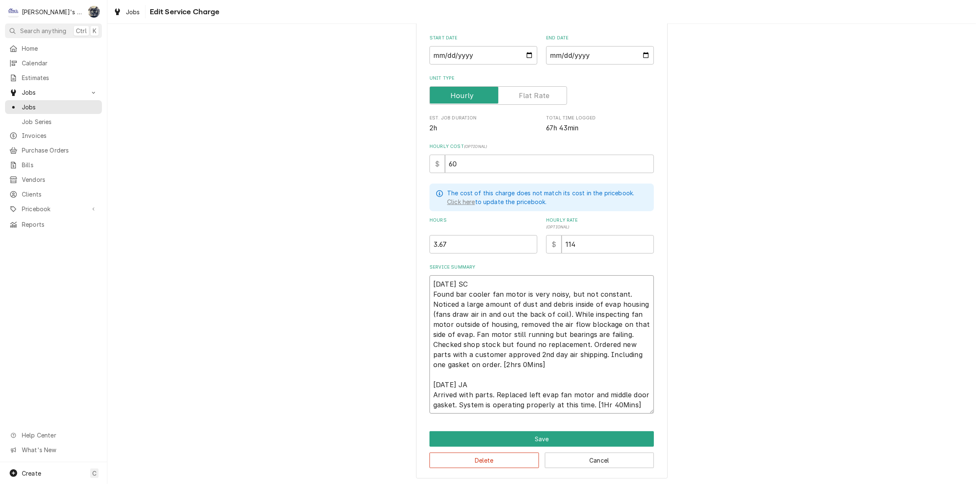
click at [473, 361] on textarea "9/12/2025 SC Found bar cooler fan motor is very noisy, but not constant. Notice…" at bounding box center [542, 345] width 224 height 138
click at [470, 362] on textarea "9/12/2025 SC Found bar cooler fan motor is very noisy, but not constant. Notice…" at bounding box center [542, 345] width 224 height 138
type textarea "x"
type textarea "9/12/2025 SC Found bar cooler fan motor is very noisy, but not constant. Notice…"
type textarea "x"
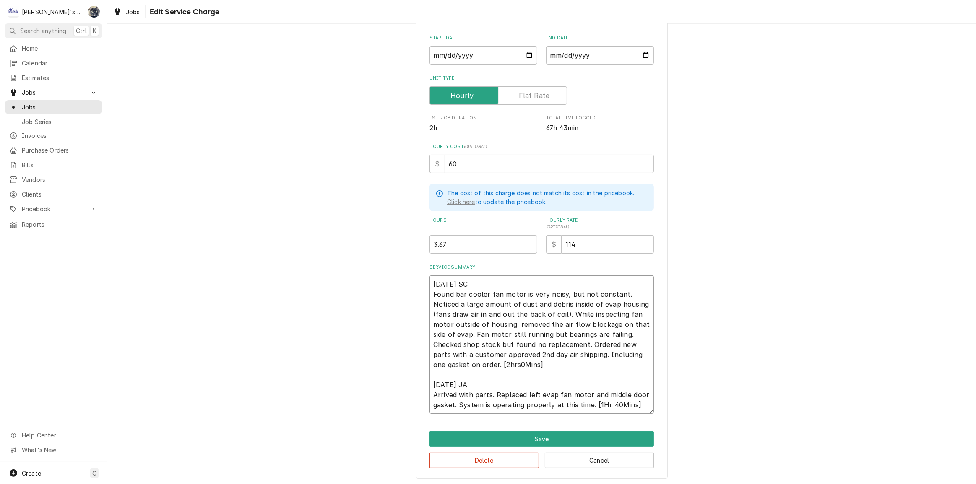
type textarea "9/12/2025 SC Found bar cooler fan motor is very noisy, but not constant. Notice…"
click at [482, 362] on textarea "9/12/2025 SC Found bar cooler fan motor is very noisy, but not constant. Notice…" at bounding box center [542, 345] width 224 height 138
type textarea "x"
type textarea "9/12/2025 SC Found bar cooler fan motor is very noisy, but not constant. Notice…"
type textarea "x"
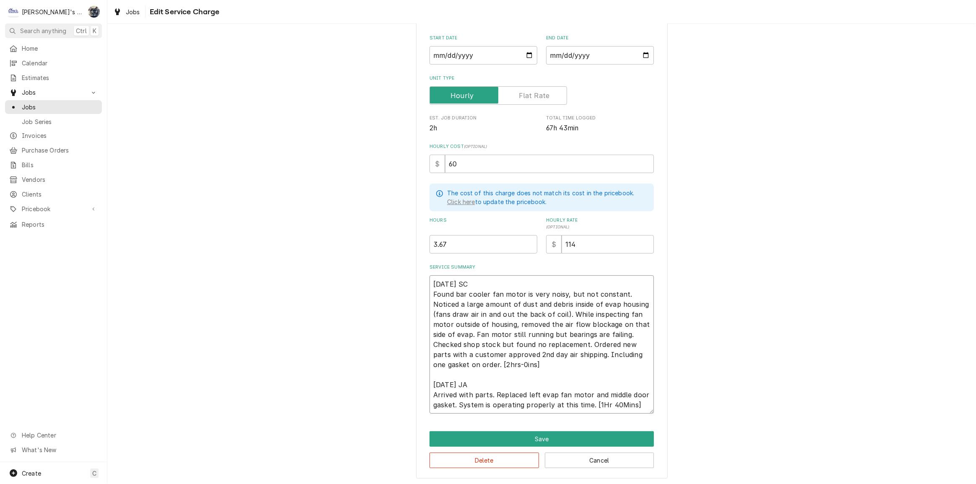
type textarea "9/12/2025 SC Found bar cooler fan motor is very noisy, but not constant. Notice…"
click at [491, 365] on textarea "9/12/2025 SC Found bar cooler fan motor is very noisy, but not constant. Notice…" at bounding box center [542, 345] width 224 height 138
type textarea "x"
click at [507, 366] on textarea "9/12/2025 SC Found bar cooler fan motor is very noisy, but not constant. Notice…" at bounding box center [542, 345] width 224 height 138
type textarea "9/12/2025 SC Found bar cooler fan motor is very noisy, but not constant. Notice…"
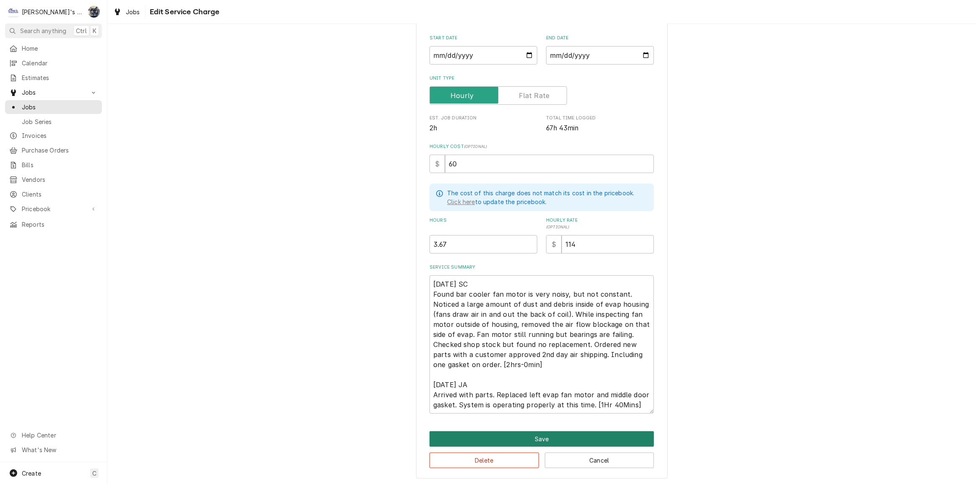
click at [523, 433] on button "Save" at bounding box center [542, 440] width 224 height 16
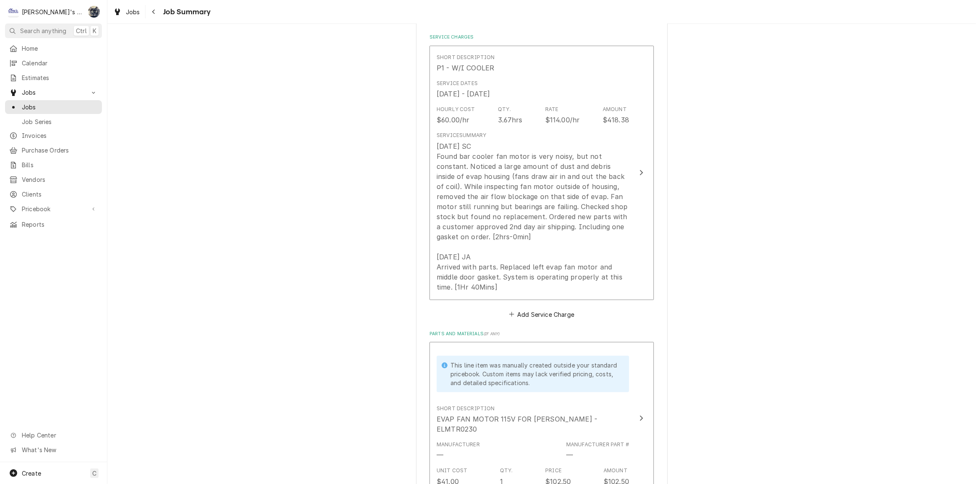
scroll to position [267, 0]
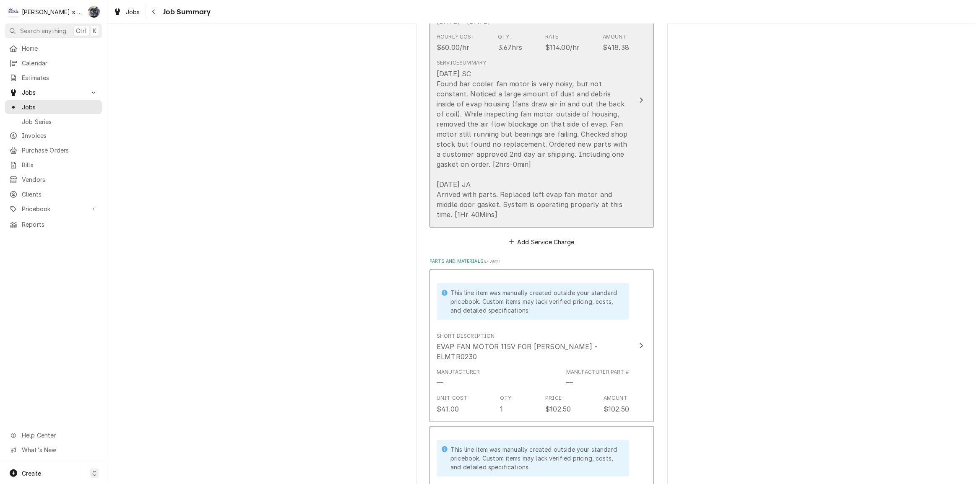
click at [575, 216] on div "9/12/2025 SC Found bar cooler fan motor is very noisy, but not constant. Notice…" at bounding box center [533, 144] width 193 height 151
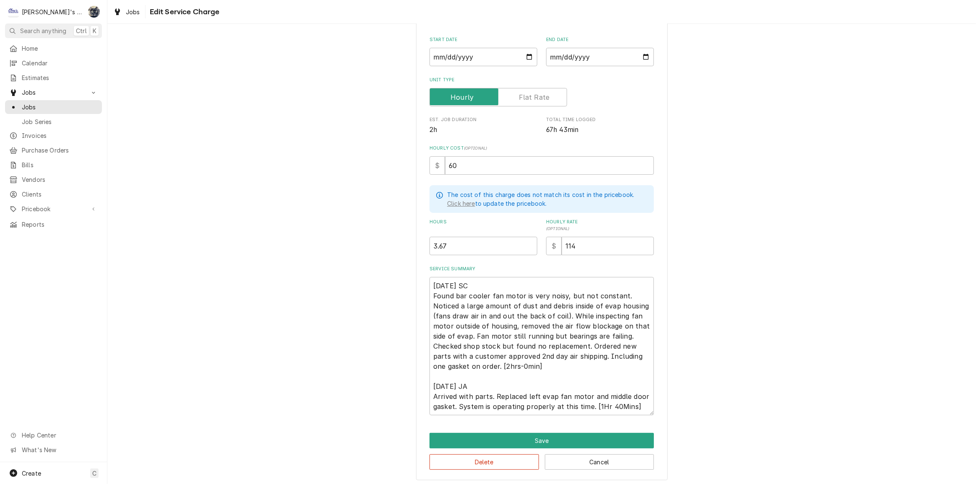
scroll to position [89, 0]
click at [599, 405] on textarea "9/12/2025 SC Found bar cooler fan motor is very noisy, but not constant. Notice…" at bounding box center [542, 345] width 224 height 138
type textarea "x"
type textarea "9/12/2025 SC Found bar cooler fan motor is very noisy, but not constant. Notice…"
type textarea "x"
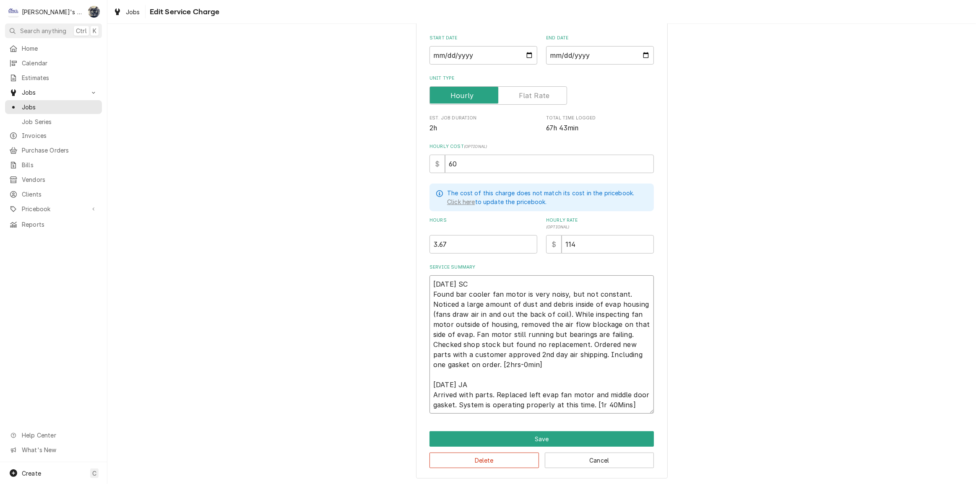
type textarea "9/12/2025 SC Found bar cooler fan motor is very noisy, but not constant. Notice…"
click at [605, 404] on textarea "9/12/2025 SC Found bar cooler fan motor is very noisy, but not constant. Notice…" at bounding box center [542, 345] width 224 height 138
type textarea "x"
type textarea "9/12/2025 SC Found bar cooler fan motor is very noisy, but not constant. Notice…"
type textarea "x"
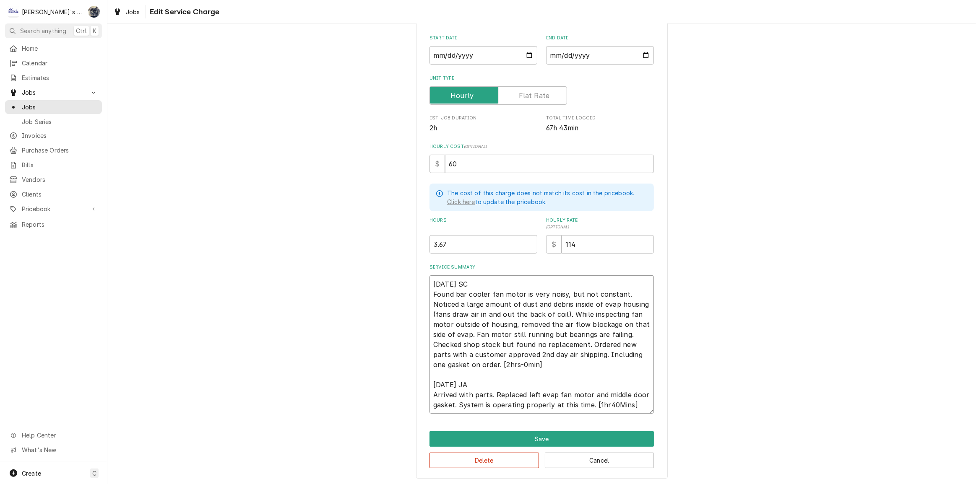
type textarea "9/12/2025 SC Found bar cooler fan motor is very noisy, but not constant. Notice…"
click at [617, 406] on textarea "9/12/2025 SC Found bar cooler fan motor is very noisy, but not constant. Notice…" at bounding box center [542, 345] width 224 height 138
click at [620, 402] on textarea "9/12/2025 SC Found bar cooler fan motor is very noisy, but not constant. Notice…" at bounding box center [542, 345] width 224 height 138
type textarea "x"
type textarea "9/12/2025 SC Found bar cooler fan motor is very noisy, but not constant. Notice…"
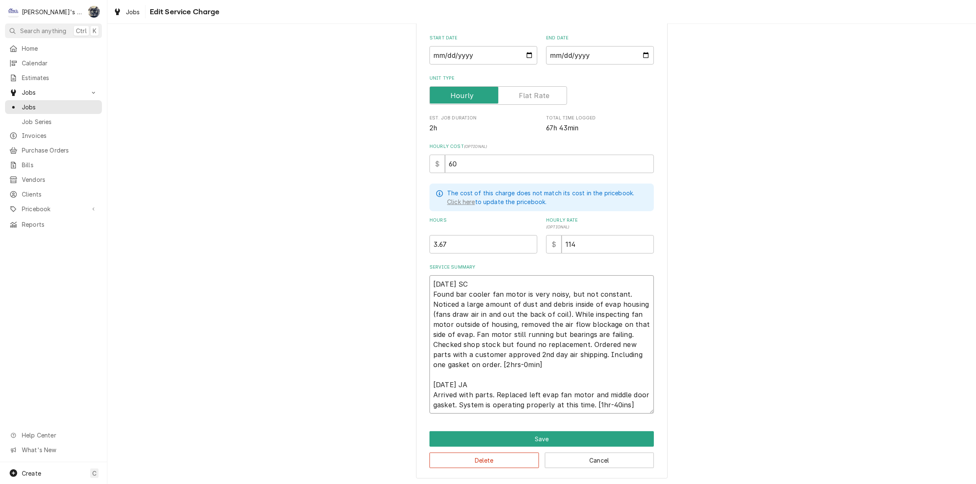
type textarea "x"
click at [629, 404] on textarea "9/12/2025 SC Found bar cooler fan motor is very noisy, but not constant. Notice…" at bounding box center [542, 345] width 224 height 138
type textarea "9/12/2025 SC Found bar cooler fan motor is very noisy, but not constant. Notice…"
type textarea "x"
type textarea "9/12/2025 SC Found bar cooler fan motor is very noisy, but not constant. Notice…"
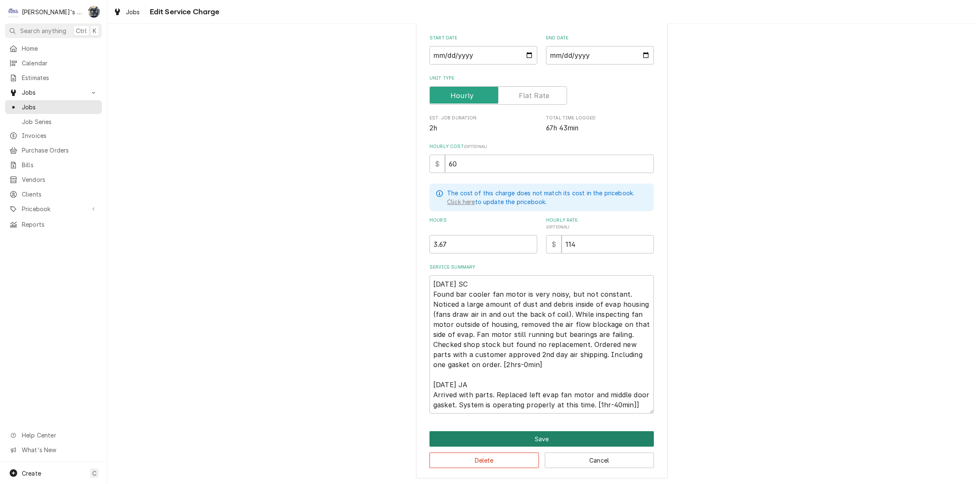
click at [551, 437] on button "Save" at bounding box center [542, 440] width 224 height 16
type textarea "x"
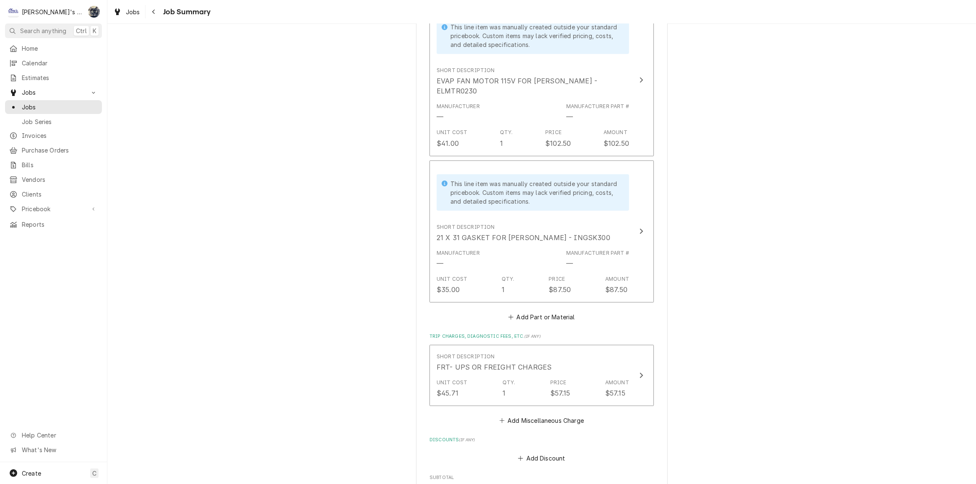
scroll to position [534, 0]
drag, startPoint x: 541, startPoint y: 408, endPoint x: 519, endPoint y: 273, distance: 136.9
click at [541, 414] on button "Add Miscellaneous Charge" at bounding box center [541, 420] width 87 height 12
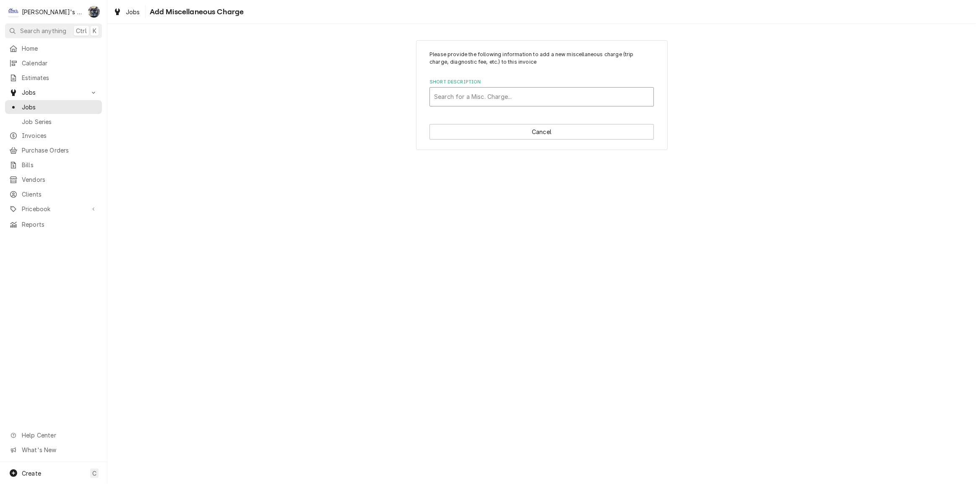
click at [492, 94] on div "Short Description" at bounding box center [541, 96] width 215 height 15
type input "tr"
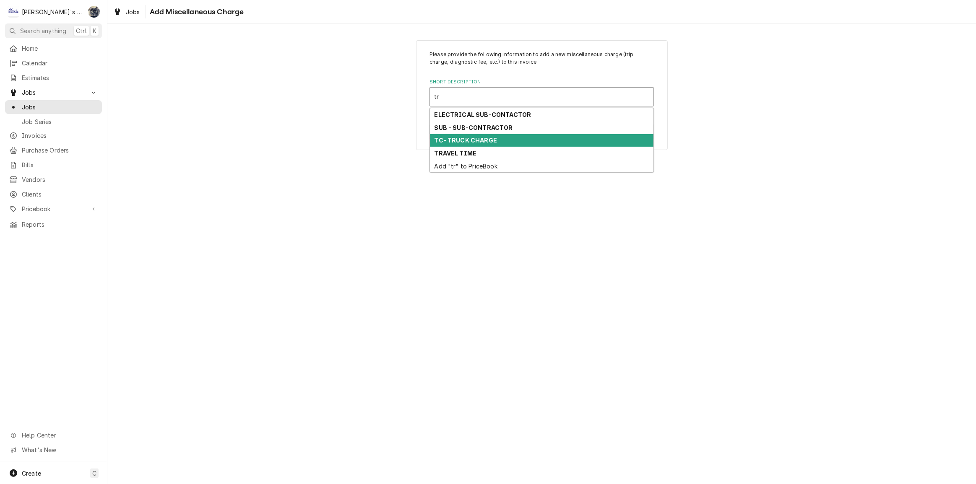
click at [486, 137] on strong "TC- TRUCK CHARGE" at bounding box center [466, 140] width 63 height 7
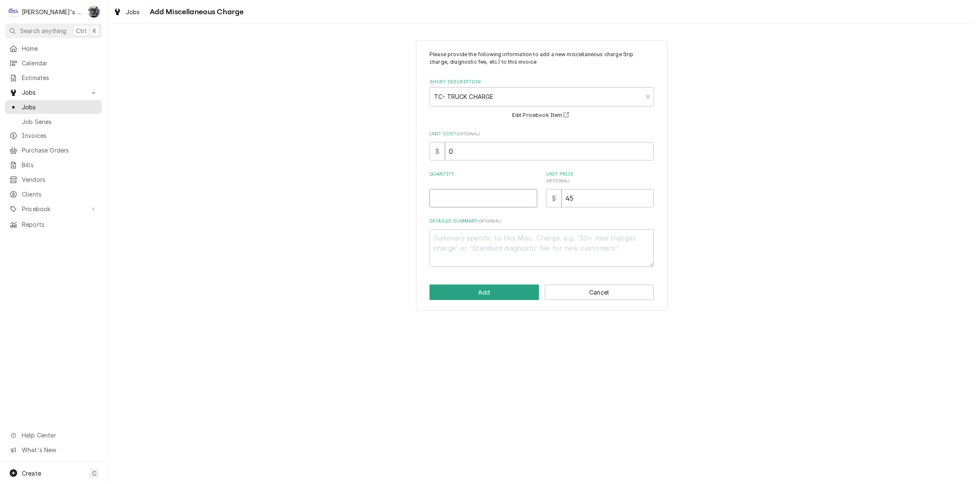
click at [483, 191] on input "Quantity" at bounding box center [484, 198] width 108 height 18
type textarea "x"
type input "1"
click at [506, 293] on button "Add" at bounding box center [484, 293] width 109 height 16
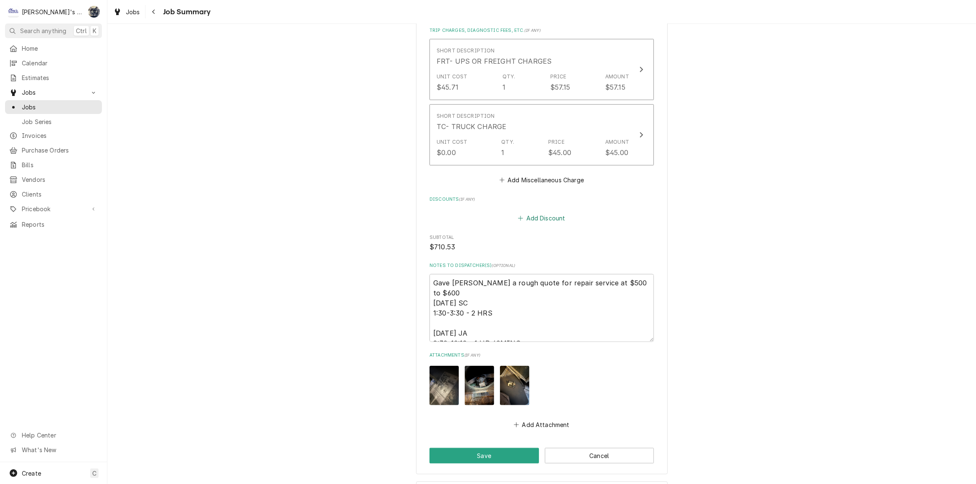
scroll to position [648, 0]
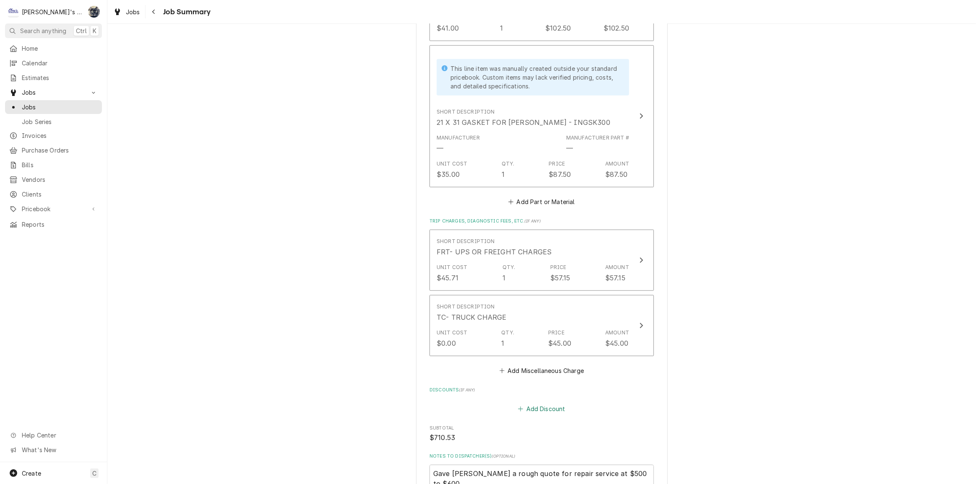
click at [534, 403] on button "Add Discount" at bounding box center [542, 409] width 50 height 12
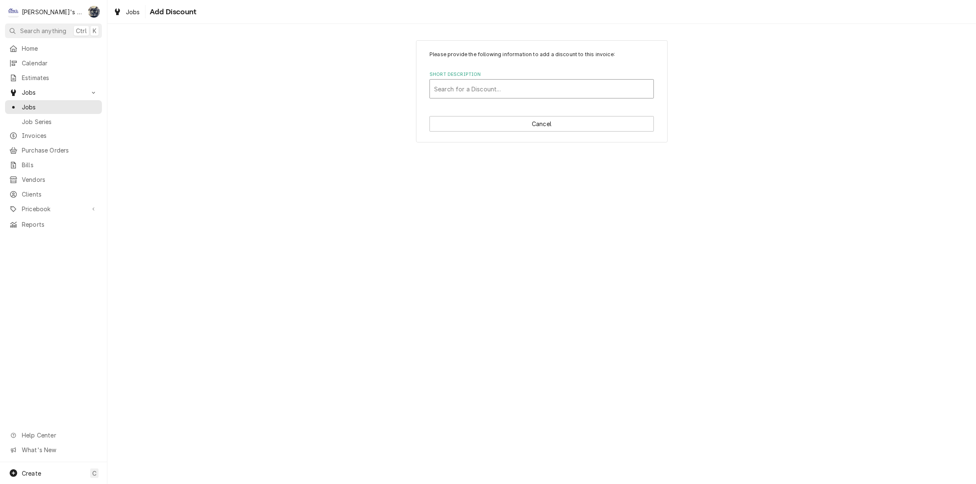
click at [514, 88] on div "Short Description" at bounding box center [541, 88] width 215 height 15
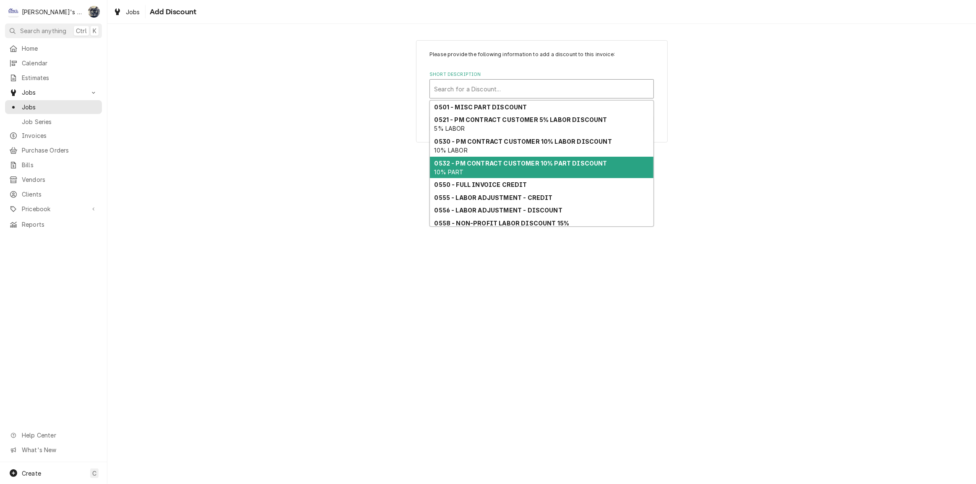
click at [514, 174] on div "0532 - PM CONTRACT CUSTOMER 10% PART DISCOUNT 10% PART" at bounding box center [542, 168] width 224 height 22
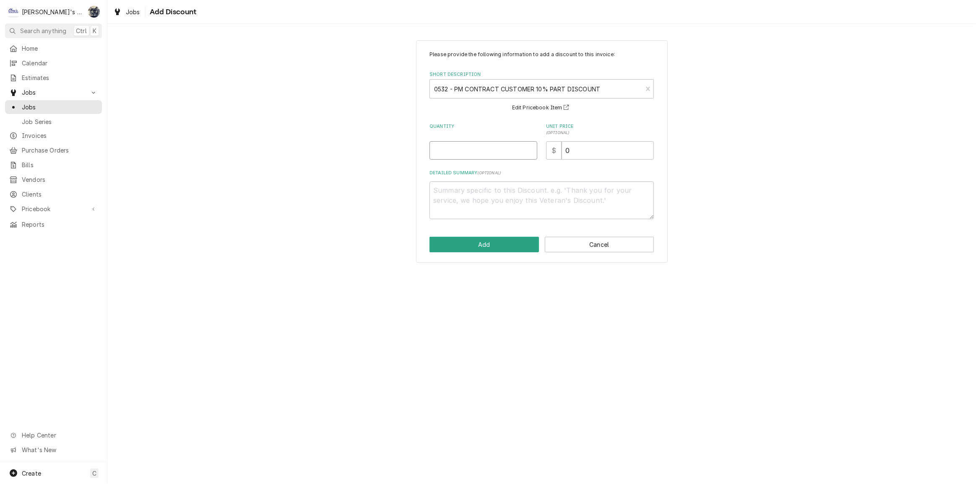
click at [478, 154] on input "Quantity" at bounding box center [484, 150] width 108 height 18
type textarea "x"
type input "1"
click at [496, 244] on button "Add" at bounding box center [484, 245] width 109 height 16
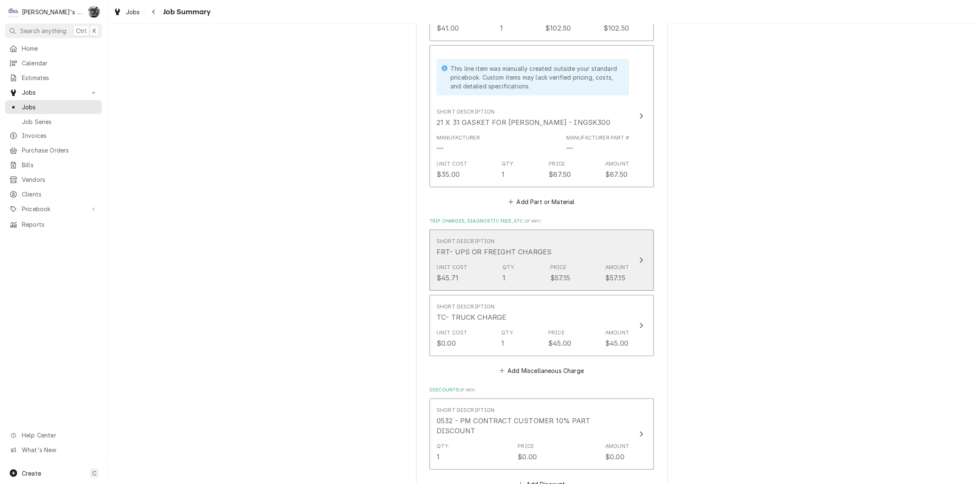
scroll to position [801, 0]
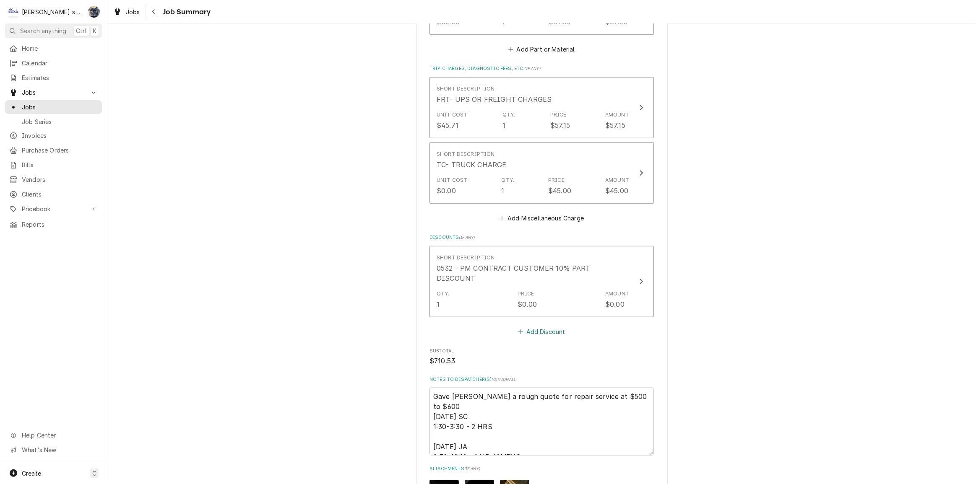
click at [526, 326] on button "Add Discount" at bounding box center [542, 332] width 50 height 12
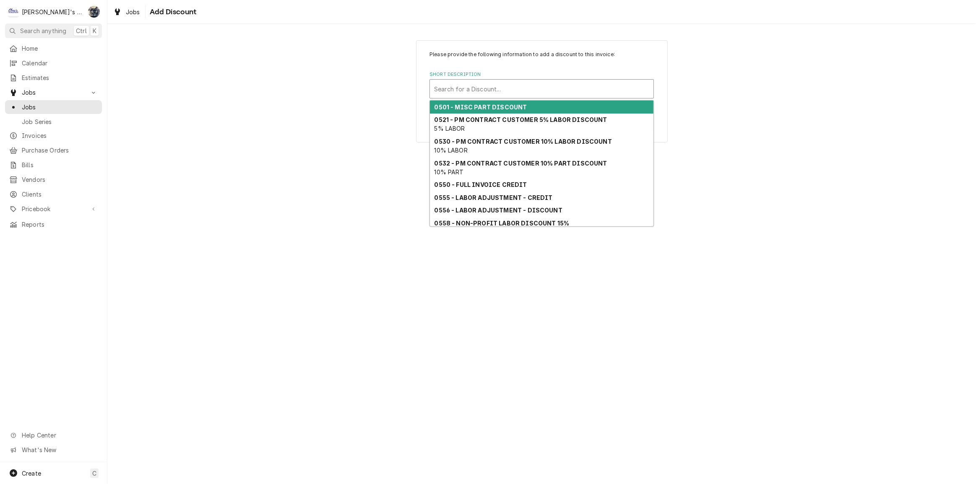
click at [484, 93] on div "Short Description" at bounding box center [541, 88] width 215 height 15
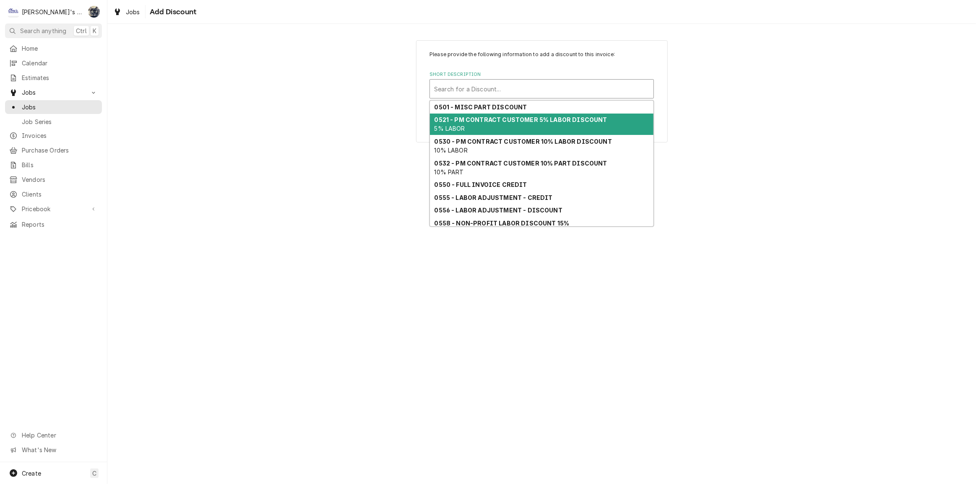
click at [488, 125] on div "0521 - PM CONTRACT CUSTOMER 5% LABOR DISCOUNT 5% LABOR" at bounding box center [542, 125] width 224 height 22
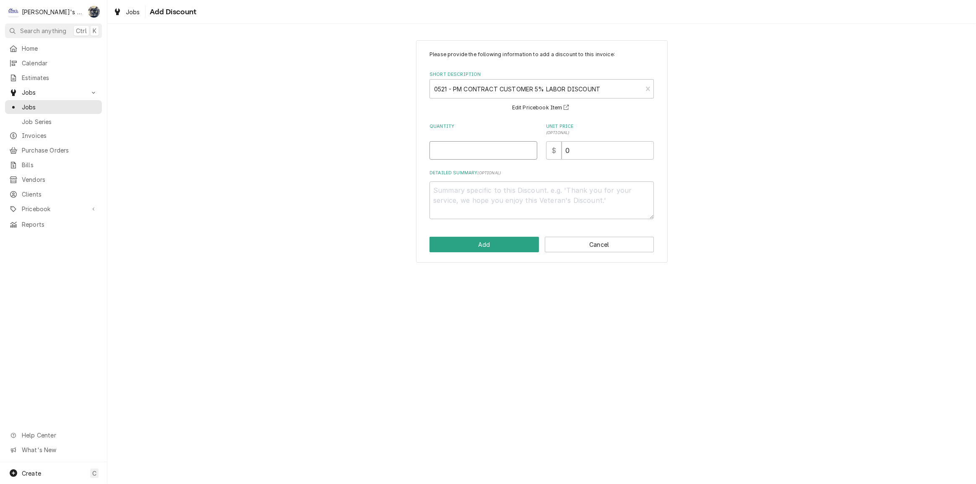
click at [466, 152] on input "Quantity" at bounding box center [484, 150] width 108 height 18
type textarea "x"
type input "1"
click at [495, 245] on button "Add" at bounding box center [484, 245] width 109 height 16
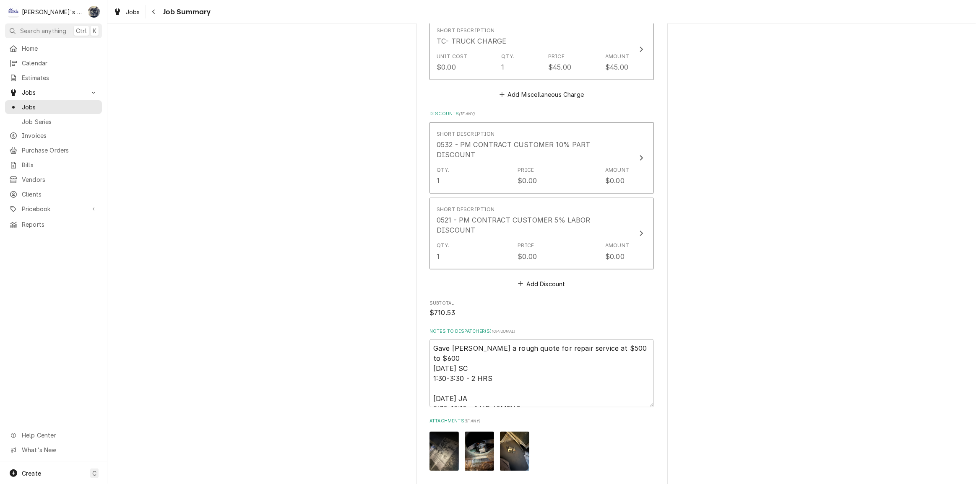
scroll to position [1035, 0]
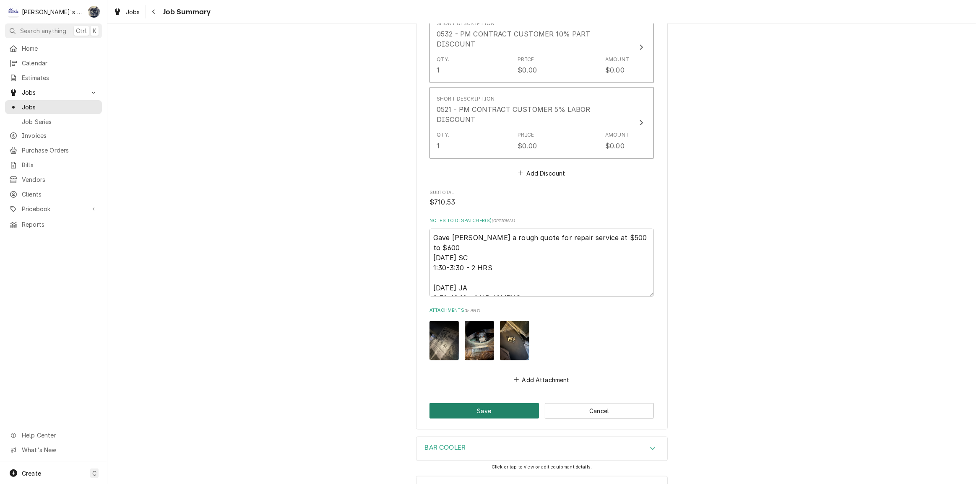
click at [495, 404] on button "Save" at bounding box center [484, 412] width 109 height 16
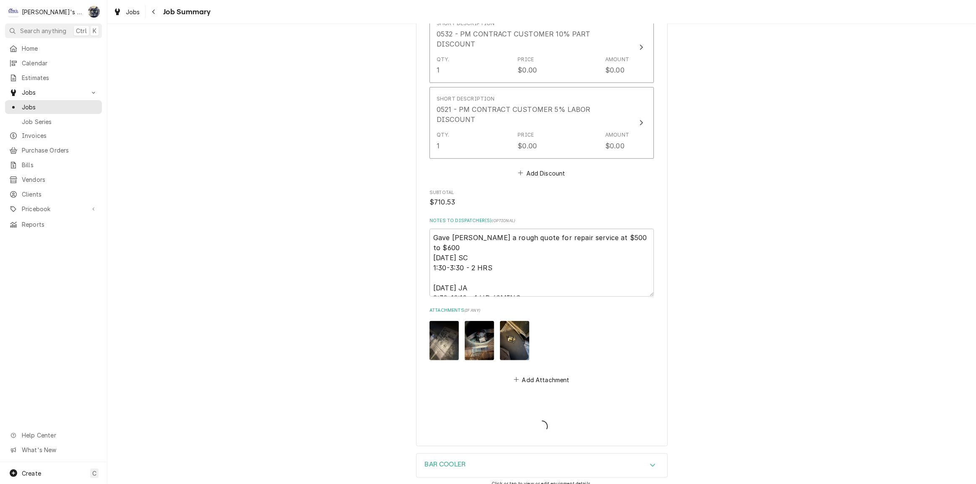
type textarea "x"
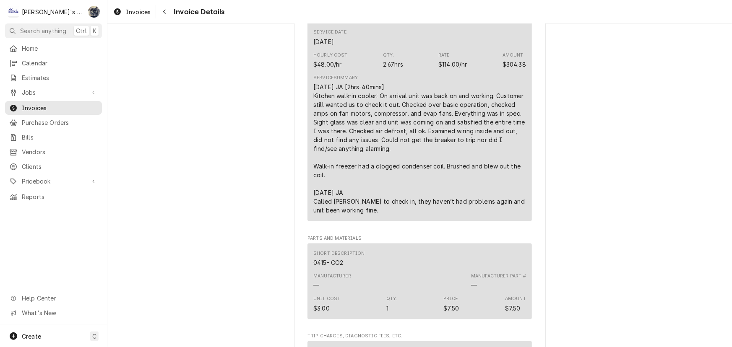
scroll to position [534, 0]
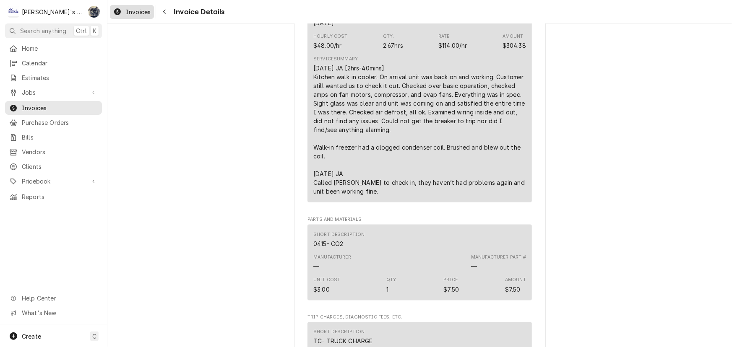
click at [139, 8] on span "Invoices" at bounding box center [138, 12] width 25 height 9
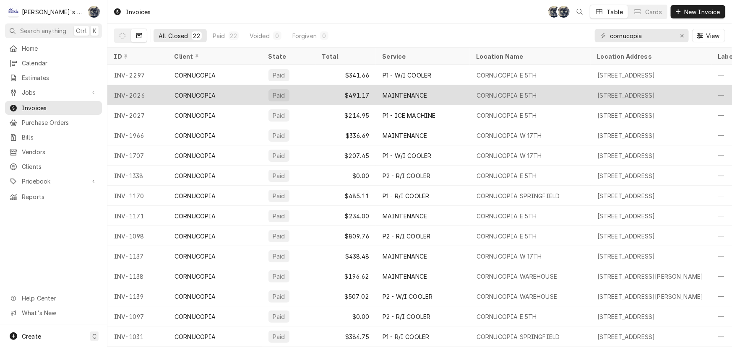
click at [418, 91] on div "MAINTENANCE" at bounding box center [405, 95] width 45 height 9
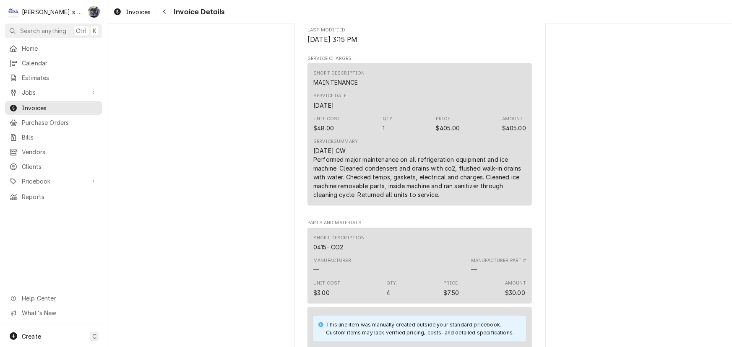
scroll to position [457, 0]
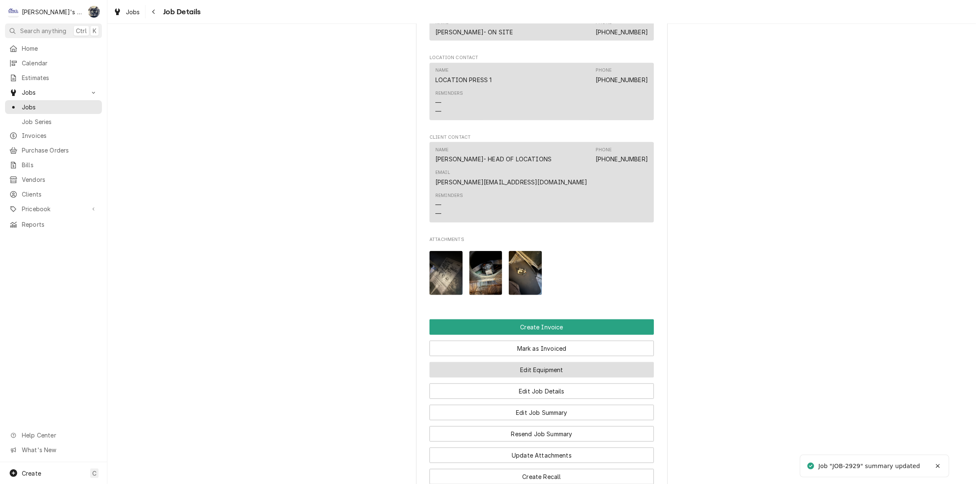
scroll to position [801, 0]
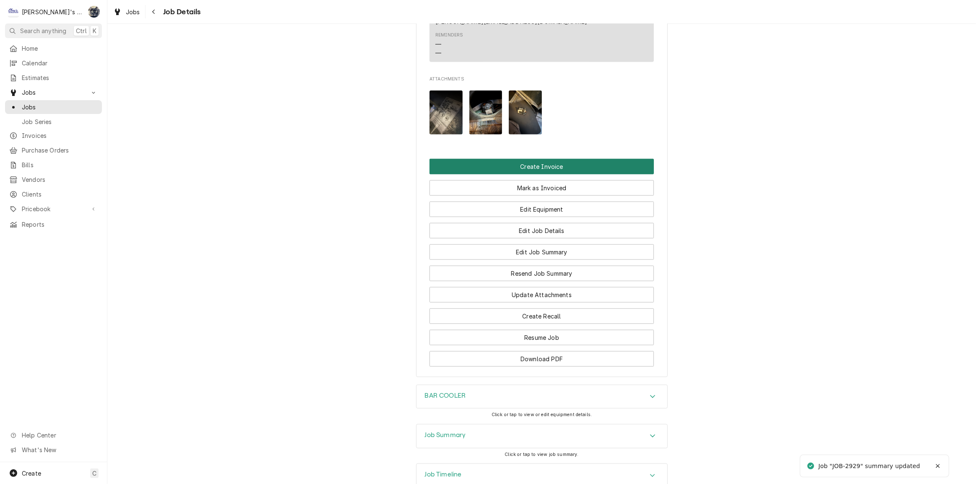
click at [555, 168] on button "Create Invoice" at bounding box center [542, 167] width 224 height 16
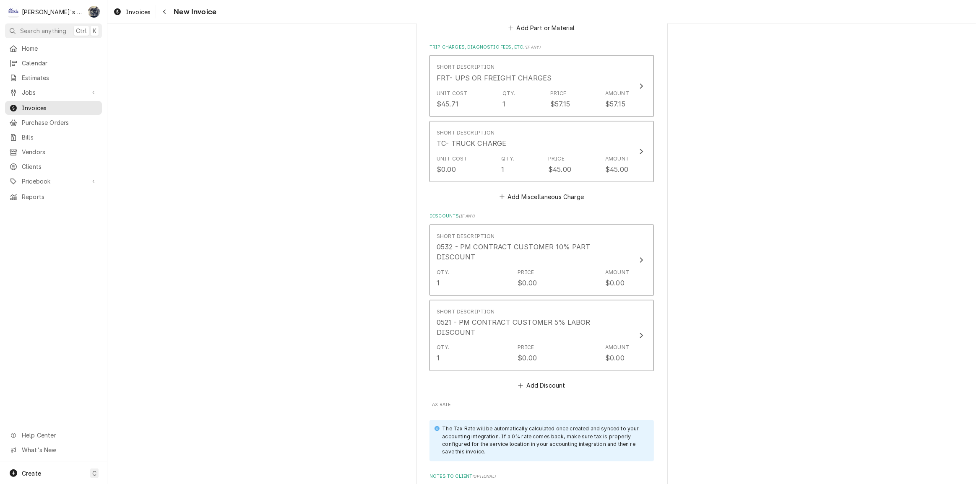
scroll to position [1469, 0]
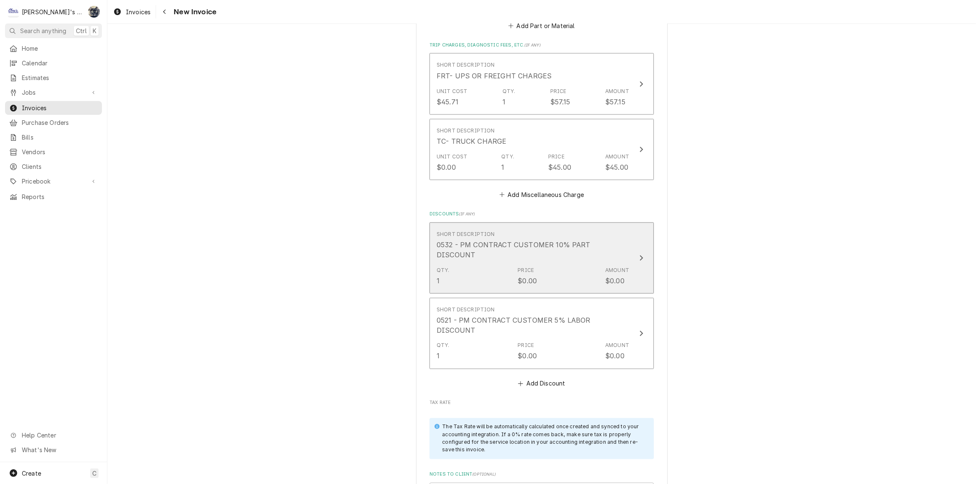
click at [538, 263] on div "Qty. 1 Price $0.00 Amount $0.00" at bounding box center [533, 276] width 193 height 26
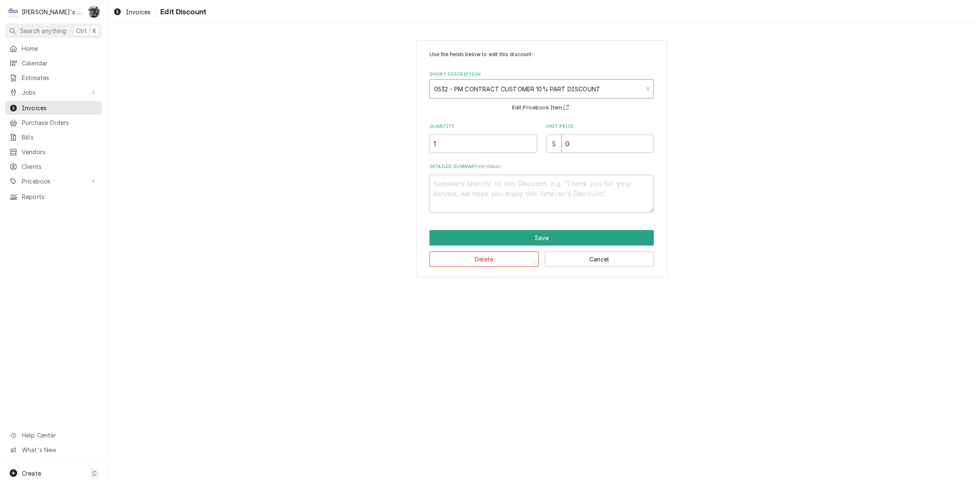
drag, startPoint x: 508, startPoint y: 92, endPoint x: 506, endPoint y: 96, distance: 4.8
click at [508, 91] on div "Short Description" at bounding box center [536, 88] width 204 height 15
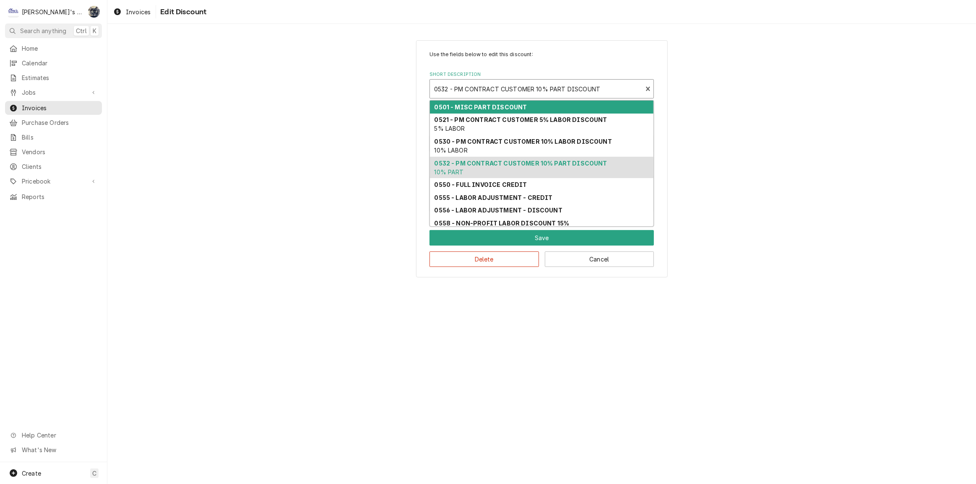
click at [503, 107] on strong "0501 - MISC PART DISCOUNT" at bounding box center [481, 107] width 93 height 7
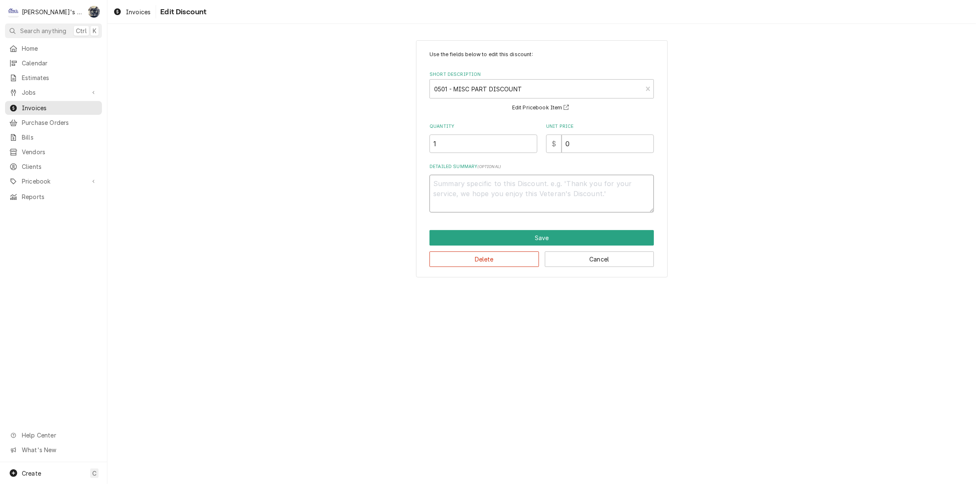
click at [489, 186] on textarea "Detailed Summary ( optional )" at bounding box center [542, 194] width 224 height 38
type textarea "x"
type textarea "2"
type textarea "x"
type textarea "20"
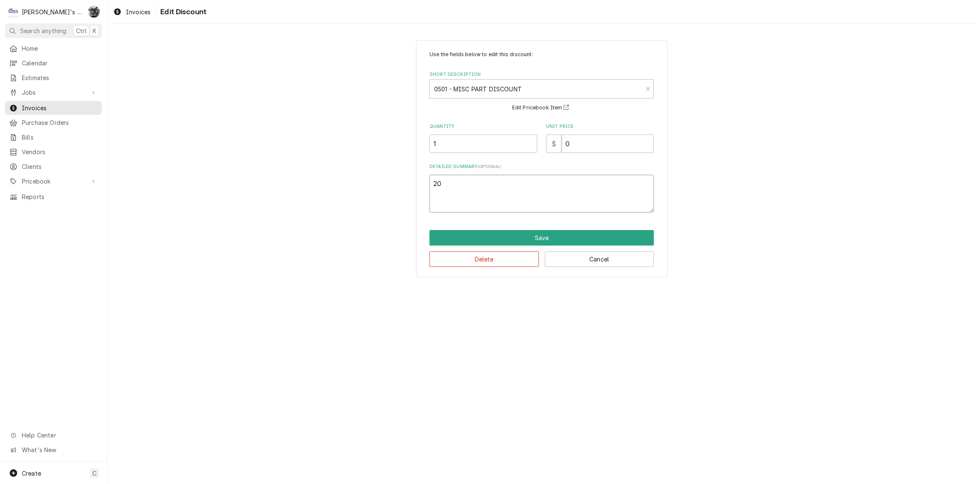
type textarea "x"
type textarea "20%"
click at [526, 240] on button "Save" at bounding box center [542, 238] width 224 height 16
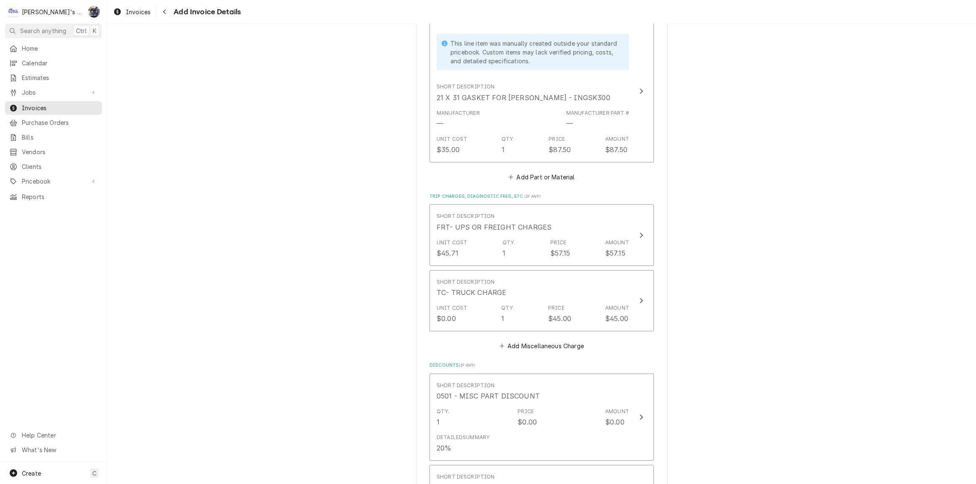
scroll to position [1573, 0]
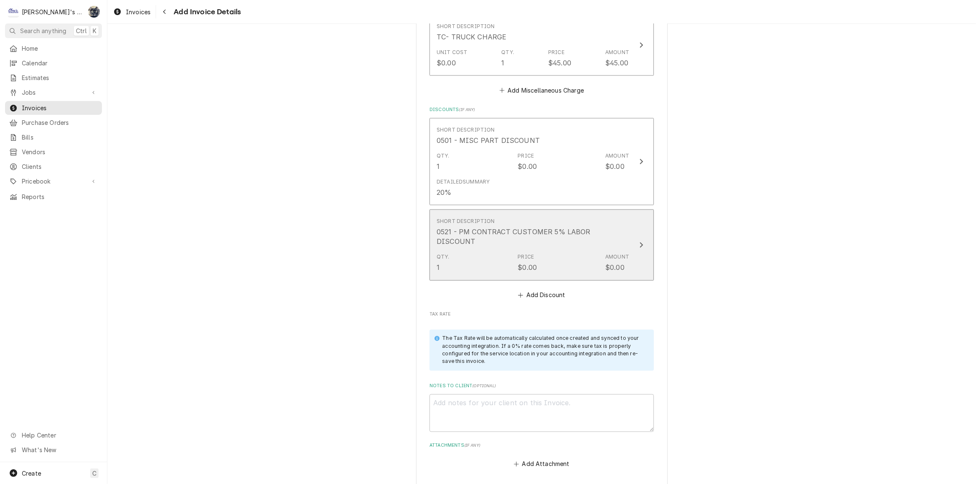
click at [567, 250] on div "Qty. 1 Price $0.00 Amount $0.00" at bounding box center [533, 263] width 193 height 26
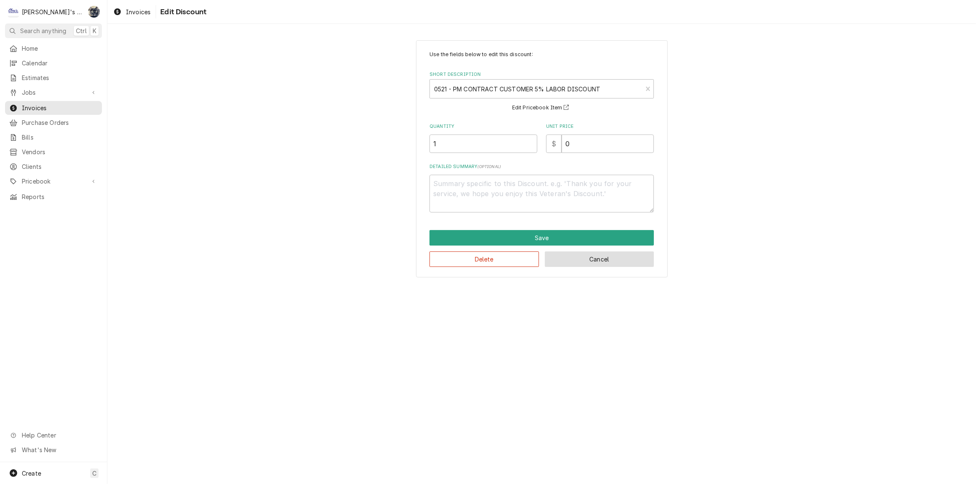
drag, startPoint x: 587, startPoint y: 250, endPoint x: 587, endPoint y: 256, distance: 5.9
click at [587, 255] on div "Delete Cancel" at bounding box center [542, 256] width 224 height 21
click at [587, 256] on button "Cancel" at bounding box center [599, 260] width 109 height 16
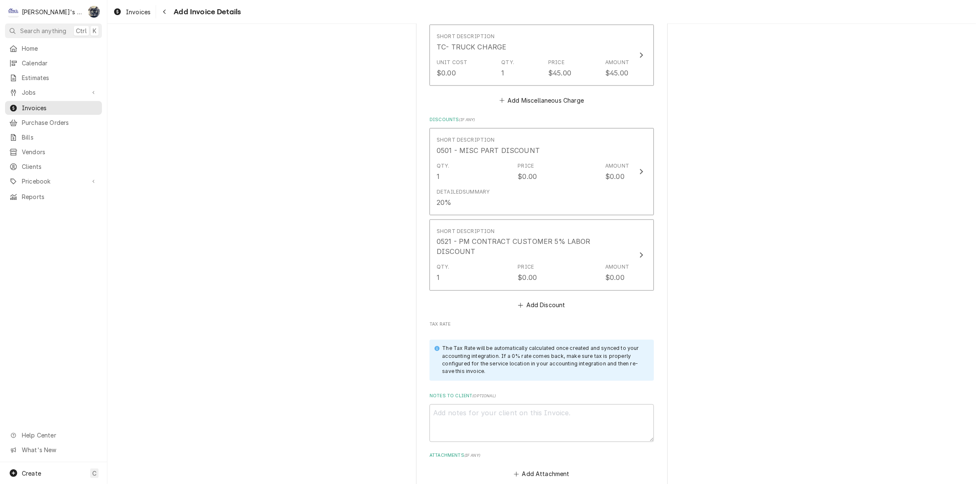
scroll to position [1562, 0]
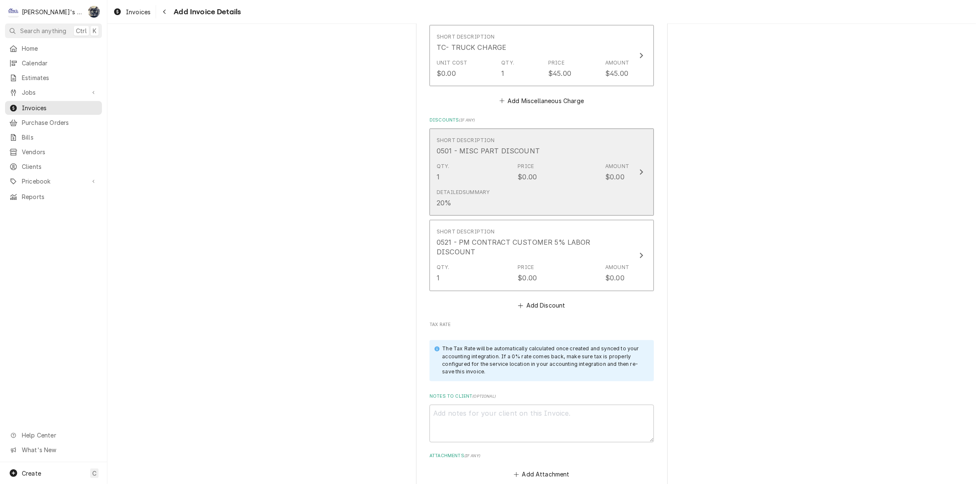
click at [589, 185] on div "Detailed Summary 20%" at bounding box center [533, 198] width 193 height 26
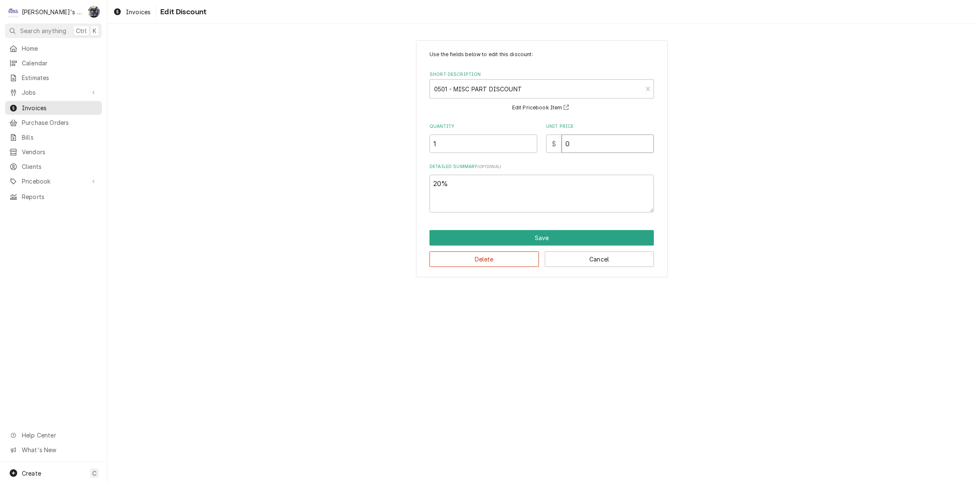
drag, startPoint x: 543, startPoint y: 147, endPoint x: 526, endPoint y: 152, distance: 17.6
click at [531, 151] on div "Quantity 1 Unit Price $ 0" at bounding box center [542, 138] width 224 height 30
type textarea "x"
type input "3"
type textarea "x"
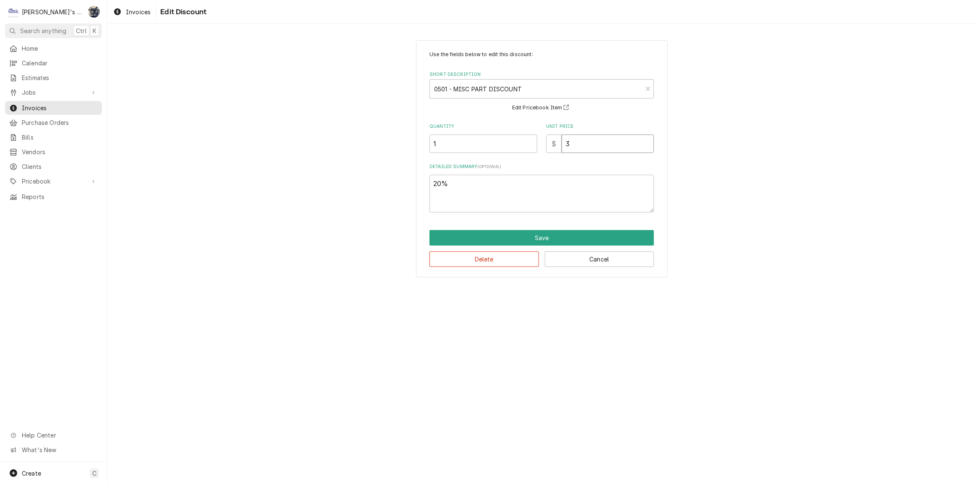
type input "38"
type textarea "x"
type input "38.0"
click at [550, 242] on button "Save" at bounding box center [542, 238] width 224 height 16
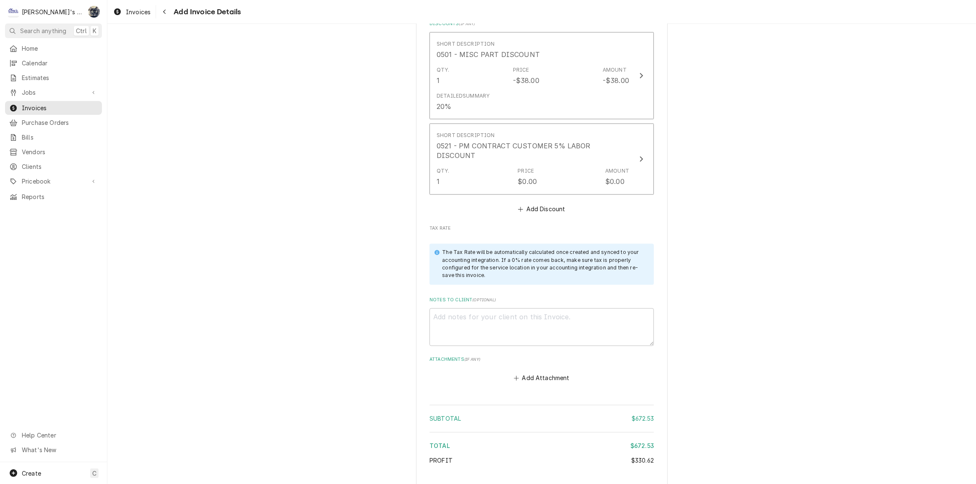
scroll to position [1667, 0]
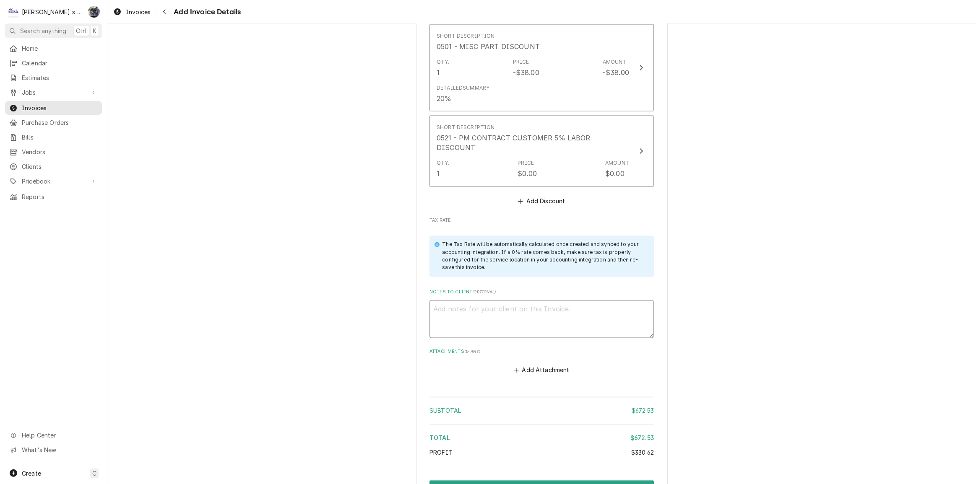
click at [547, 301] on textarea "Notes to Client ( optional )" at bounding box center [542, 320] width 224 height 38
type textarea "x"
type textarea "1"
type textarea "x"
type textarea "10"
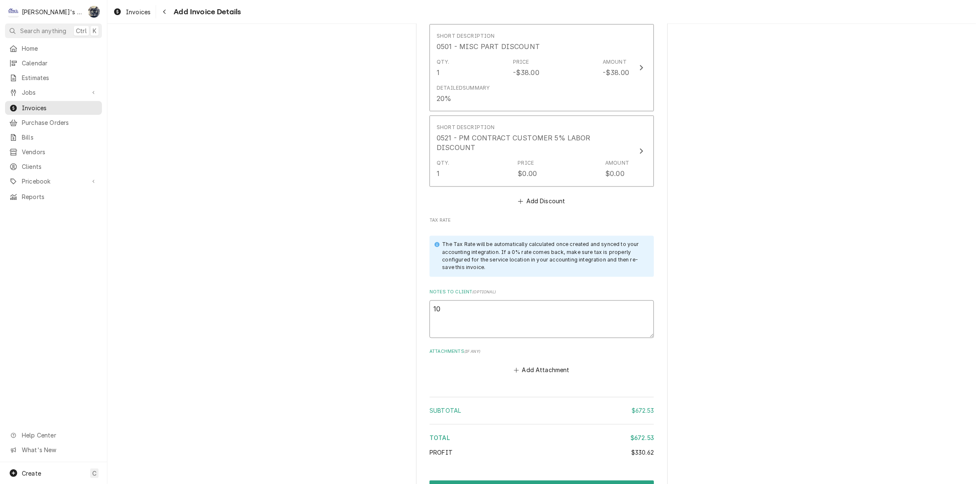
type textarea "x"
type textarea "10/"
type textarea "x"
type textarea "10/1"
type textarea "x"
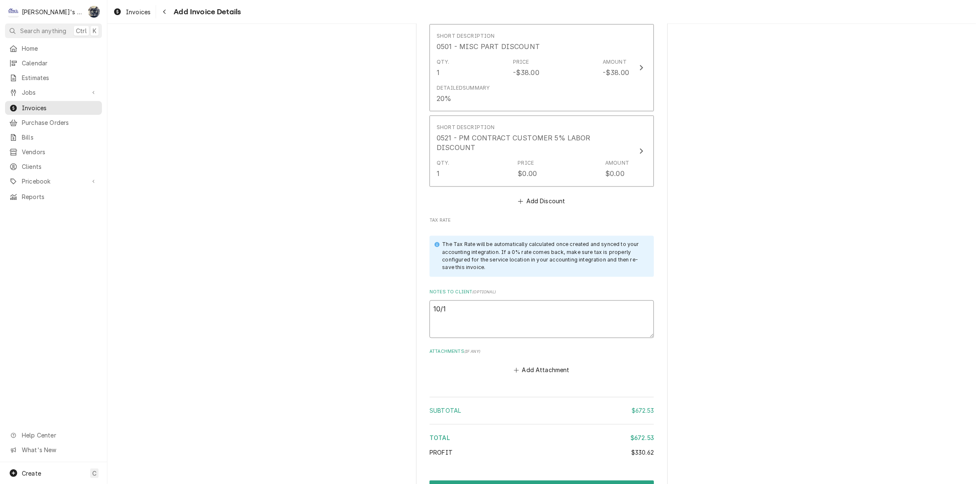
type textarea "10/14"
type textarea "x"
type textarea "10/14/"
type textarea "x"
type textarea "10/14/2"
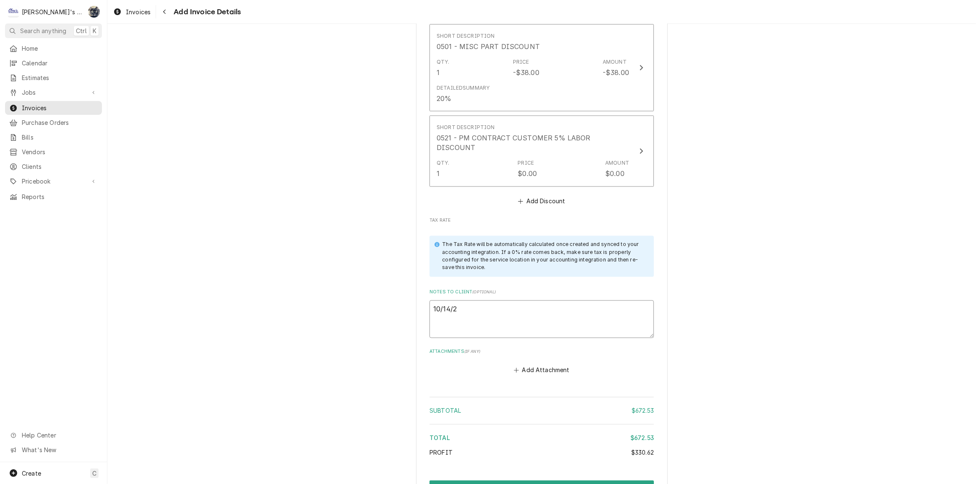
type textarea "x"
type textarea "10/14/20"
type textarea "x"
type textarea "10/14/2"
type textarea "x"
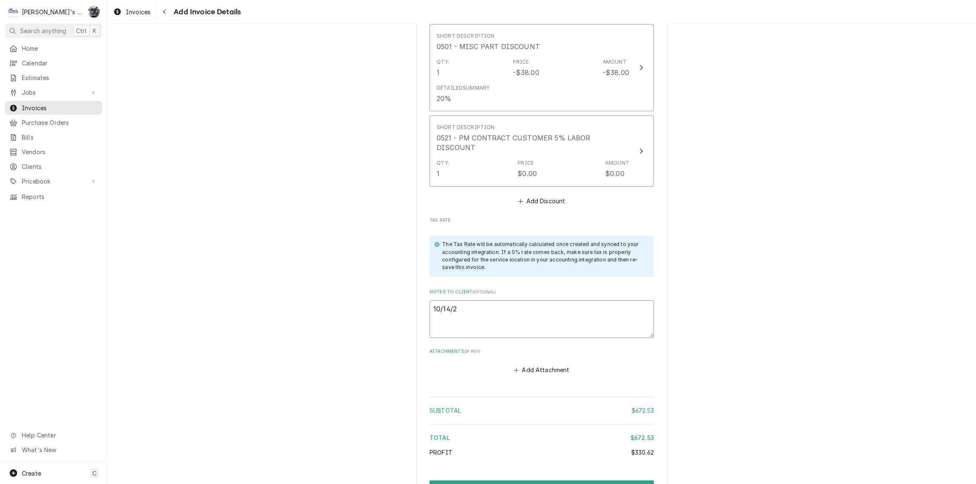
type textarea "10/14/25"
type textarea "x"
type textarea "10/14/25"
type textarea "x"
type textarea "10/14/25 S"
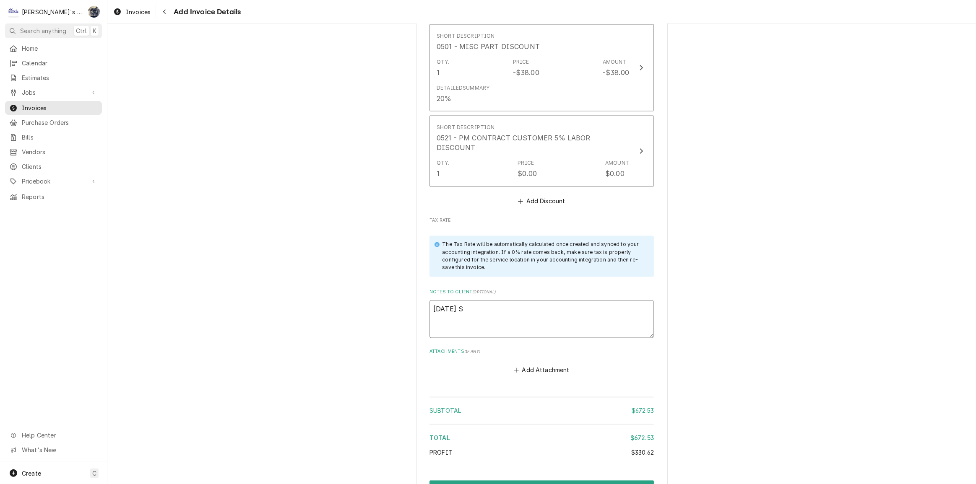
type textarea "x"
type textarea "10/14/25 Sa"
type textarea "x"
type textarea "10/14/25 Sar"
type textarea "x"
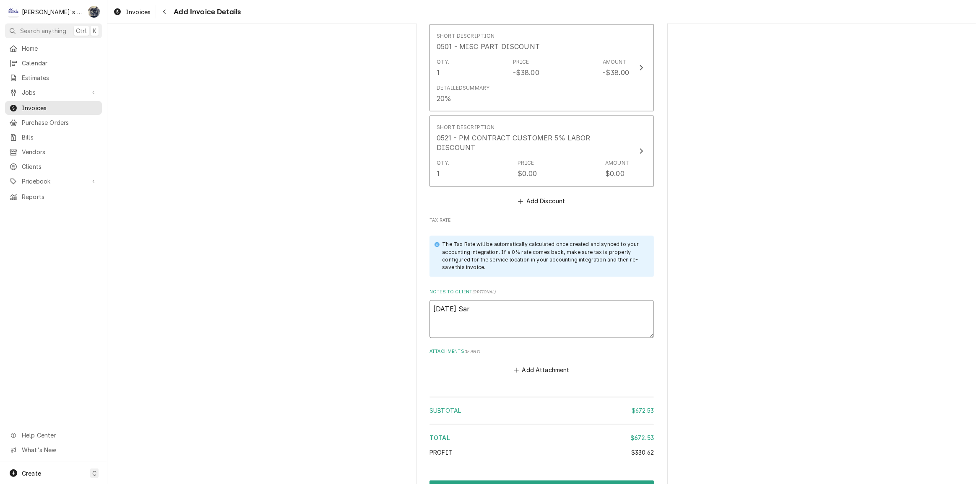
type textarea "10/14/25 Sara"
type textarea "x"
type textarea "10/14/25 Sarah"
type textarea "x"
type textarea "10/14/25 Sarah"
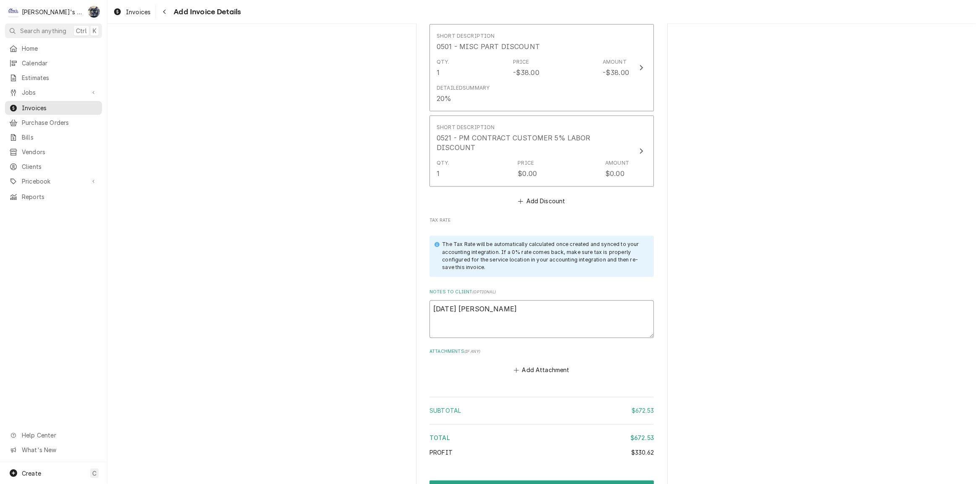
type textarea "x"
type textarea "10/14/25 Sarah -"
type textarea "x"
type textarea "10/14/25 Sarah -"
type textarea "x"
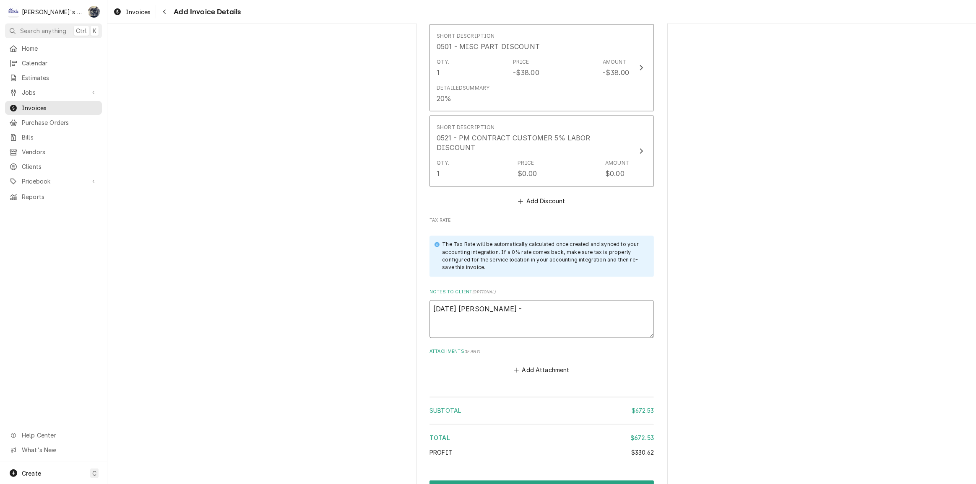
type textarea "10/14/25 Sarah - G"
type textarea "x"
type textarea "10/14/25 Sarah - Gr"
type textarea "x"
type textarea "10/14/25 Sarah - Gre"
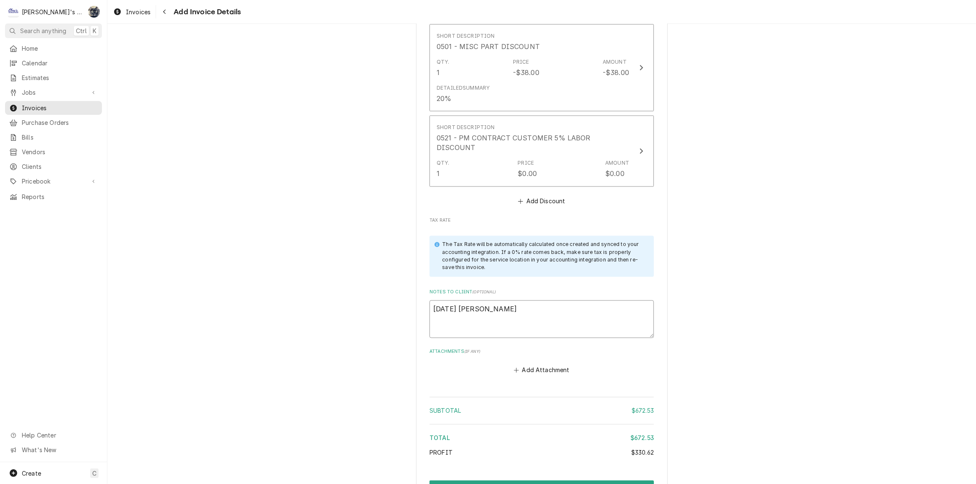
type textarea "x"
type textarea "10/14/25 Sarah - Greg"
type textarea "x"
type textarea "10/14/25 Sarah - Greg,"
type textarea "x"
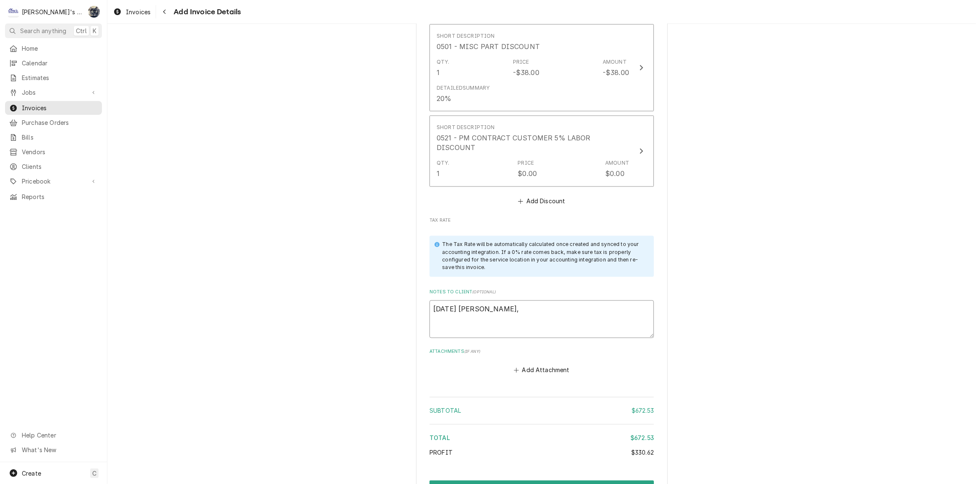
type textarea "10/14/25 Sarah - Greg,"
type textarea "x"
type textarea "10/14/25 Sarah - Greg, w"
type textarea "x"
type textarea "10/14/25 Sarah - Greg, we"
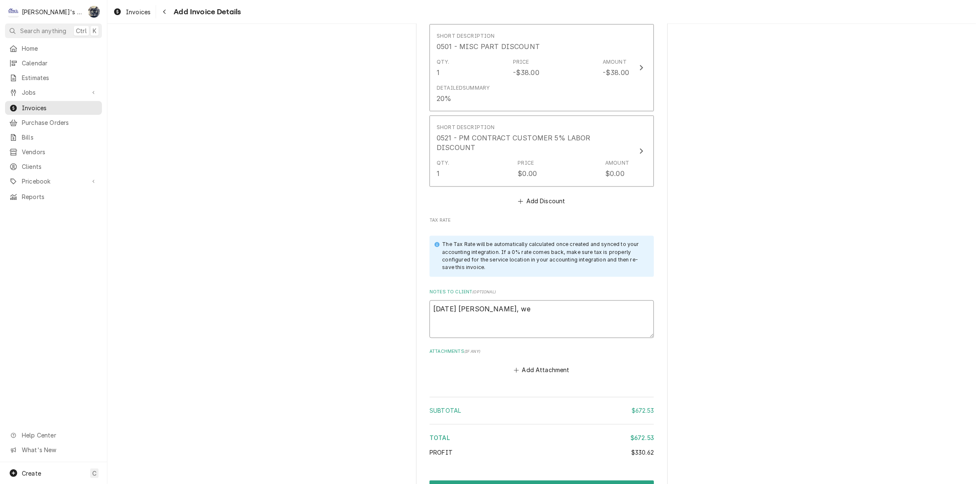
type textarea "x"
type textarea "10/14/25 Sarah - Greg, we"
type textarea "x"
type textarea "10/14/25 Sarah - Greg, we d"
type textarea "x"
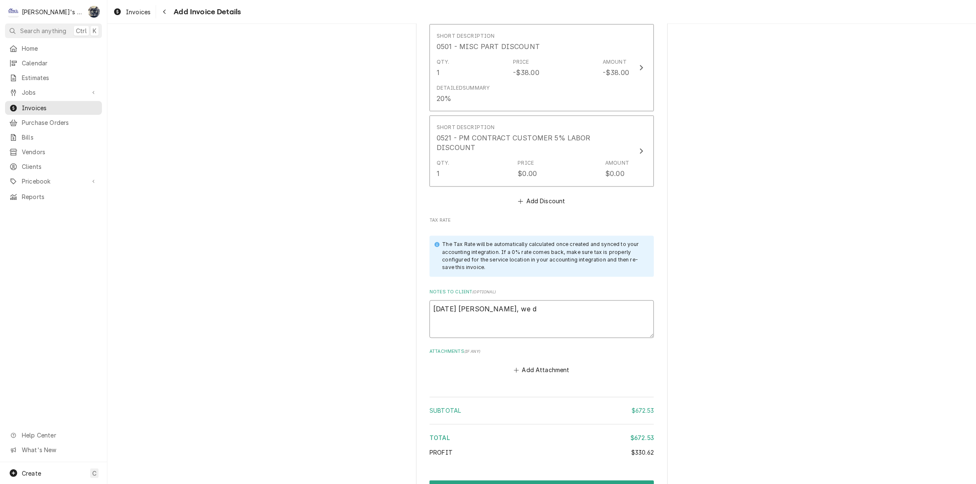
type textarea "10/14/25 Sarah - Greg, we di"
type textarea "x"
type textarea "10/14/25 Sarah - Greg, we did"
type textarea "x"
type textarea "10/14/25 Sarah - Greg, we did"
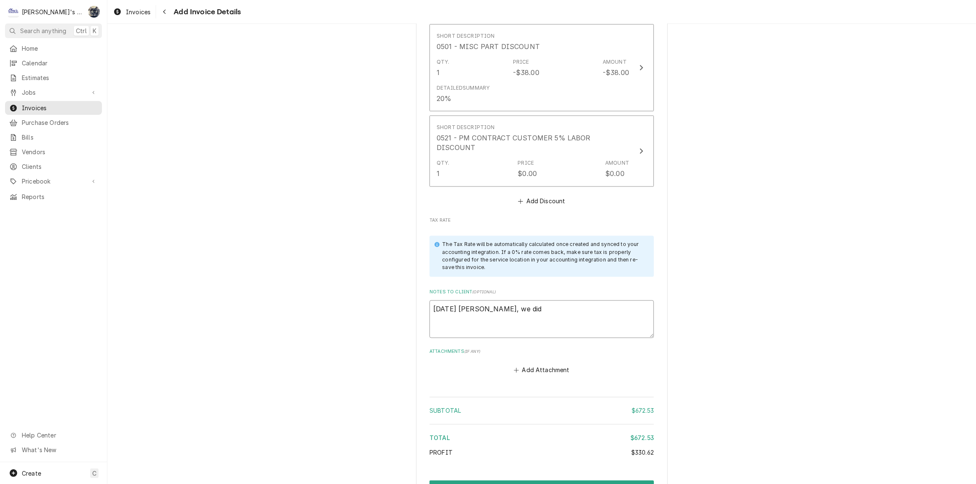
type textarea "x"
type textarea "10/14/25 Sarah - Greg, we did a"
type textarea "x"
type textarea "10/14/25 Sarah - Greg, we did a"
type textarea "x"
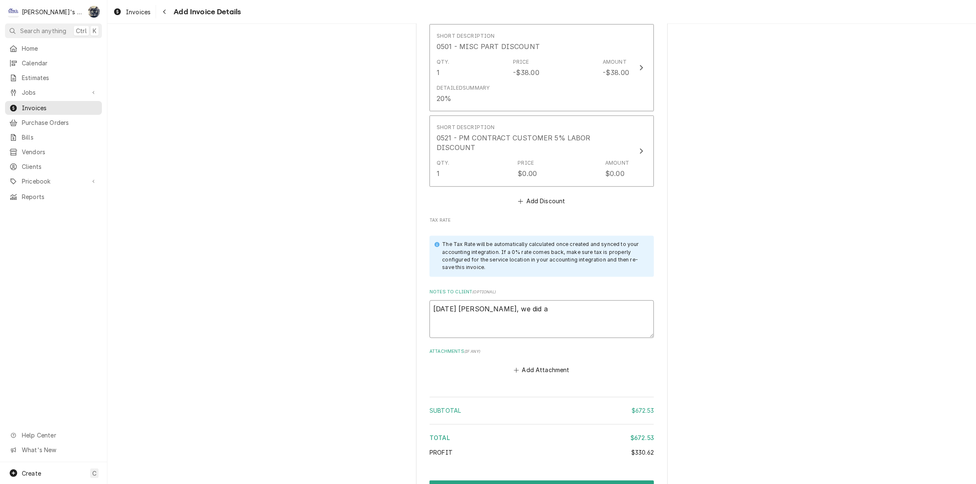
type textarea "10/14/25 Sarah - Greg, we did a m"
type textarea "x"
type textarea "10/14/25 Sarah - Greg, we did a ma"
type textarea "x"
type textarea "10/14/25 Sarah - Greg, we did a maj"
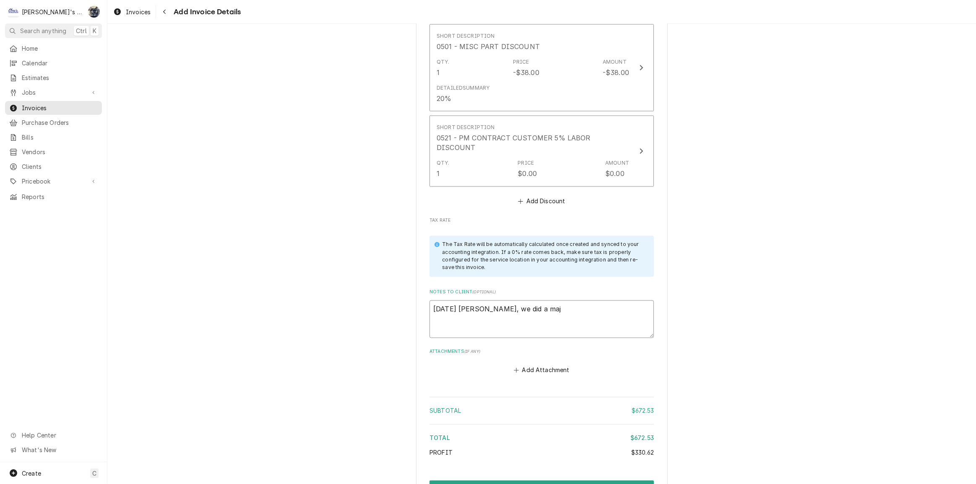
type textarea "x"
type textarea "10/14/25 Sarah - Greg, we did a majo"
type textarea "x"
type textarea "10/14/25 Sarah - Greg, we did a major"
type textarea "x"
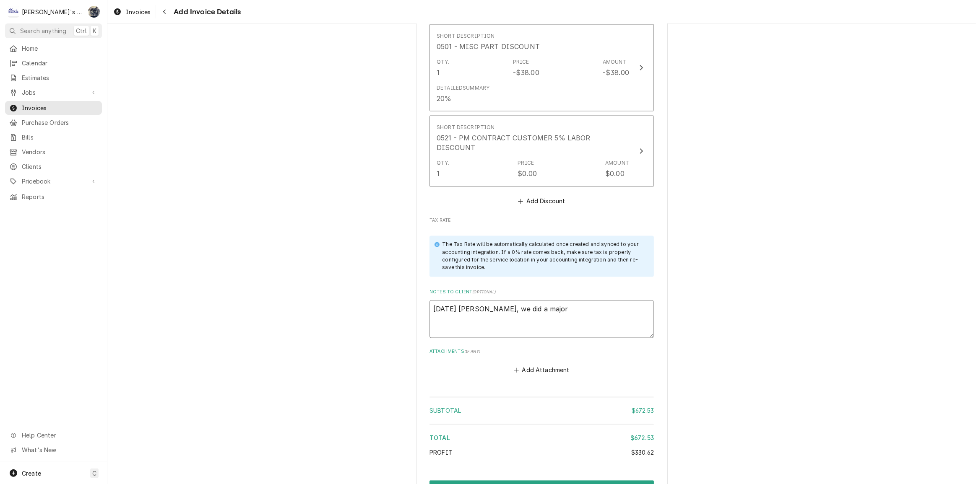
type textarea "10/14/25 Sarah - Greg, we did a major"
type textarea "x"
type textarea "10/14/25 Sarah - Greg, we did a major m"
type textarea "x"
type textarea "10/14/25 Sarah - Greg, we did a major ma"
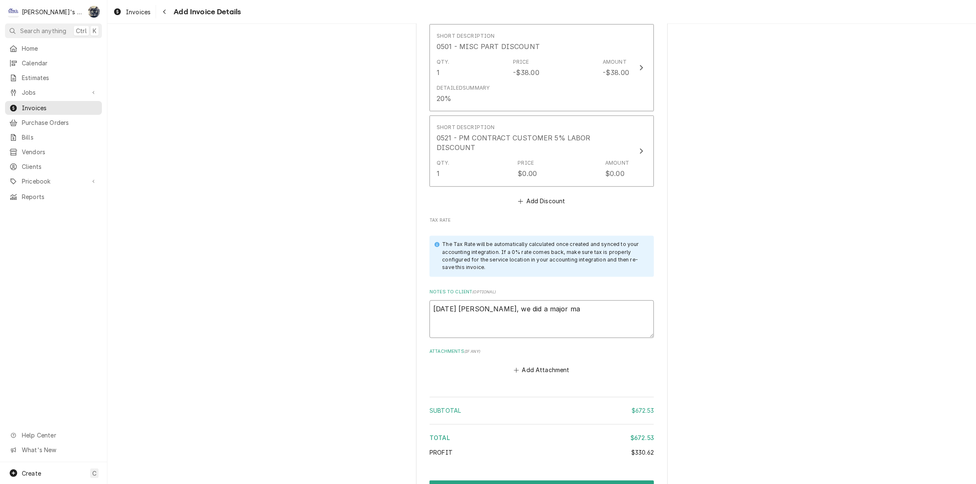
type textarea "x"
type textarea "10/14/25 Sarah - Greg, we did a major mai"
type textarea "x"
type textarea "10/14/25 Sarah - Greg, we did a major mait"
type textarea "x"
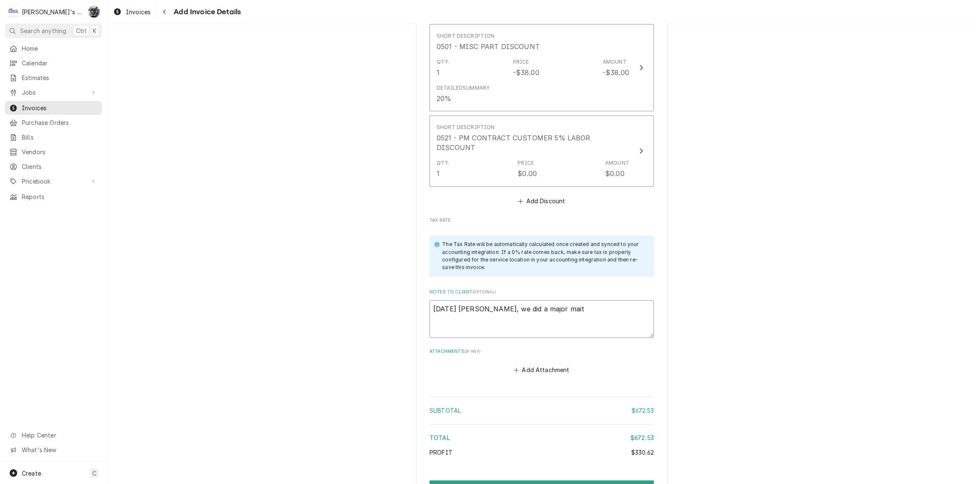
type textarea "10/14/25 Sarah - Greg, we did a major mai"
type textarea "x"
type textarea "10/14/25 Sarah - Greg, we did a major main"
type textarea "x"
type textarea "10/14/25 Sarah - Greg, we did a major maint"
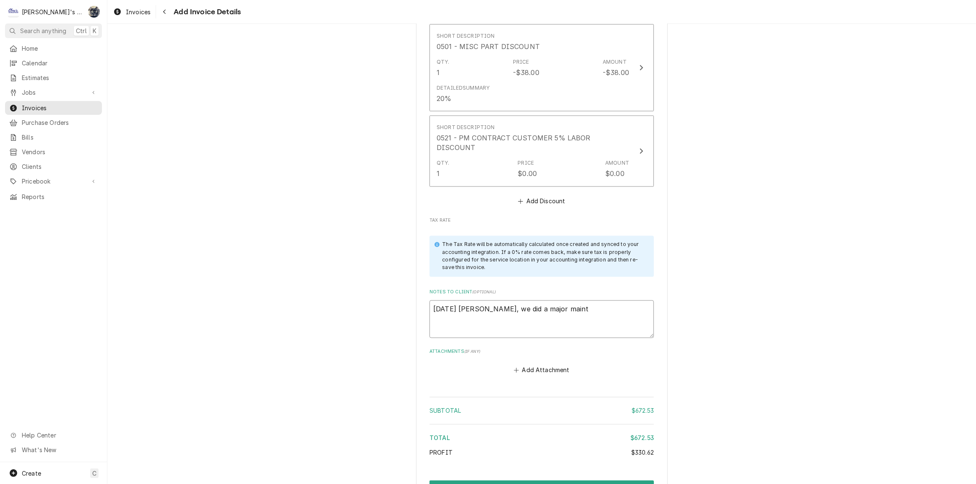
type textarea "x"
type textarea "10/14/25 Sarah - Greg, we did a major maintn"
type textarea "x"
type textarea "10/14/25 Sarah - Greg, we did a major maintne"
type textarea "x"
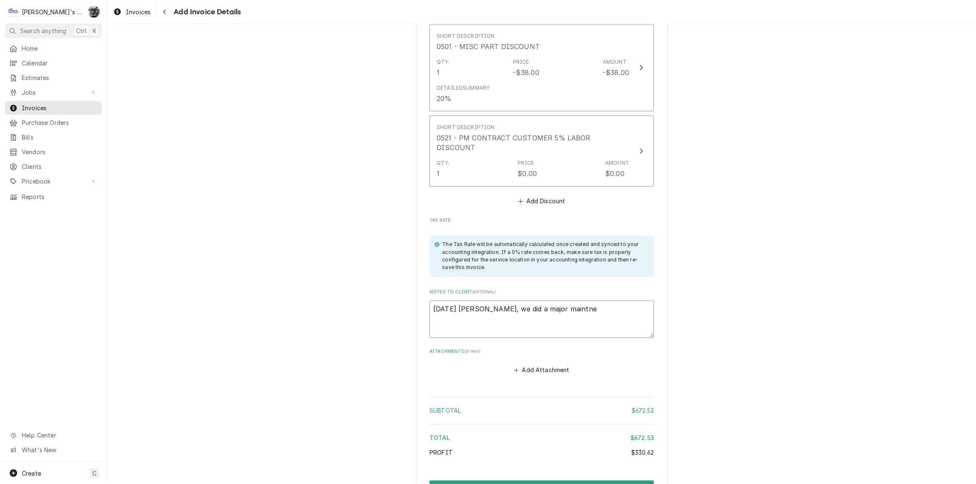
type textarea "10/14/25 Sarah - Greg, we did a major maintnen"
type textarea "x"
type textarea "10/14/25 Sarah - Greg, we did a major maintnena"
type textarea "x"
type textarea "10/14/25 Sarah - Greg, we did a major maintnenac"
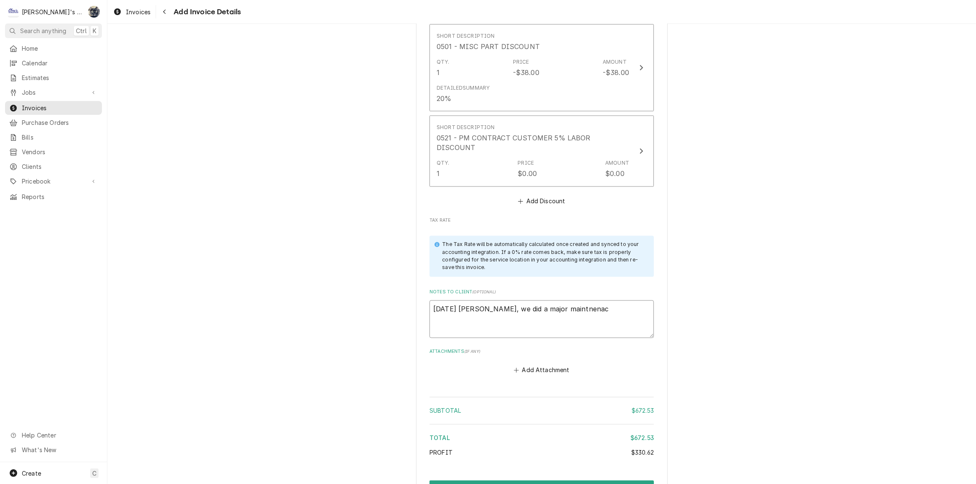
type textarea "x"
type textarea "10/14/25 Sarah - Greg, we did a major maintnenace"
type textarea "x"
type textarea "10/14/25 Sarah - Greg, we did a major maintnenace"
type textarea "x"
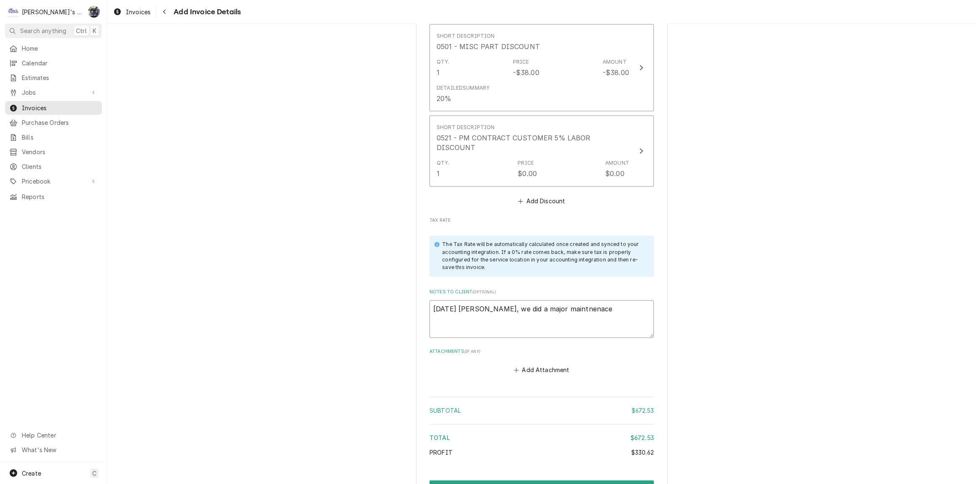
type textarea "10/14/25 Sarah - Greg, we did a major maintnenace o"
type textarea "x"
type textarea "10/14/25 Sarah - Greg, we did a major maintnenace on"
type textarea "x"
type textarea "10/14/25 Sarah - Greg, we did a major maintnenace o"
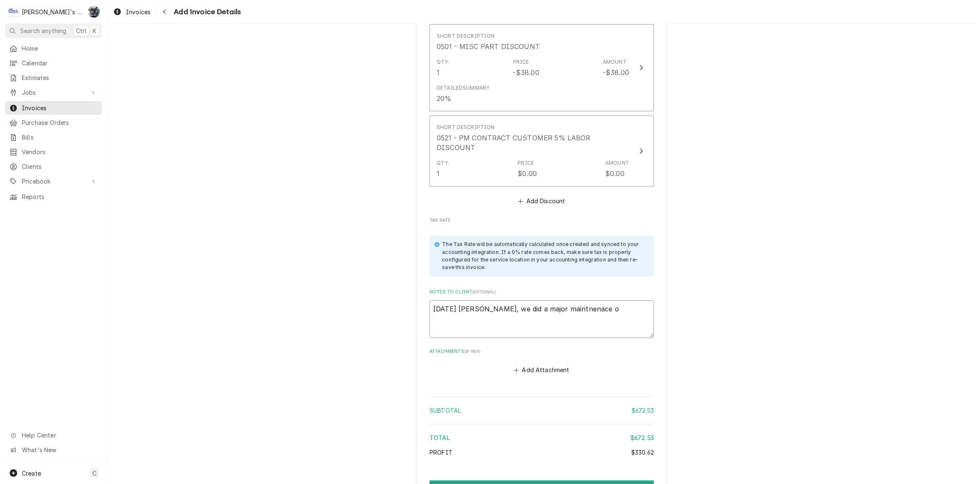
type textarea "x"
type textarea "10/14/25 Sarah - Greg, we did a major maintnenace"
type textarea "x"
type textarea "10/14/25 Sarah - Greg, we did a major maintnenace"
type textarea "x"
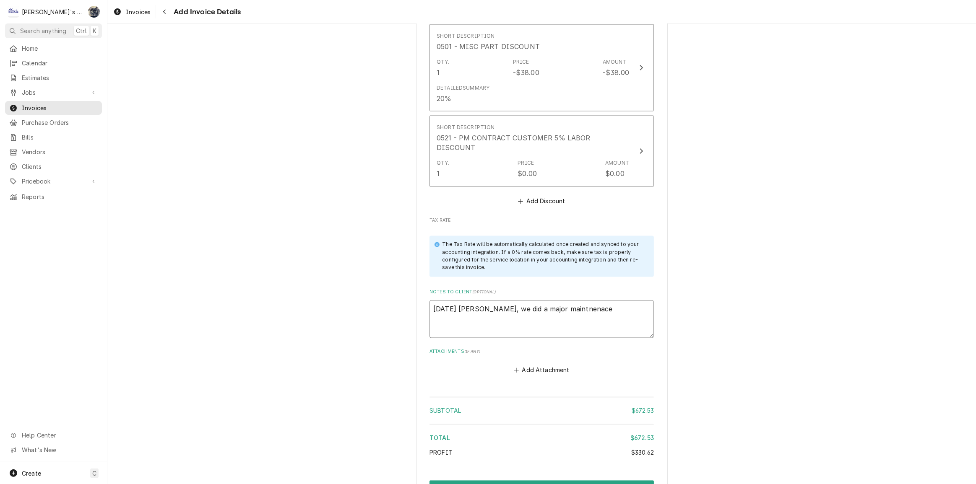
type textarea "10/14/25 Sarah - Greg, we did a major maintnenac"
type textarea "x"
type textarea "10/14/25 Sarah - Greg, we did a major maintnena"
type textarea "x"
type textarea "10/14/25 Sarah - Greg, we did a major maintnen"
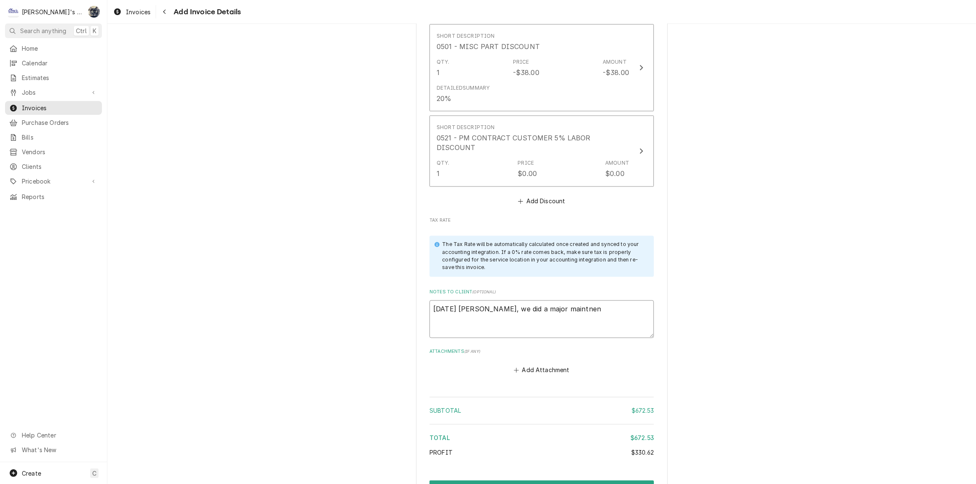
type textarea "x"
type textarea "10/14/25 Sarah - Greg, we did a major maintne"
type textarea "x"
type textarea "10/14/25 Sarah - Greg, we did a major maintn"
type textarea "x"
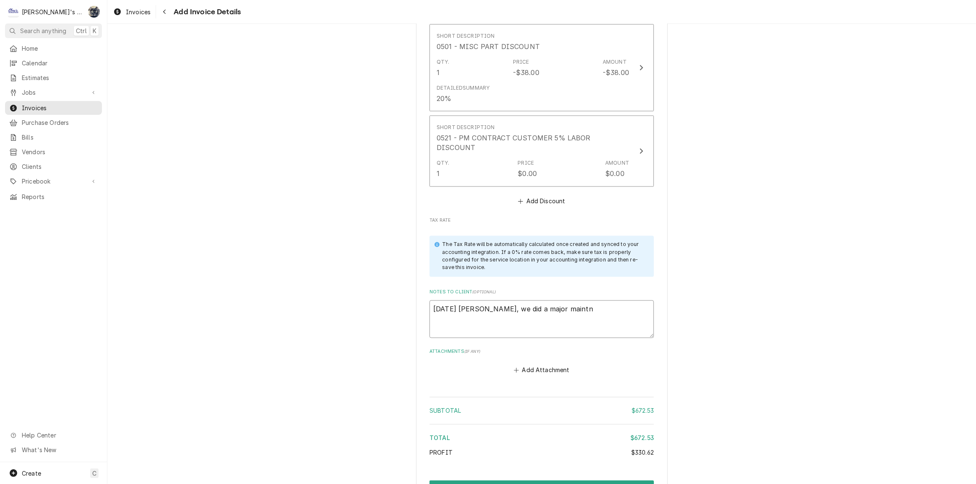
type textarea "10/14/25 Sarah - Greg, we did a major maint"
type textarea "x"
type textarea "10/14/25 Sarah - Greg, we did a major mainte"
type textarea "x"
type textarea "10/14/25 Sarah - Greg, we did a major mainten"
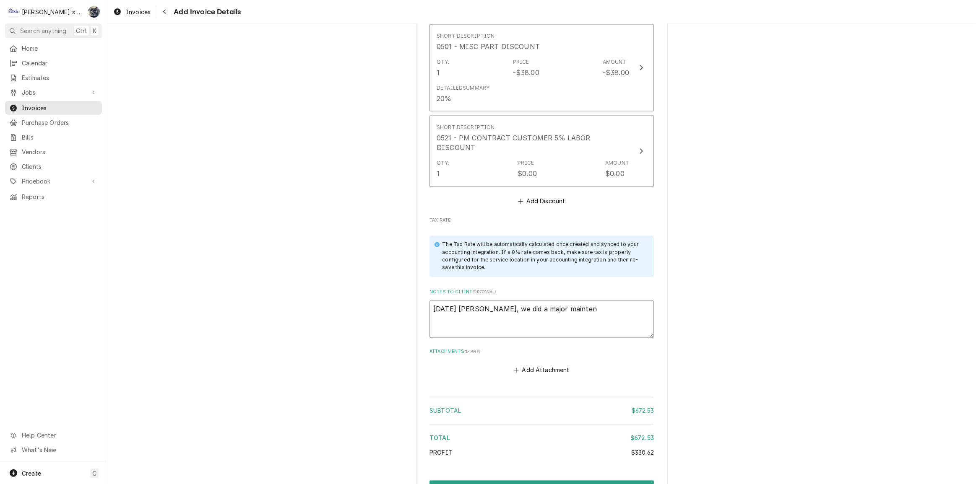
type textarea "x"
type textarea "10/14/25 Sarah - Greg, we did a major maintena"
type textarea "x"
type textarea "10/14/25 Sarah - Greg, we did a major maintenan"
type textarea "x"
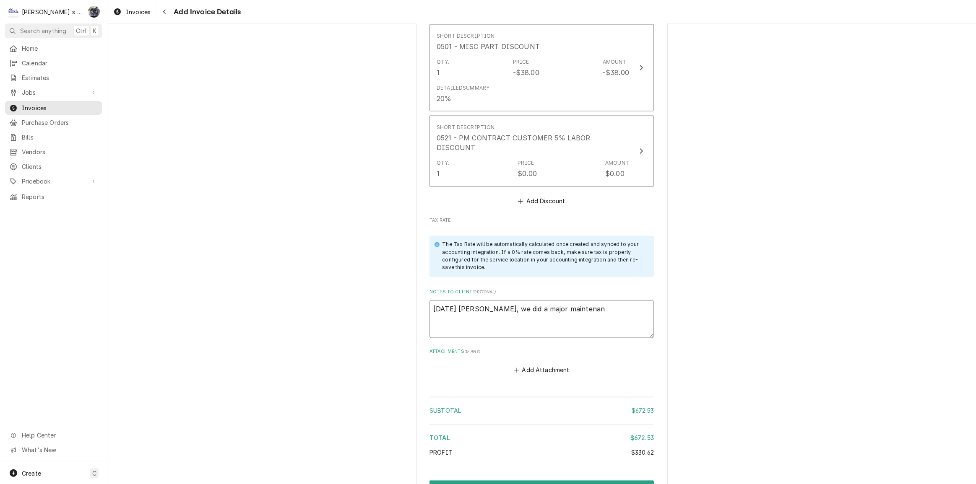
type textarea "10/14/25 Sarah - Greg, we did a major maintenanc"
type textarea "x"
type textarea "10/14/25 Sarah - Greg, we did a major maintenance"
type textarea "x"
type textarea "10/14/25 Sarah - Greg, we did a major maintenance"
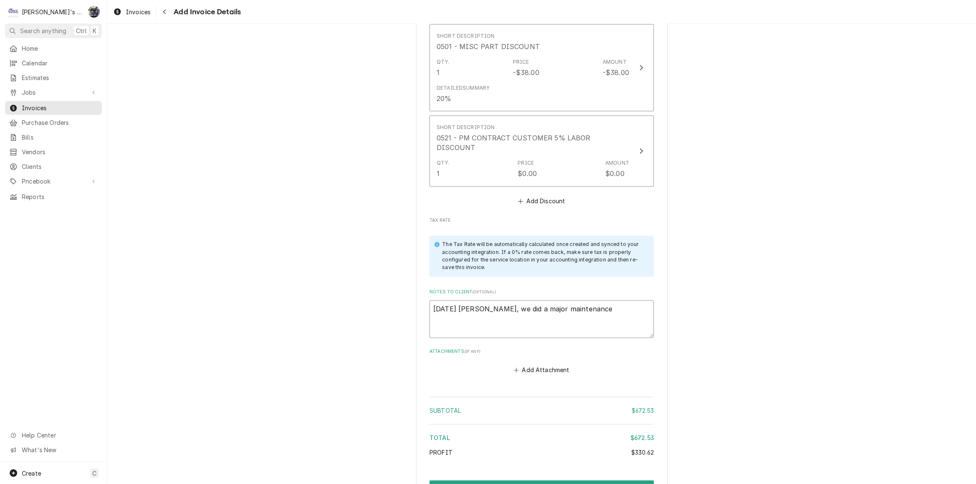
type textarea "x"
type textarea "10/14/25 Sarah - Greg, we did a major maintenance o"
type textarea "x"
type textarea "10/14/25 Sarah - Greg, we did a major maintenance on"
type textarea "x"
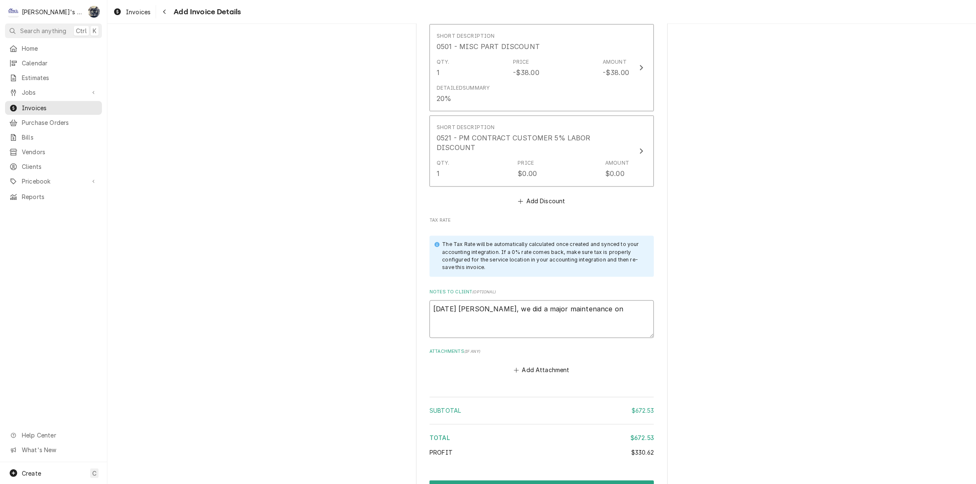
type textarea "10/14/25 Sarah - Greg, we did a major maintenance on"
type textarea "x"
type textarea "10/14/25 Sarah - Greg, we did a major maintenance on 7"
type textarea "x"
type textarea "10/14/25 Sarah - Greg, we did a major maintenance on 7/"
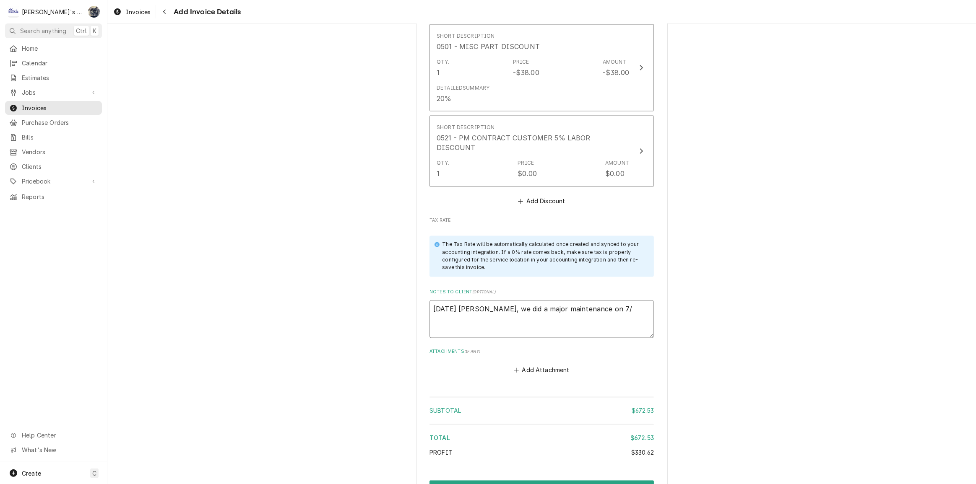
type textarea "x"
type textarea "10/14/25 Sarah - Greg, we did a major maintenance on 7/1"
type textarea "x"
type textarea "10/14/25 Sarah - Greg, we did a major maintenance on 7/17"
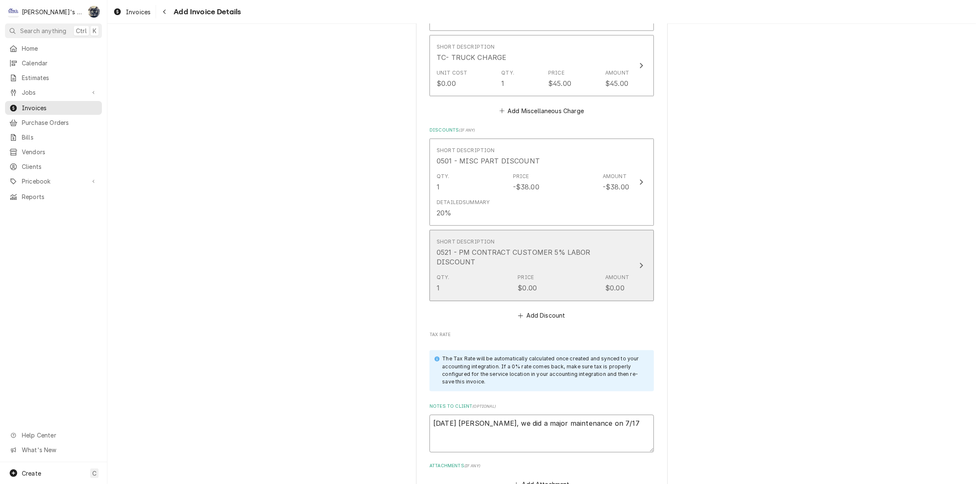
scroll to position [1685, 0]
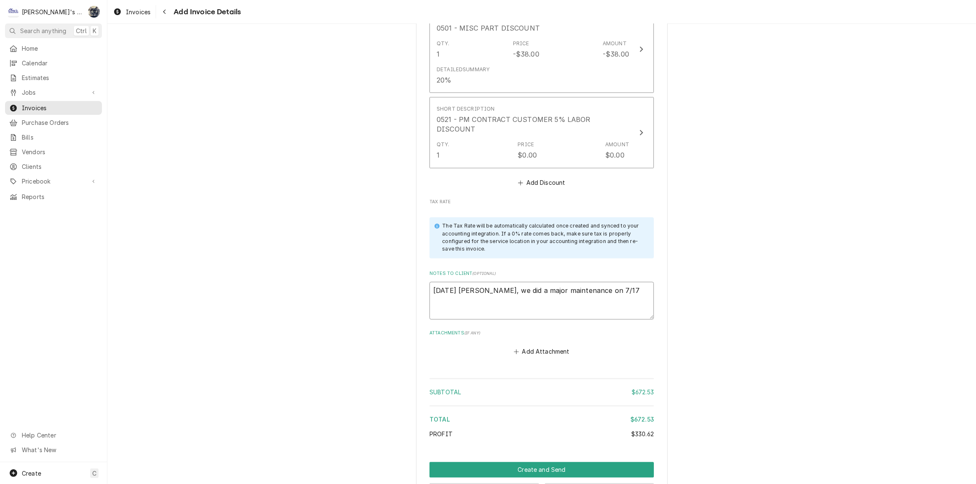
type textarea "x"
type textarea "10/14/25 Sarah - Greg, we did a major maintenance on 7/17."
type textarea "x"
type textarea "10/14/25 Sarah - Greg, we did a major maintenance on 7/17.."
type textarea "x"
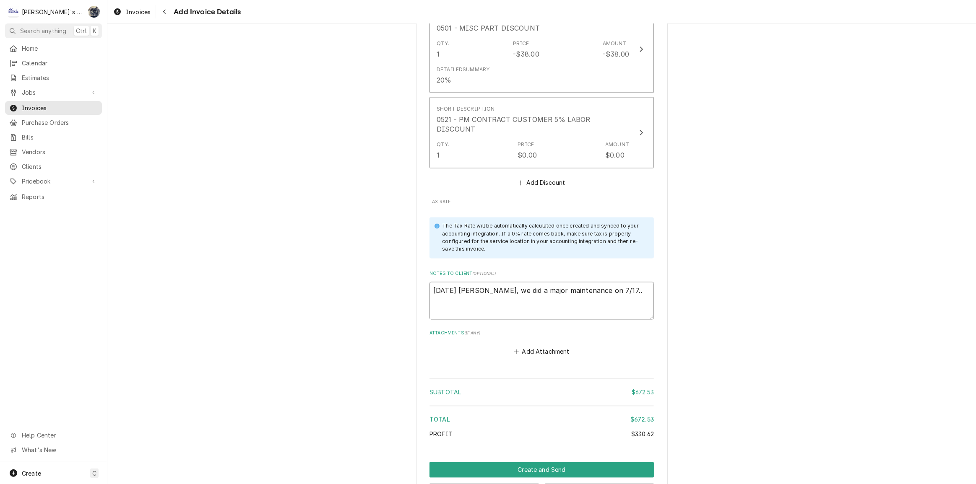
type textarea "10/14/25 Sarah - Greg, we did a major maintenance on 7/17..."
type textarea "x"
type textarea "10/14/25 Sarah - Greg, we did a major maintenance on 7/17...t"
type textarea "x"
type textarea "10/14/25 Sarah - Greg, we did a major maintenance on 7/17...th"
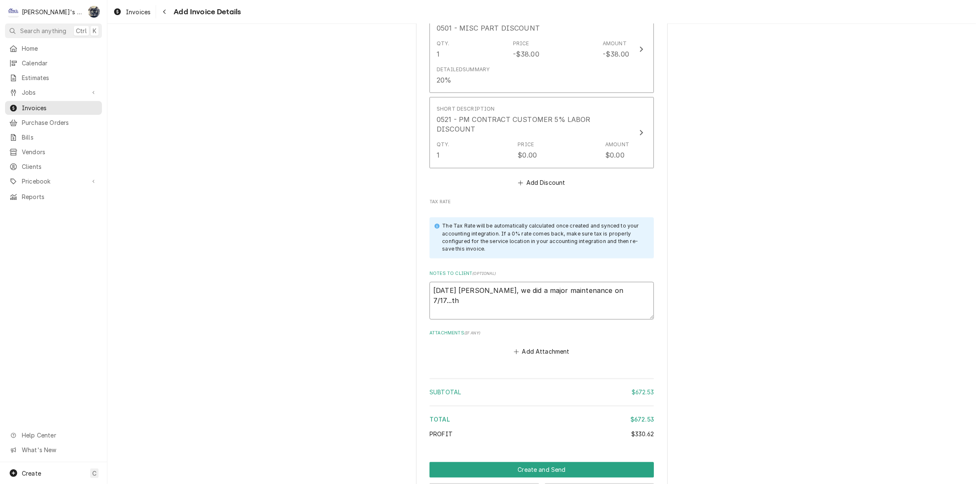
type textarea "x"
type textarea "10/14/25 Sarah - Greg, we did a major maintenance on 7/17...thi"
type textarea "x"
type textarea "10/14/25 Sarah - Greg, we did a major maintenance on 7/17...this"
type textarea "x"
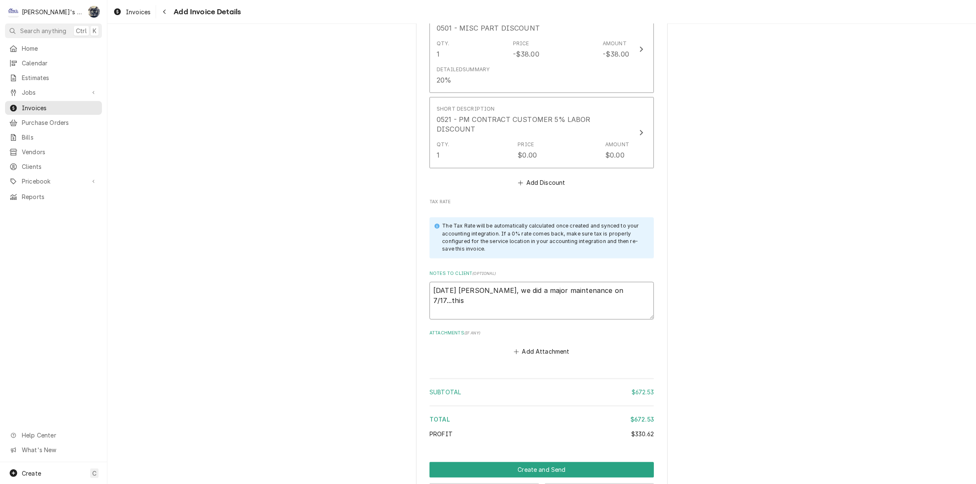
type textarea "10/14/25 Sarah - Greg, we did a major maintenance on 7/17...this"
type textarea "x"
type textarea "10/14/25 Sarah - Greg, we did a major maintenance on 7/17...this i"
type textarea "x"
type textarea "10/14/25 Sarah - Greg, we did a major maintenance on 7/17...this"
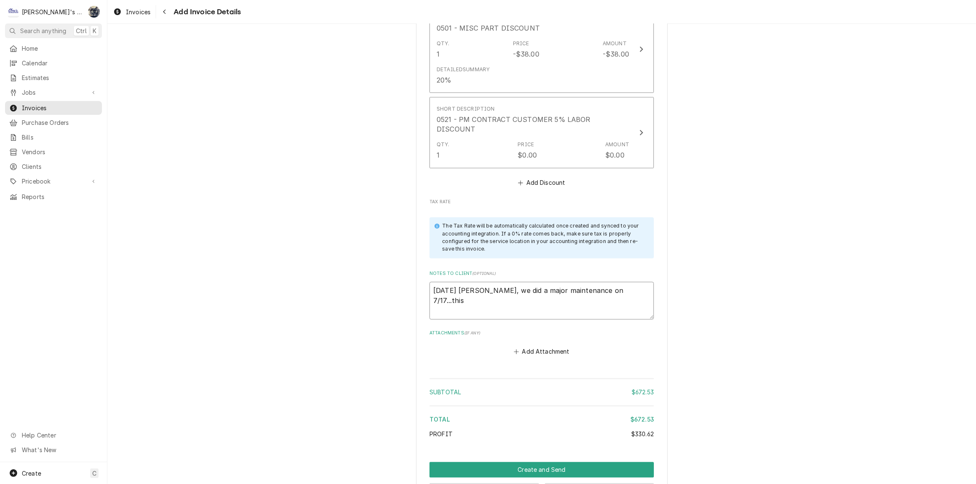
type textarea "x"
type textarea "10/14/25 Sarah - Greg, we did a major maintenance on 7/17...this m"
type textarea "x"
type textarea "10/14/25 Sarah - Greg, we did a major maintenance on 7/17...this mi"
type textarea "x"
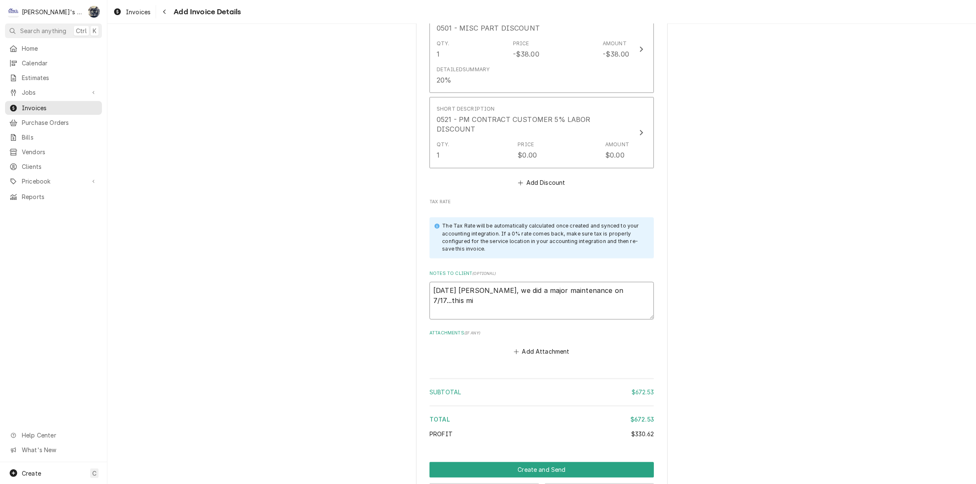
type textarea "10/14/25 Sarah - Greg, we did a major maintenance on 7/17...this mig"
type textarea "x"
type textarea "10/14/25 Sarah - Greg, we did a major maintenance on 7/17...this migh"
type textarea "x"
type textarea "10/14/25 Sarah - Greg, we did a major maintenance on 7/17...this might"
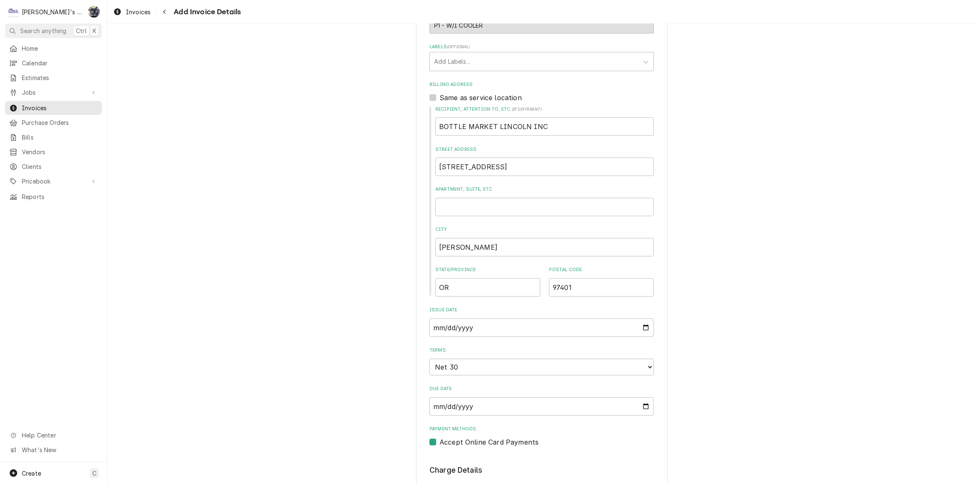
scroll to position [198, 0]
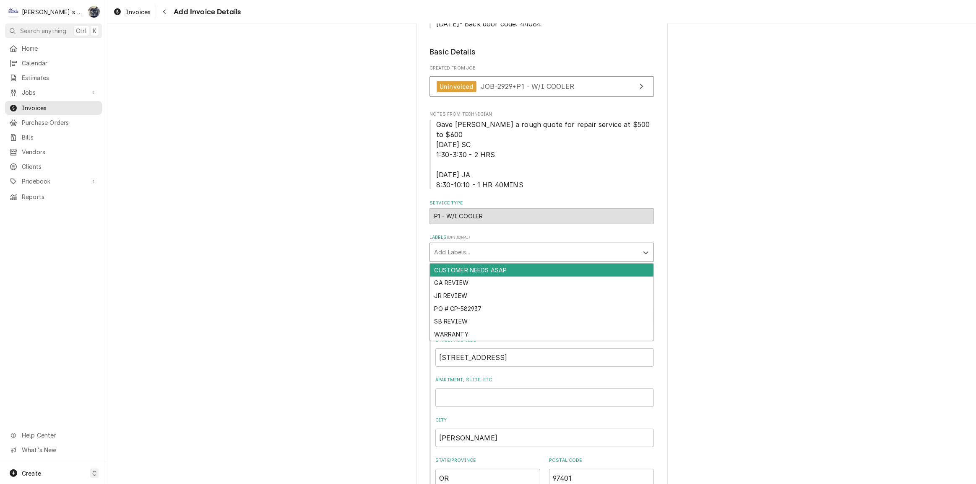
click at [509, 245] on div "Labels" at bounding box center [534, 252] width 200 height 15
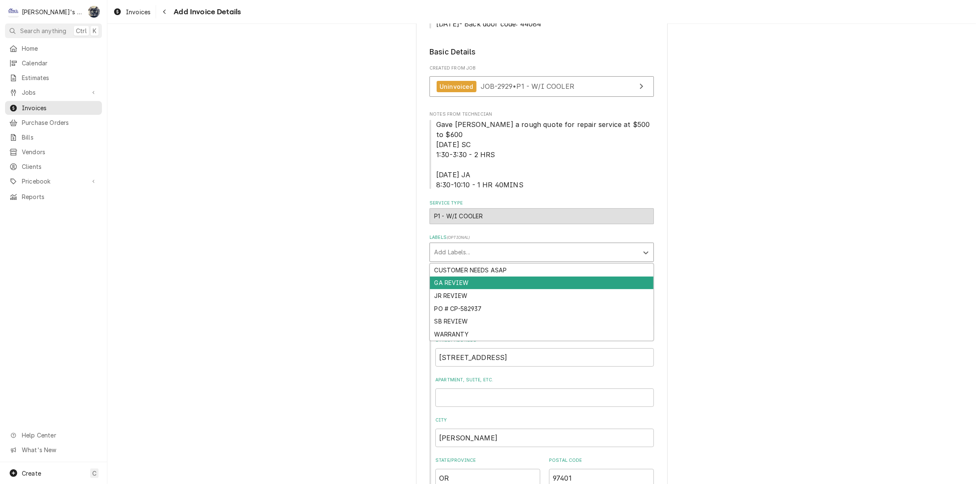
click at [504, 277] on div "GA REVIEW" at bounding box center [542, 283] width 224 height 13
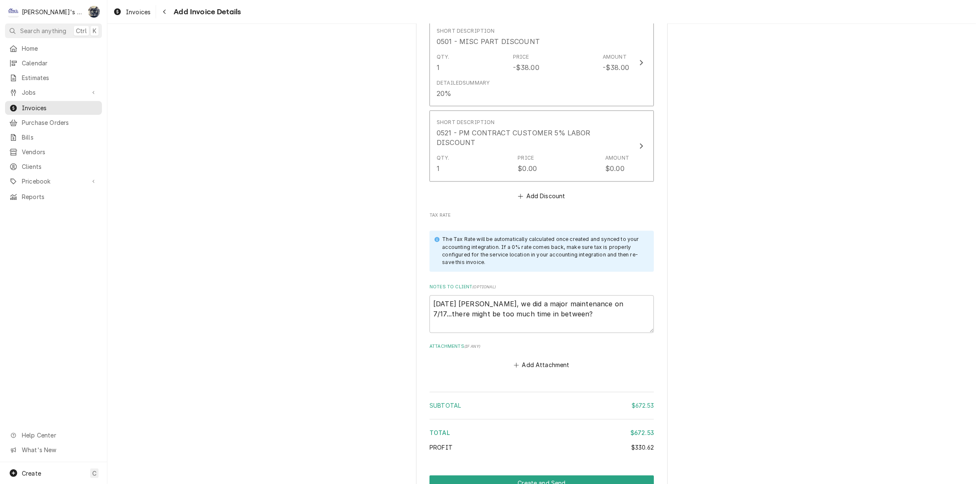
scroll to position [1685, 0]
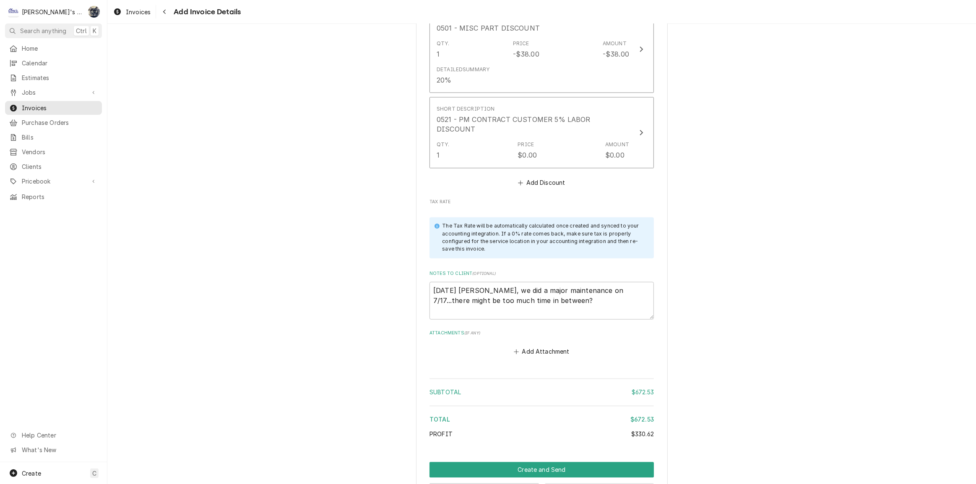
click at [592, 484] on button "Save Draft" at bounding box center [599, 492] width 109 height 16
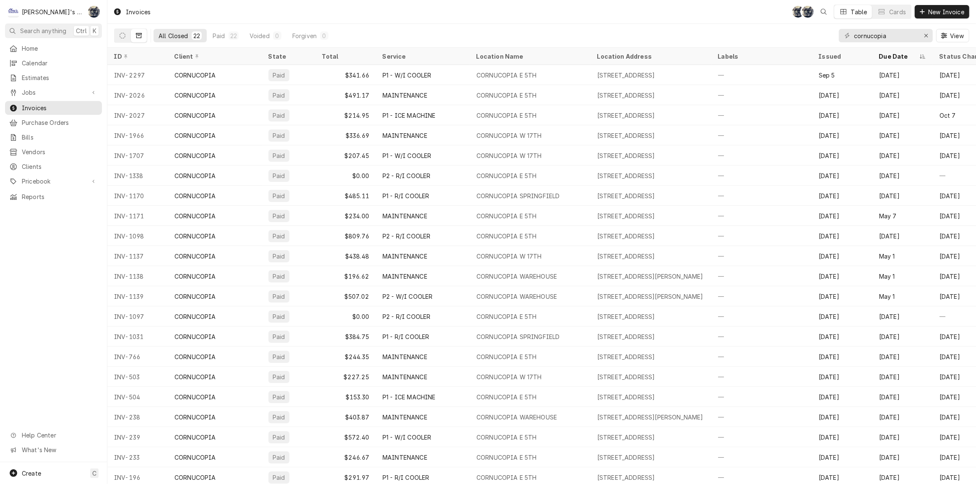
click at [492, 8] on div "Invoices SB SB Table Cards New Invoice" at bounding box center [541, 11] width 869 height 23
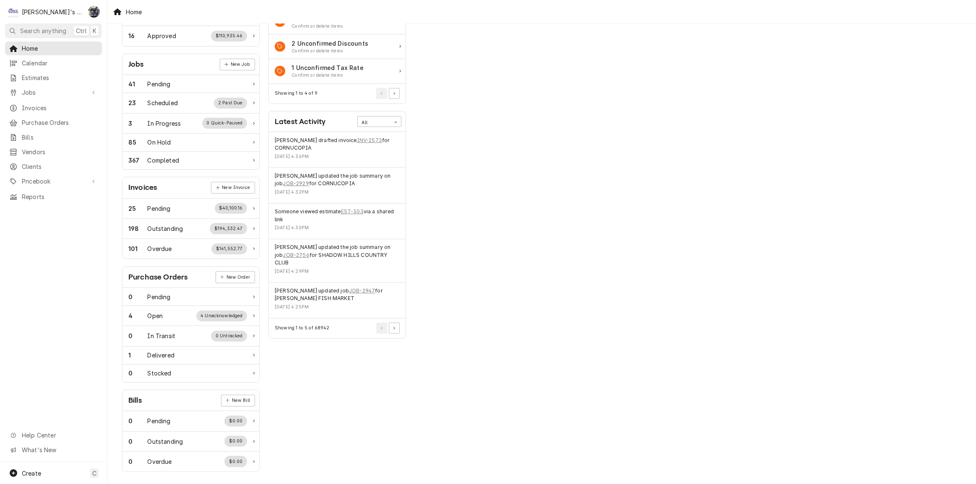
scroll to position [99, 0]
click at [350, 211] on link "EST-303" at bounding box center [352, 212] width 23 height 8
click at [61, 92] on span "Jobs" at bounding box center [53, 92] width 63 height 9
click at [61, 103] on span "Jobs" at bounding box center [60, 107] width 76 height 9
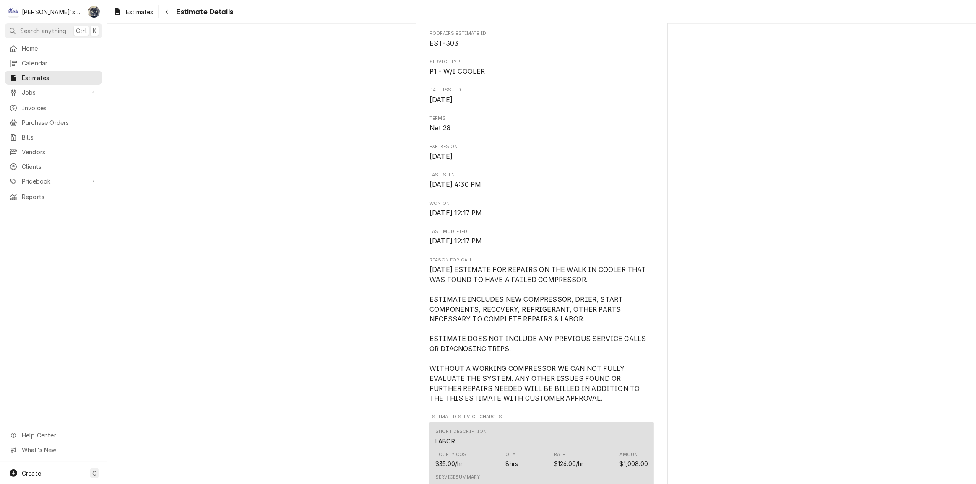
scroll to position [267, 0]
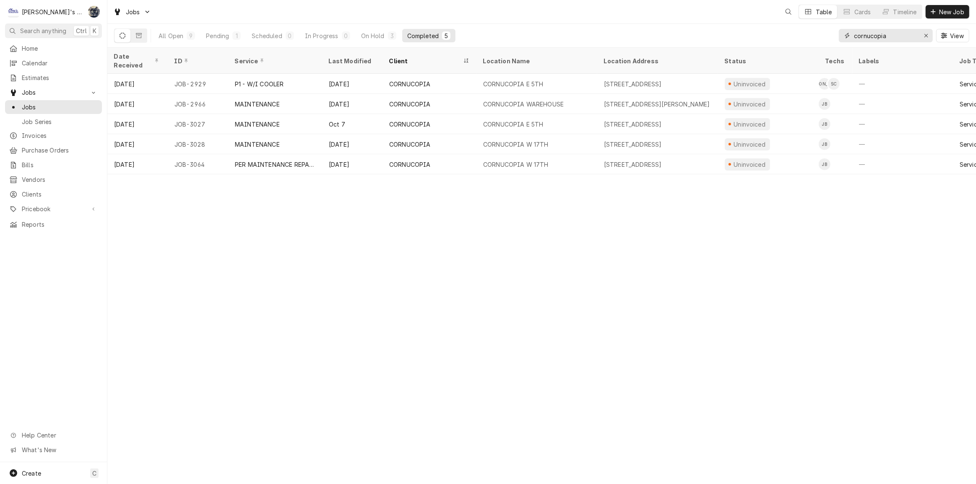
drag, startPoint x: 887, startPoint y: 34, endPoint x: 830, endPoint y: 36, distance: 56.7
click at [830, 36] on div "All Open 9 Pending 1 Scheduled 0 In Progress 0 On Hold 3 Completed 5 cornucopia…" at bounding box center [541, 35] width 855 height 23
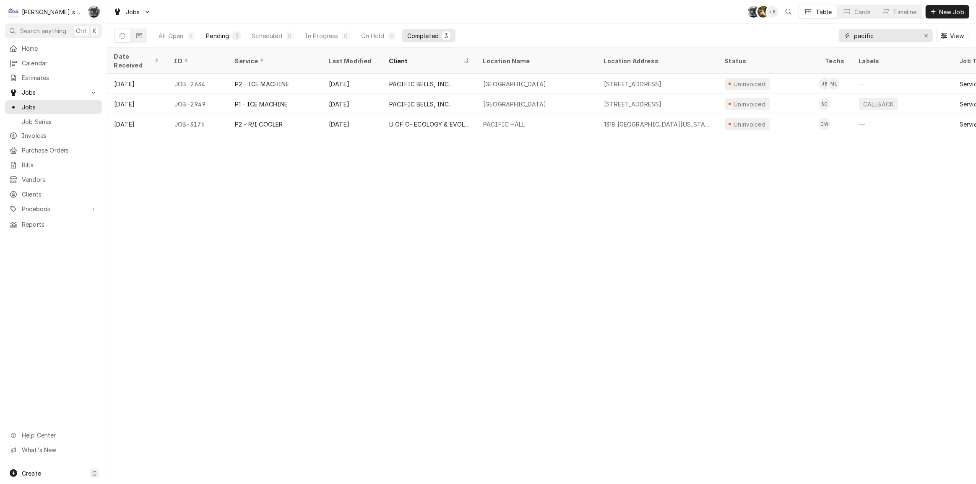
type input "pacific"
click at [224, 36] on div "Pending" at bounding box center [217, 35] width 23 height 9
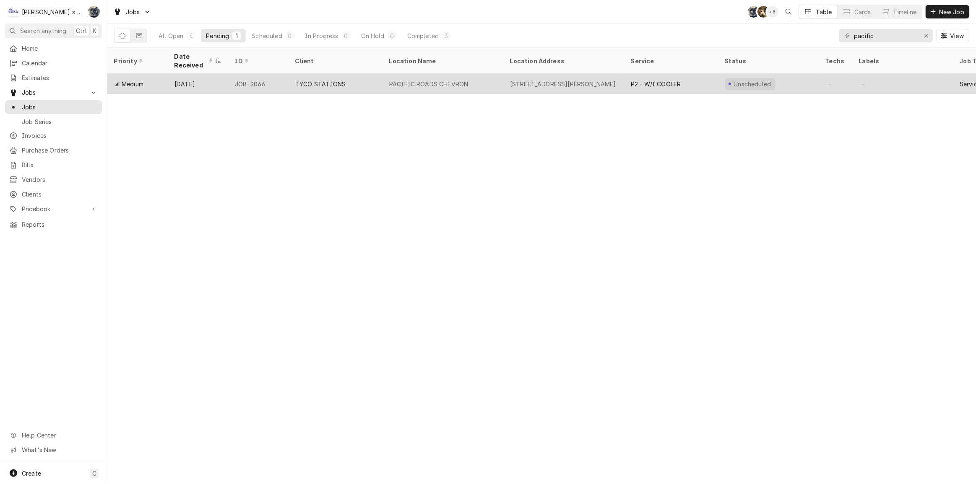
click at [350, 85] on div "TYCO STATIONS" at bounding box center [336, 84] width 94 height 20
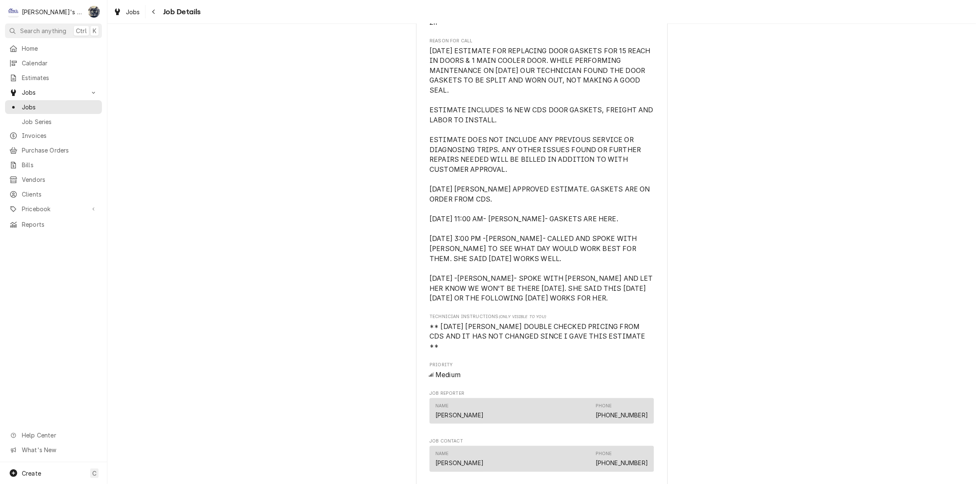
scroll to position [343, 0]
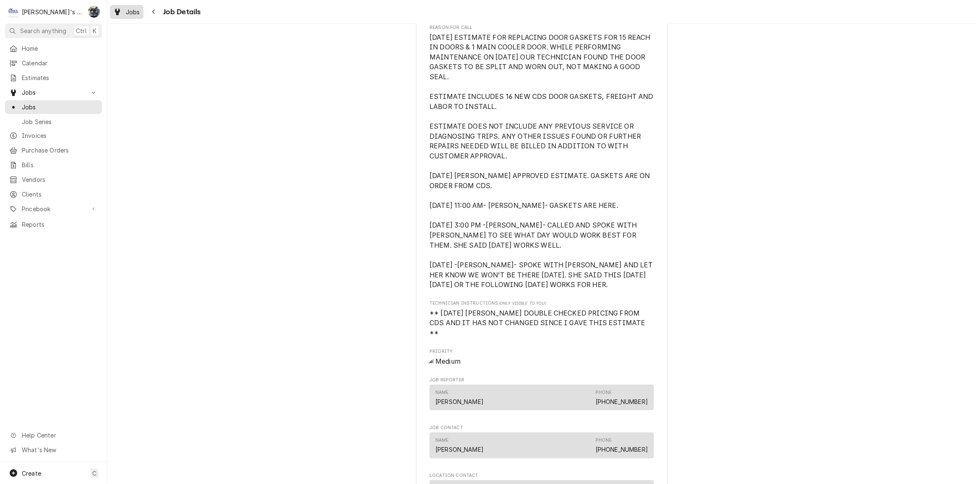
click at [130, 9] on span "Jobs" at bounding box center [133, 12] width 14 height 9
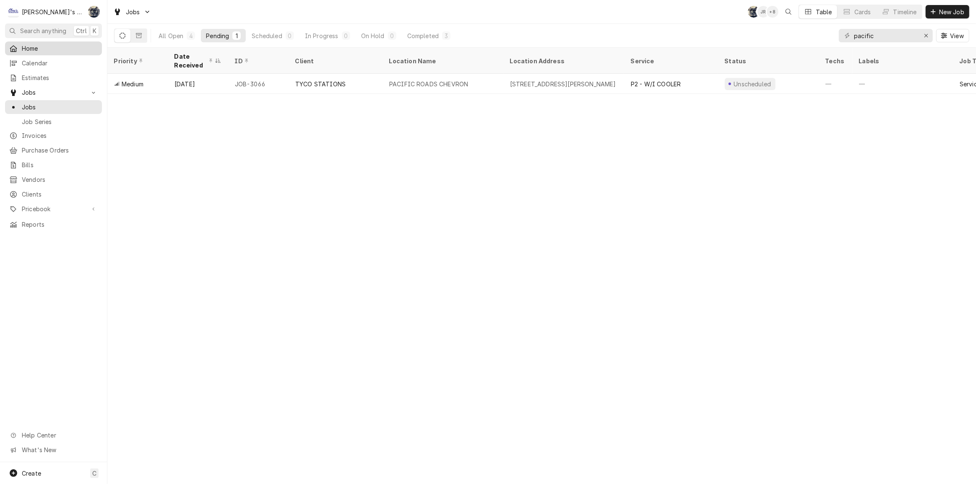
click at [55, 49] on span "Home" at bounding box center [60, 48] width 76 height 9
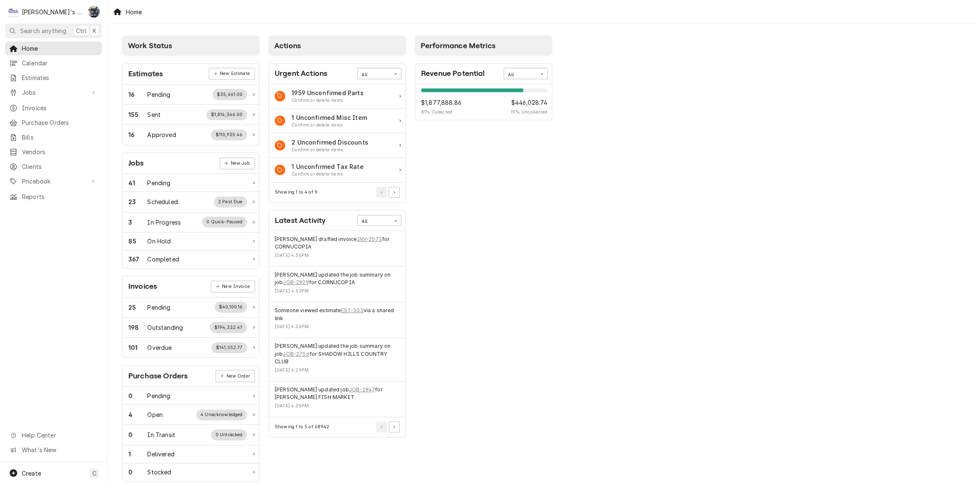
drag, startPoint x: 360, startPoint y: 17, endPoint x: 258, endPoint y: 0, distance: 103.2
click at [357, 17] on div "Home" at bounding box center [541, 11] width 869 height 23
